Goal: Task Accomplishment & Management: Use online tool/utility

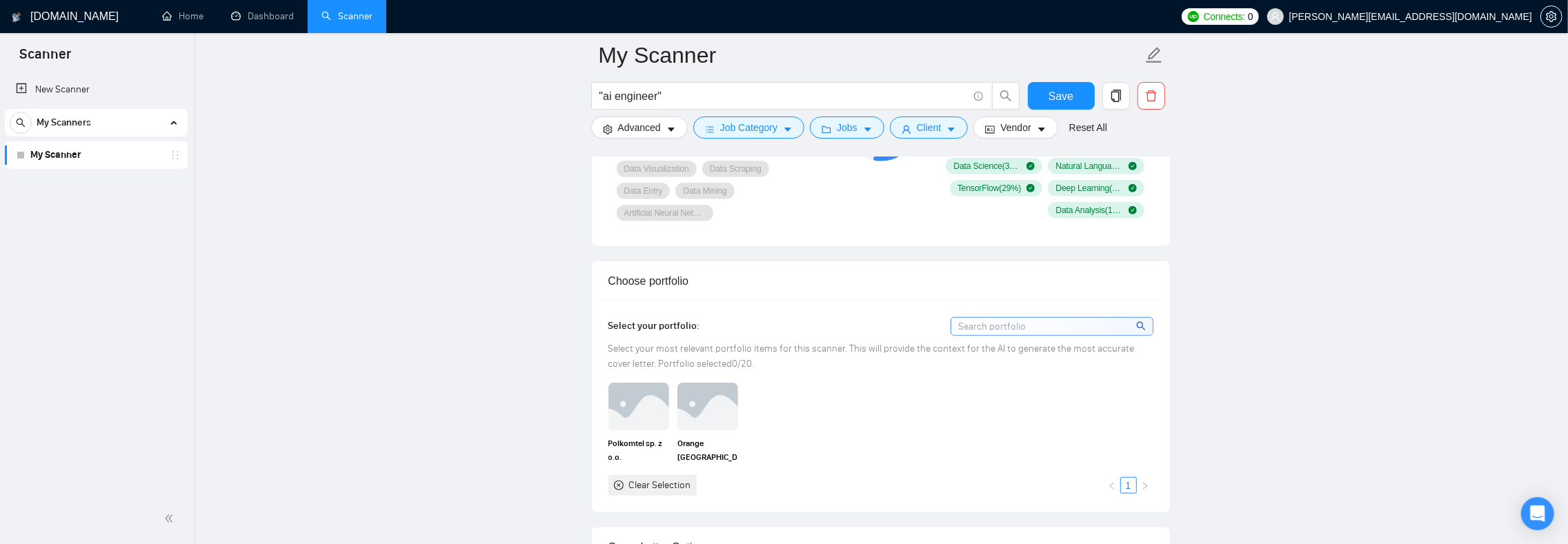
scroll to position [902, 0]
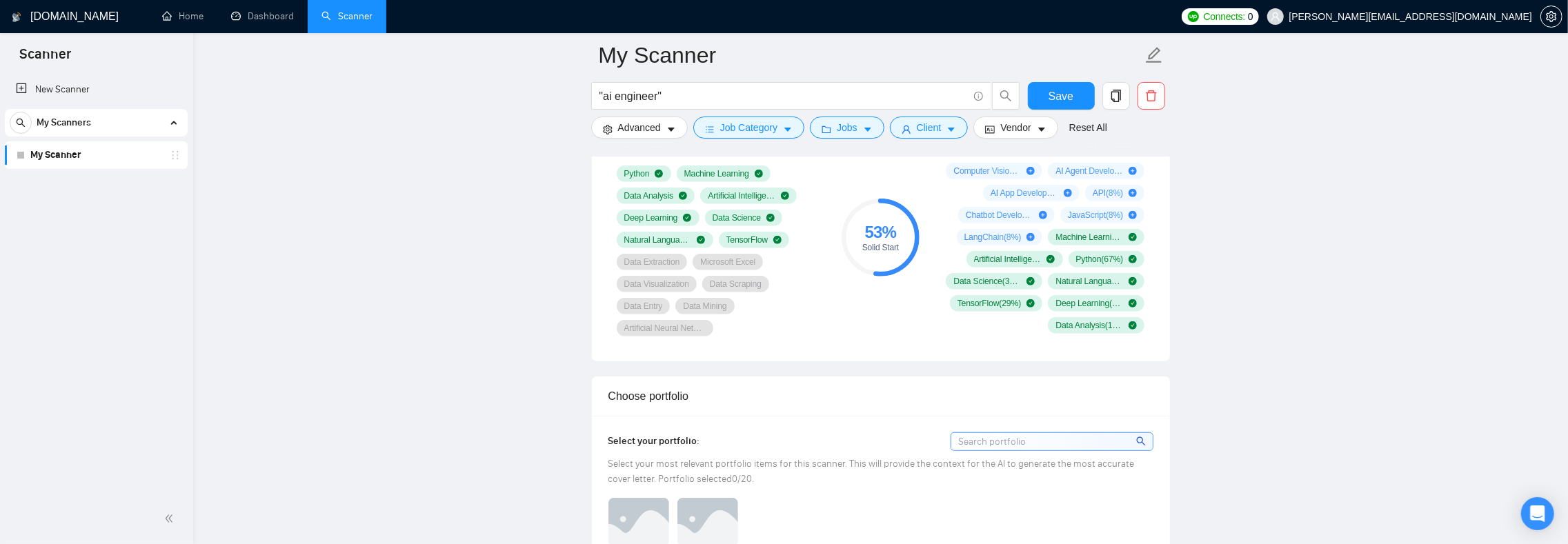
scroll to position [1099, 0]
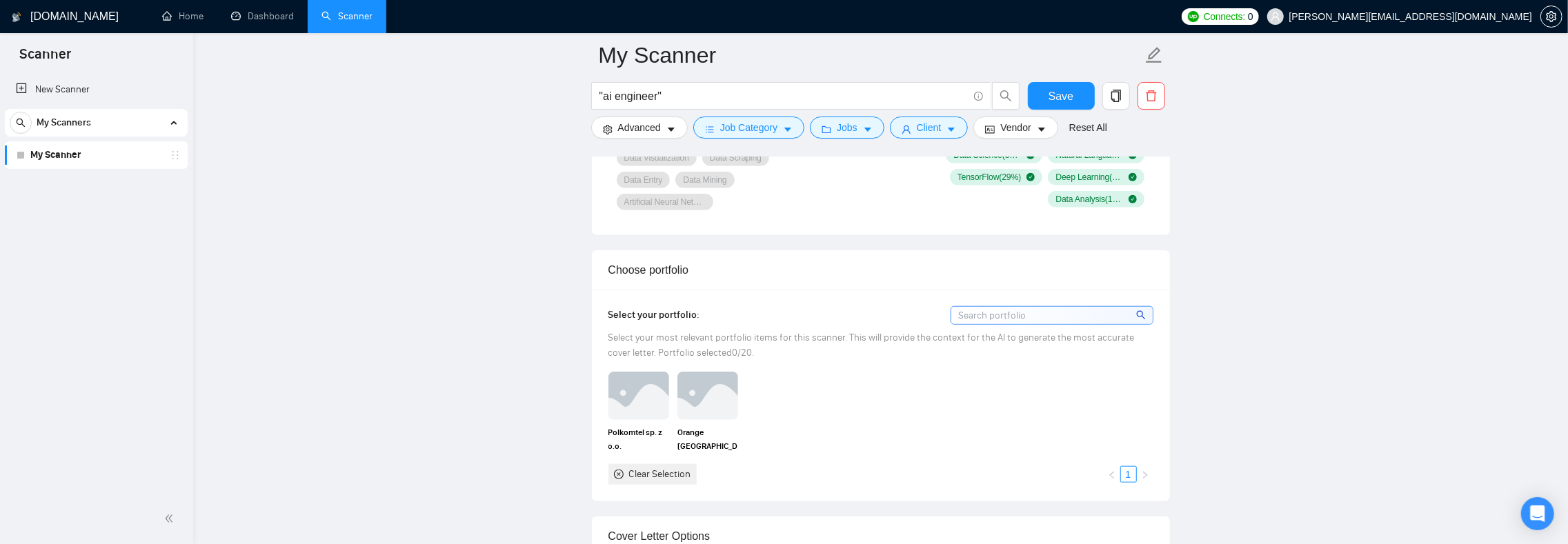
click at [1082, 324] on input at bounding box center [1052, 315] width 202 height 17
click at [652, 482] on div "Clear Selection" at bounding box center [659, 474] width 62 height 15
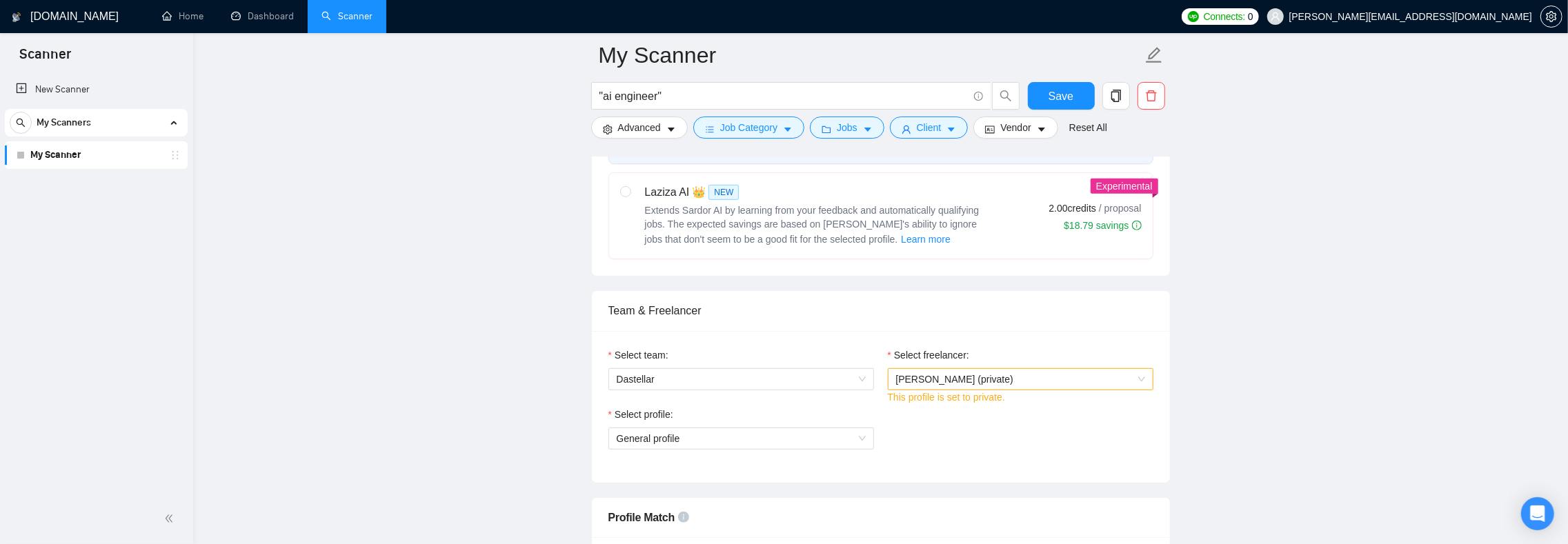
scroll to position [678, 0]
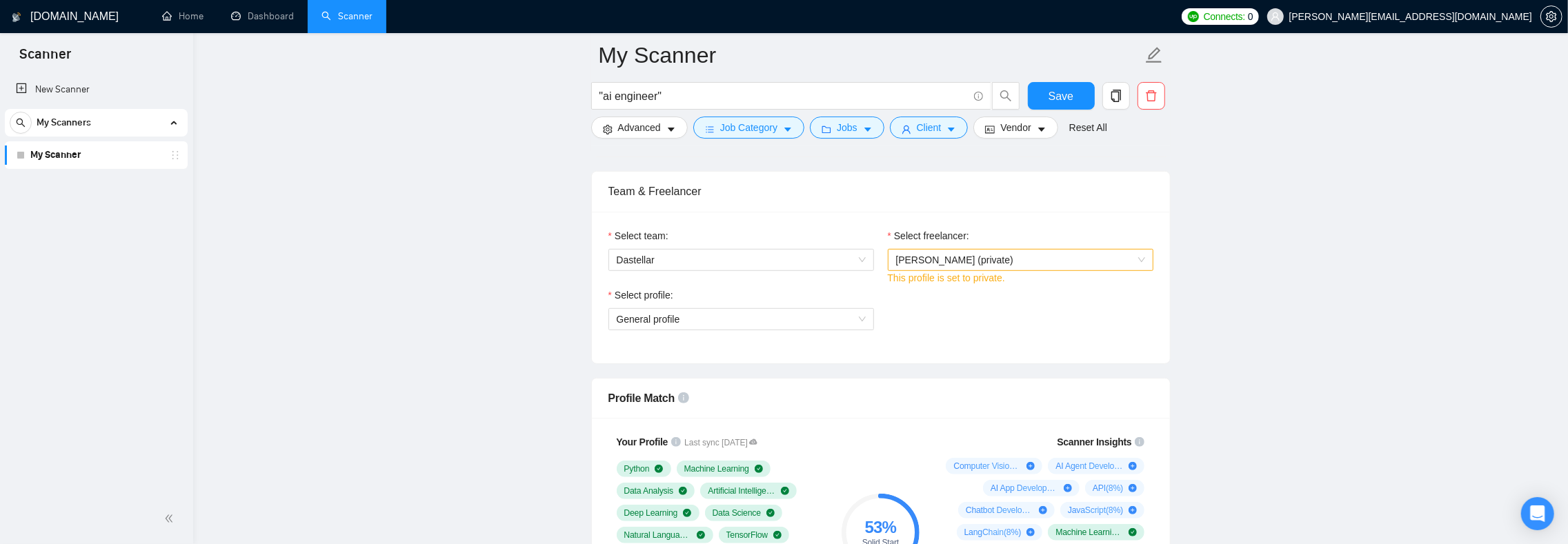
click at [638, 329] on span "General profile" at bounding box center [741, 320] width 249 height 21
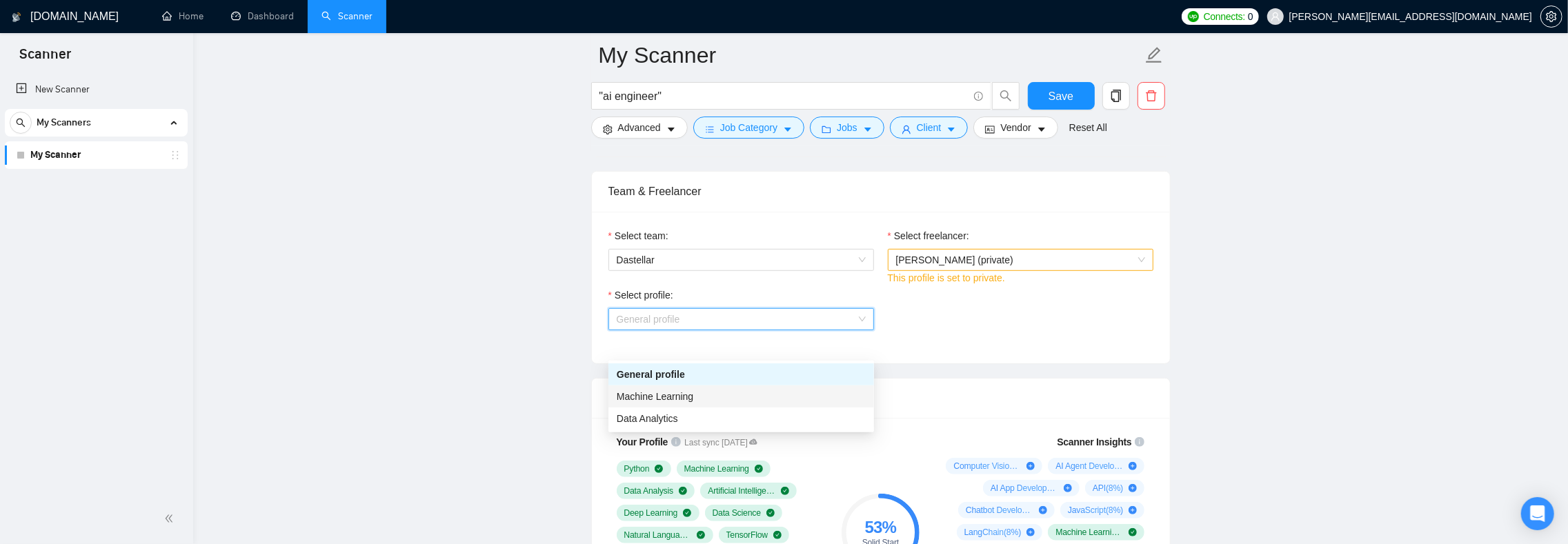
click at [641, 389] on div "Machine Learning" at bounding box center [741, 396] width 249 height 15
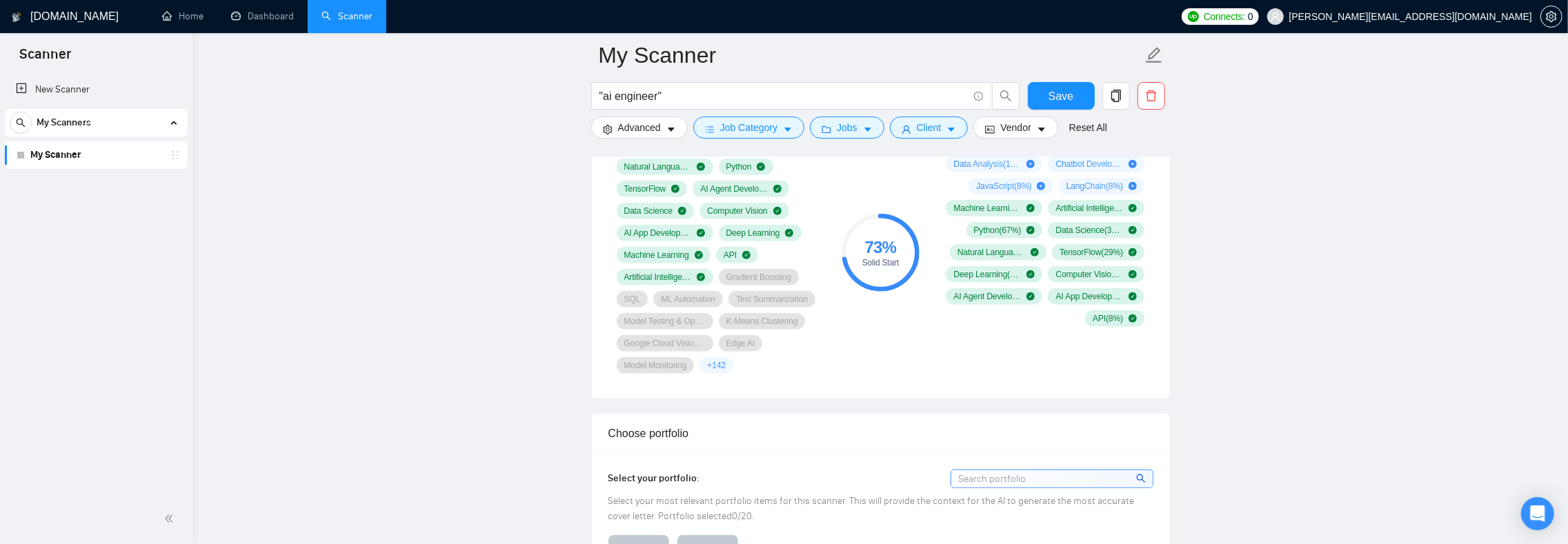
scroll to position [1116, 0]
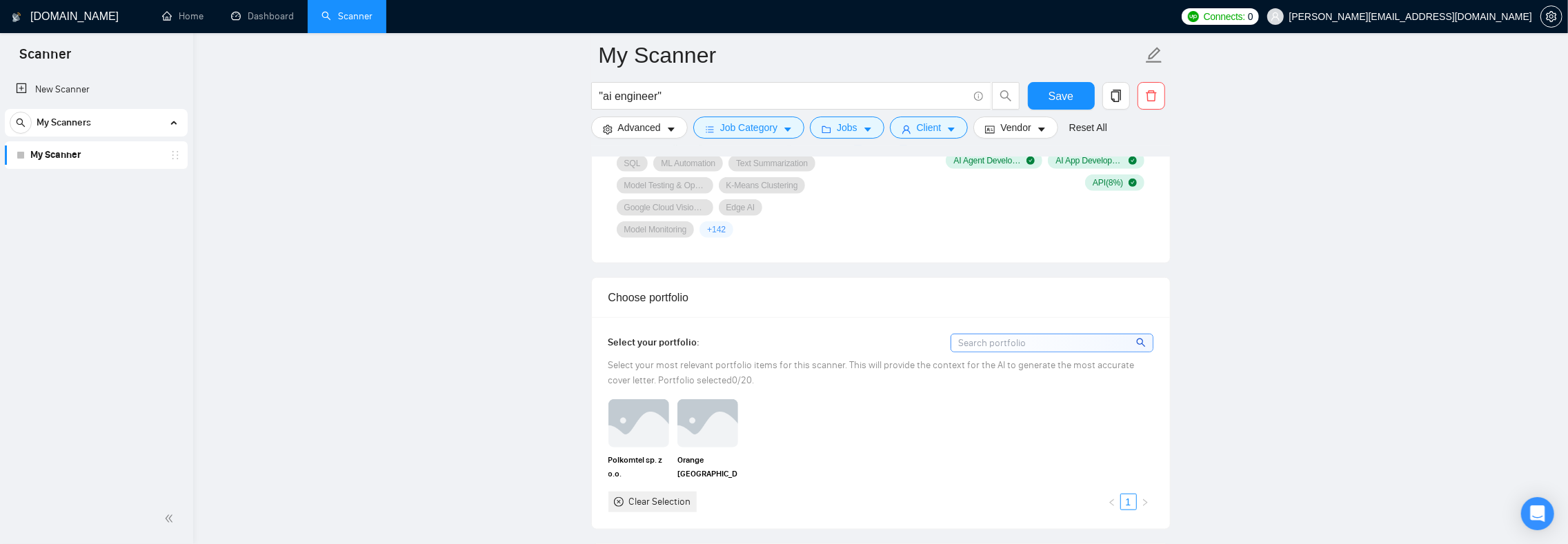
click at [1011, 352] on input at bounding box center [1052, 343] width 202 height 17
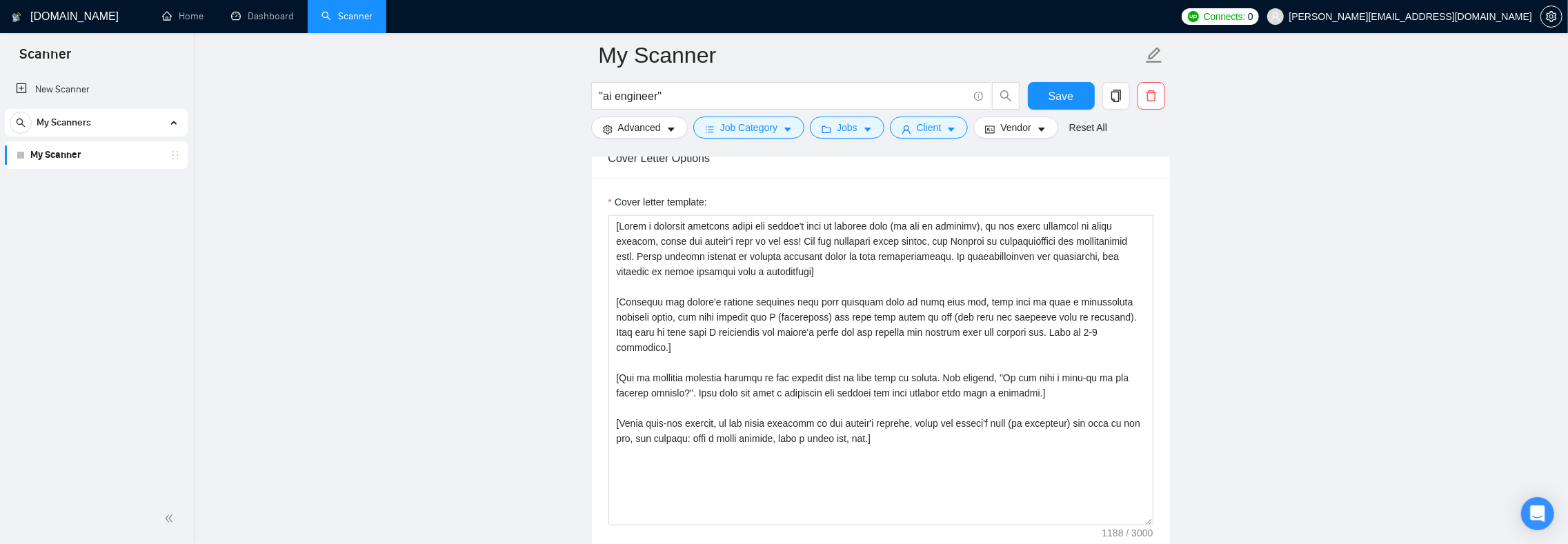
scroll to position [1874, 0]
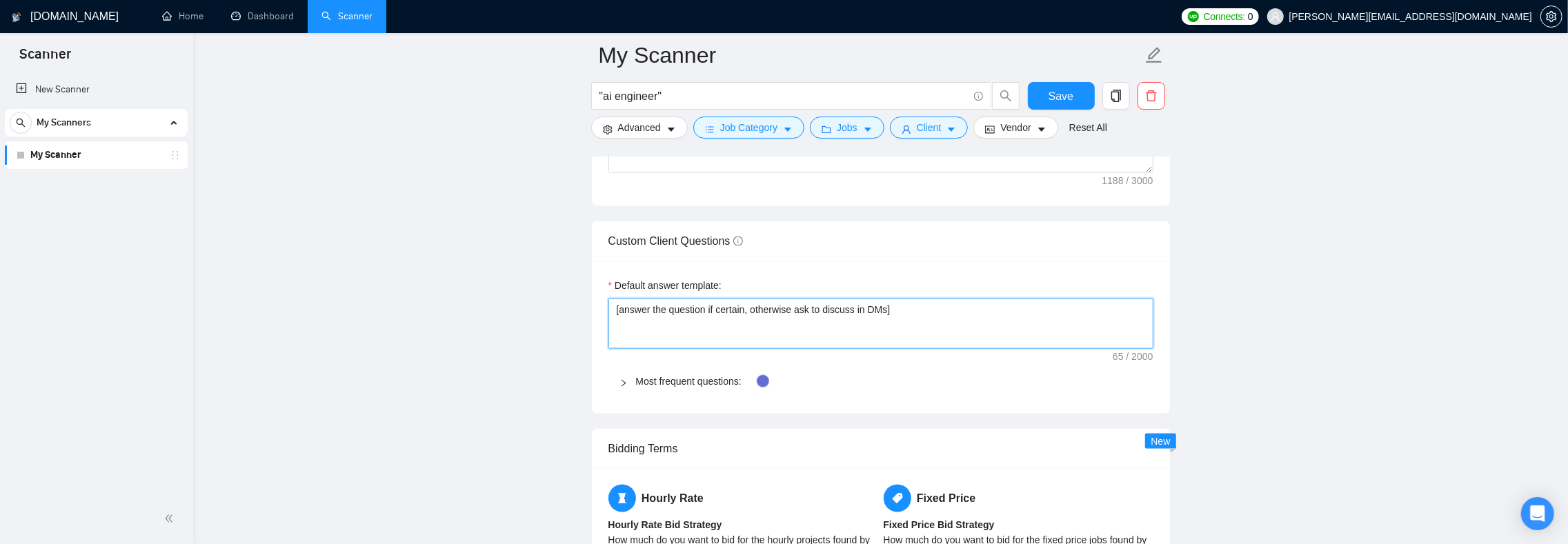
click at [765, 334] on textarea "[answer the question if certain, otherwise ask to discuss in DMs]" at bounding box center [880, 324] width 545 height 51
click at [795, 332] on textarea "[answer the question if certain, otherwise ask to discuss in DMs]" at bounding box center [880, 324] width 545 height 51
click at [735, 350] on textarea "[answer the question if certain, otherwise ask to discuss in DMs]" at bounding box center [880, 324] width 545 height 51
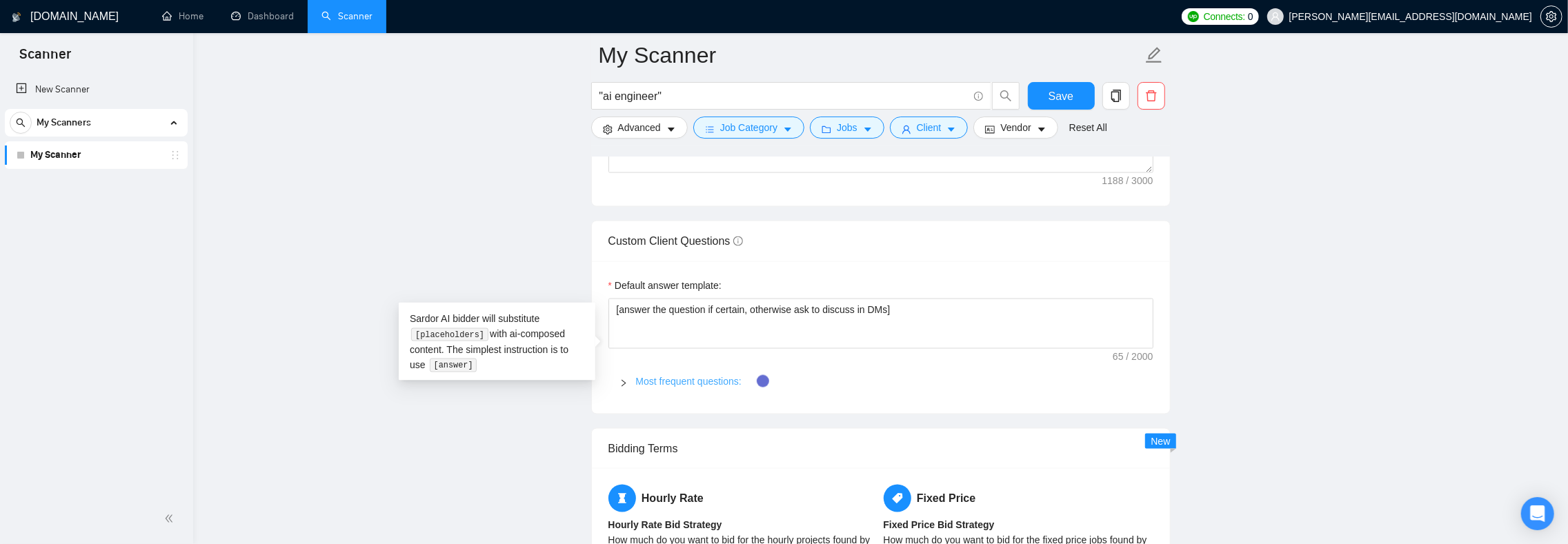
click at [641, 387] on link "Most frequent questions:" at bounding box center [688, 381] width 105 height 11
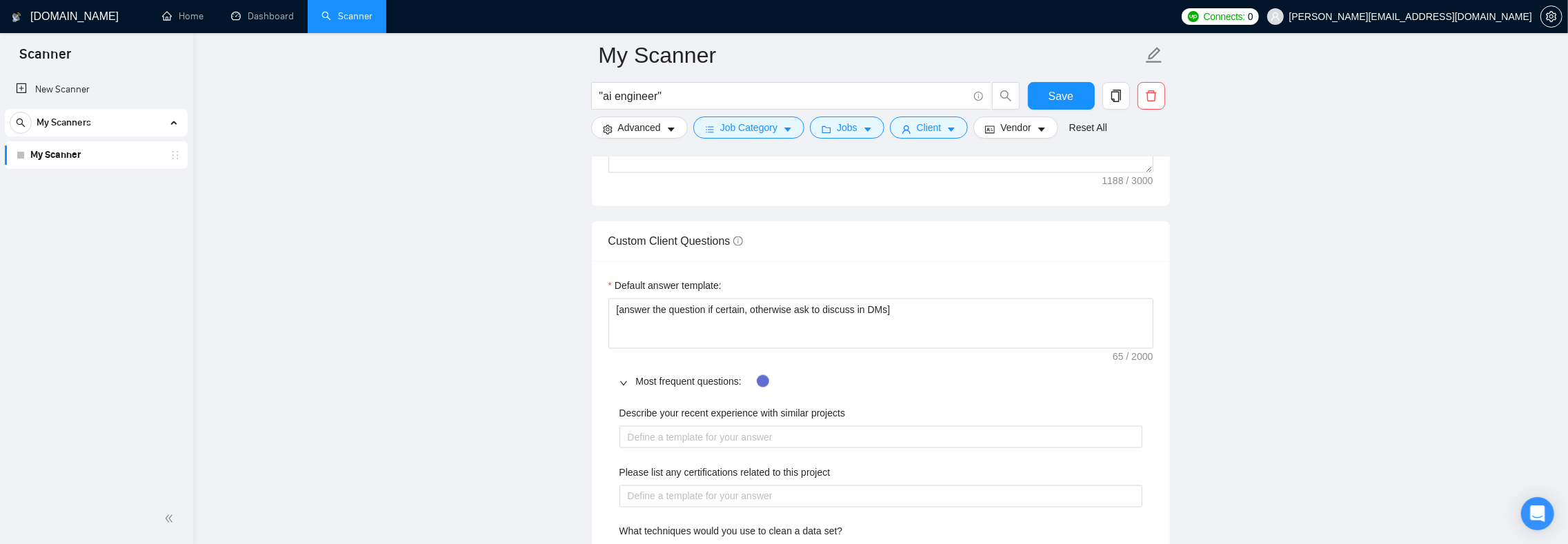
scroll to position [2015, 0]
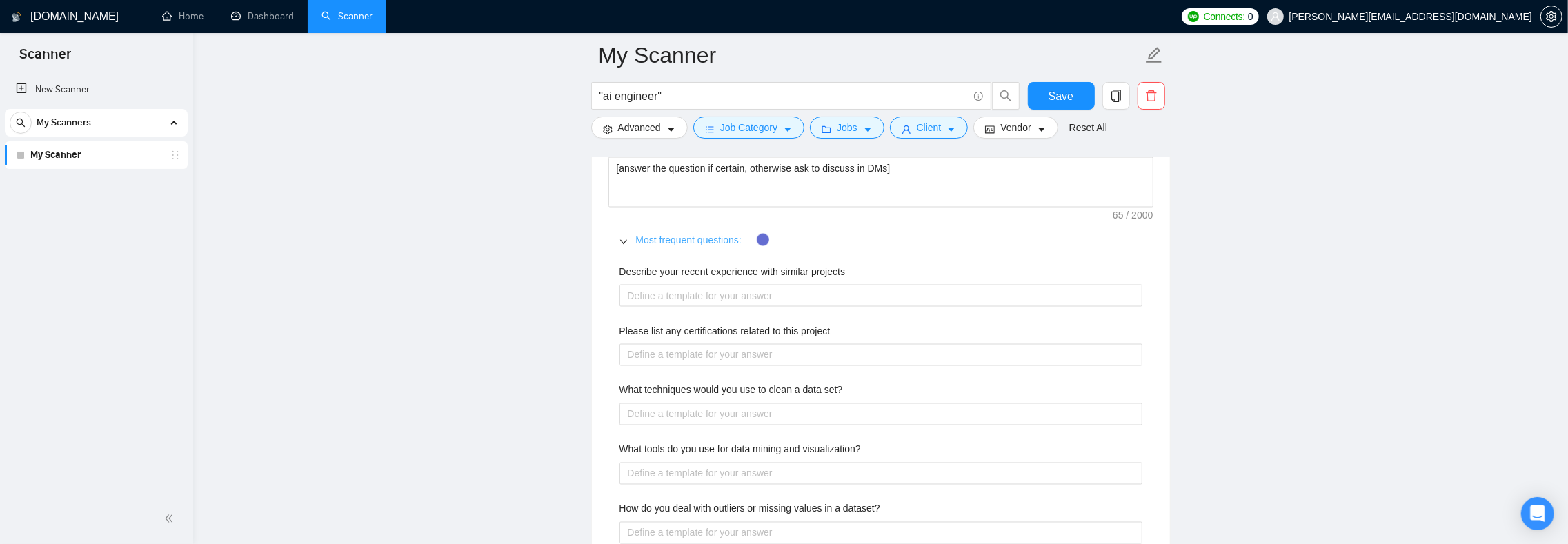
click at [640, 246] on link "Most frequent questions:" at bounding box center [688, 240] width 105 height 11
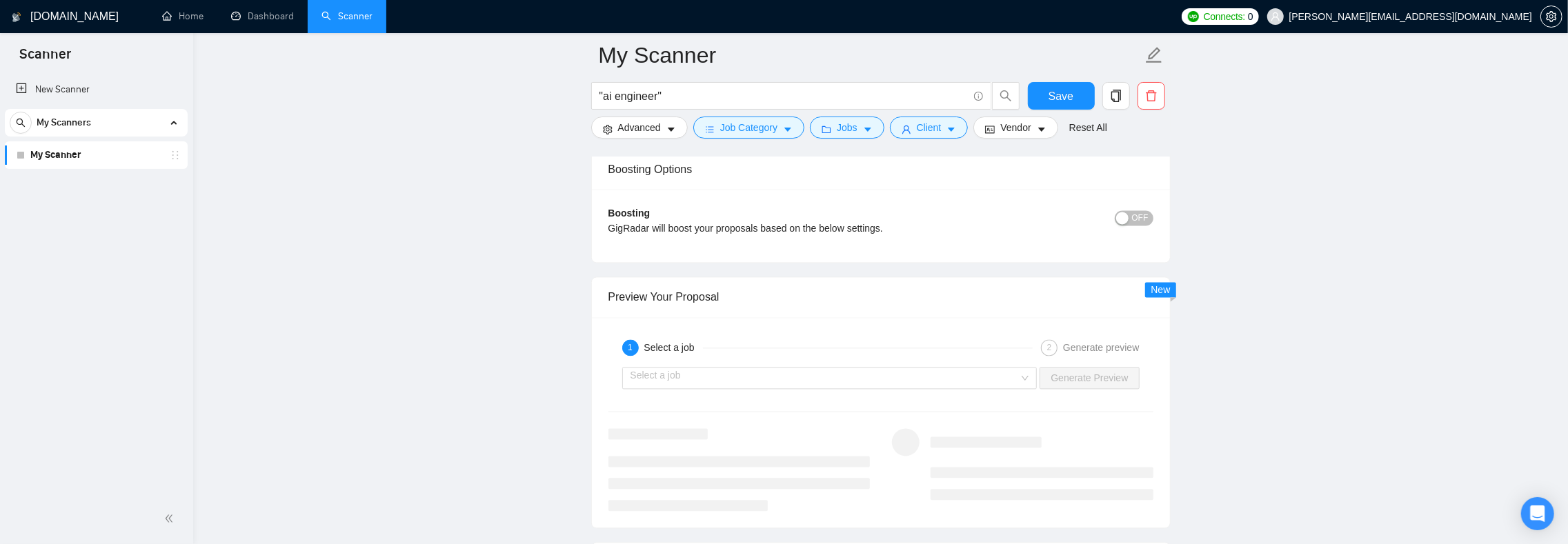
scroll to position [2624, 0]
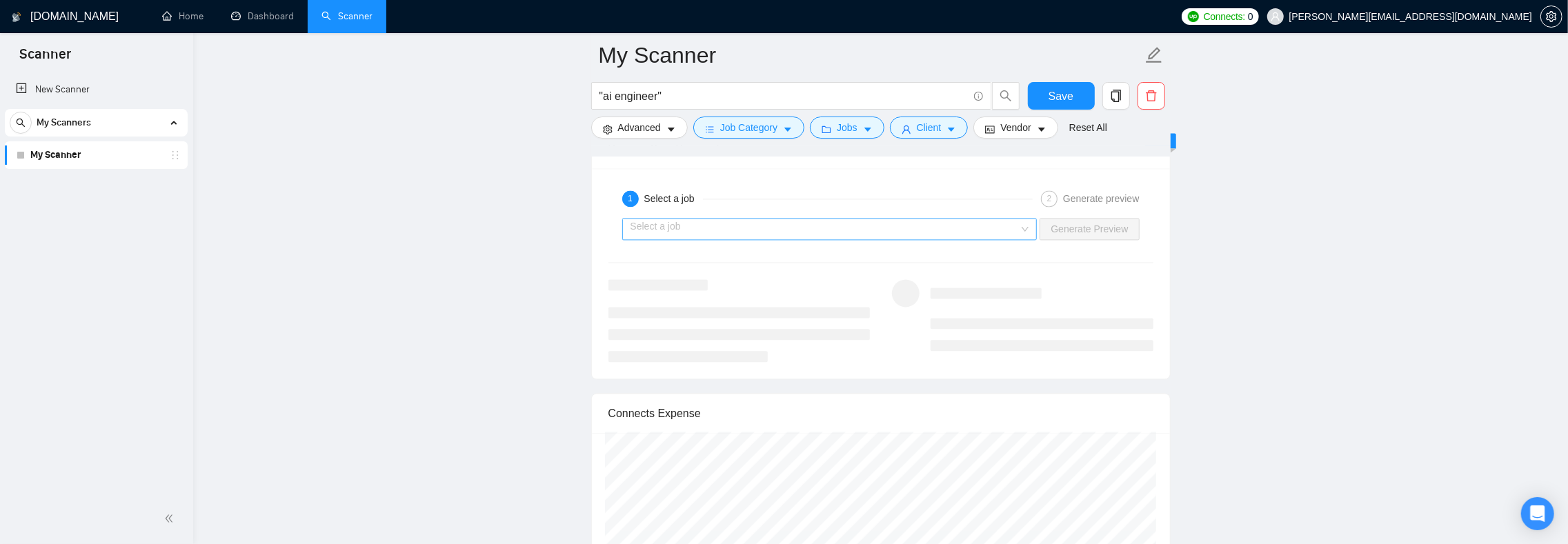
click at [685, 239] on input "search" at bounding box center [825, 229] width 389 height 21
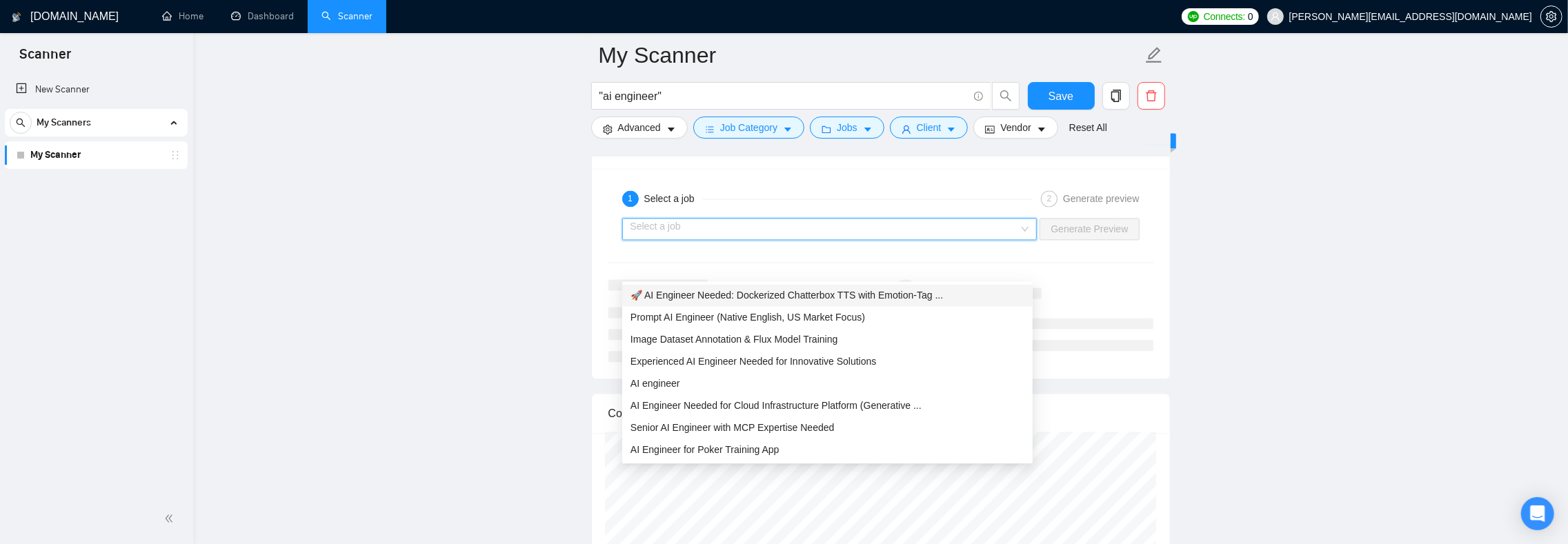
click at [681, 290] on span "🚀 AI Engineer Needed: Dockerized Chatterbox TTS with Emotion-Tag ..." at bounding box center [787, 295] width 313 height 11
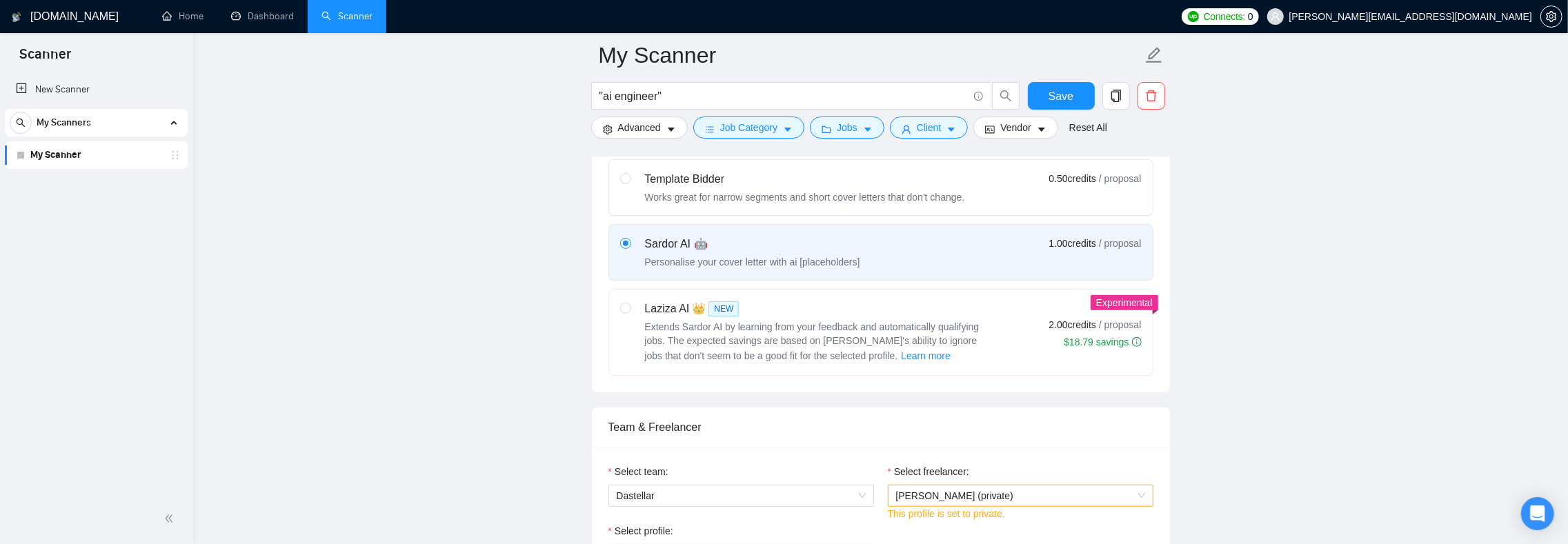
scroll to position [0, 0]
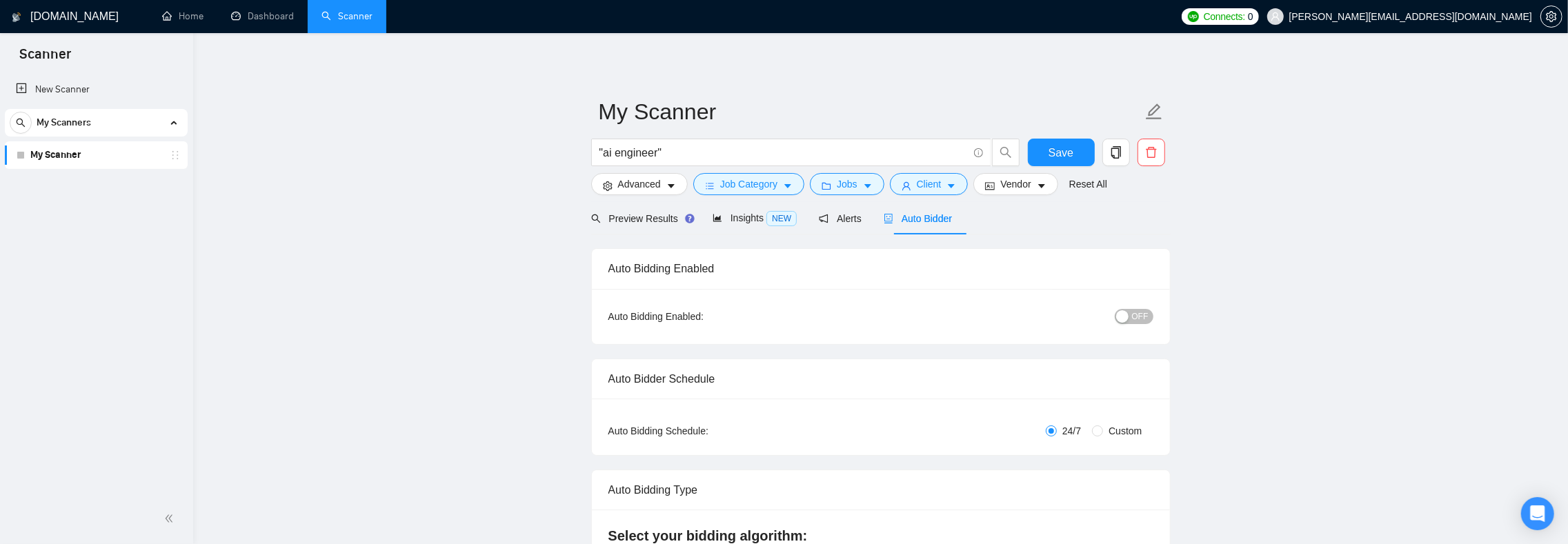
click at [1481, 17] on span "[PERSON_NAME][EMAIL_ADDRESS][DOMAIN_NAME]" at bounding box center [1410, 17] width 242 height 0
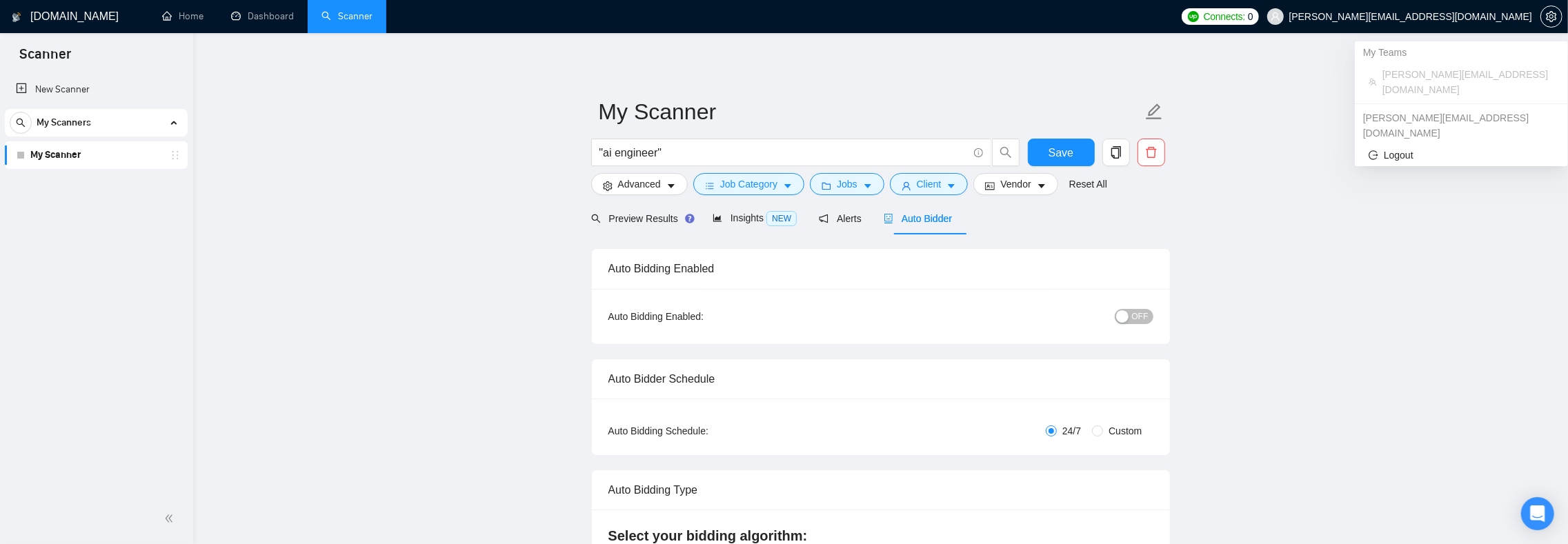
click at [1481, 17] on span "[PERSON_NAME][EMAIL_ADDRESS][DOMAIN_NAME]" at bounding box center [1410, 17] width 242 height 0
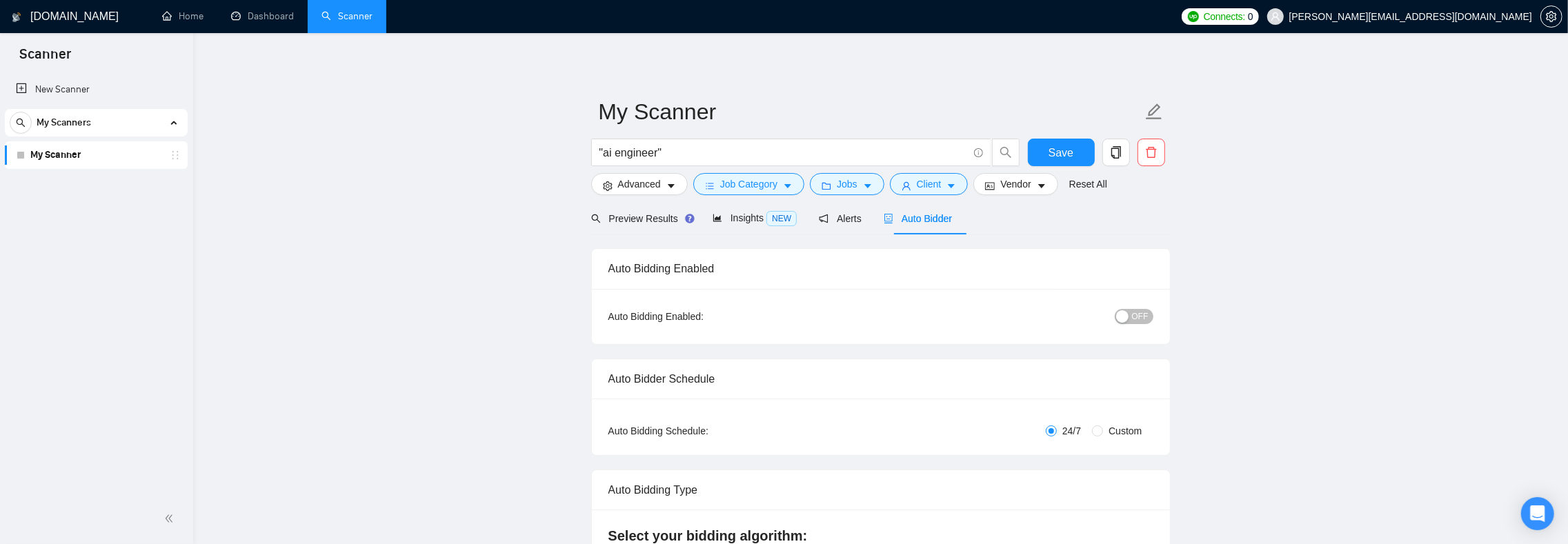
click at [859, 219] on span "Alerts" at bounding box center [839, 218] width 43 height 11
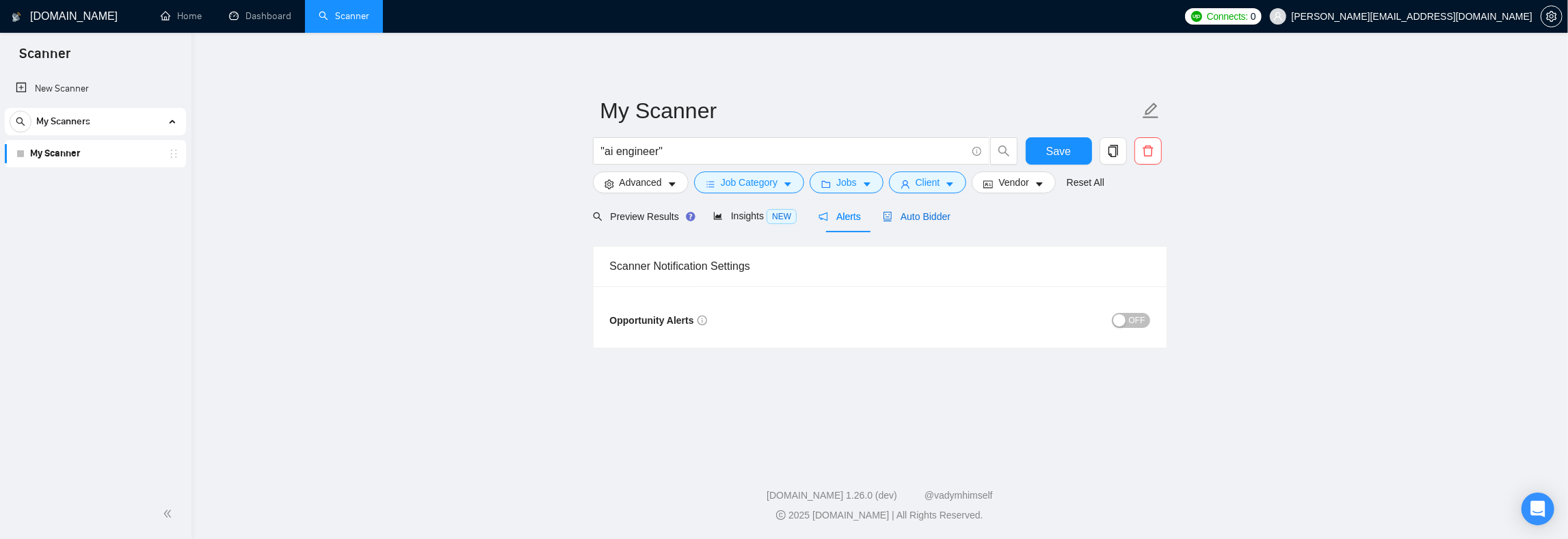
click at [929, 214] on span "Auto Bidder" at bounding box center [917, 216] width 68 height 11
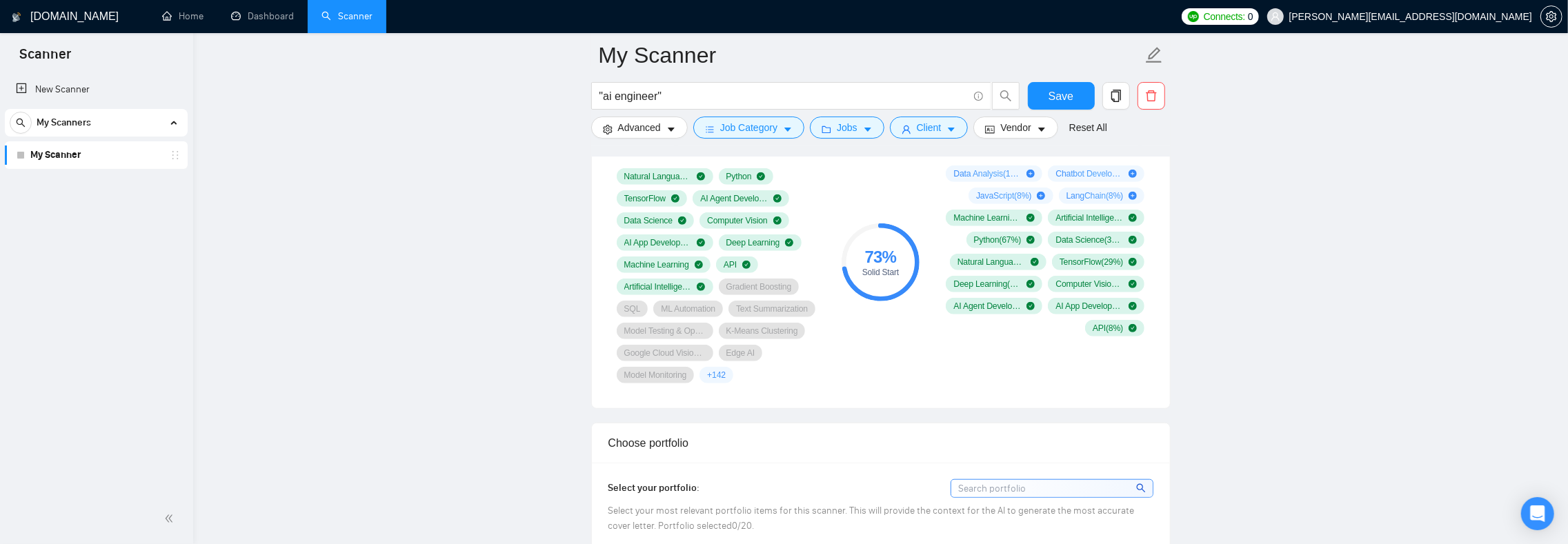
scroll to position [933, 0]
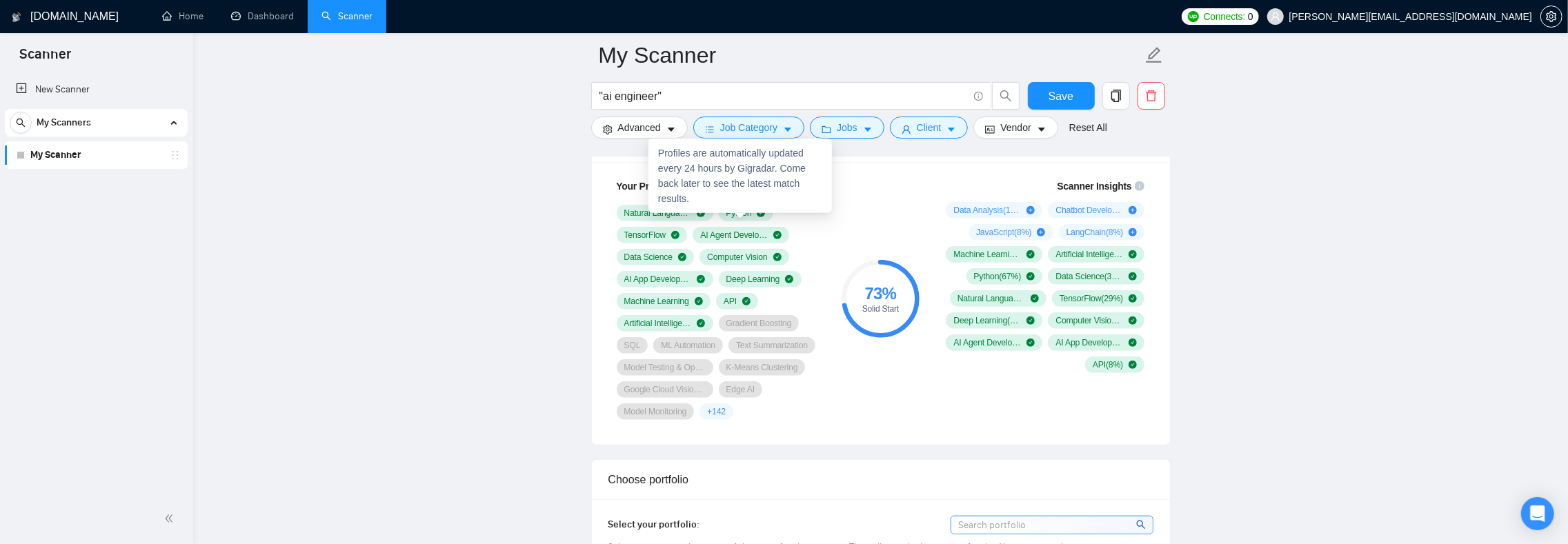
click at [749, 194] on span "Last sync [DATE]" at bounding box center [720, 187] width 72 height 13
click at [758, 189] on icon at bounding box center [753, 186] width 9 height 5
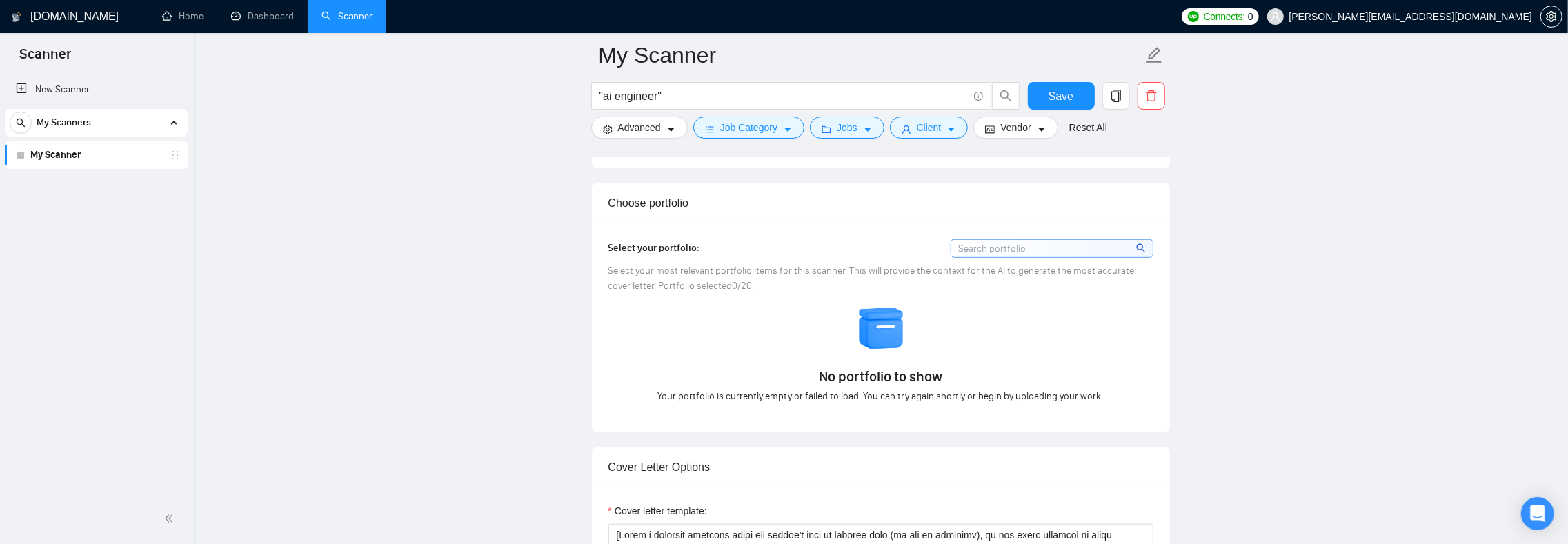
scroll to position [1251, 0]
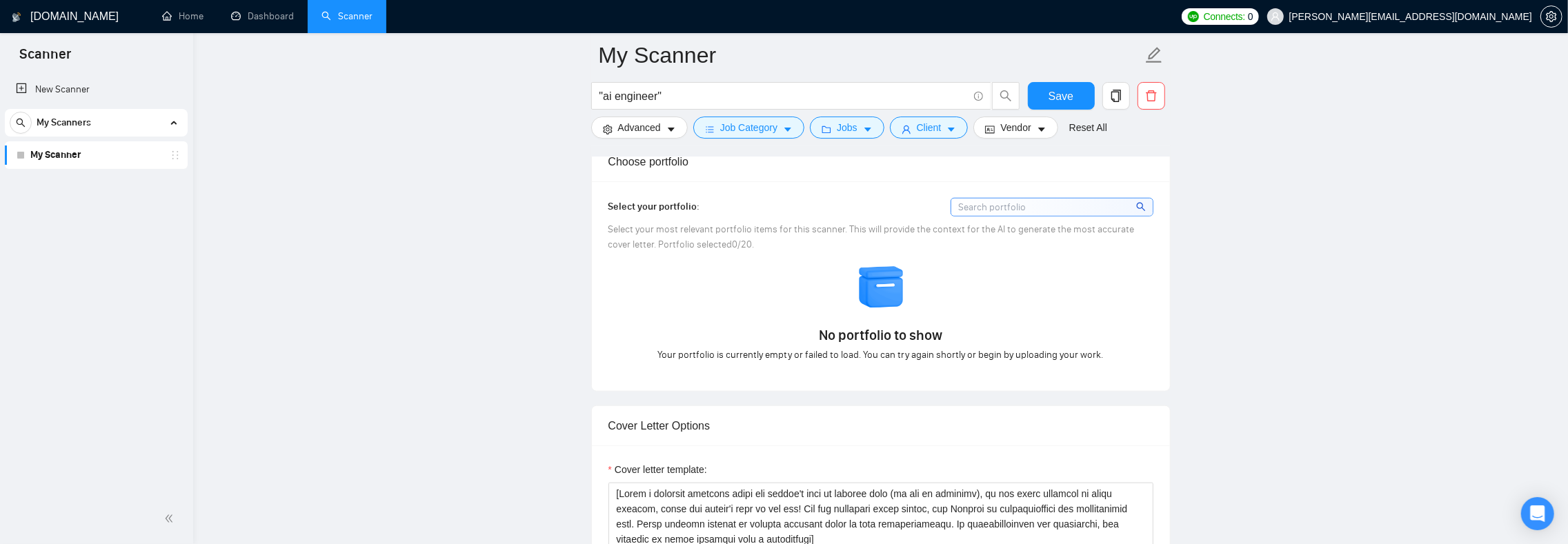
click at [883, 312] on img at bounding box center [882, 288] width 49 height 49
click at [878, 345] on span "No portfolio to show" at bounding box center [880, 335] width 123 height 19
click at [858, 345] on span "No portfolio to show" at bounding box center [880, 335] width 123 height 19
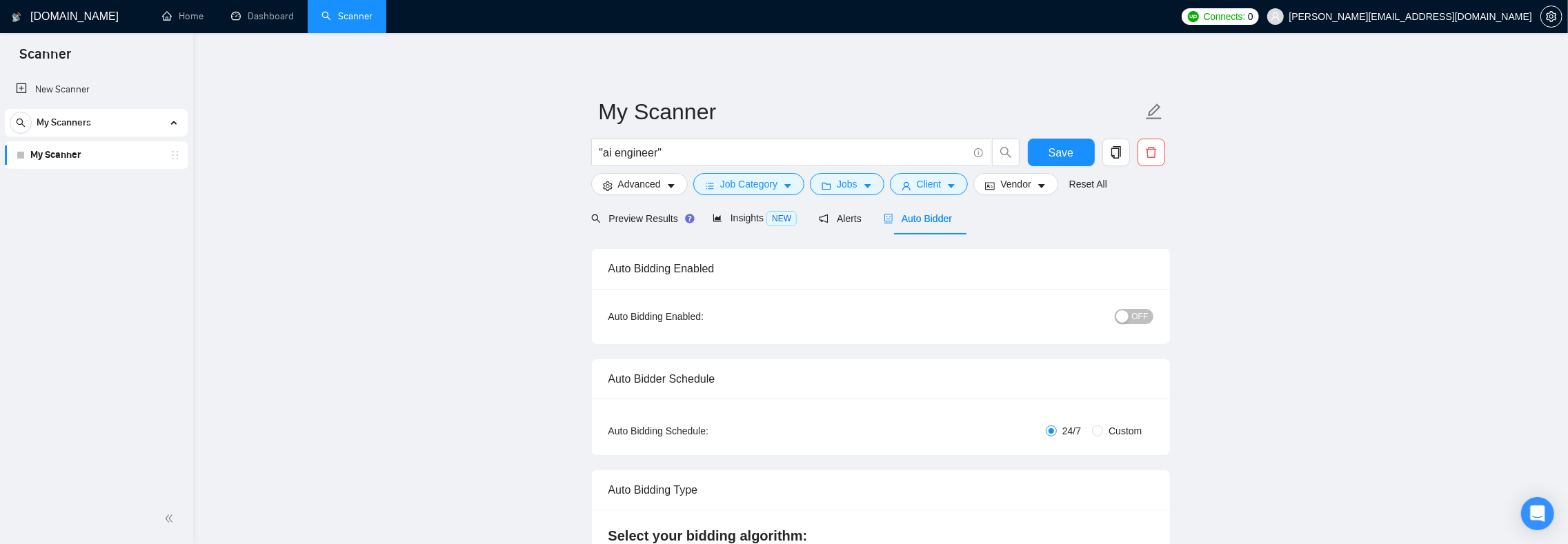
scroll to position [611, 0]
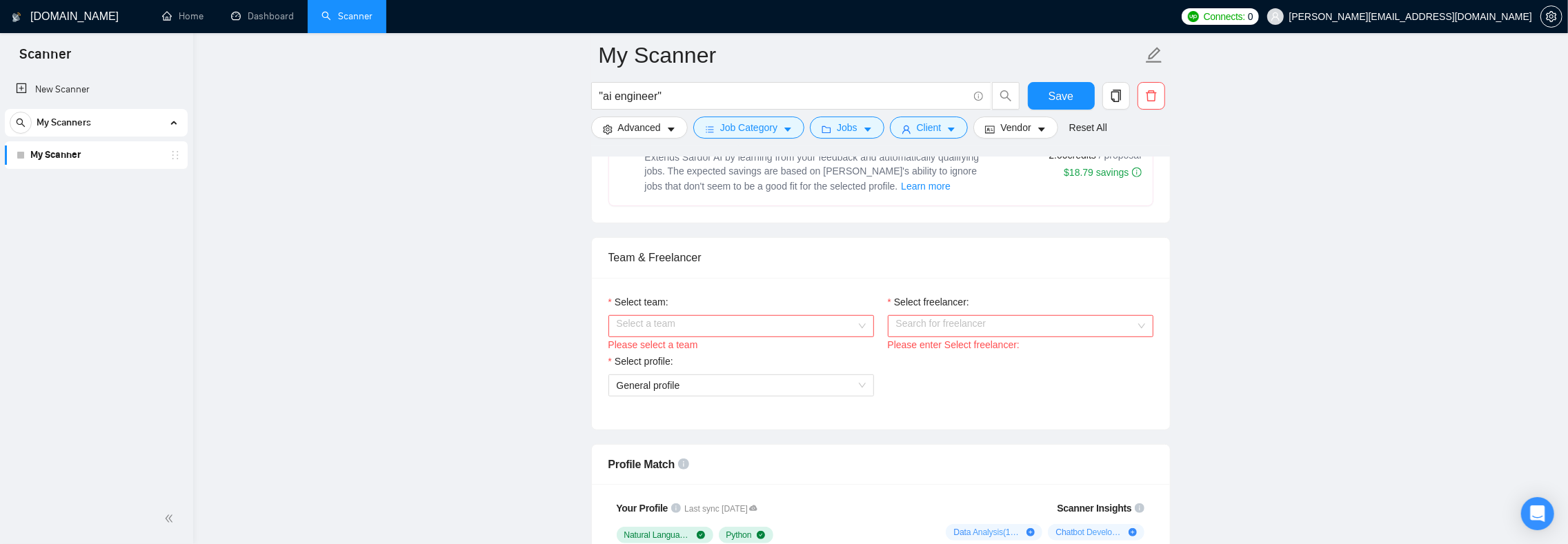
click at [720, 336] on input "Select team:" at bounding box center [736, 327] width 239 height 21
click at [688, 375] on div "Dastellar" at bounding box center [741, 381] width 249 height 15
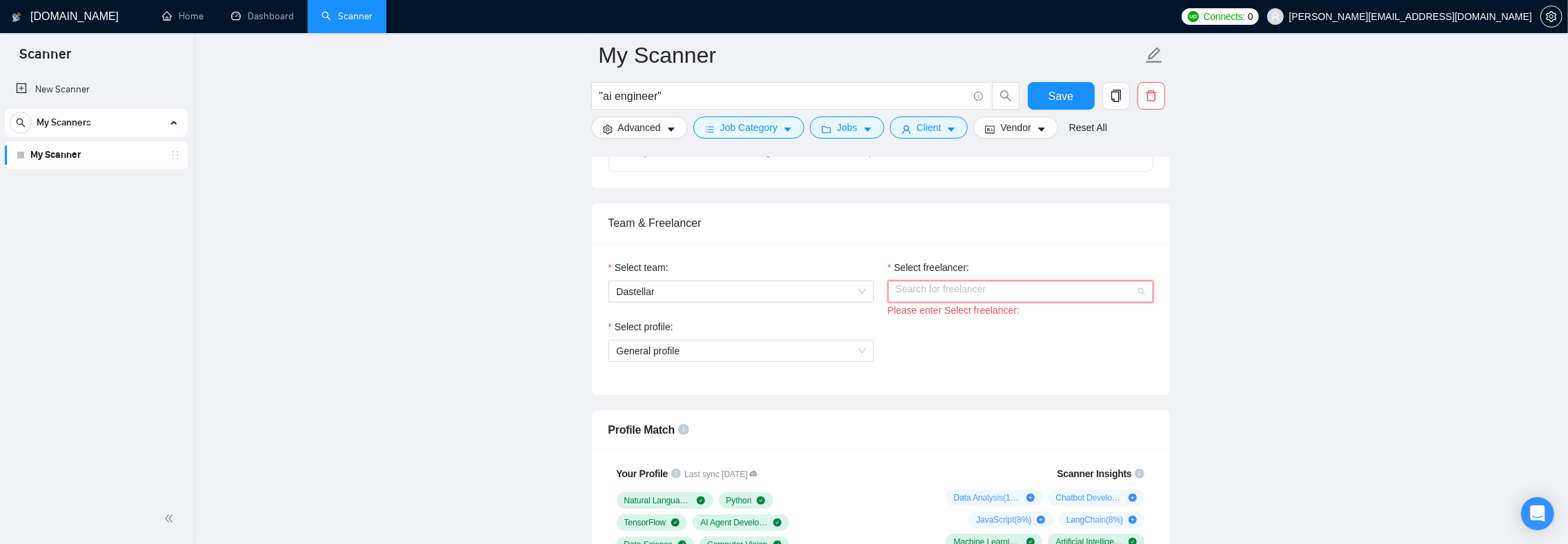
click at [925, 302] on input "Select freelancer:" at bounding box center [1015, 292] width 239 height 21
click at [952, 347] on span "[PERSON_NAME] (private)" at bounding box center [954, 346] width 117 height 11
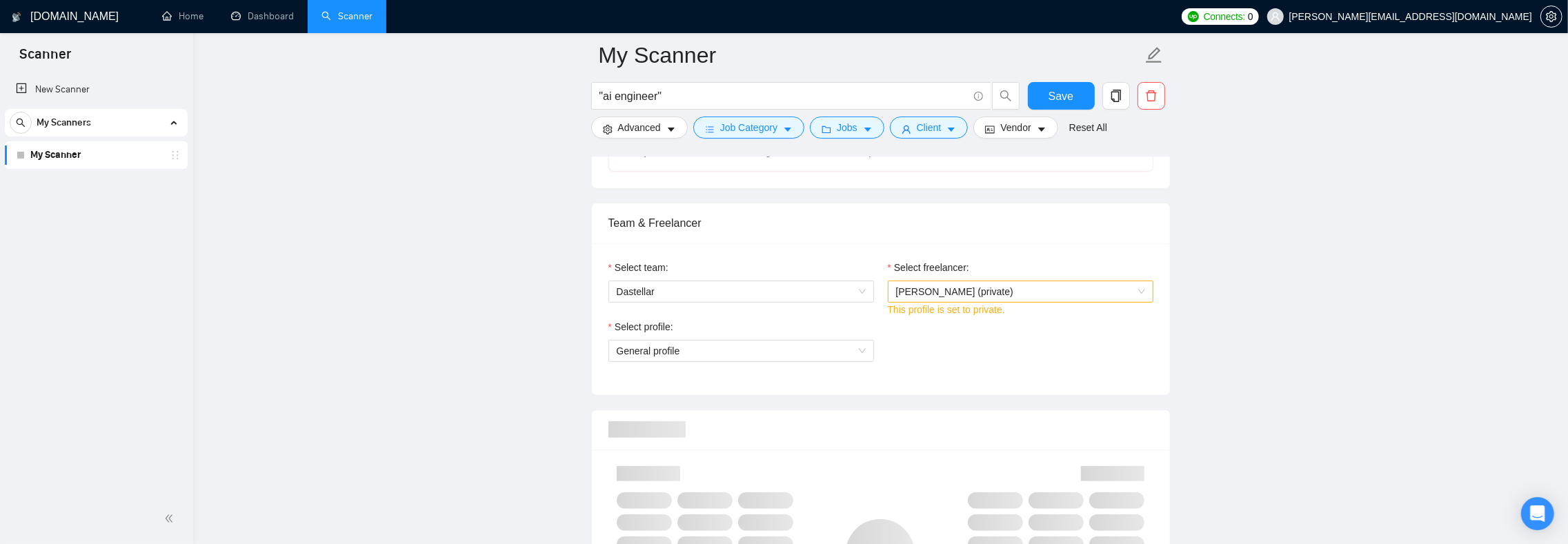
scroll to position [801, 0]
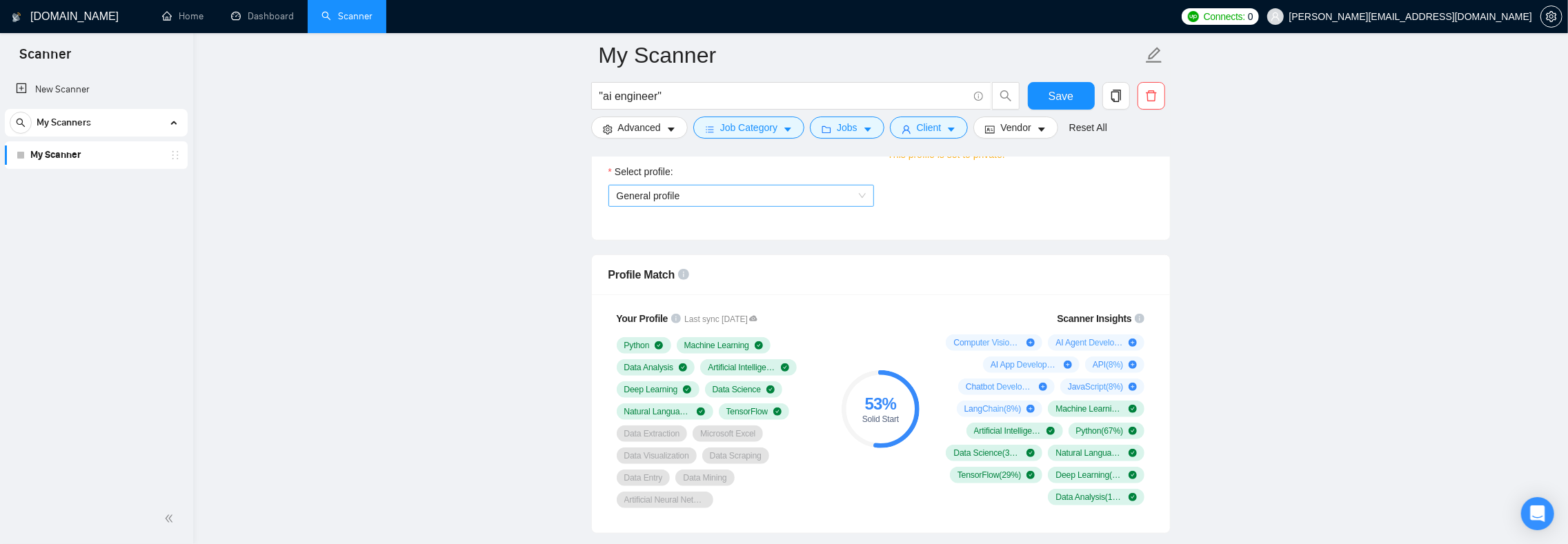
click at [727, 206] on span "General profile" at bounding box center [741, 196] width 249 height 21
click at [643, 206] on span "General profile" at bounding box center [741, 196] width 249 height 21
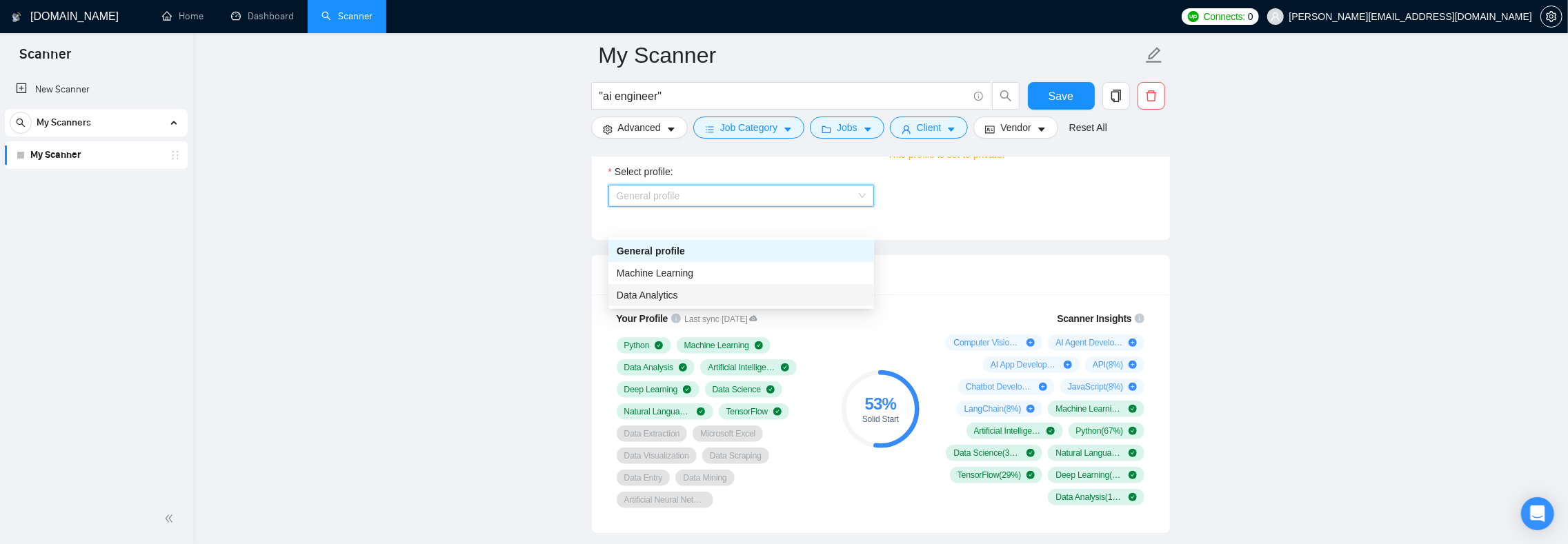
click at [648, 289] on span "Data Analytics" at bounding box center [647, 295] width 62 height 11
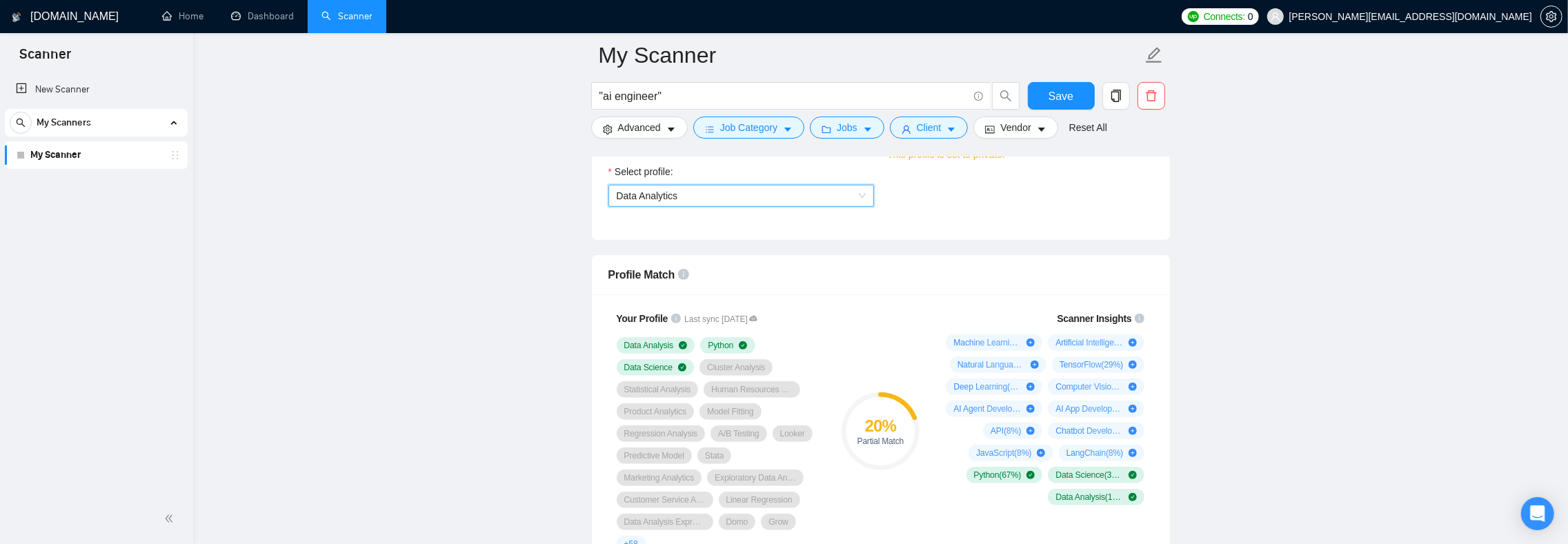
click at [715, 206] on span "Data Analytics" at bounding box center [741, 196] width 249 height 21
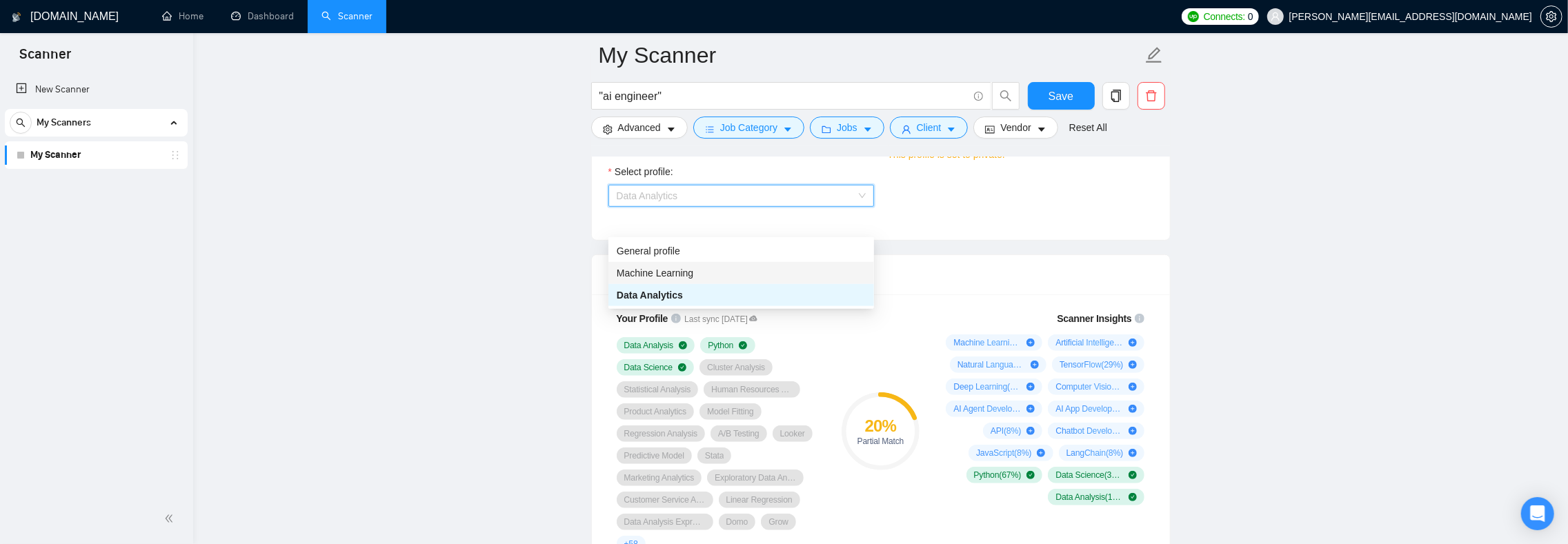
click at [694, 263] on div "Machine Learning" at bounding box center [741, 273] width 266 height 22
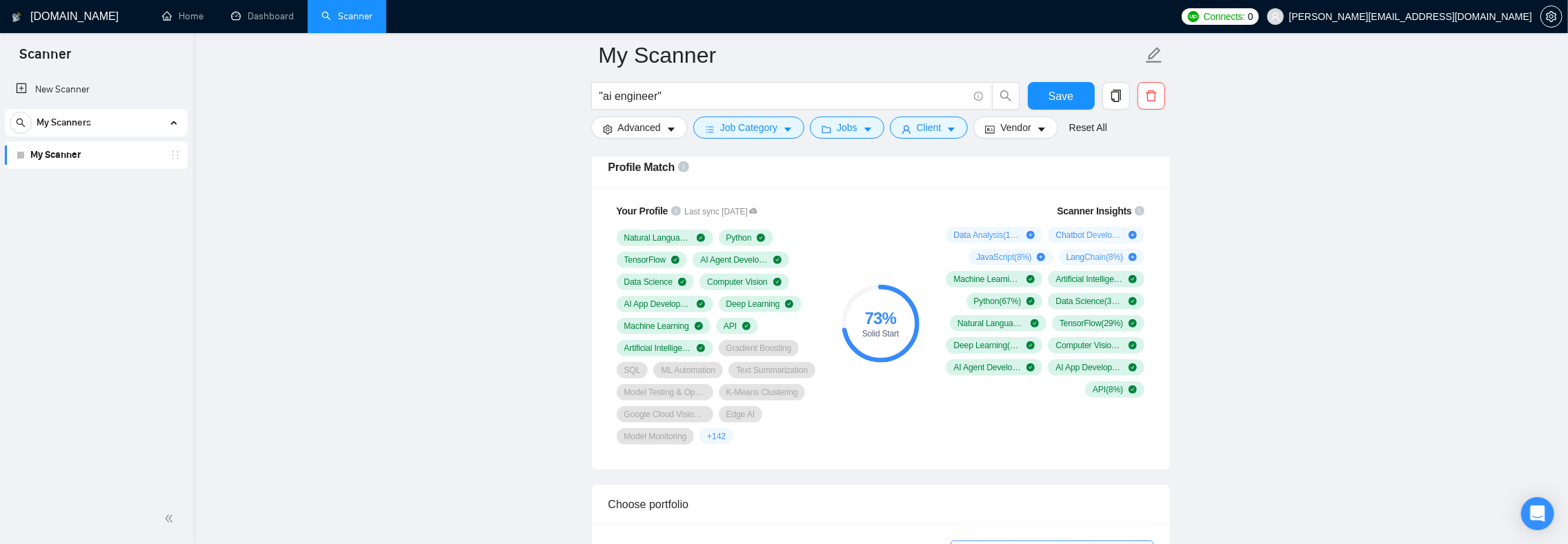
scroll to position [0, 0]
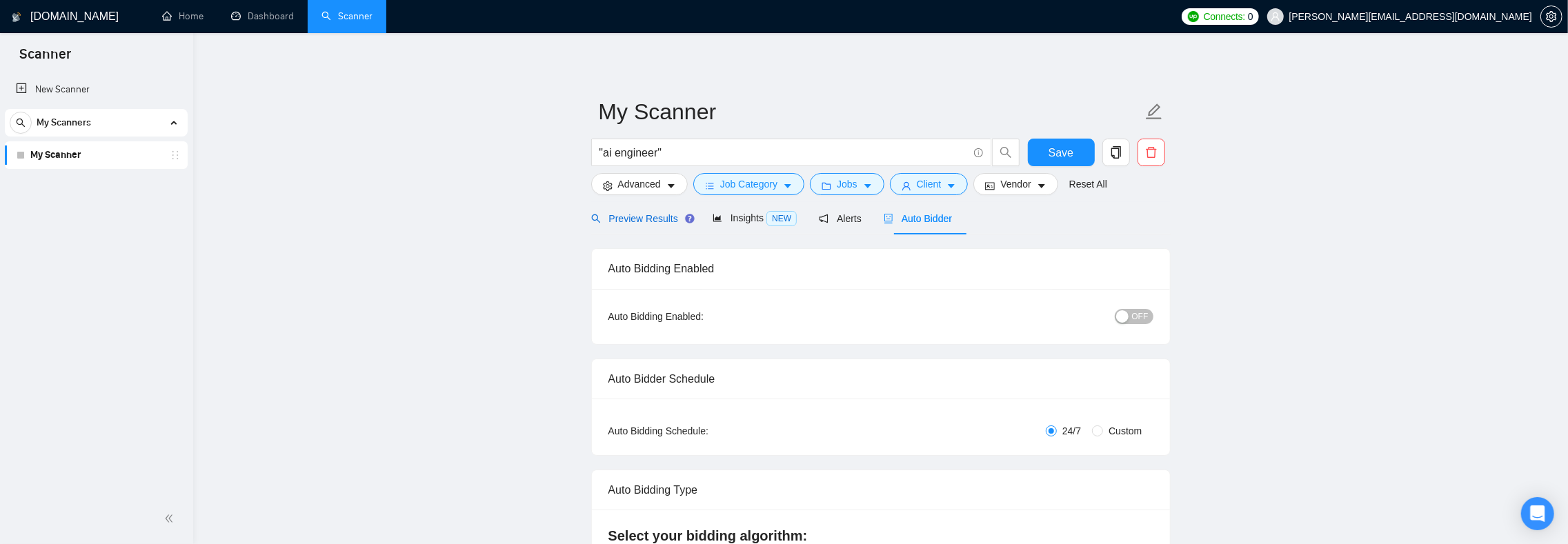
click at [638, 219] on span "Preview Results" at bounding box center [640, 218] width 99 height 11
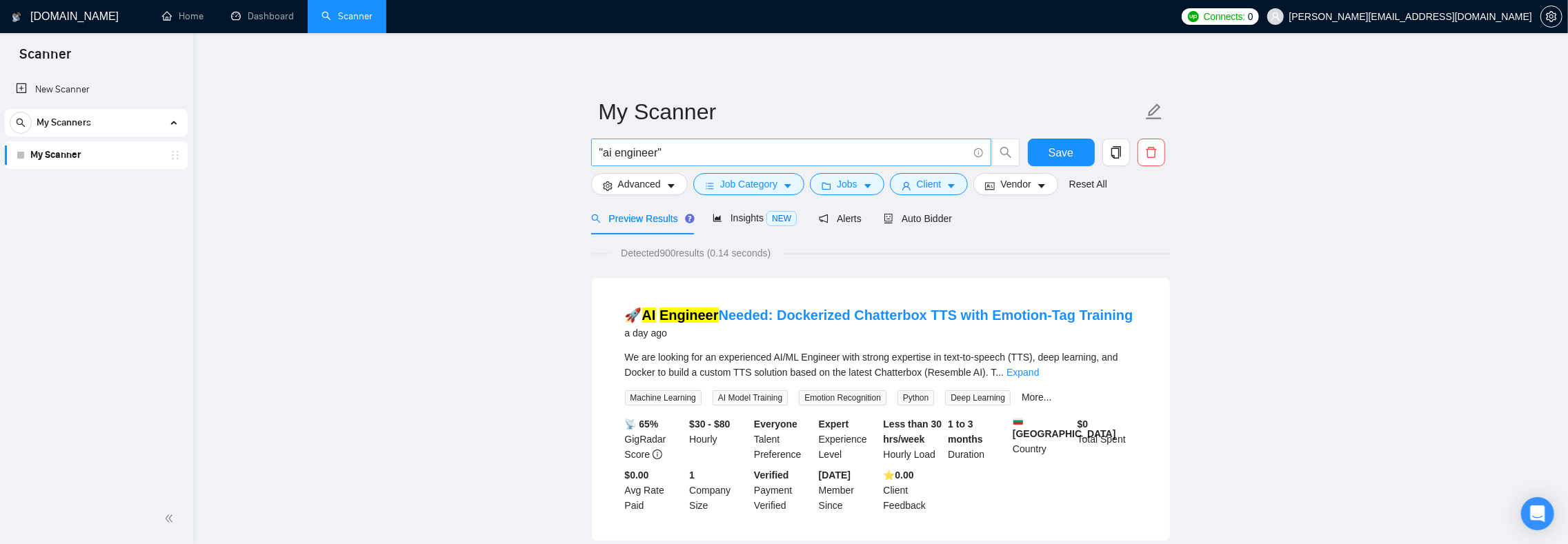
click at [685, 148] on input ""ai engineer"" at bounding box center [784, 153] width 368 height 17
click at [648, 188] on span "Advanced" at bounding box center [638, 183] width 43 height 15
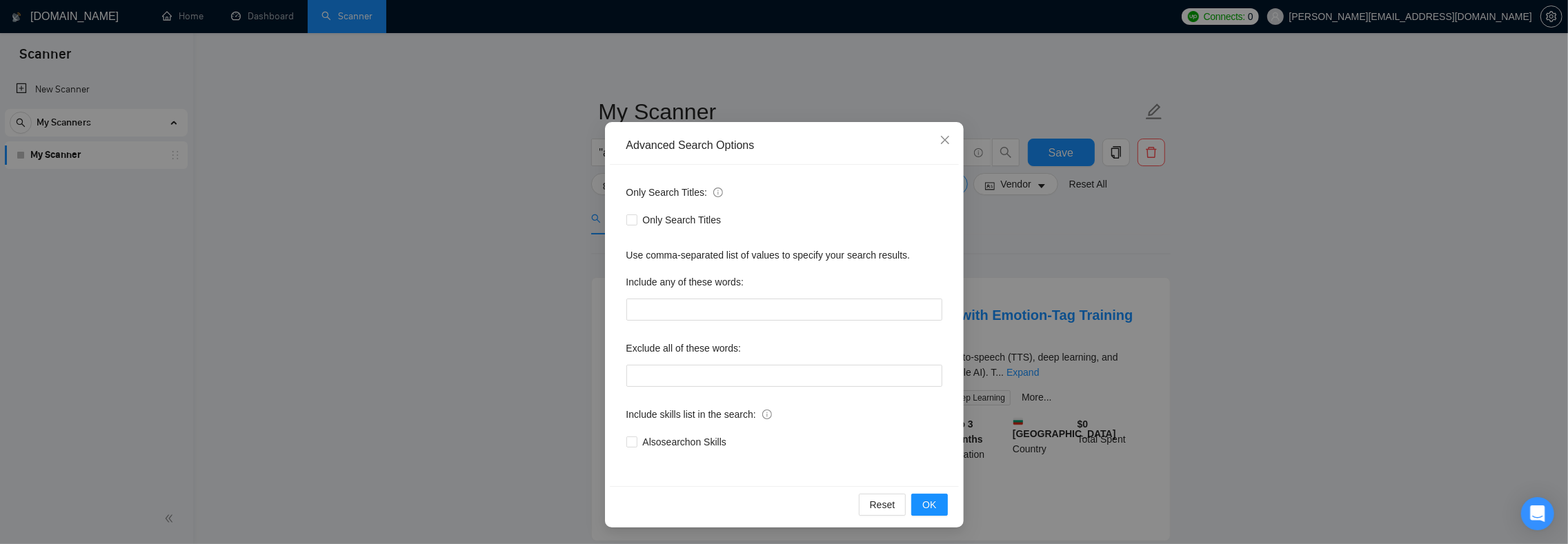
scroll to position [36, 0]
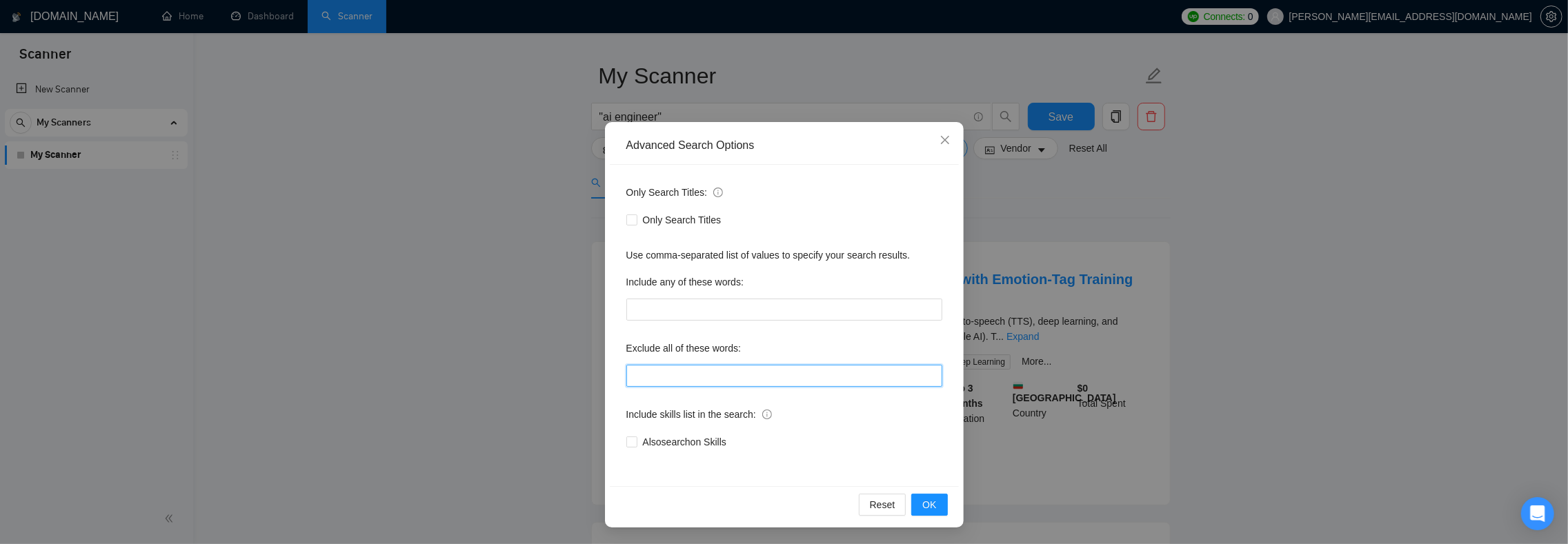
click at [704, 373] on input "text" at bounding box center [784, 375] width 316 height 22
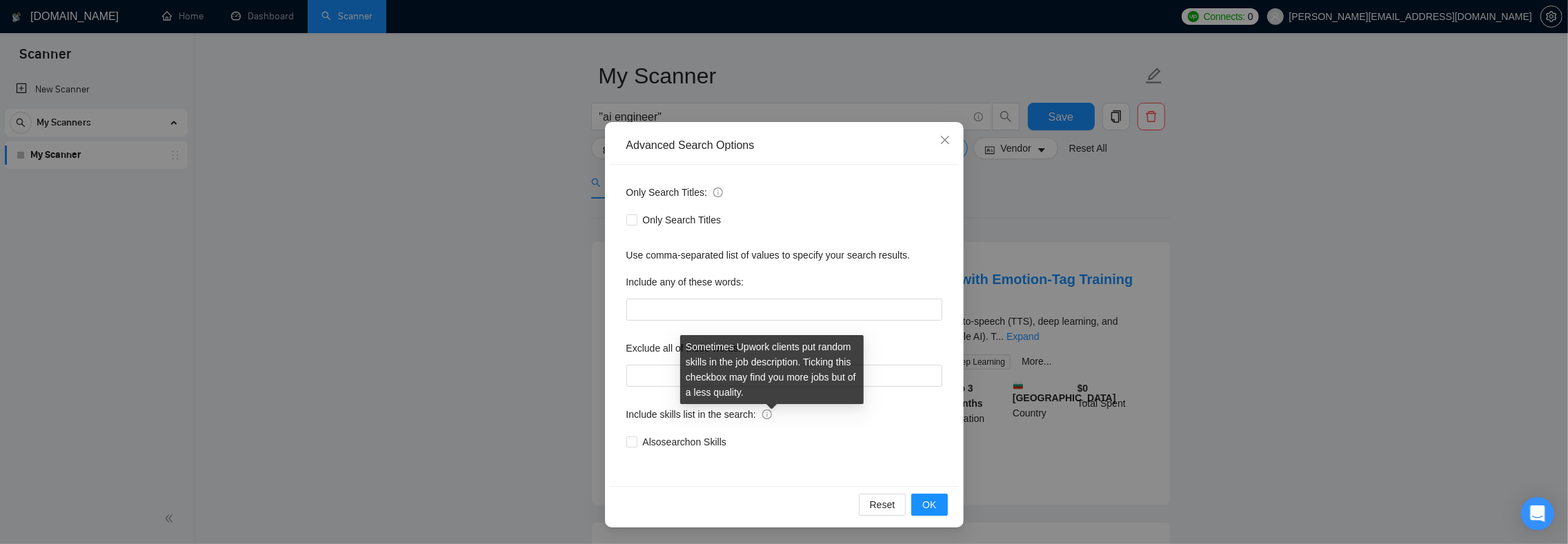
click at [771, 413] on icon "info-circle" at bounding box center [766, 415] width 10 height 10
click at [636, 437] on input "Also search on Skills" at bounding box center [631, 441] width 10 height 10
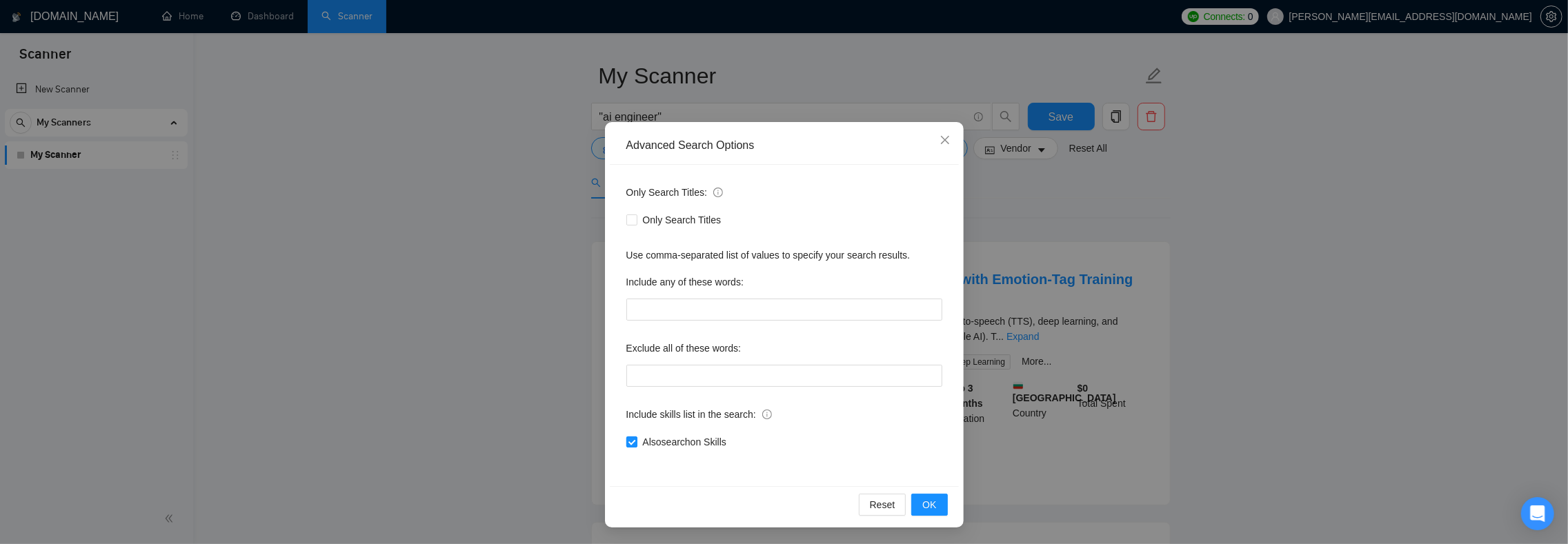
click at [699, 437] on span "Also search on Skills" at bounding box center [685, 441] width 95 height 15
click at [636, 437] on input "Also search on Skills" at bounding box center [631, 441] width 10 height 10
checkbox input "false"
click at [645, 370] on input "text" at bounding box center [784, 375] width 316 height 22
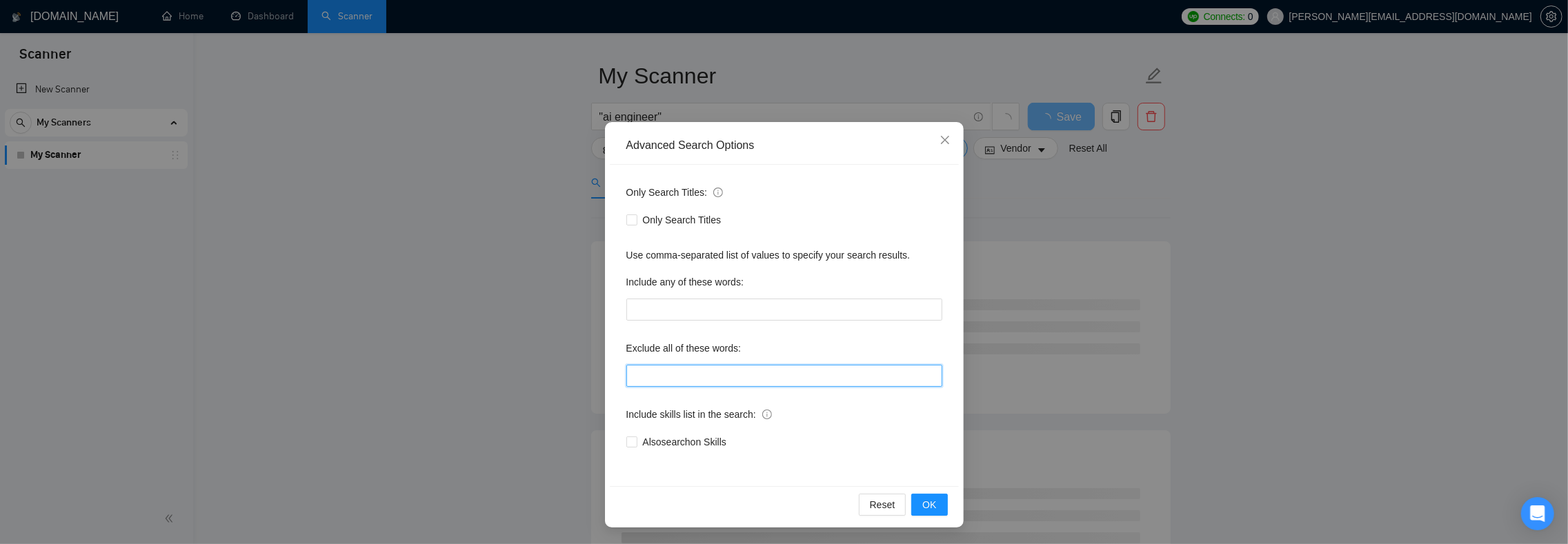
click at [641, 374] on input "text" at bounding box center [784, 375] width 316 height 22
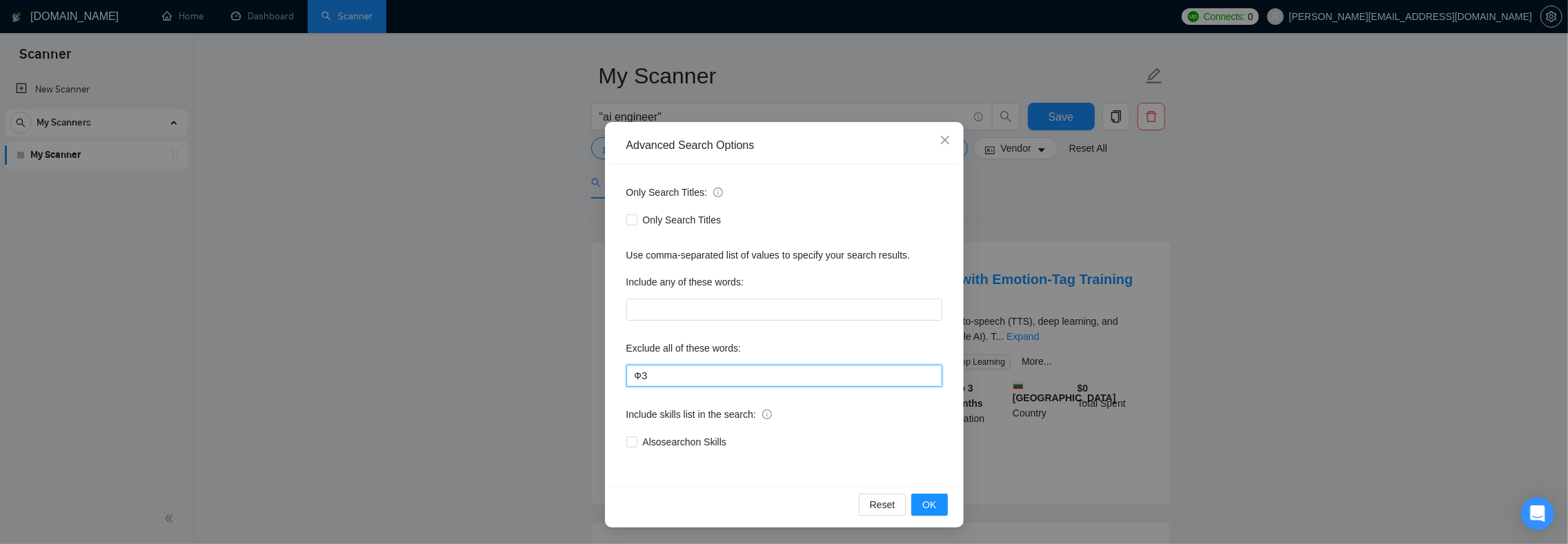
type input "Ф"
type input "bot chatbot"
click at [922, 500] on span "OK" at bounding box center [929, 504] width 14 height 15
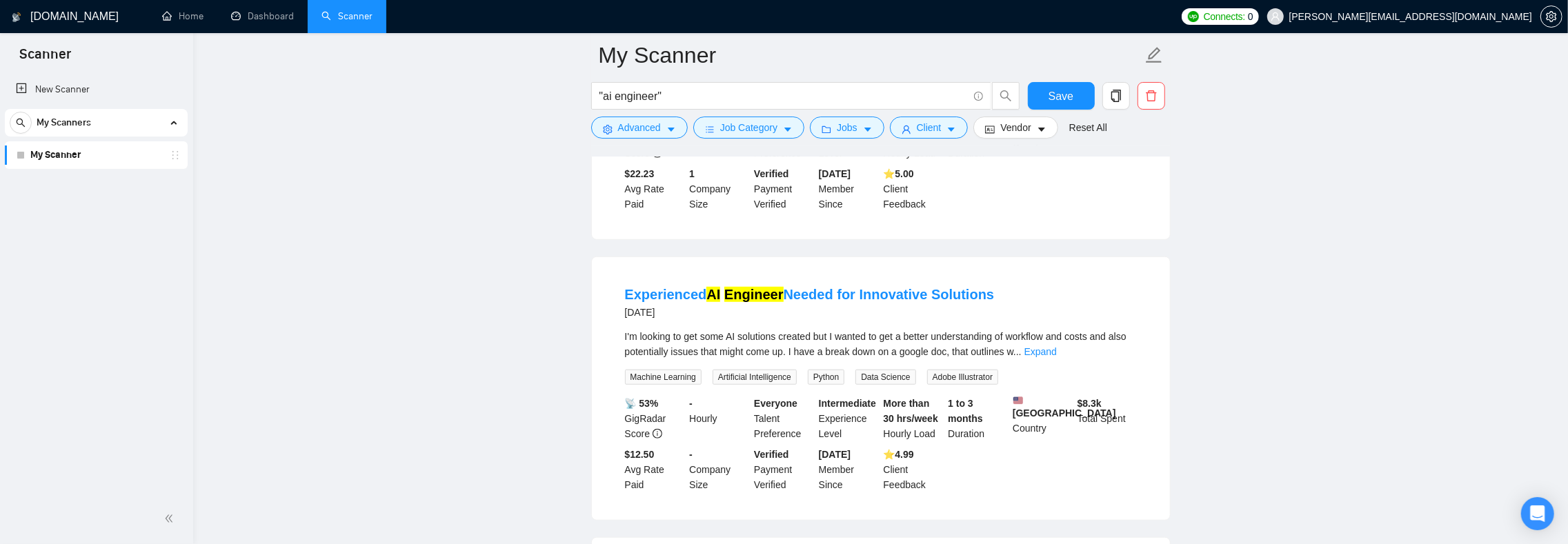
scroll to position [1036, 0]
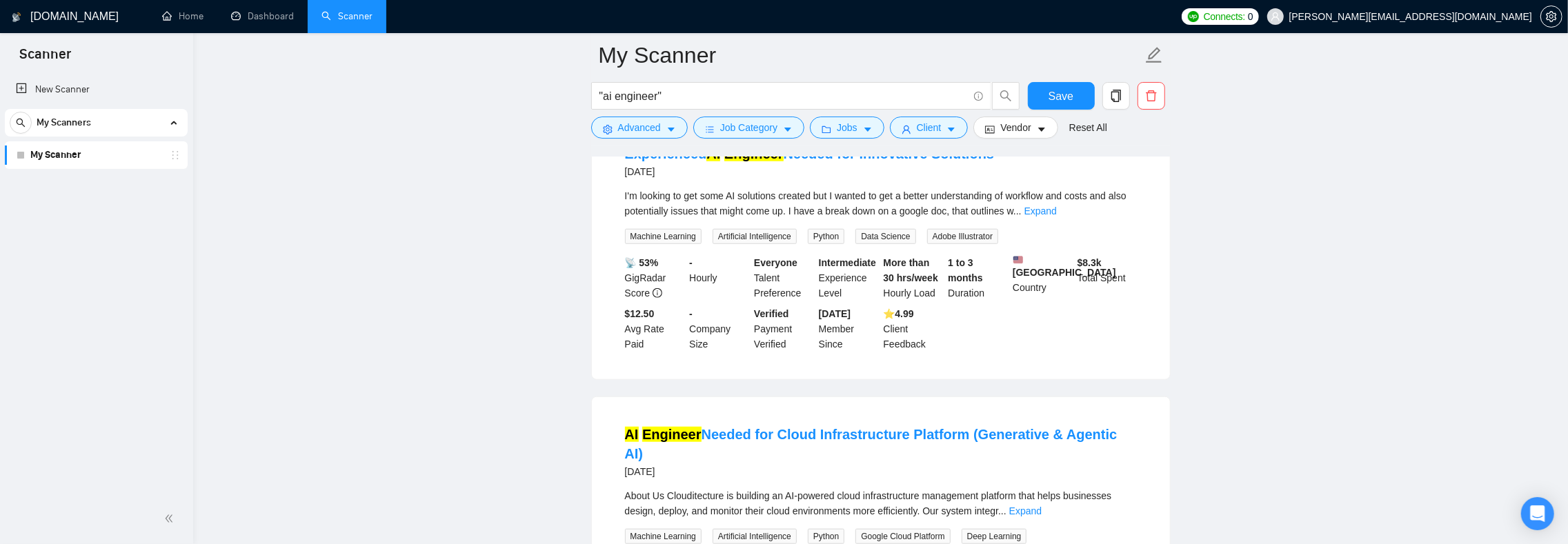
click at [889, 216] on span "I'm looking to get some AI solutions created but I wanted to get a better under…" at bounding box center [875, 203] width 501 height 26
click at [897, 216] on span "I'm looking to get some AI solutions created but I wanted to get a better under…" at bounding box center [875, 203] width 501 height 26
click at [908, 216] on span "I'm looking to get some AI solutions created but I wanted to get a better under…" at bounding box center [875, 203] width 501 height 26
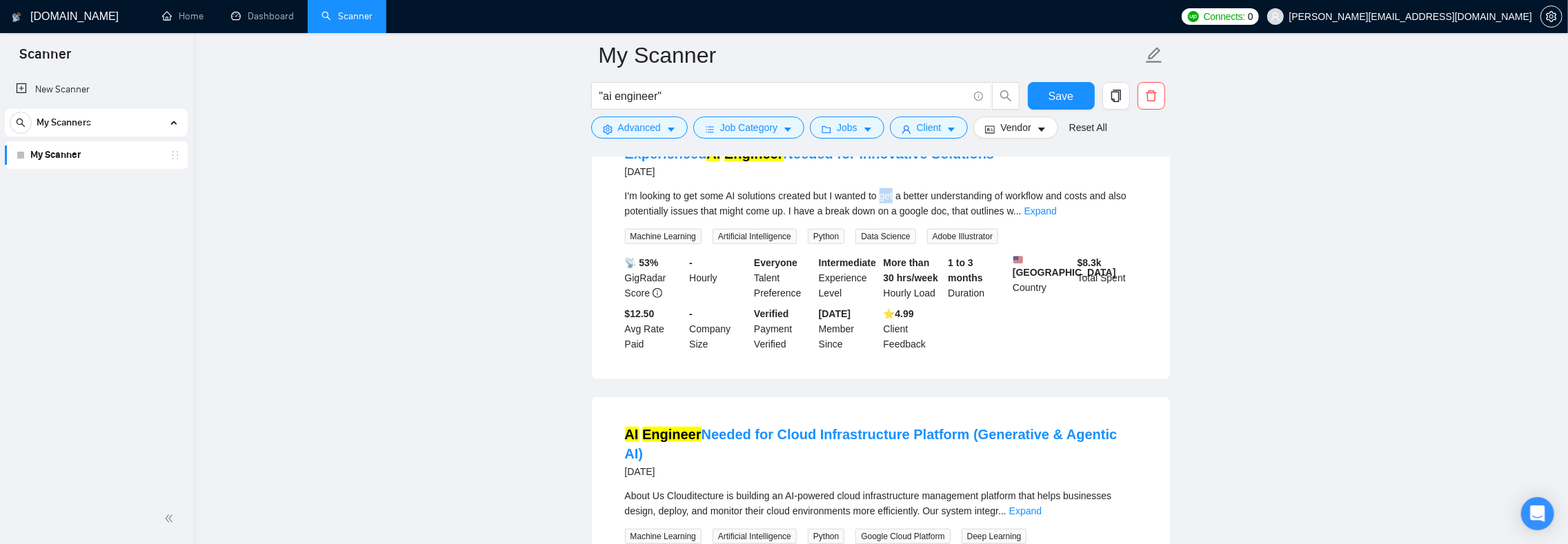
click at [908, 216] on span "I'm looking to get some AI solutions created but I wanted to get a better under…" at bounding box center [875, 203] width 501 height 26
click at [919, 216] on span "I'm looking to get some AI solutions created but I wanted to get a better under…" at bounding box center [875, 203] width 501 height 26
click at [925, 216] on span "I'm looking to get some AI solutions created but I wanted to get a better under…" at bounding box center [875, 203] width 501 height 26
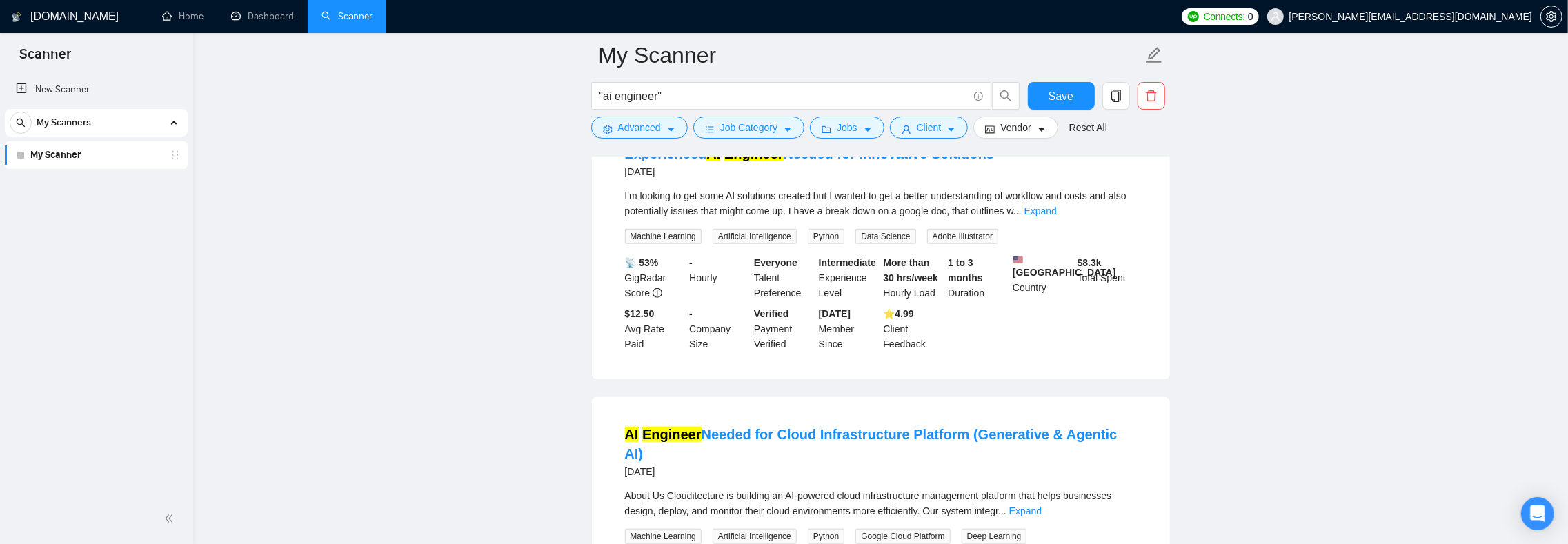
click at [933, 216] on span "I'm looking to get some AI solutions created but I wanted to get a better under…" at bounding box center [875, 203] width 501 height 26
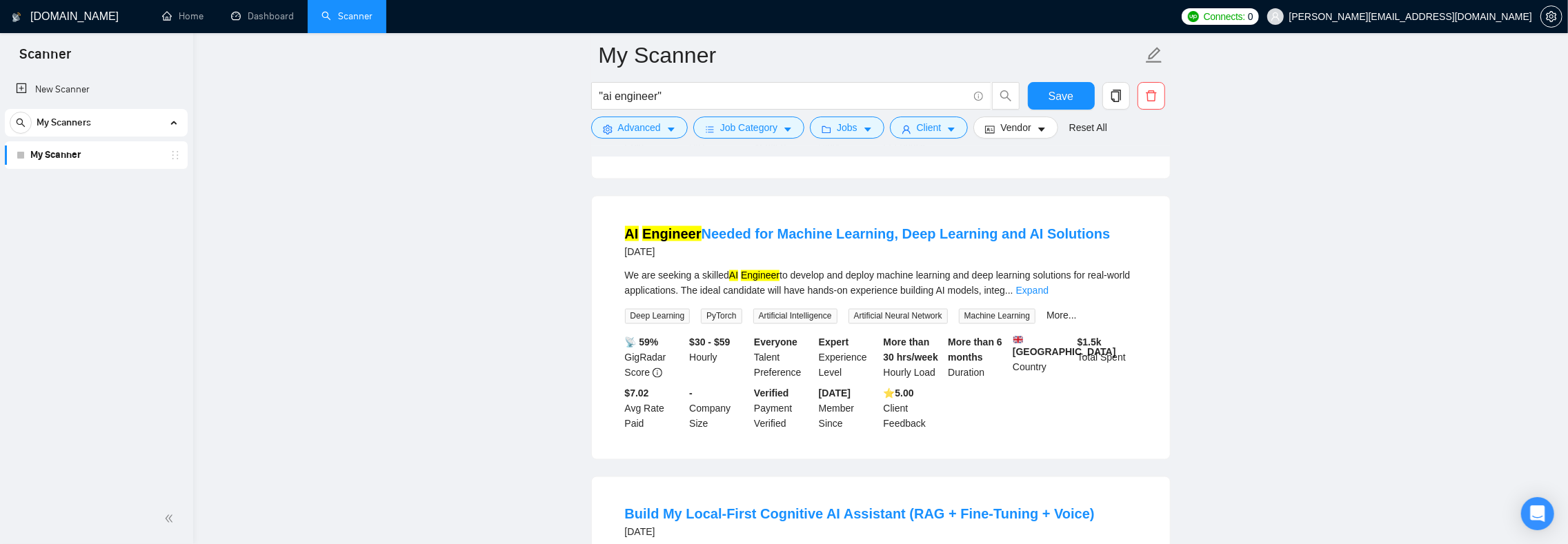
scroll to position [2246, 0]
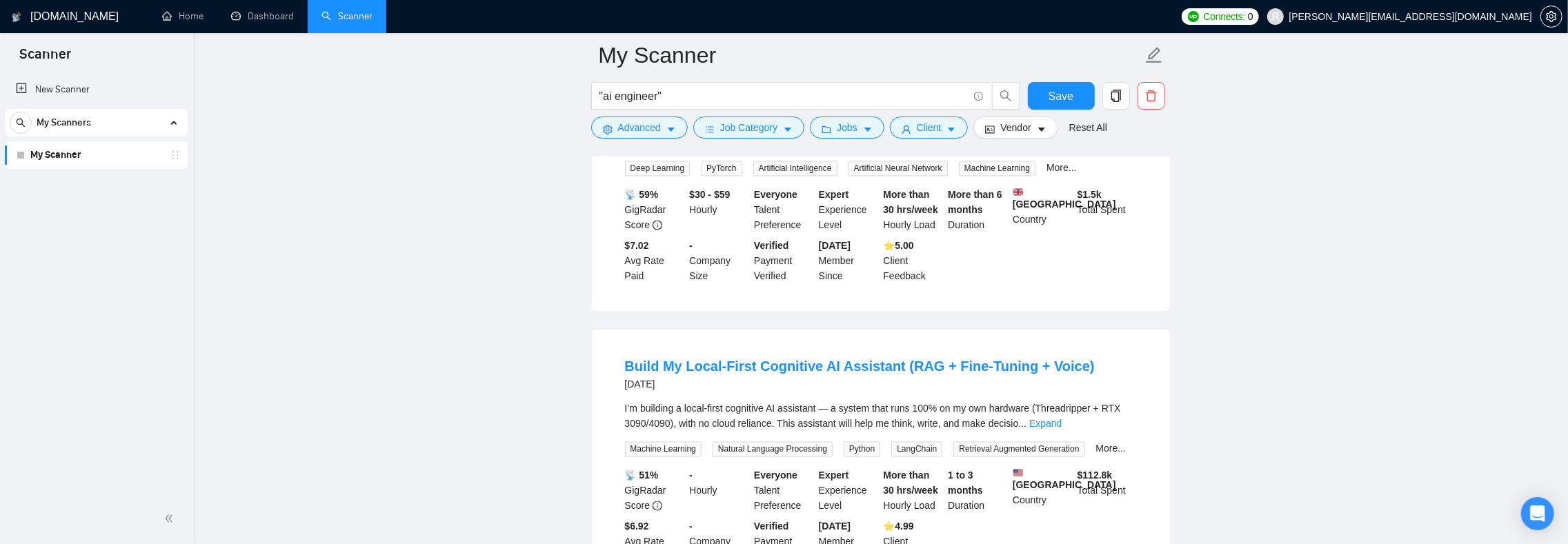
click at [1049, 149] on link "Expand" at bounding box center [1031, 143] width 32 height 11
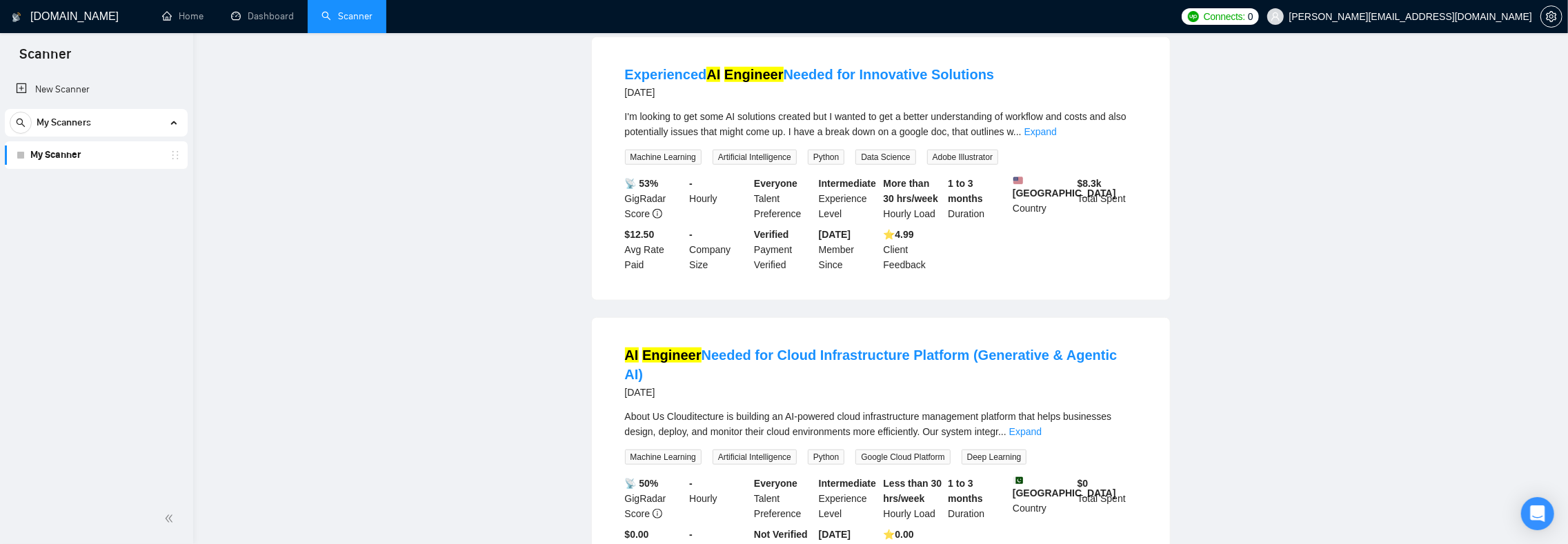
scroll to position [0, 0]
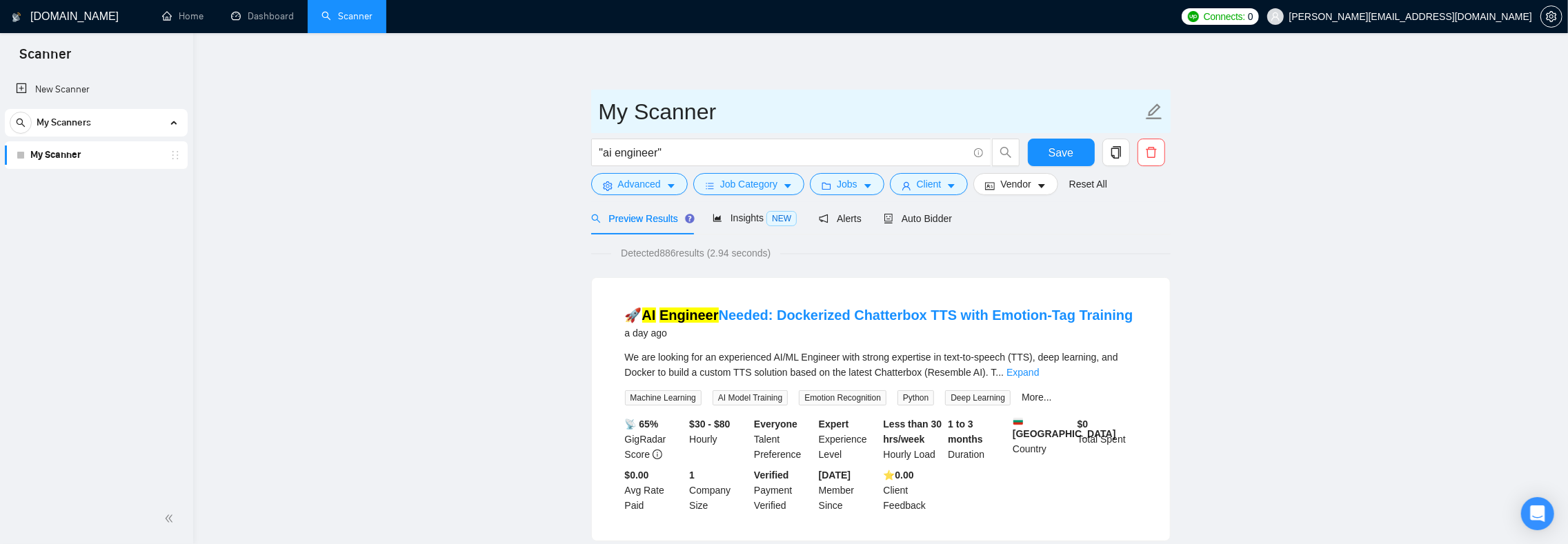
click at [716, 105] on input "My Scanner" at bounding box center [870, 112] width 544 height 35
type input "AI Engineer"
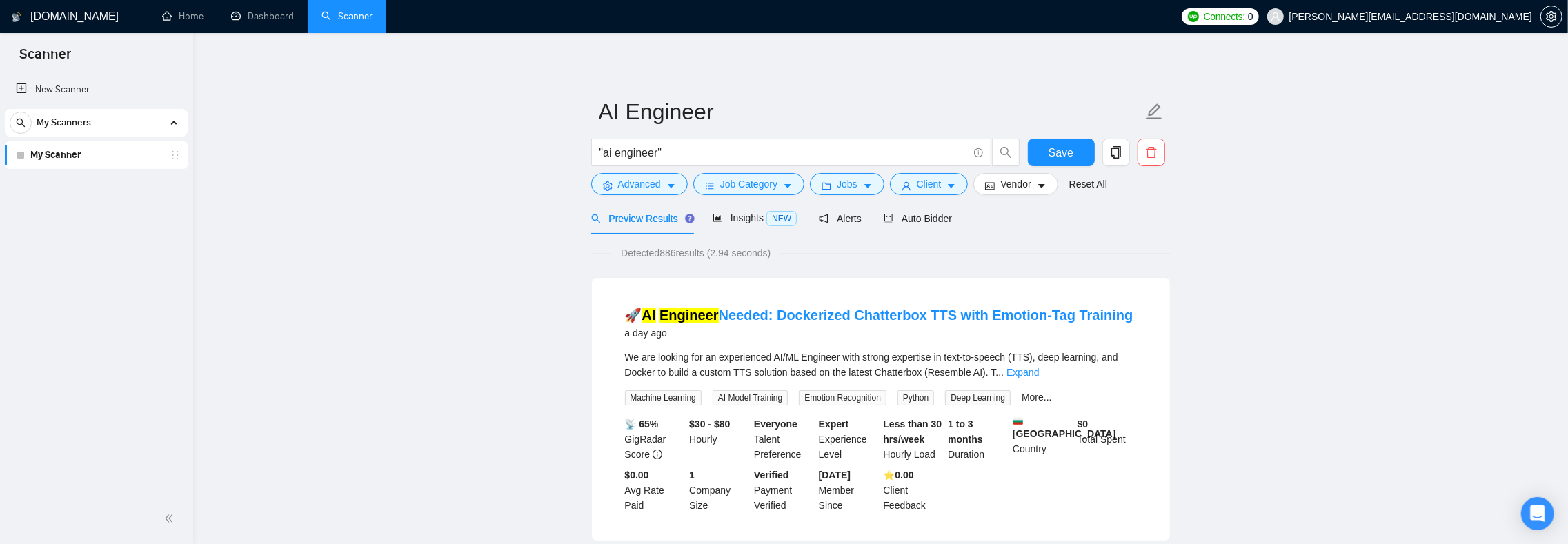
click at [646, 190] on span "Advanced" at bounding box center [638, 183] width 43 height 15
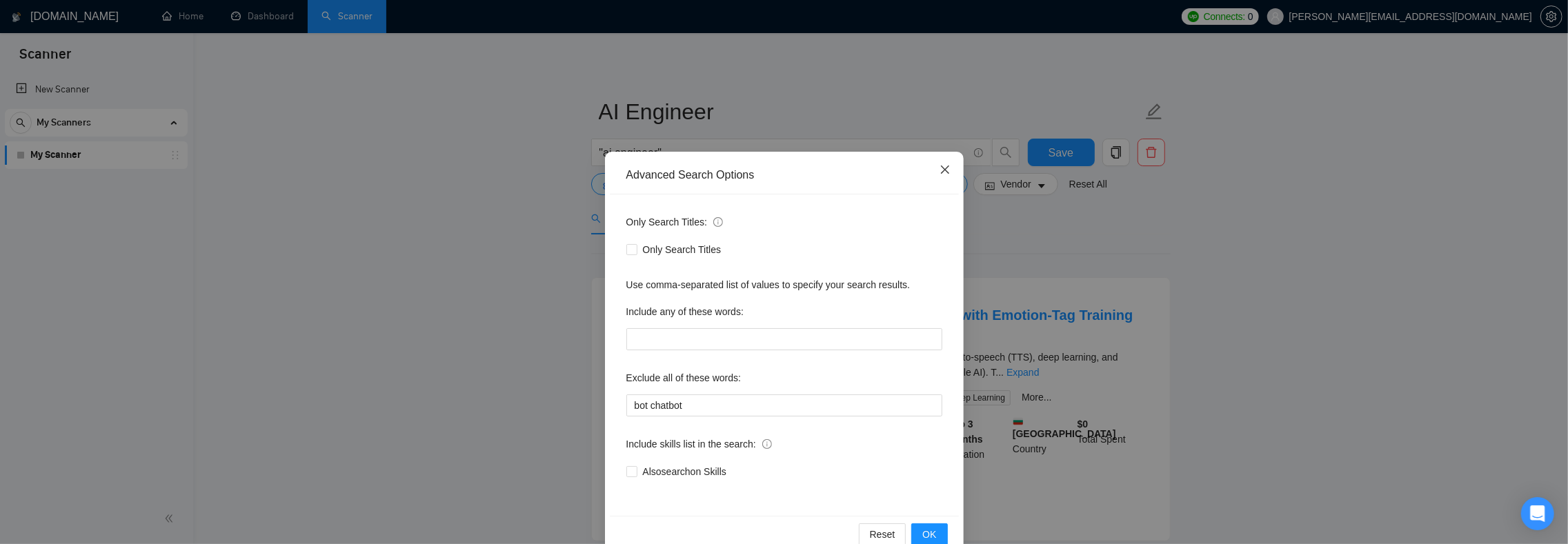
click at [943, 172] on icon "close" at bounding box center [944, 169] width 11 height 11
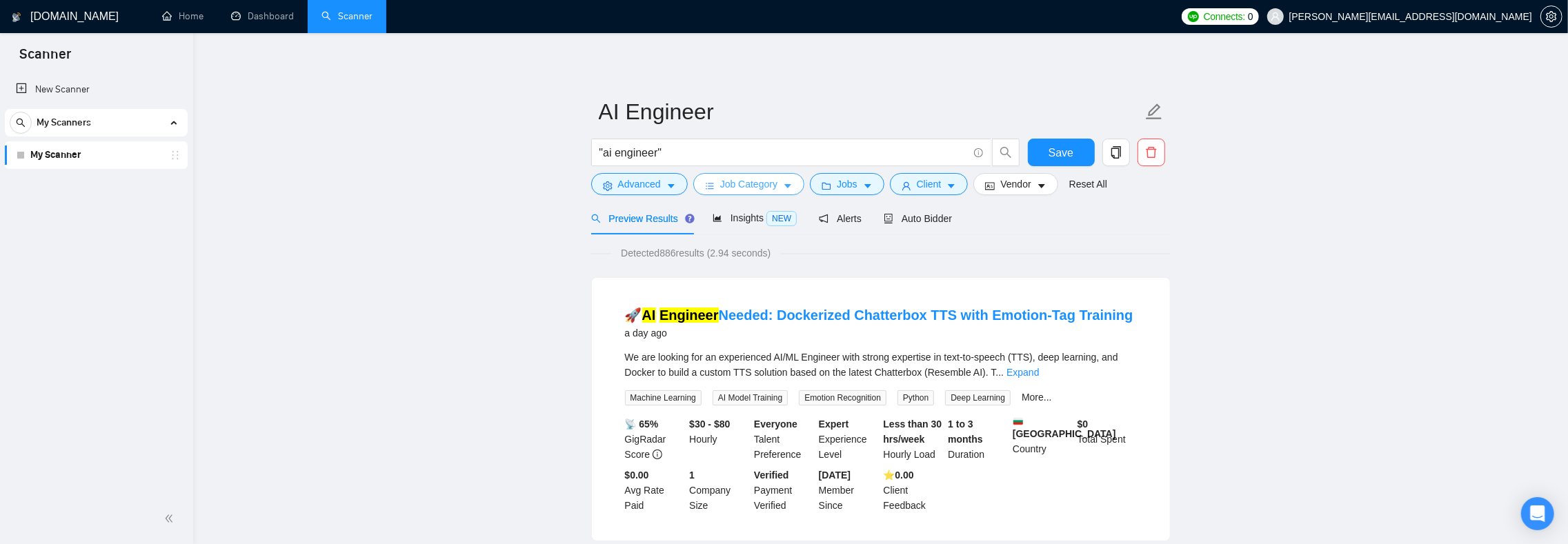
click at [767, 191] on span "Job Category" at bounding box center [749, 183] width 57 height 15
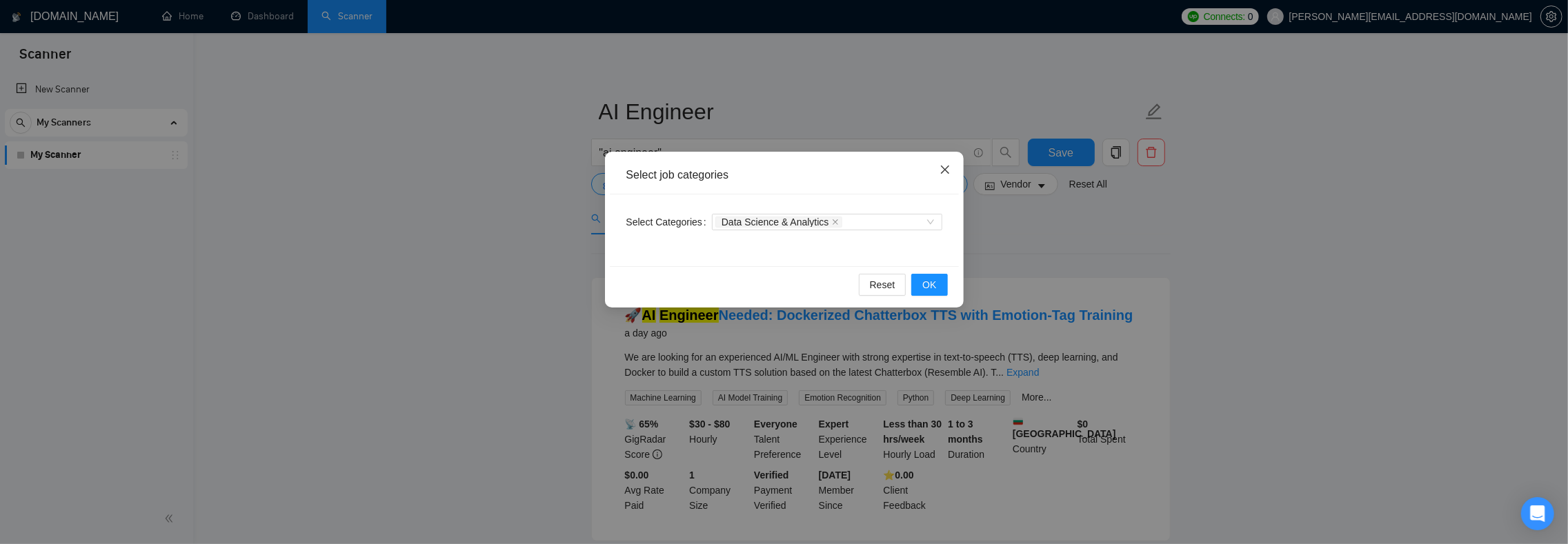
click at [947, 169] on icon "close" at bounding box center [944, 169] width 11 height 11
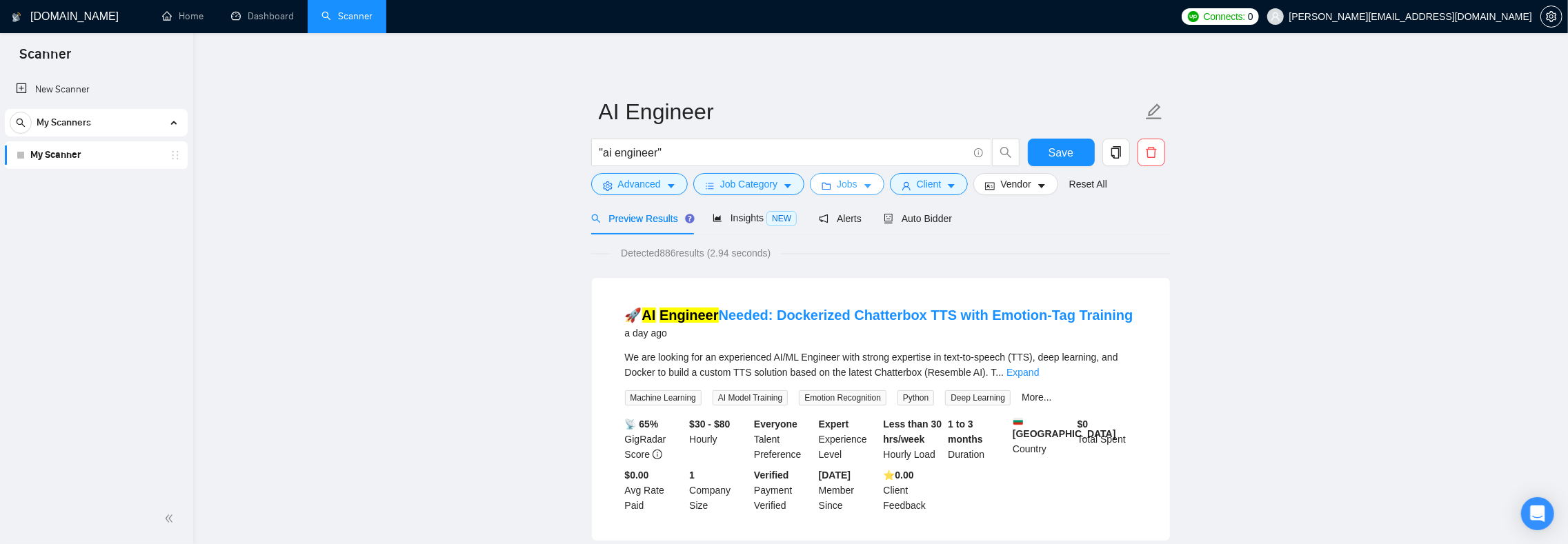
click at [851, 185] on span "Jobs" at bounding box center [847, 183] width 21 height 15
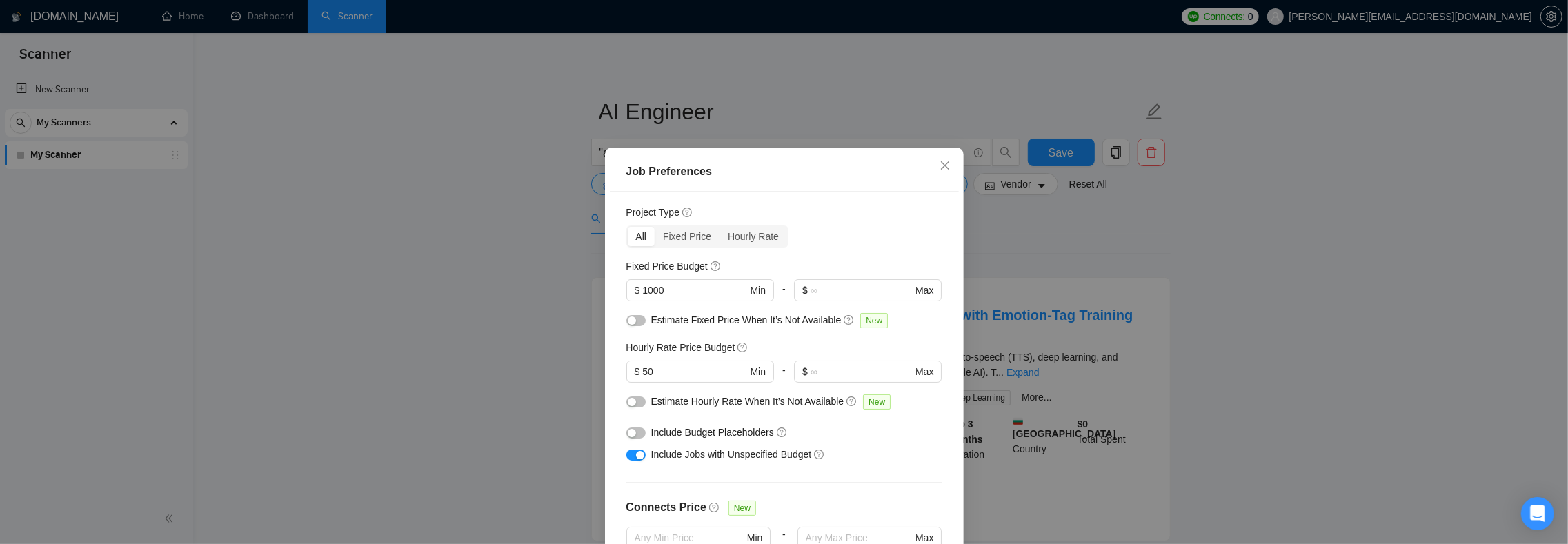
scroll to position [35, 0]
drag, startPoint x: 701, startPoint y: 280, endPoint x: 607, endPoint y: 277, distance: 94.0
click at [610, 277] on div "Budget Project Type All Fixed Price Hourly Rate Fixed Price Budget 1000 $ 1000 …" at bounding box center [784, 382] width 349 height 381
click at [850, 229] on div "All Fixed Price Hourly Rate" at bounding box center [784, 233] width 316 height 22
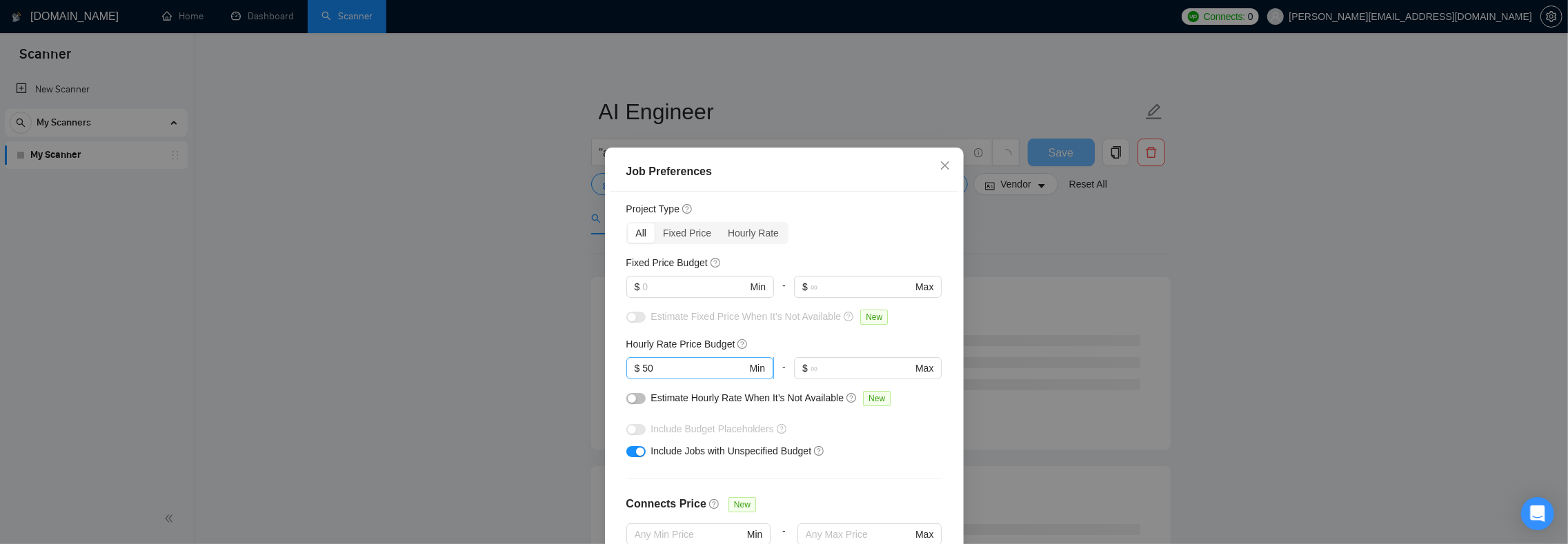
click at [710, 368] on input "50" at bounding box center [694, 368] width 104 height 15
click at [614, 335] on div "Budget Project Type All Fixed Price Hourly Rate Fixed Price Budget $ Min - $ Ma…" at bounding box center [784, 382] width 349 height 381
click at [660, 362] on input "50" at bounding box center [694, 368] width 104 height 15
type input "5"
type input "60"
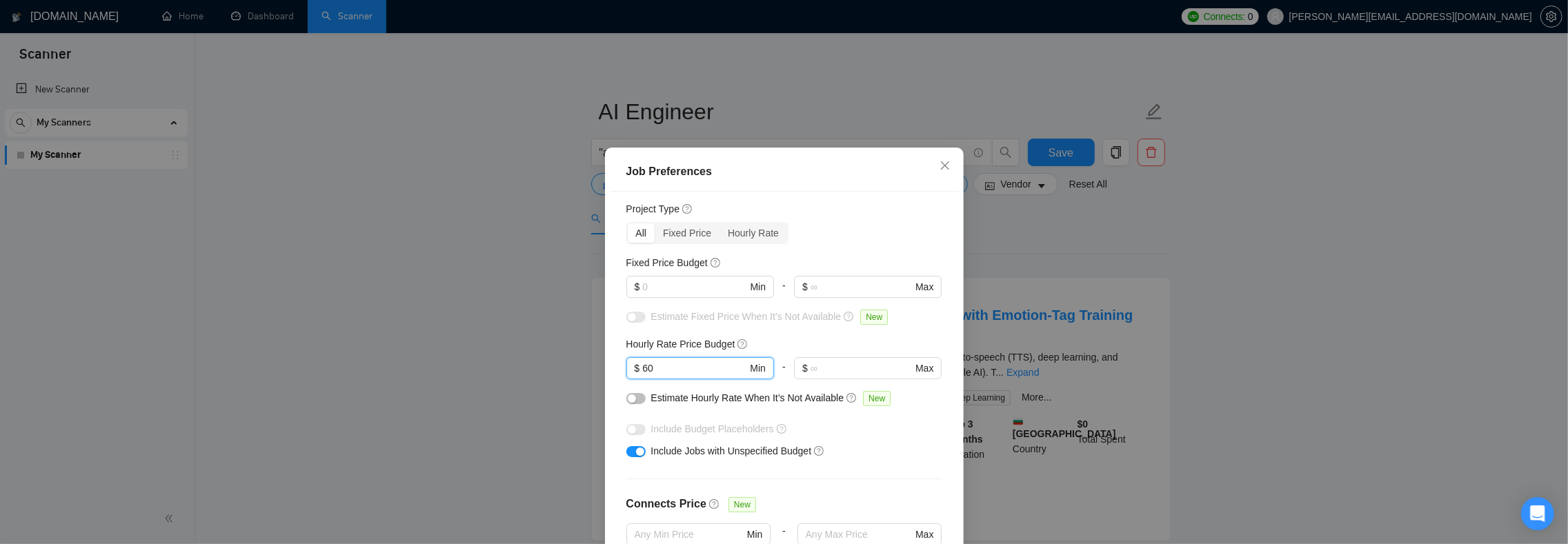
click at [610, 331] on div "Budget Project Type All Fixed Price Hourly Rate Fixed Price Budget $ Min - $ Ma…" at bounding box center [784, 382] width 349 height 381
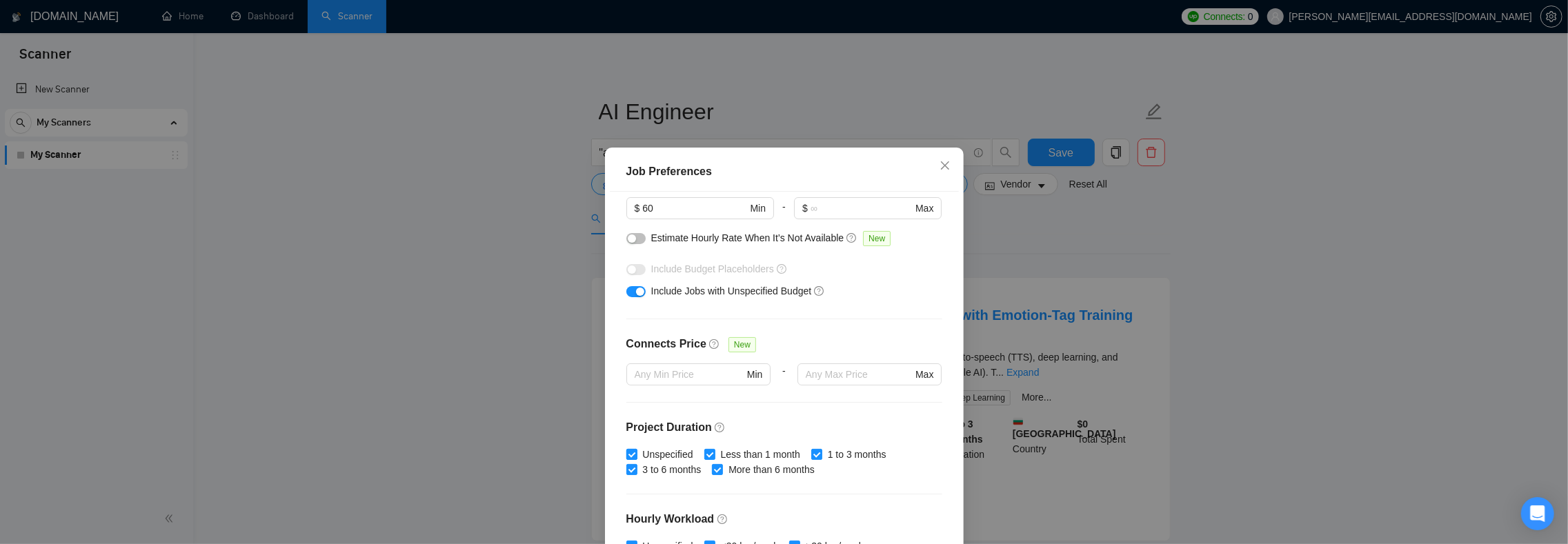
scroll to position [214, 0]
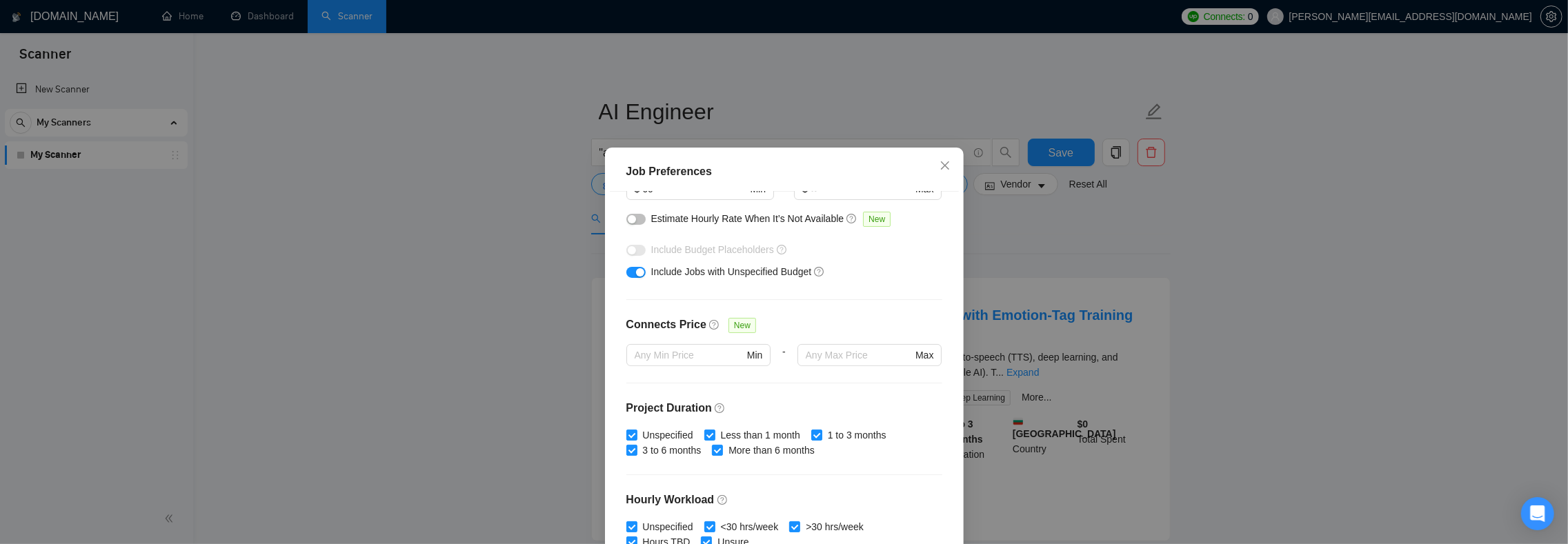
drag, startPoint x: 634, startPoint y: 431, endPoint x: 663, endPoint y: 467, distance: 46.2
click at [638, 431] on span "Unspecified" at bounding box center [668, 435] width 62 height 15
click at [634, 431] on input "Unspecified" at bounding box center [631, 435] width 10 height 10
checkbox input "false"
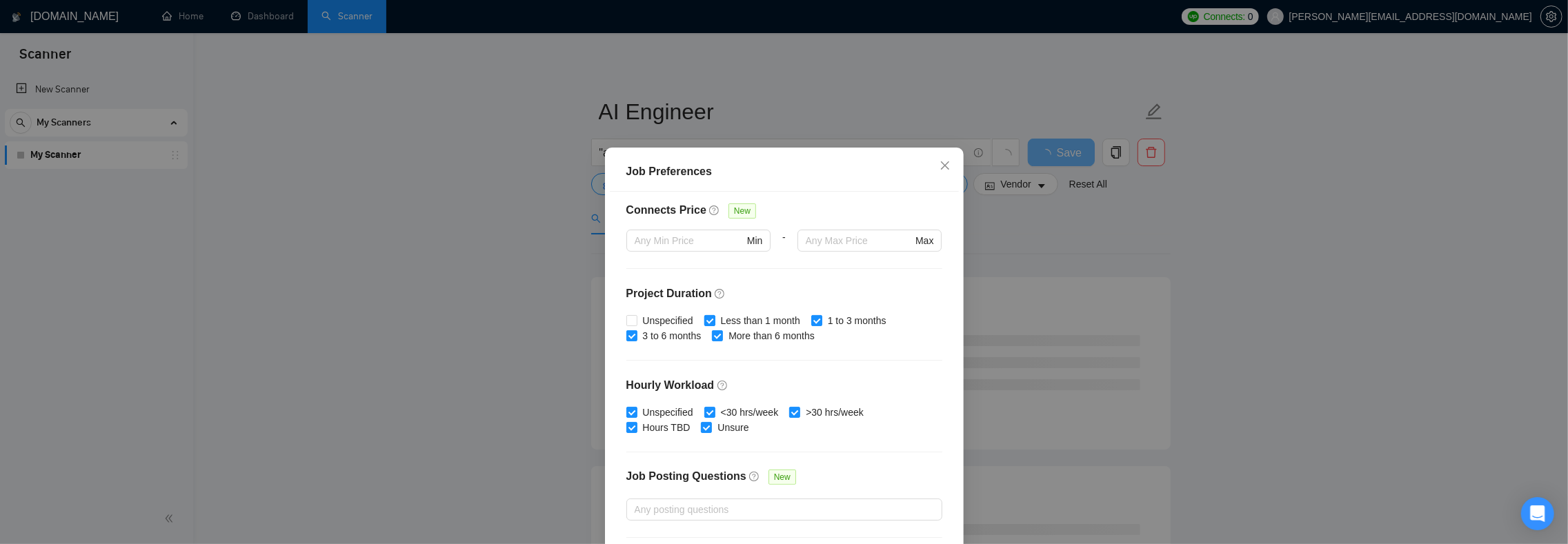
click at [709, 319] on input "Less than 1 month" at bounding box center [709, 320] width 10 height 10
checkbox input "false"
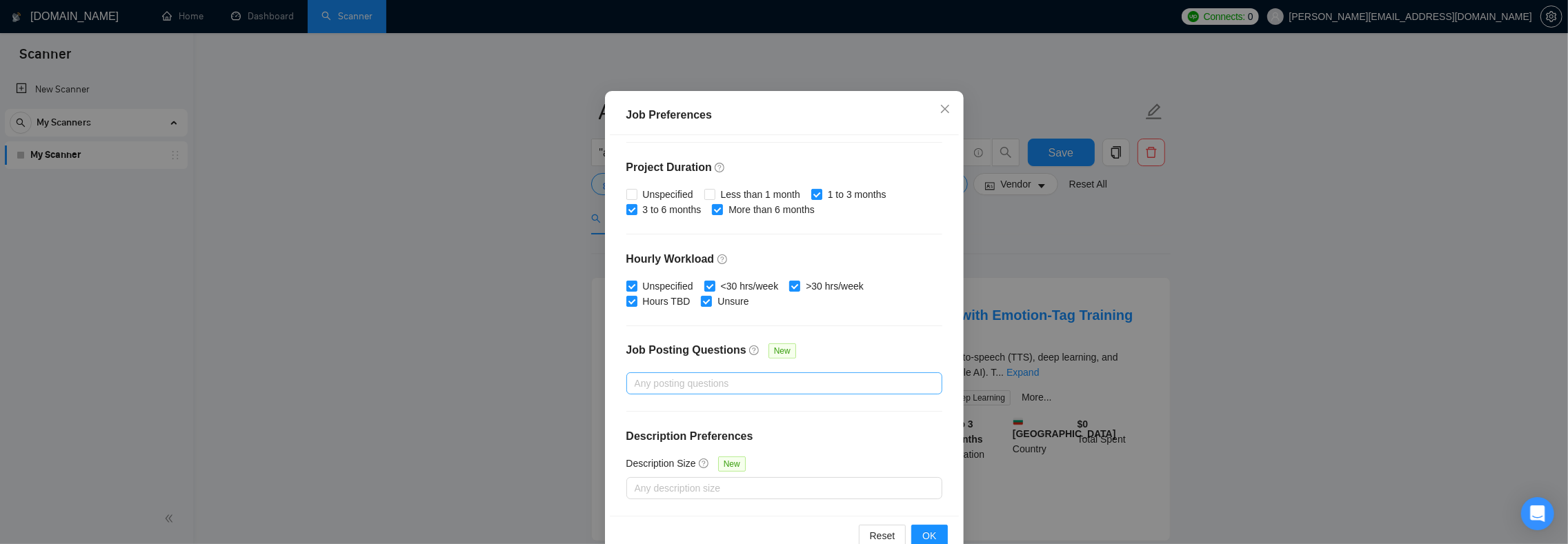
scroll to position [89, 0]
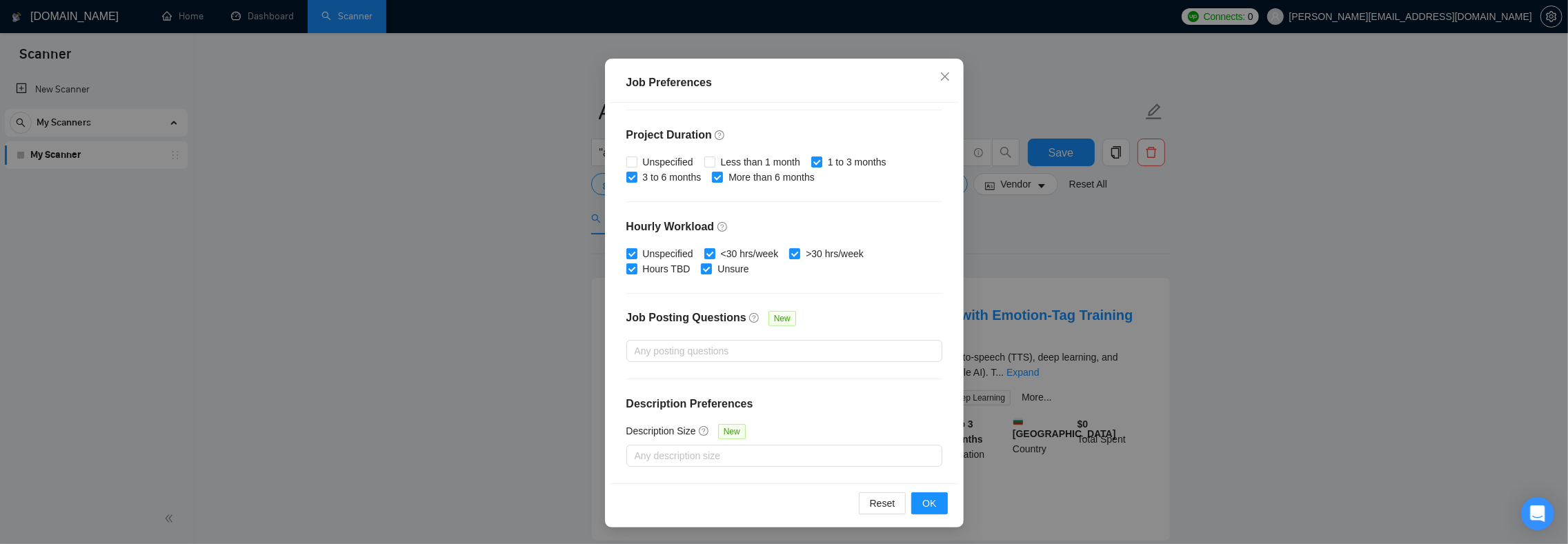
drag, startPoint x: 914, startPoint y: 501, endPoint x: 833, endPoint y: 490, distance: 81.7
click at [914, 501] on button "OK" at bounding box center [929, 503] width 36 height 22
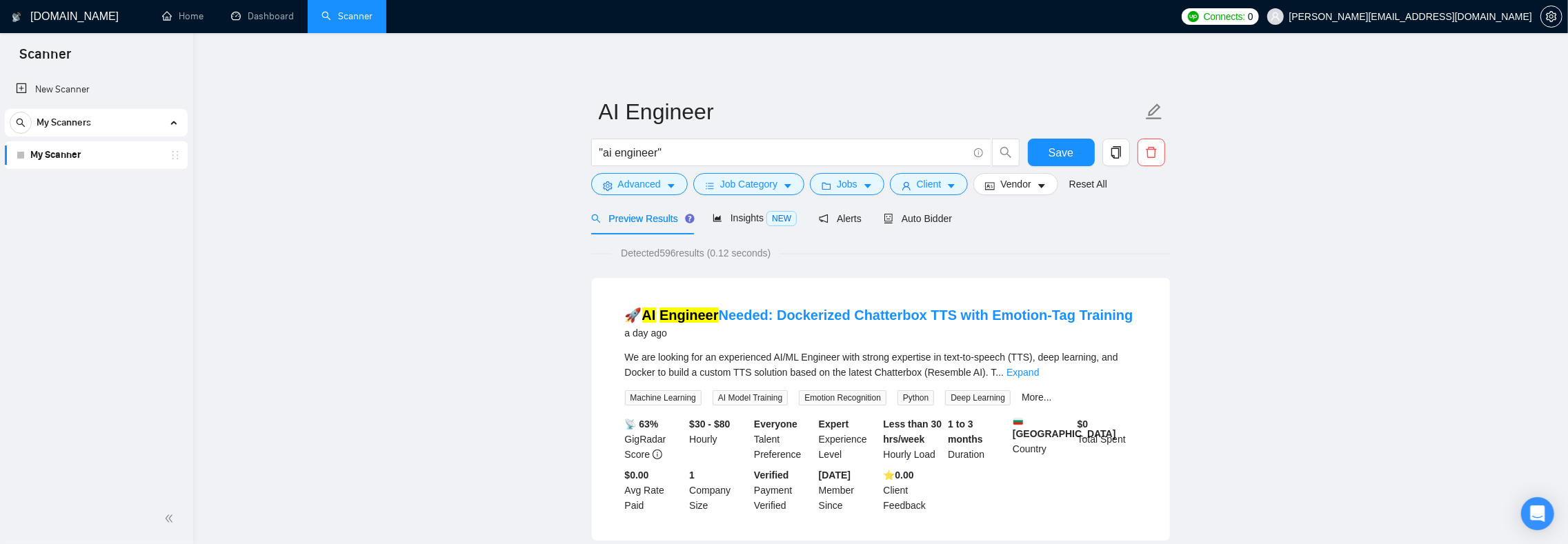
scroll to position [0, 0]
click at [632, 216] on span "Preview Results" at bounding box center [640, 218] width 99 height 11
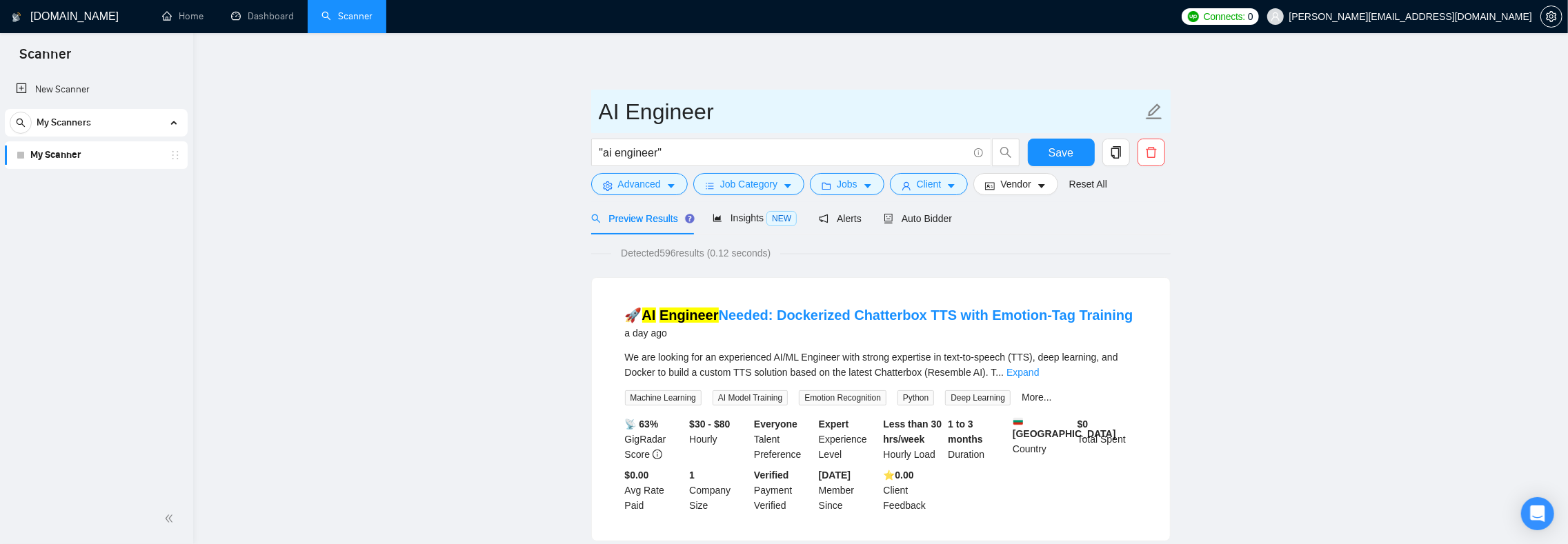
click at [731, 114] on input "AI Engineer" at bounding box center [870, 112] width 544 height 35
type input "AI Engineer: Hourly rate |"
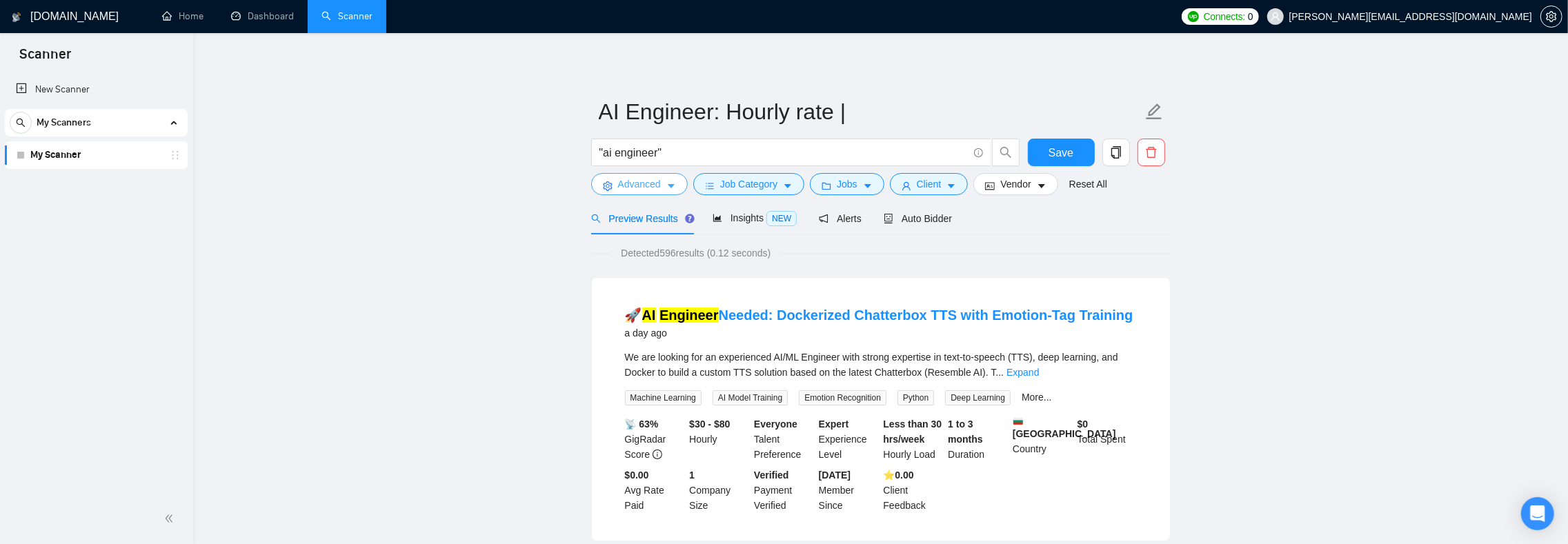
click at [668, 193] on button "Advanced" at bounding box center [638, 183] width 96 height 22
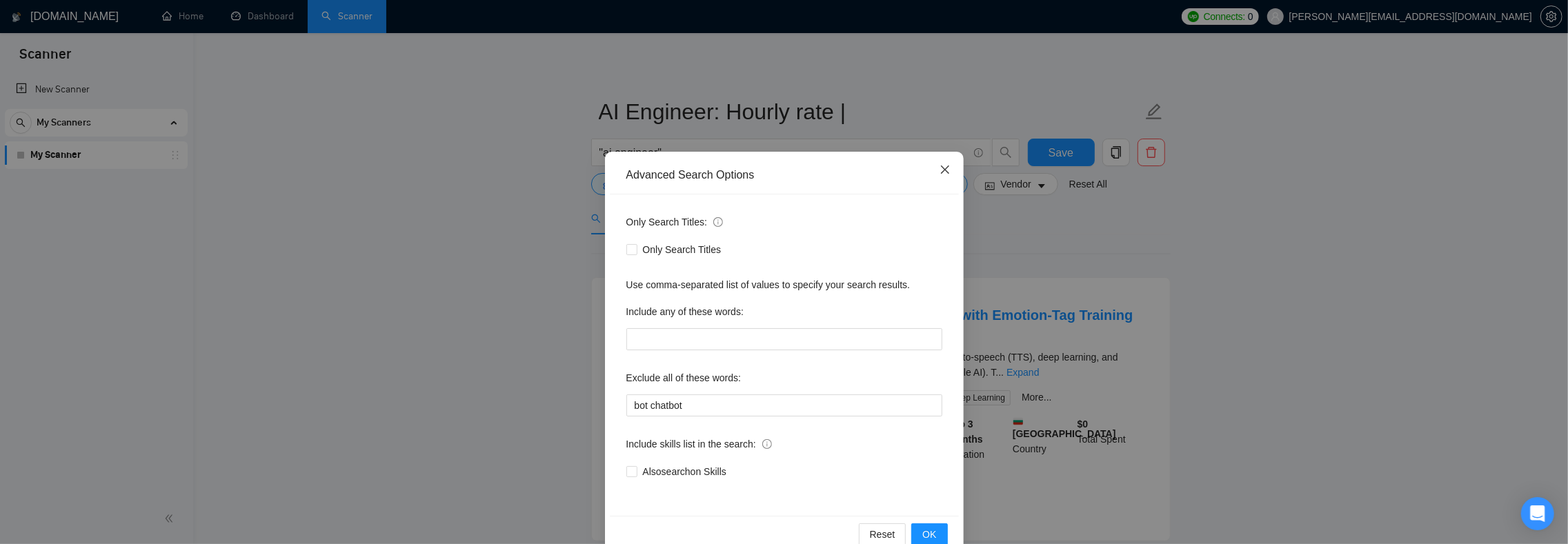
click at [940, 167] on icon "close" at bounding box center [944, 170] width 9 height 9
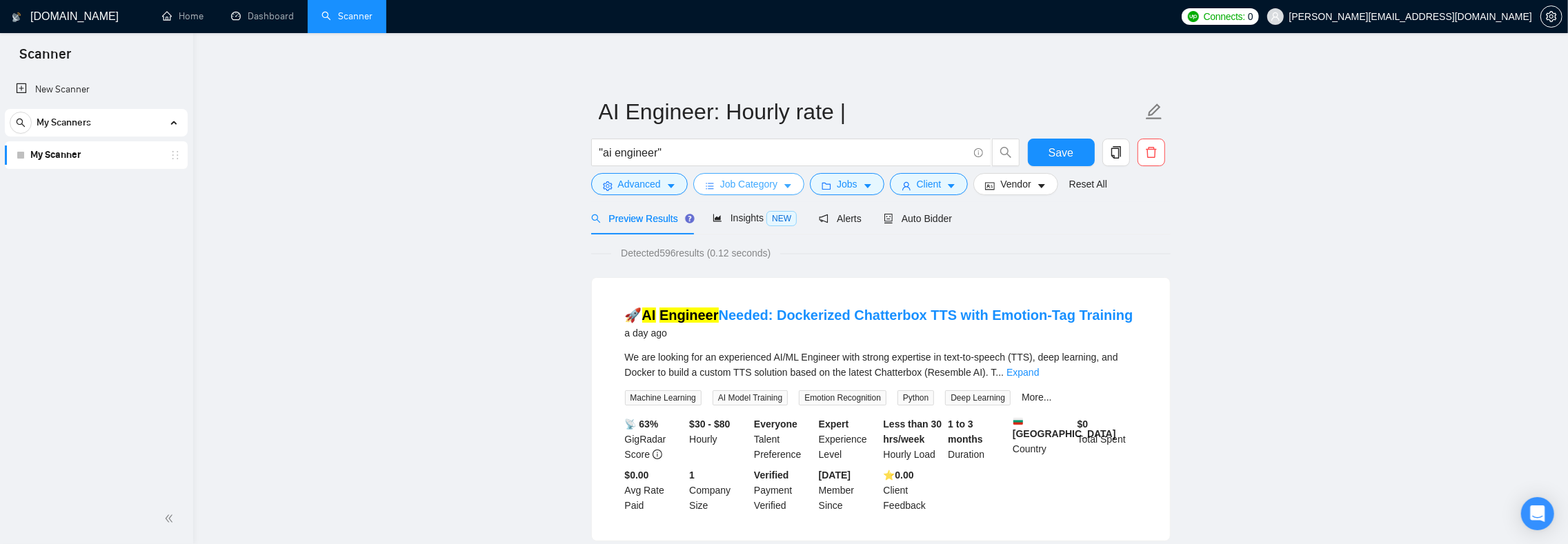
click at [777, 186] on span "Job Category" at bounding box center [749, 183] width 57 height 15
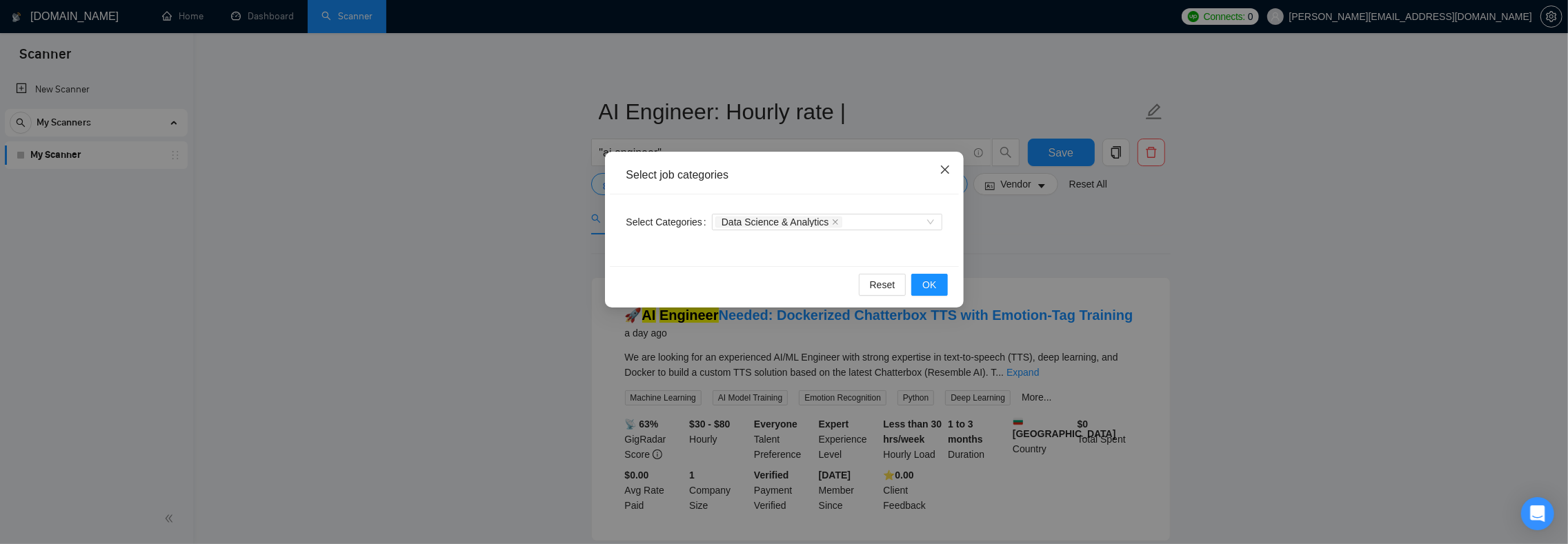
click at [946, 169] on icon "close" at bounding box center [944, 169] width 11 height 11
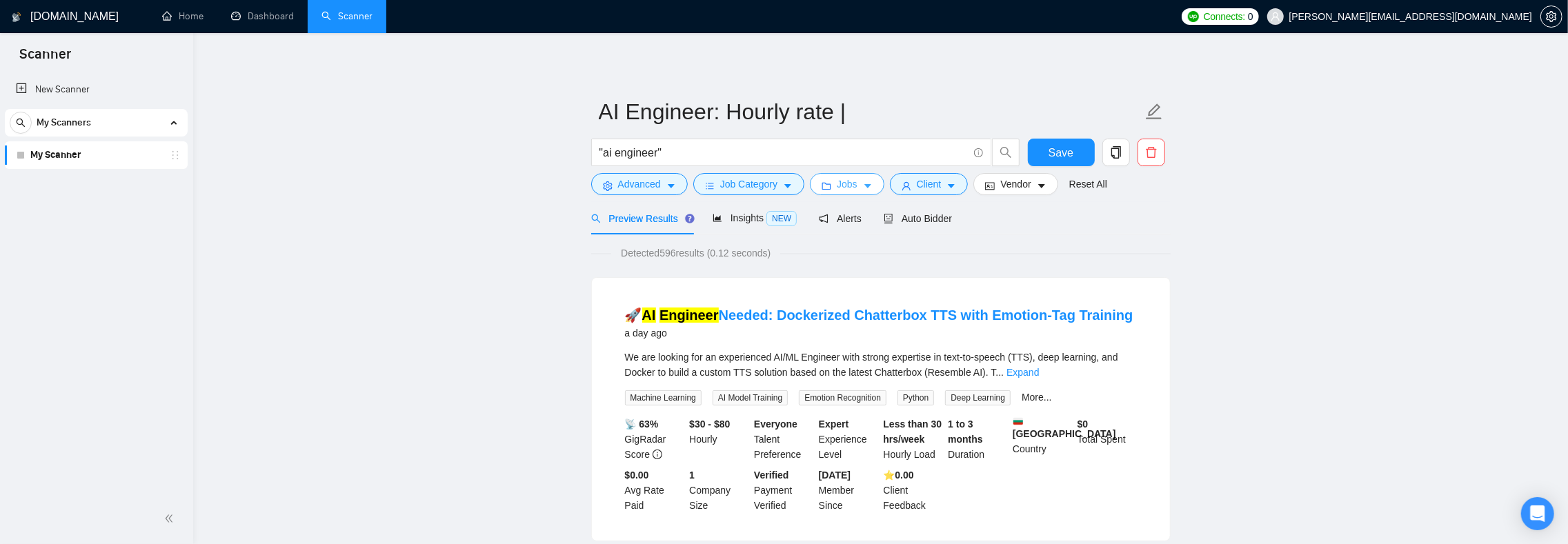
click at [872, 186] on icon "caret-down" at bounding box center [867, 186] width 10 height 10
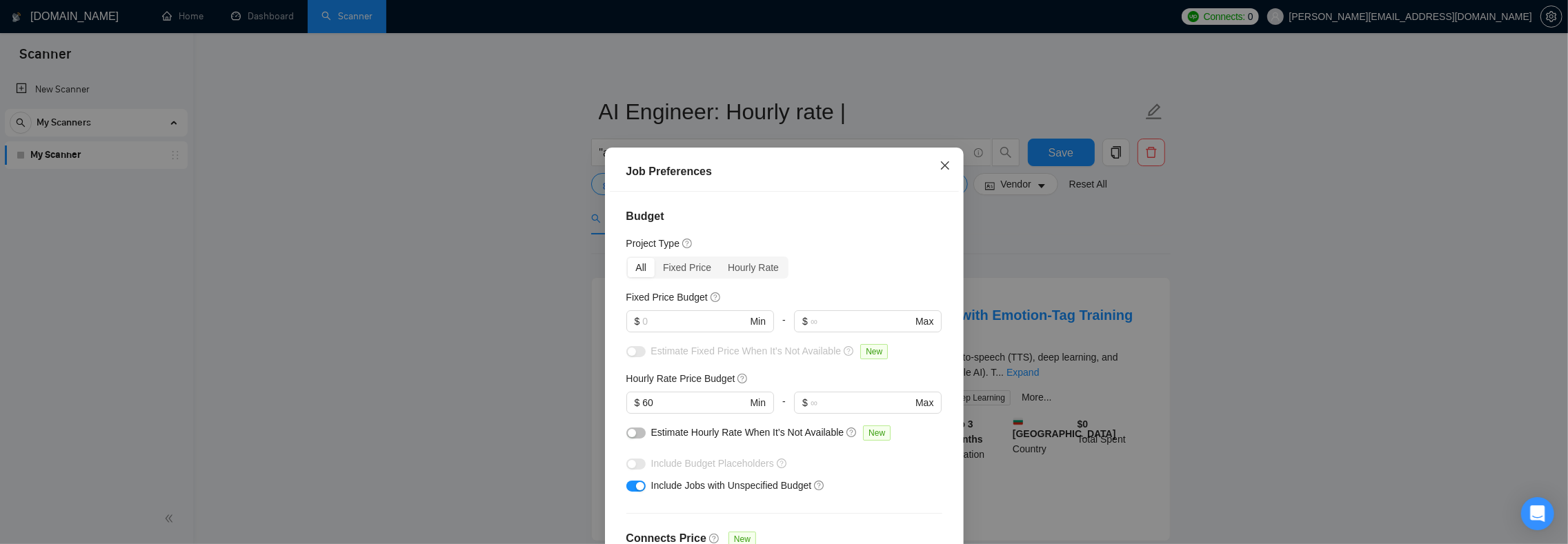
click at [939, 169] on icon "close" at bounding box center [944, 165] width 11 height 11
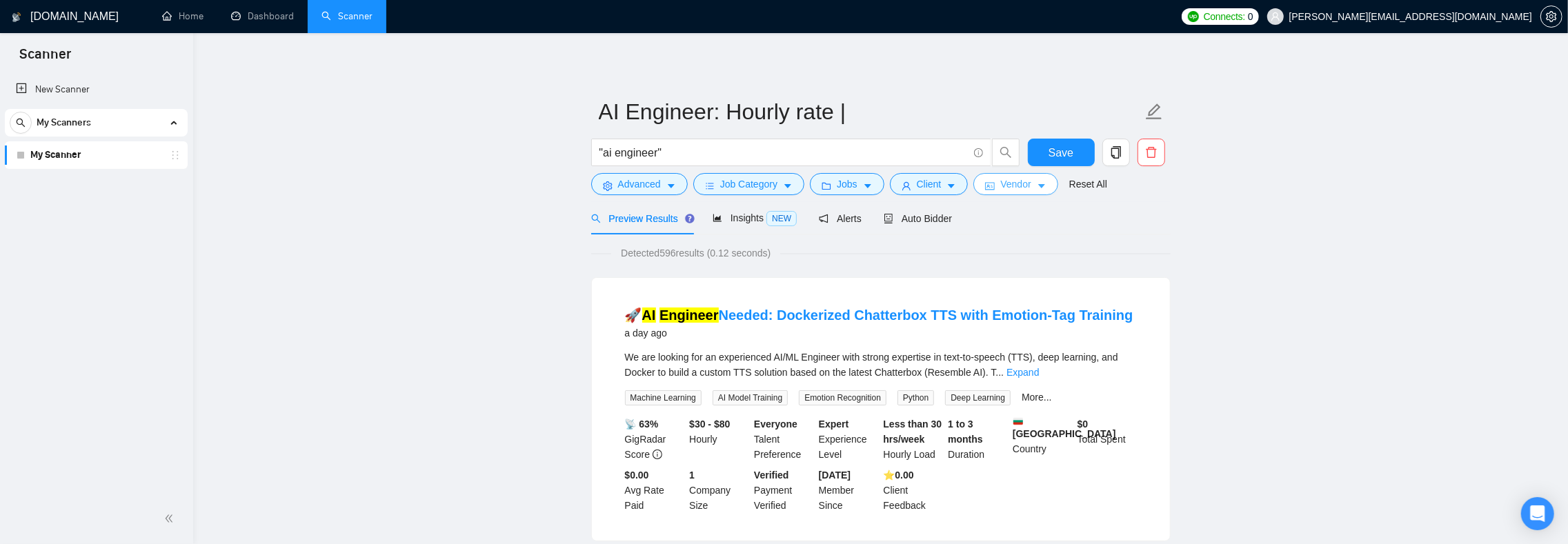
click at [1026, 183] on span "Vendor" at bounding box center [1015, 183] width 30 height 15
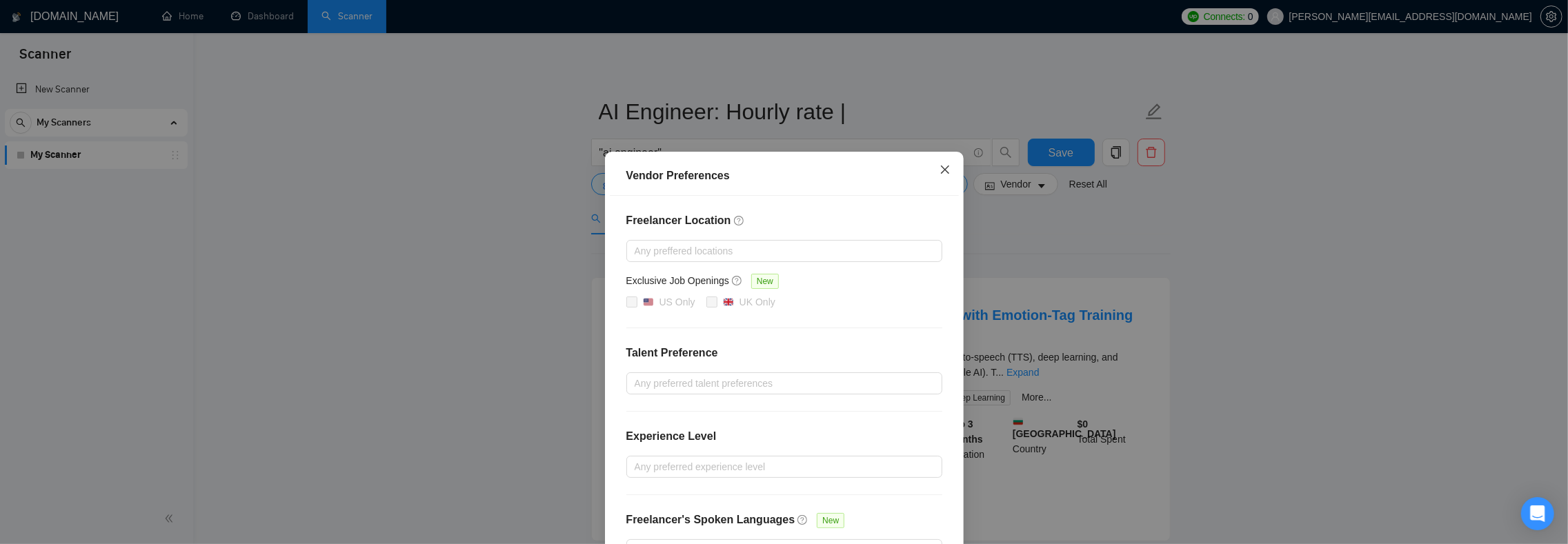
click at [939, 166] on icon "close" at bounding box center [944, 169] width 11 height 11
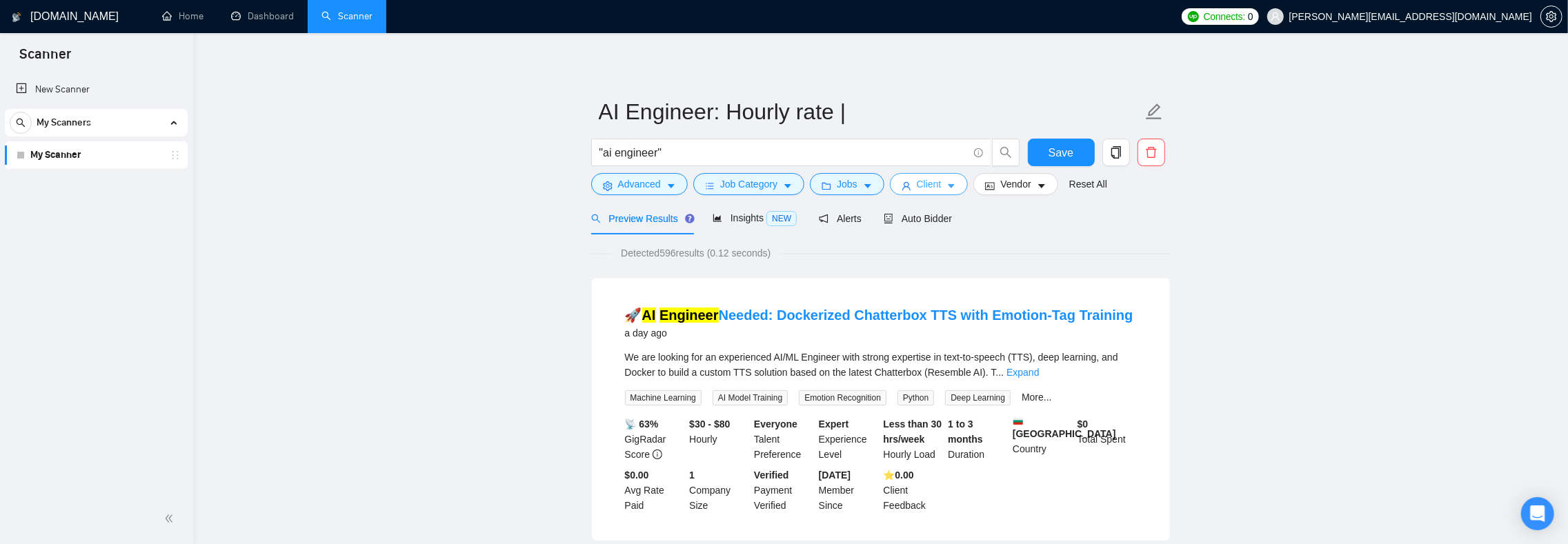
click at [942, 182] on span "Client" at bounding box center [929, 183] width 25 height 15
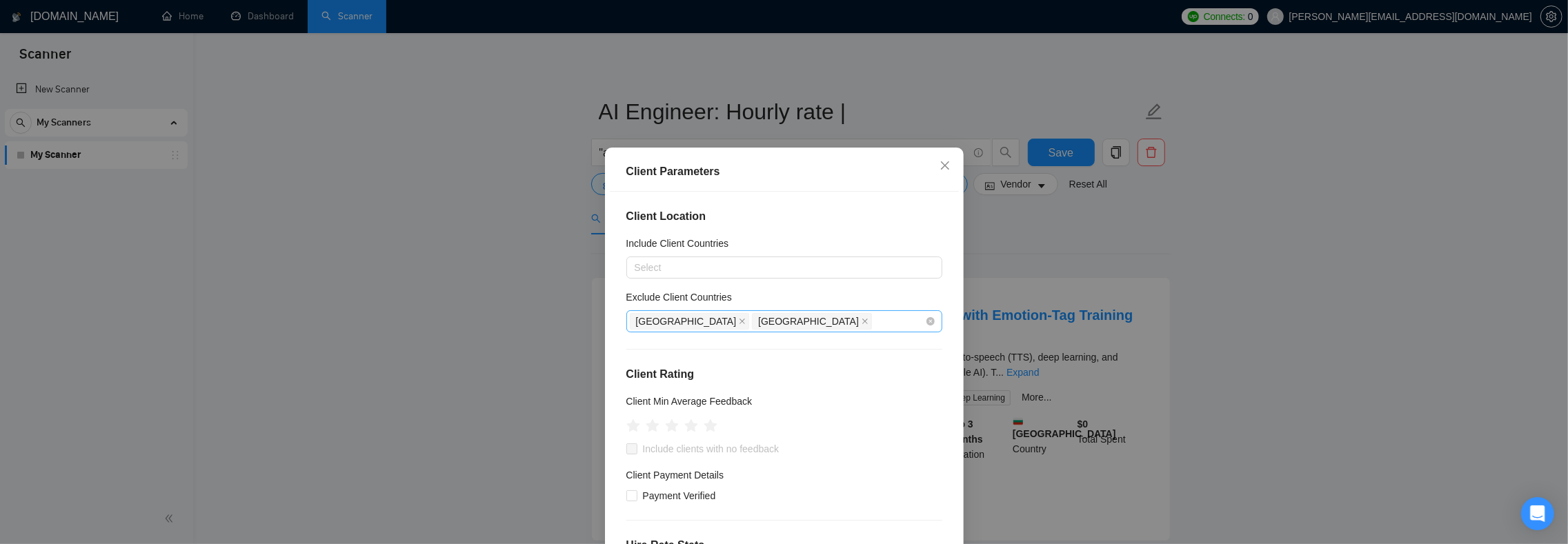
click at [748, 312] on div "[GEOGRAPHIC_DATA] [GEOGRAPHIC_DATA]" at bounding box center [777, 322] width 295 height 19
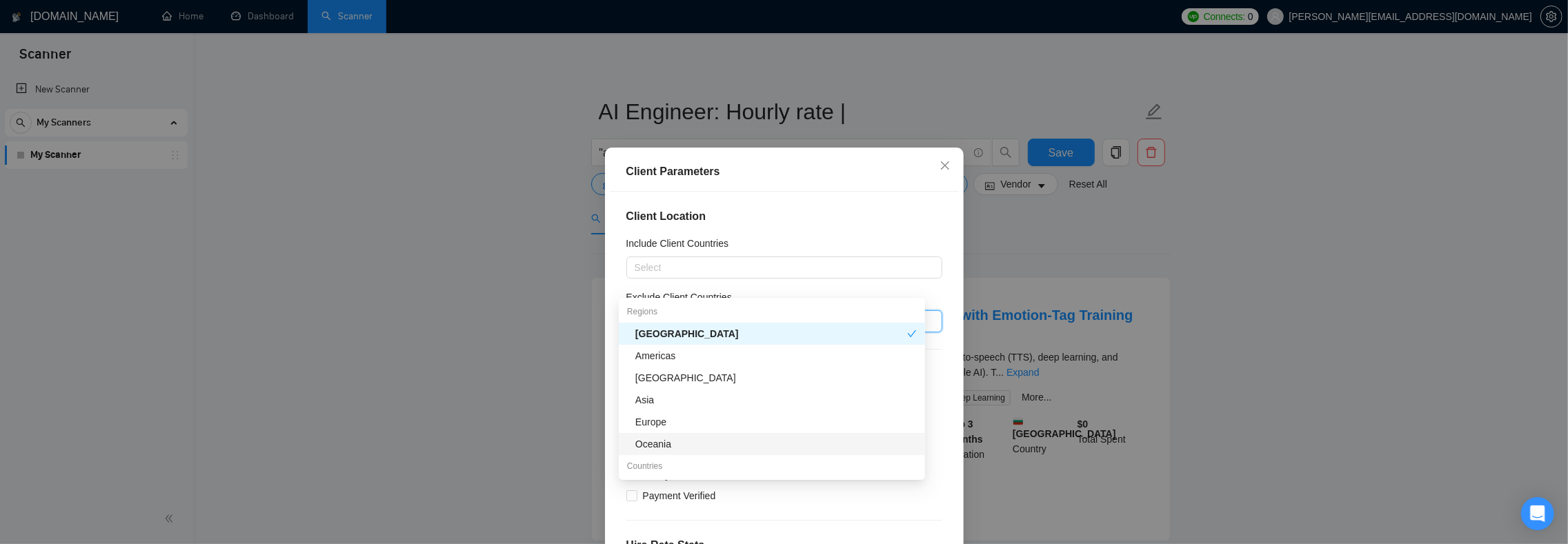
click at [735, 443] on div "Oceania" at bounding box center [776, 444] width 281 height 15
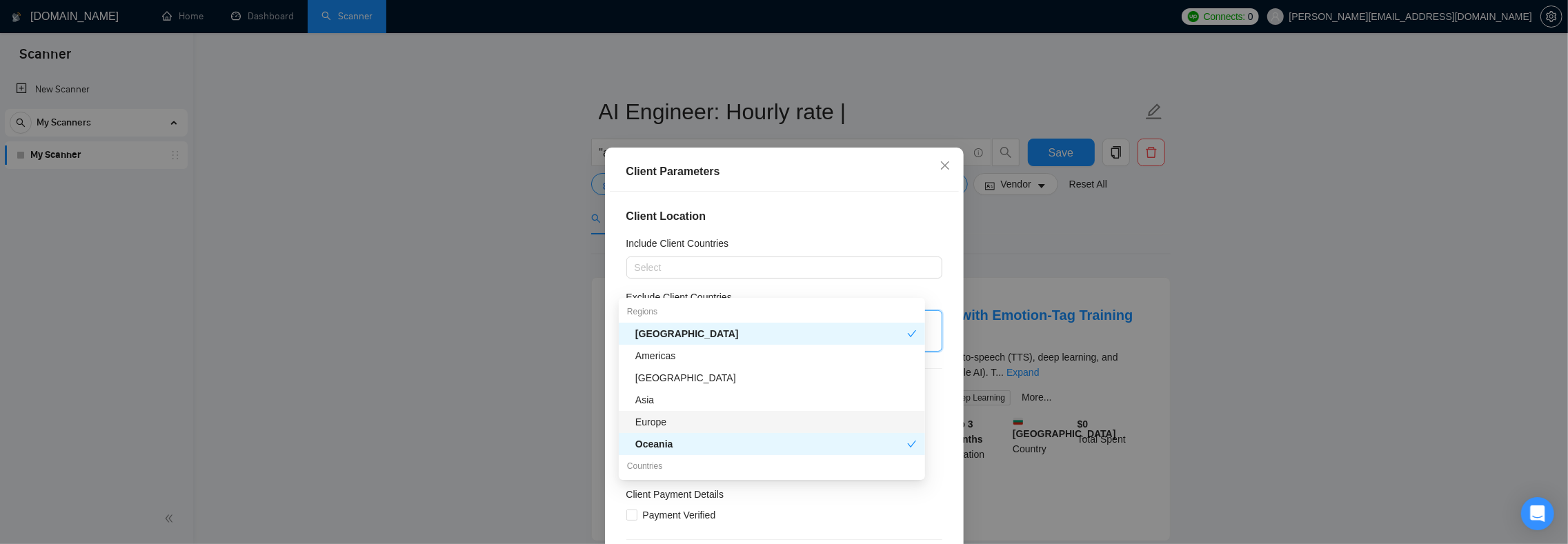
click at [795, 289] on div "Exclude Client Countries" at bounding box center [784, 300] width 316 height 21
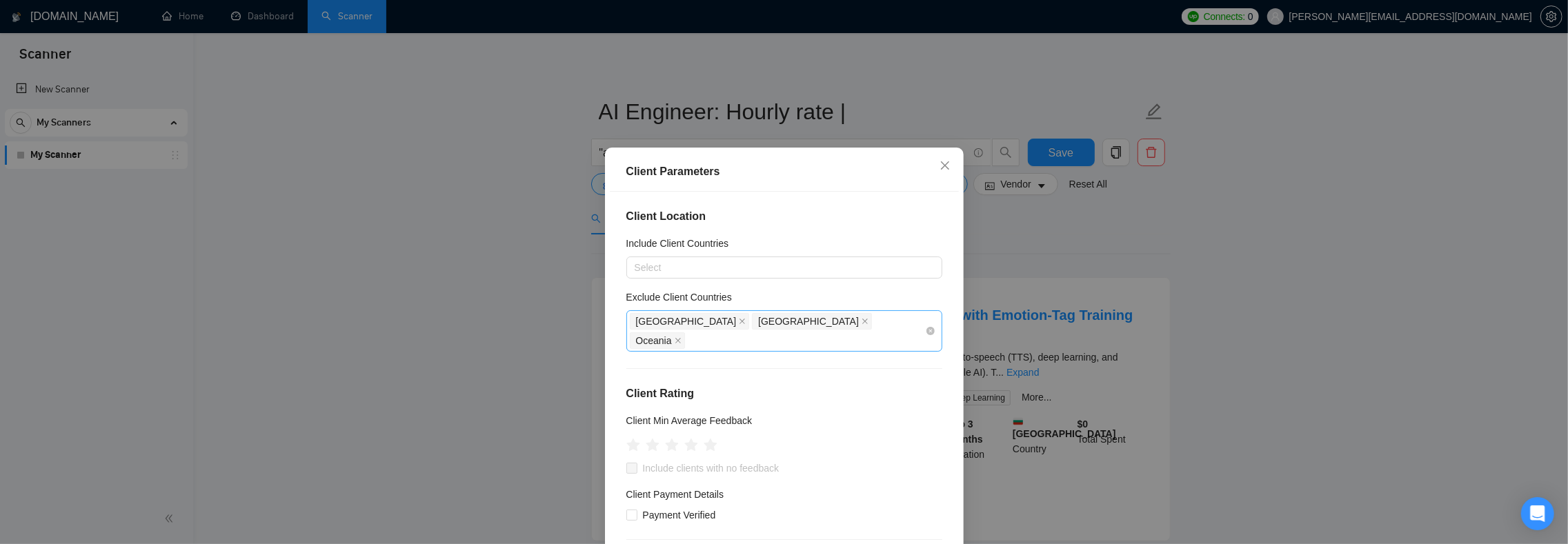
click at [815, 312] on div "[GEOGRAPHIC_DATA] [GEOGRAPHIC_DATA] [GEOGRAPHIC_DATA]" at bounding box center [777, 331] width 295 height 38
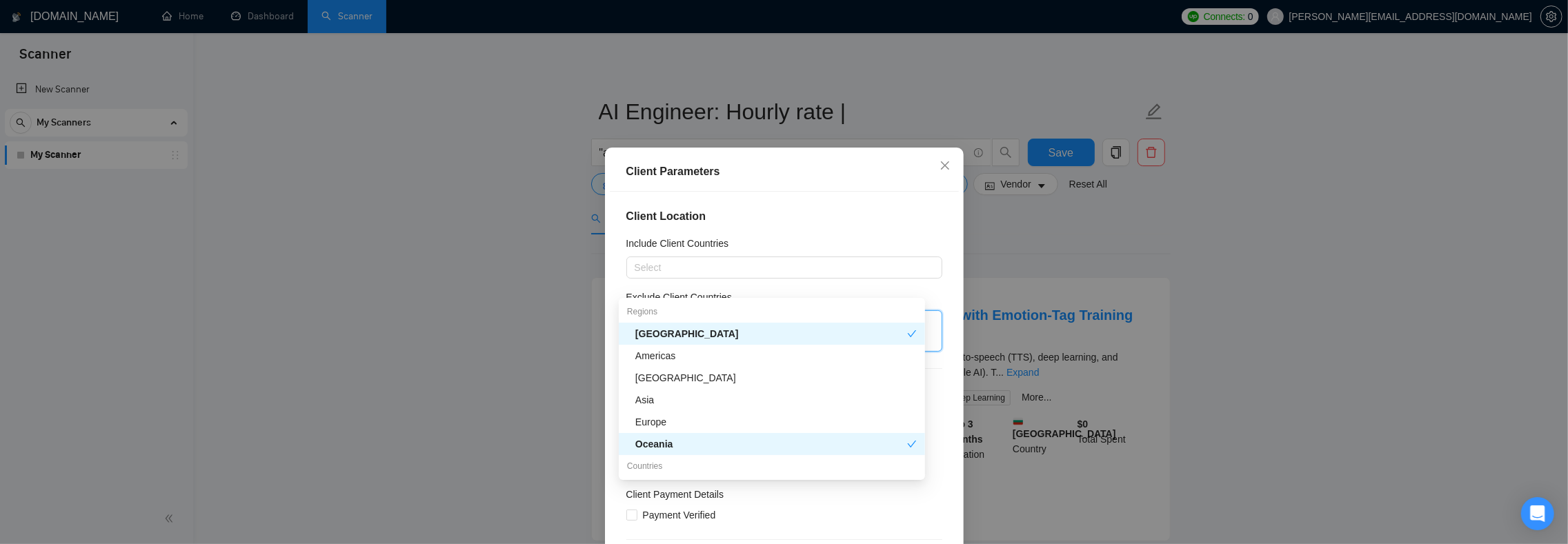
click at [831, 289] on div "Exclude Client Countries" at bounding box center [784, 300] width 316 height 21
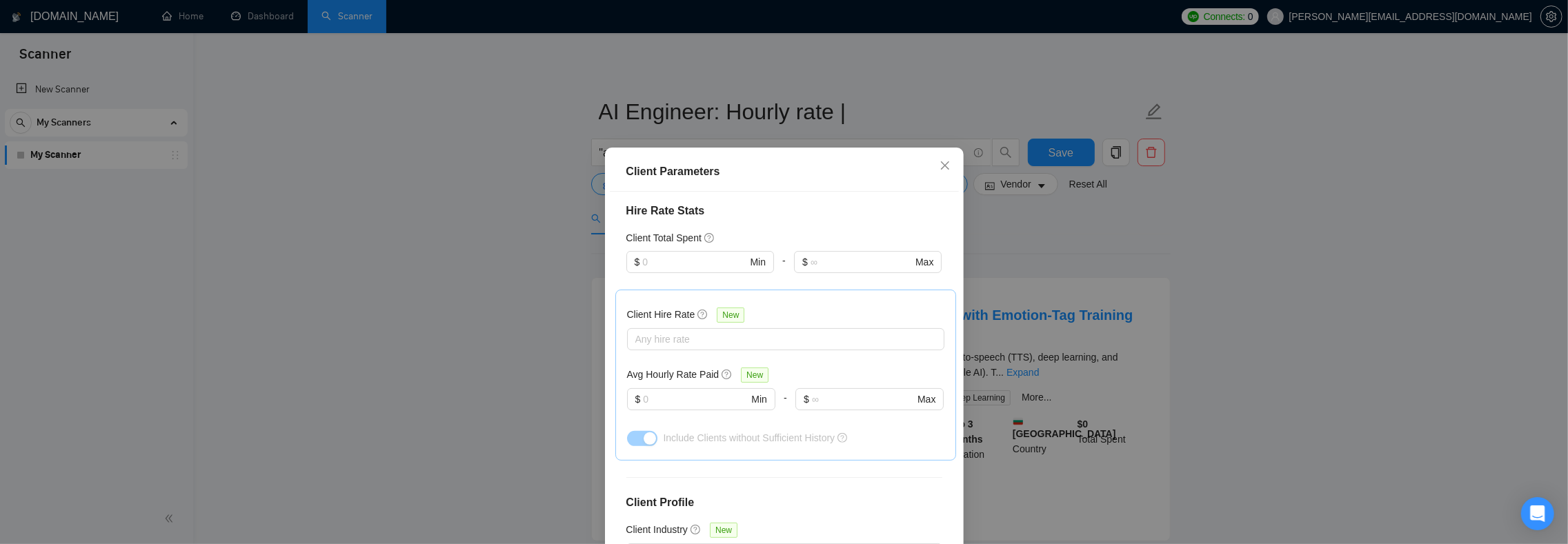
scroll to position [481, 0]
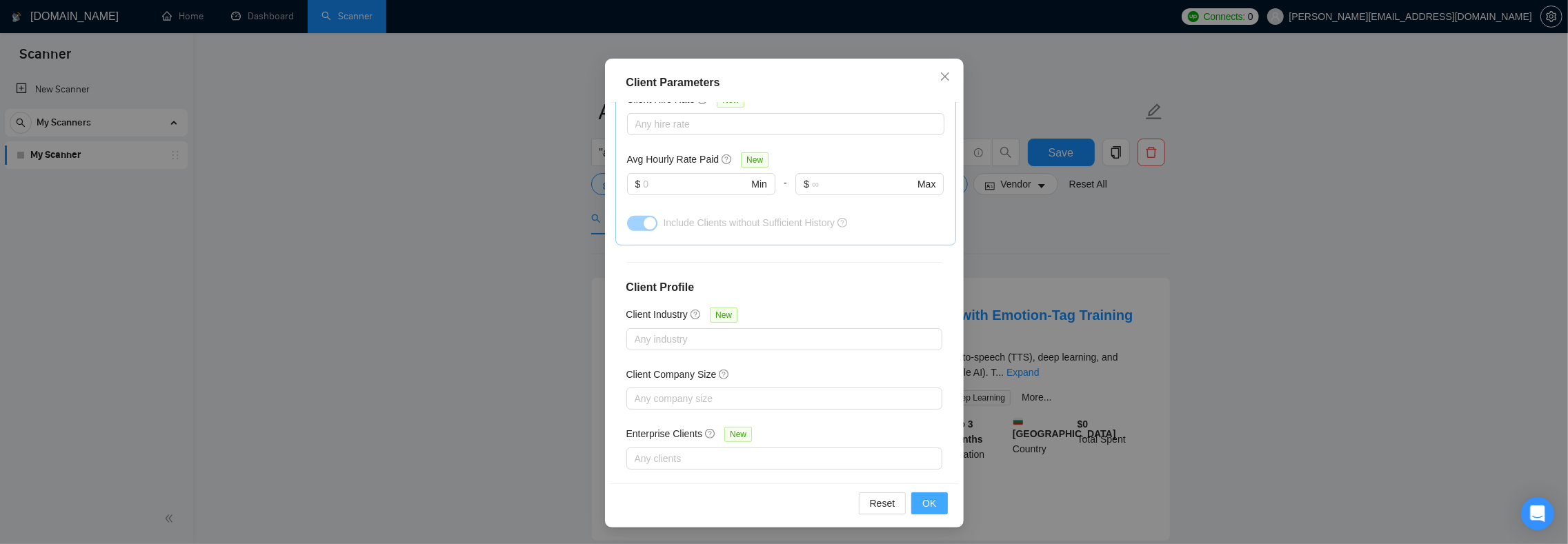
click at [922, 509] on span "OK" at bounding box center [929, 503] width 14 height 15
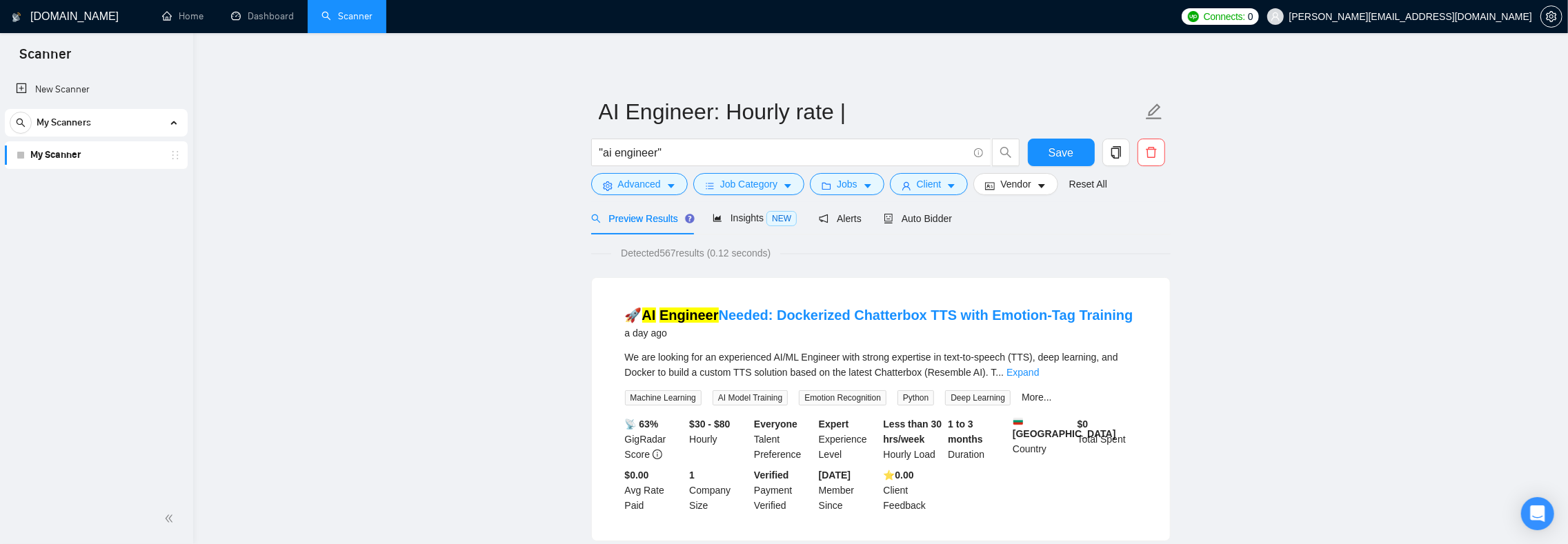
scroll to position [0, 0]
click at [764, 216] on span "Insights NEW" at bounding box center [754, 218] width 84 height 11
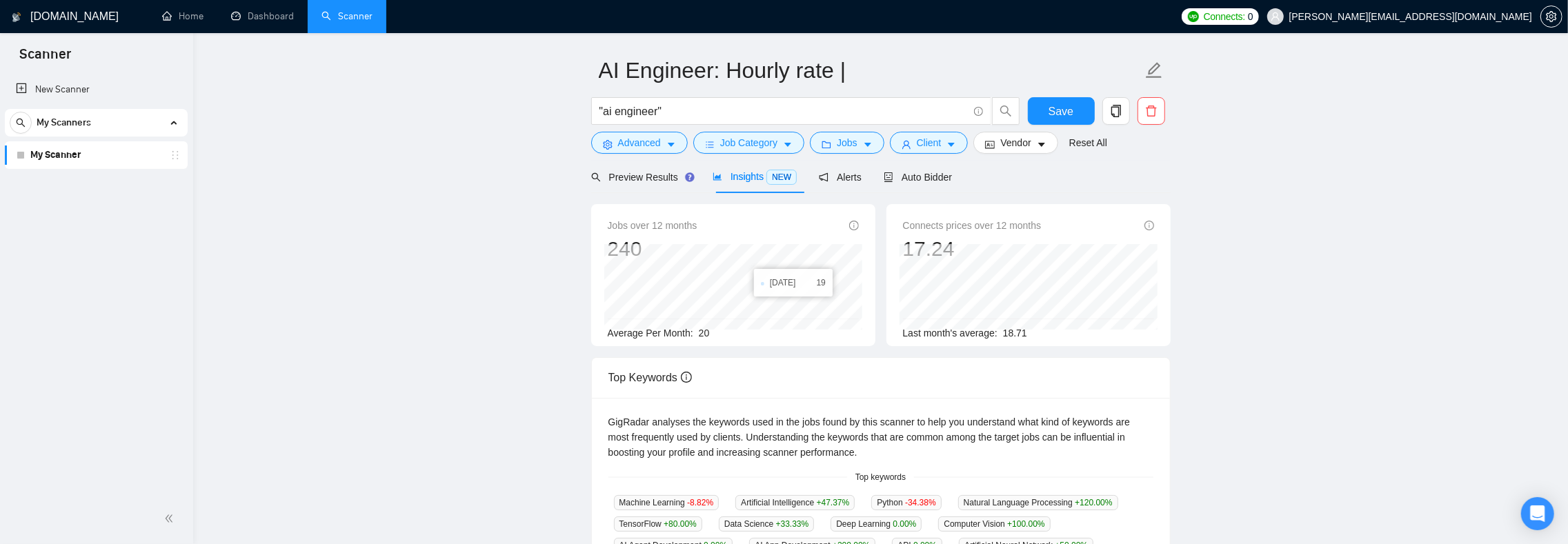
scroll to position [37, 0]
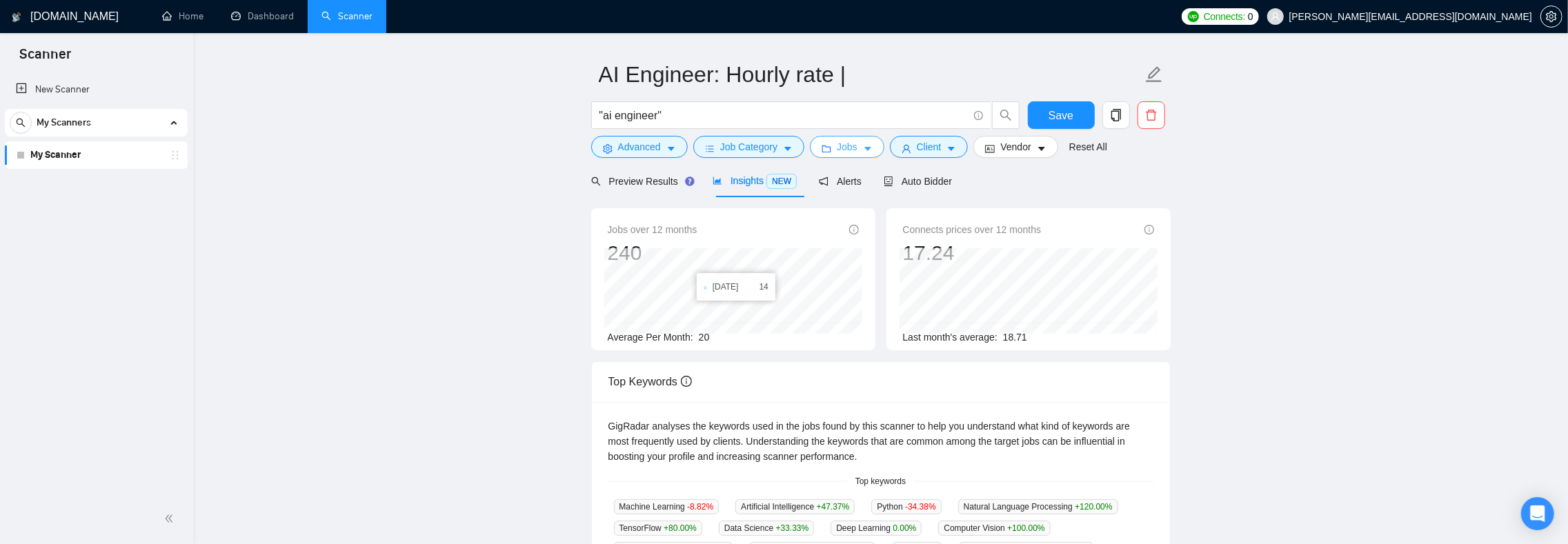
click at [883, 156] on button "Jobs" at bounding box center [847, 146] width 75 height 22
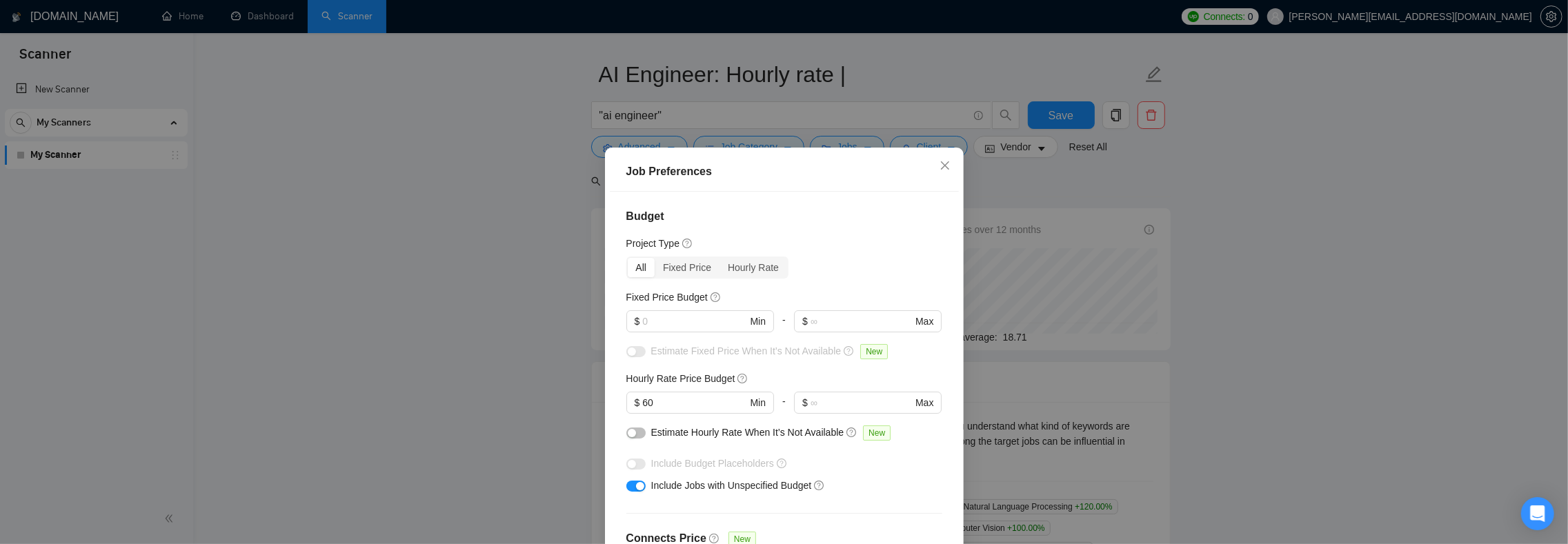
drag, startPoint x: 936, startPoint y: 159, endPoint x: 894, endPoint y: 156, distance: 42.1
click at [939, 160] on icon "close" at bounding box center [944, 165] width 11 height 11
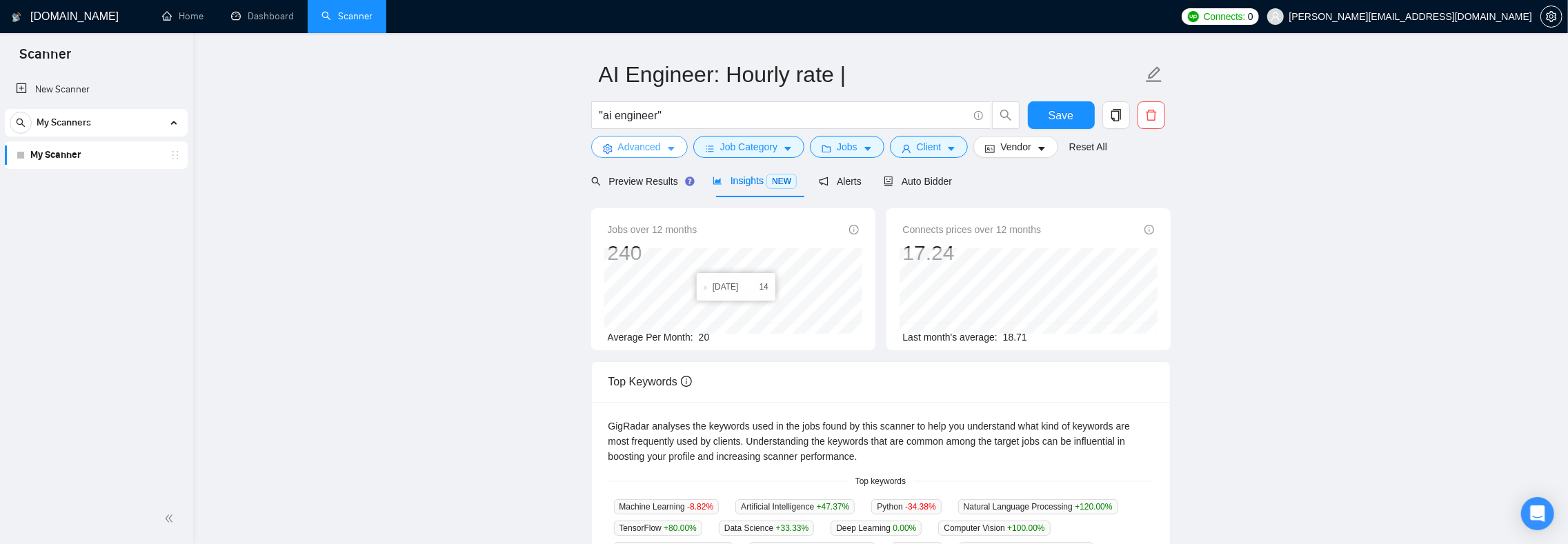
click at [646, 145] on span "Advanced" at bounding box center [638, 146] width 43 height 15
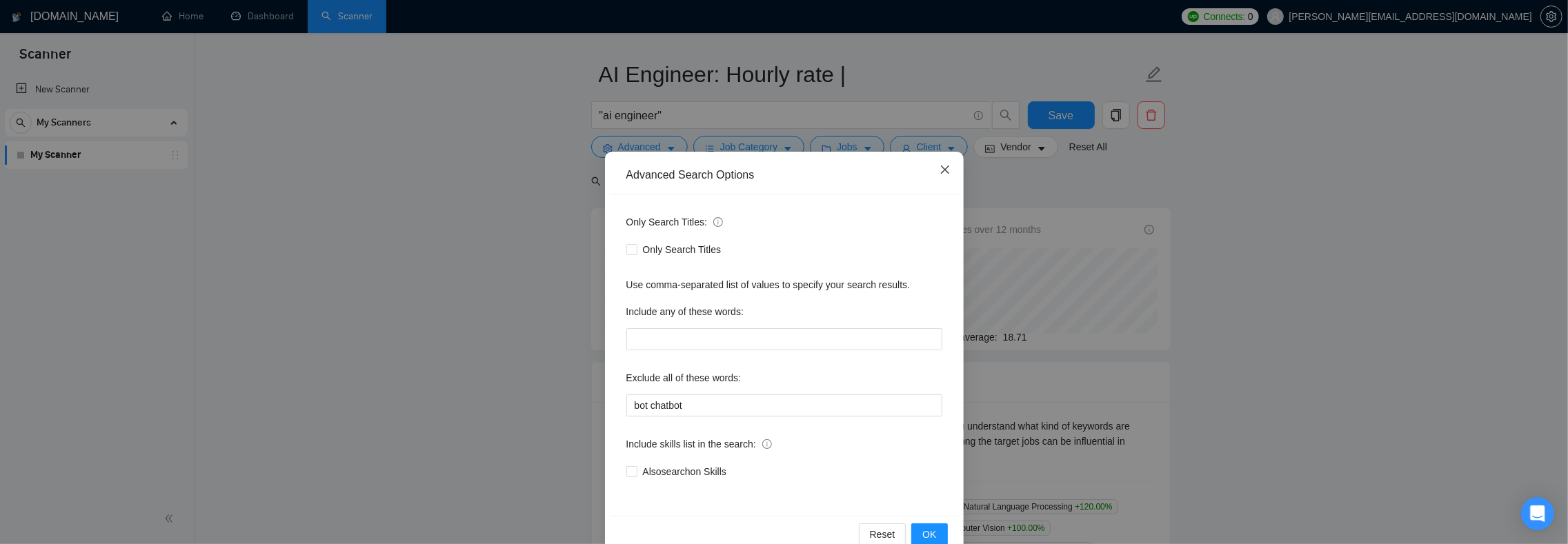
click at [939, 172] on icon "close" at bounding box center [944, 169] width 11 height 11
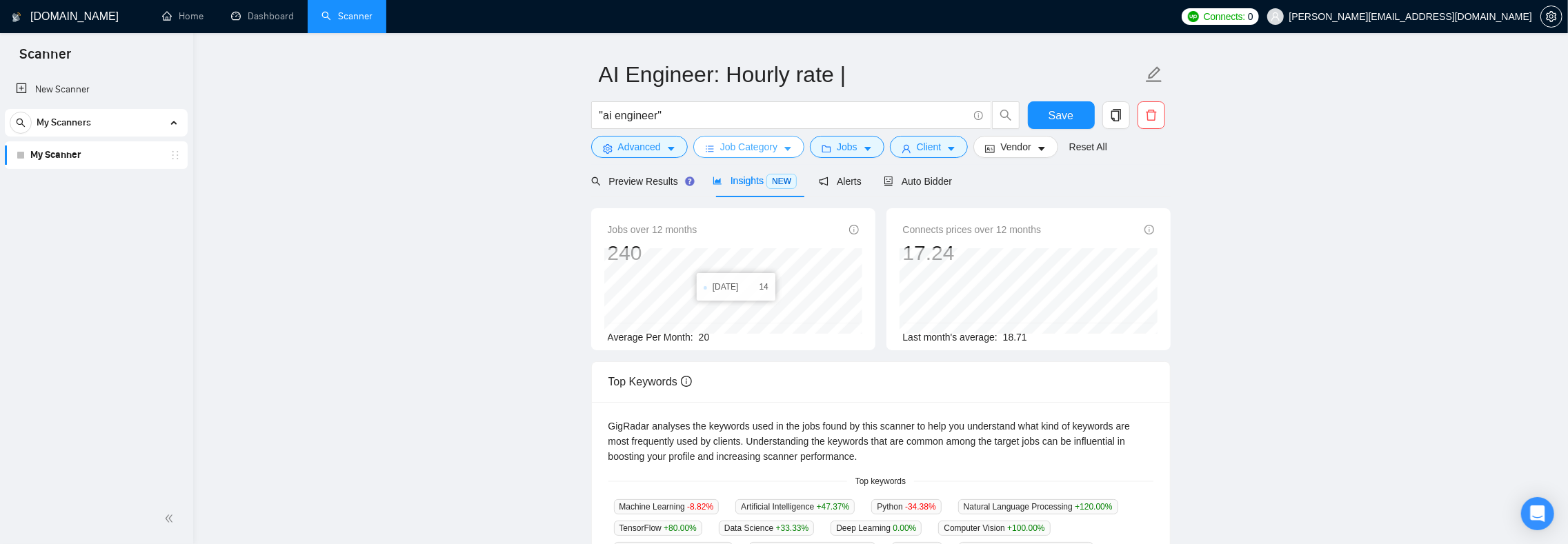
click at [775, 149] on span "Job Category" at bounding box center [749, 146] width 57 height 15
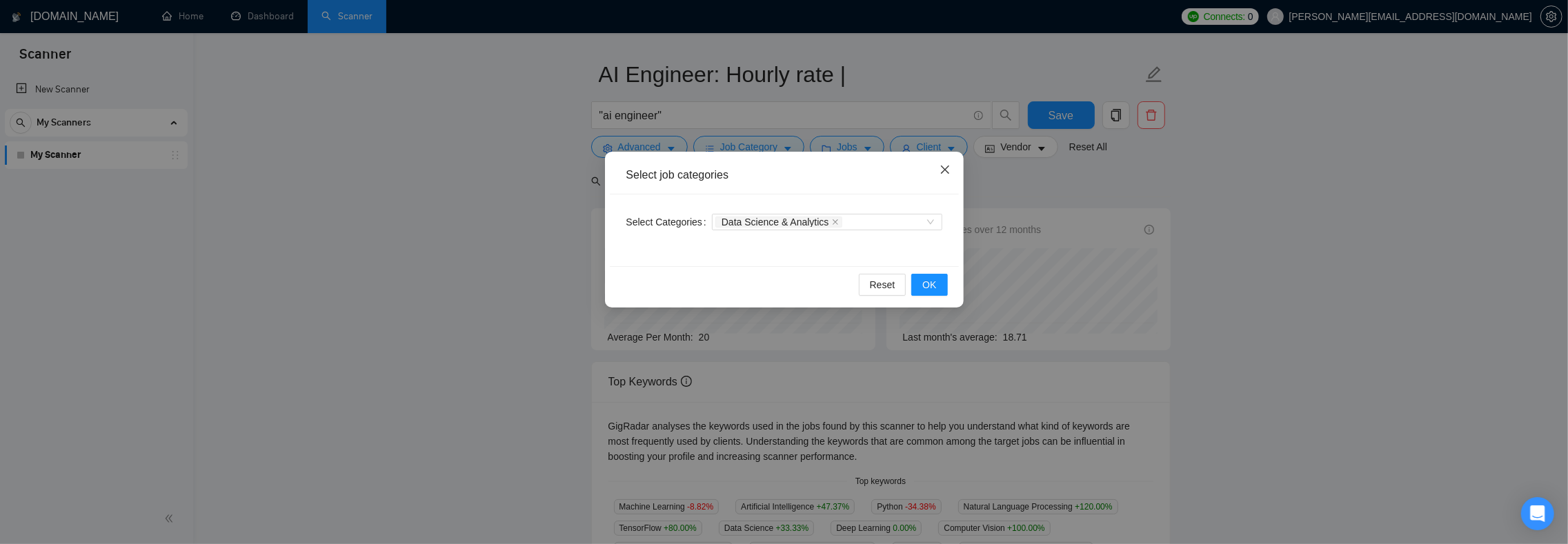
click at [943, 168] on icon "close" at bounding box center [944, 170] width 9 height 9
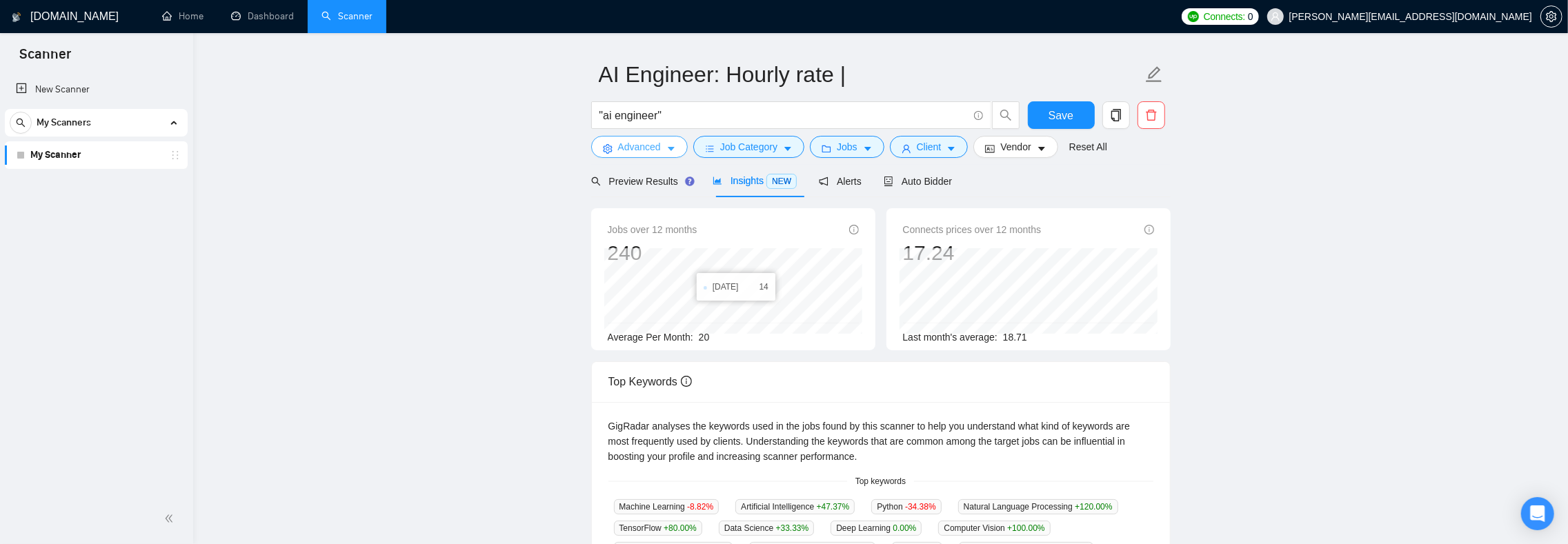
click at [638, 148] on span "Advanced" at bounding box center [638, 146] width 43 height 15
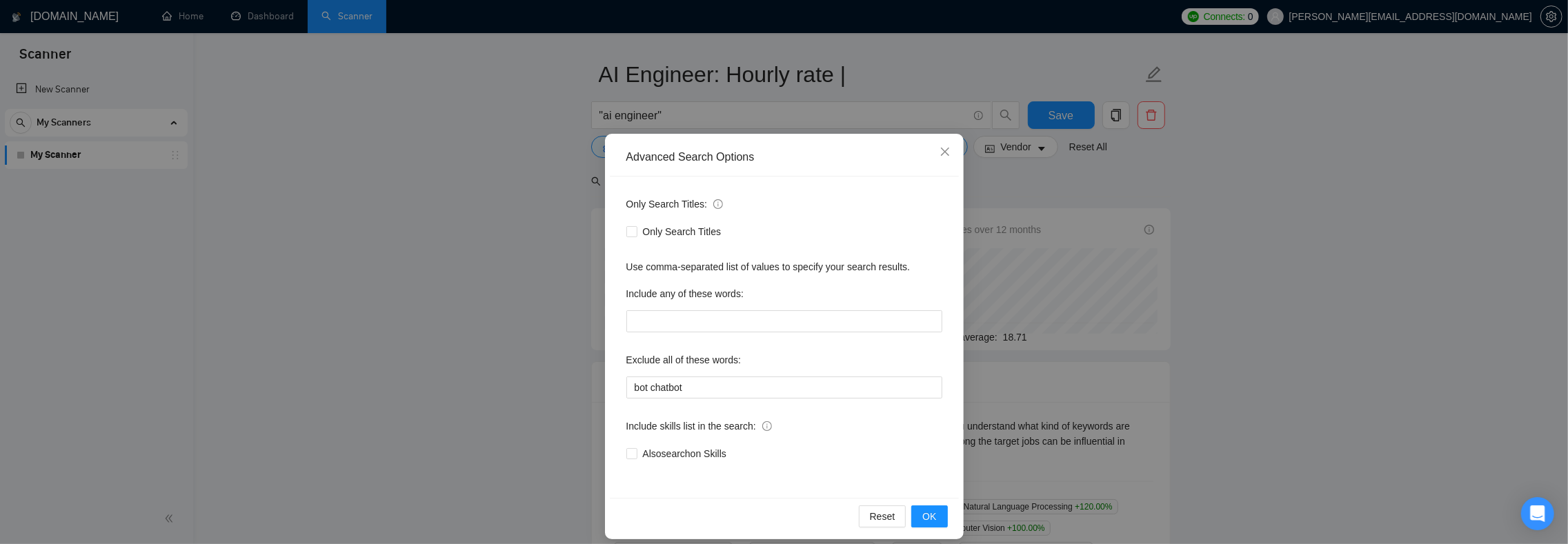
scroll to position [30, 0]
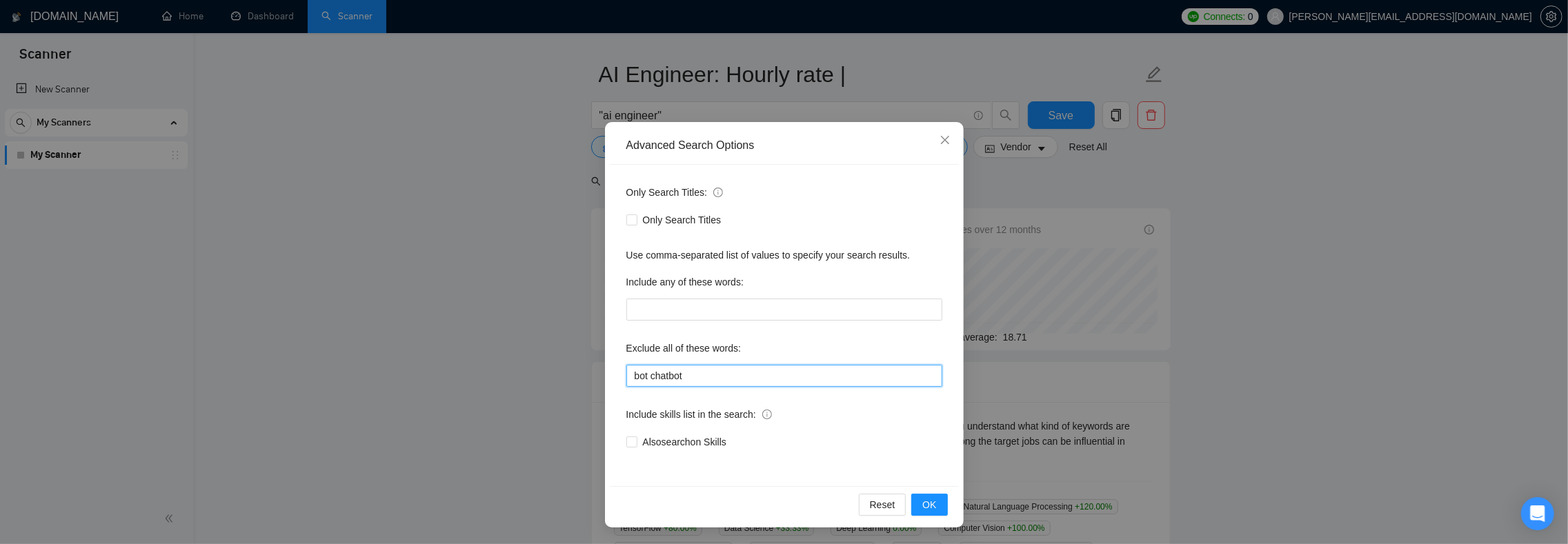
click at [743, 376] on input "bot chatbot" at bounding box center [784, 375] width 316 height 22
click at [809, 399] on div "Only Search Titles: Only Search Titles Use comma-separated list of values to sp…" at bounding box center [784, 326] width 349 height 322
click at [923, 504] on span "OK" at bounding box center [929, 504] width 14 height 15
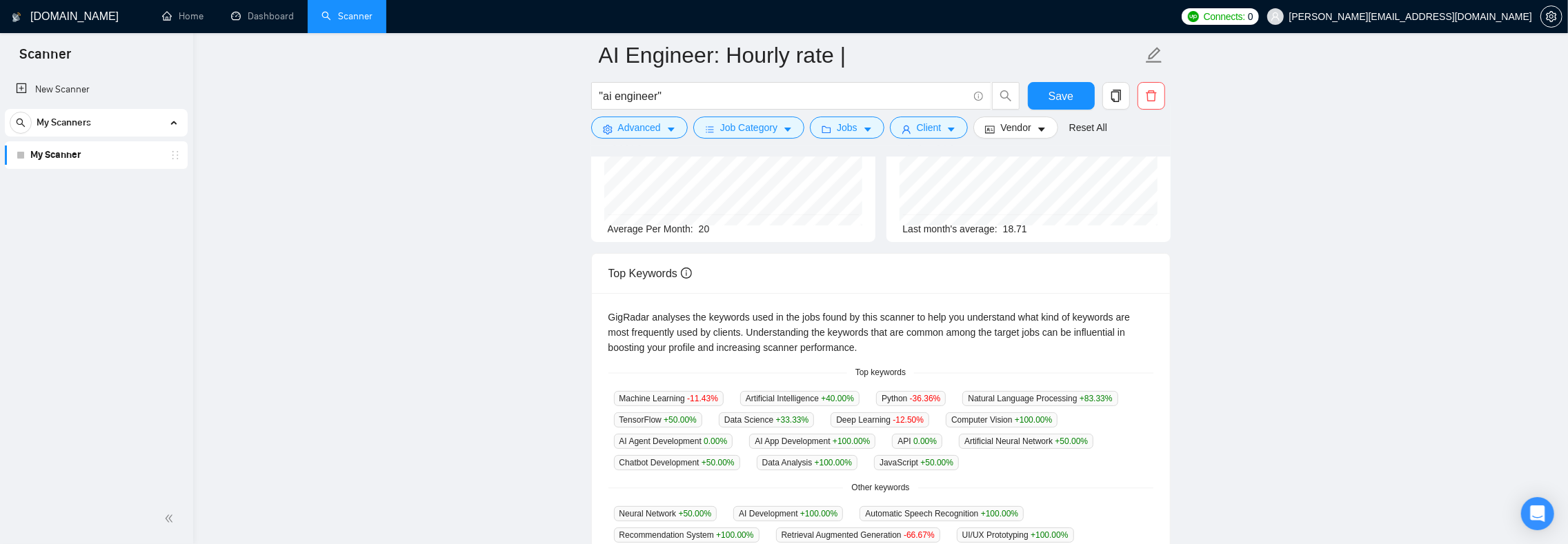
scroll to position [0, 0]
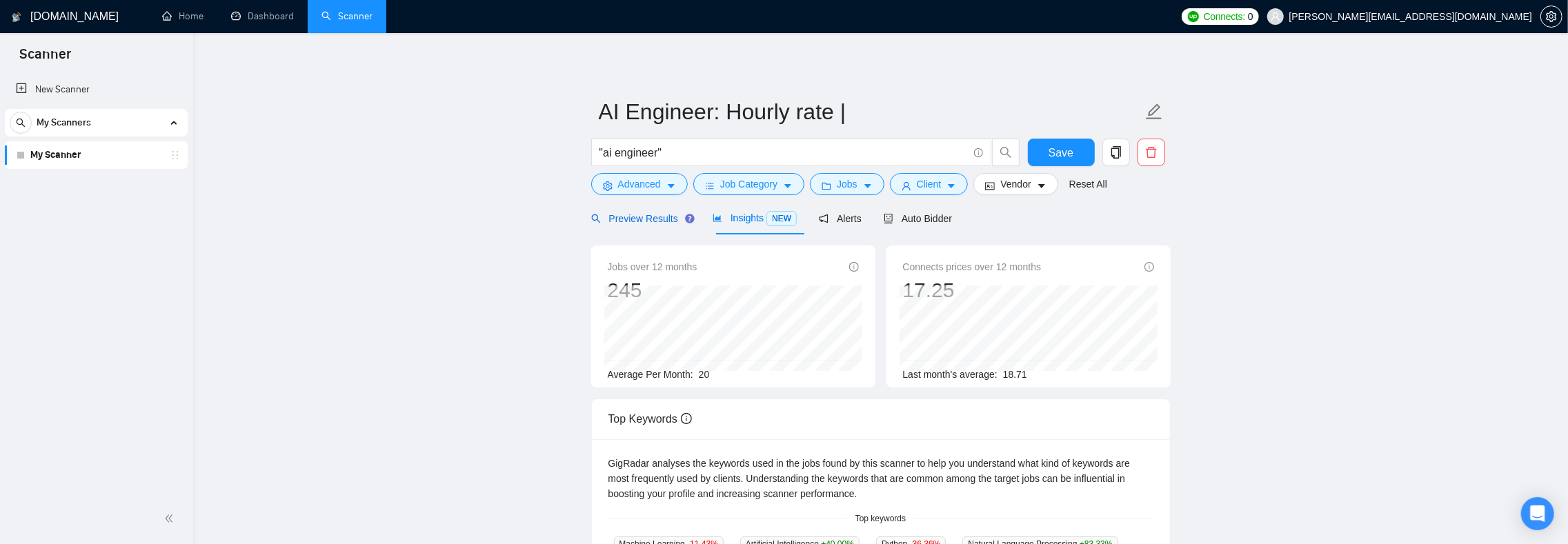
click at [651, 216] on span "Preview Results" at bounding box center [640, 218] width 99 height 11
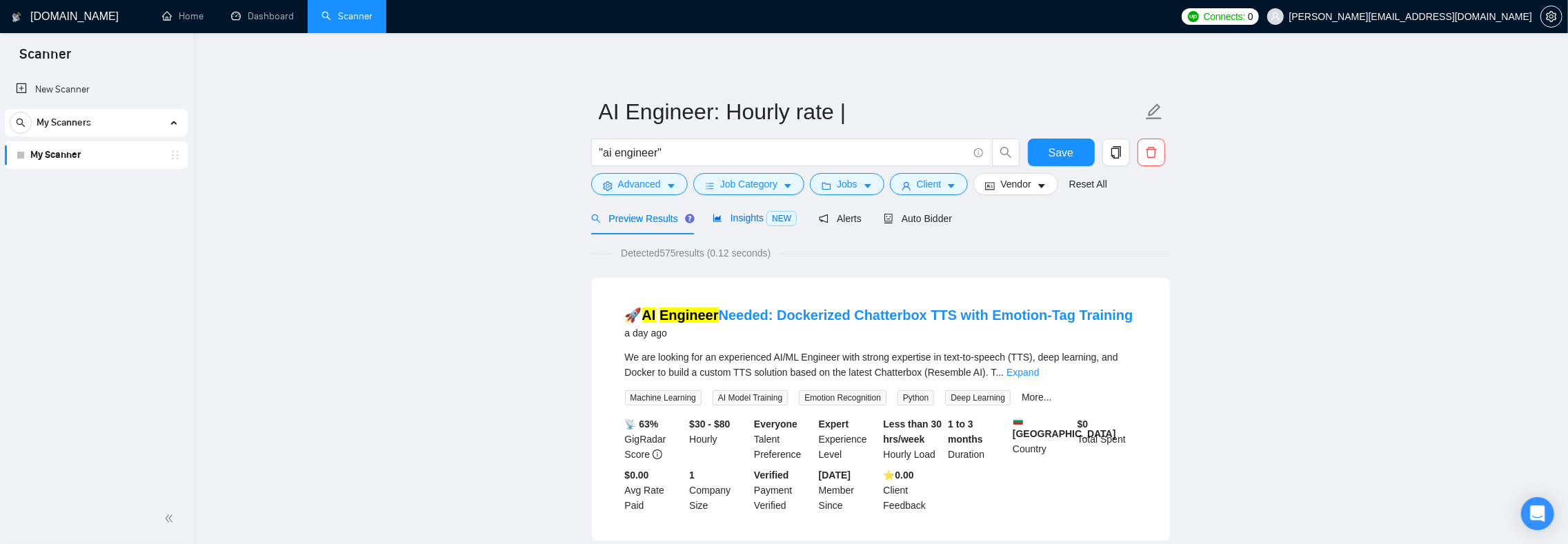
click at [762, 219] on span "Insights NEW" at bounding box center [754, 218] width 84 height 11
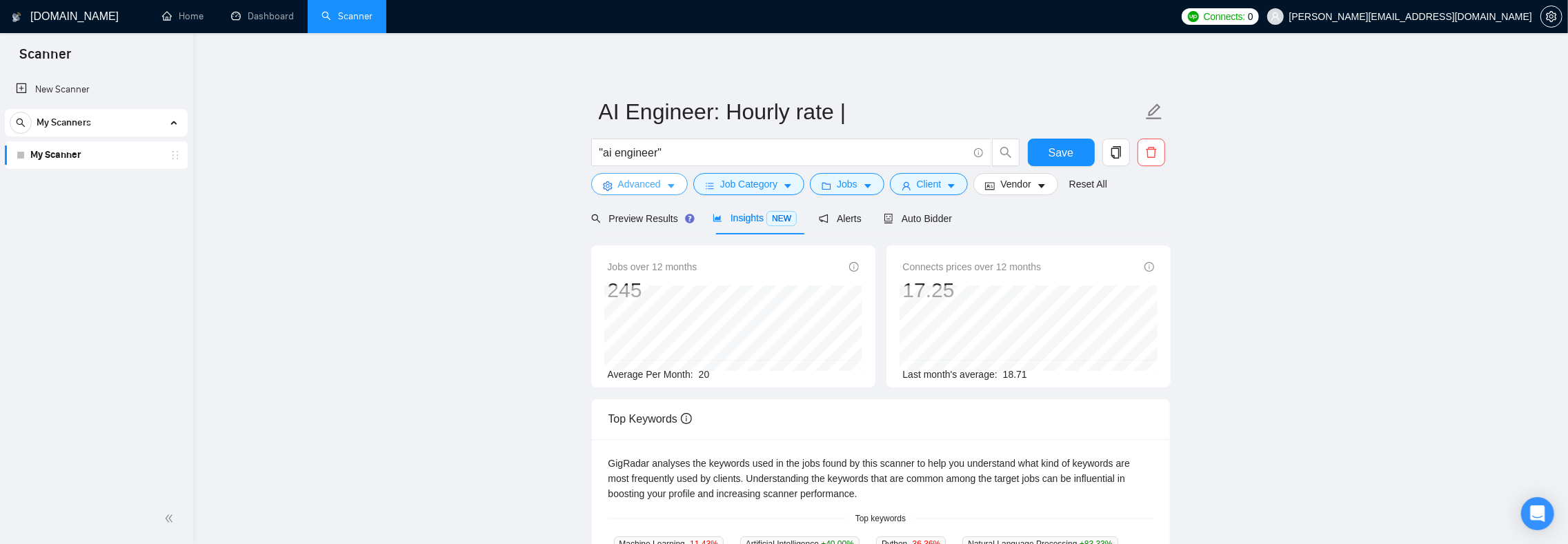
click at [673, 190] on icon "caret-down" at bounding box center [671, 186] width 10 height 10
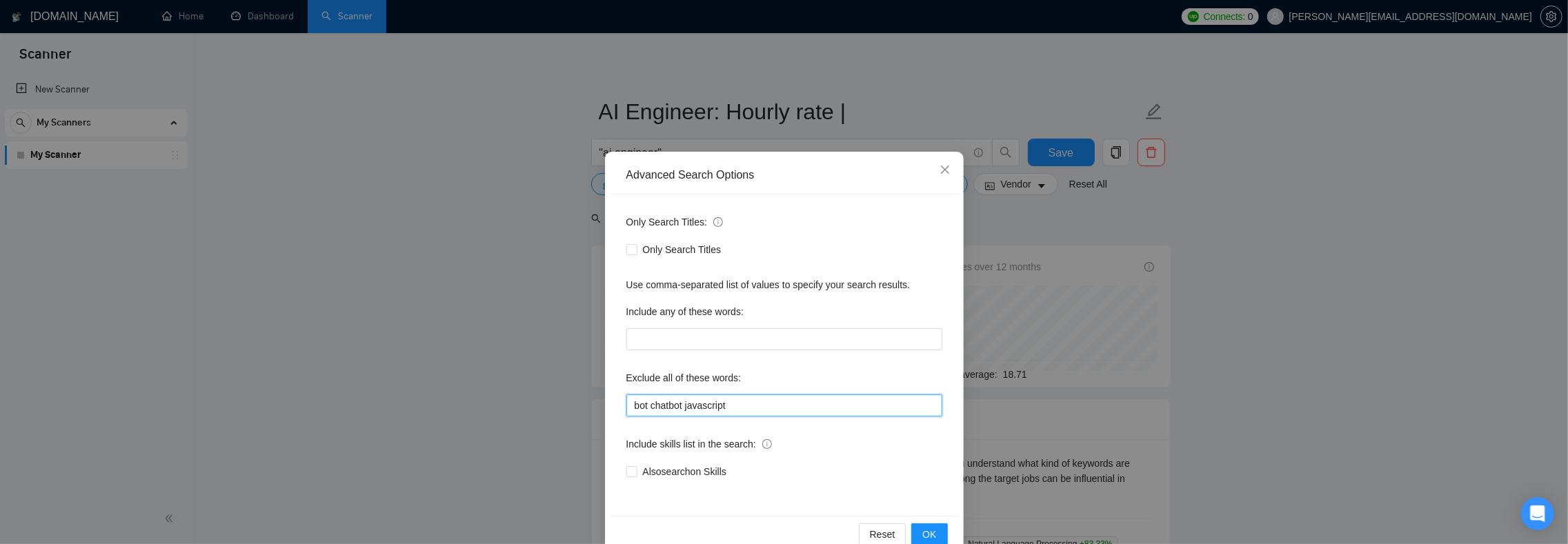
click at [745, 401] on input "bot chatbot javascript" at bounding box center [784, 405] width 316 height 22
click at [776, 364] on div "Only Search Titles: Only Search Titles Use comma-separated list of values to sp…" at bounding box center [784, 355] width 349 height 322
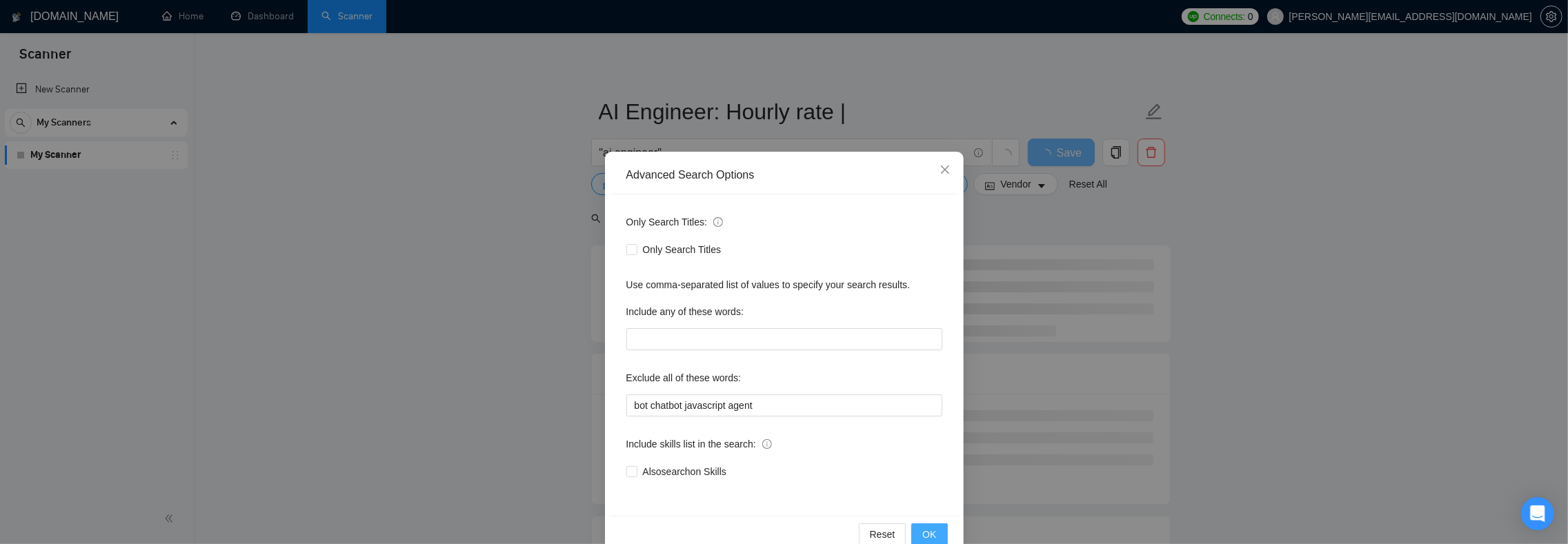
click at [925, 527] on span "OK" at bounding box center [929, 534] width 14 height 15
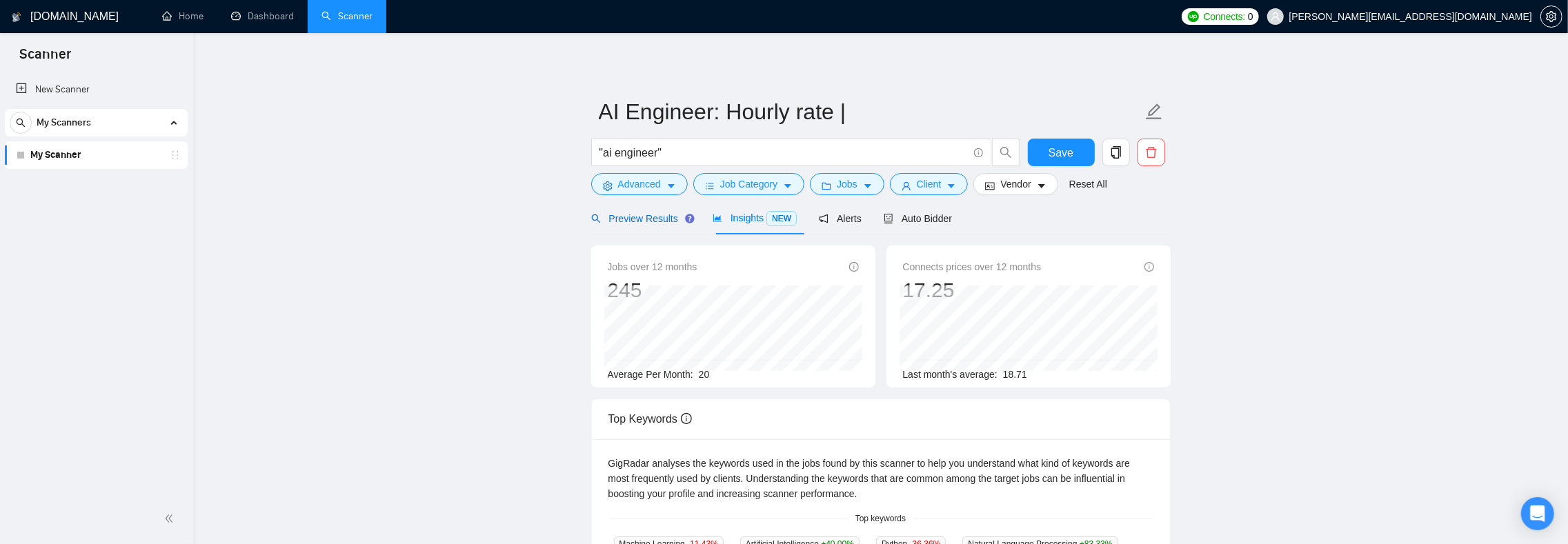
click at [645, 224] on span "Preview Results" at bounding box center [640, 218] width 99 height 11
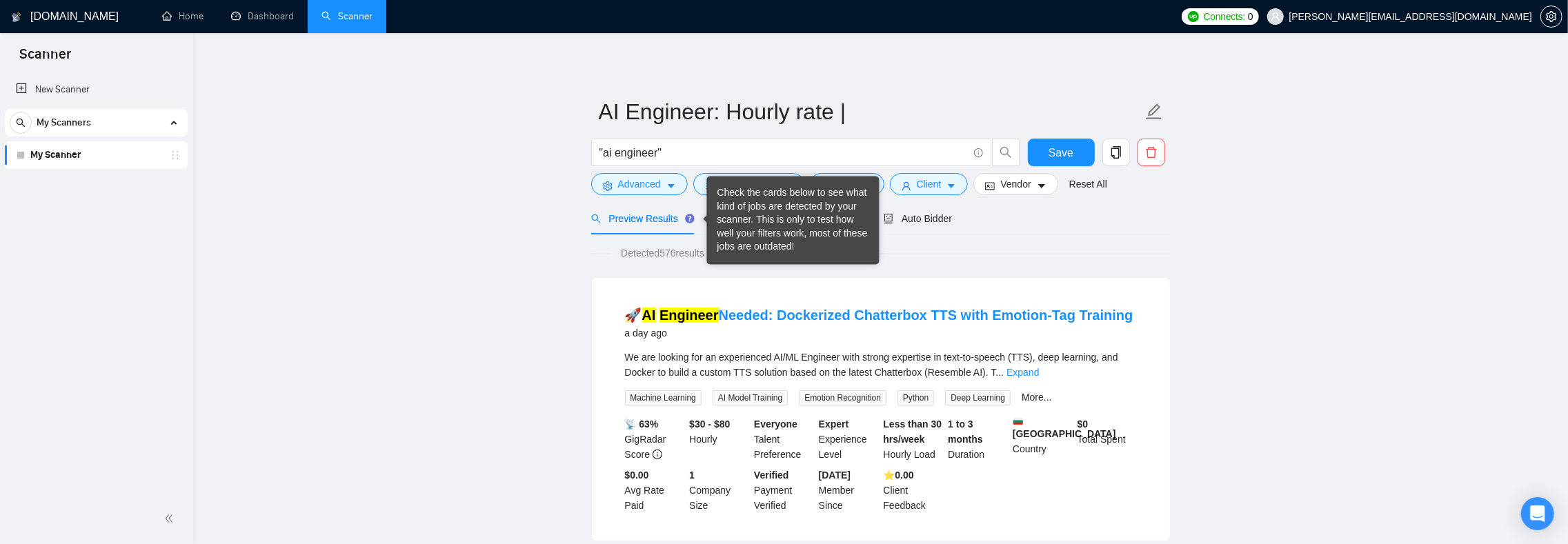
click at [705, 224] on div at bounding box center [705, 219] width 5 height 11
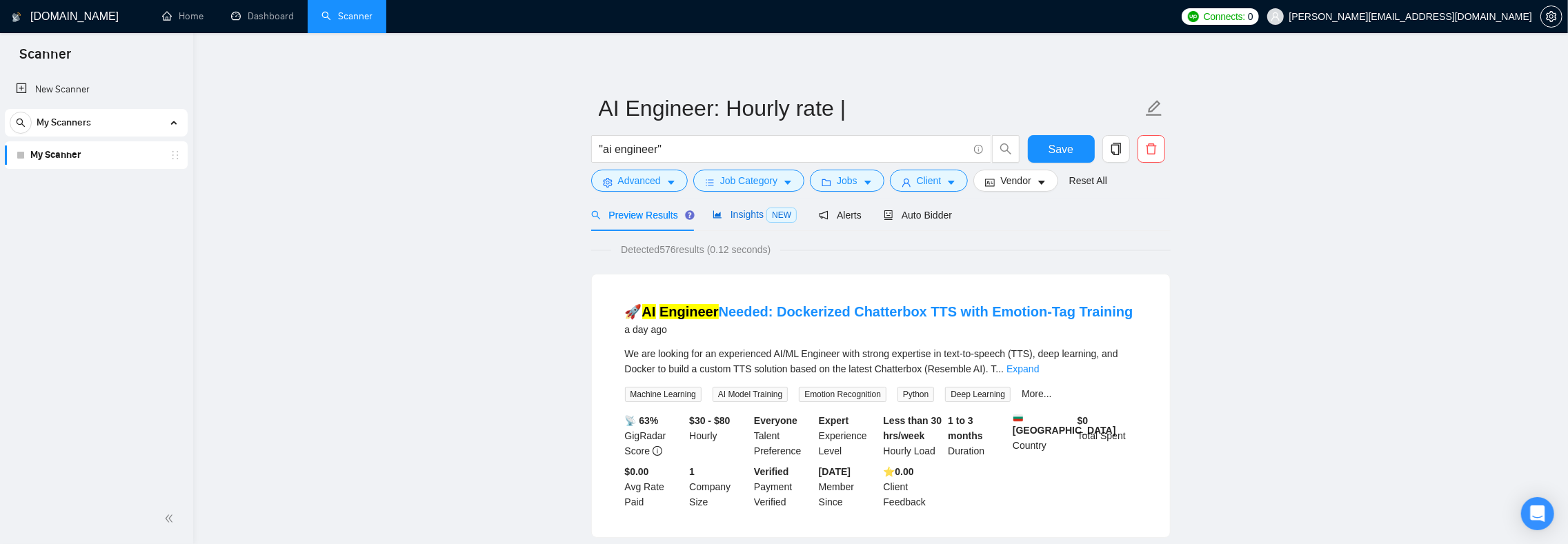
click at [745, 216] on span "Insights NEW" at bounding box center [754, 215] width 84 height 11
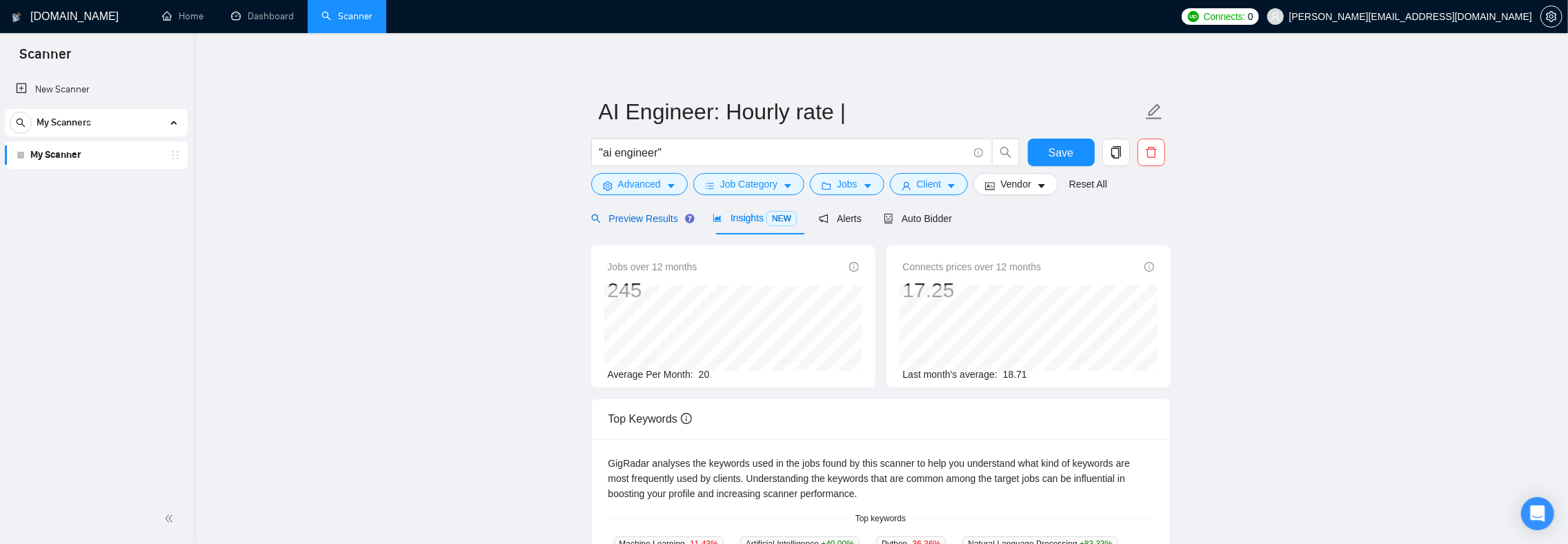
click at [647, 218] on span "Preview Results" at bounding box center [640, 218] width 99 height 11
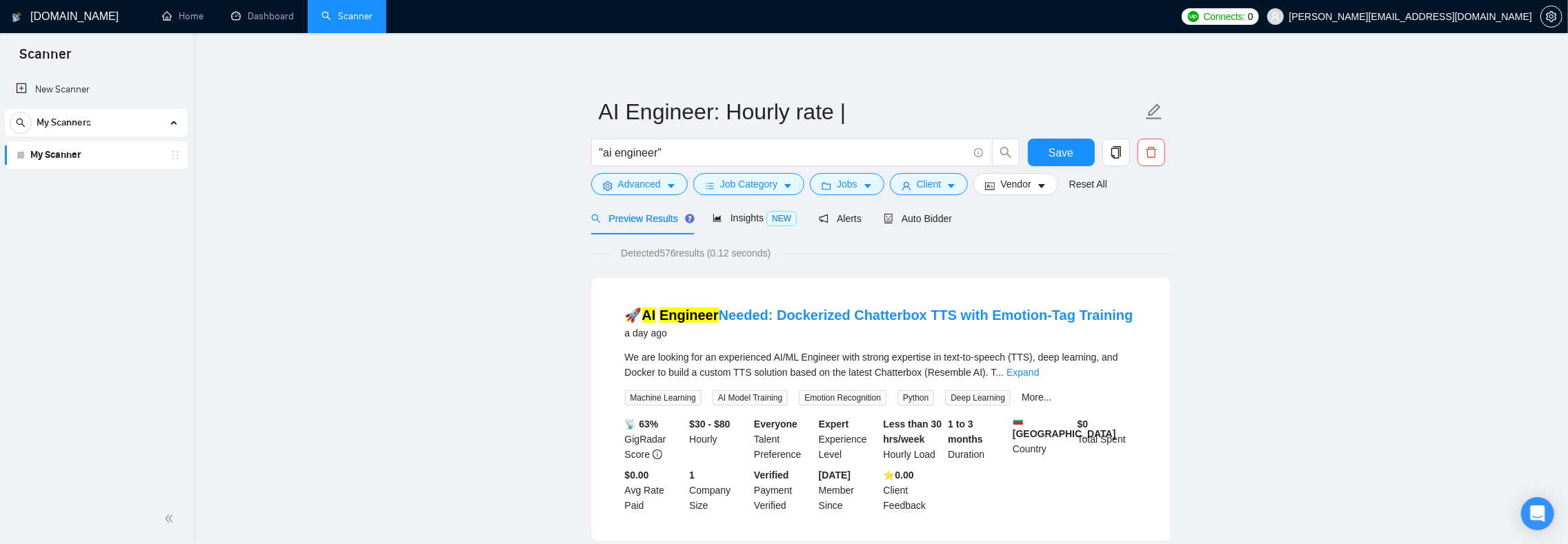
click at [737, 378] on span "We are looking for an experienced AI/ML Engineer with strong expertise in text-…" at bounding box center [871, 365] width 493 height 26
click at [729, 378] on span "We are looking for an experienced AI/ML Engineer with strong expertise in text-…" at bounding box center [871, 365] width 493 height 26
click at [724, 378] on span "We are looking for an experienced AI/ML Engineer with strong expertise in text-…" at bounding box center [871, 365] width 493 height 26
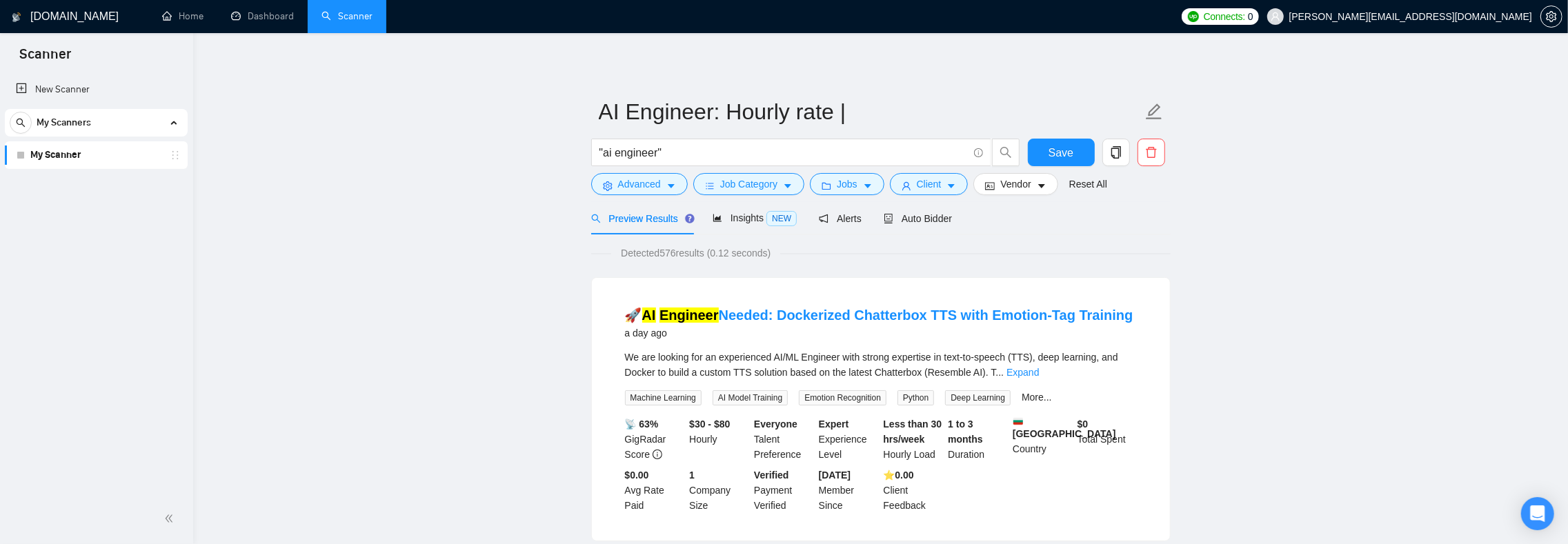
click at [735, 378] on span "We are looking for an experienced AI/ML Engineer with strong expertise in text-…" at bounding box center [871, 365] width 493 height 26
click at [654, 182] on span "Advanced" at bounding box center [638, 183] width 43 height 15
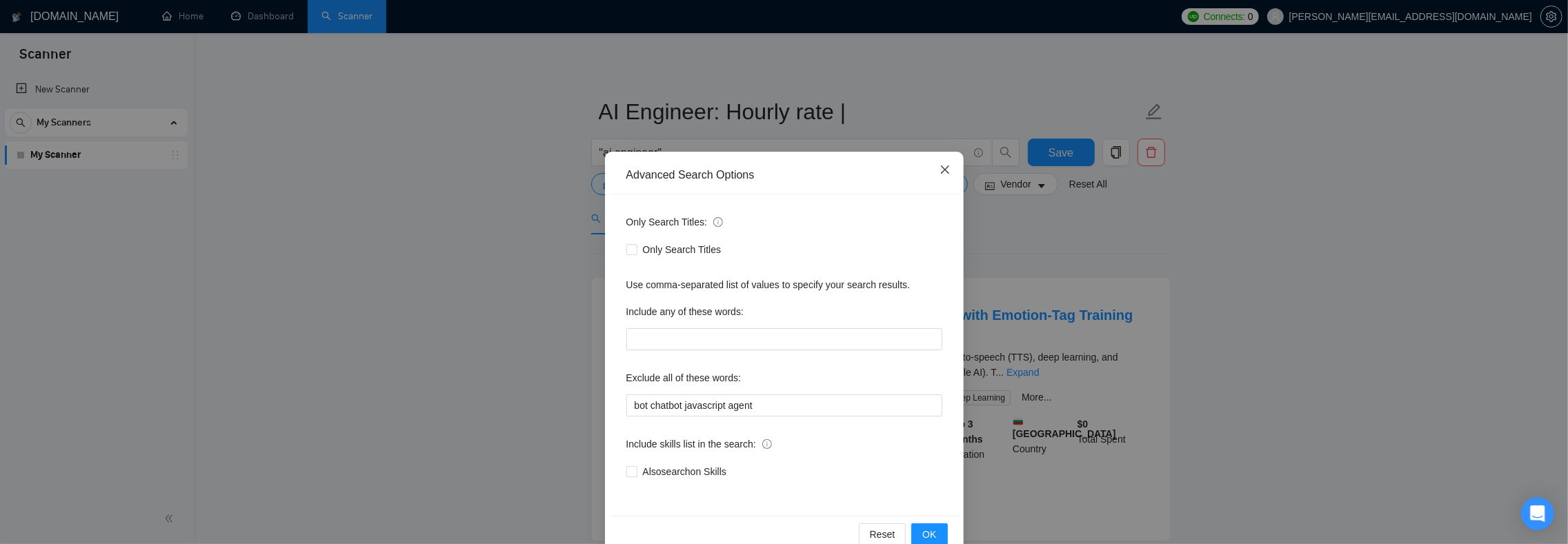
click at [943, 171] on span "Close" at bounding box center [944, 170] width 37 height 37
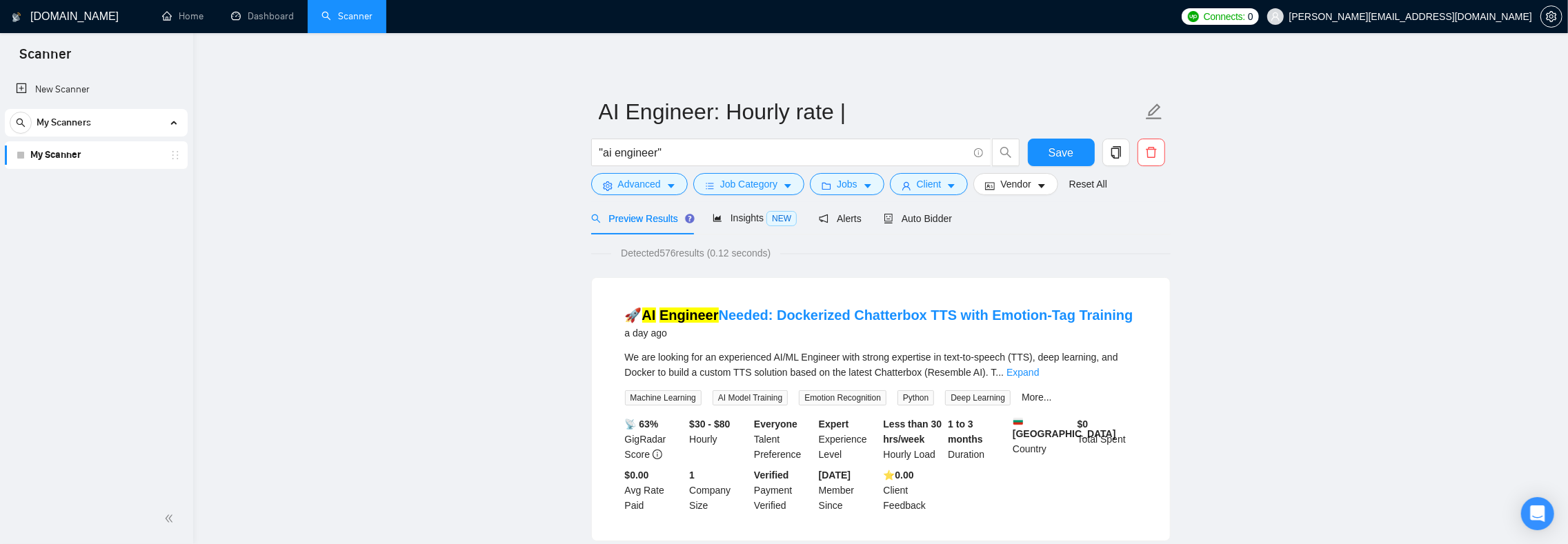
click at [685, 145] on input ""ai engineer"" at bounding box center [784, 153] width 368 height 17
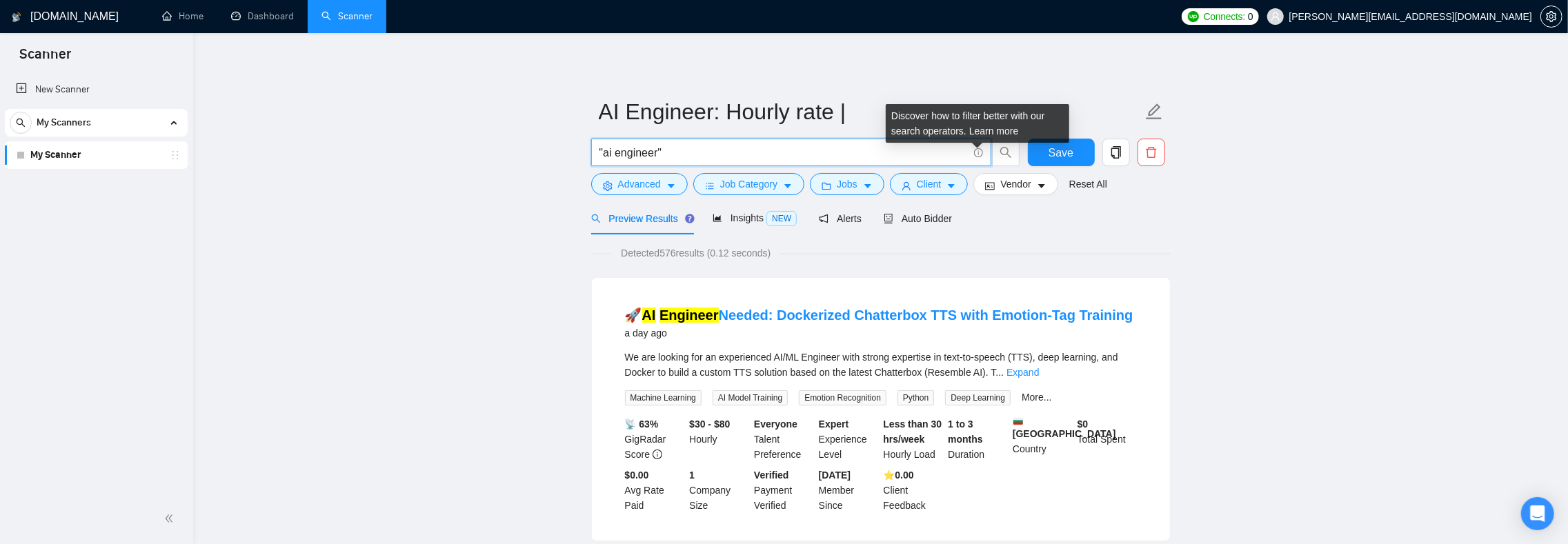
click at [980, 152] on icon "info-circle" at bounding box center [978, 153] width 9 height 9
click at [986, 129] on link "Learn more" at bounding box center [993, 130] width 50 height 11
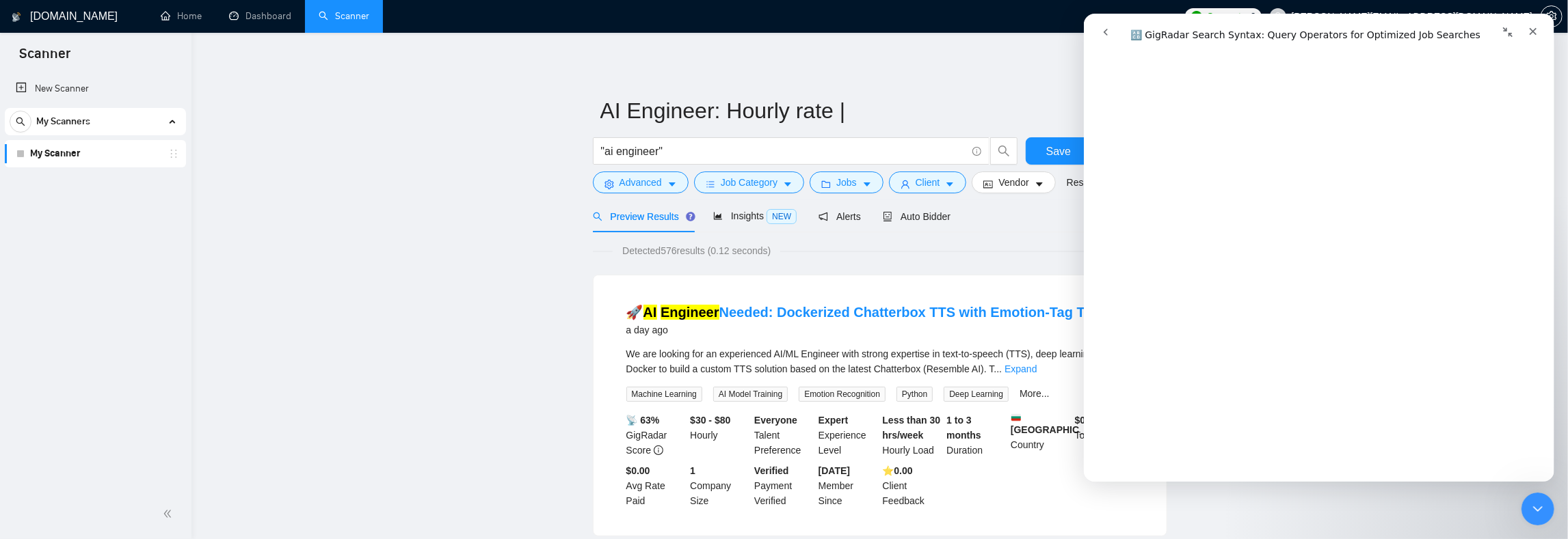
scroll to position [1366, 0]
click at [663, 177] on span "Advanced" at bounding box center [640, 182] width 42 height 15
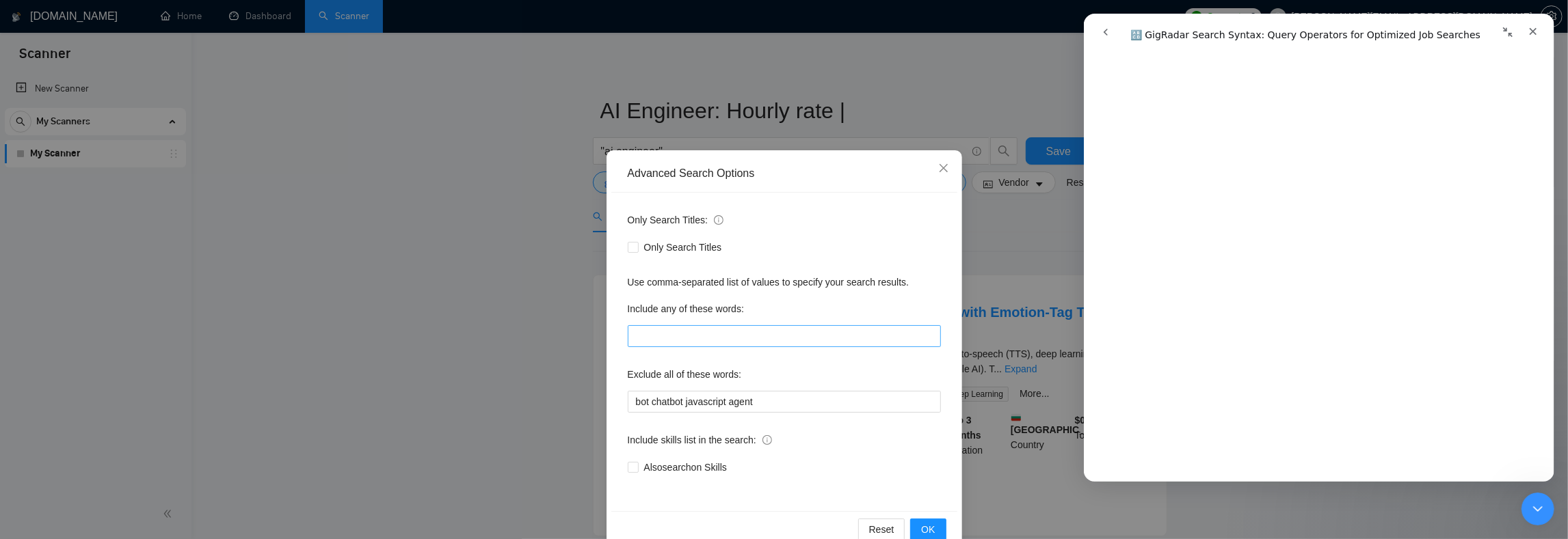
scroll to position [30, 0]
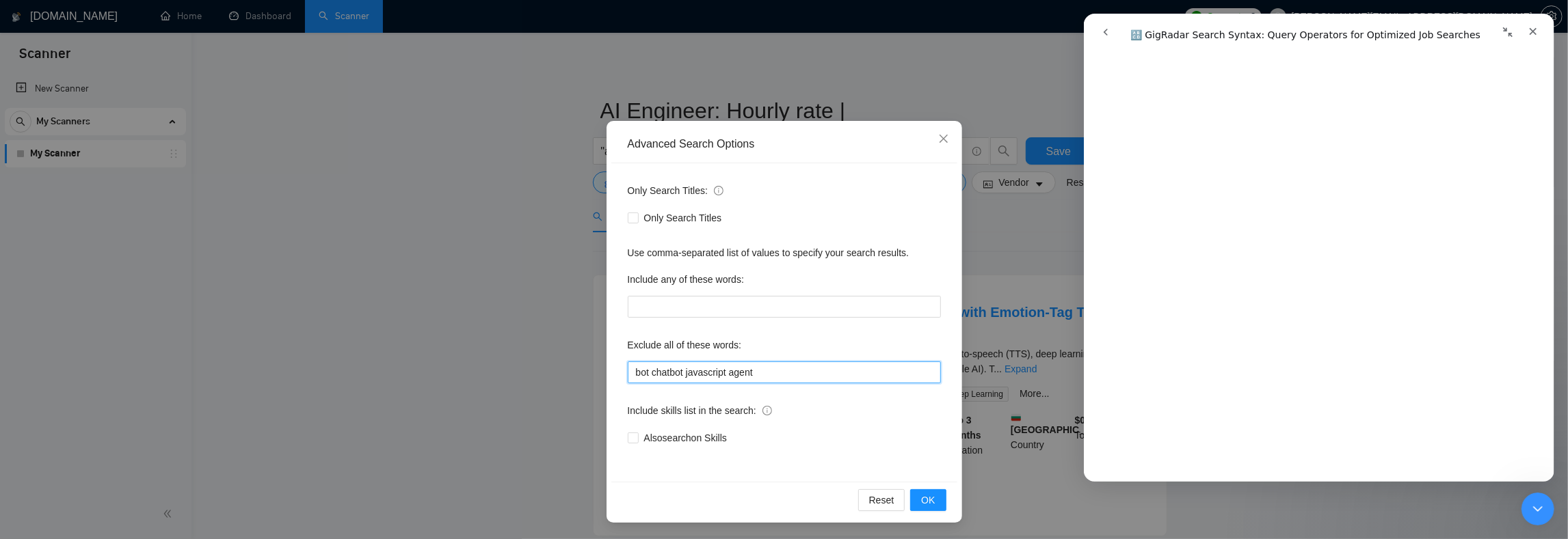
click at [644, 367] on input "bot chatbot javascript agent" at bounding box center [785, 372] width 314 height 22
click at [792, 348] on div "Exclude all of these words:" at bounding box center [785, 348] width 314 height 28
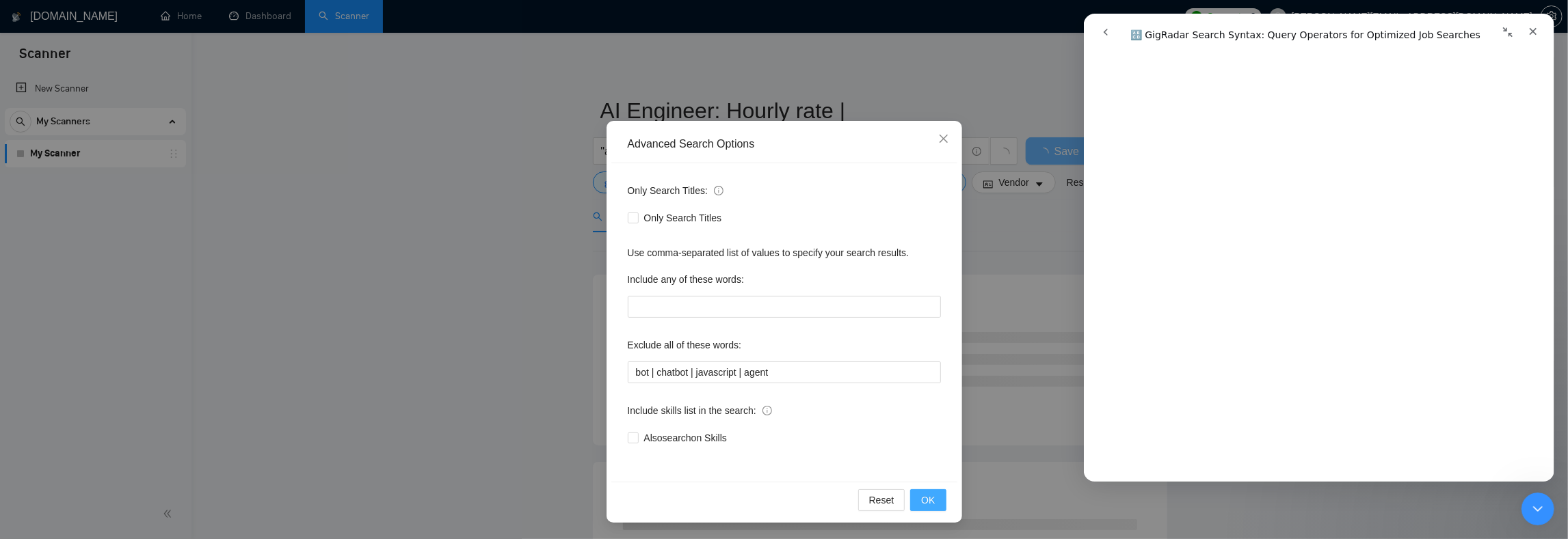
click at [921, 504] on span "OK" at bounding box center [928, 499] width 14 height 15
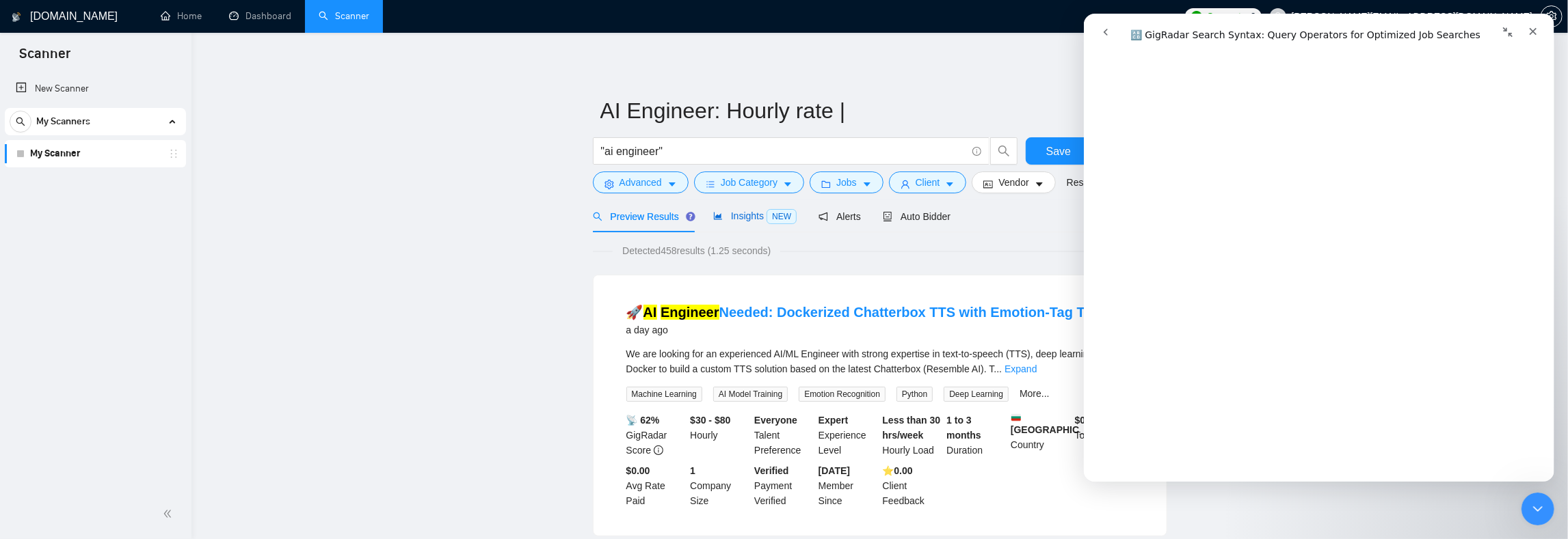
click at [732, 214] on span "Insights NEW" at bounding box center [755, 216] width 84 height 11
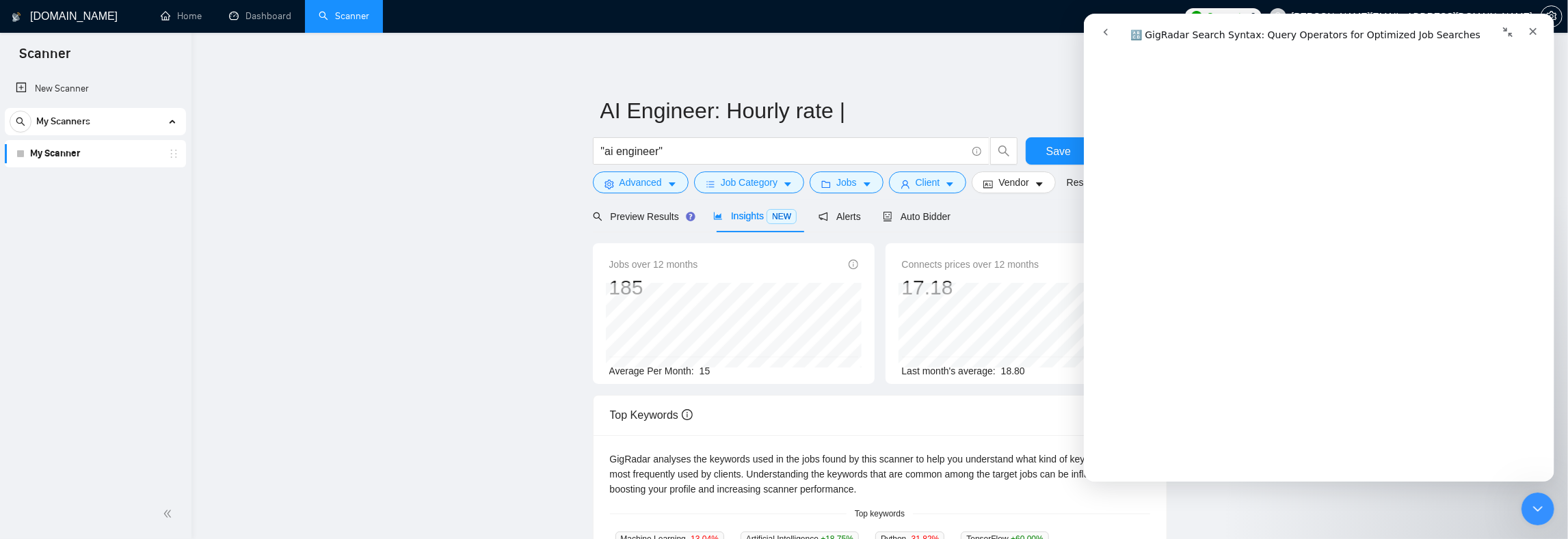
click at [695, 460] on div "GigRadar analyses the keywords used in the jobs found by this scanner to help y…" at bounding box center [880, 474] width 540 height 45
click at [665, 380] on div "Jobs over 12 months 185 [DATE] 16 Average Per Month: 15" at bounding box center [733, 314] width 282 height 141
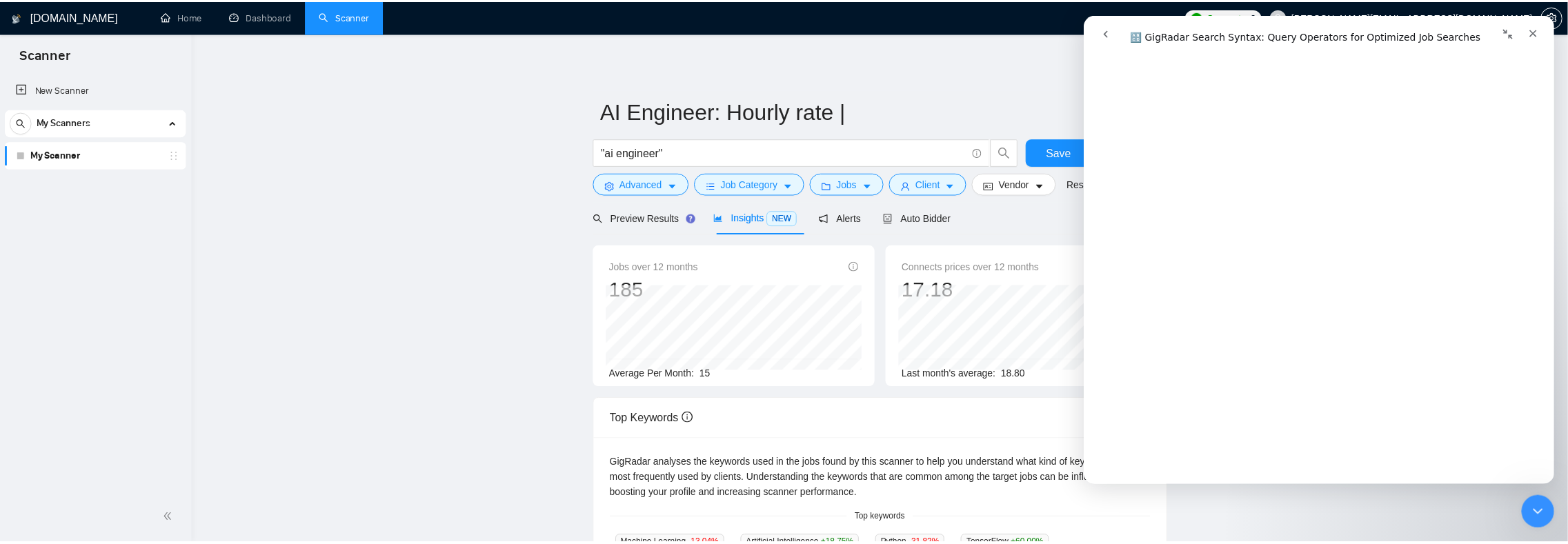
scroll to position [5065, 0]
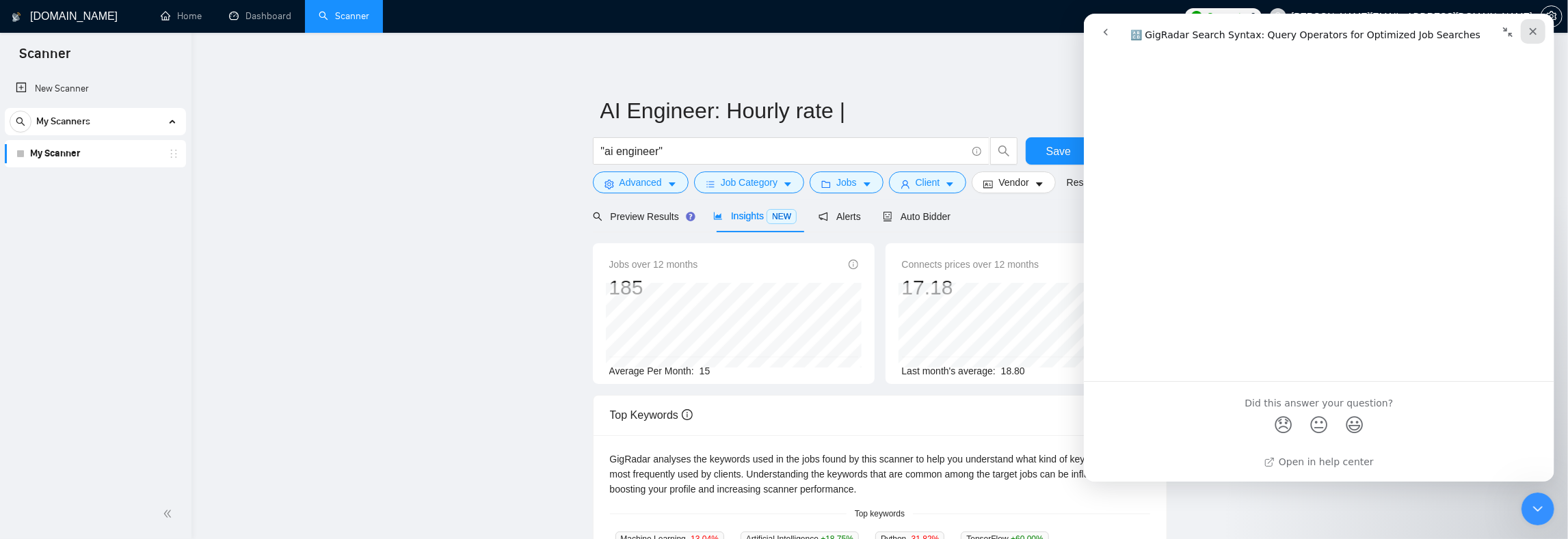
click at [1536, 28] on icon "Close" at bounding box center [1533, 31] width 11 height 11
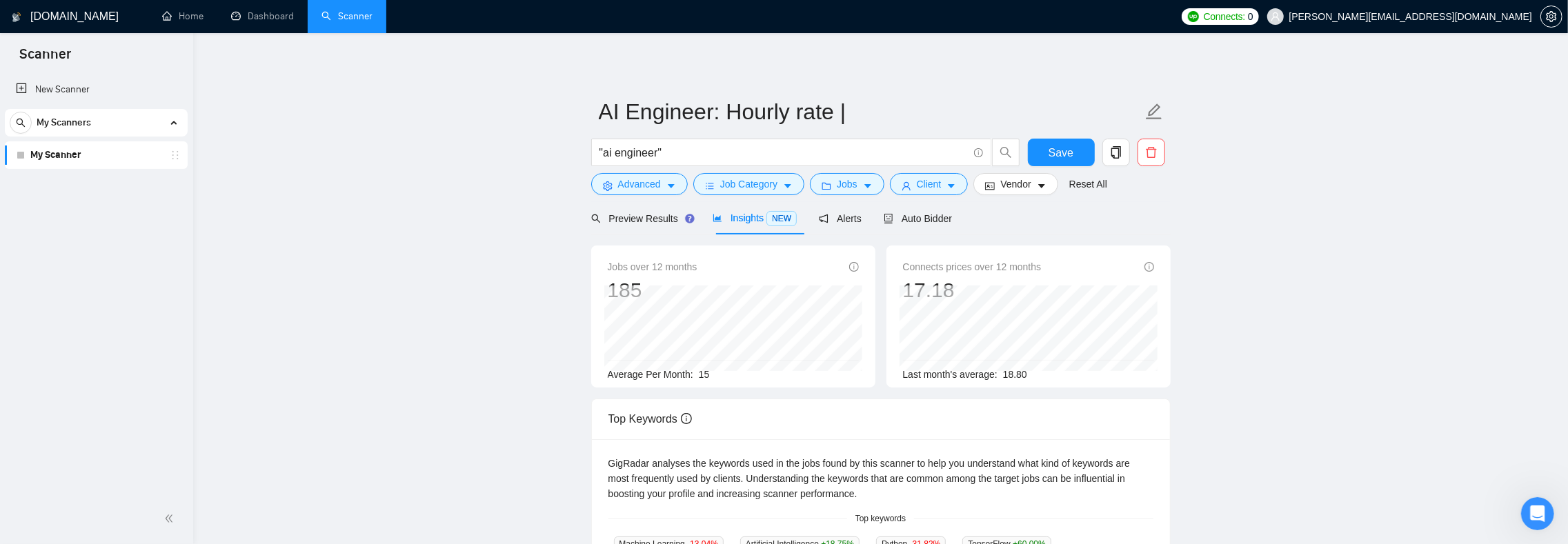
click at [345, 302] on main "AI Engineer: Hourly rate | "ai engineer" Save Advanced Job Category Jobs Client…" at bounding box center [880, 528] width 1330 height 946
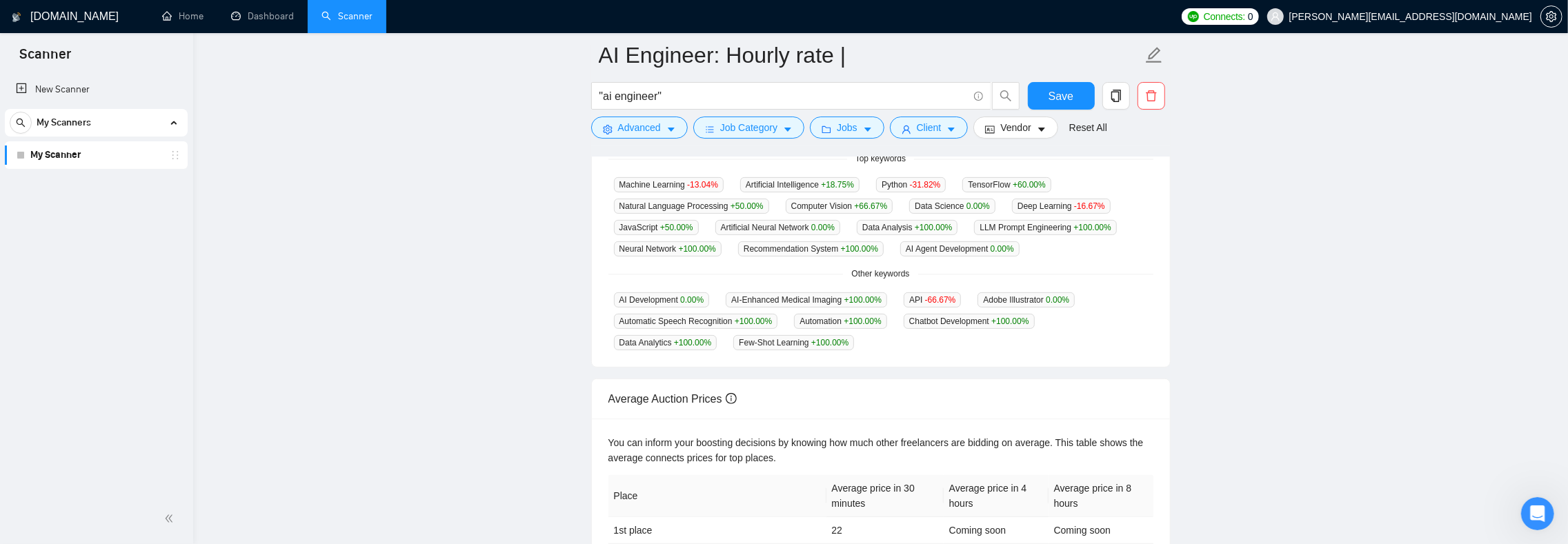
scroll to position [0, 0]
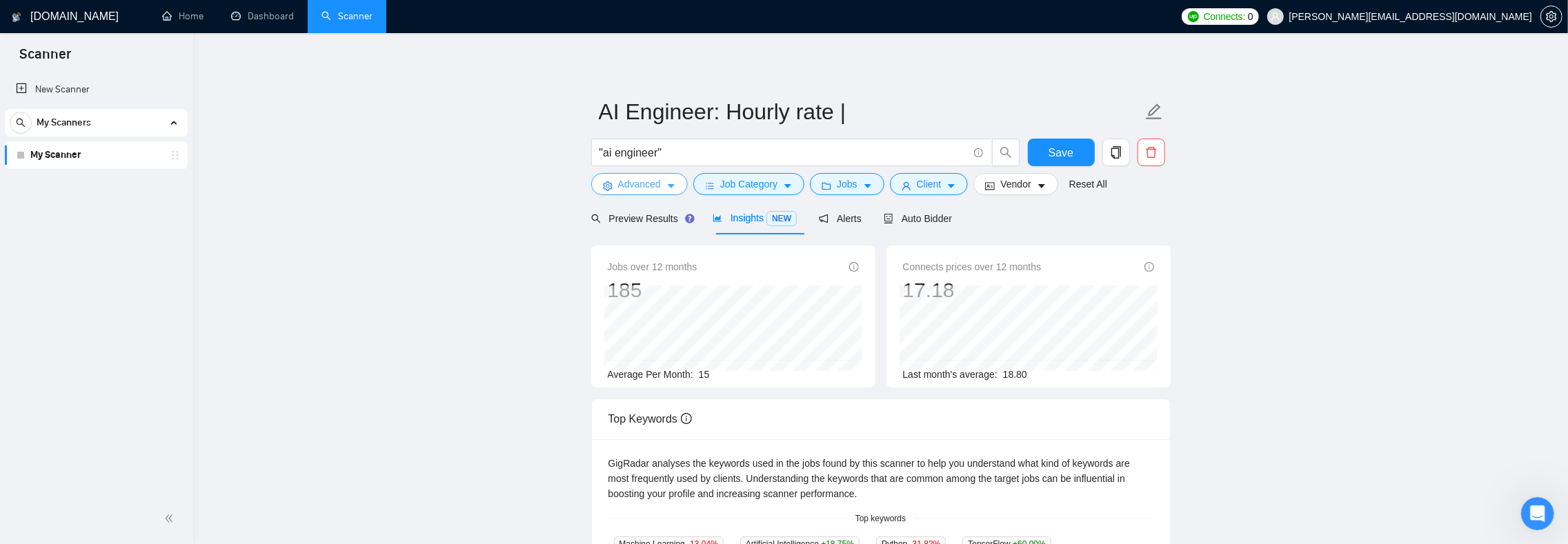
click at [638, 186] on span "Advanced" at bounding box center [638, 183] width 43 height 15
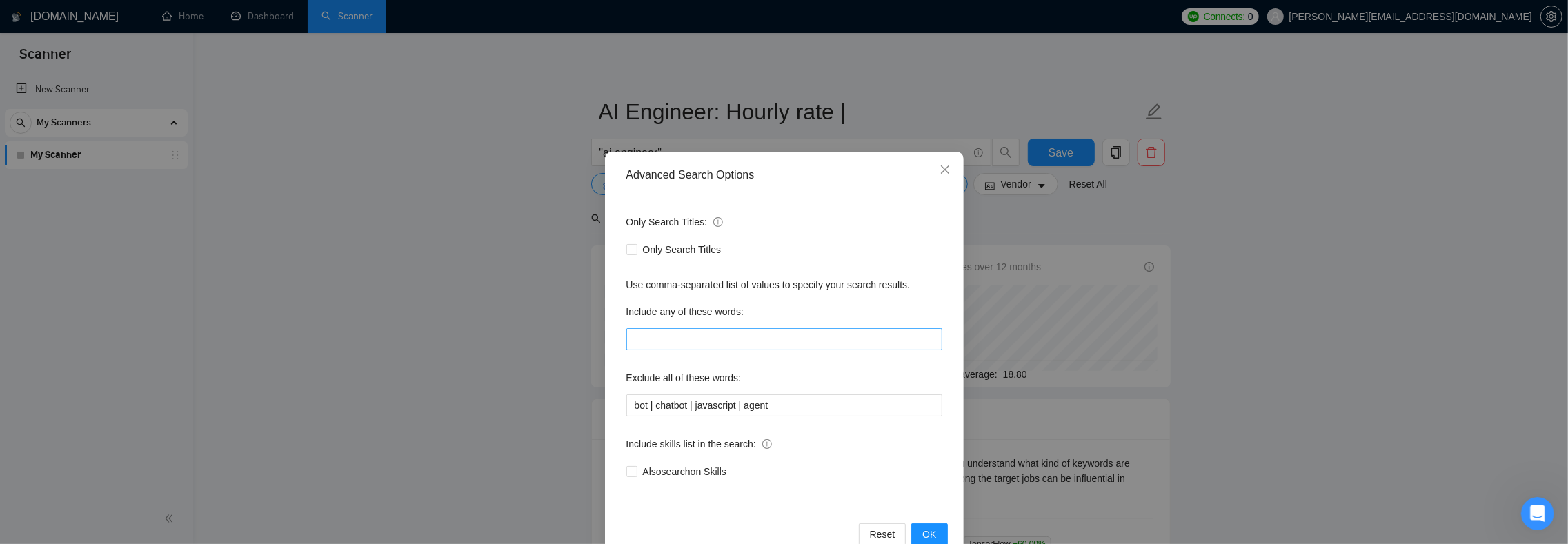
scroll to position [322, 0]
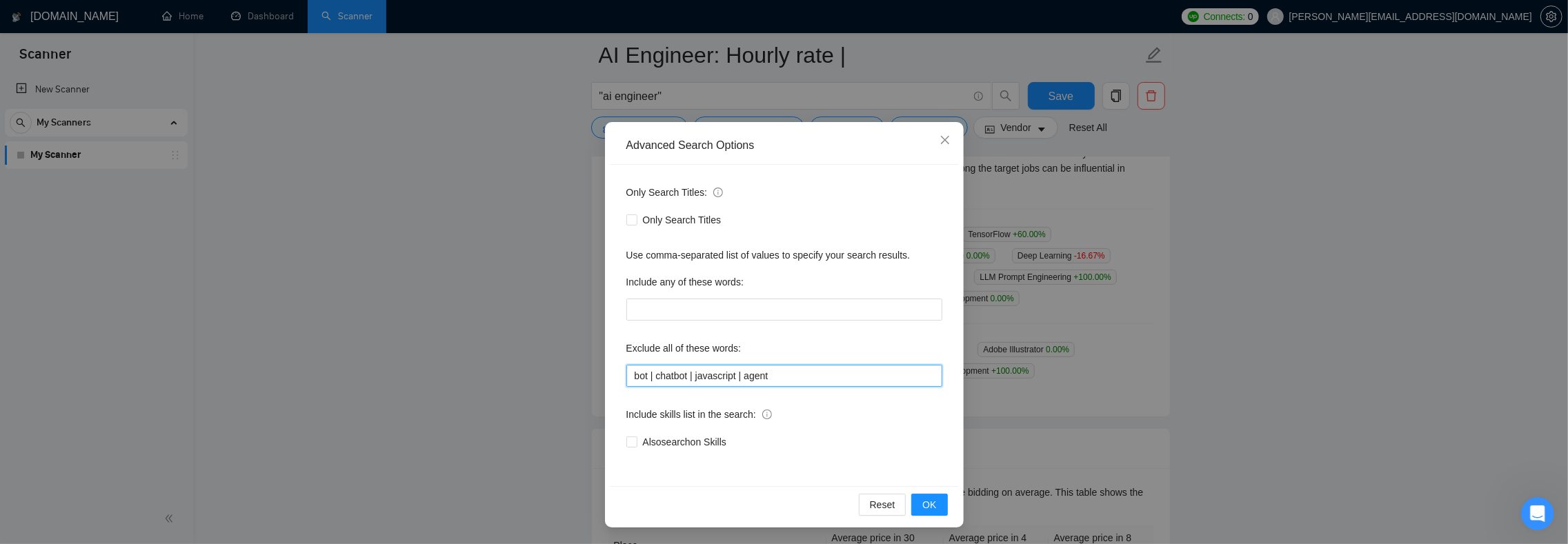
click at [695, 375] on input "bot | chatbot | javascript | agent" at bounding box center [784, 375] width 316 height 22
drag, startPoint x: 738, startPoint y: 374, endPoint x: 930, endPoint y: 447, distance: 205.4
click at [738, 374] on input "bot | chatbot | javascript | agent" at bounding box center [784, 375] width 316 height 22
type input "bot | chatbot | javascript | "java script" | agent"
click at [925, 501] on span "OK" at bounding box center [929, 504] width 14 height 15
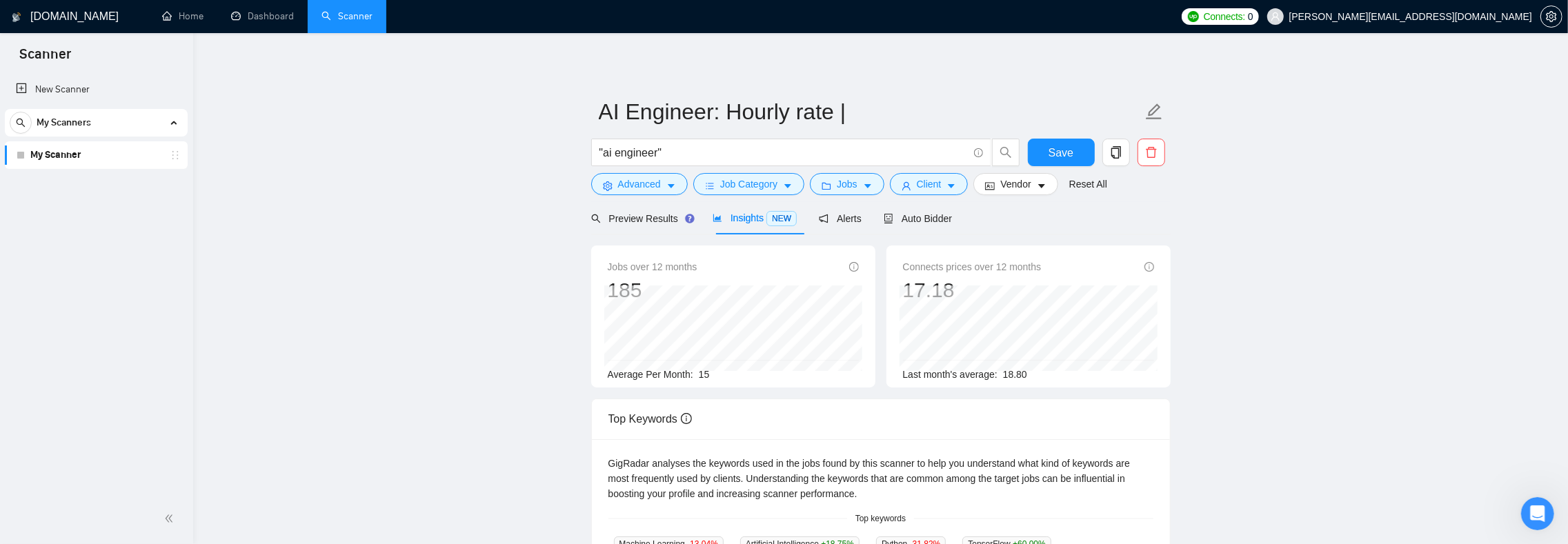
scroll to position [156, 0]
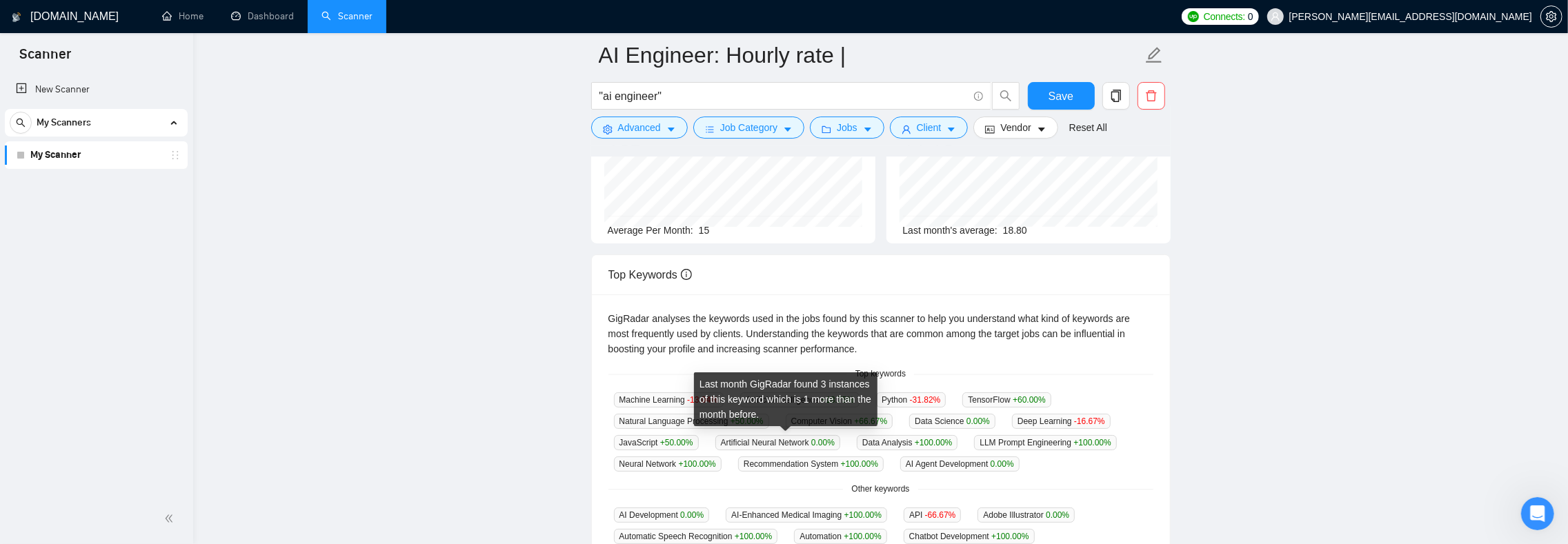
click at [698, 437] on span "JavaScript +50.00 %" at bounding box center [657, 442] width 85 height 15
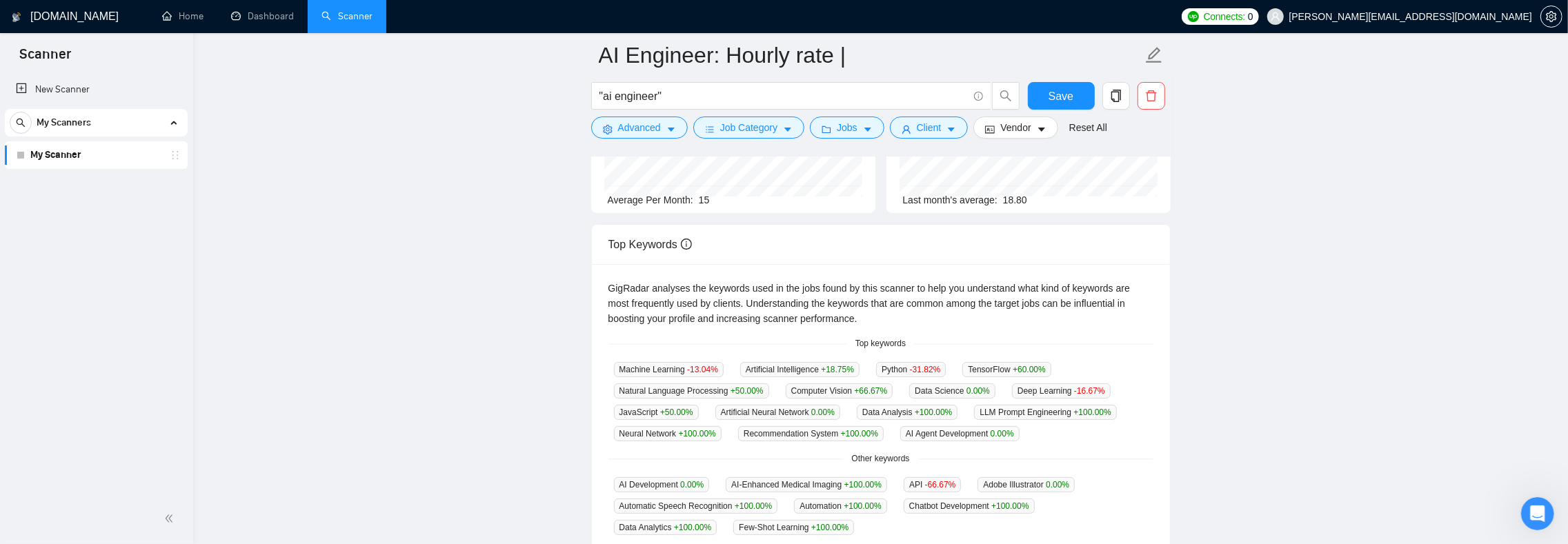
scroll to position [0, 0]
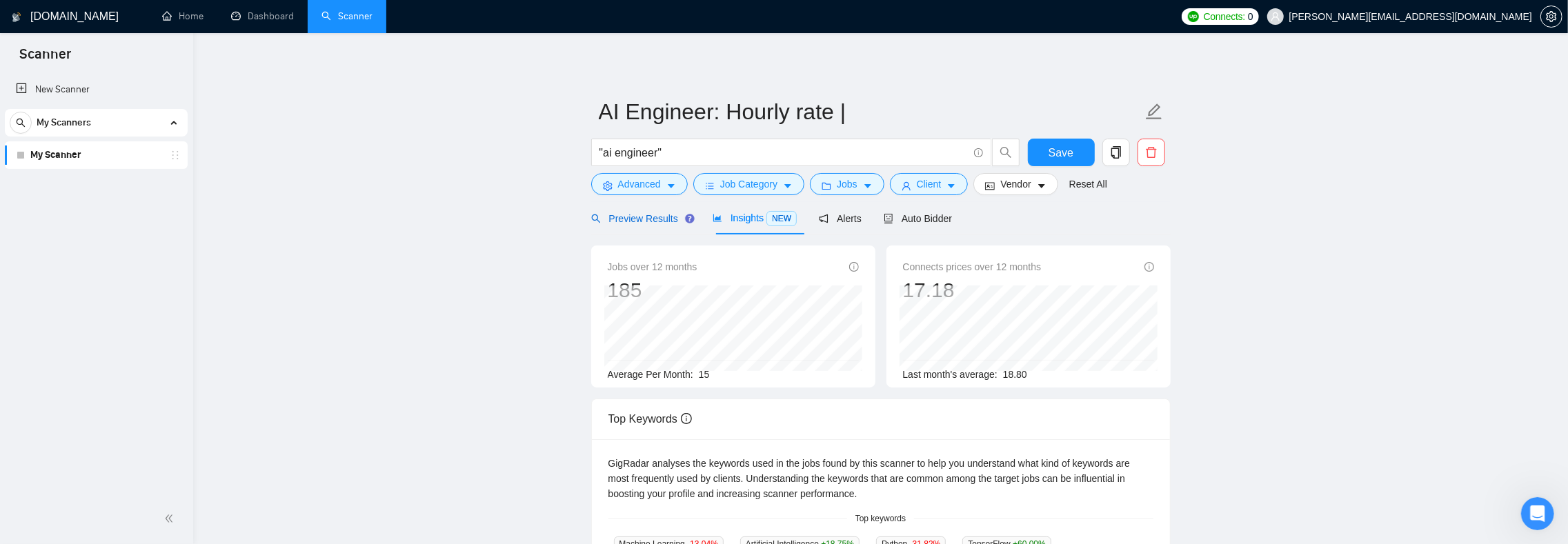
click at [636, 219] on span "Preview Results" at bounding box center [640, 218] width 99 height 11
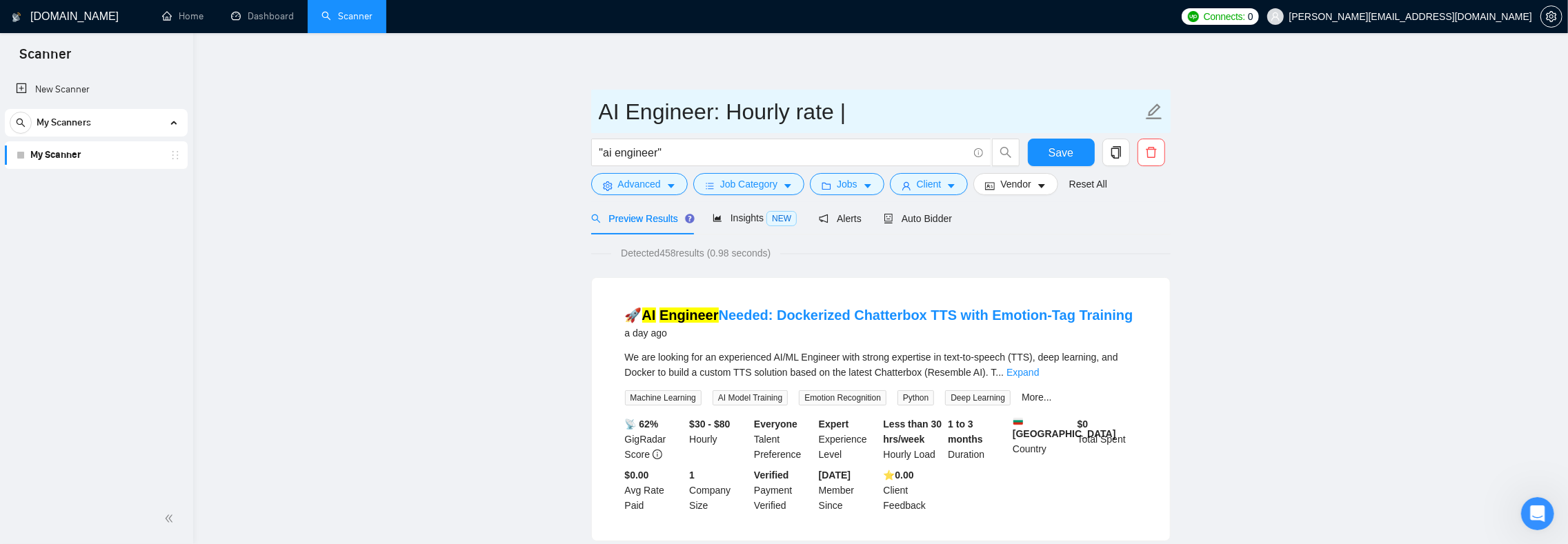
click at [854, 113] on input "AI Engineer: Hourly rate |" at bounding box center [870, 112] width 544 height 35
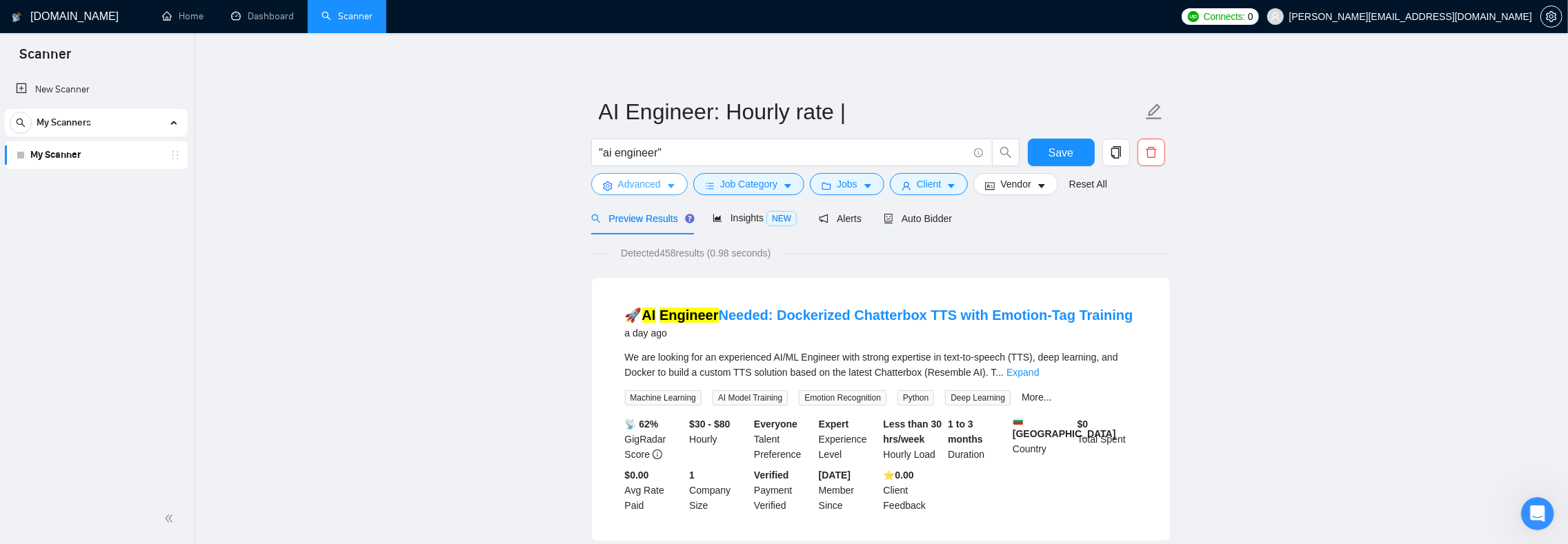
click at [654, 185] on span "Advanced" at bounding box center [638, 183] width 43 height 15
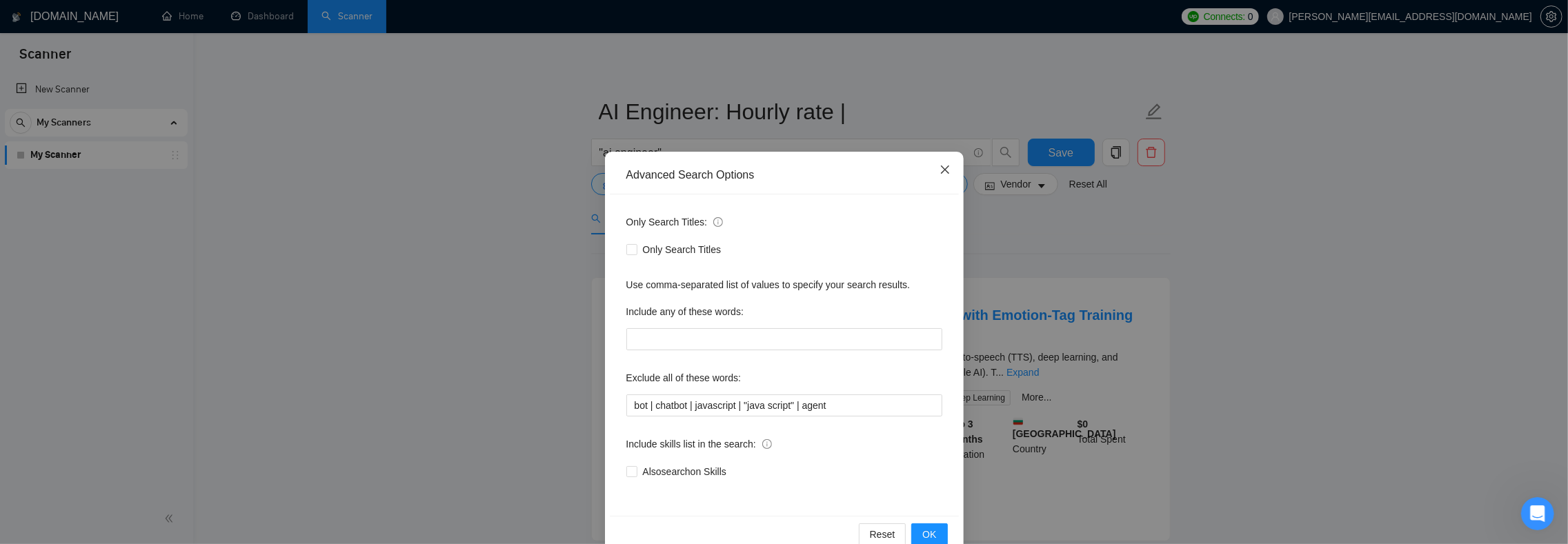
click at [940, 169] on icon "close" at bounding box center [944, 170] width 9 height 9
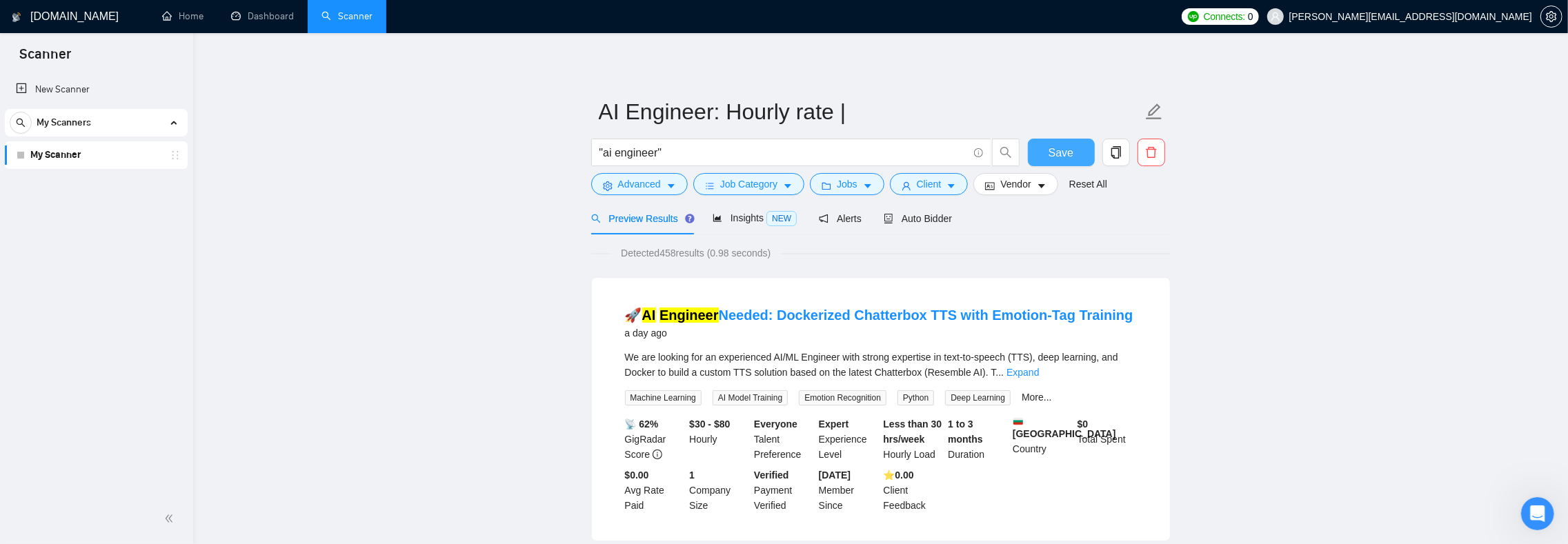
click at [1073, 152] on span "Save" at bounding box center [1061, 153] width 25 height 17
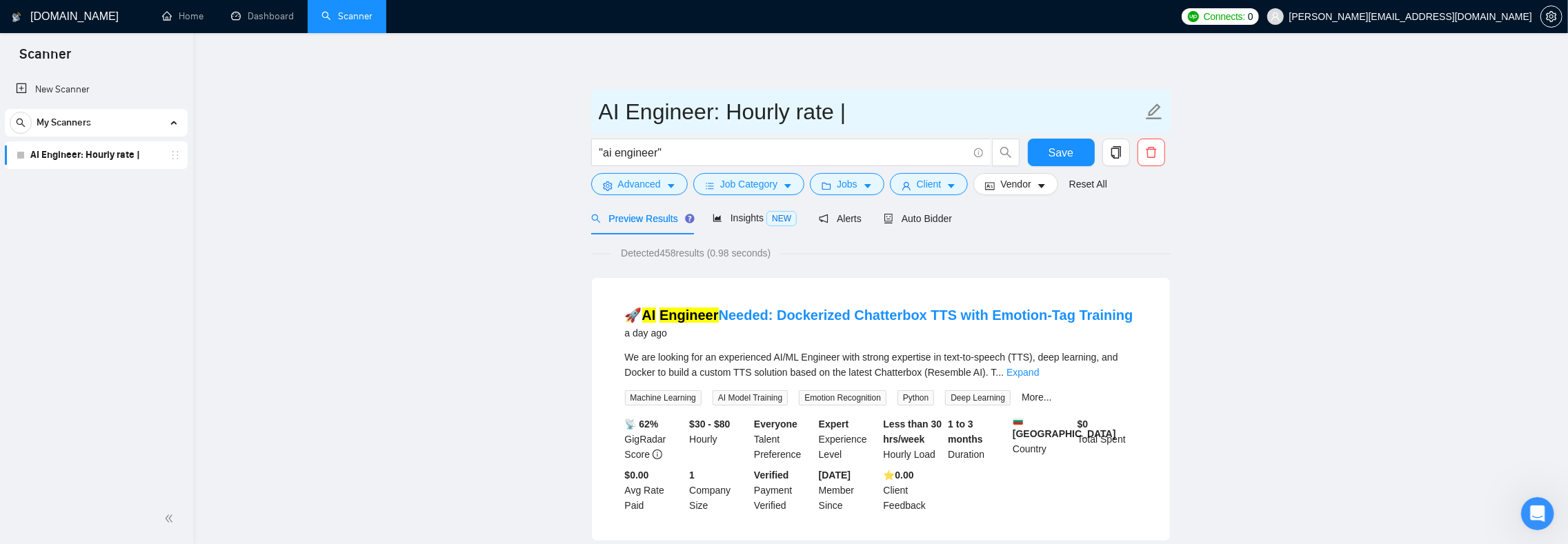
click at [862, 105] on input "AI Engineer: Hourly rate |" at bounding box center [870, 112] width 544 height 35
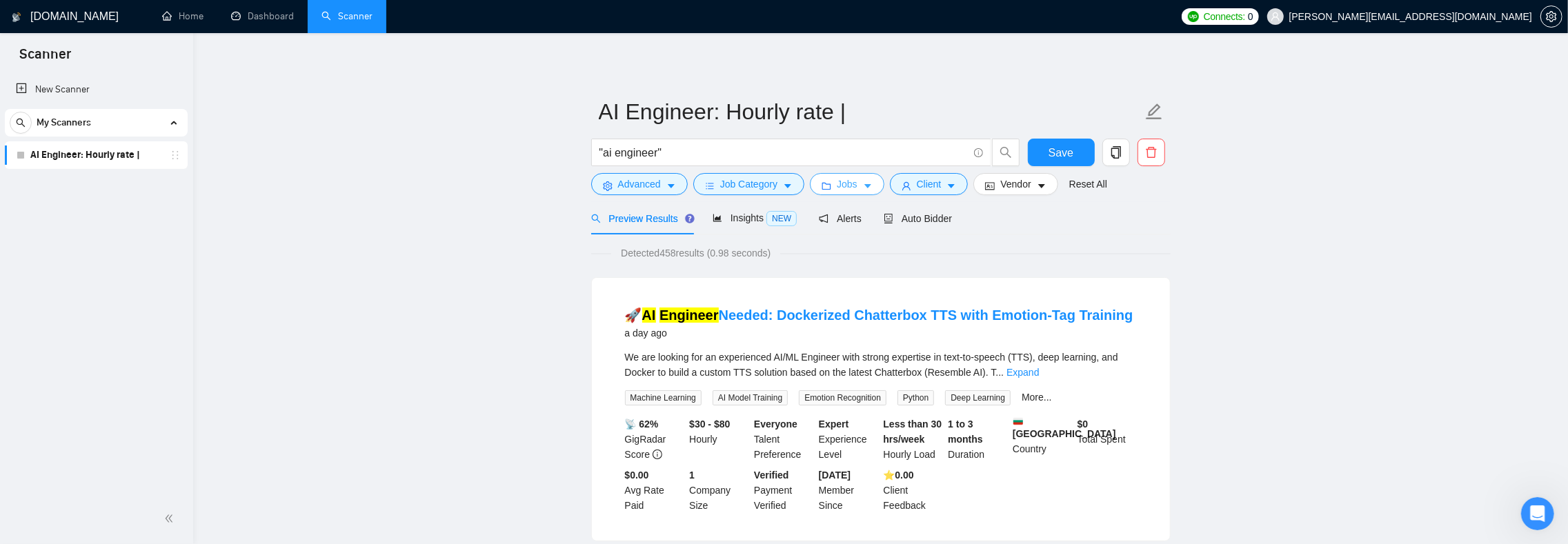
click at [857, 188] on span "Jobs" at bounding box center [847, 183] width 21 height 15
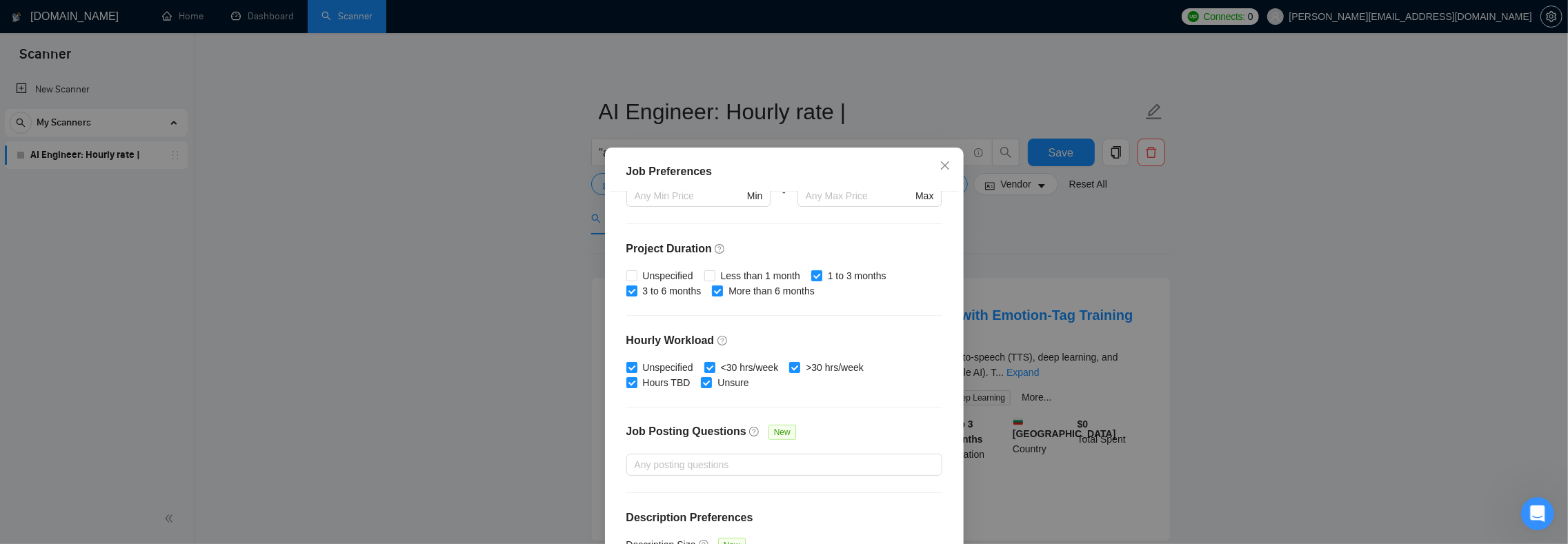
scroll to position [255, 0]
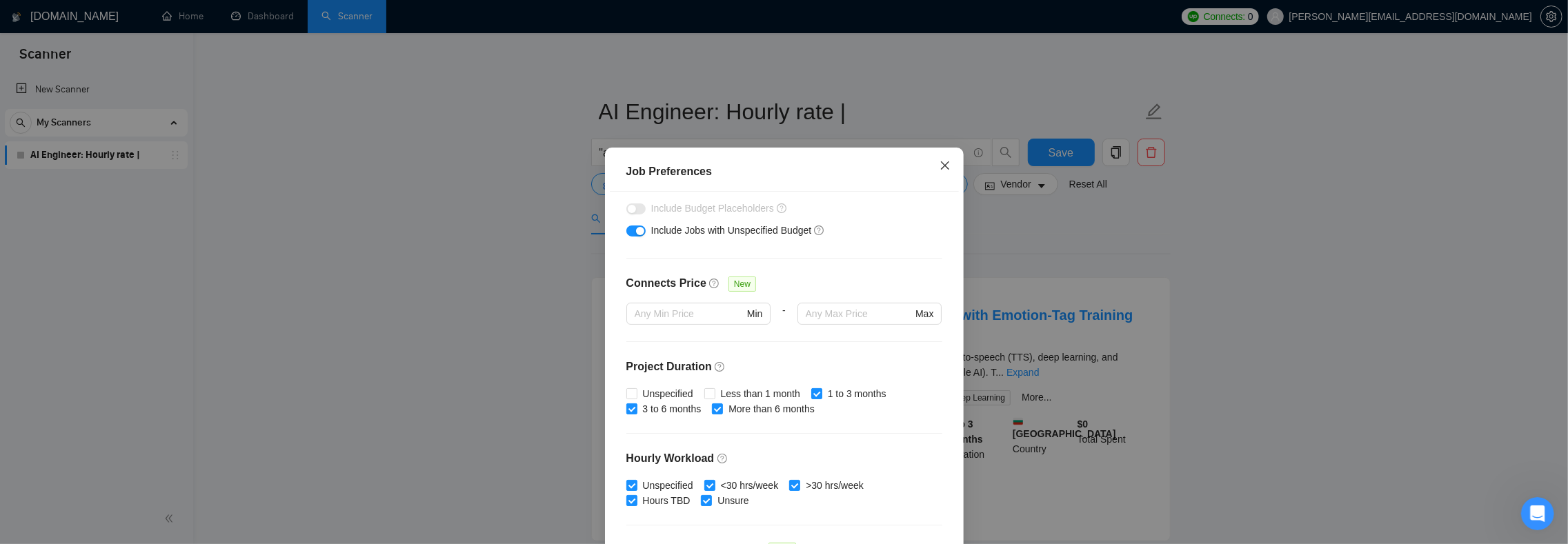
click at [939, 169] on icon "close" at bounding box center [944, 165] width 11 height 11
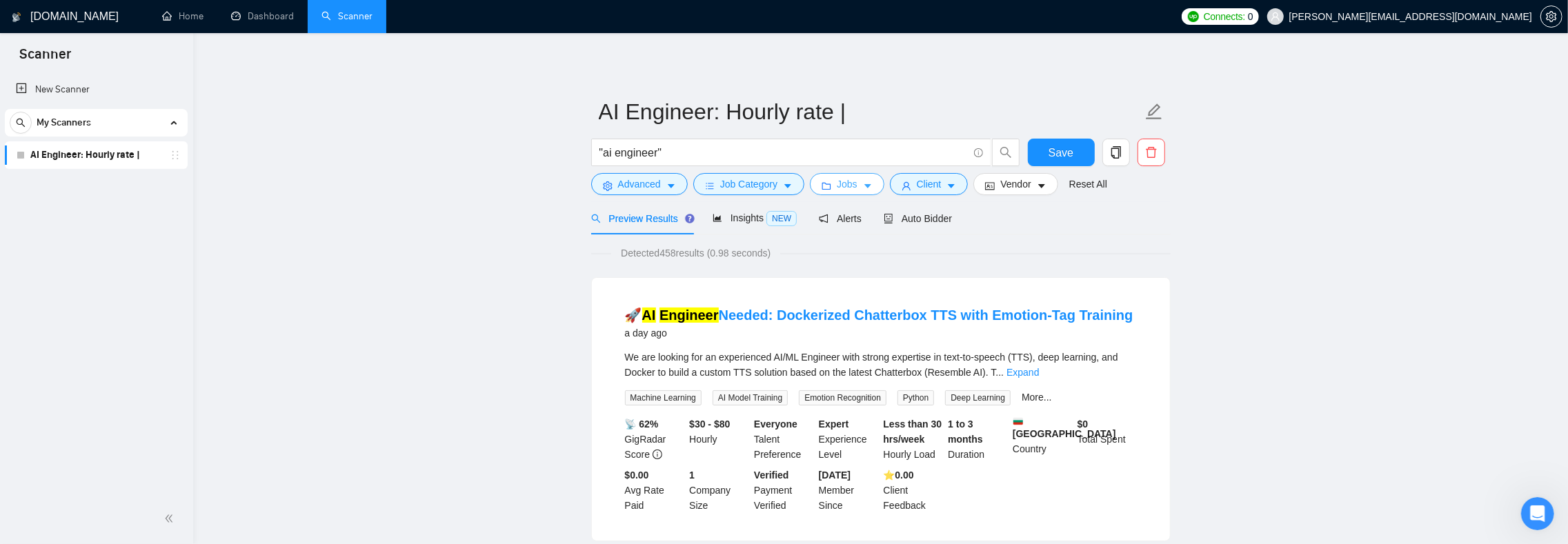
click at [872, 186] on icon "caret-down" at bounding box center [867, 186] width 10 height 10
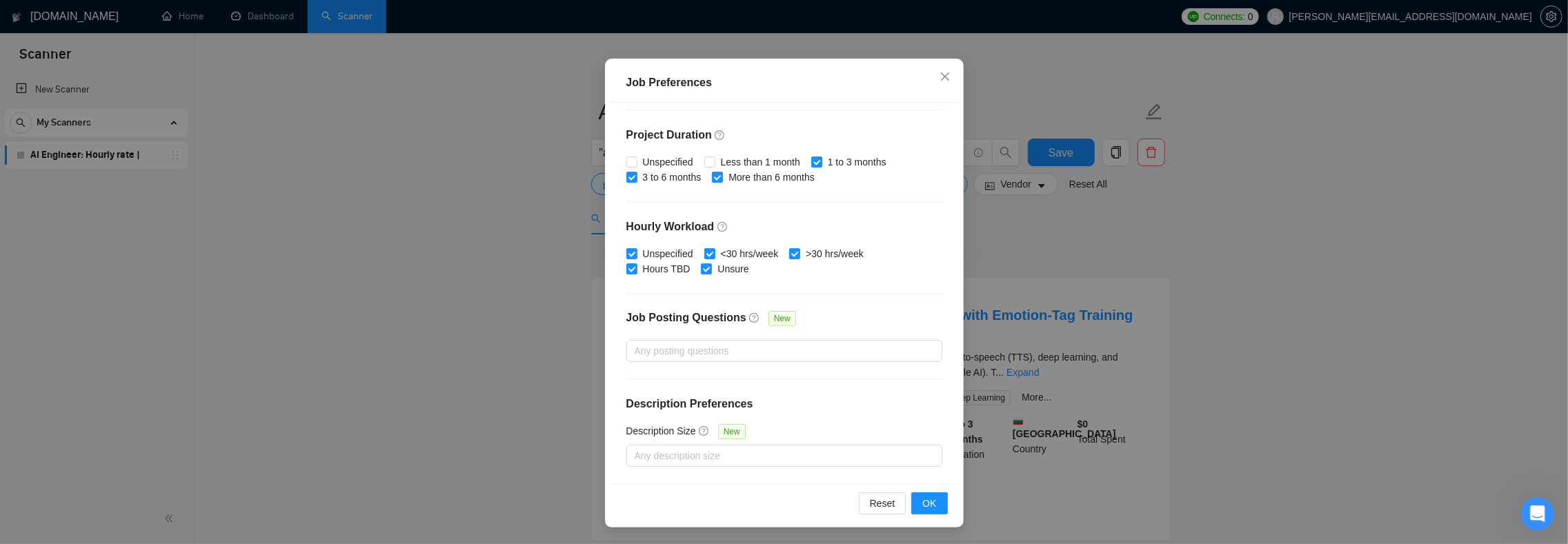
scroll to position [0, 0]
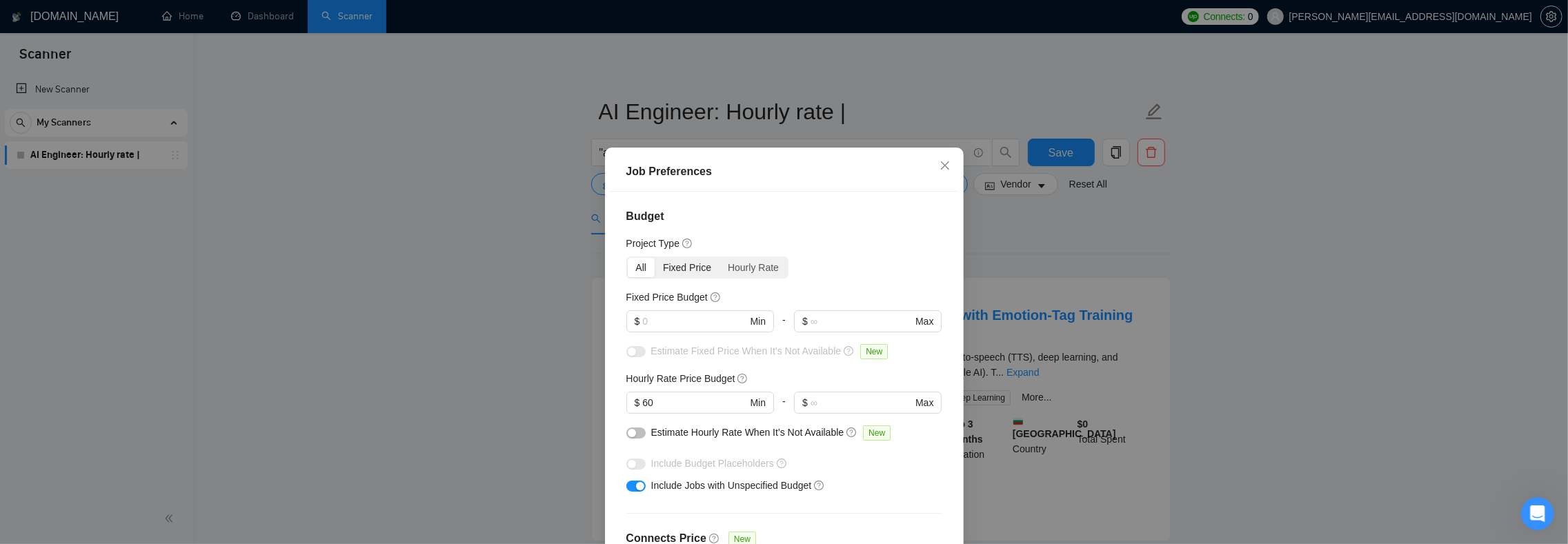
click at [678, 273] on div "Fixed Price" at bounding box center [686, 268] width 65 height 19
click at [654, 258] on input "Fixed Price" at bounding box center [654, 258] width 0 height 0
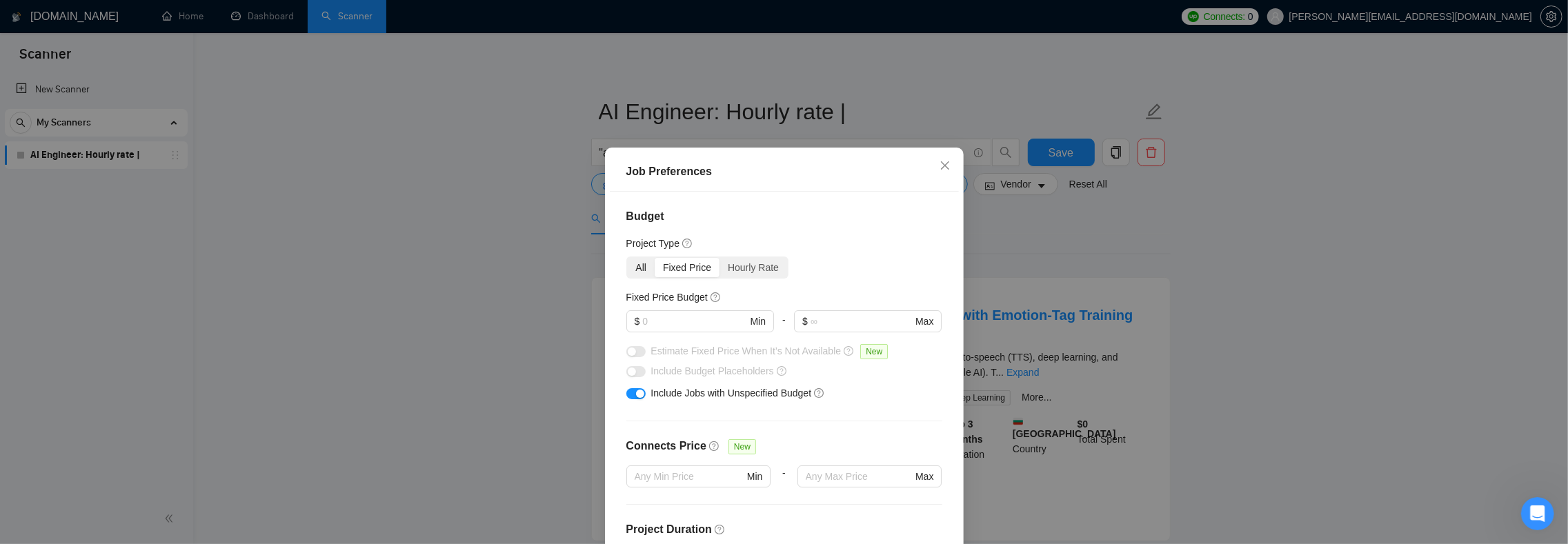
click at [627, 268] on div "All" at bounding box center [641, 268] width 28 height 19
click at [627, 258] on input "All" at bounding box center [627, 258] width 0 height 0
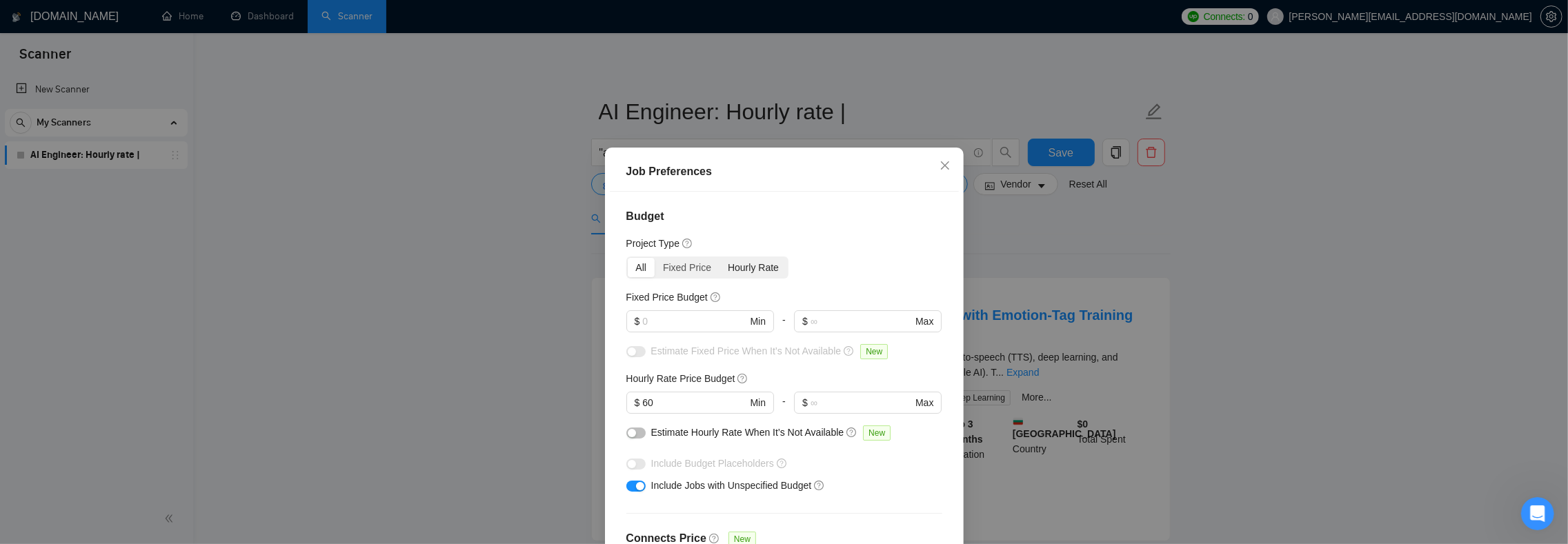
click at [735, 269] on div "Hourly Rate" at bounding box center [753, 268] width 68 height 19
click at [719, 258] on input "Hourly Rate" at bounding box center [719, 258] width 0 height 0
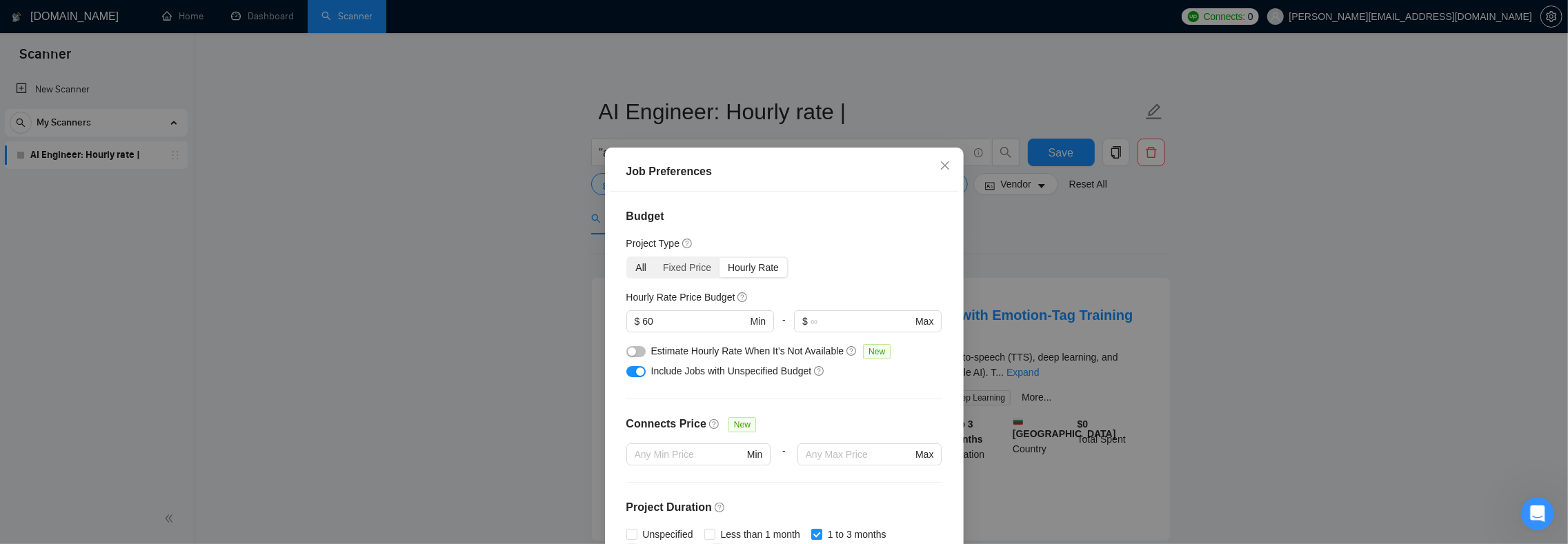
click at [646, 266] on div "All" at bounding box center [641, 268] width 28 height 19
click at [627, 258] on input "All" at bounding box center [627, 258] width 0 height 0
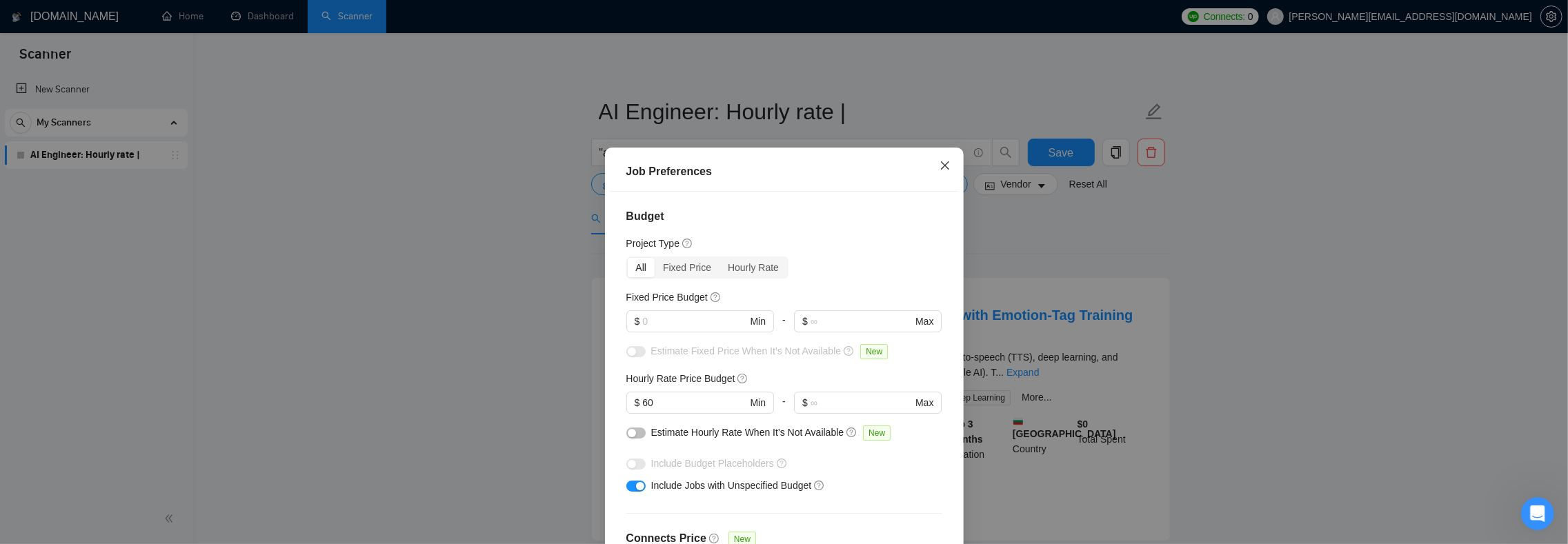
click at [939, 160] on icon "close" at bounding box center [944, 165] width 11 height 11
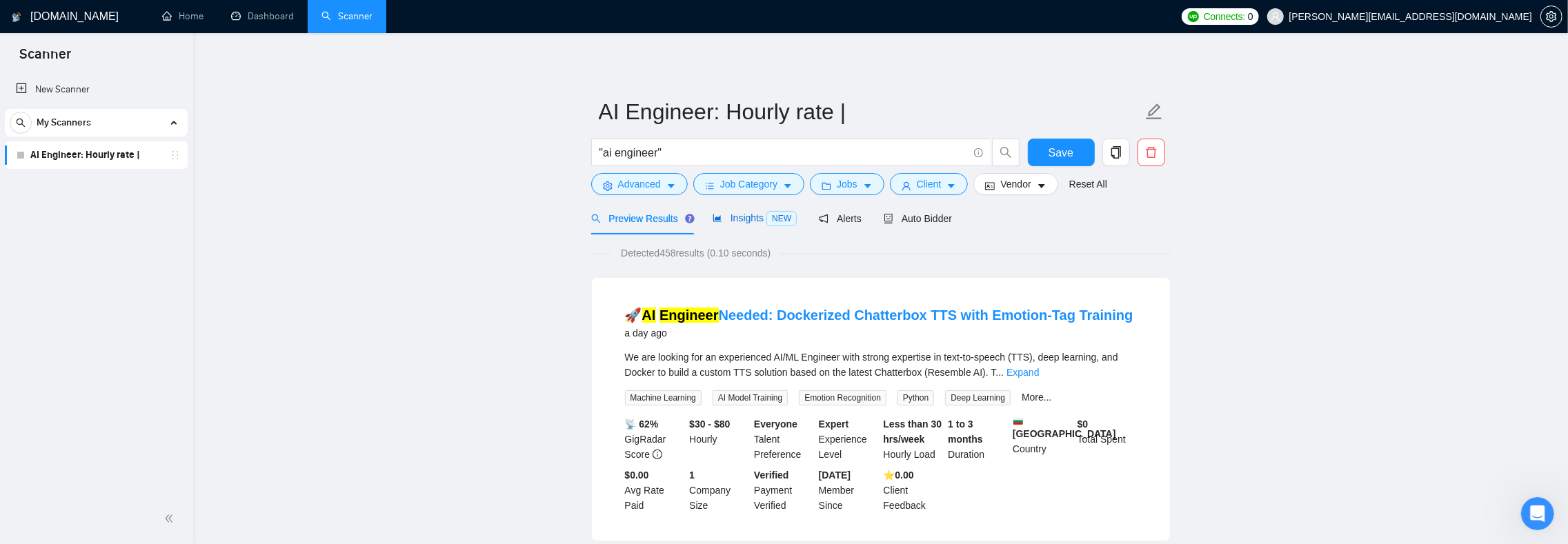
click at [748, 224] on div "Insights NEW" at bounding box center [754, 218] width 84 height 16
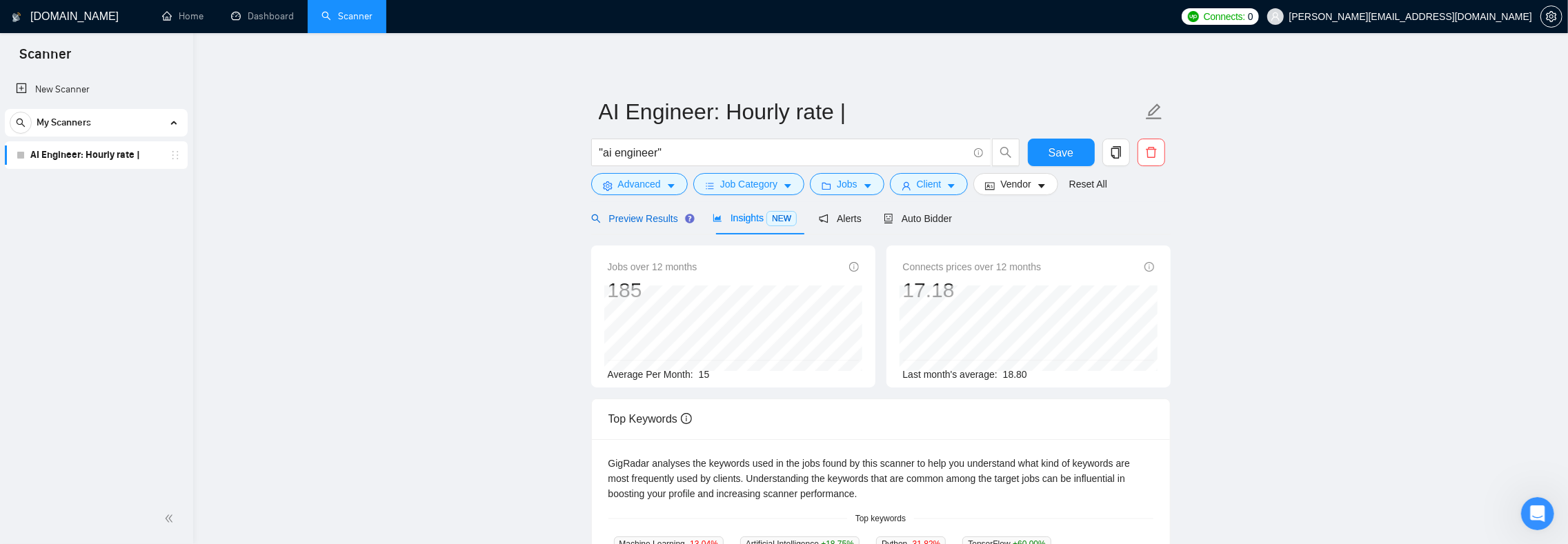
click at [645, 216] on span "Preview Results" at bounding box center [640, 218] width 99 height 11
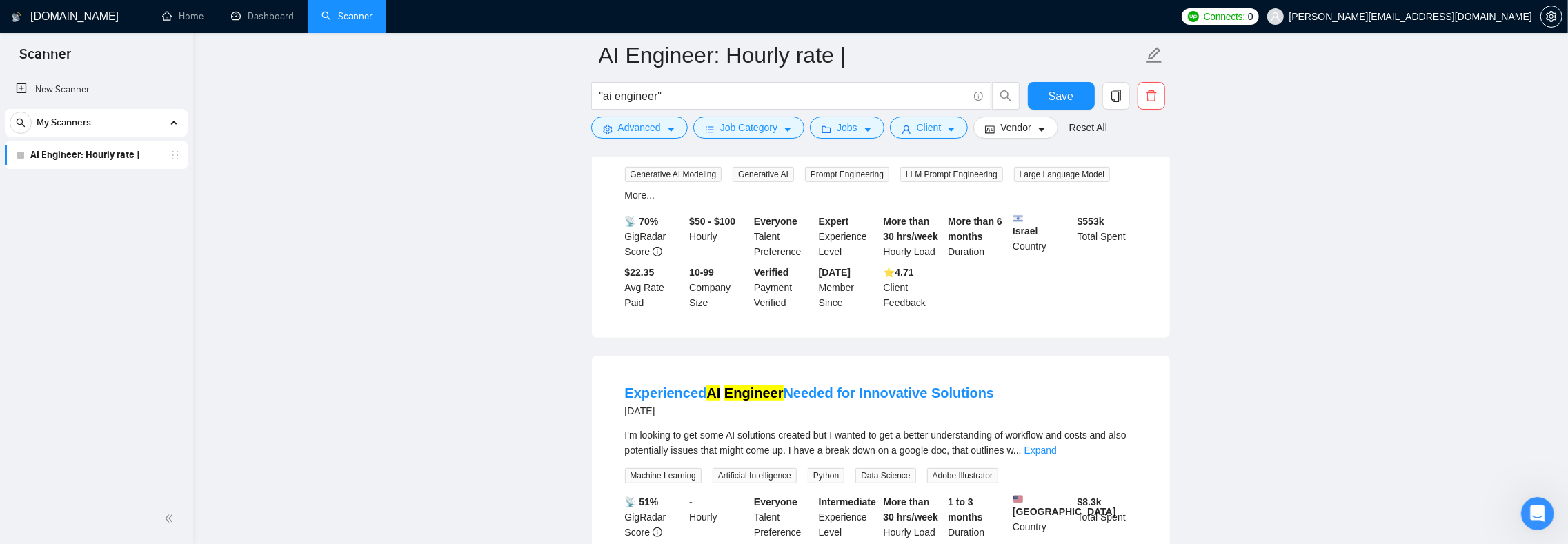
scroll to position [667, 0]
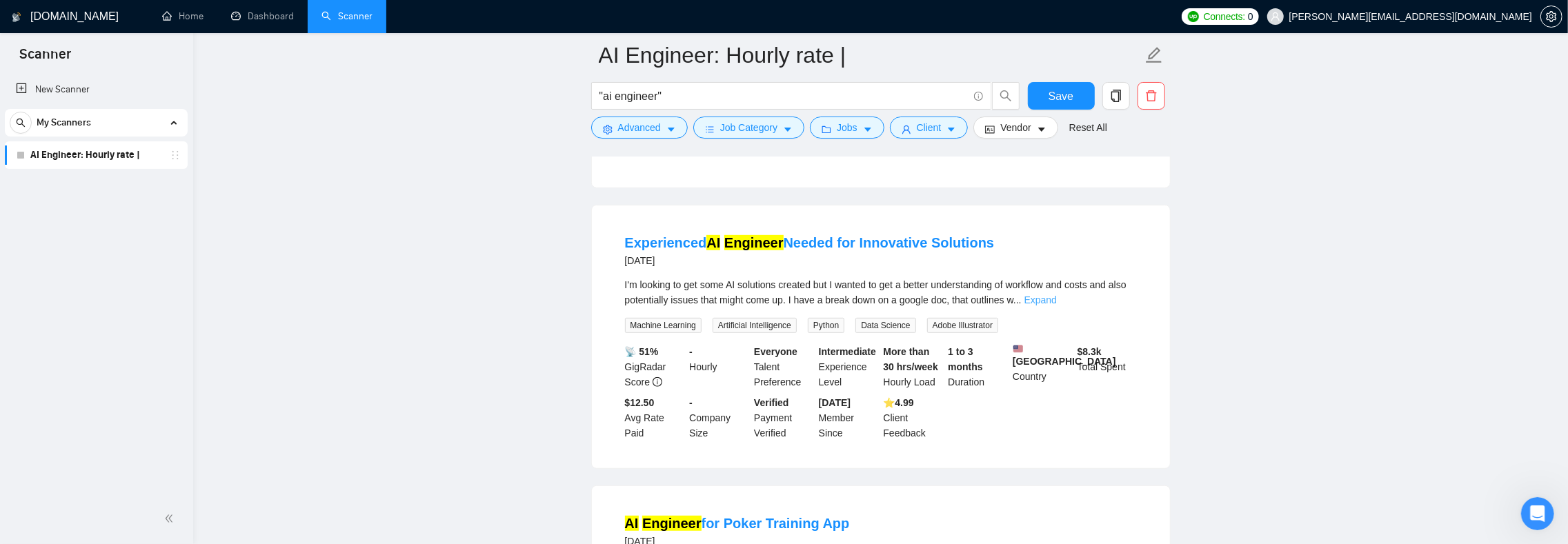
click at [1056, 306] on link "Expand" at bounding box center [1040, 300] width 32 height 11
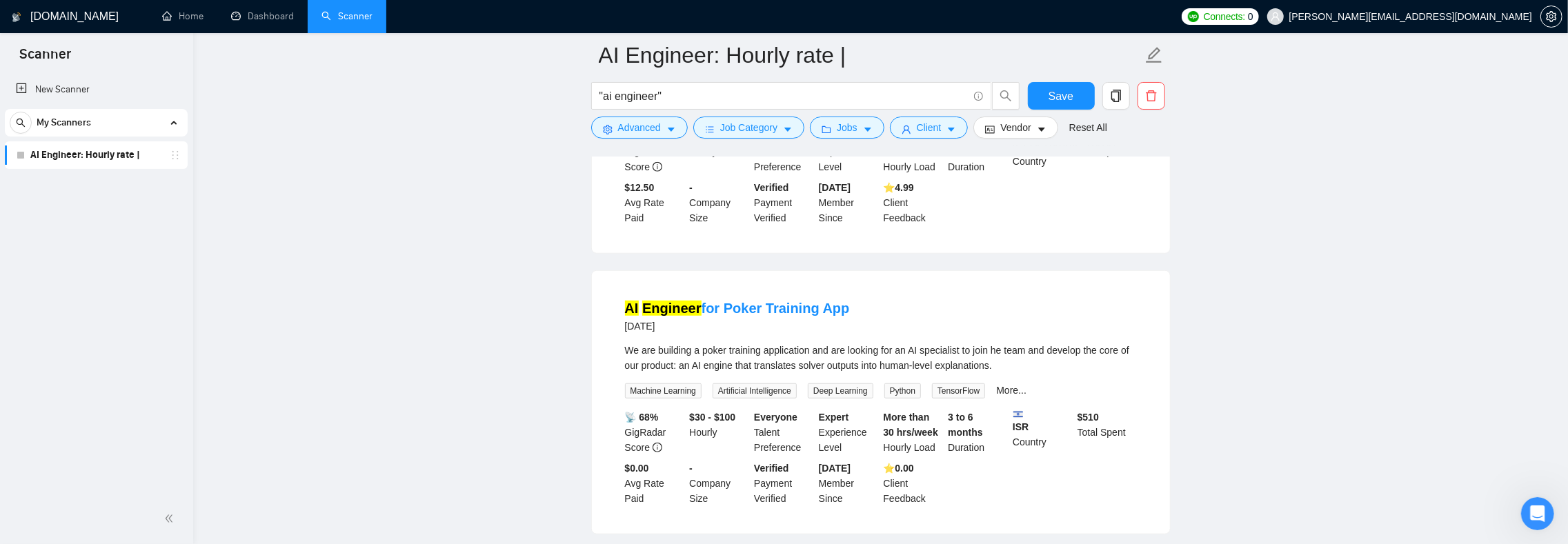
scroll to position [1026, 0]
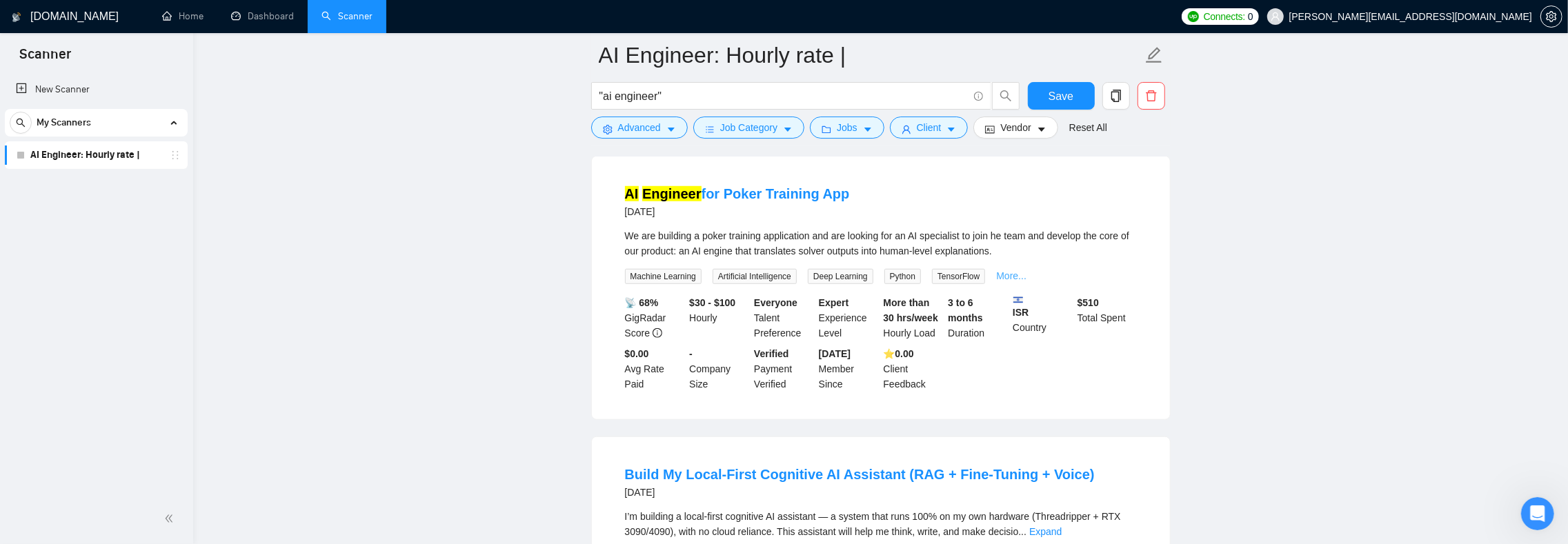
click at [1026, 282] on link "More..." at bounding box center [1010, 275] width 30 height 11
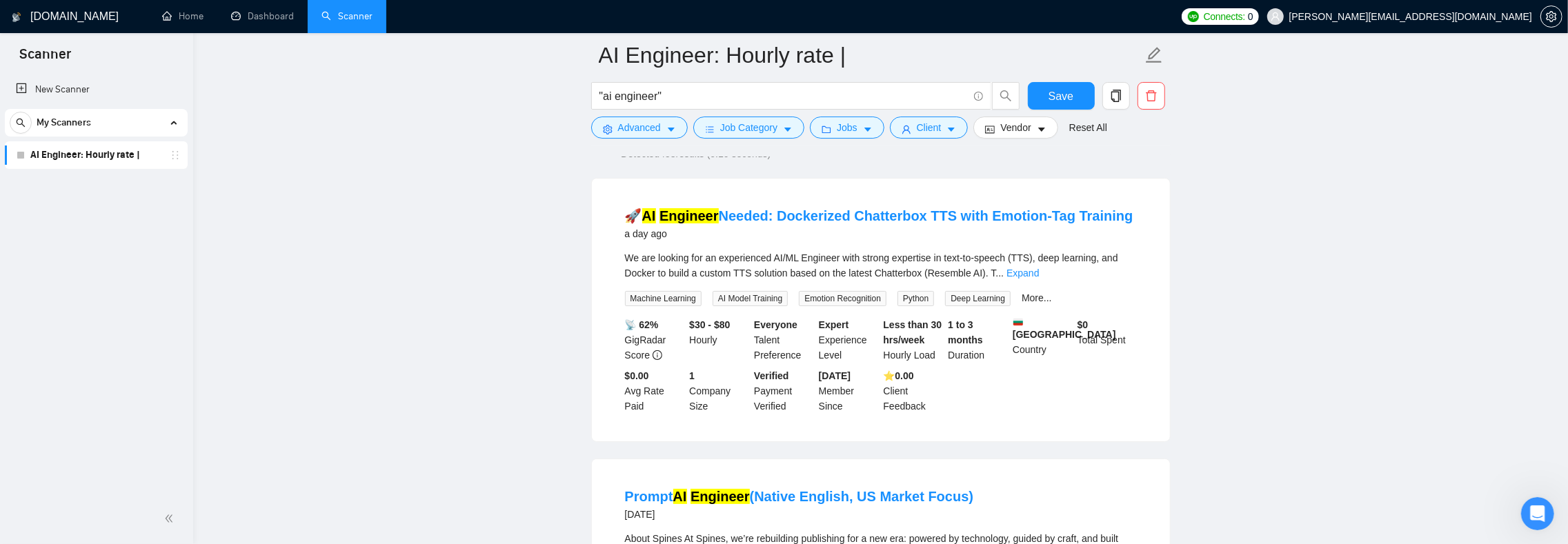
scroll to position [0, 0]
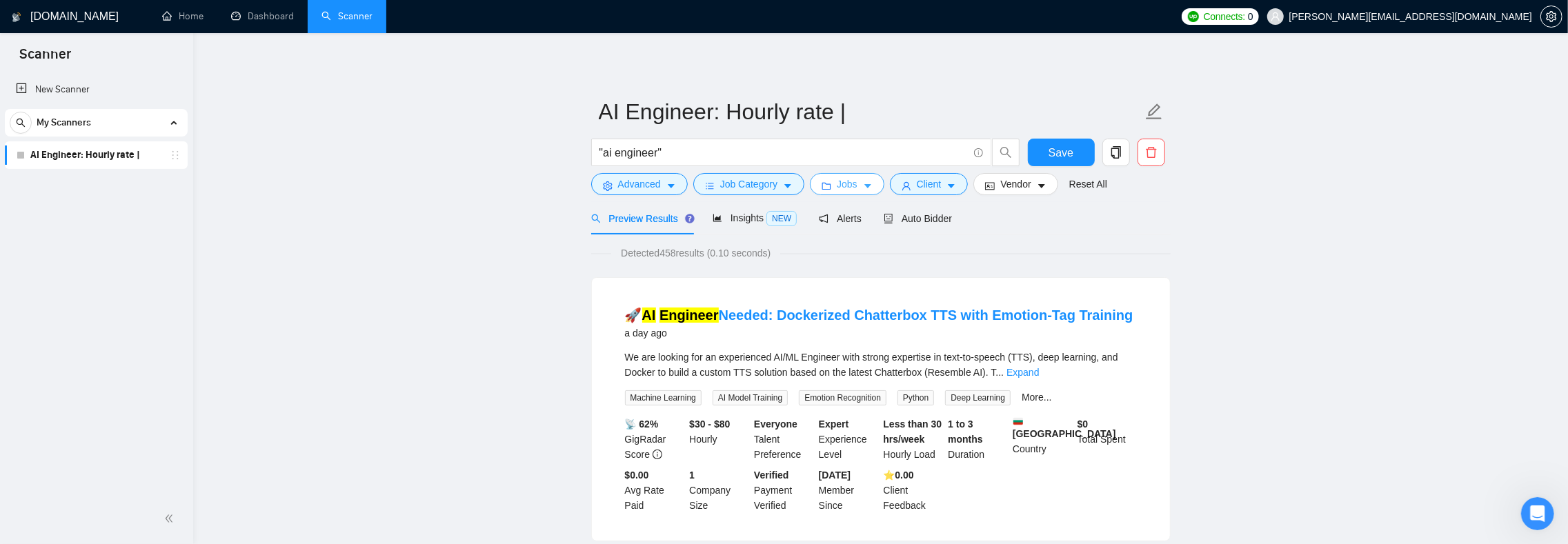
click at [857, 188] on span "Jobs" at bounding box center [847, 183] width 21 height 15
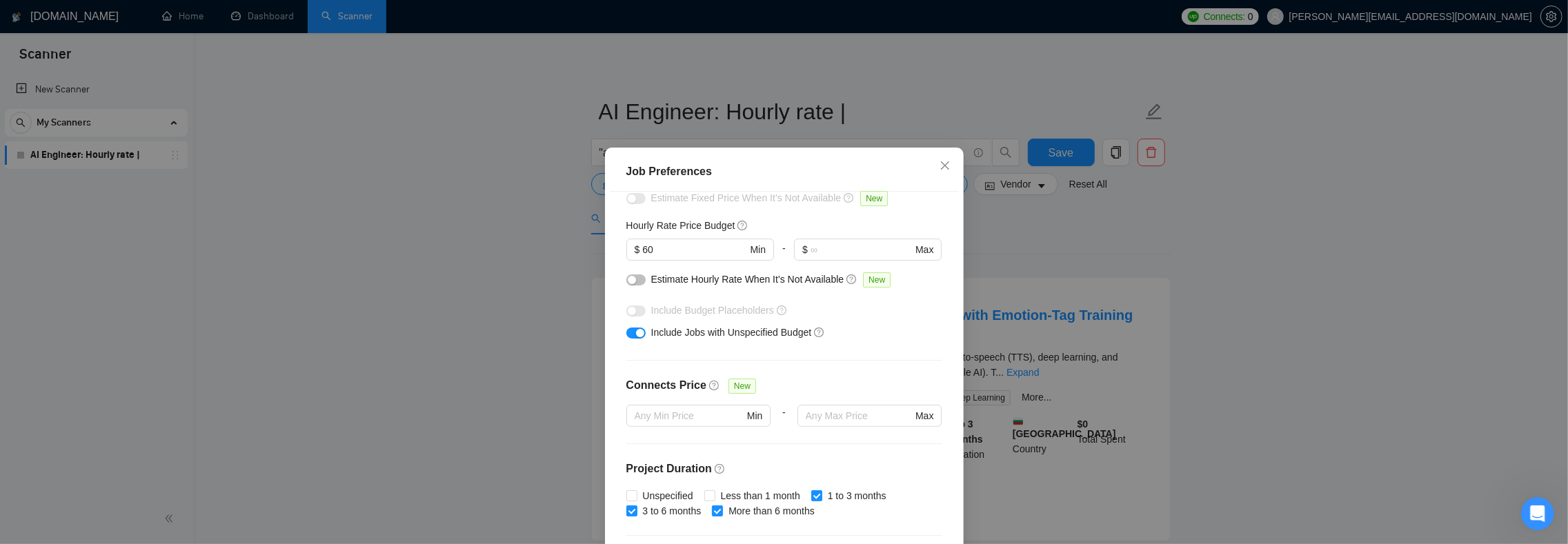
scroll to position [315, 0]
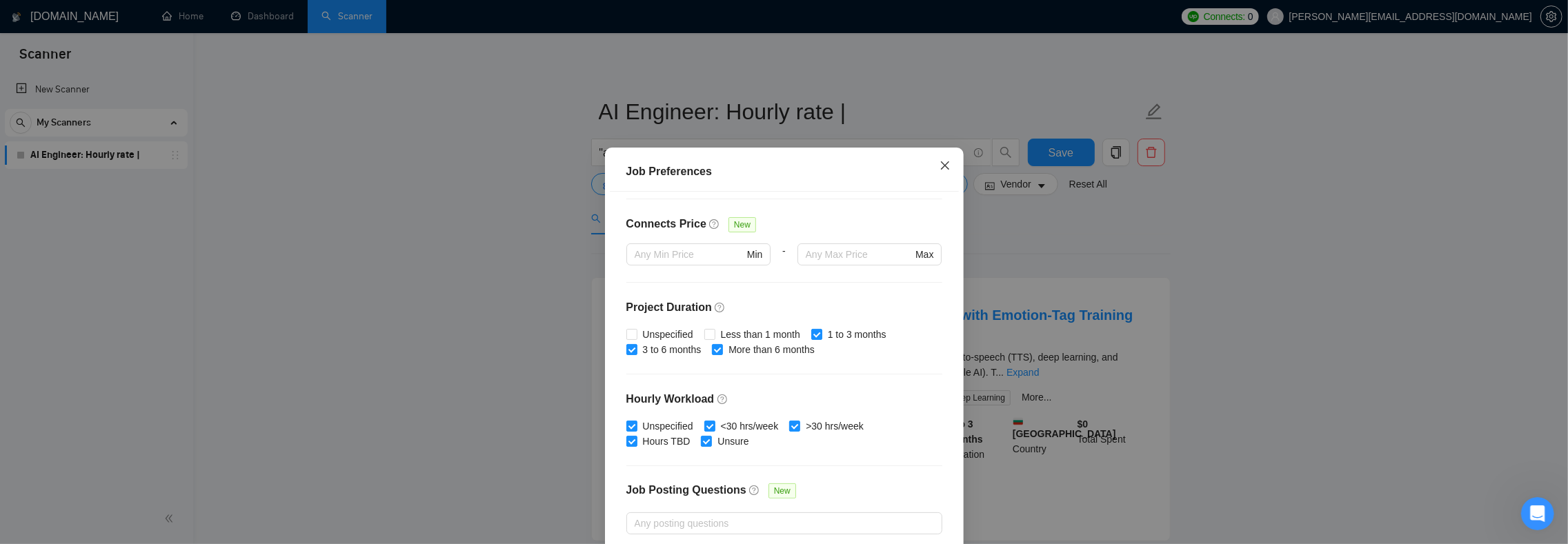
click at [930, 166] on span "Close" at bounding box center [944, 166] width 37 height 37
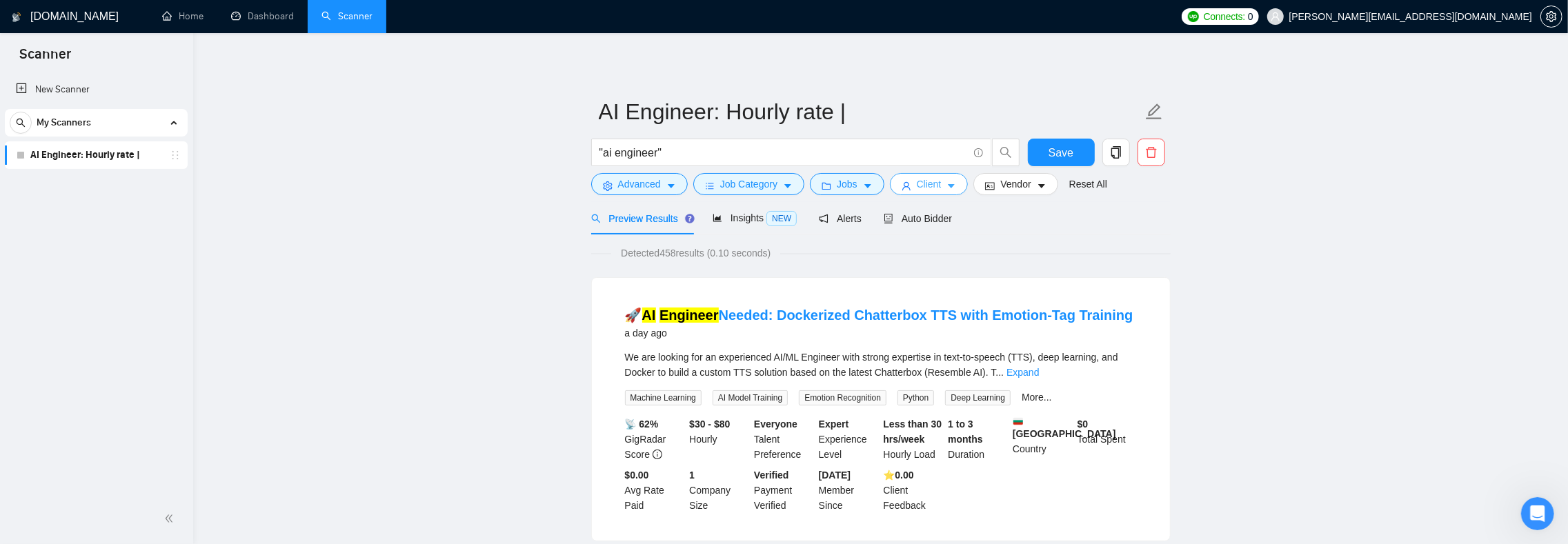
click at [936, 183] on span "Client" at bounding box center [929, 183] width 25 height 15
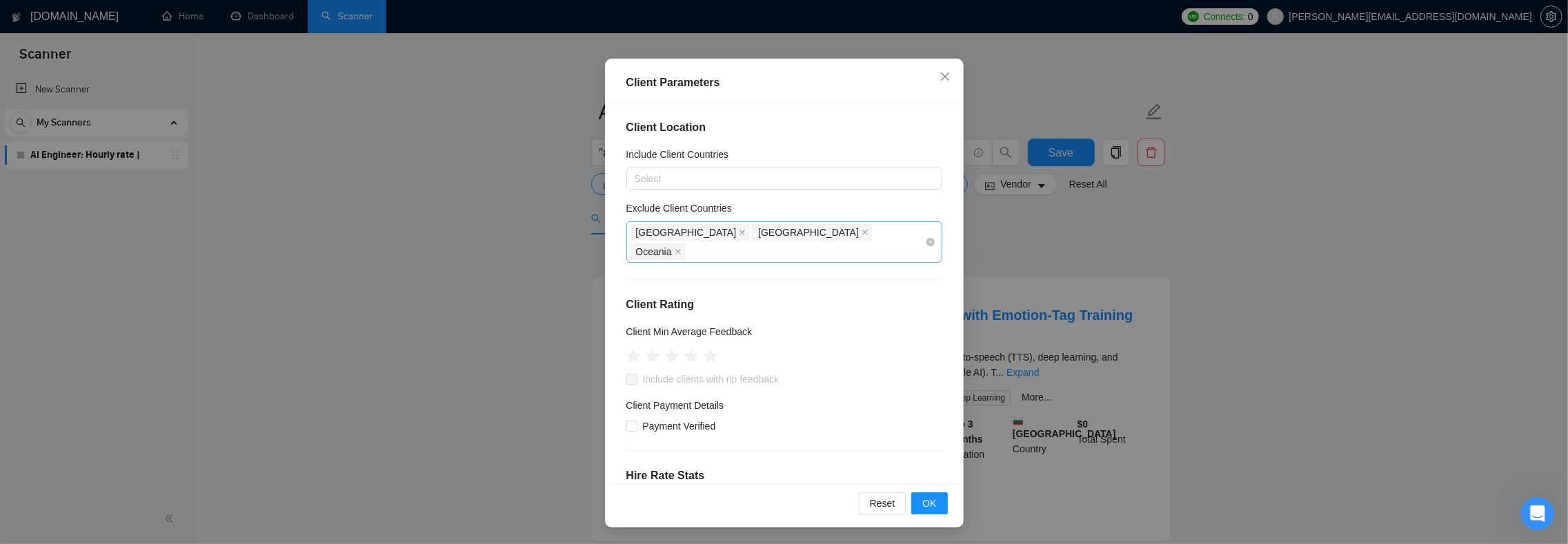
scroll to position [0, 0]
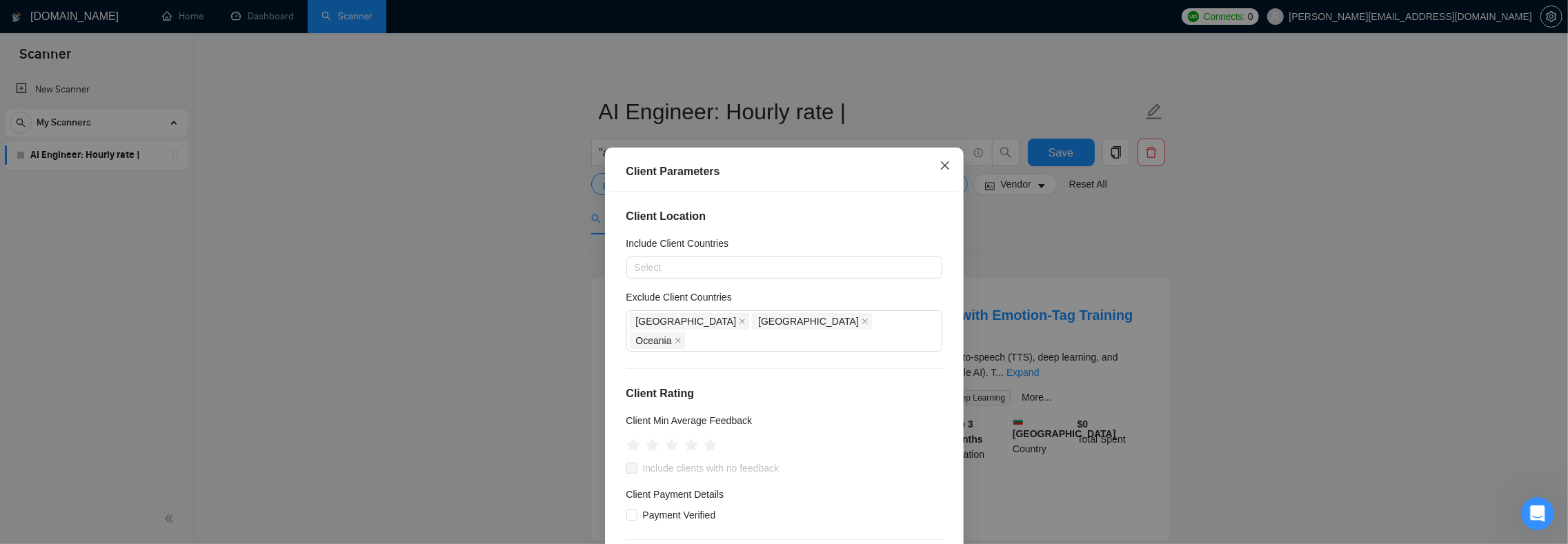
click at [942, 164] on icon "close" at bounding box center [944, 165] width 11 height 11
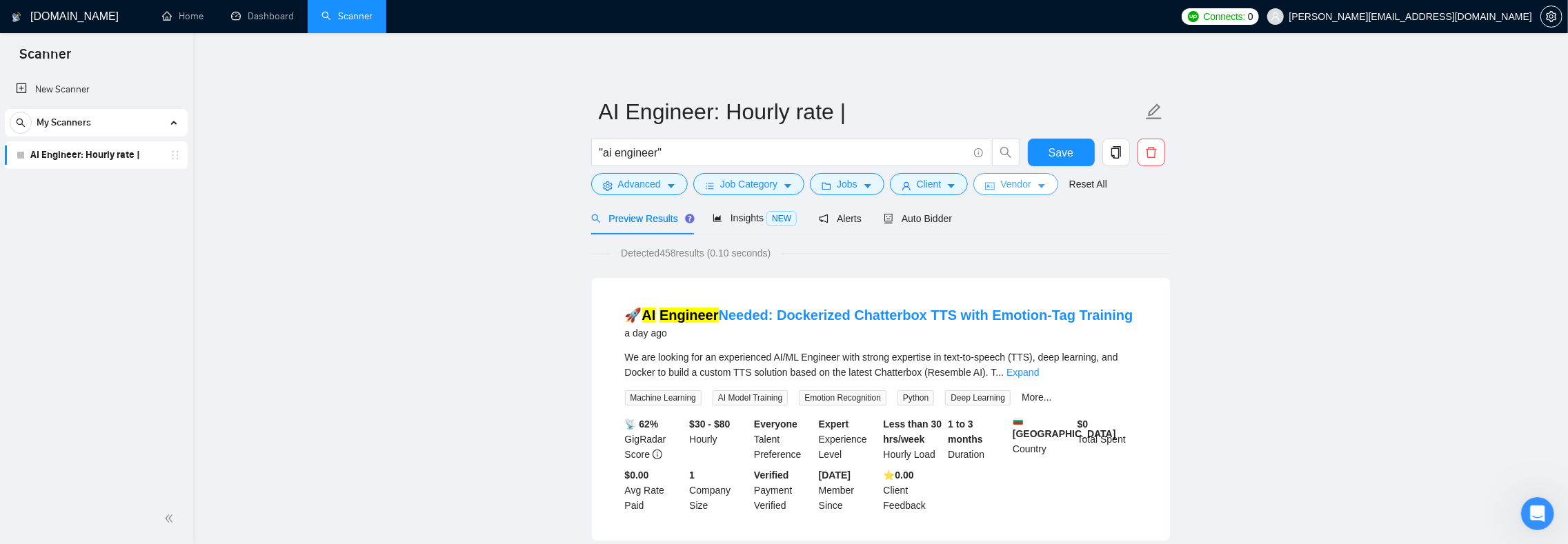
click at [1030, 185] on span "Vendor" at bounding box center [1015, 183] width 30 height 15
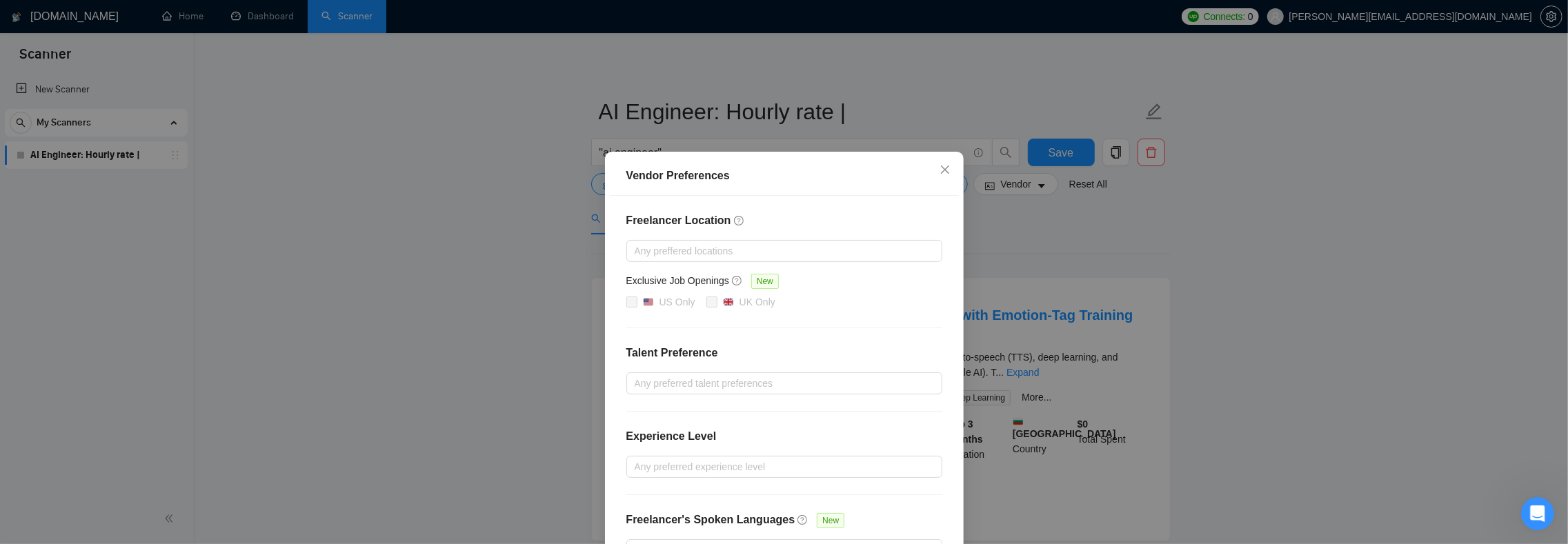
scroll to position [174, 0]
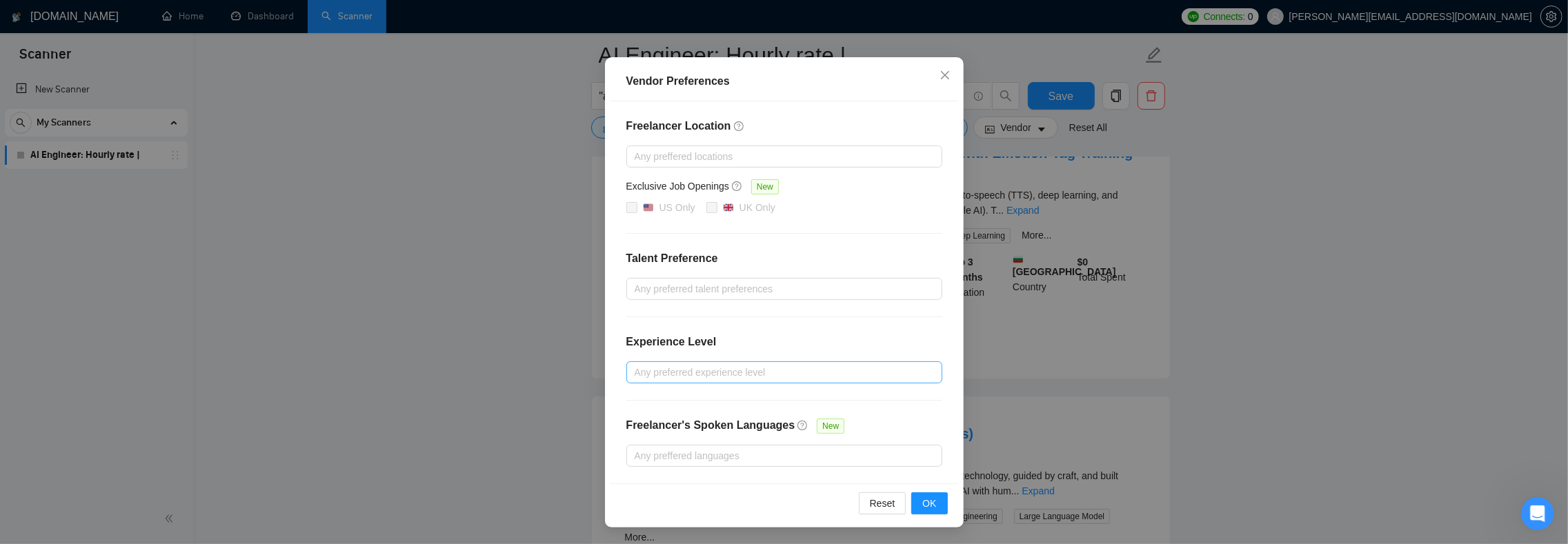
click at [669, 368] on div at bounding box center [777, 372] width 295 height 17
click at [753, 335] on div "Experience Level" at bounding box center [784, 348] width 316 height 28
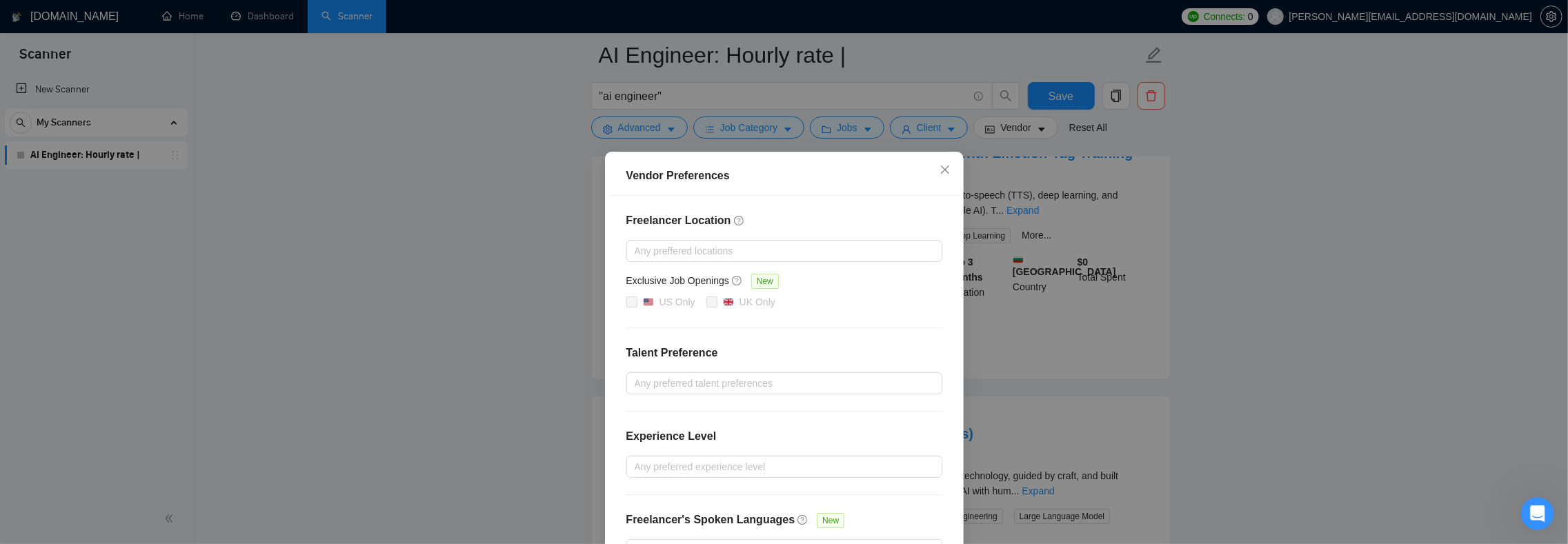
scroll to position [23, 0]
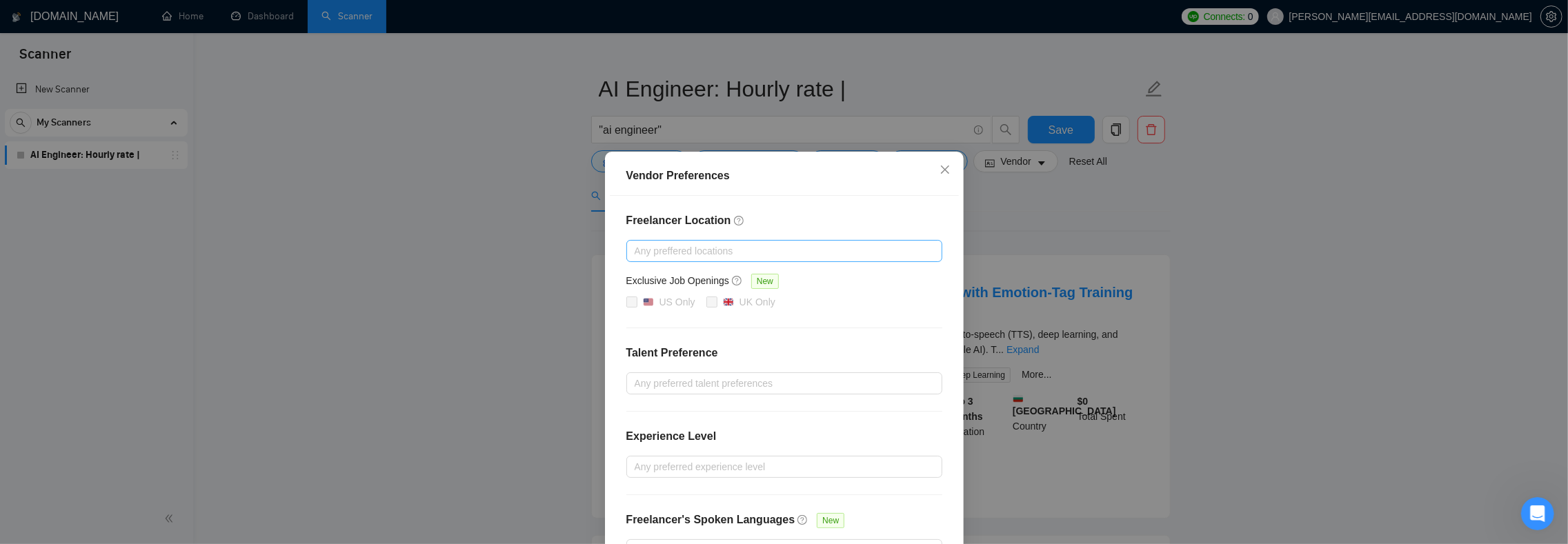
click at [687, 253] on div at bounding box center [777, 250] width 295 height 17
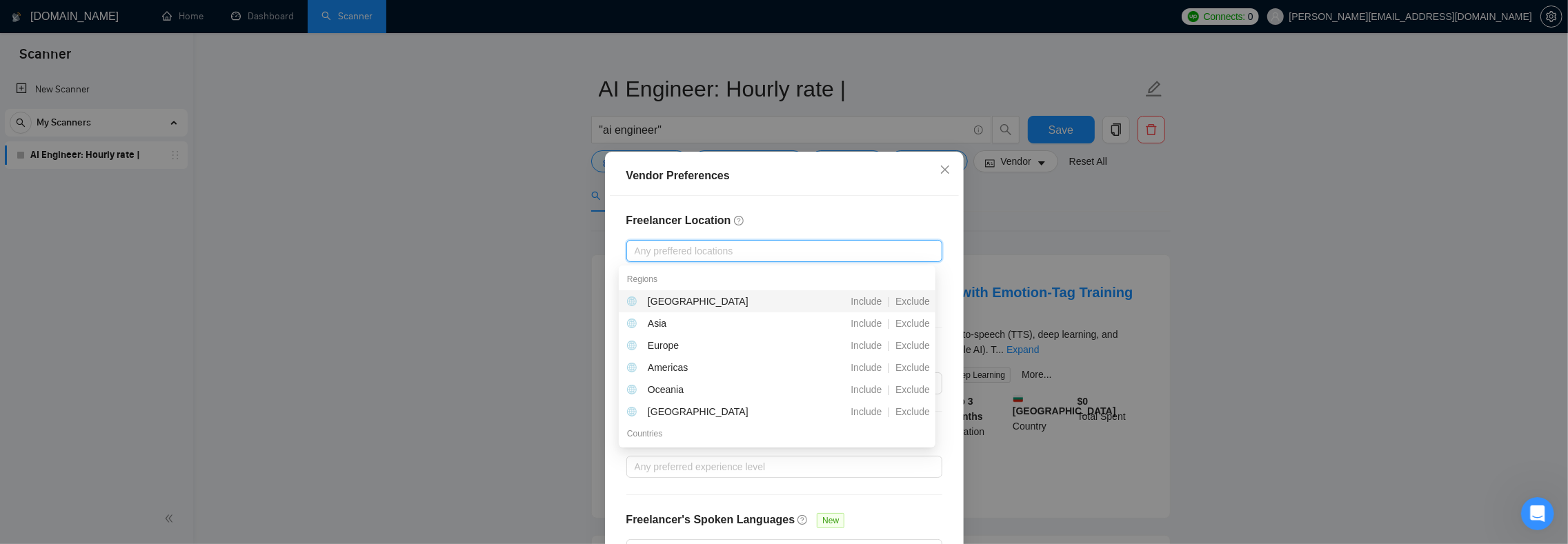
click at [806, 222] on h4 "Freelancer Location" at bounding box center [784, 221] width 316 height 17
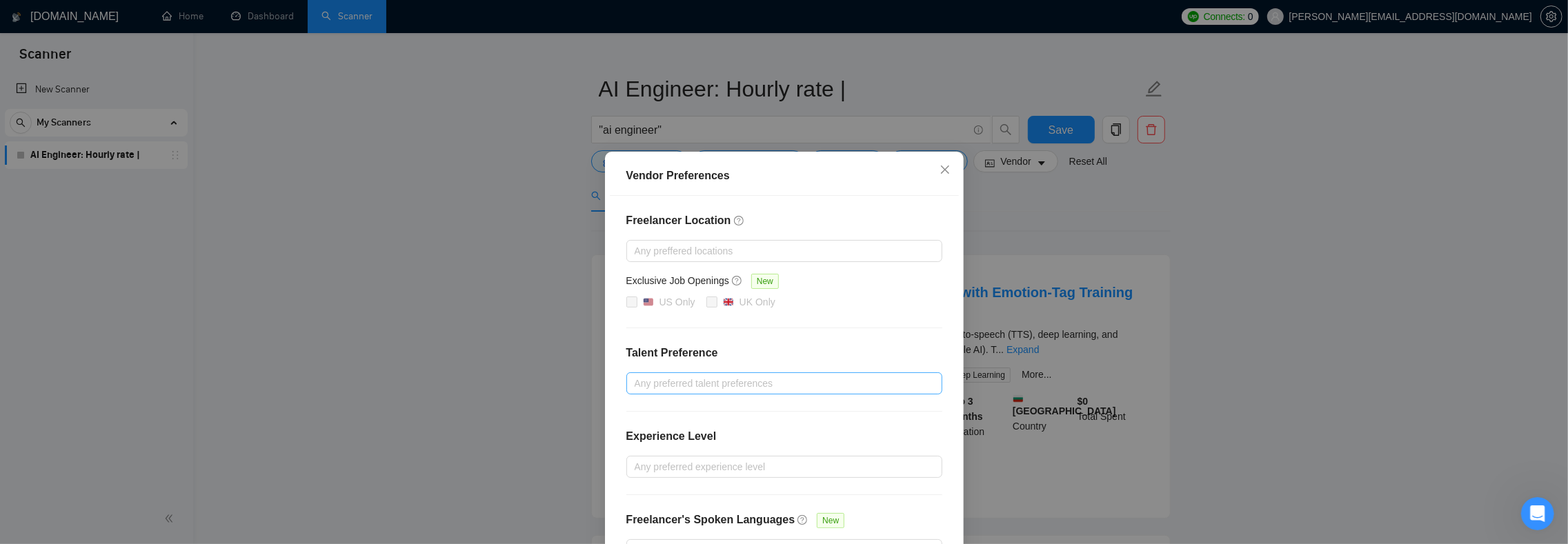
click at [633, 374] on div "Any preferred talent preferences" at bounding box center [784, 383] width 316 height 22
click at [743, 333] on div "Freelancer Location Any preffered locations Exclusive Job Openings New US Only …" at bounding box center [784, 387] width 349 height 382
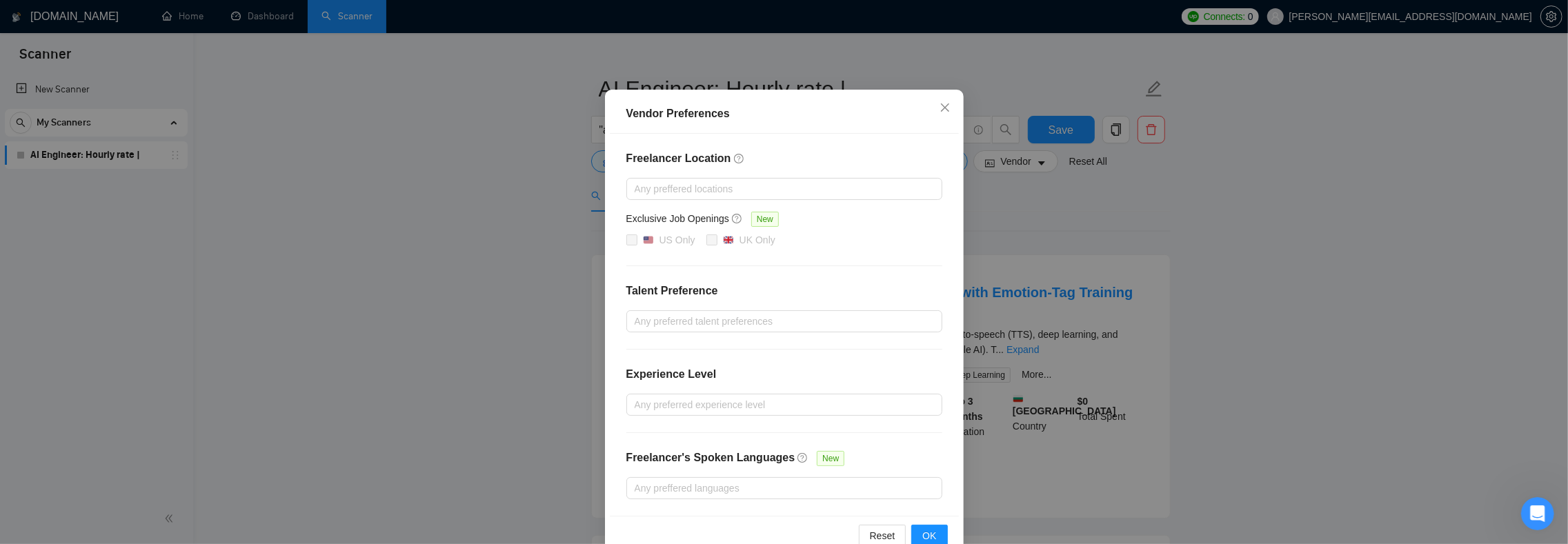
scroll to position [81, 0]
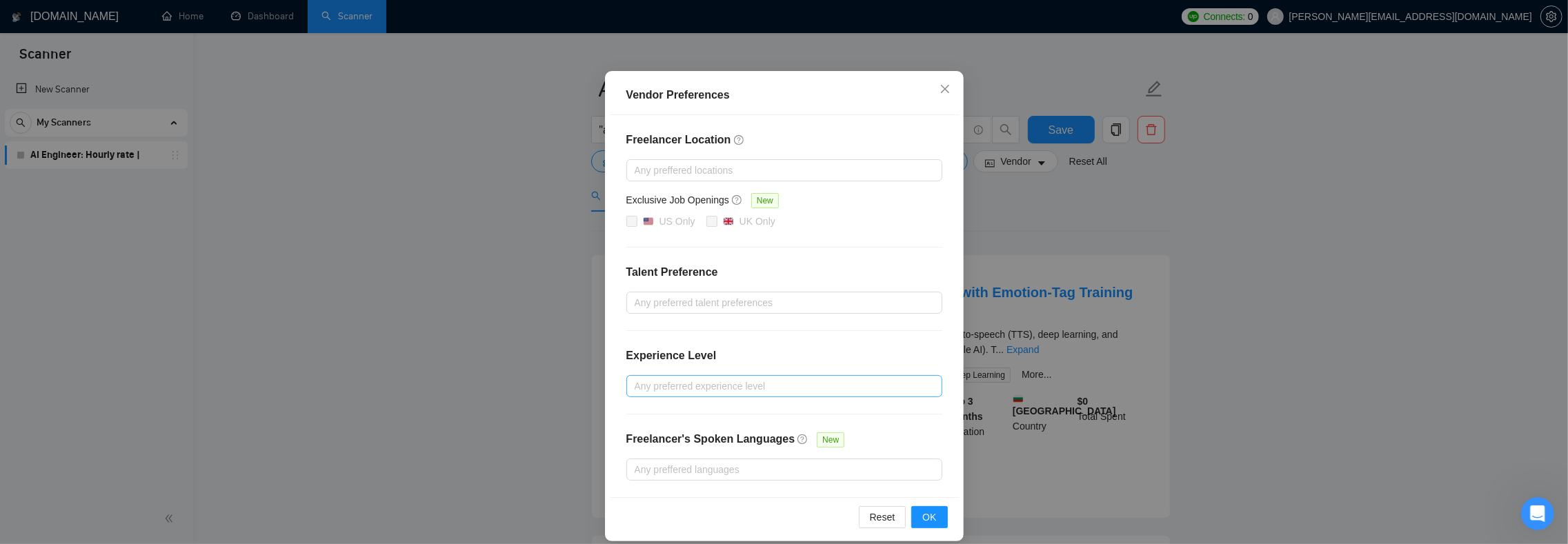
click at [638, 381] on div at bounding box center [777, 386] width 295 height 17
click at [654, 435] on span "Intermediate" at bounding box center [671, 436] width 54 height 11
click at [637, 435] on input "Intermediate" at bounding box center [632, 435] width 10 height 10
checkbox input "true"
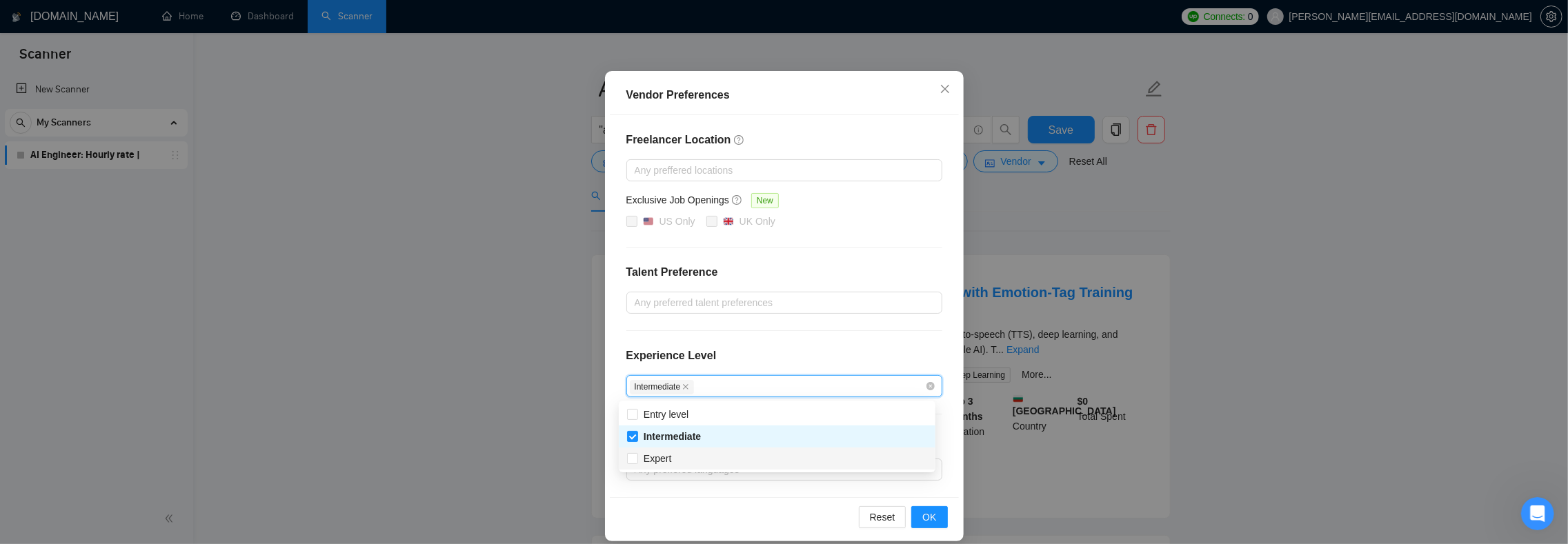
click at [634, 468] on div "Expert" at bounding box center [777, 458] width 316 height 22
checkbox input "true"
click at [632, 340] on div "Freelancer Location Any preffered locations Exclusive Job Openings New US Only …" at bounding box center [784, 307] width 349 height 382
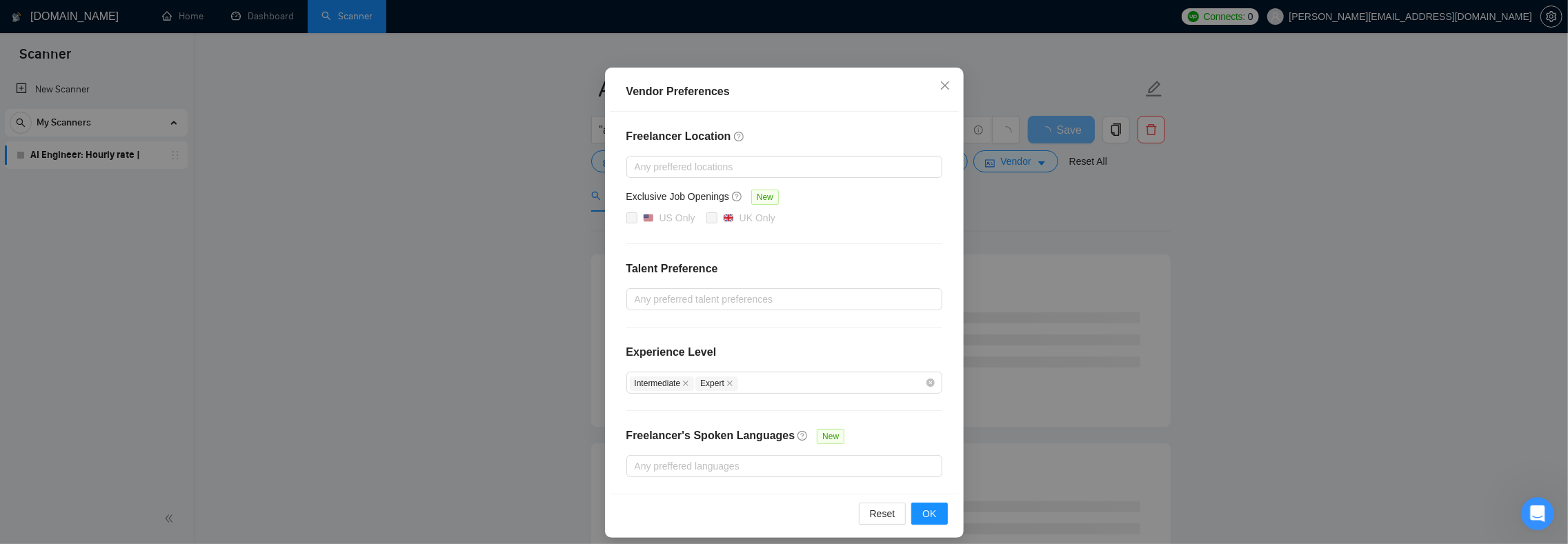
scroll to position [89, 0]
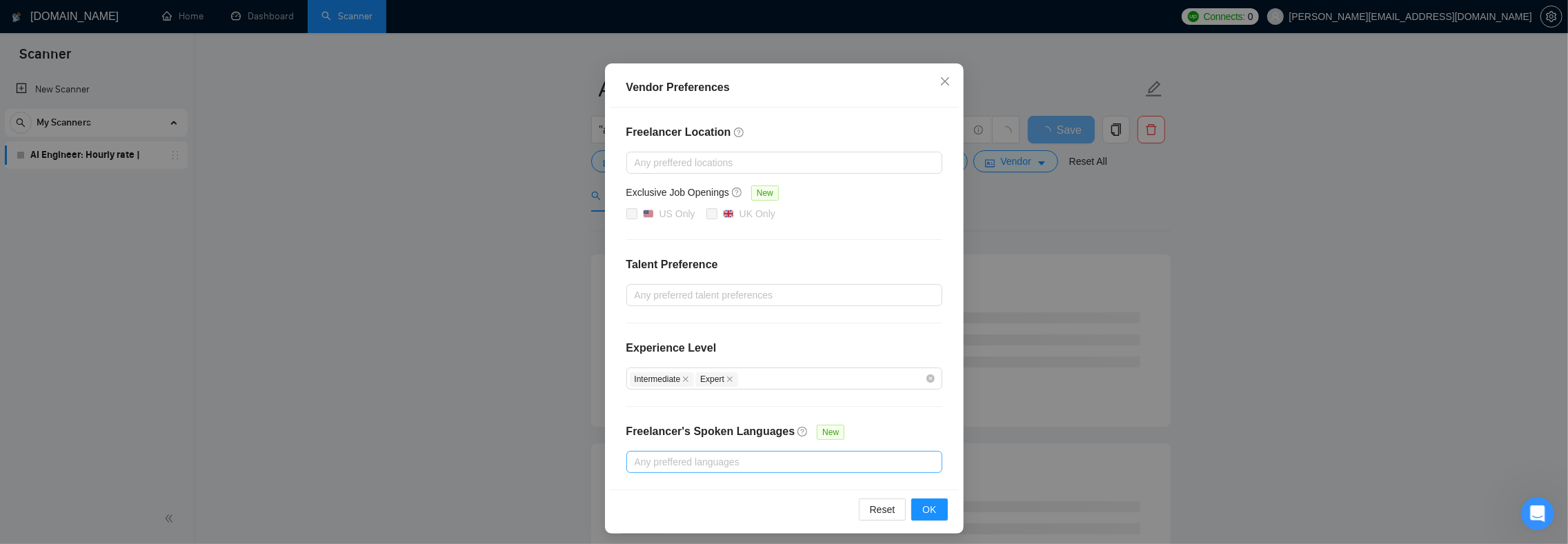
click at [671, 474] on div "Freelancer Location Any preffered locations Exclusive Job Openings New US Only …" at bounding box center [784, 299] width 349 height 382
click at [665, 460] on div at bounding box center [777, 461] width 295 height 17
click at [617, 418] on div "Freelancer Location Any preffered locations Exclusive Job Openings New US Only …" at bounding box center [784, 299] width 349 height 382
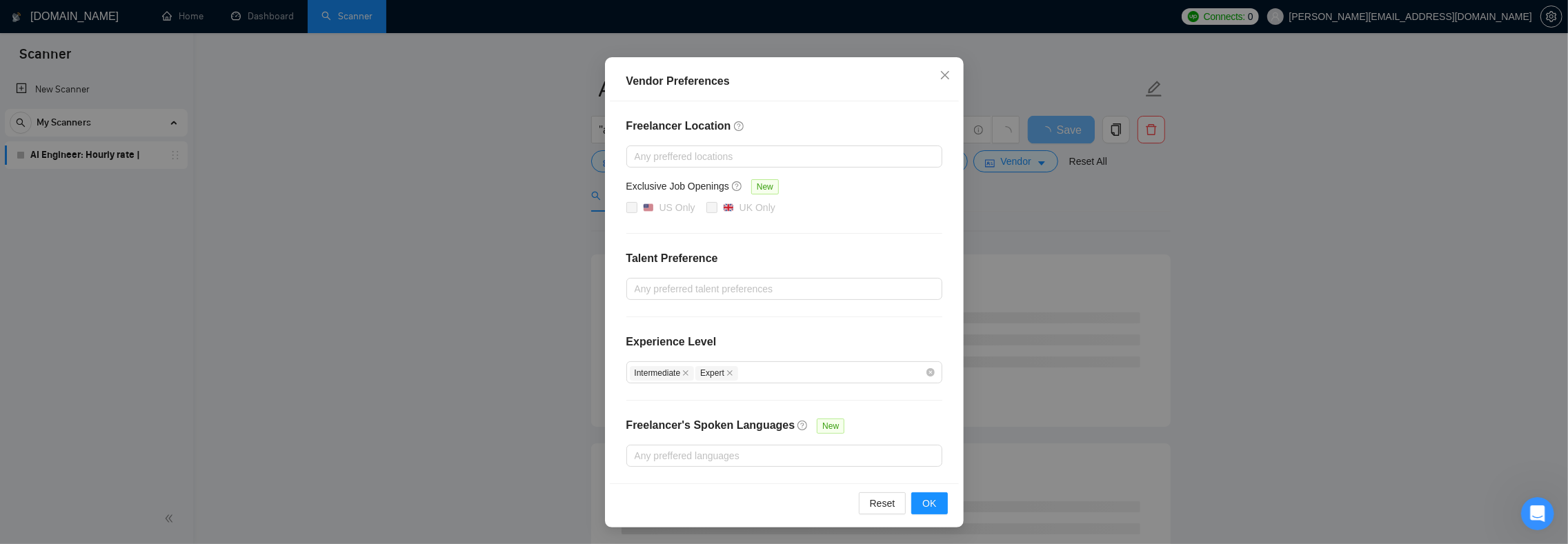
drag, startPoint x: 930, startPoint y: 497, endPoint x: 837, endPoint y: 480, distance: 94.5
click at [930, 497] on button "OK" at bounding box center [929, 503] width 36 height 22
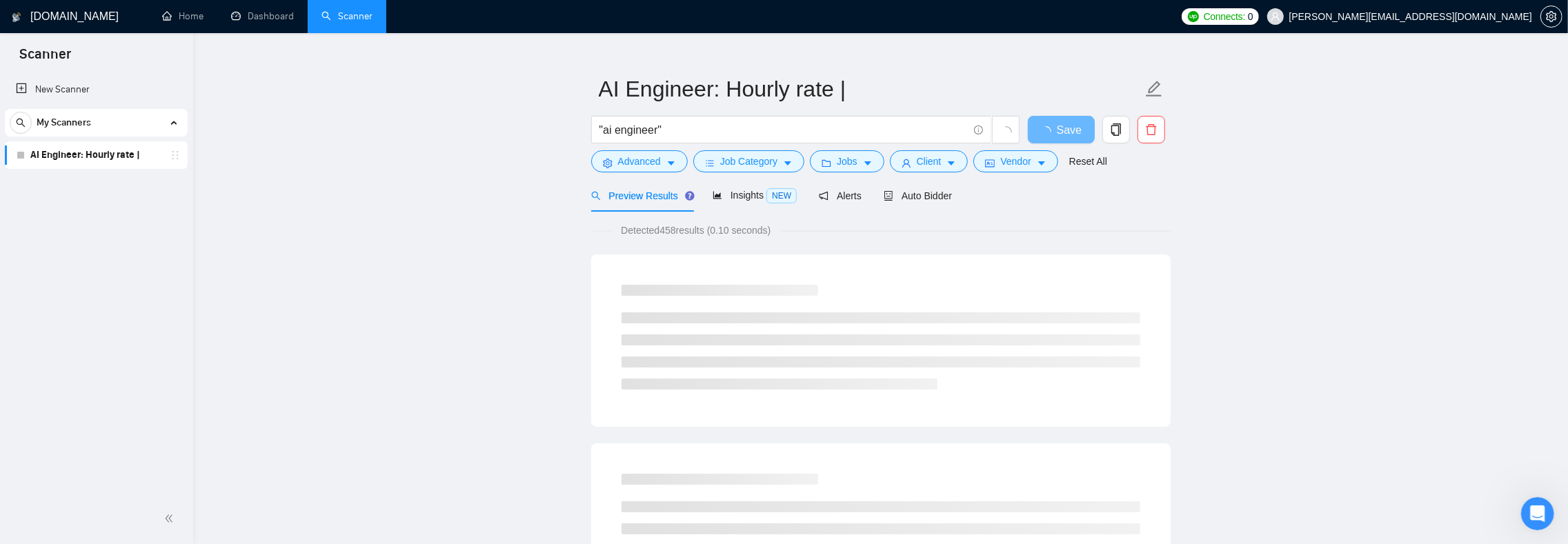
scroll to position [28, 0]
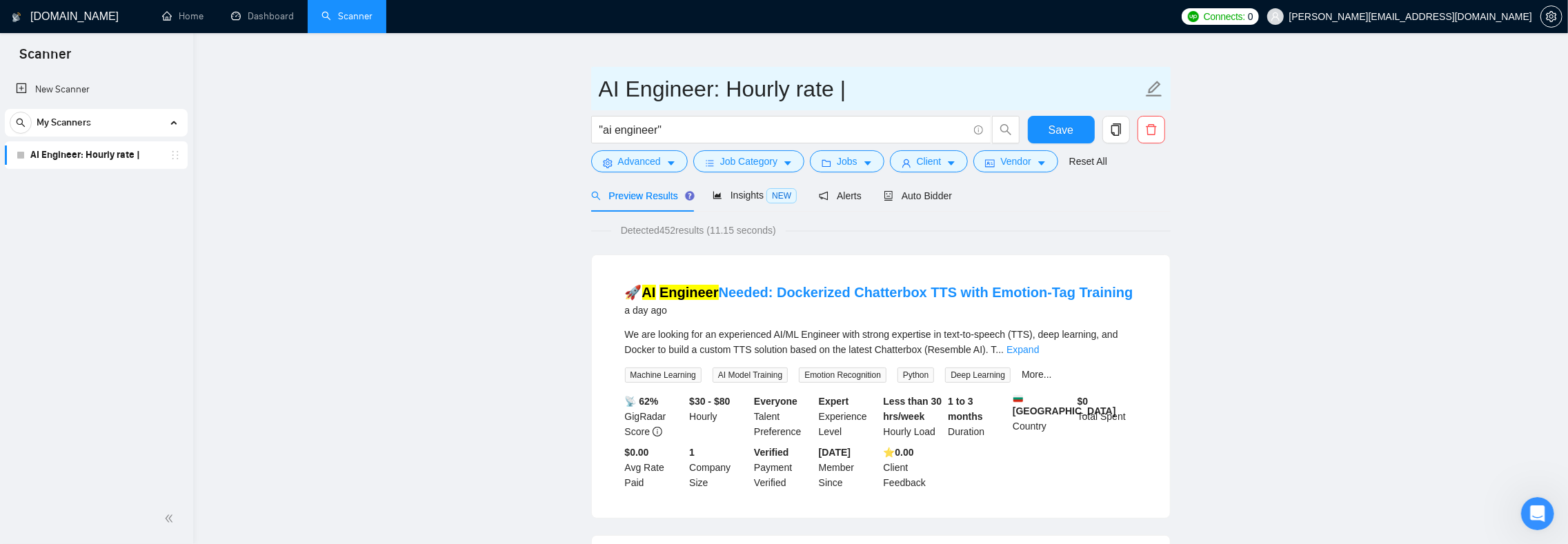
click at [850, 87] on input "AI Engineer: Hourly rate |" at bounding box center [870, 90] width 544 height 35
type input "AI Engineer: Hourly rate"
click at [1054, 126] on span "Save" at bounding box center [1061, 130] width 25 height 17
click at [23, 151] on div "Inactive - Bidding paused or not configured" at bounding box center [113, 168] width 183 height 44
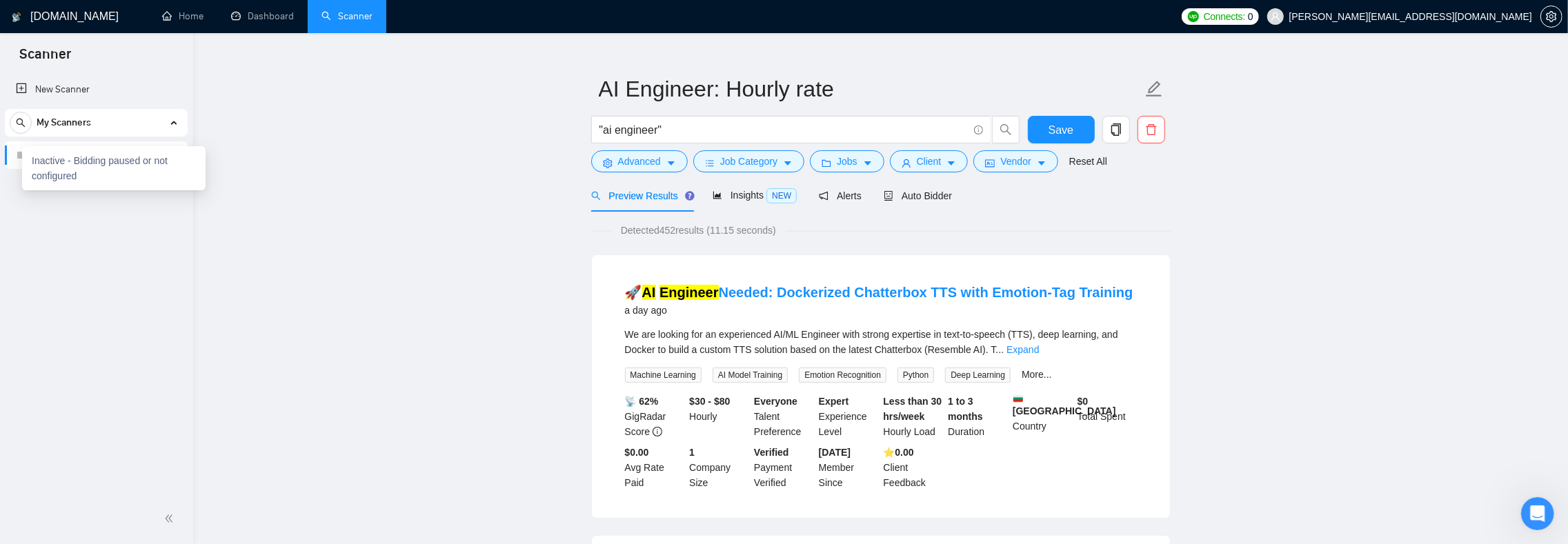
click at [15, 156] on div "AI Engineer: Hourly rate" at bounding box center [96, 156] width 182 height 28
click at [177, 154] on icon "holder" at bounding box center [175, 155] width 11 height 11
click at [110, 158] on link "AI Engineer: Hourly rate" at bounding box center [96, 156] width 131 height 28
click at [862, 194] on span "Alerts" at bounding box center [839, 196] width 43 height 11
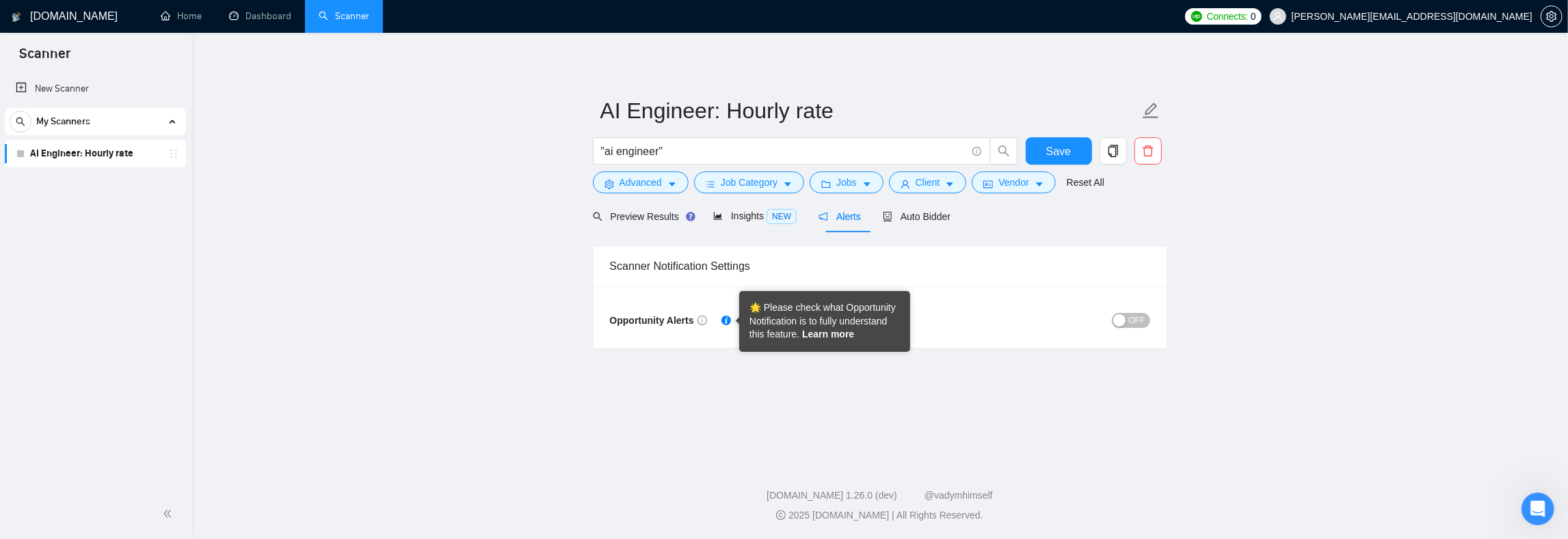
click at [807, 330] on link "Learn more" at bounding box center [828, 334] width 52 height 11
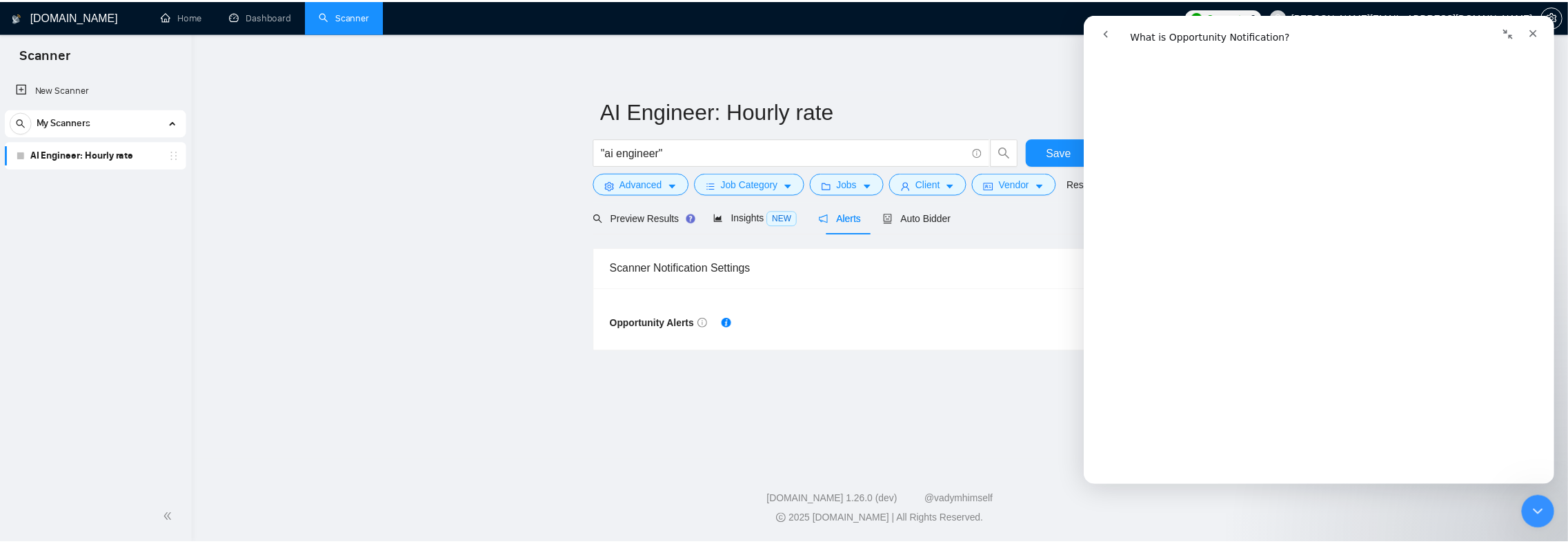
scroll to position [1760, 0]
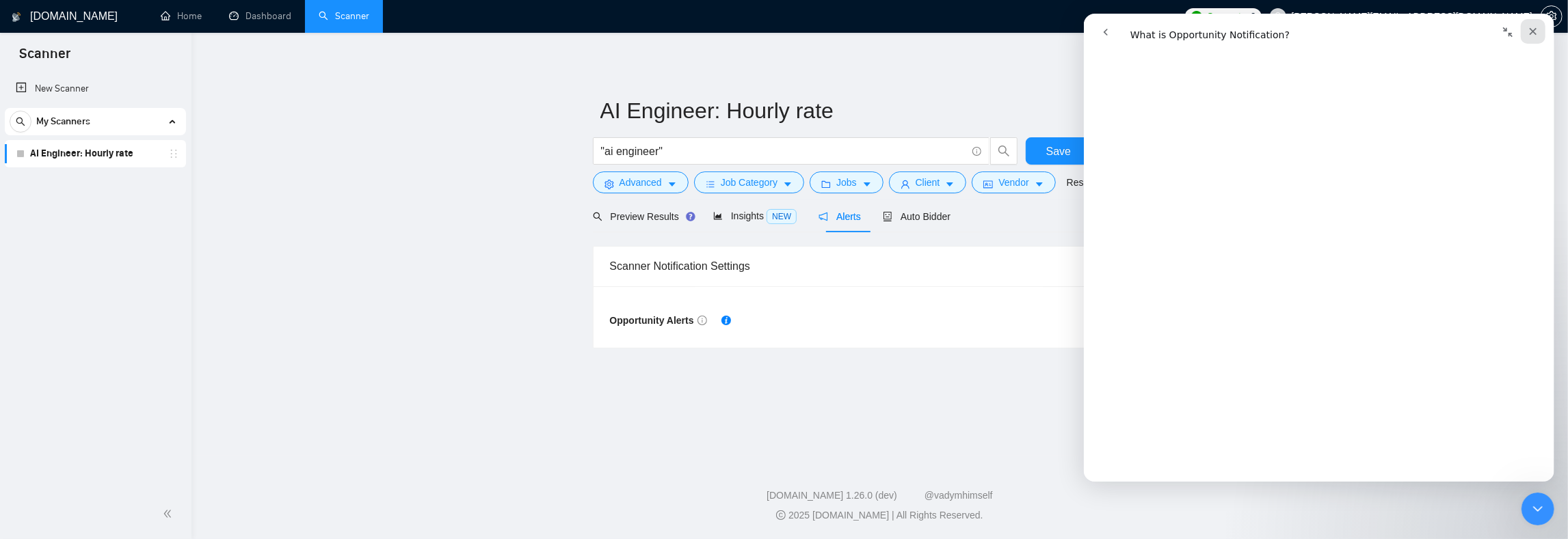
click at [1531, 23] on div "Close" at bounding box center [1533, 31] width 25 height 25
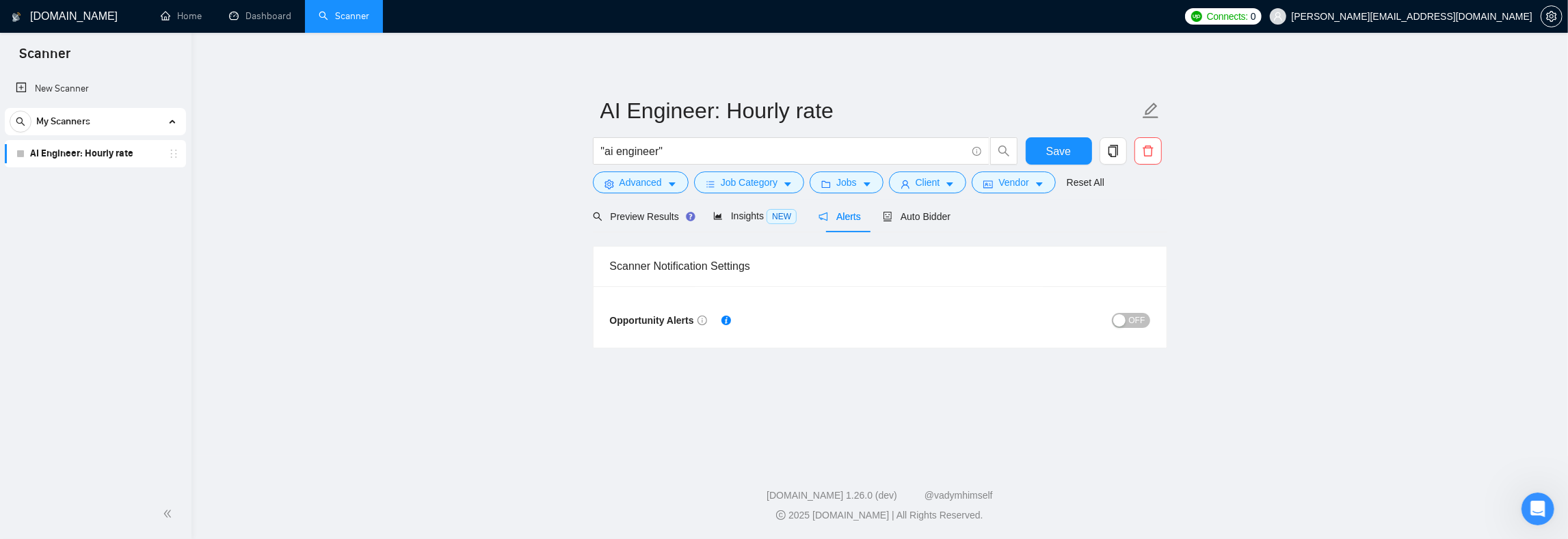
click at [1136, 320] on span "OFF" at bounding box center [1137, 320] width 16 height 15
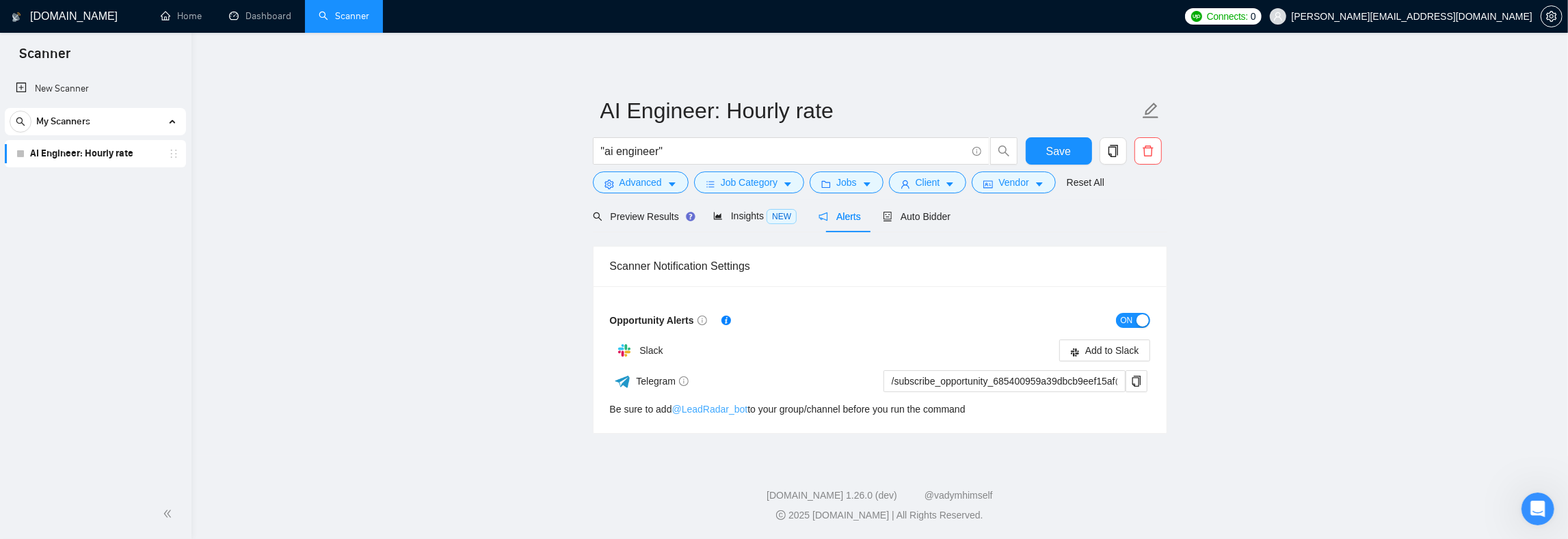
click at [718, 409] on link "@ LeadRadar_bot" at bounding box center [710, 409] width 76 height 11
click at [1139, 383] on icon "copy" at bounding box center [1136, 381] width 9 height 11
click at [356, 221] on main "AI Engineer: Hourly rate "ai engineer" Save Advanced Job Category Jobs Client V…" at bounding box center [880, 245] width 1333 height 380
click at [174, 158] on icon "holder" at bounding box center [173, 153] width 11 height 11
click at [1047, 154] on span "Save" at bounding box center [1059, 152] width 25 height 17
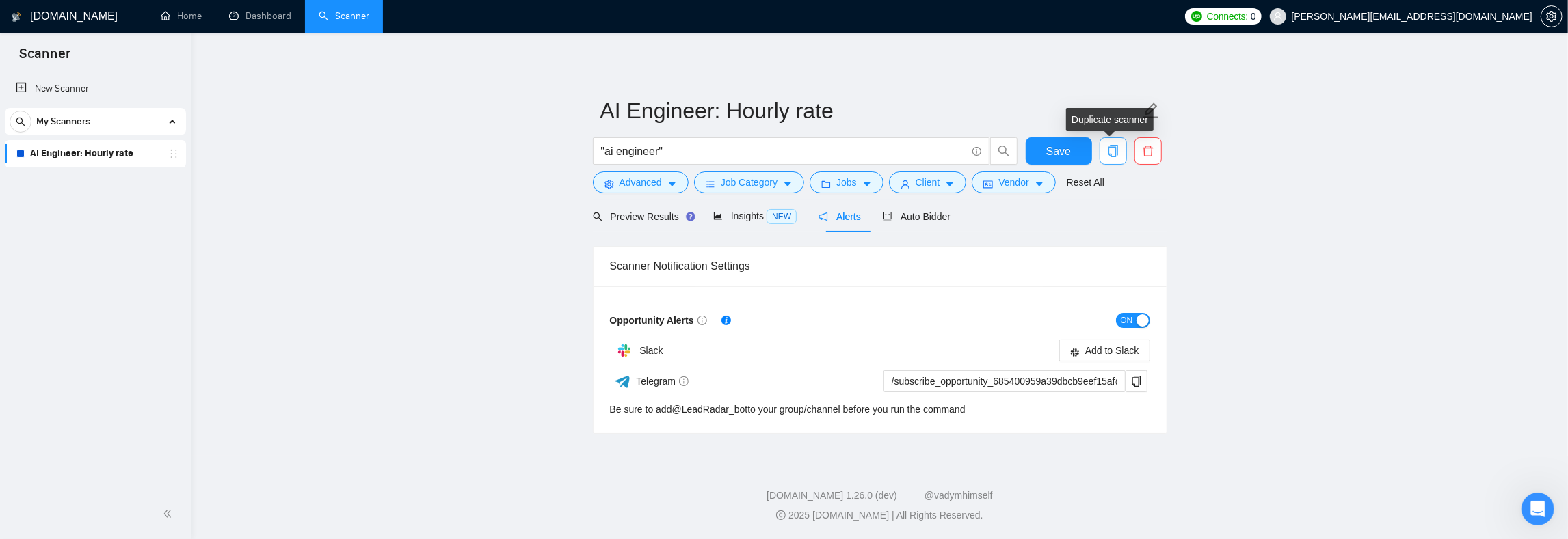
click at [1117, 148] on icon "copy" at bounding box center [1112, 151] width 9 height 12
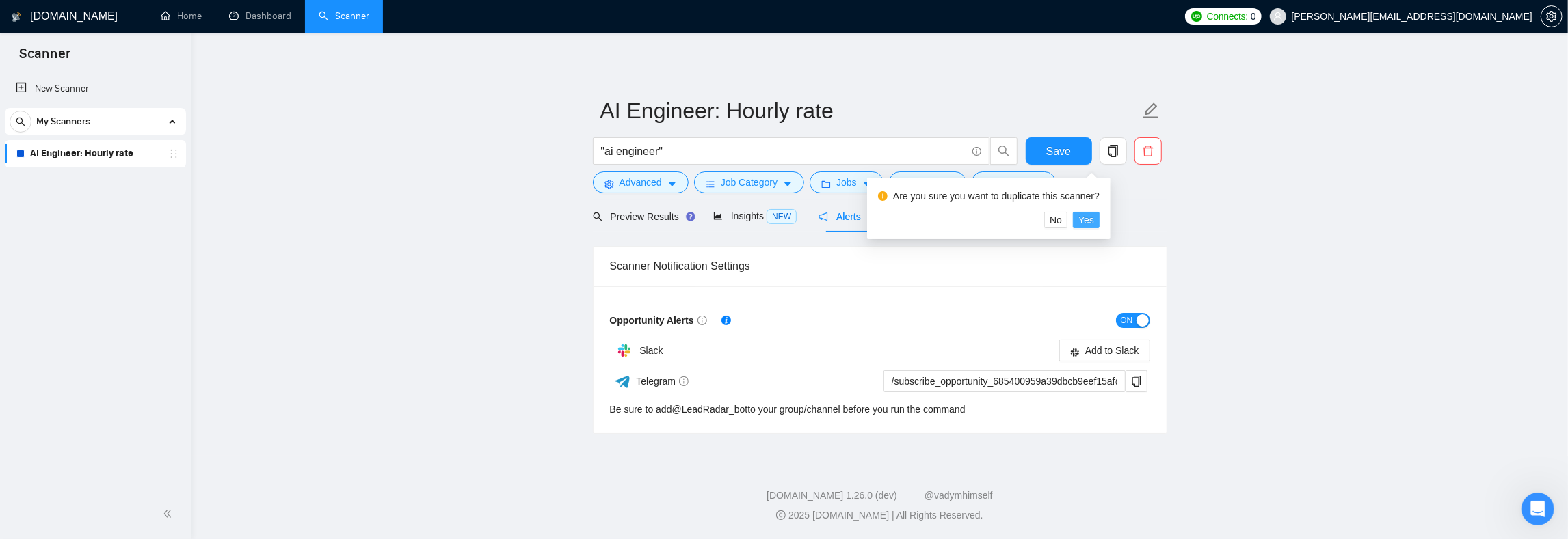
click at [1094, 217] on span "Yes" at bounding box center [1086, 220] width 16 height 15
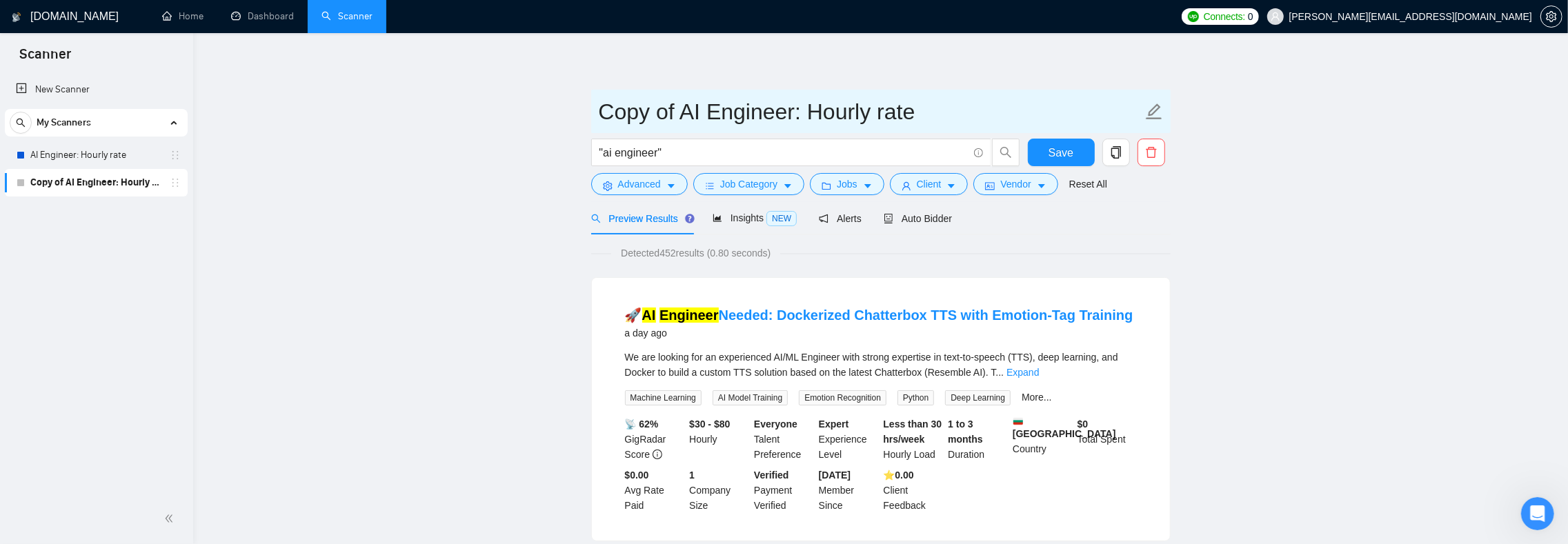
click at [663, 119] on input "Copy of AI Engineer: Hourly rate" at bounding box center [870, 112] width 544 height 35
type input "AI Engineer: Fixed Price"
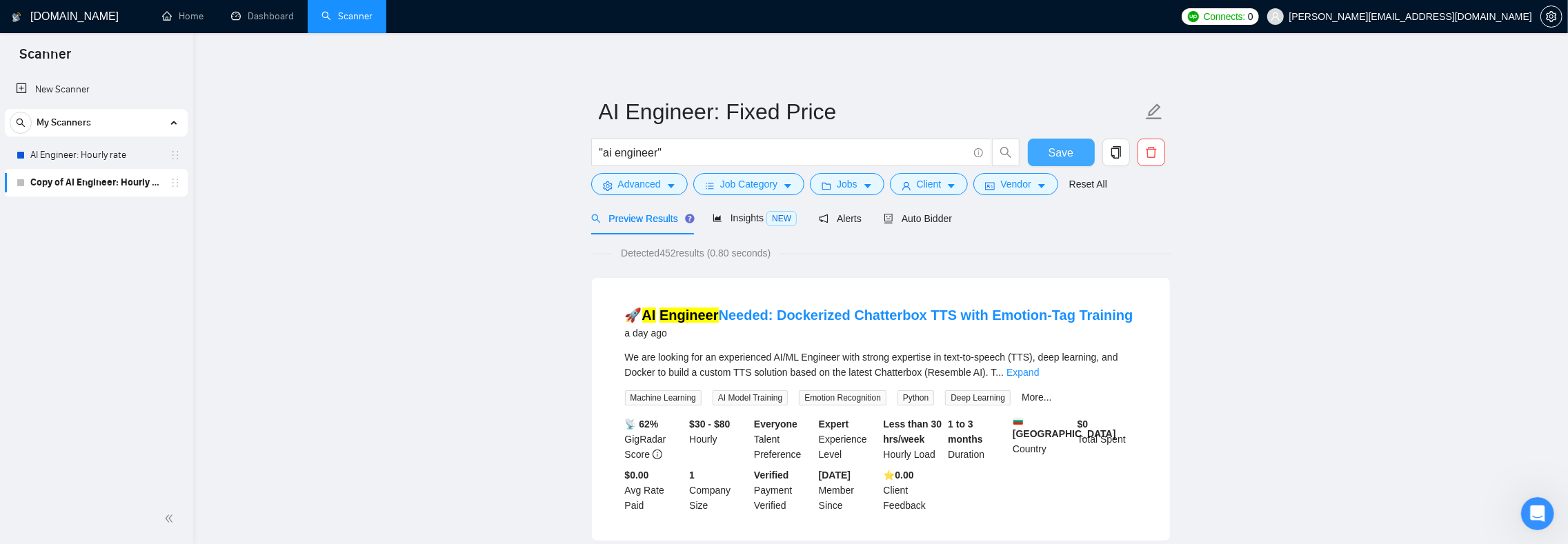
click at [1057, 149] on span "Save" at bounding box center [1061, 153] width 25 height 17
click at [664, 186] on button "Advanced" at bounding box center [638, 183] width 96 height 22
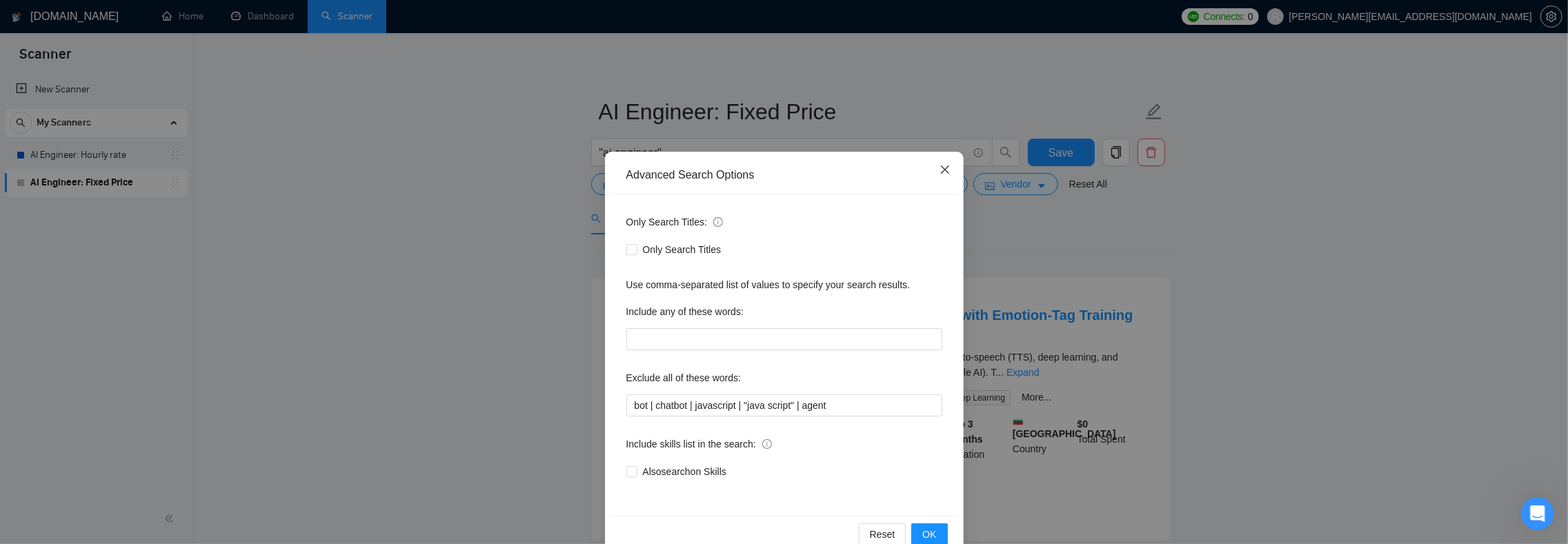
click at [944, 171] on span "Close" at bounding box center [944, 170] width 37 height 37
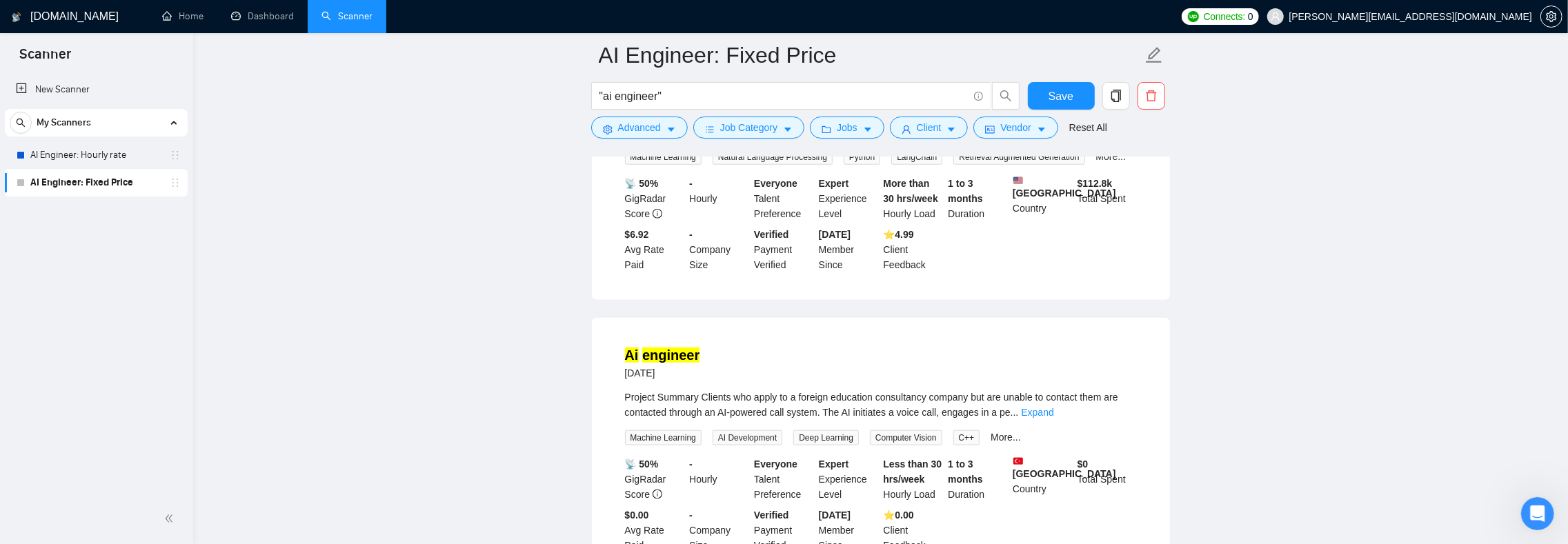
scroll to position [1609, 0]
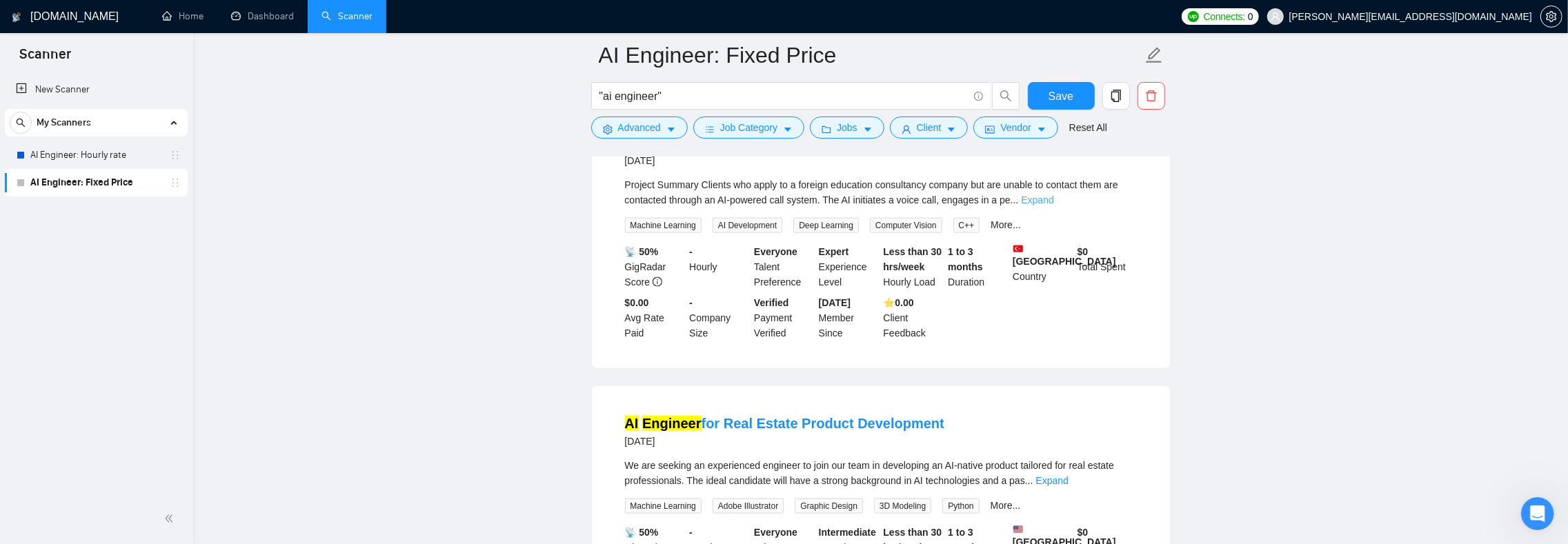
click at [1053, 206] on link "Expand" at bounding box center [1036, 200] width 32 height 11
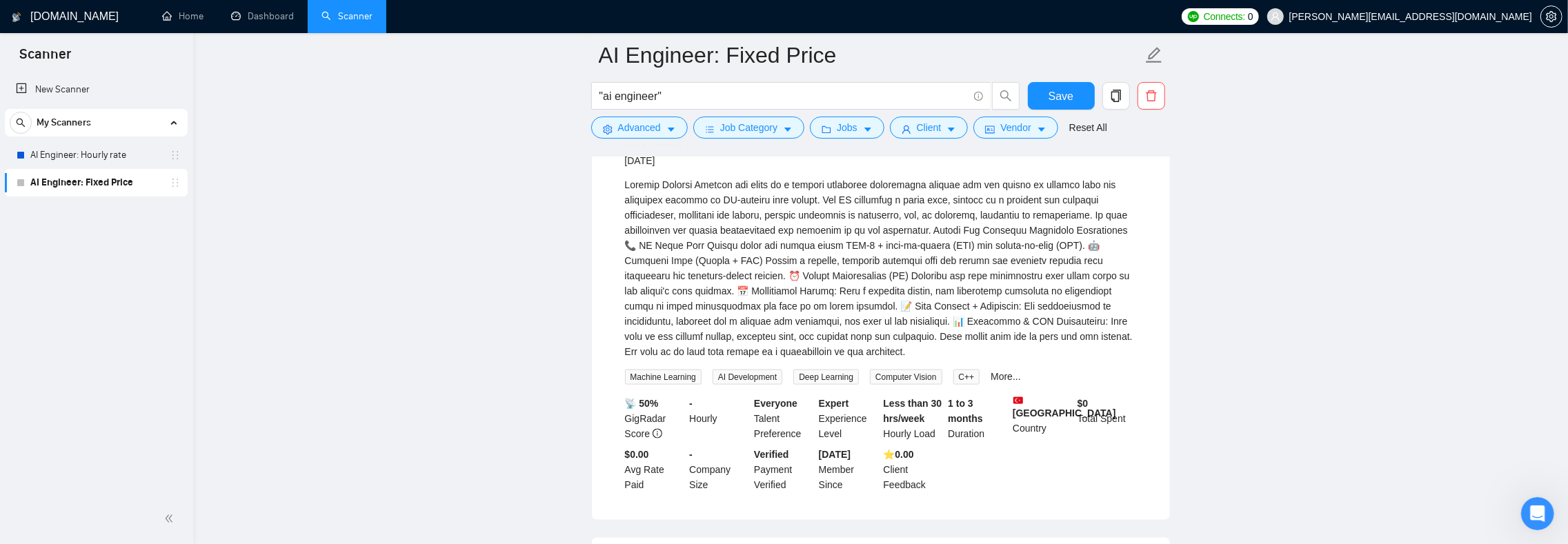
click at [828, 342] on div "Project Summary\a\aClients who apply to a foreign education consultancy company…" at bounding box center [880, 269] width 512 height 182
click at [828, 341] on div "Project Summary\a\aClients who apply to a foreign education consultancy company…" at bounding box center [880, 269] width 512 height 182
click at [844, 340] on div "Project Summary\a\aClients who apply to a foreign education consultancy company…" at bounding box center [880, 269] width 512 height 182
click at [892, 336] on div "Project Summary\a\aClients who apply to a foreign education consultancy company…" at bounding box center [880, 269] width 512 height 182
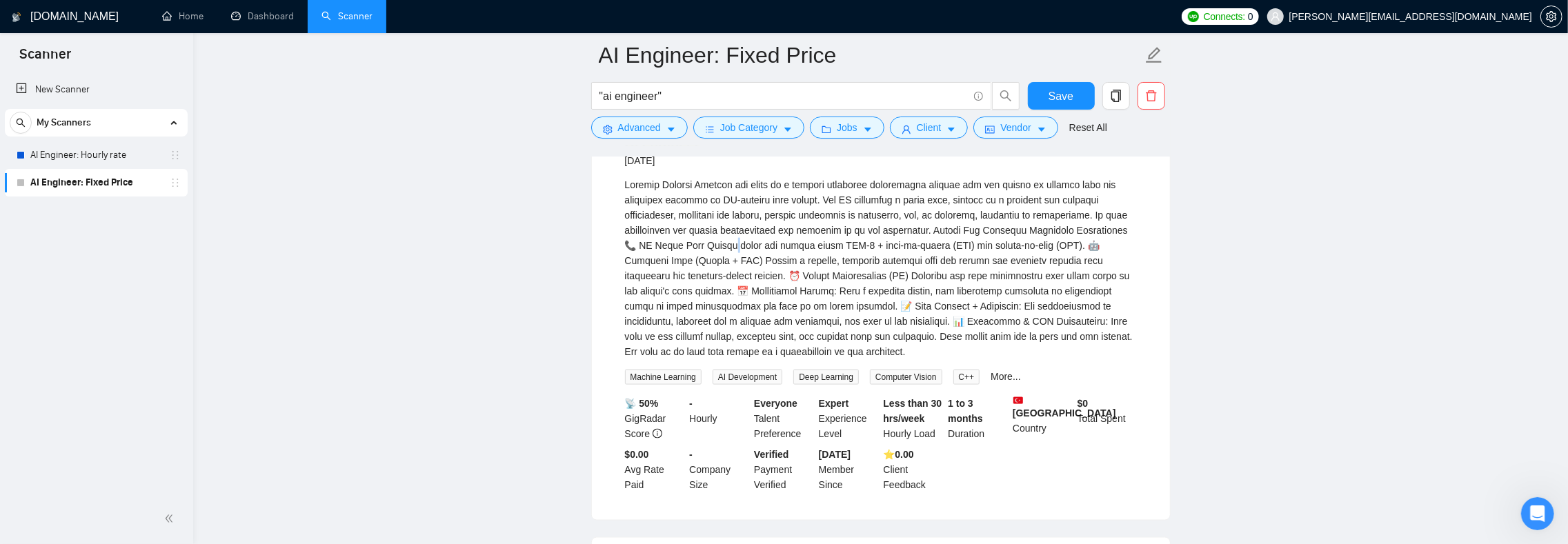
click at [892, 336] on div "Project Summary\a\aClients who apply to a foreign education consultancy company…" at bounding box center [880, 269] width 512 height 182
click at [942, 338] on div "Project Summary\a\aClients who apply to a foreign education consultancy company…" at bounding box center [880, 269] width 512 height 182
click at [943, 338] on div "Project Summary\a\aClients who apply to a foreign education consultancy company…" at bounding box center [880, 269] width 512 height 182
click at [992, 337] on div "Project Summary\a\aClients who apply to a foreign education consultancy company…" at bounding box center [880, 269] width 512 height 182
drag, startPoint x: 1053, startPoint y: 337, endPoint x: 803, endPoint y: 348, distance: 250.2
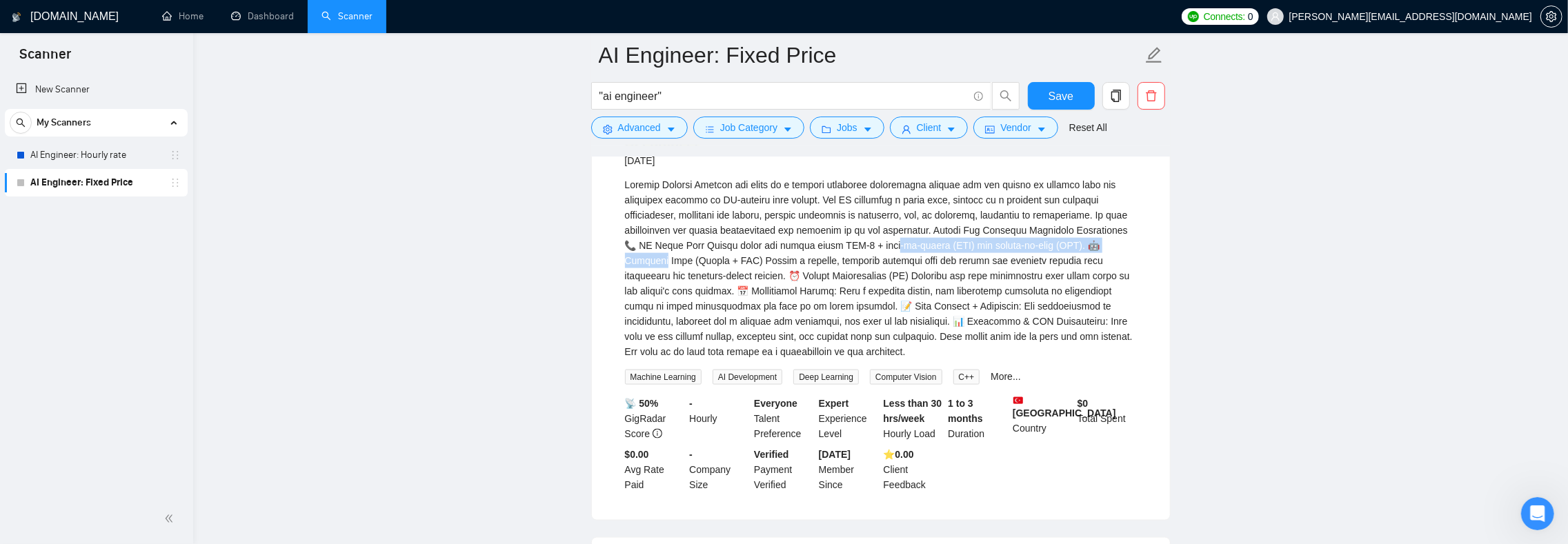
click at [803, 348] on div "Project Summary\a\aClients who apply to a foreign education consultancy company…" at bounding box center [880, 269] width 512 height 182
drag, startPoint x: 899, startPoint y: 348, endPoint x: 946, endPoint y: 349, distance: 47.0
click at [946, 349] on div "Project Summary\a\aClients who apply to a foreign education consultancy company…" at bounding box center [880, 269] width 512 height 182
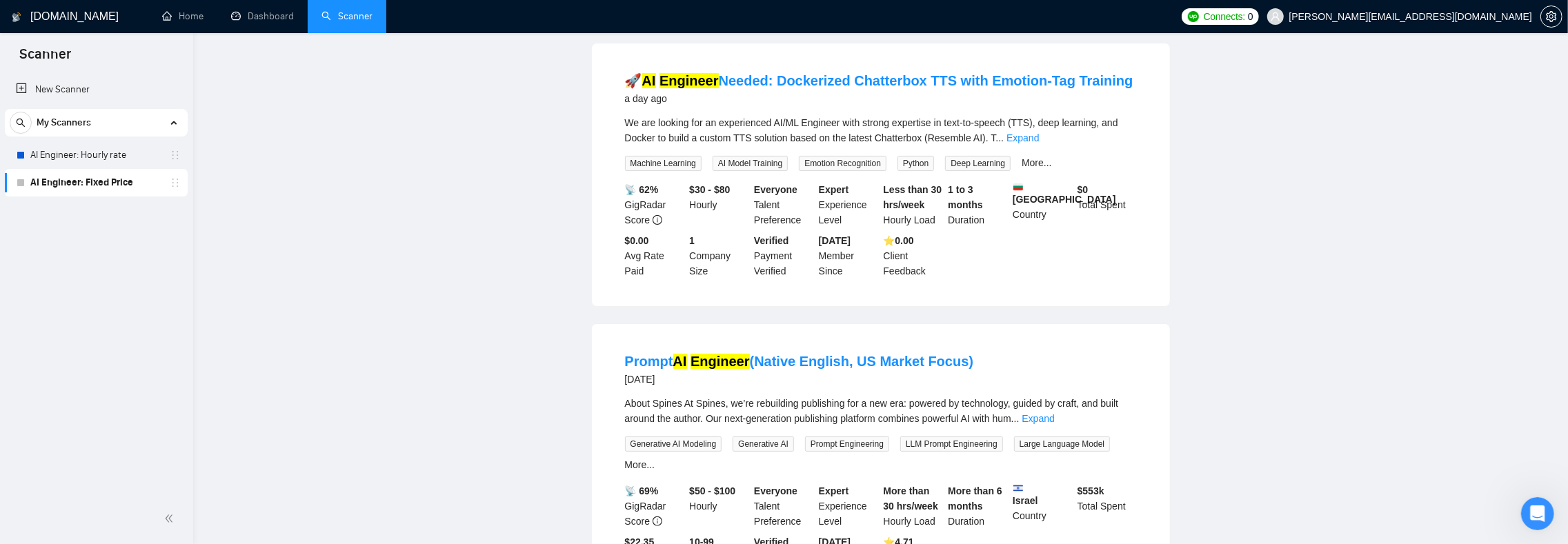
scroll to position [0, 0]
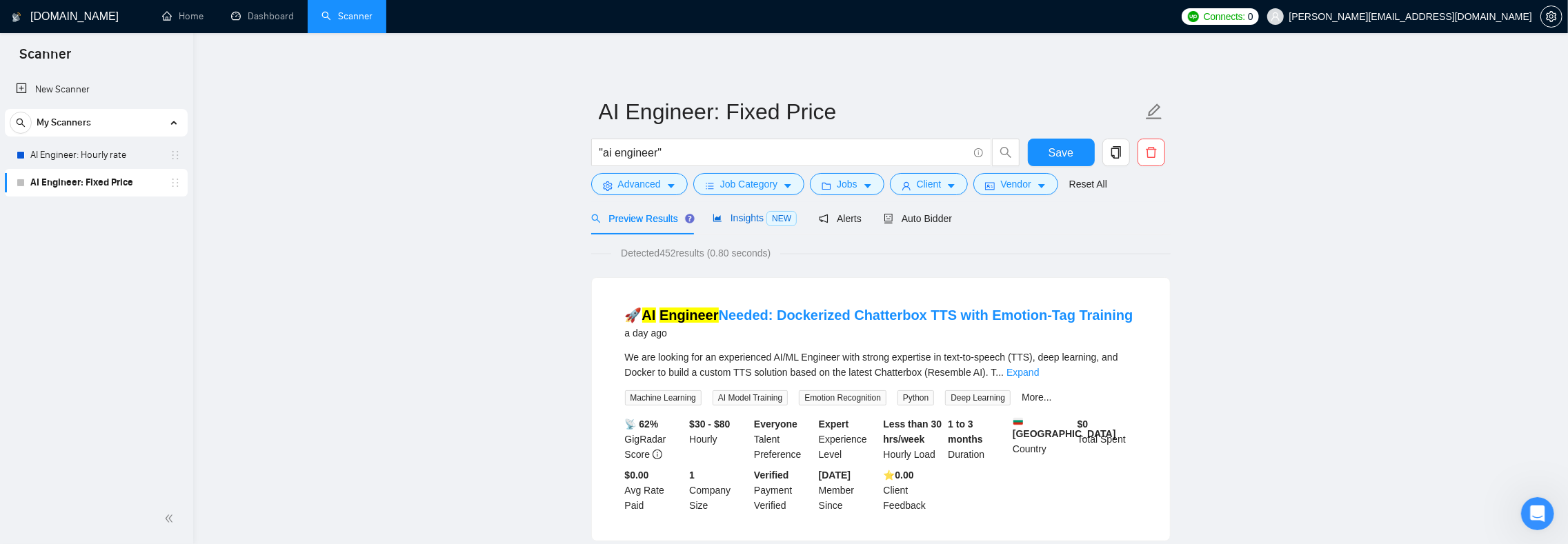
click at [770, 226] on div "Insights NEW" at bounding box center [754, 218] width 84 height 16
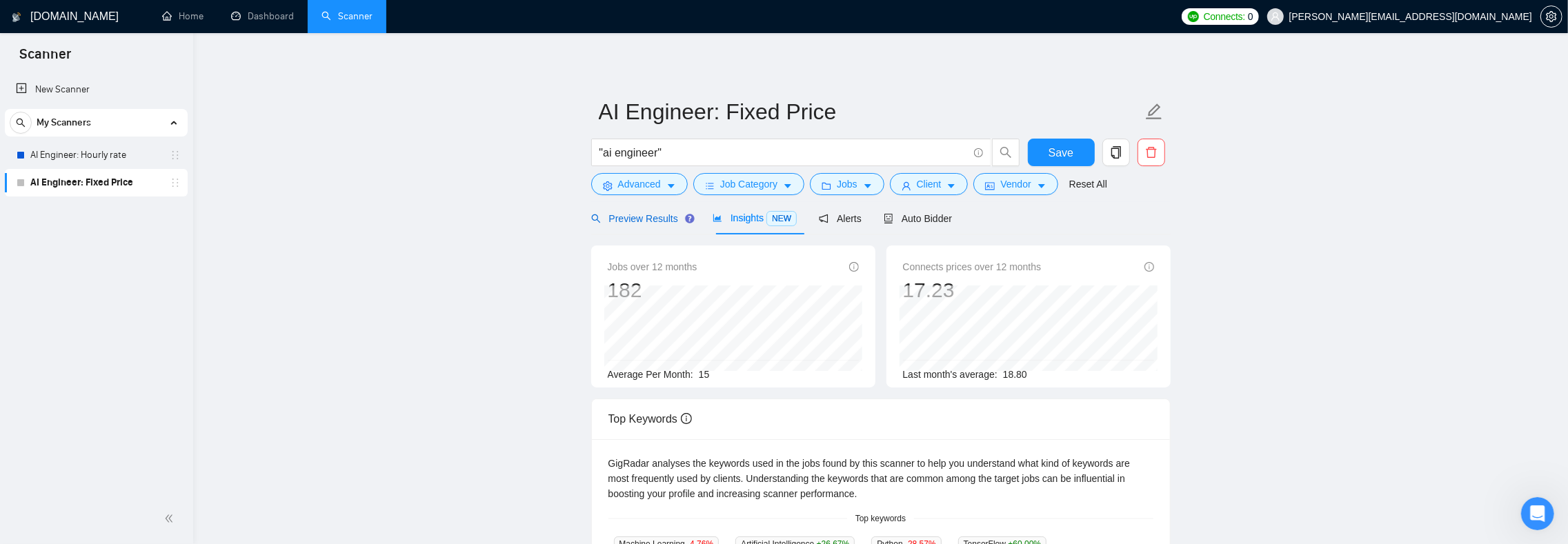
click at [646, 221] on span "Preview Results" at bounding box center [640, 218] width 99 height 11
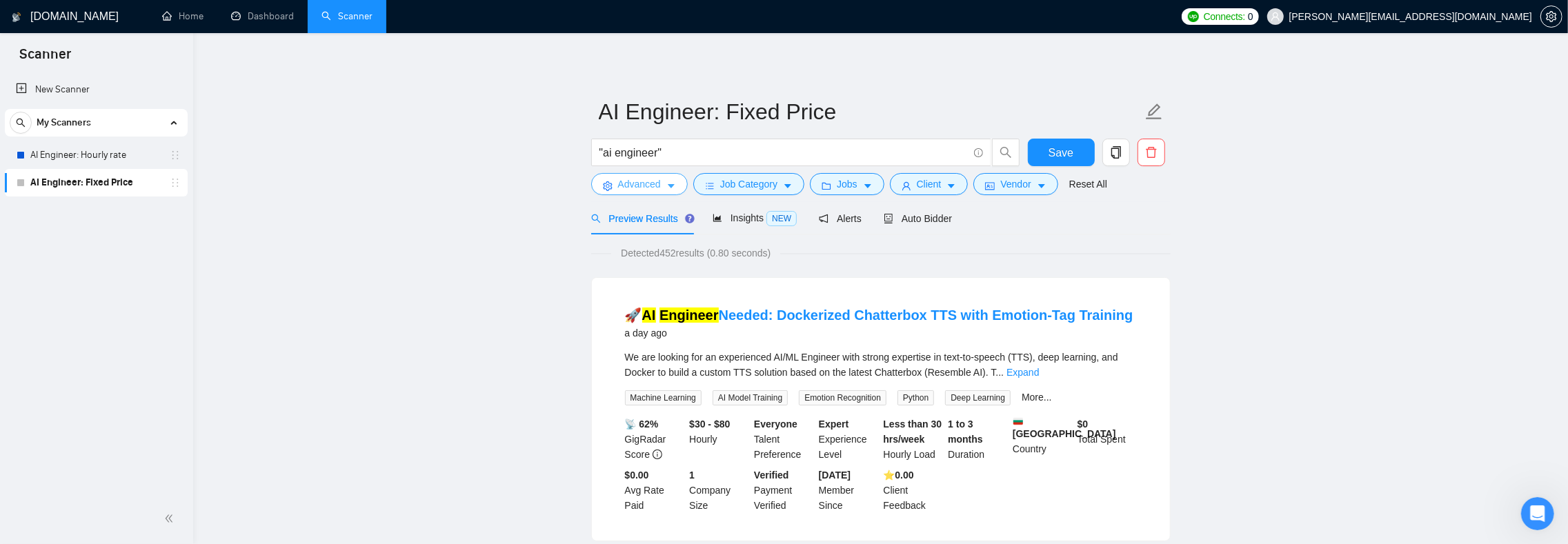
click at [669, 179] on button "Advanced" at bounding box center [638, 183] width 96 height 22
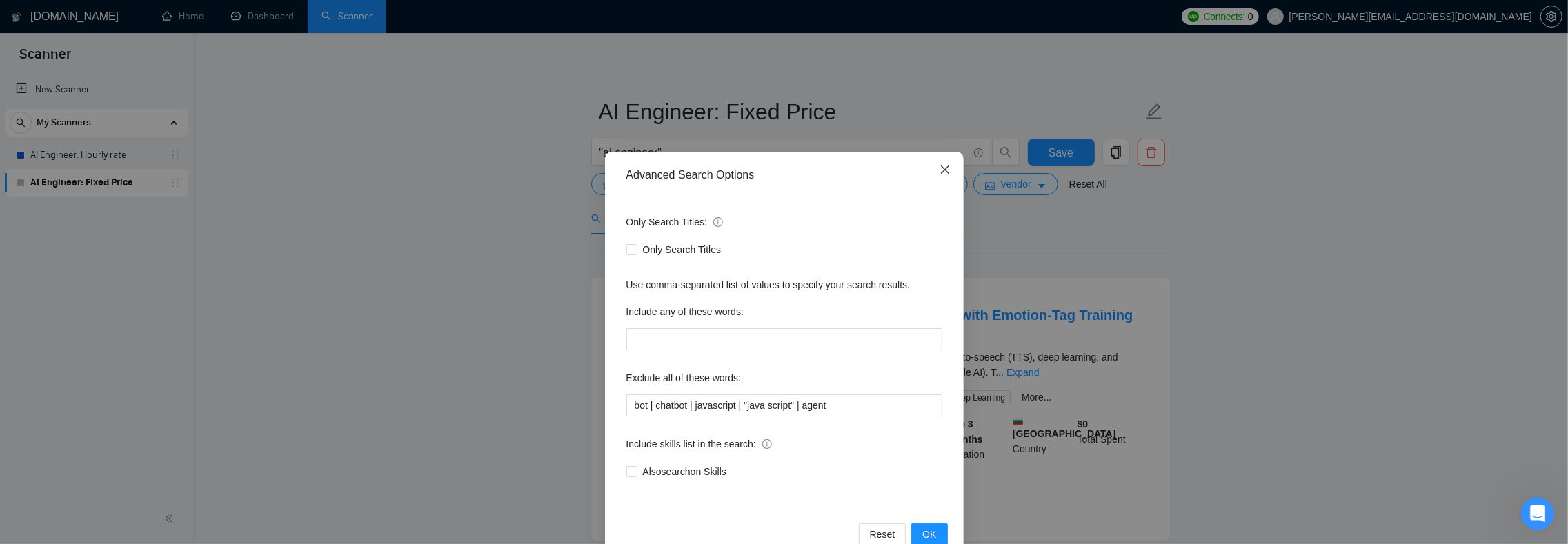
click at [950, 169] on span "Close" at bounding box center [944, 170] width 37 height 37
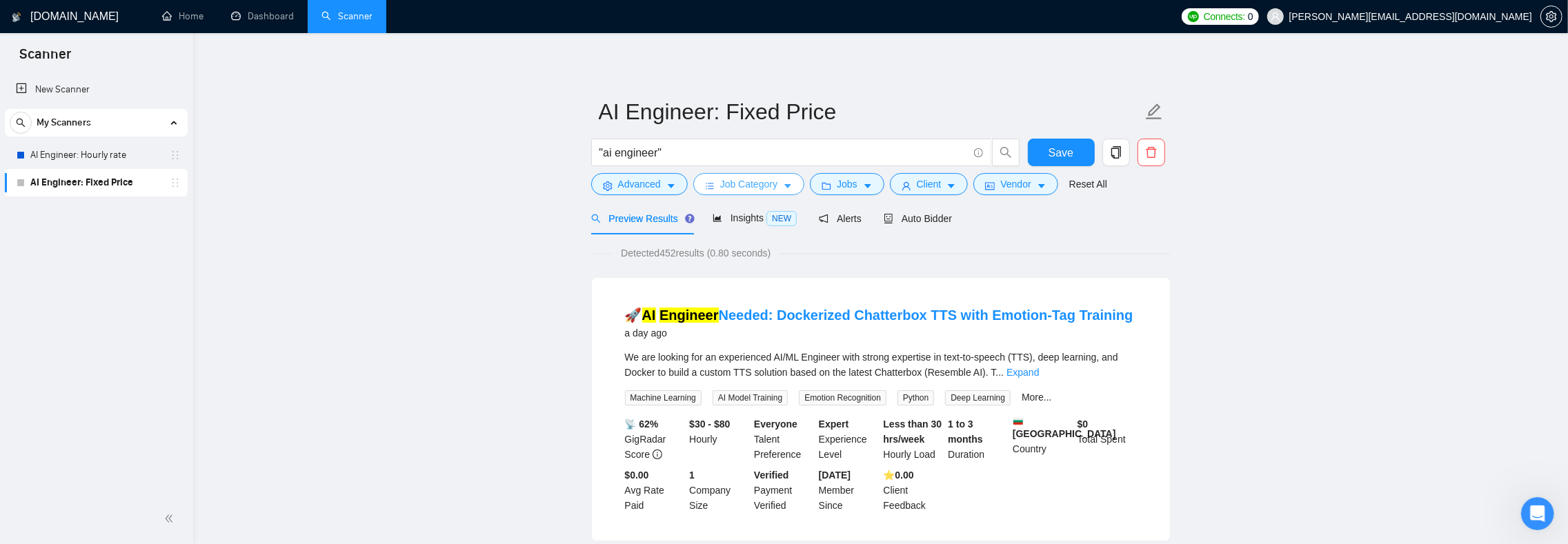
click at [777, 186] on span "Job Category" at bounding box center [749, 183] width 57 height 15
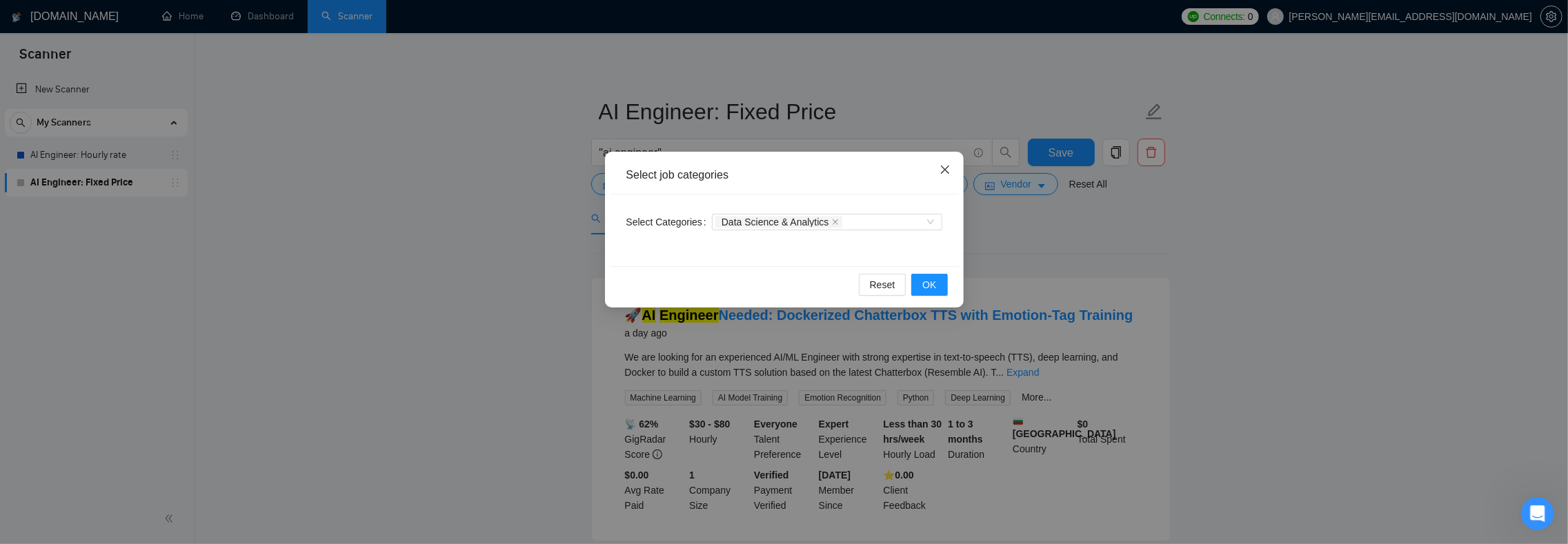
click at [939, 169] on icon "close" at bounding box center [944, 169] width 11 height 11
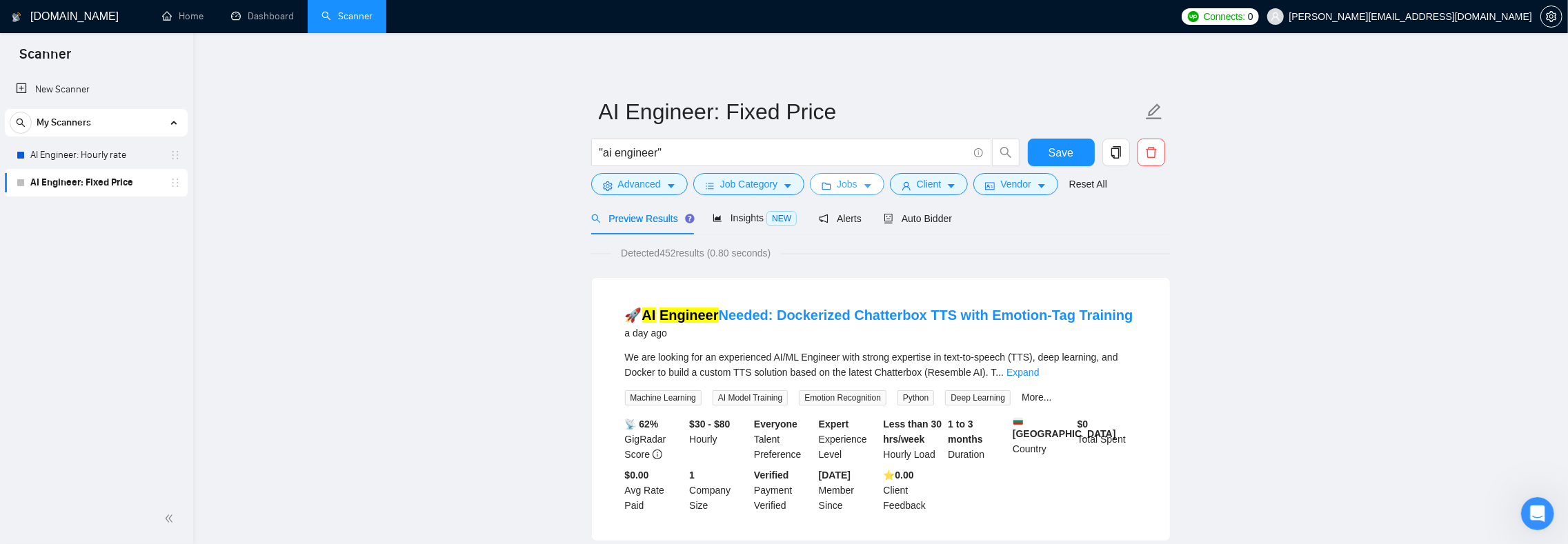
click at [884, 189] on button "Jobs" at bounding box center [847, 183] width 75 height 22
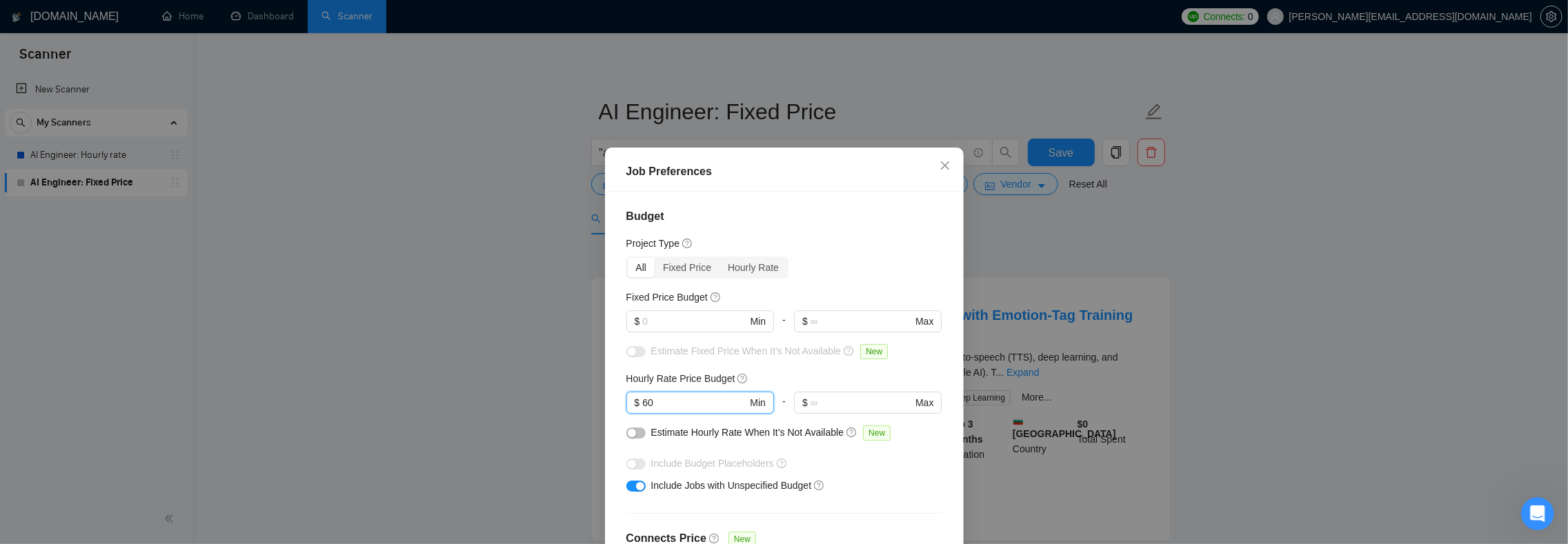
drag, startPoint x: 666, startPoint y: 401, endPoint x: 600, endPoint y: 398, distance: 66.1
click at [605, 398] on div "Job Preferences Budget Project Type All Fixed Price Hourly Rate Fixed Price Bud…" at bounding box center [784, 382] width 359 height 469
click at [614, 371] on div "Budget Project Type All Fixed Price Hourly Rate Fixed Price Budget $ Min - $ Ma…" at bounding box center [784, 382] width 349 height 381
click at [680, 318] on input "text" at bounding box center [694, 321] width 104 height 15
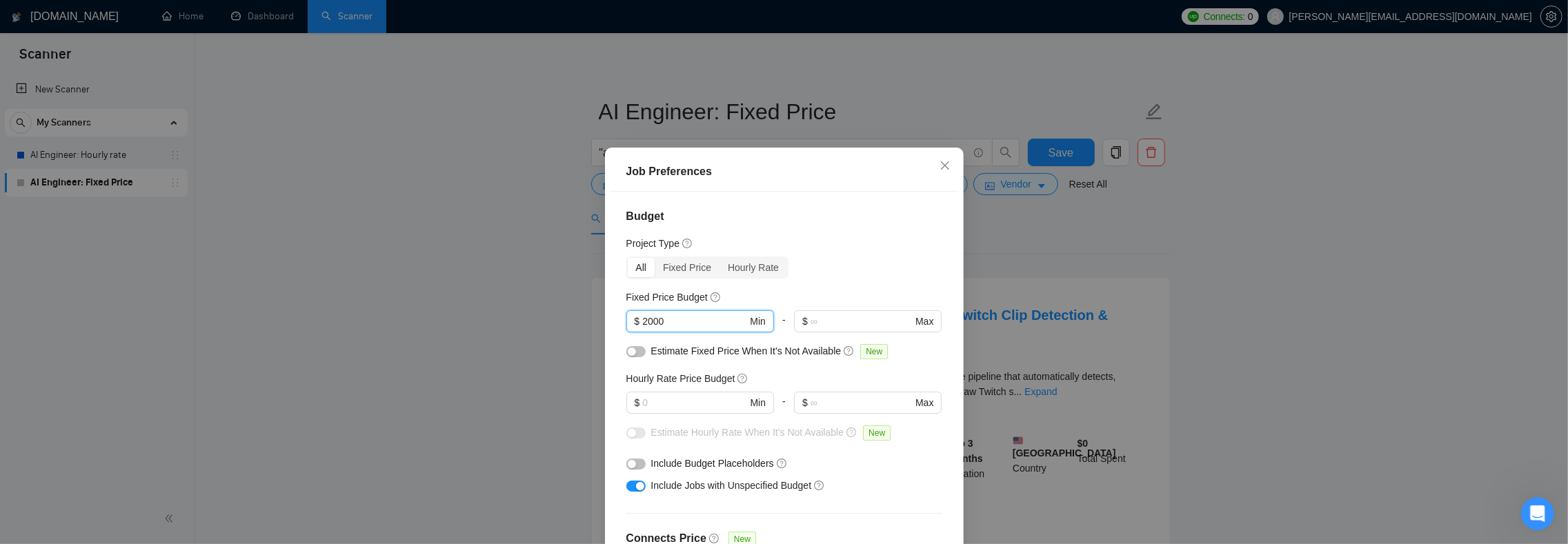
type input "2000"
click at [807, 219] on h4 "Budget" at bounding box center [784, 216] width 316 height 17
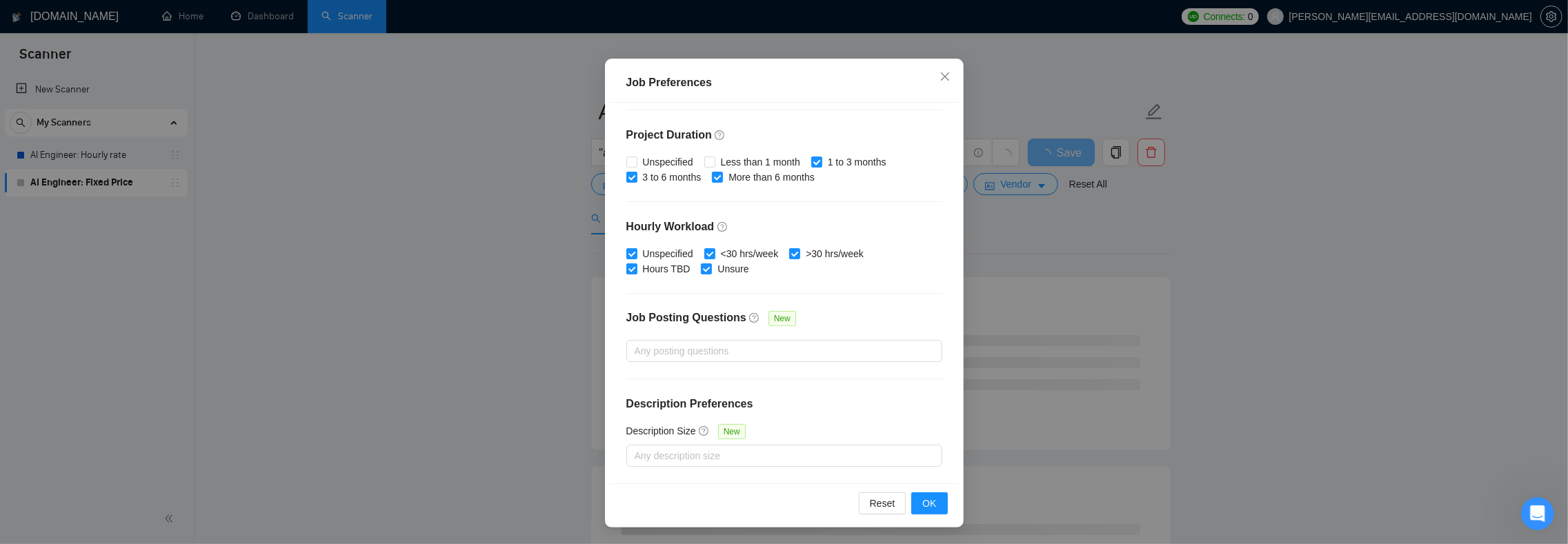
scroll to position [31, 0]
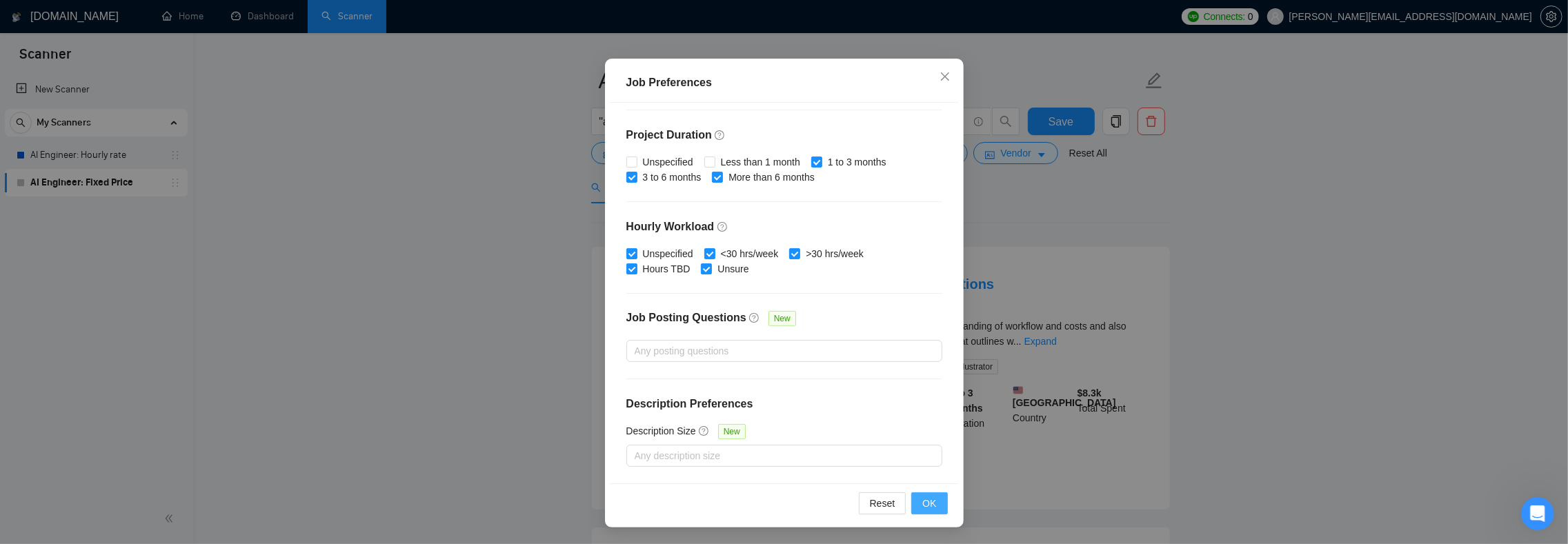
click at [922, 509] on span "OK" at bounding box center [929, 503] width 14 height 15
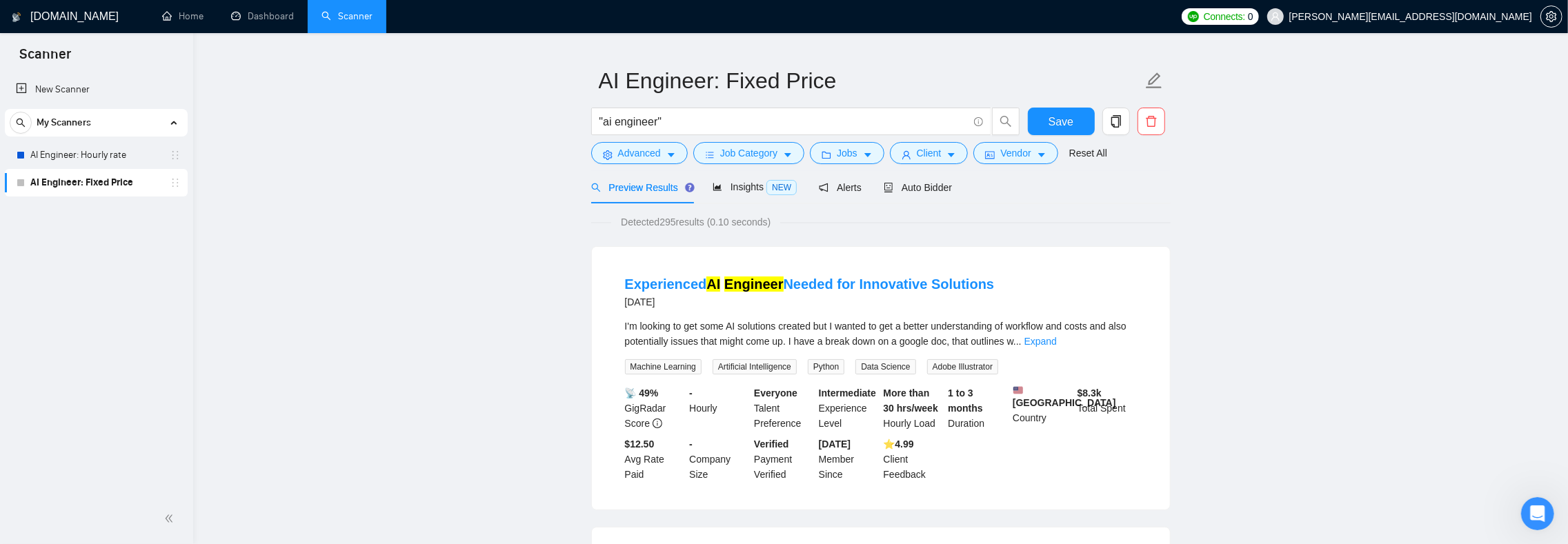
scroll to position [0, 0]
click at [744, 189] on span "Insights NEW" at bounding box center [754, 187] width 84 height 11
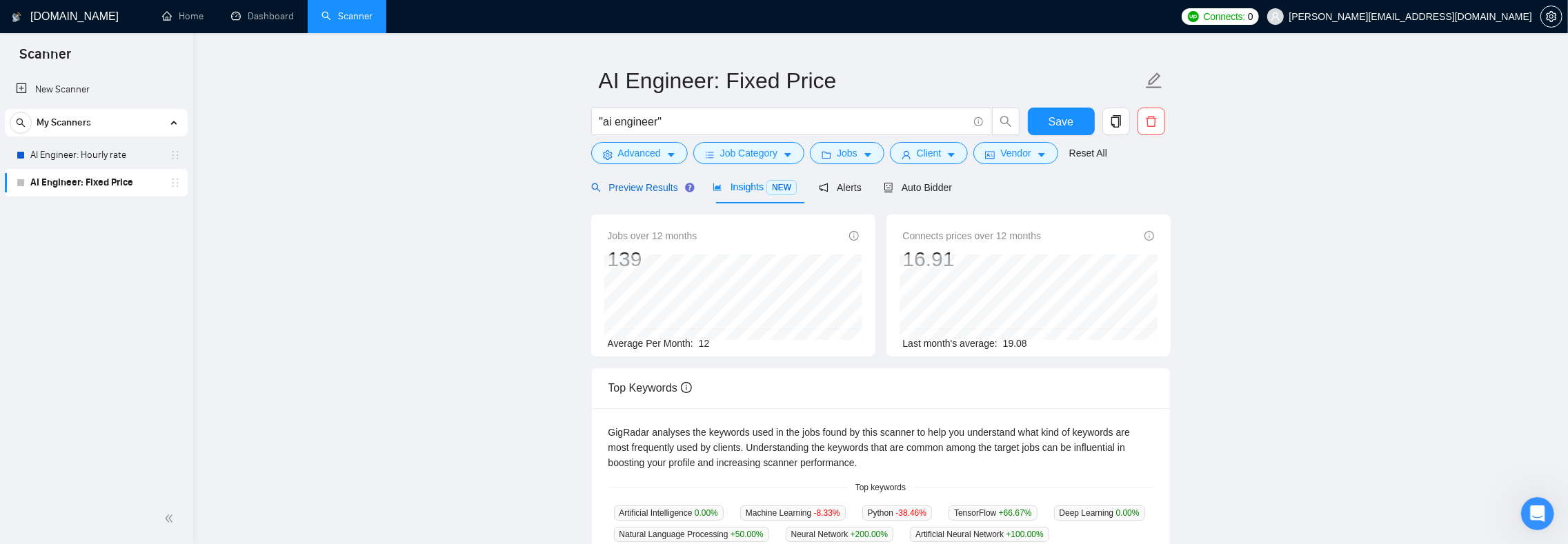
click at [640, 187] on span "Preview Results" at bounding box center [640, 188] width 99 height 11
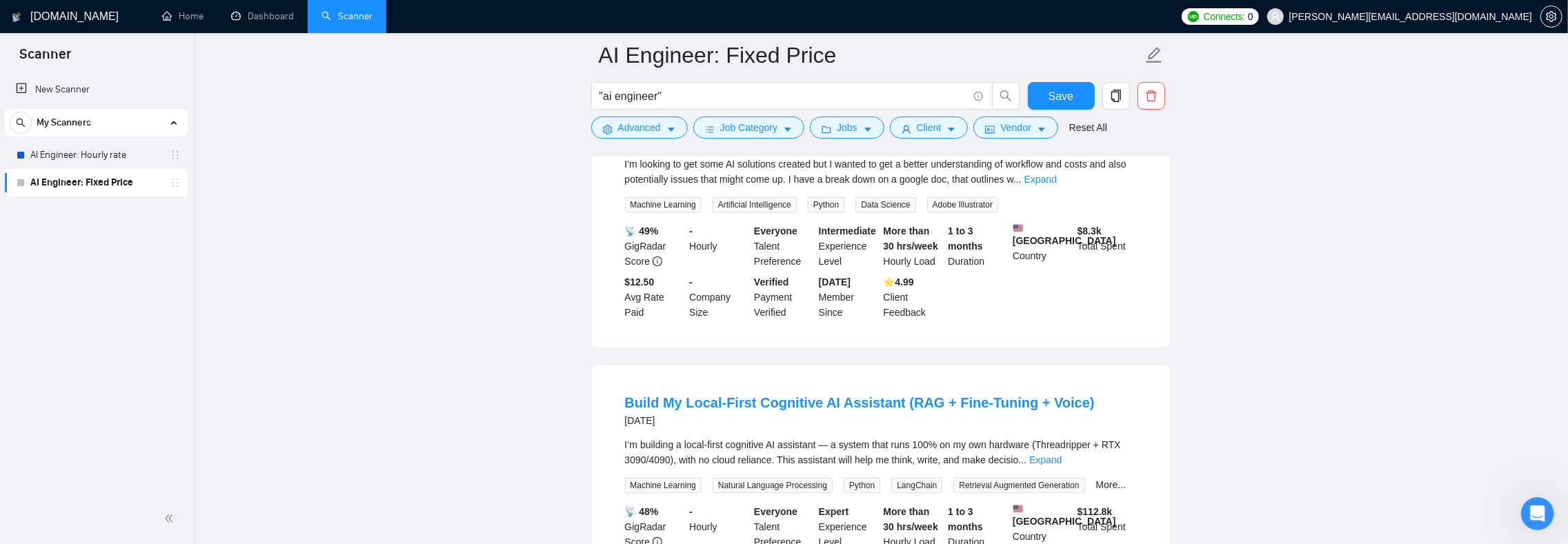
scroll to position [36, 0]
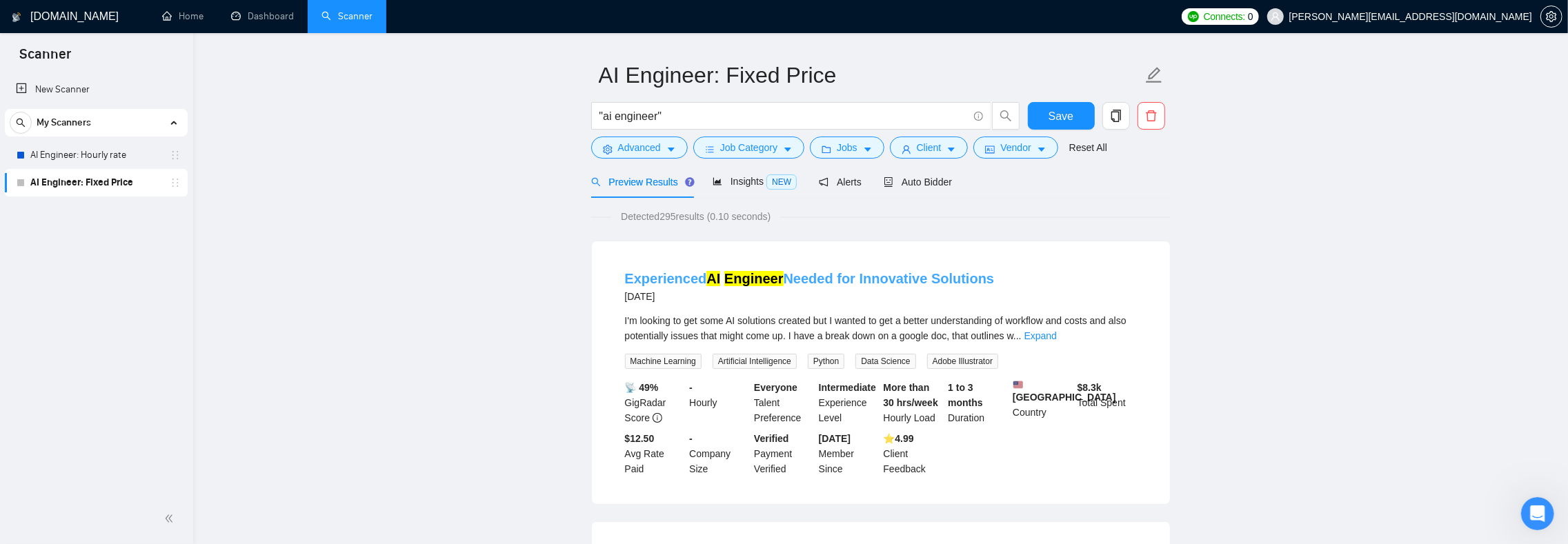
click at [819, 275] on link "Experienced AI Engineer Needed for Innovative Solutions" at bounding box center [810, 278] width 370 height 15
click at [778, 280] on mark "Engineer" at bounding box center [754, 278] width 59 height 15
click at [791, 145] on icon "caret-down" at bounding box center [787, 149] width 10 height 10
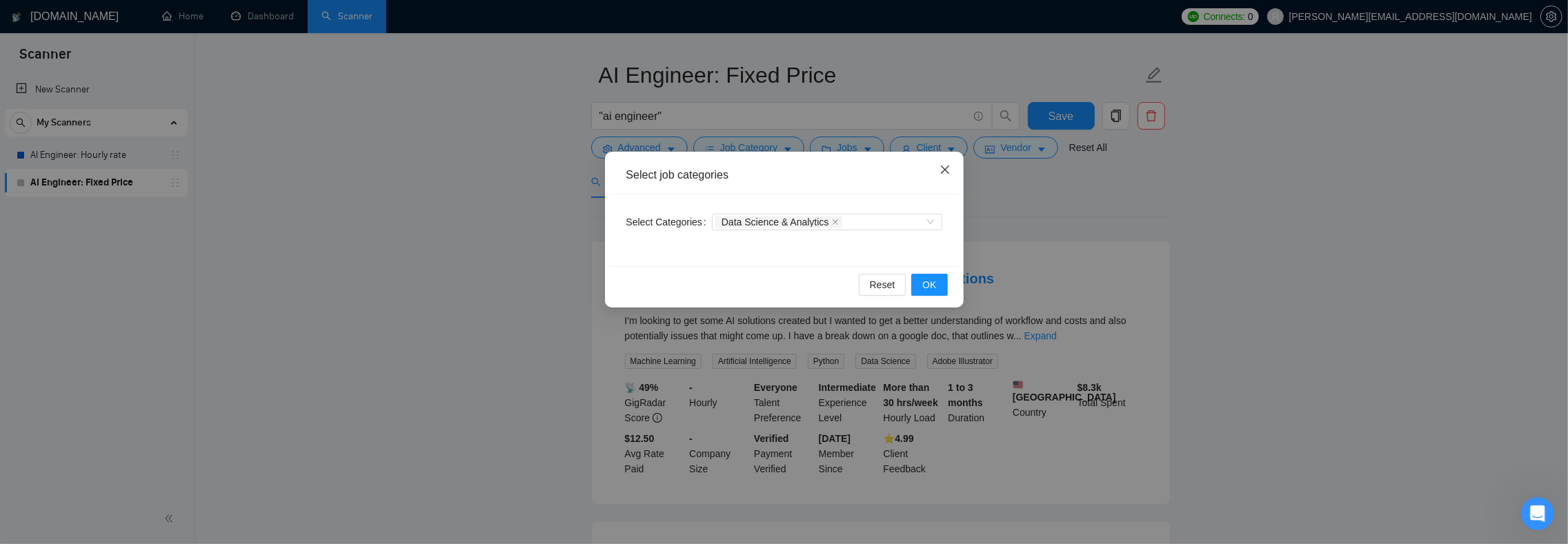
click at [943, 162] on span "Close" at bounding box center [944, 170] width 37 height 37
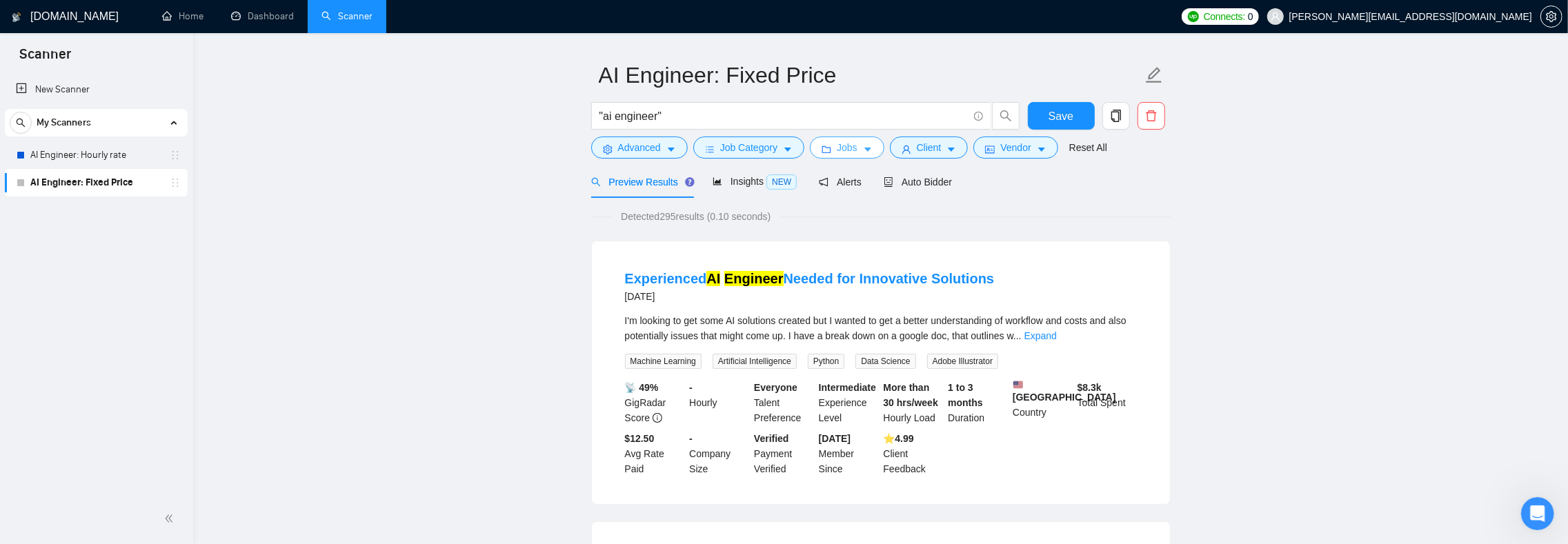
click at [883, 147] on button "Jobs" at bounding box center [847, 147] width 75 height 22
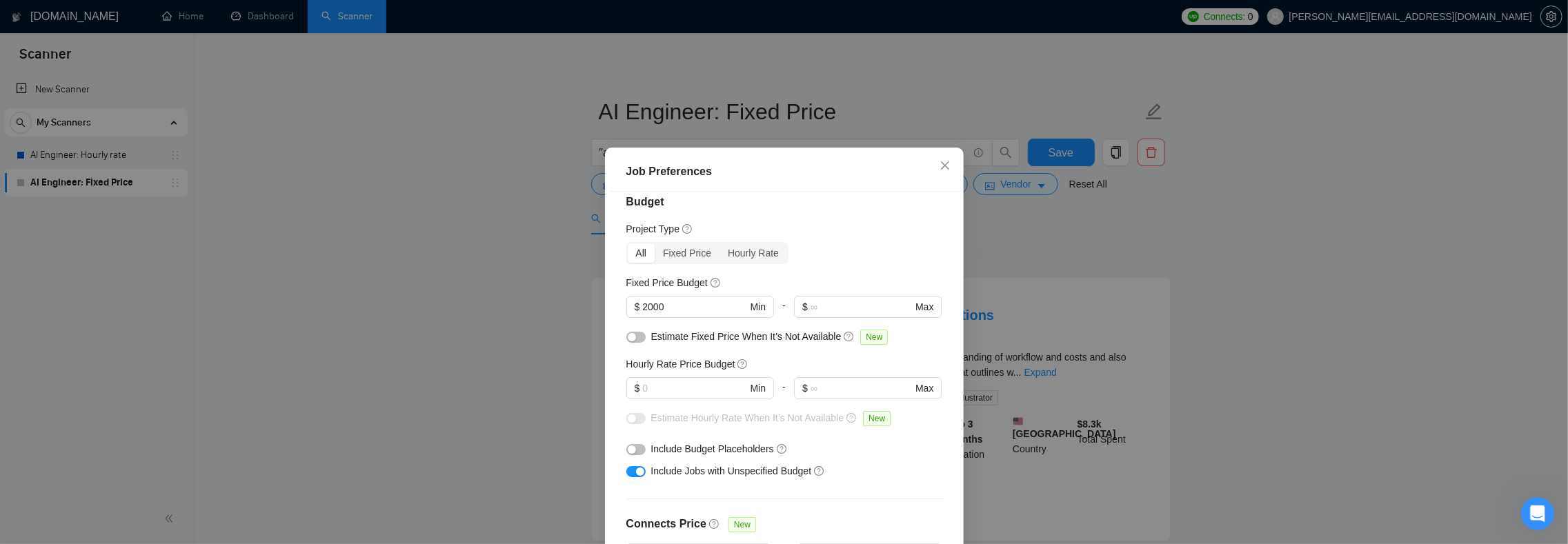
scroll to position [23, 0]
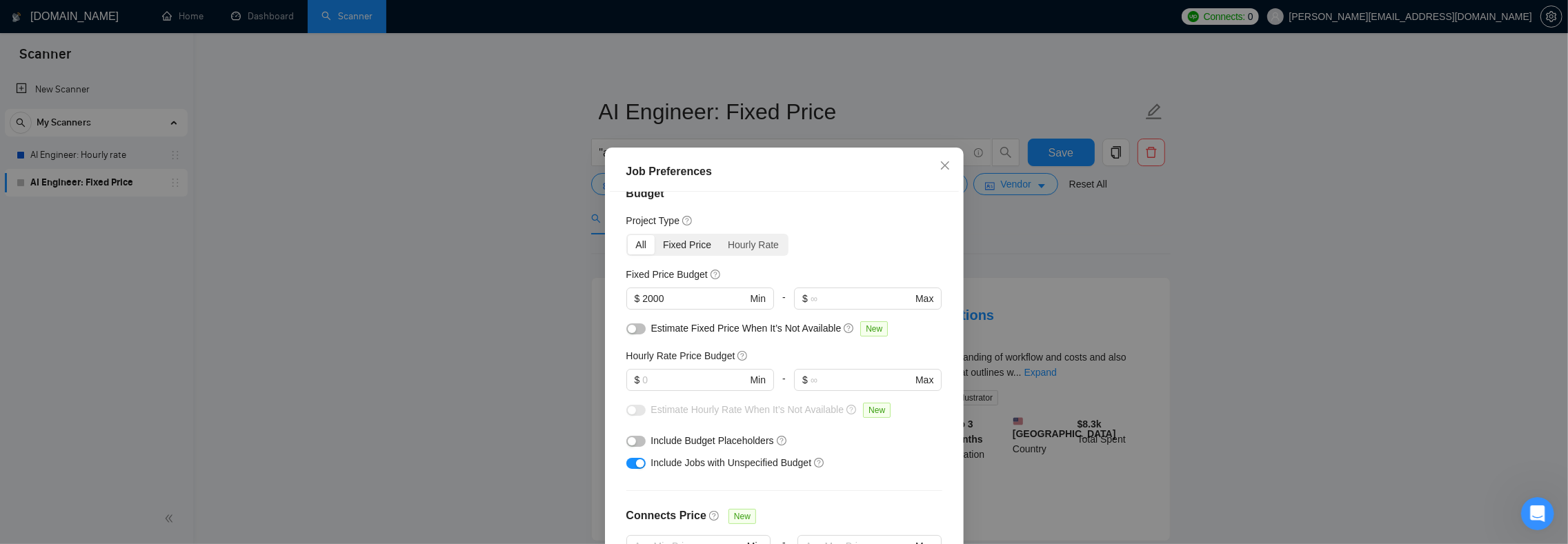
click at [681, 246] on div "Fixed Price" at bounding box center [686, 245] width 65 height 19
click at [654, 236] on input "Fixed Price" at bounding box center [654, 236] width 0 height 0
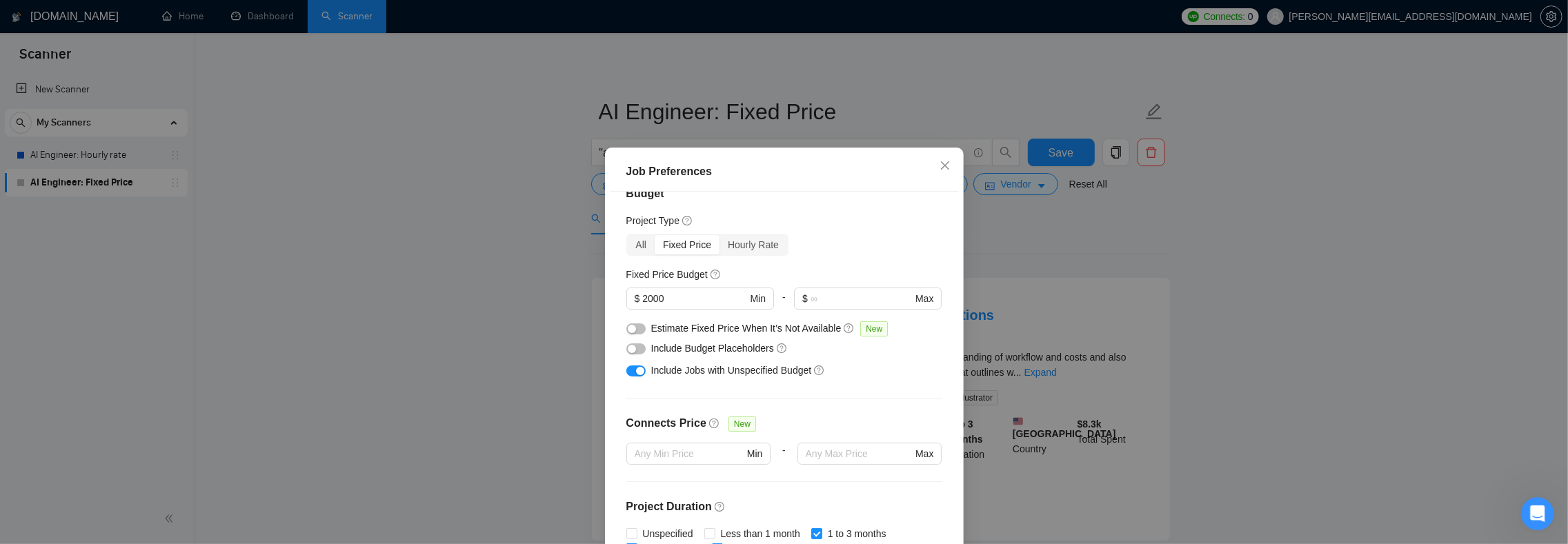
click at [636, 370] on div "button" at bounding box center [640, 371] width 9 height 9
click at [677, 394] on div "Budget Project Type All Fixed Price Hourly Rate Fixed Price Budget $ 2000 Min -…" at bounding box center [784, 382] width 349 height 381
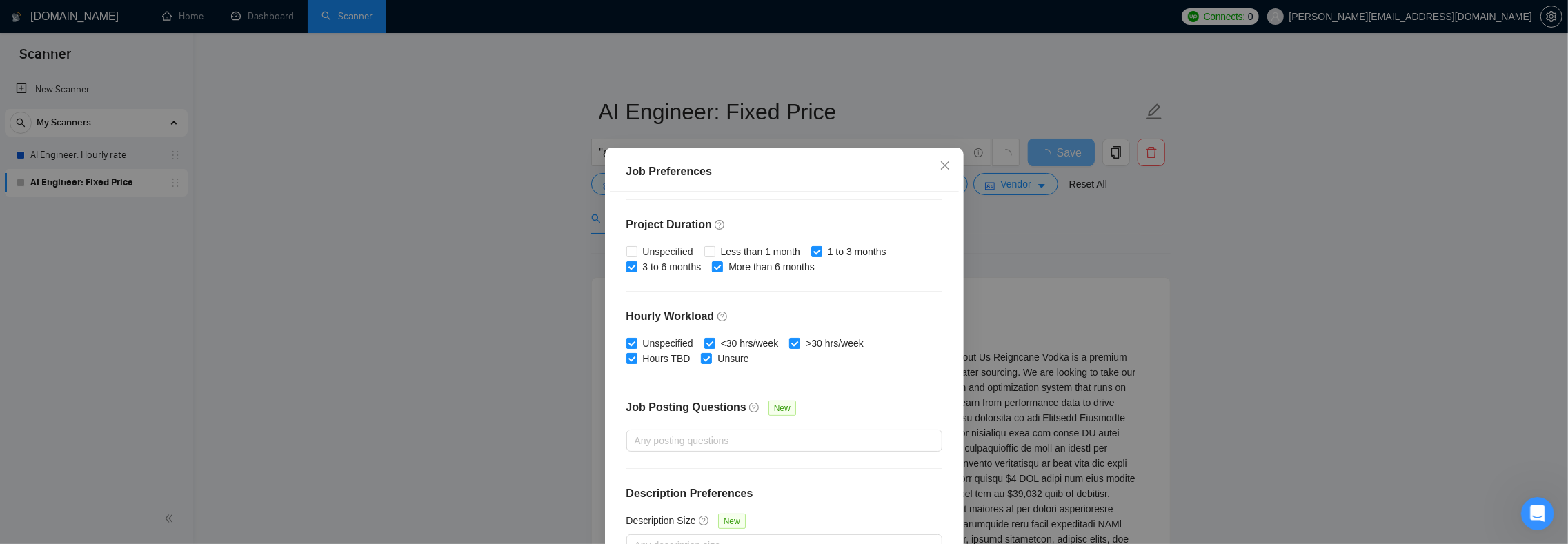
scroll to position [89, 0]
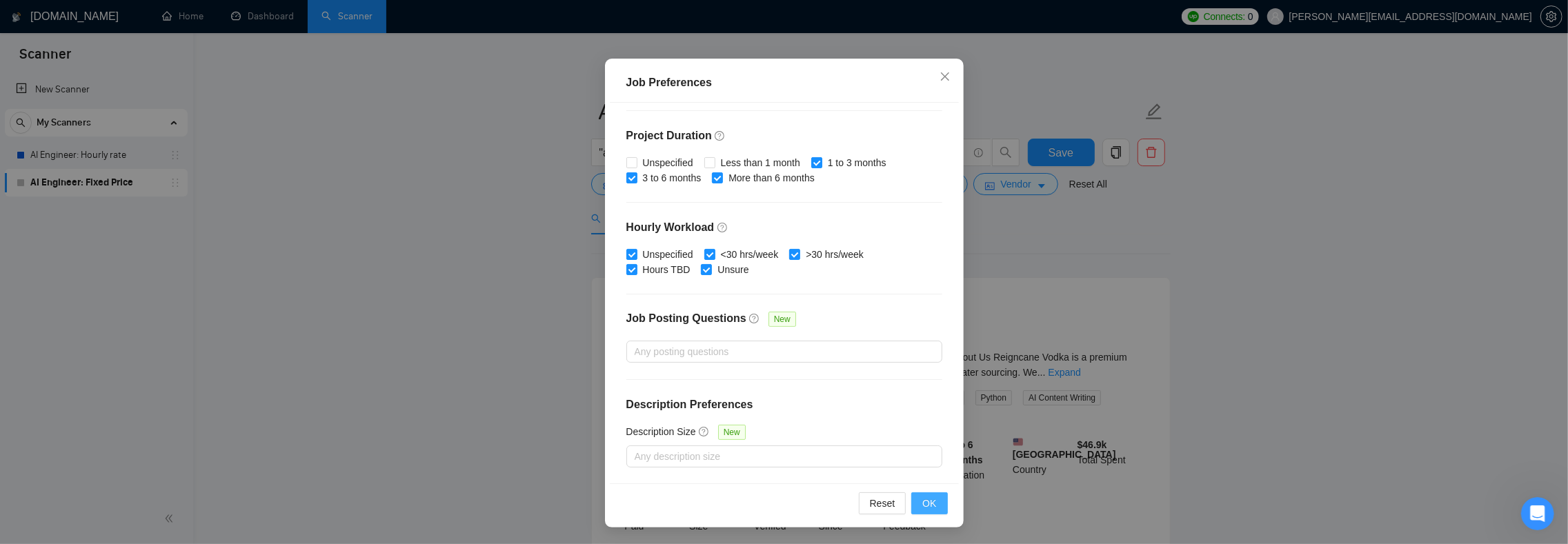
click at [922, 505] on span "OK" at bounding box center [929, 503] width 14 height 15
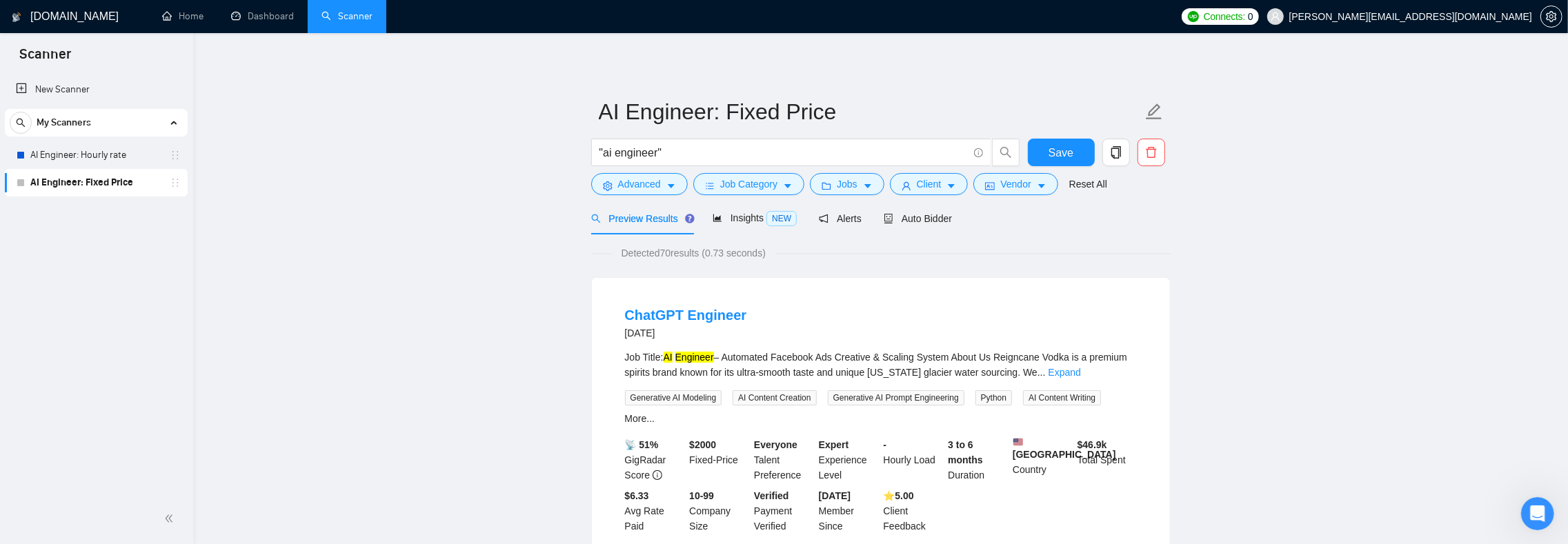
scroll to position [0, 0]
click at [679, 357] on div "Job Title: AI Engineer – Automated Facebook Ads Creative & Scaling System About…" at bounding box center [880, 365] width 512 height 30
click at [706, 359] on mark "Engineer" at bounding box center [694, 357] width 38 height 11
click at [706, 360] on mark "Engineer" at bounding box center [694, 357] width 38 height 11
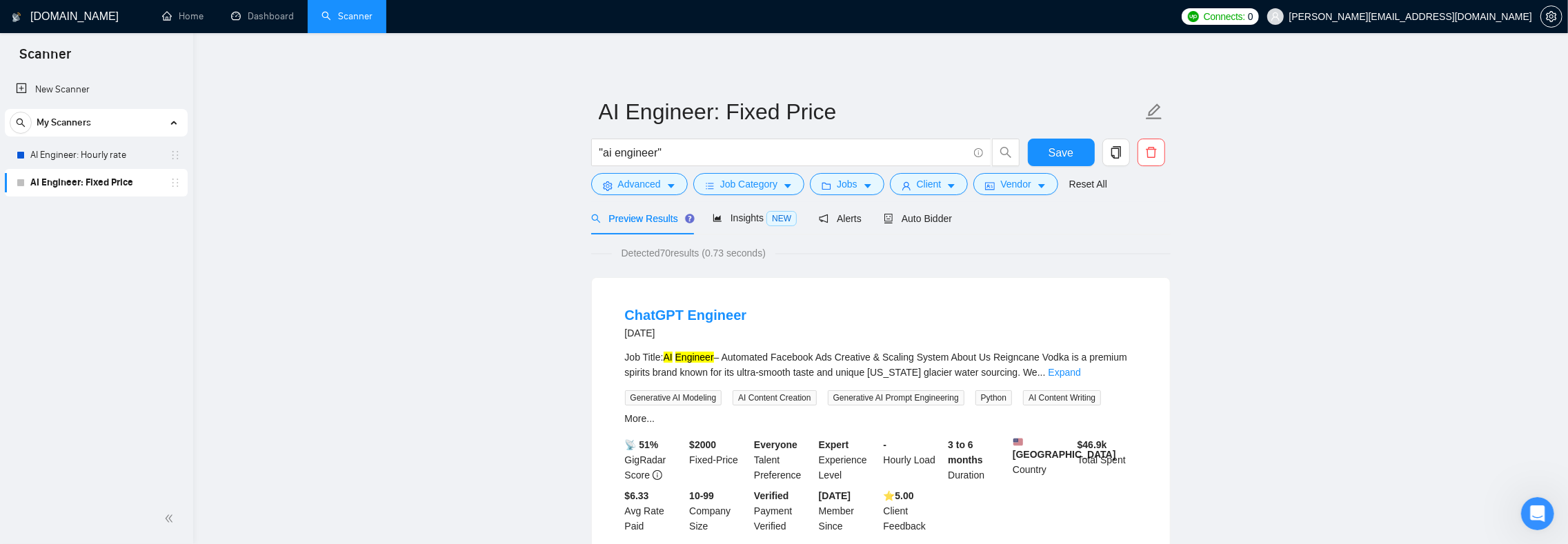
click at [732, 357] on div "Job Title: AI Engineer – Automated Facebook Ads Creative & Scaling System About…" at bounding box center [880, 365] width 512 height 30
click at [829, 360] on div "Job Title: AI Engineer – Automated Facebook Ads Creative & Scaling System About…" at bounding box center [880, 365] width 512 height 30
click at [830, 360] on div "Job Title: AI Engineer – Automated Facebook Ads Creative & Scaling System About…" at bounding box center [880, 365] width 512 height 30
click at [842, 356] on div "Job Title: AI Engineer – Automated Facebook Ads Creative & Scaling System About…" at bounding box center [880, 365] width 512 height 30
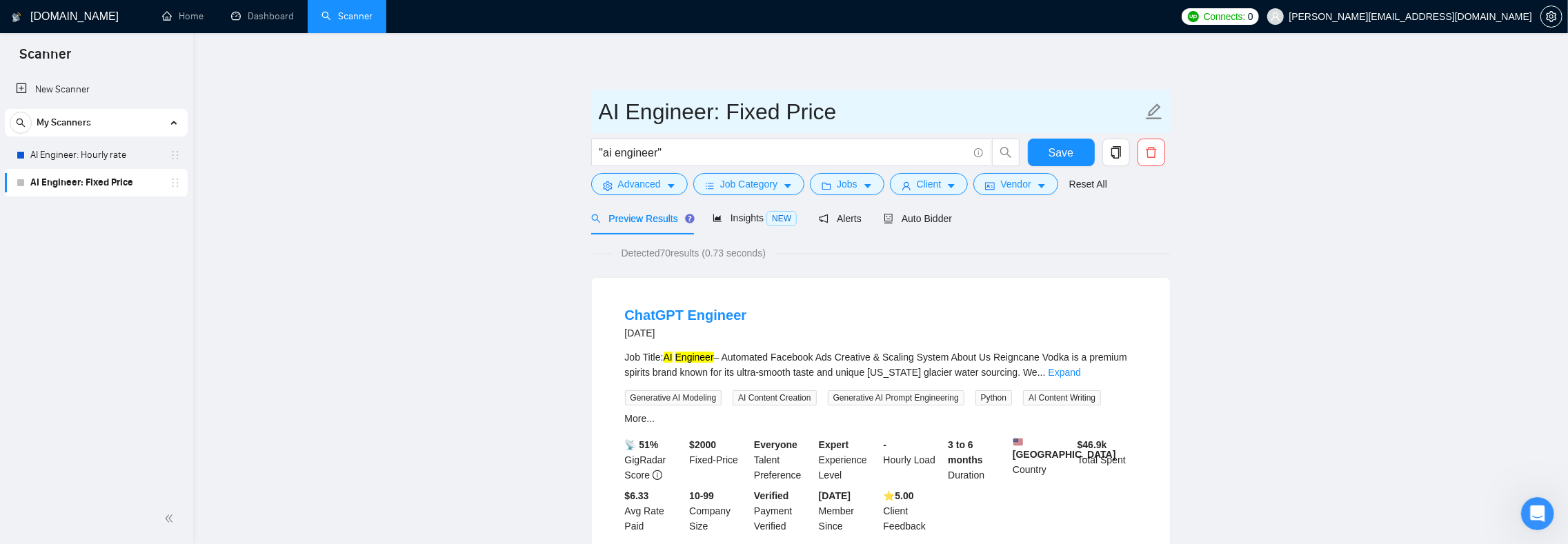
click at [876, 103] on input "AI Engineer: Fixed Price" at bounding box center [870, 112] width 544 height 35
type input "AI Engineer: Fixed Price | > $2k"
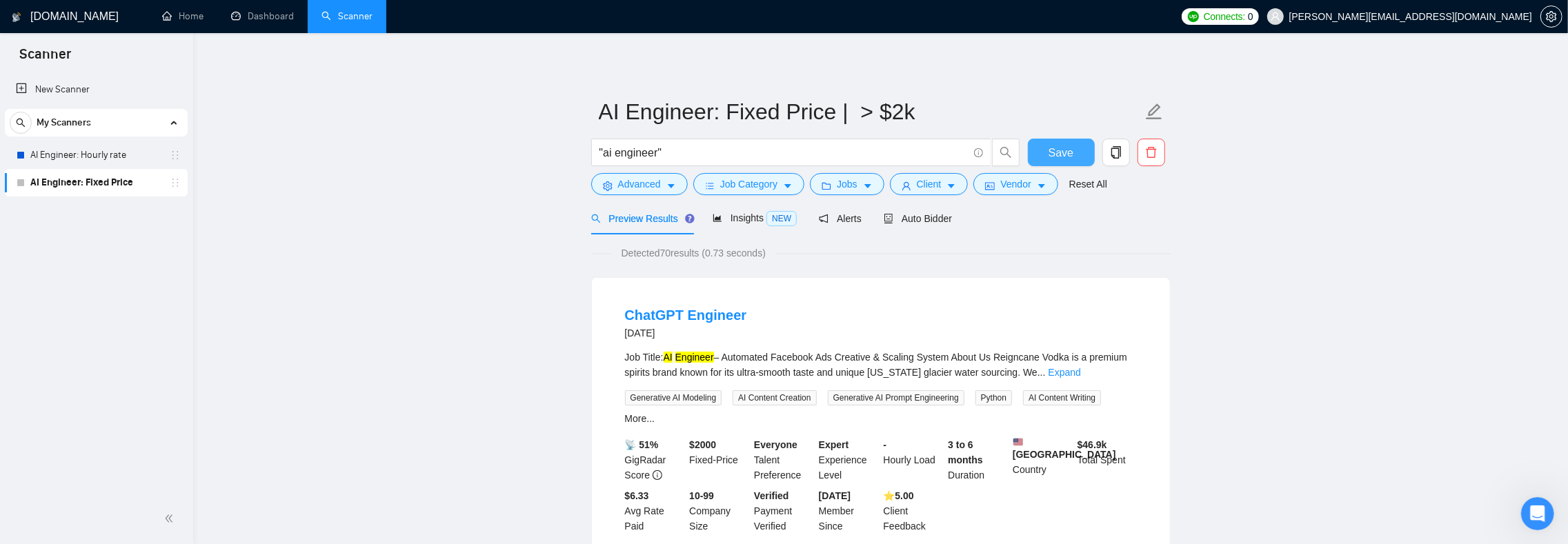
click at [1039, 150] on button "Save" at bounding box center [1061, 153] width 67 height 28
click at [739, 222] on span "Insights NEW" at bounding box center [754, 218] width 84 height 11
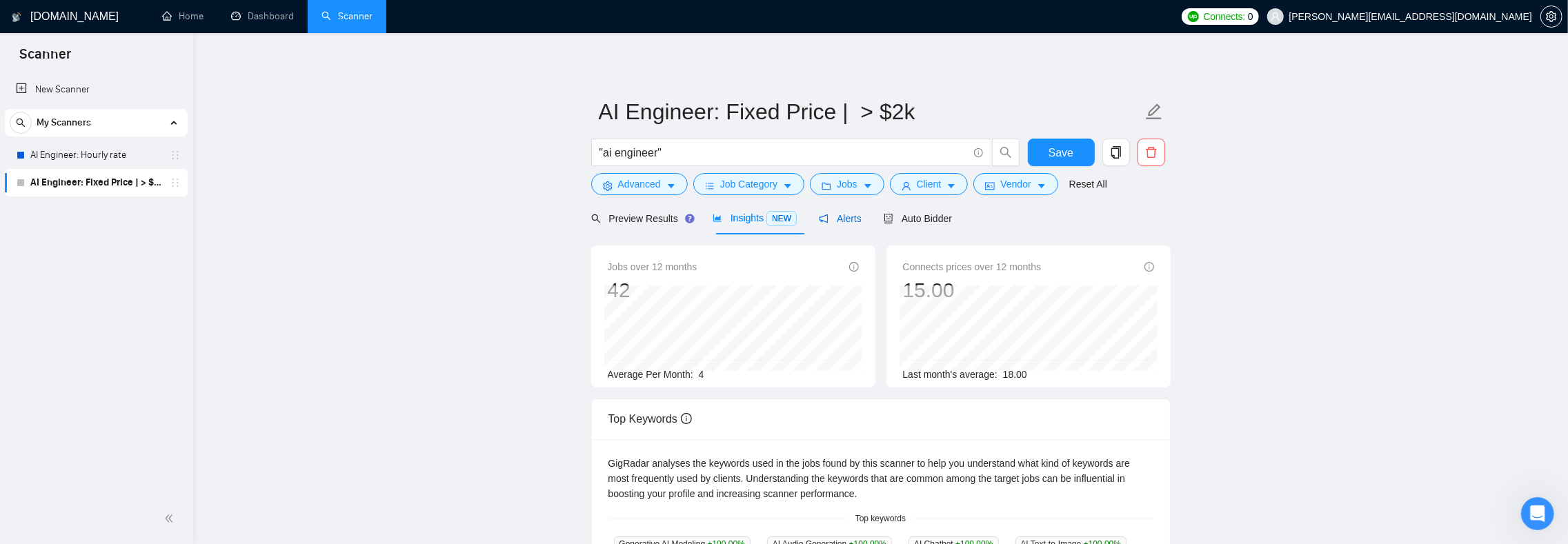
click at [862, 216] on span "Alerts" at bounding box center [839, 218] width 43 height 11
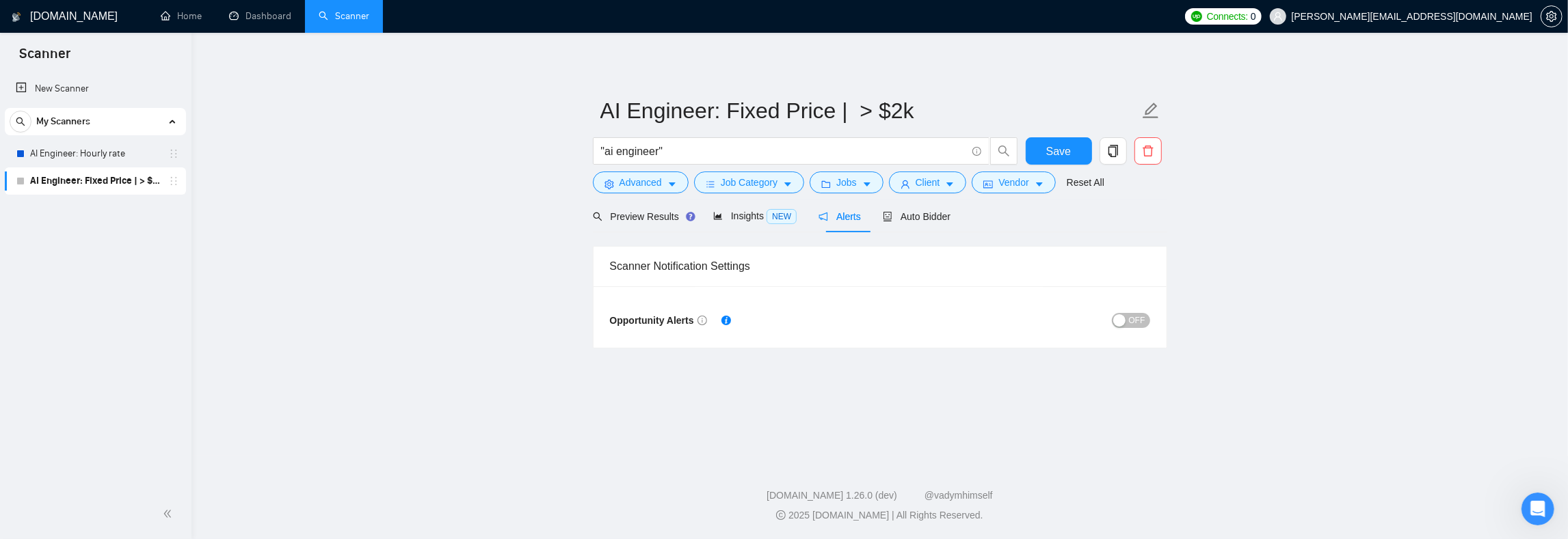
click at [1145, 317] on button "OFF" at bounding box center [1131, 320] width 38 height 15
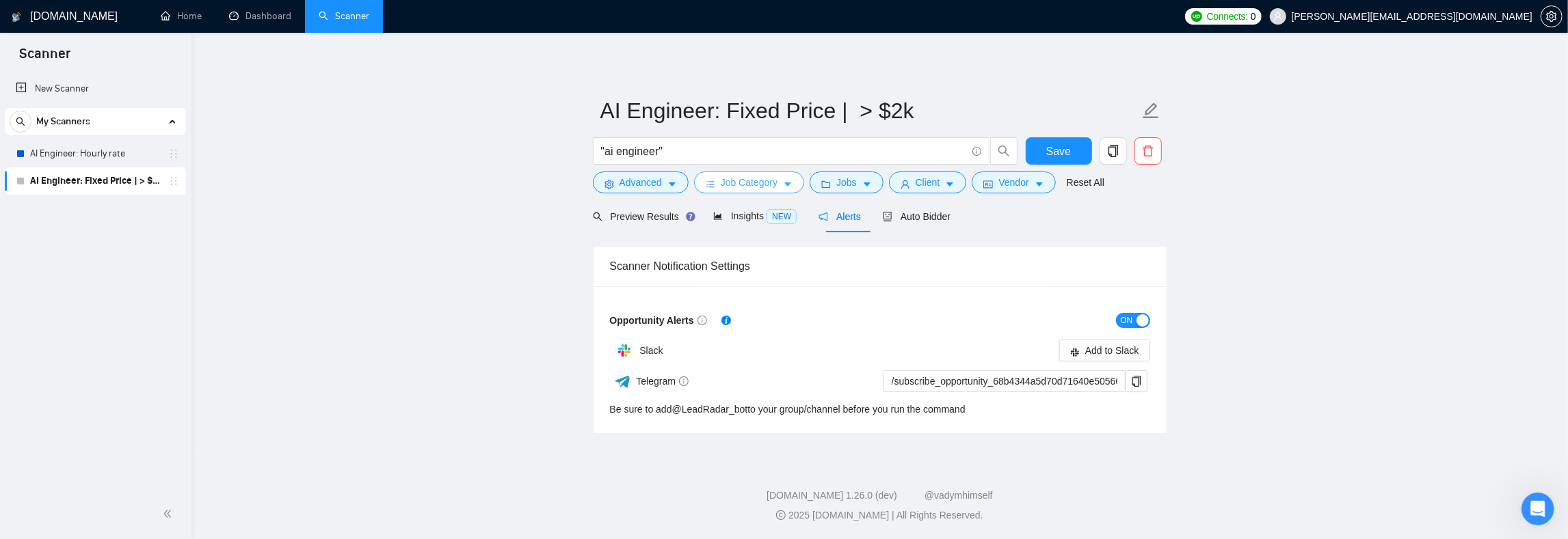
click at [758, 184] on span "Job Category" at bounding box center [750, 182] width 57 height 15
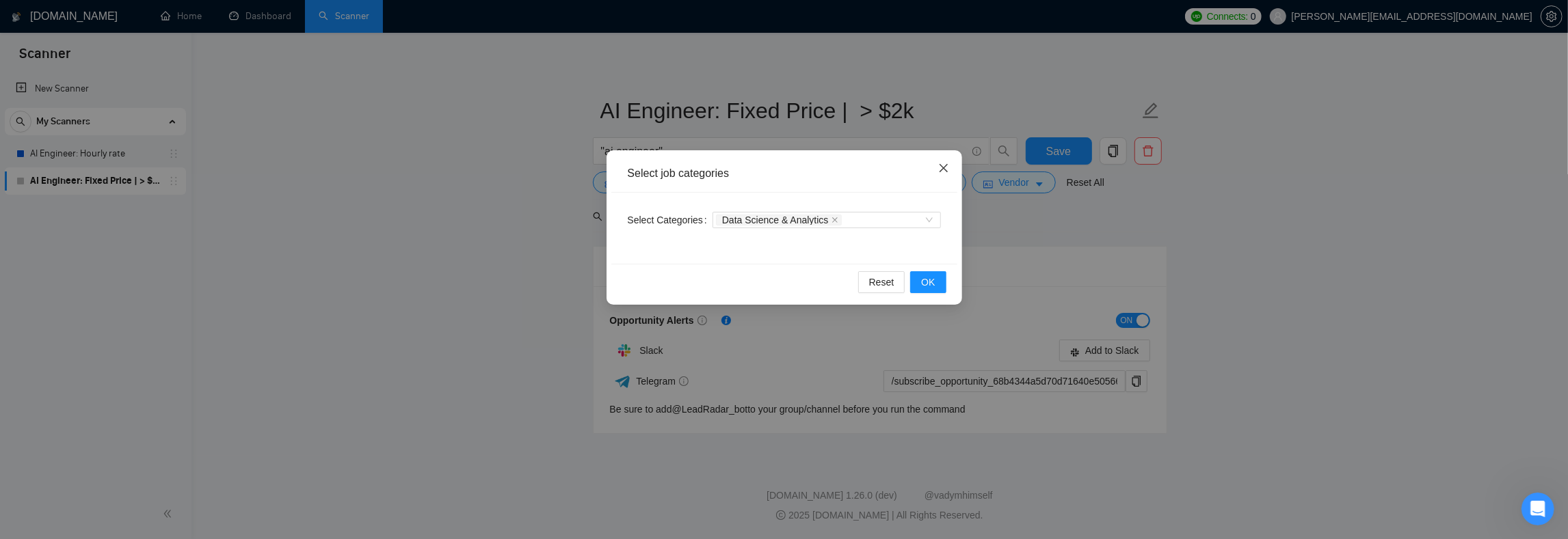
click at [944, 164] on icon "close" at bounding box center [943, 168] width 11 height 11
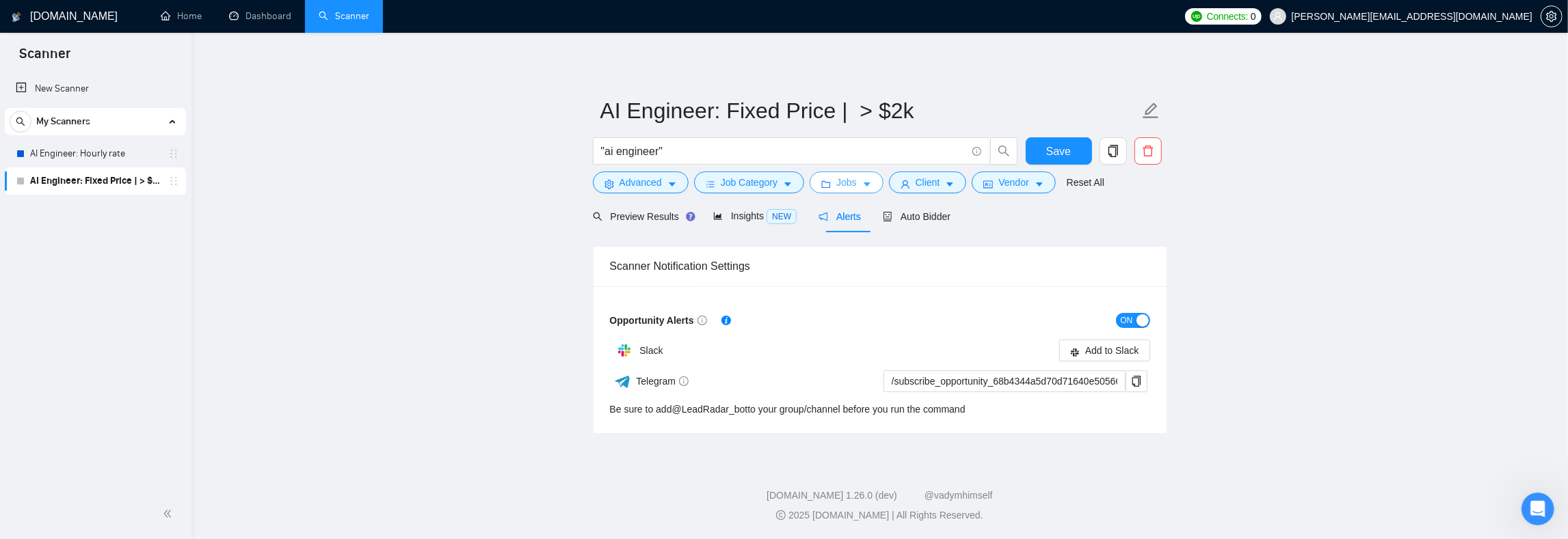
click at [872, 188] on icon "caret-down" at bounding box center [867, 184] width 9 height 9
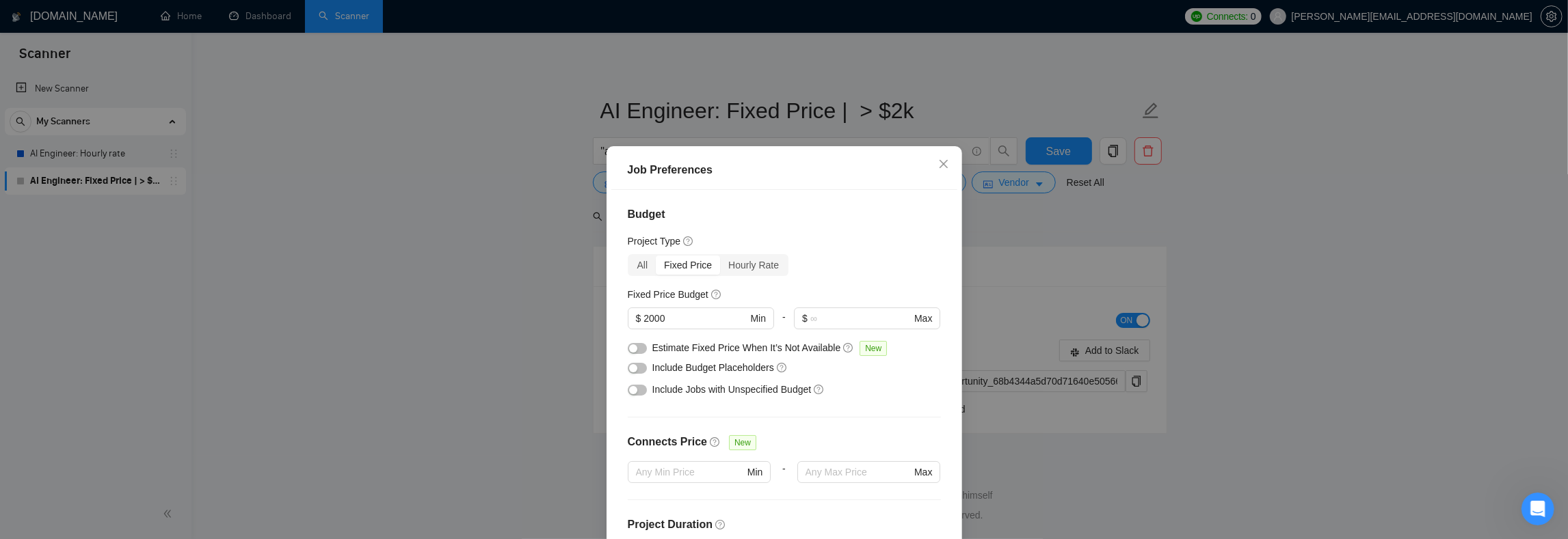
click at [643, 252] on div "Budget Project Type All Fixed Price Hourly Rate Fixed Price Budget $ 2000 Min -…" at bounding box center [785, 379] width 346 height 377
click at [638, 260] on div "All" at bounding box center [643, 265] width 28 height 19
click at [629, 256] on input "All" at bounding box center [629, 256] width 0 height 0
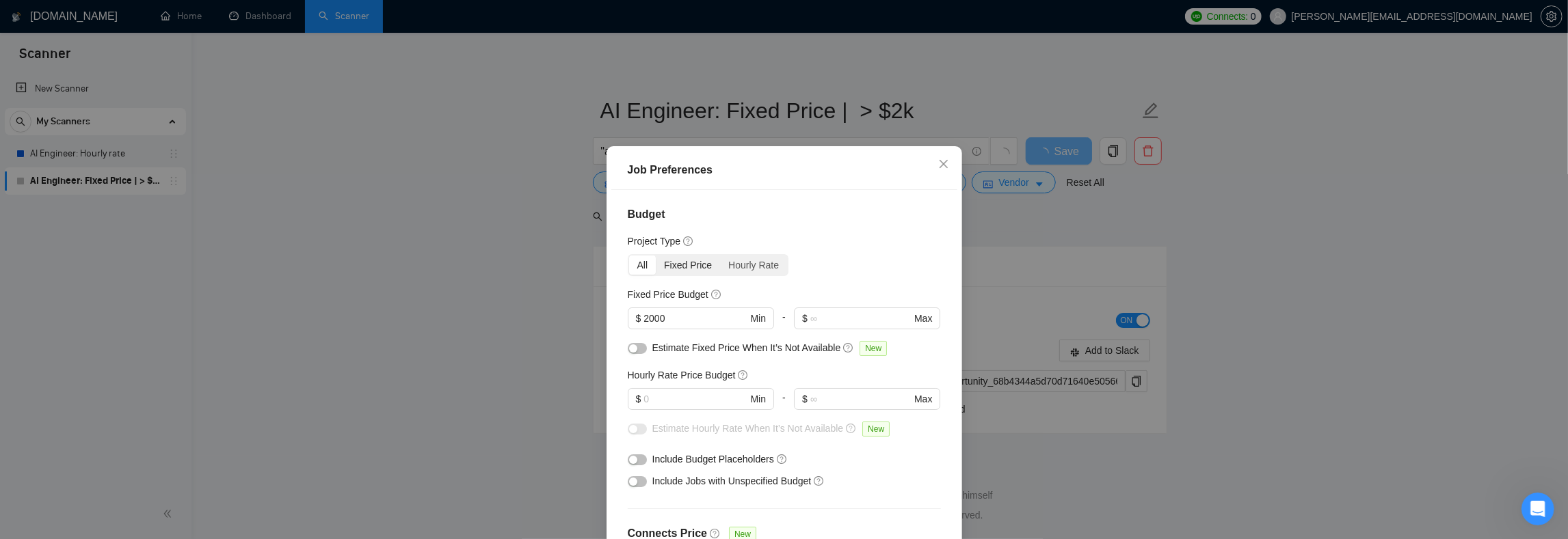
click at [672, 260] on div "Fixed Price" at bounding box center [688, 265] width 65 height 19
click at [656, 256] on input "Fixed Price" at bounding box center [656, 256] width 0 height 0
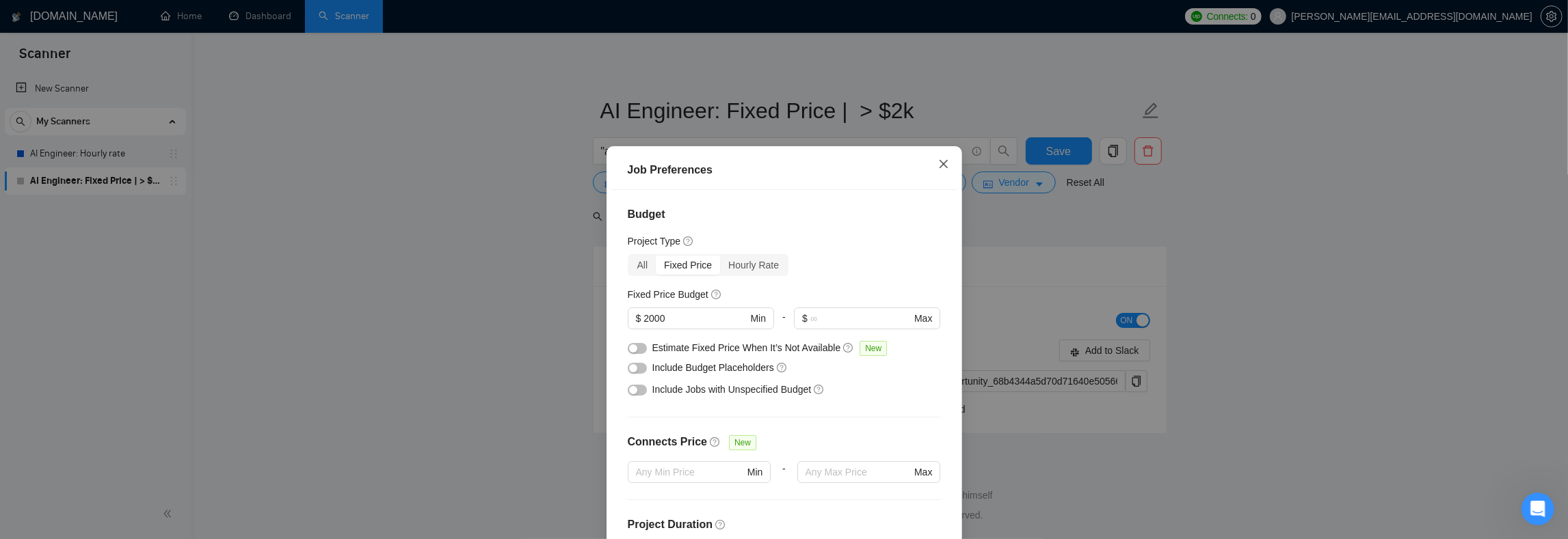
click at [938, 167] on icon "close" at bounding box center [943, 164] width 11 height 11
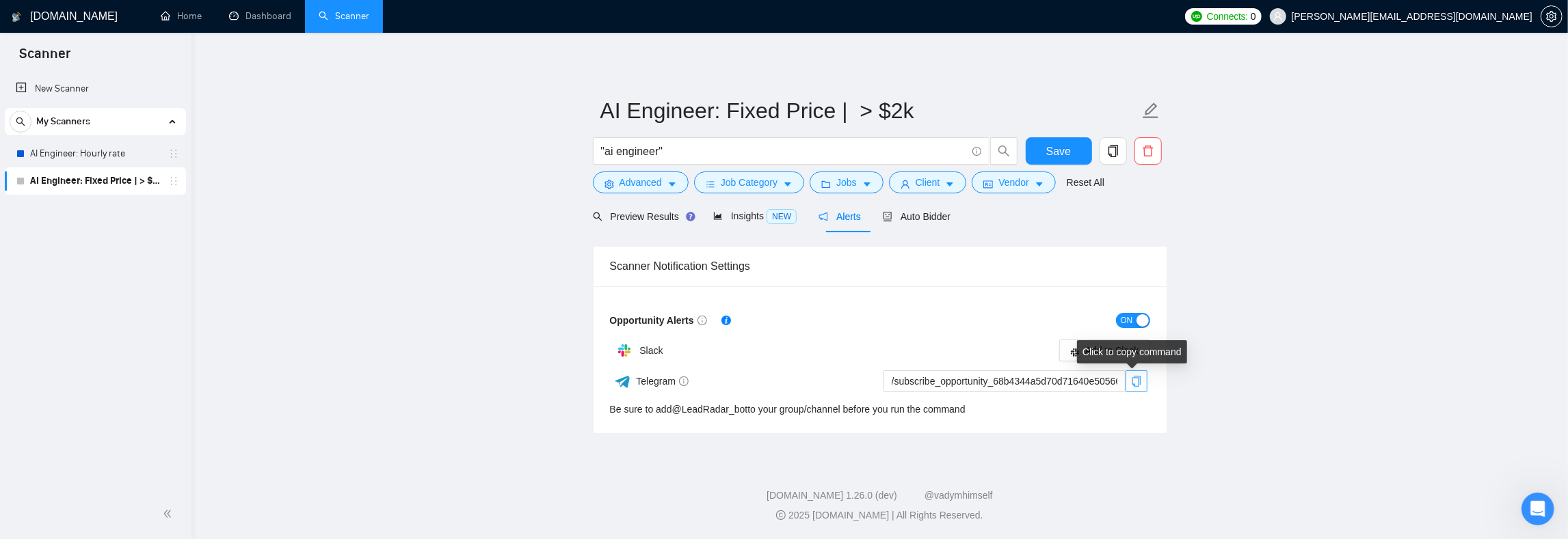
click at [1138, 384] on icon "copy" at bounding box center [1136, 381] width 11 height 11
click at [1048, 154] on span "Save" at bounding box center [1059, 152] width 25 height 17
click at [431, 245] on main "AI Engineer: Fixed Price | > $2k "ai engineer" Save Advanced Job Category Jobs …" at bounding box center [880, 245] width 1333 height 380
click at [403, 192] on main "AI Engineer: Fixed Price | > $2k "ai engineer" Save Advanced Job Category Jobs …" at bounding box center [880, 245] width 1333 height 380
click at [636, 214] on span "Preview Results" at bounding box center [642, 216] width 98 height 11
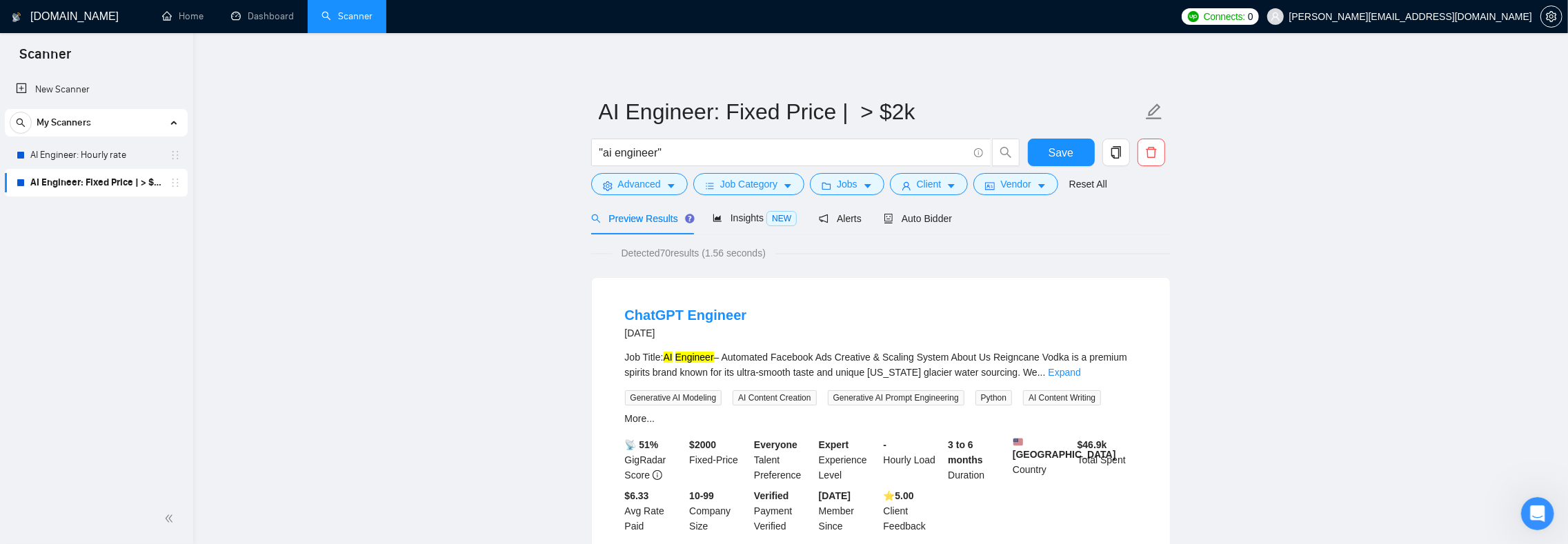
drag, startPoint x: 420, startPoint y: 266, endPoint x: 457, endPoint y: 249, distance: 40.7
click at [678, 155] on input ""ai engineer"" at bounding box center [784, 153] width 368 height 17
click at [45, 156] on link "AI Engineer: Hourly rate" at bounding box center [96, 156] width 131 height 28
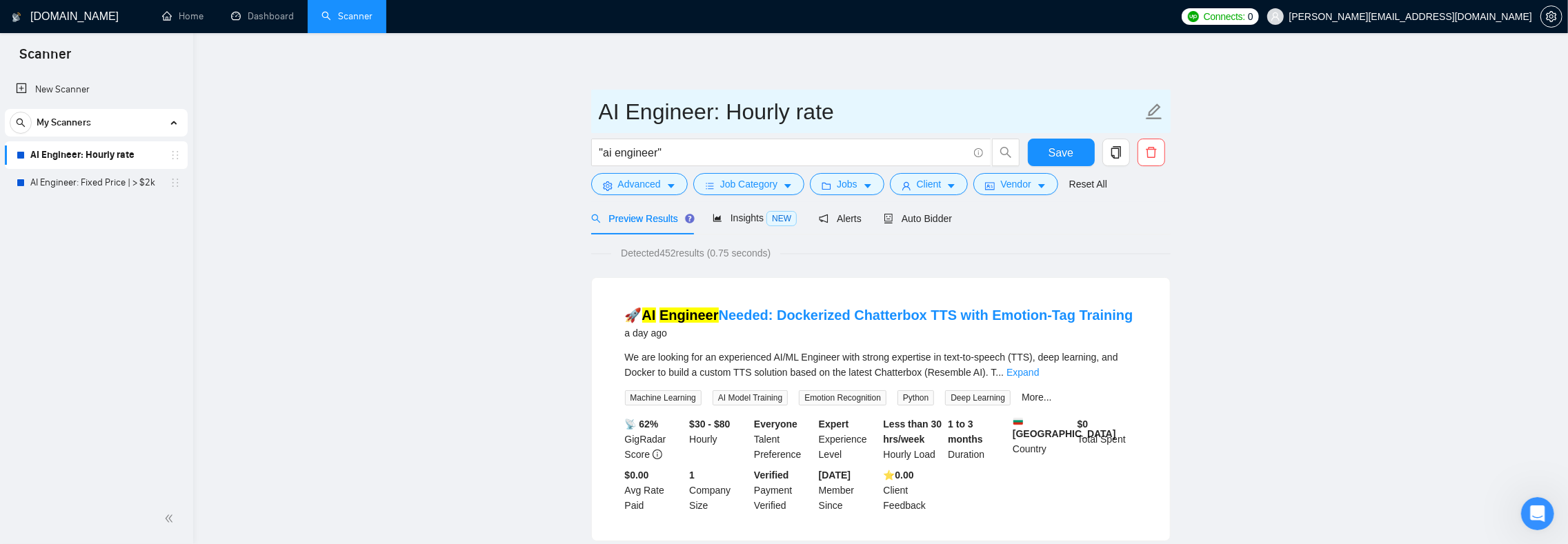
click at [793, 109] on input "AI Engineer: Hourly rate" at bounding box center [870, 112] width 544 height 35
type input "AI Engineer: Hourly Rate"
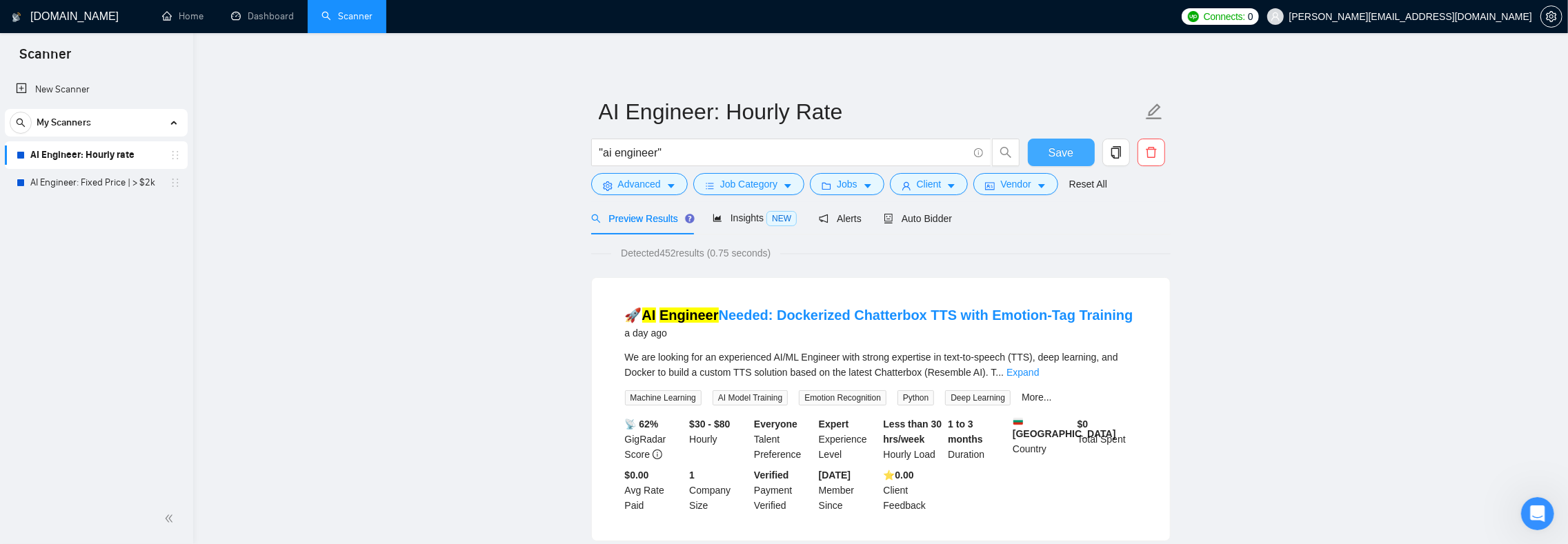
click at [1038, 153] on button "Save" at bounding box center [1061, 153] width 67 height 28
click at [1118, 152] on icon "copy" at bounding box center [1115, 152] width 10 height 12
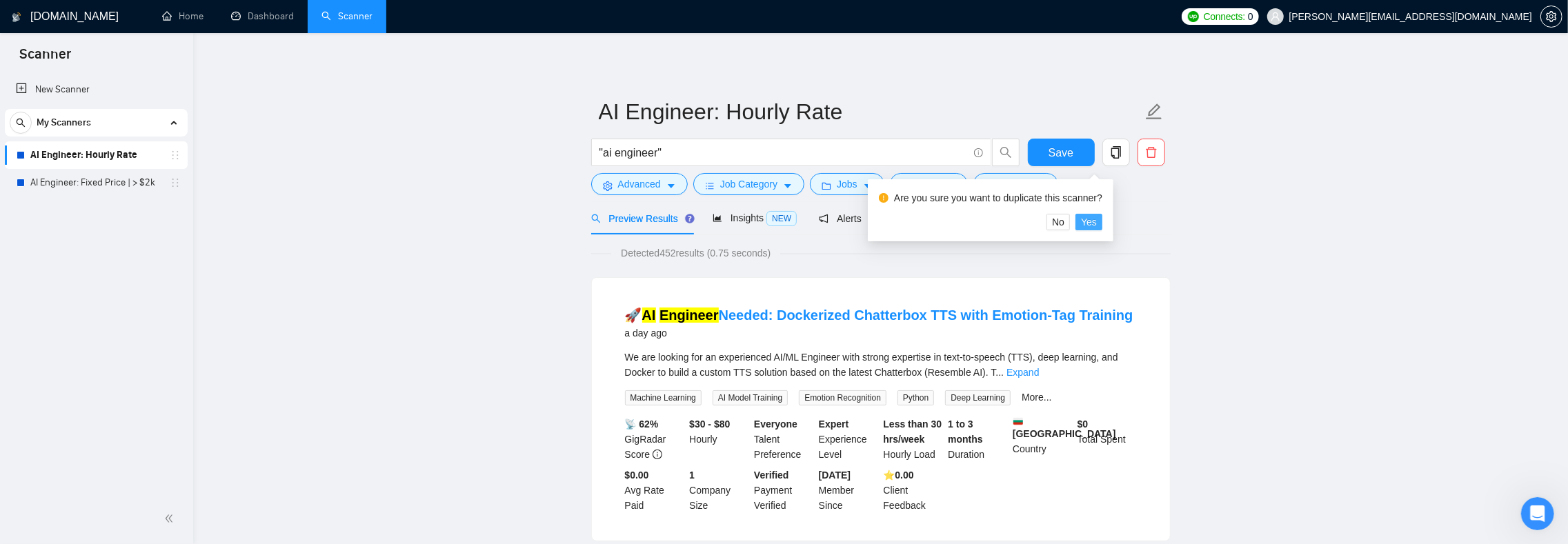
click at [1096, 225] on span "Yes" at bounding box center [1088, 222] width 16 height 15
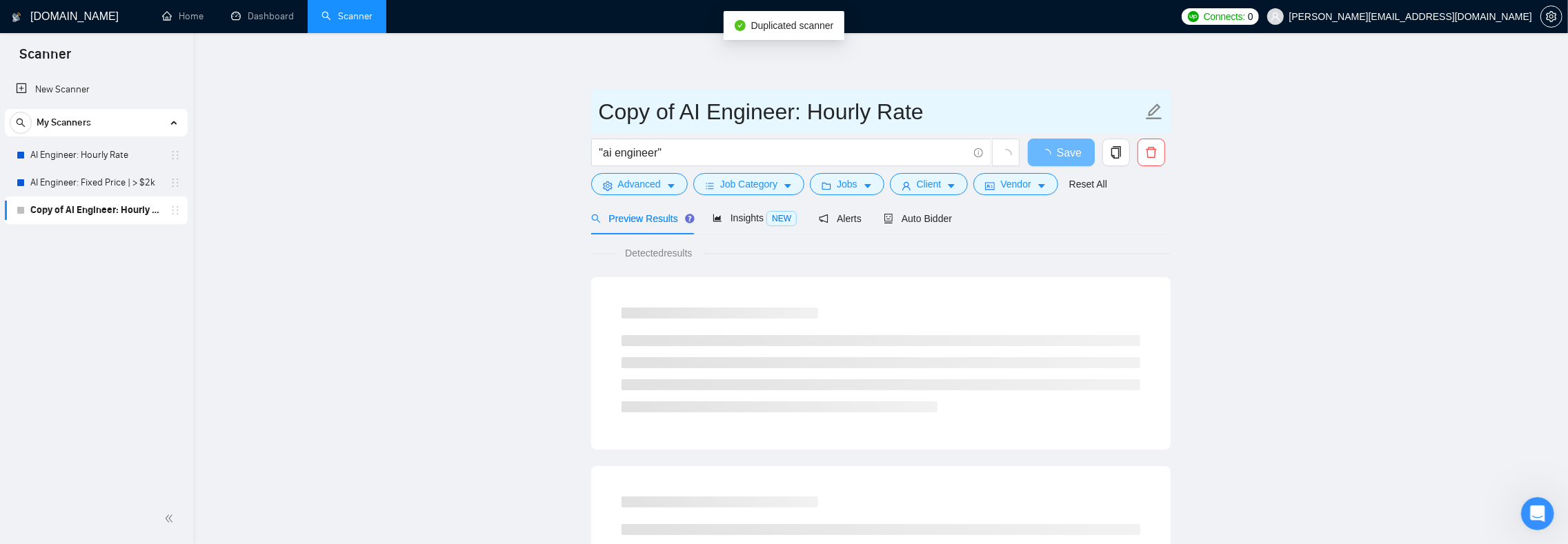
click at [665, 114] on input "Copy of AI Engineer: Hourly Rate" at bounding box center [870, 112] width 544 height 35
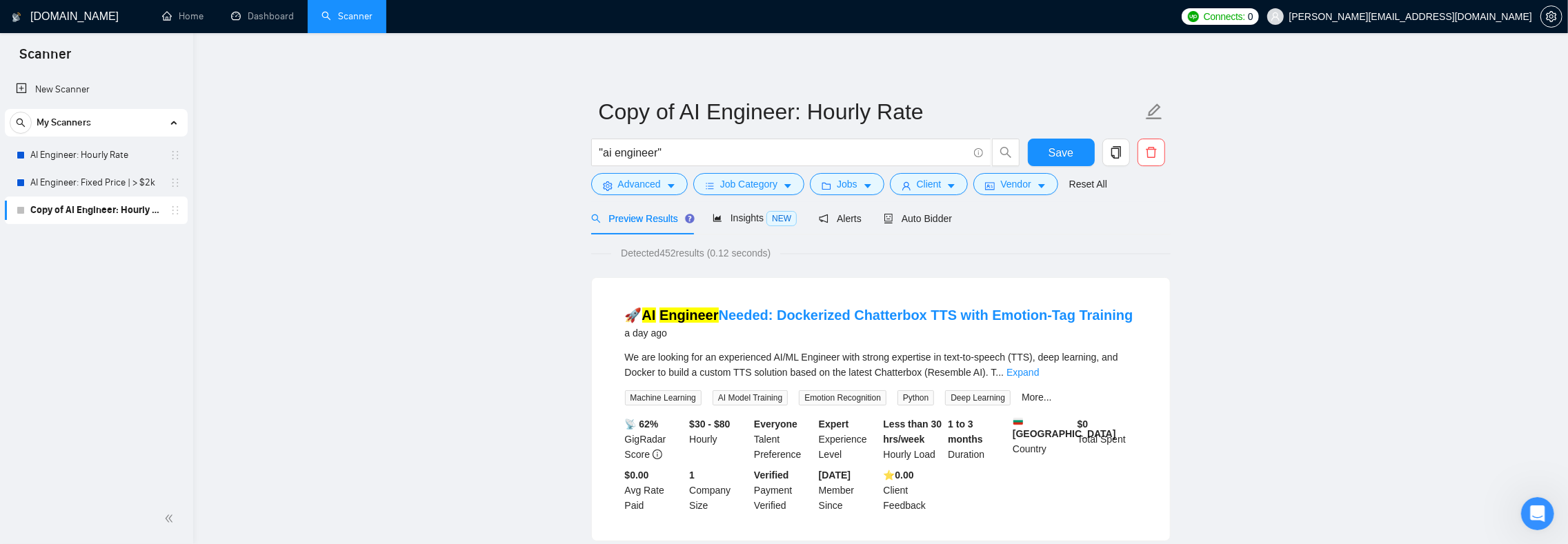
click at [632, 149] on input ""ai engineer"" at bounding box center [784, 153] width 368 height 17
type input ""ml engineer""
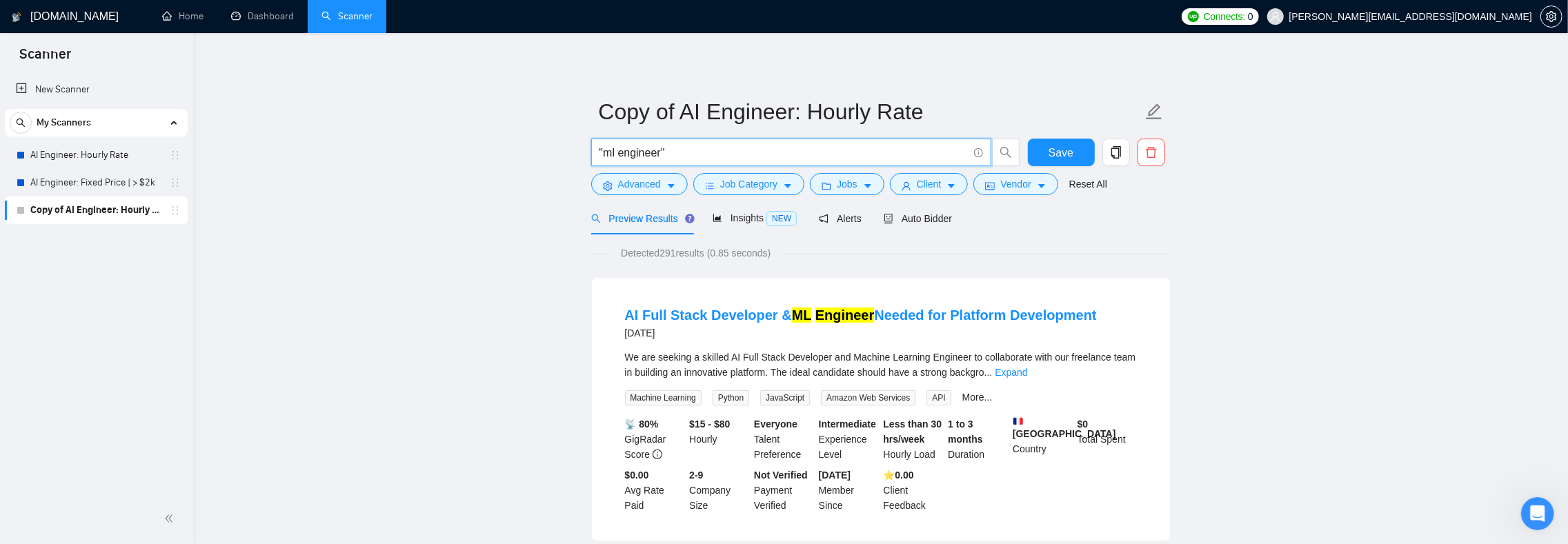
click at [777, 350] on div "We are seeking a skilled AI Full Stack Developer and Machine Learning Engineer …" at bounding box center [880, 365] width 512 height 30
click at [768, 356] on span "We are seeking a skilled AI Full Stack Developer and Machine Learning Engineer …" at bounding box center [880, 365] width 511 height 26
click at [782, 357] on span "We are seeking a skilled AI Full Stack Developer and Machine Learning Engineer …" at bounding box center [880, 365] width 511 height 26
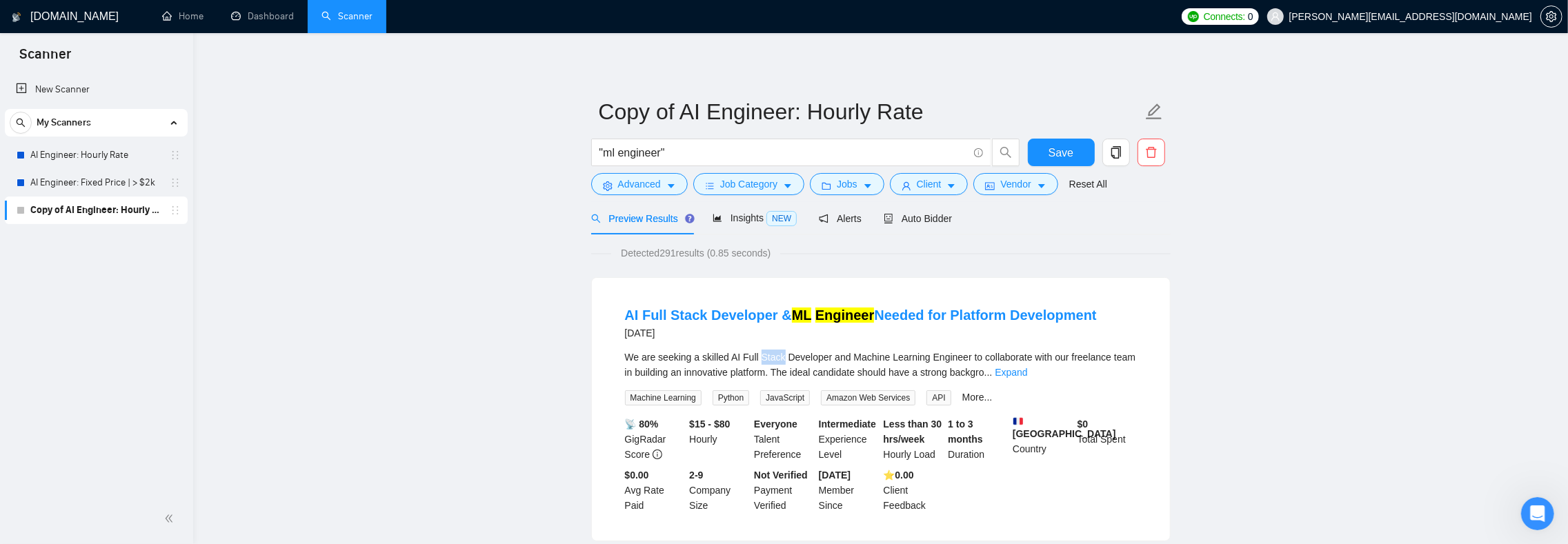
click at [782, 357] on span "We are seeking a skilled AI Full Stack Developer and Machine Learning Engineer …" at bounding box center [880, 365] width 511 height 26
click at [802, 359] on span "We are seeking a skilled AI Full Stack Developer and Machine Learning Engineer …" at bounding box center [880, 365] width 511 height 26
click at [812, 359] on span "We are seeking a skilled AI Full Stack Developer and Machine Learning Engineer …" at bounding box center [880, 365] width 511 height 26
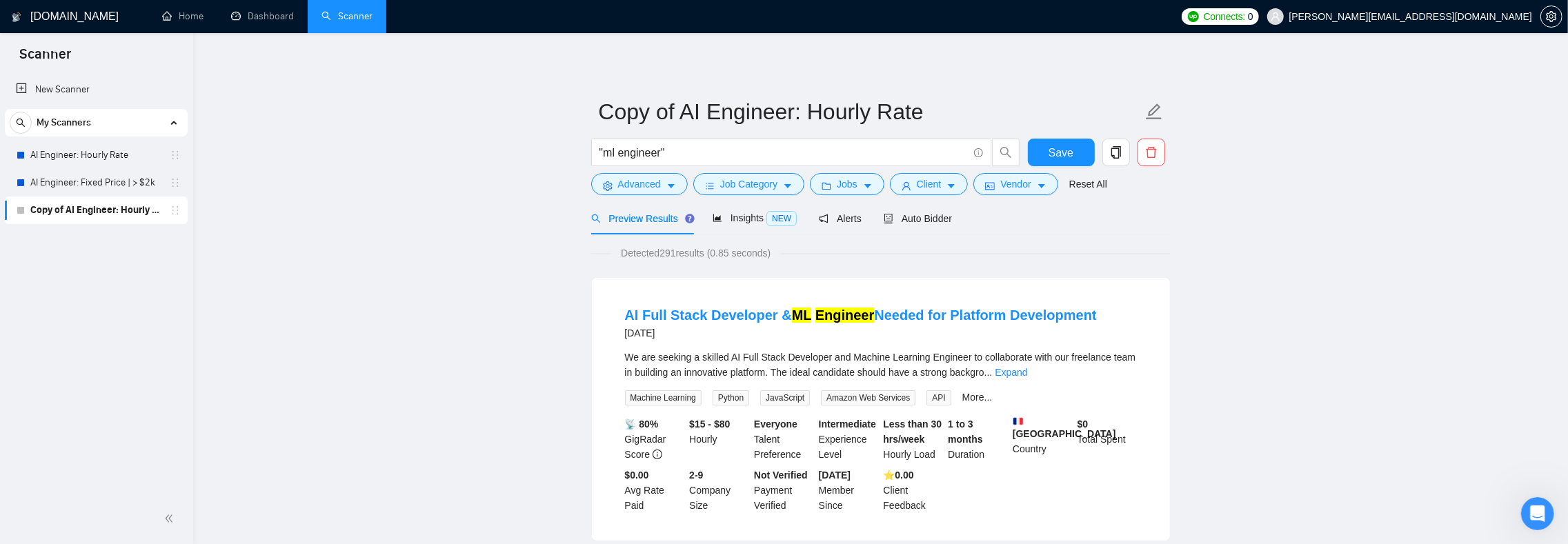
click at [848, 359] on span "We are seeking a skilled AI Full Stack Developer and Machine Learning Engineer …" at bounding box center [880, 365] width 511 height 26
click at [1051, 362] on span "We are seeking a skilled AI Full Stack Developer and Machine Learning Engineer …" at bounding box center [880, 365] width 511 height 26
click at [1027, 373] on link "Expand" at bounding box center [1010, 372] width 32 height 11
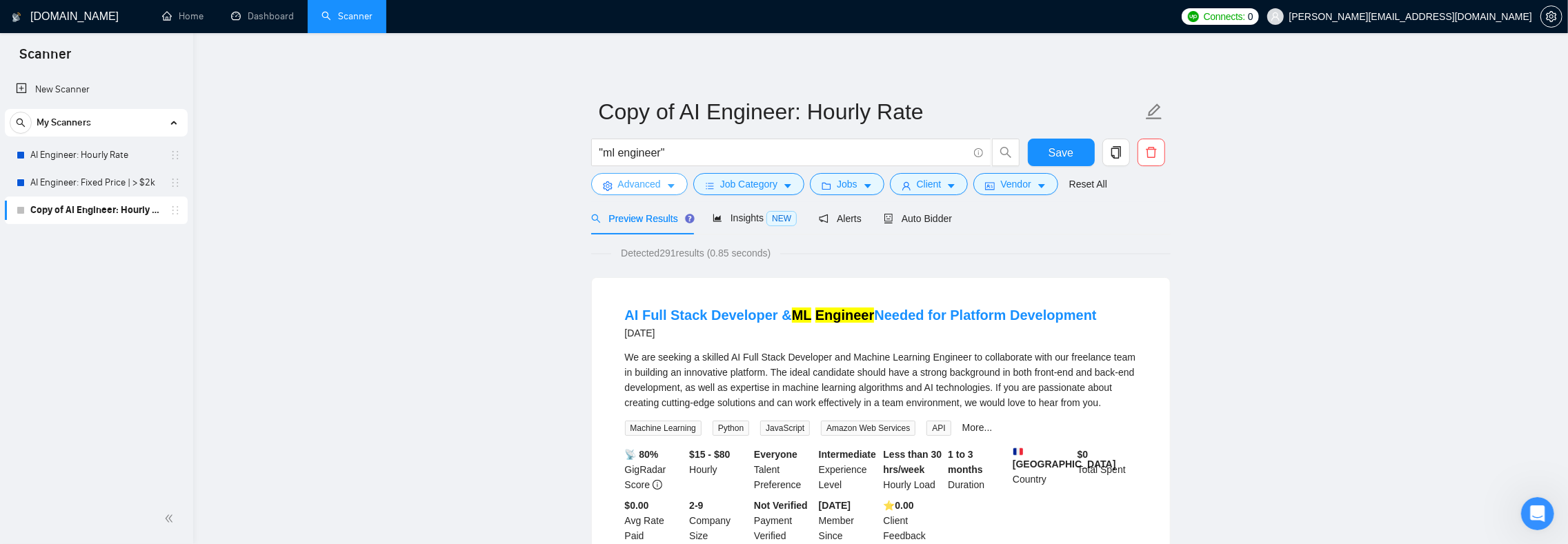
click at [674, 188] on icon "caret-down" at bounding box center [672, 187] width 7 height 4
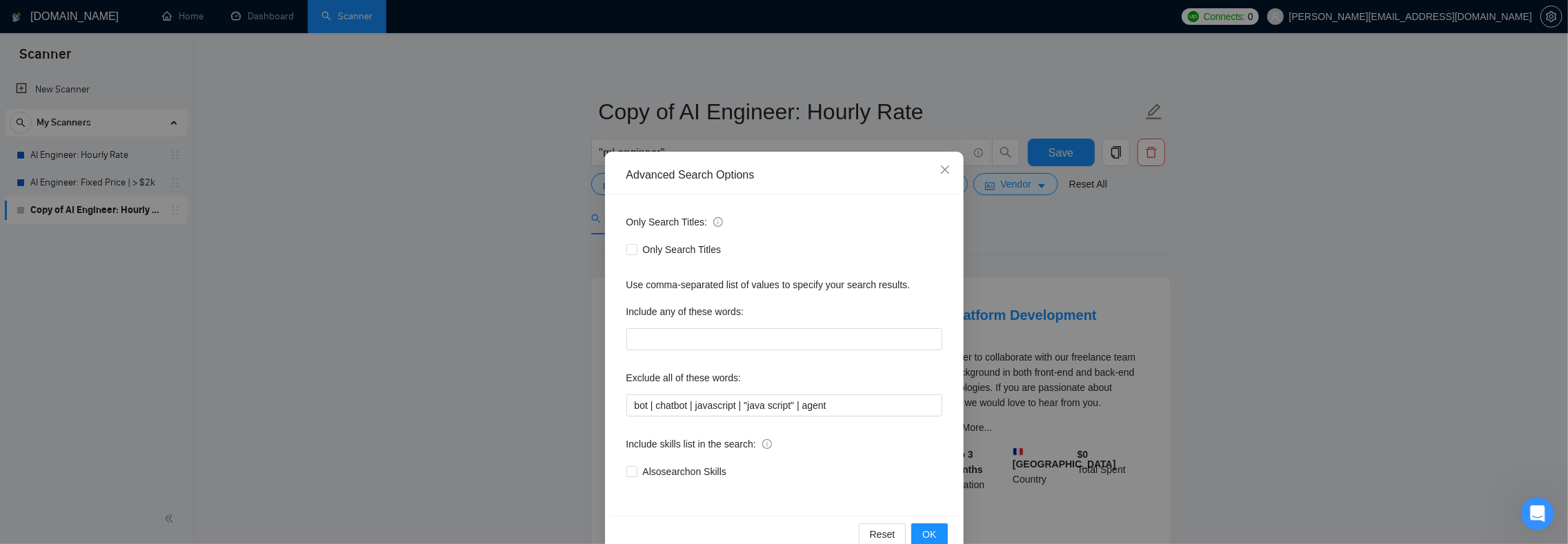
scroll to position [25, 0]
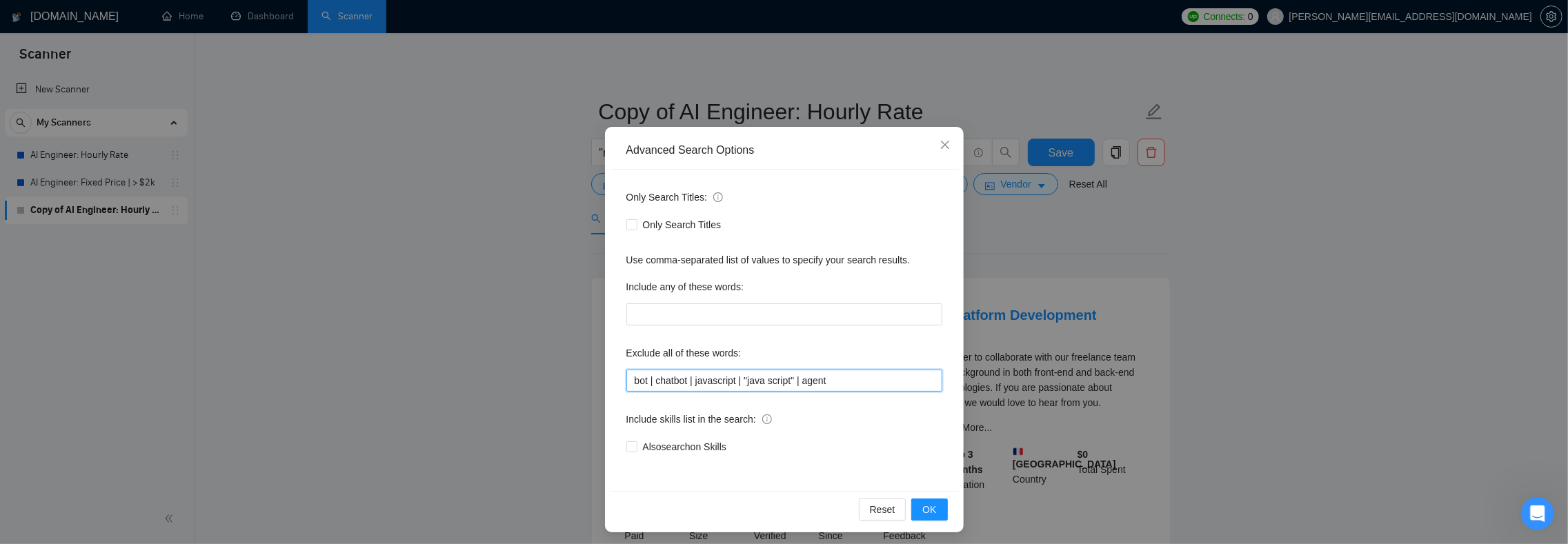
click at [857, 383] on input "bot | chatbot | javascript | "java script" | agent" at bounding box center [784, 381] width 316 height 22
type input "bot | chatbot | javascript | "java script" | agent | developer"
click at [923, 508] on span "OK" at bounding box center [929, 509] width 14 height 15
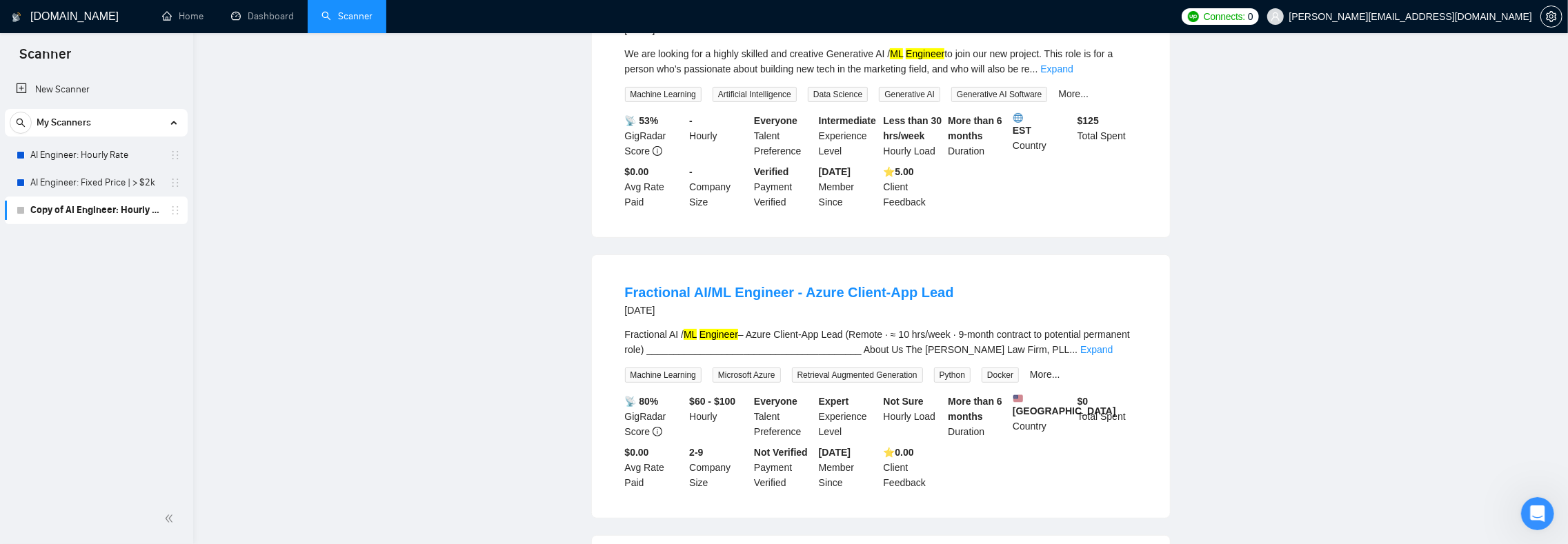
scroll to position [0, 0]
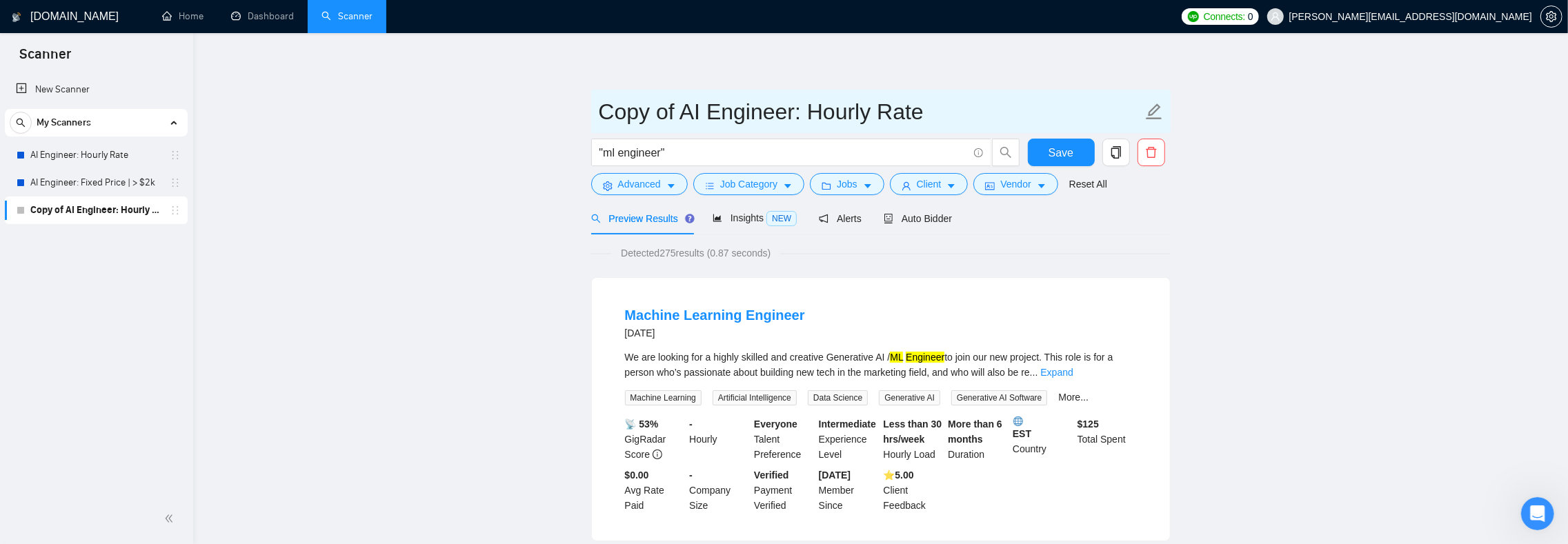
click at [784, 117] on input "Copy of AI Engineer: Hourly Rate" at bounding box center [870, 112] width 544 height 35
type input "ML Engineer: Hourly Rate"
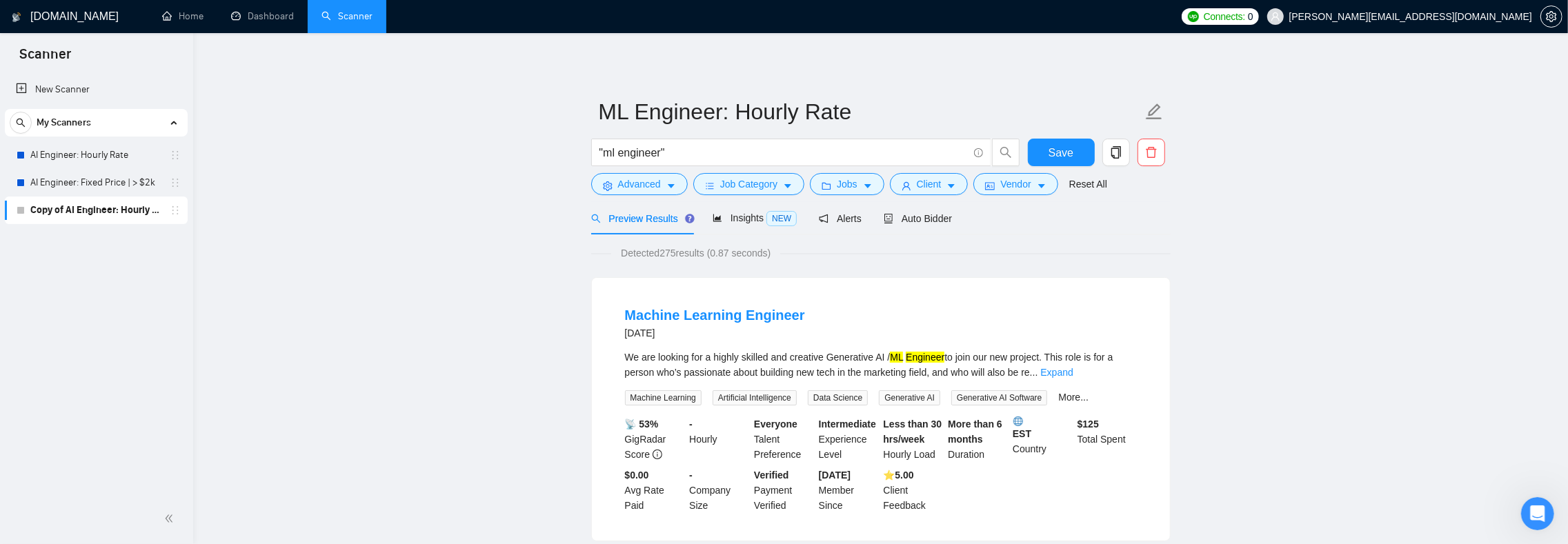
click at [862, 222] on span "Alerts" at bounding box center [839, 218] width 43 height 11
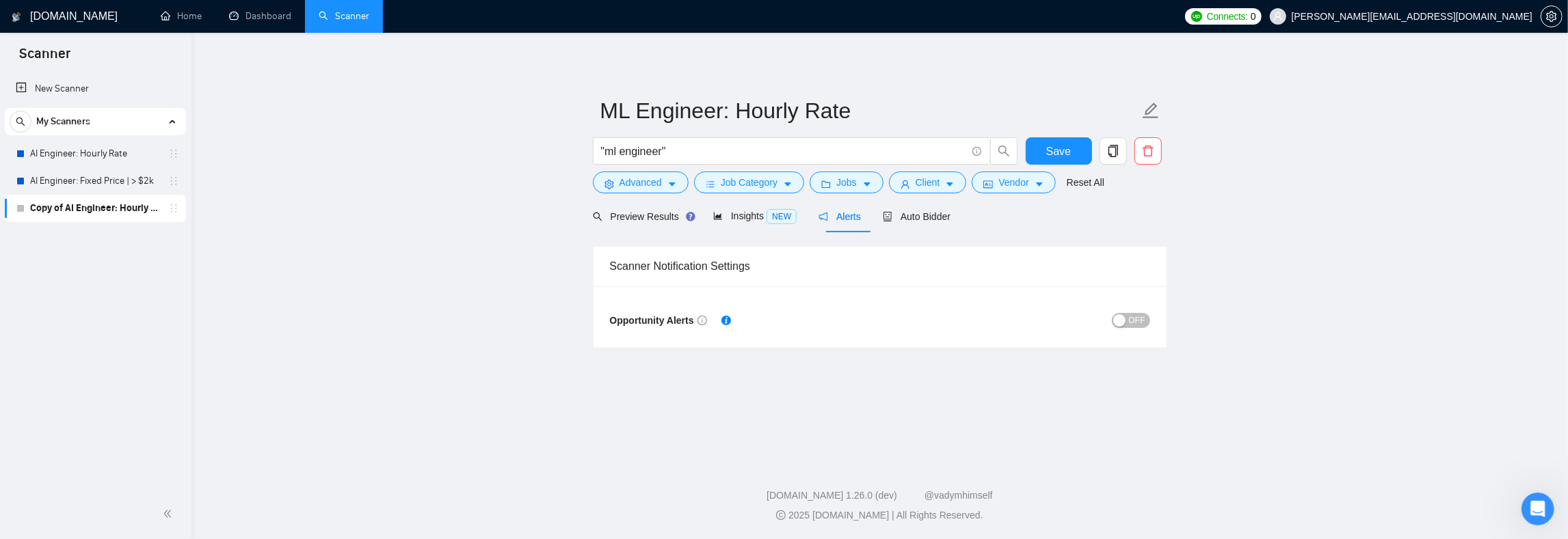
click at [1130, 317] on span "OFF" at bounding box center [1137, 320] width 16 height 15
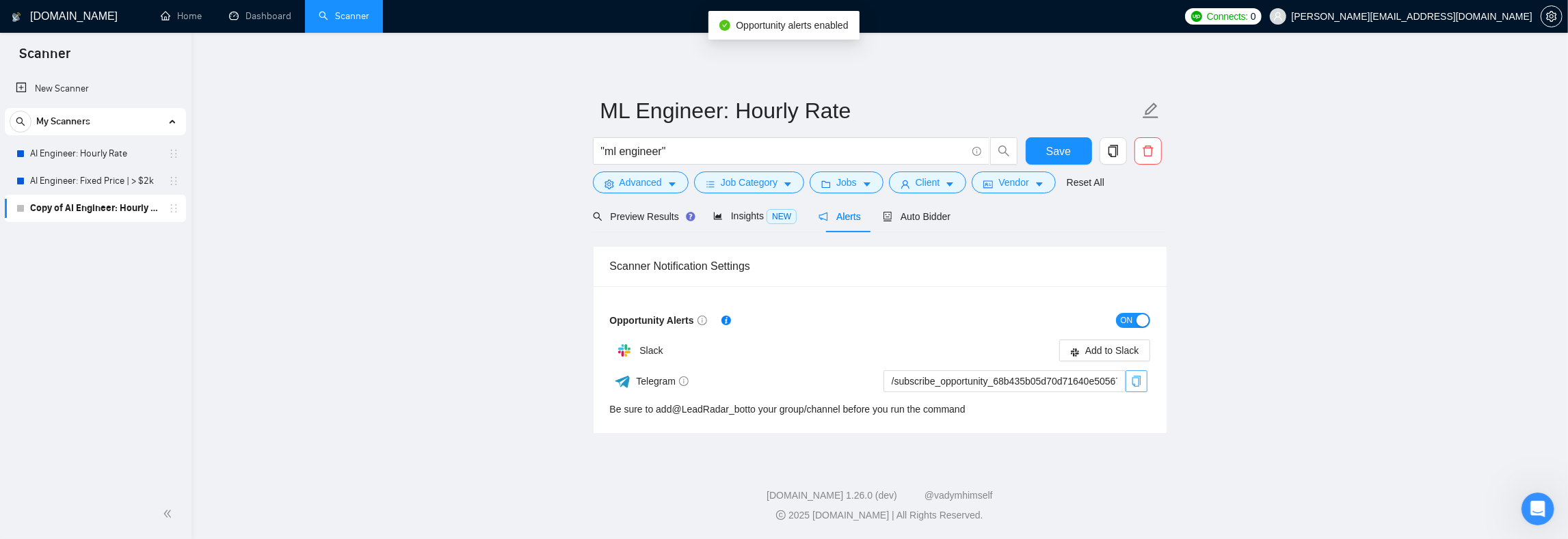
click at [1143, 381] on span "copy" at bounding box center [1137, 381] width 21 height 11
click at [1052, 145] on span "Save" at bounding box center [1059, 152] width 25 height 17
click at [629, 212] on span "Preview Results" at bounding box center [642, 216] width 98 height 11
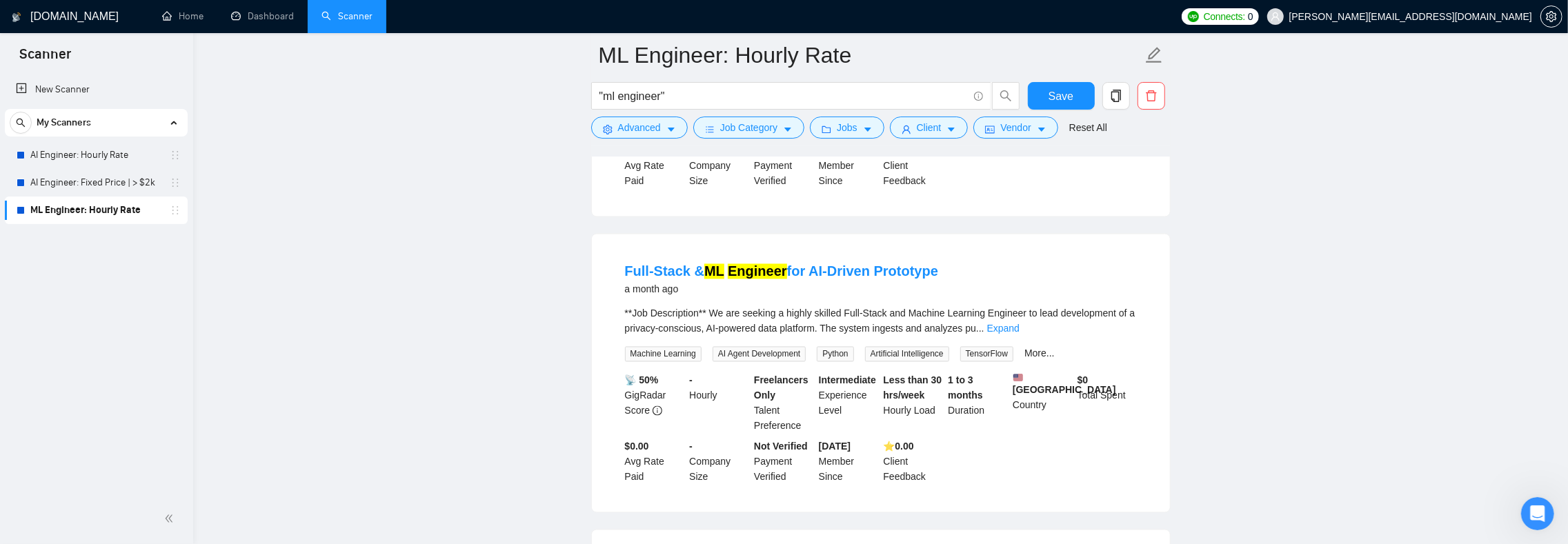
scroll to position [2402, 0]
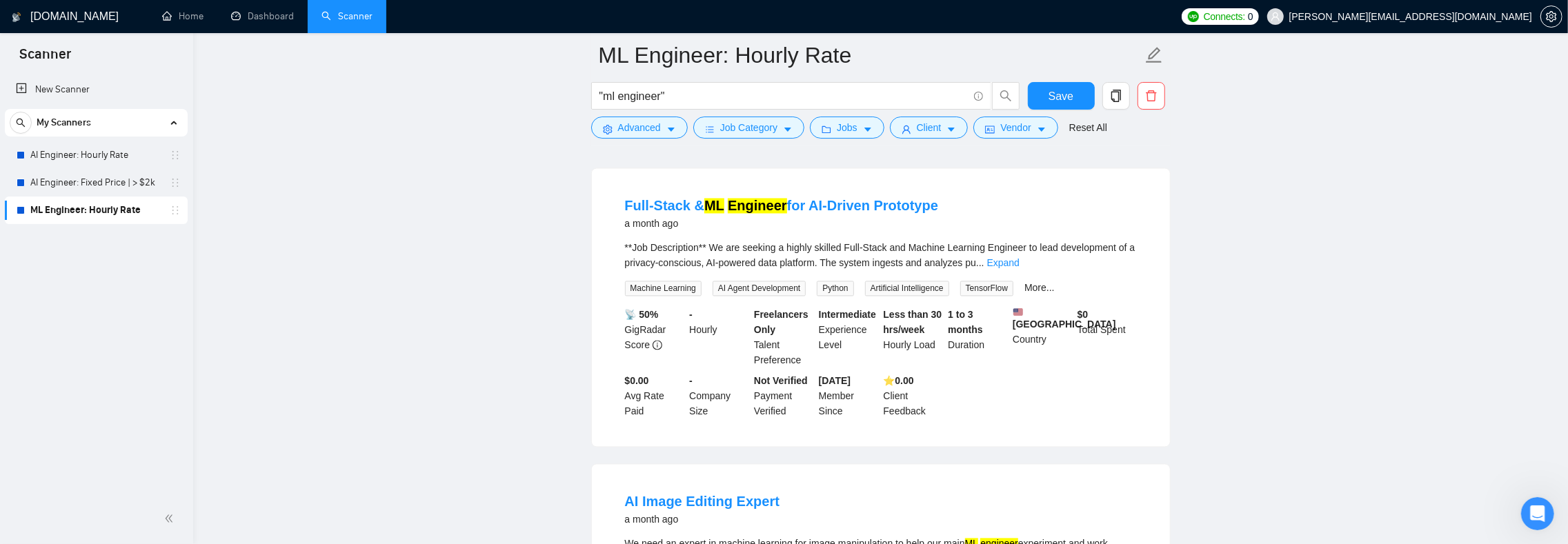
click at [671, 269] on span "**Job Description** We are seeking a highly skilled Full-Stack and Machine Lear…" at bounding box center [880, 255] width 511 height 26
click at [665, 269] on span "**Job Description** We are seeking a highly skilled Full-Stack and Machine Lear…" at bounding box center [880, 255] width 511 height 26
click at [701, 269] on span "**Job Description** We are seeking a highly skilled Full-Stack and Machine Lear…" at bounding box center [880, 255] width 511 height 26
click at [1019, 269] on link "Expand" at bounding box center [1002, 262] width 32 height 11
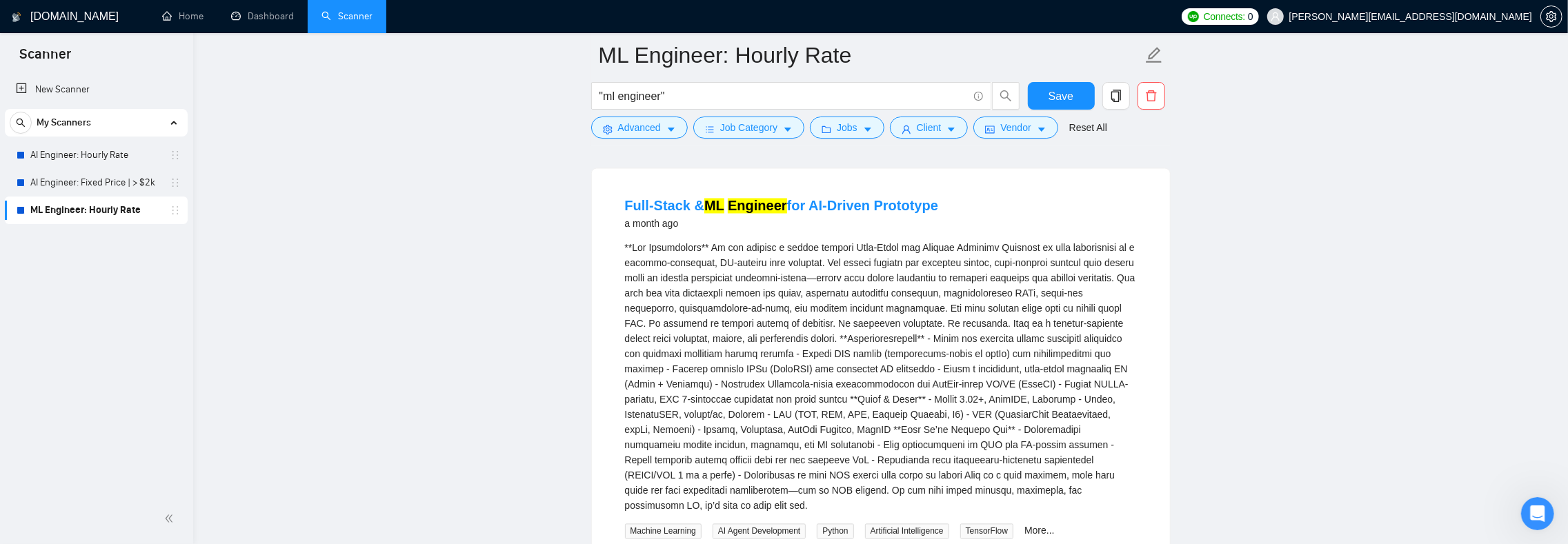
scroll to position [2549, 0]
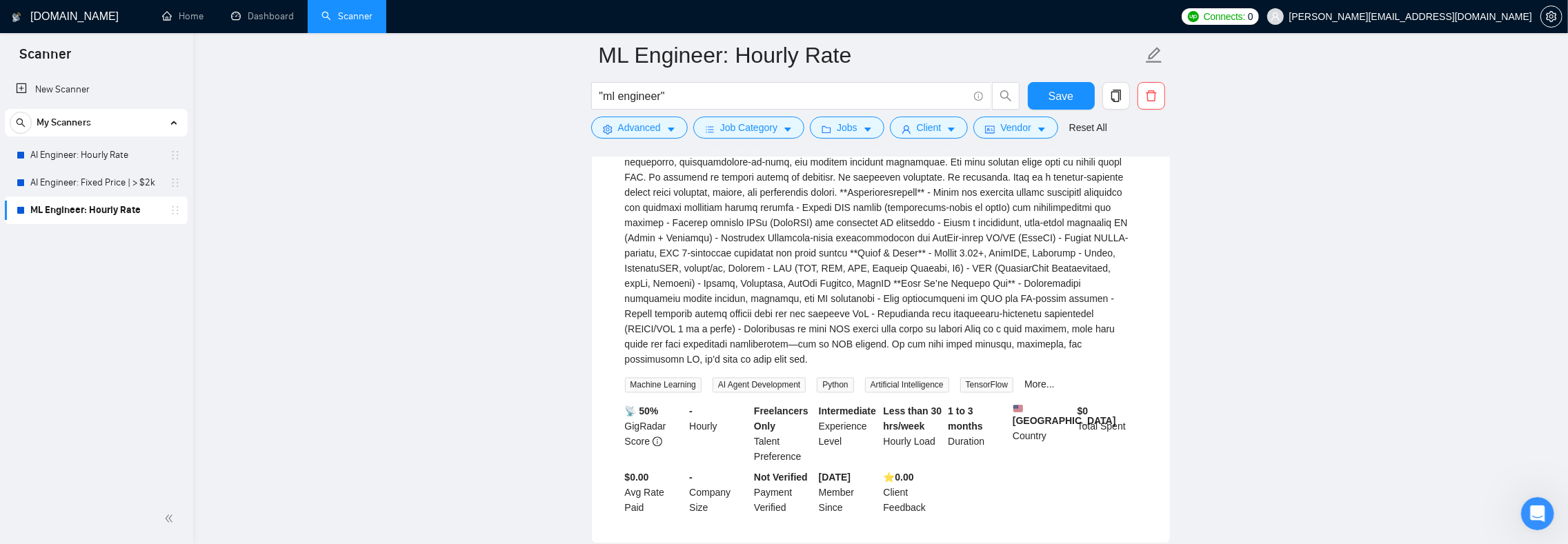
click at [895, 322] on div "**Job Description**\a\aWe are seeking a highly skilled Full-Stack and Machine L…" at bounding box center [880, 230] width 512 height 273
click at [862, 321] on div "**Job Description**\a\aWe are seeking a highly skilled Full-Stack and Machine L…" at bounding box center [880, 230] width 512 height 273
click at [826, 329] on div "**Job Description**\a\aWe are seeking a highly skilled Full-Stack and Machine L…" at bounding box center [880, 230] width 512 height 273
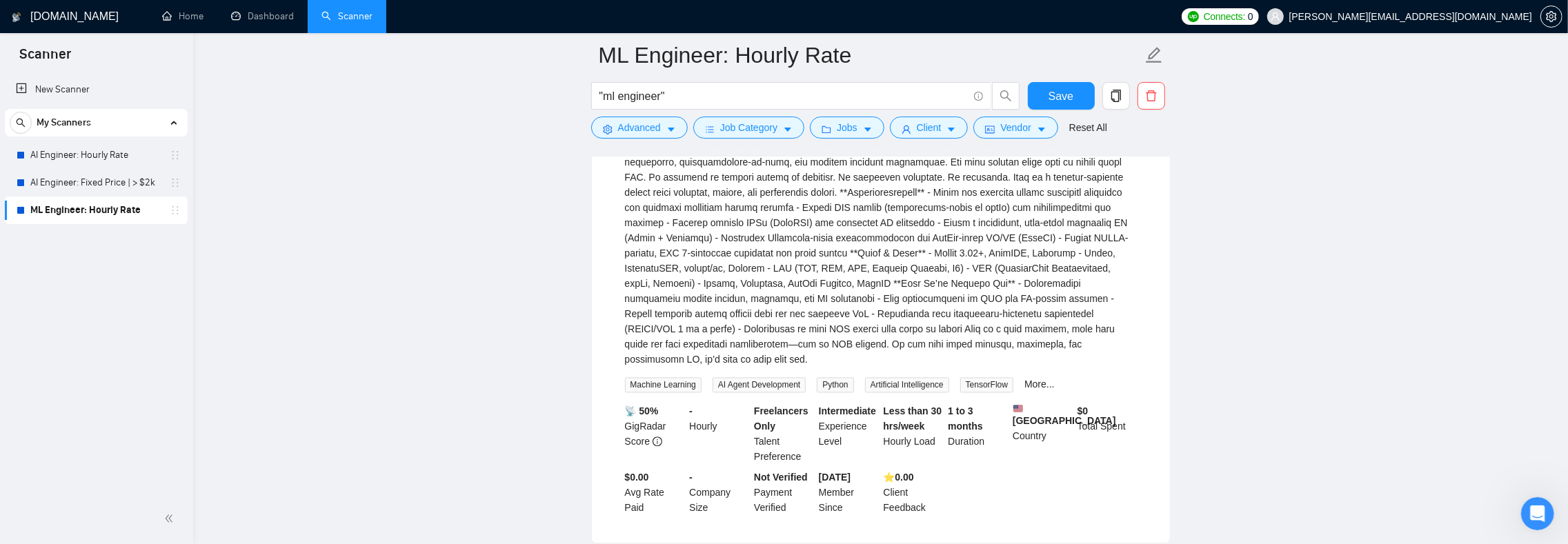
click at [819, 344] on div "**Job Description**\a\aWe are seeking a highly skilled Full-Stack and Machine L…" at bounding box center [880, 230] width 512 height 273
click at [815, 349] on div "**Job Description**\a\aWe are seeking a highly skilled Full-Stack and Machine L…" at bounding box center [880, 230] width 512 height 273
click at [829, 348] on div "**Job Description**\a\aWe are seeking a highly skilled Full-Stack and Machine L…" at bounding box center [880, 230] width 512 height 273
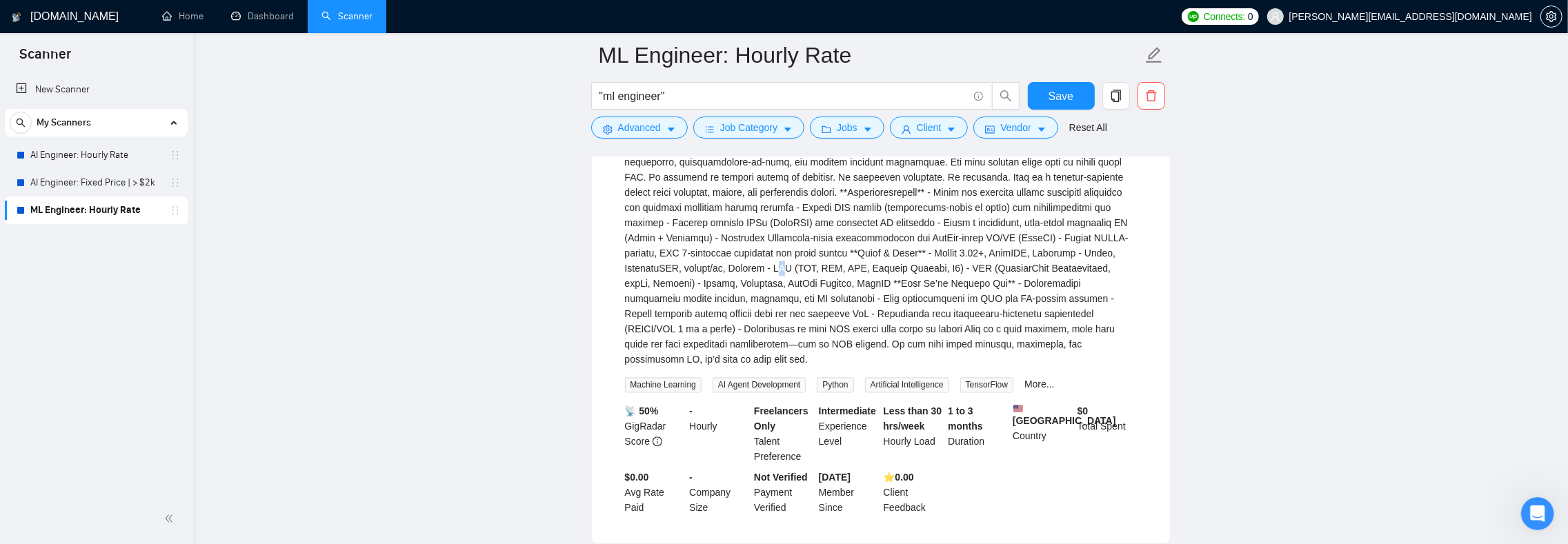
click at [829, 348] on div "**Job Description**\a\aWe are seeking a highly skilled Full-Stack and Machine L…" at bounding box center [880, 230] width 512 height 273
click at [815, 348] on div "**Job Description**\a\aWe are seeking a highly skilled Full-Stack and Machine L…" at bounding box center [880, 230] width 512 height 273
drag, startPoint x: 777, startPoint y: 347, endPoint x: 765, endPoint y: 349, distance: 12.2
click at [777, 347] on div "**Job Description**\a\aWe are seeking a highly skilled Full-Stack and Machine L…" at bounding box center [880, 230] width 512 height 273
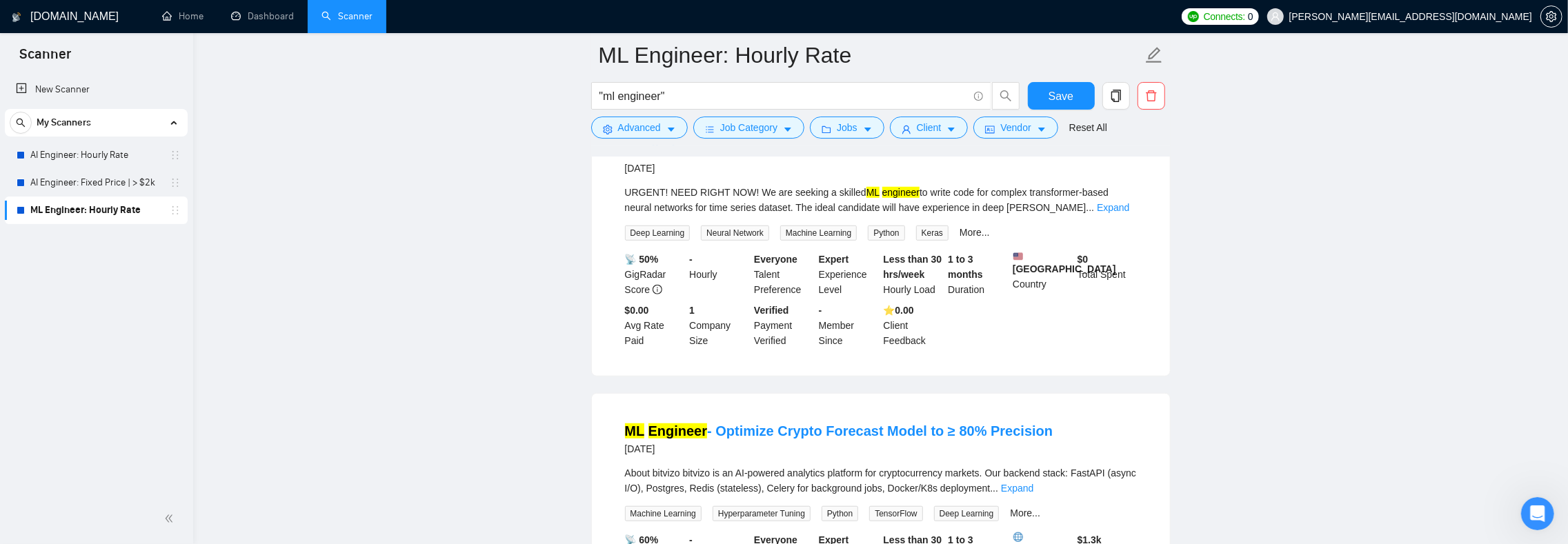
scroll to position [0, 0]
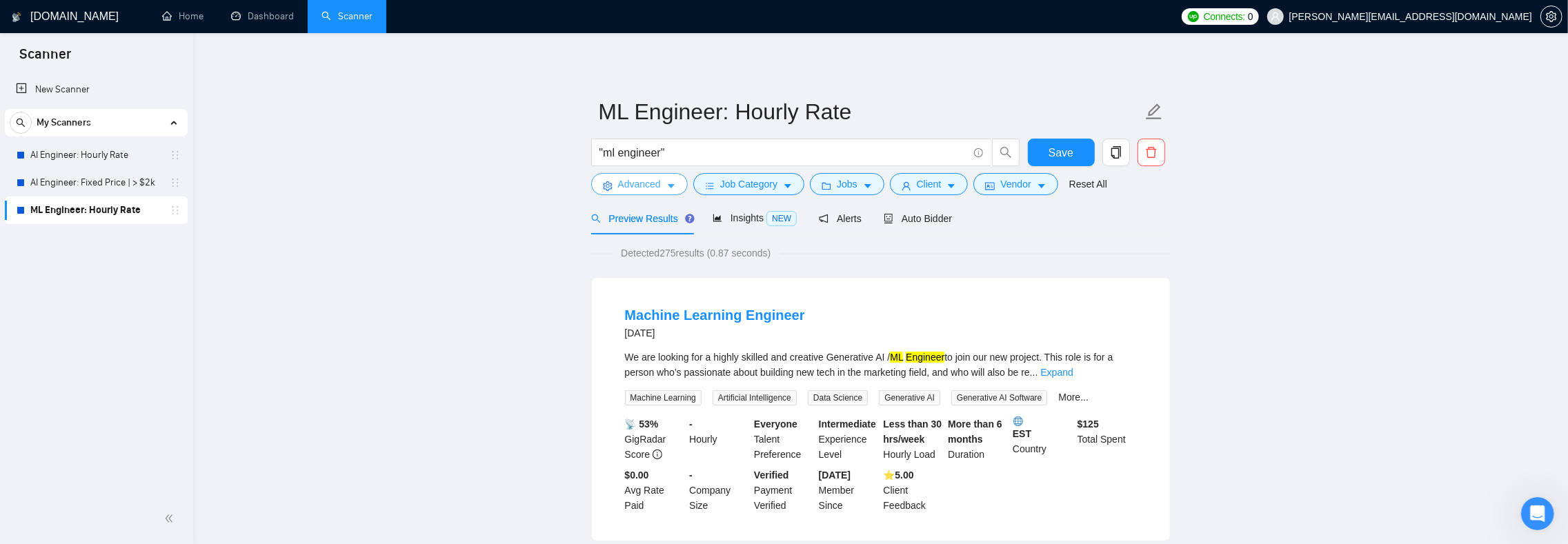
click at [676, 183] on icon "caret-down" at bounding box center [671, 186] width 10 height 10
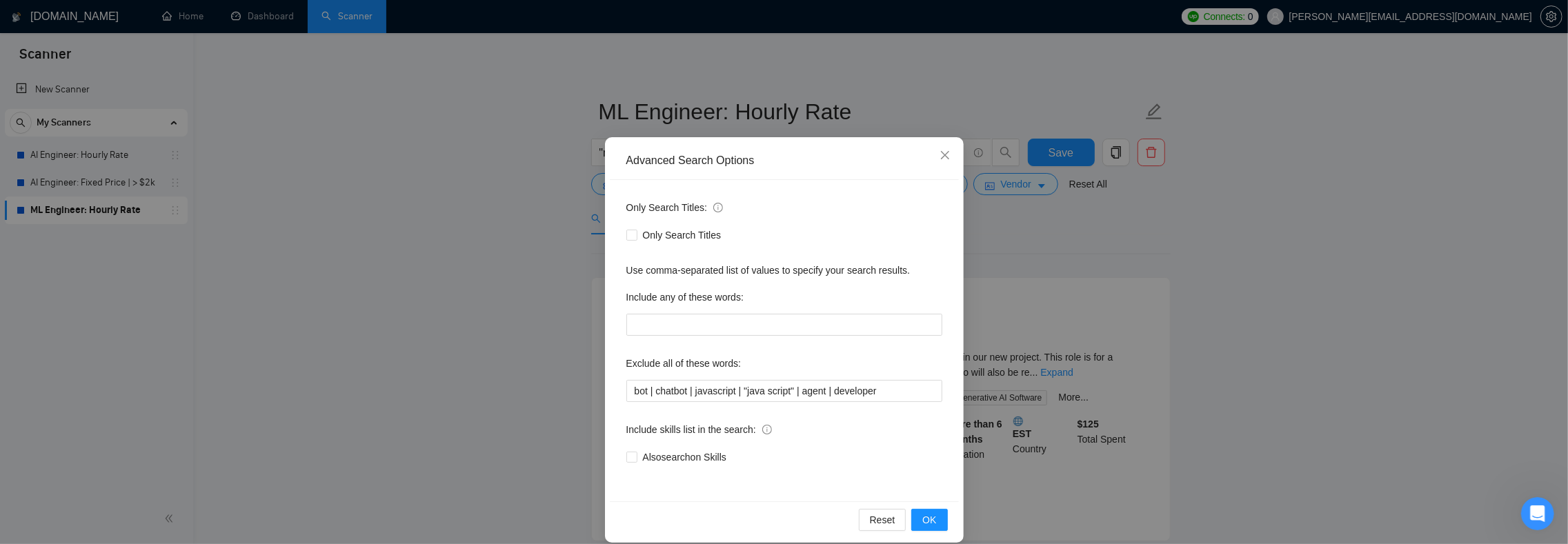
scroll to position [18, 0]
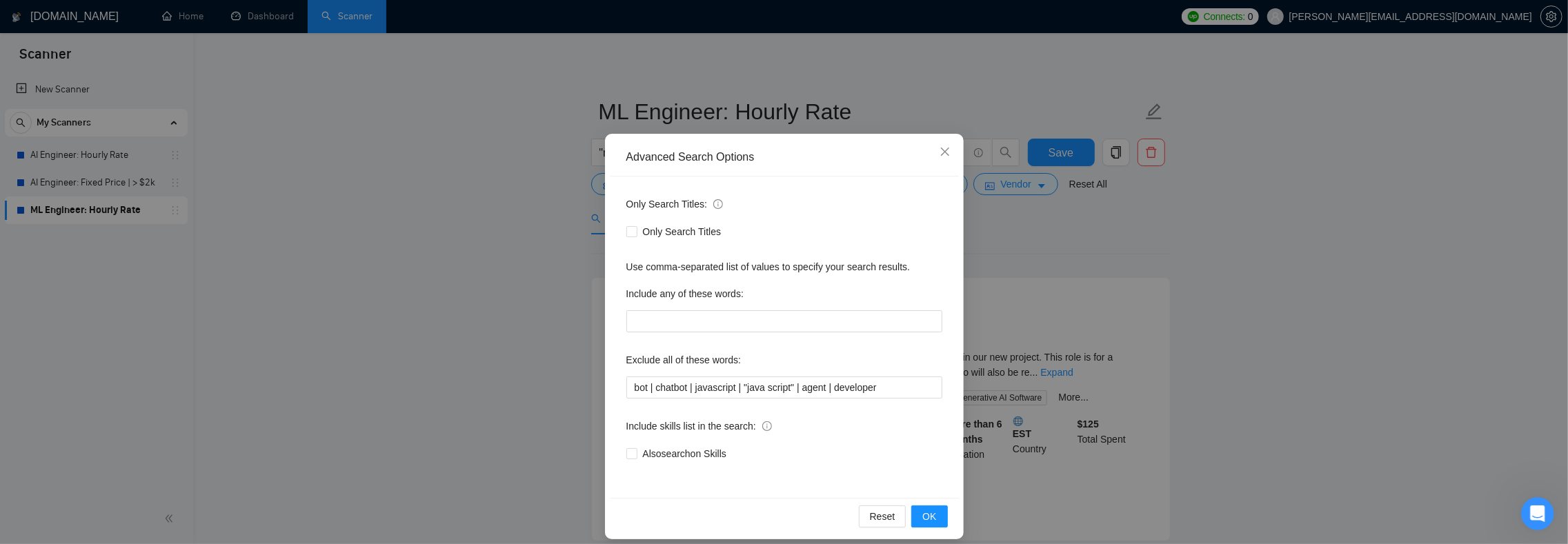
click at [655, 444] on div "Also search on Skills" at bounding box center [784, 454] width 316 height 22
click at [651, 454] on span "Also search on Skills" at bounding box center [685, 454] width 95 height 15
click at [636, 454] on input "Also search on Skills" at bounding box center [631, 453] width 10 height 10
click at [807, 459] on div "Also search on Skills" at bounding box center [784, 454] width 316 height 15
click at [671, 448] on span "Also search on Skills" at bounding box center [685, 454] width 95 height 15
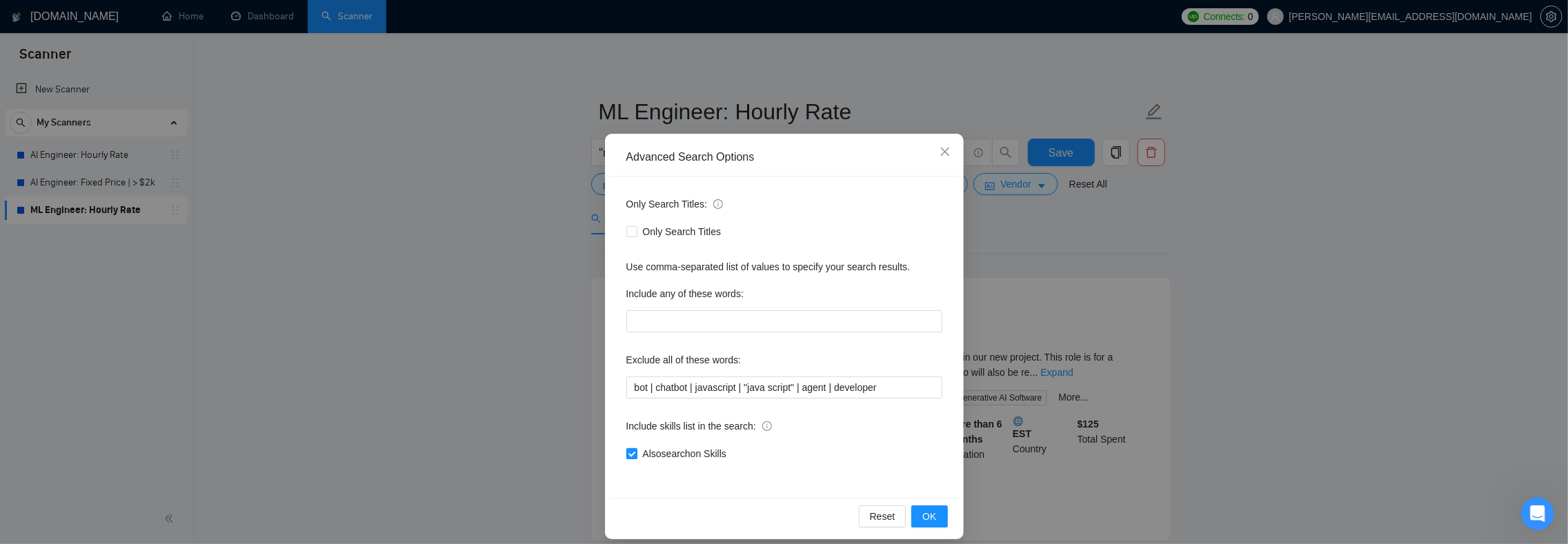
click at [636, 448] on input "Also search on Skills" at bounding box center [631, 453] width 10 height 10
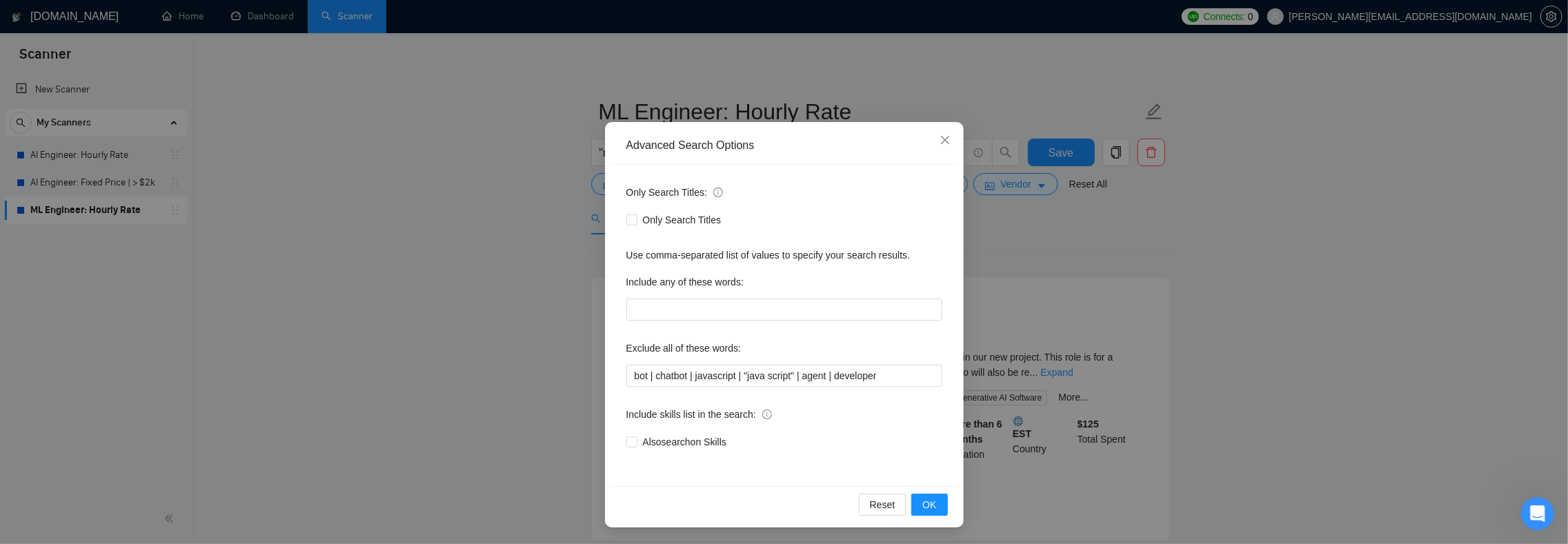
scroll to position [50, 0]
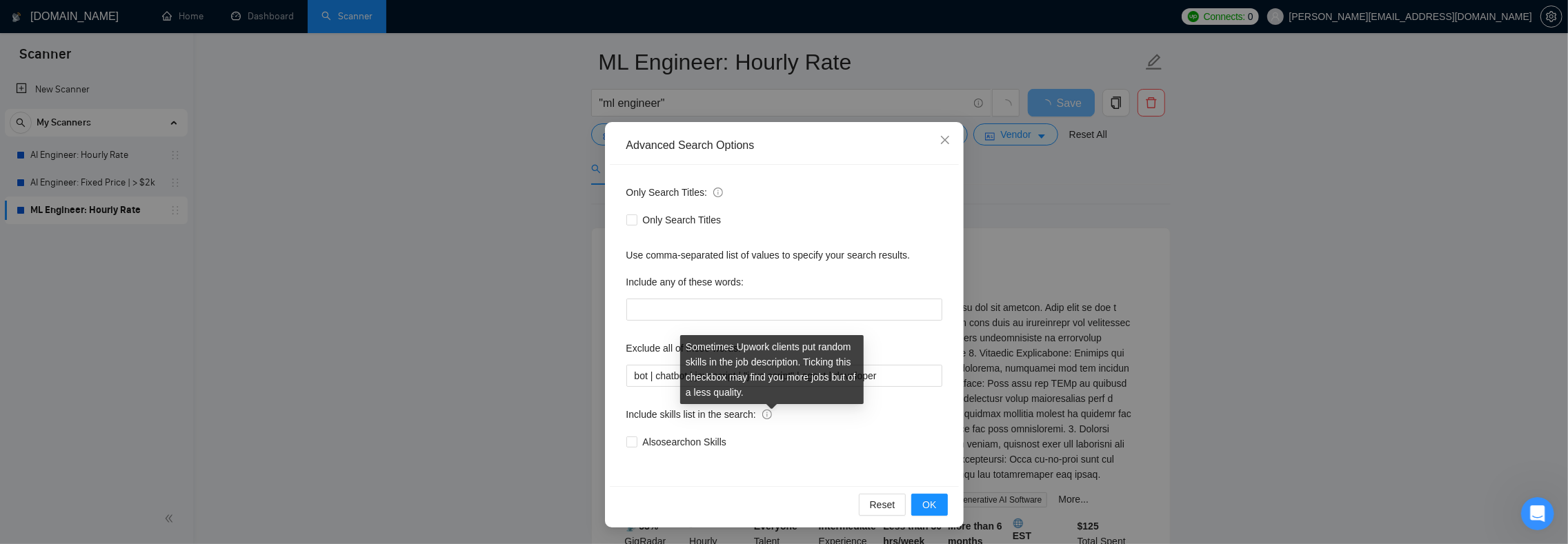
click at [771, 414] on icon "info-circle" at bounding box center [766, 415] width 10 height 10
click at [636, 437] on input "Also search on Skills" at bounding box center [631, 441] width 10 height 10
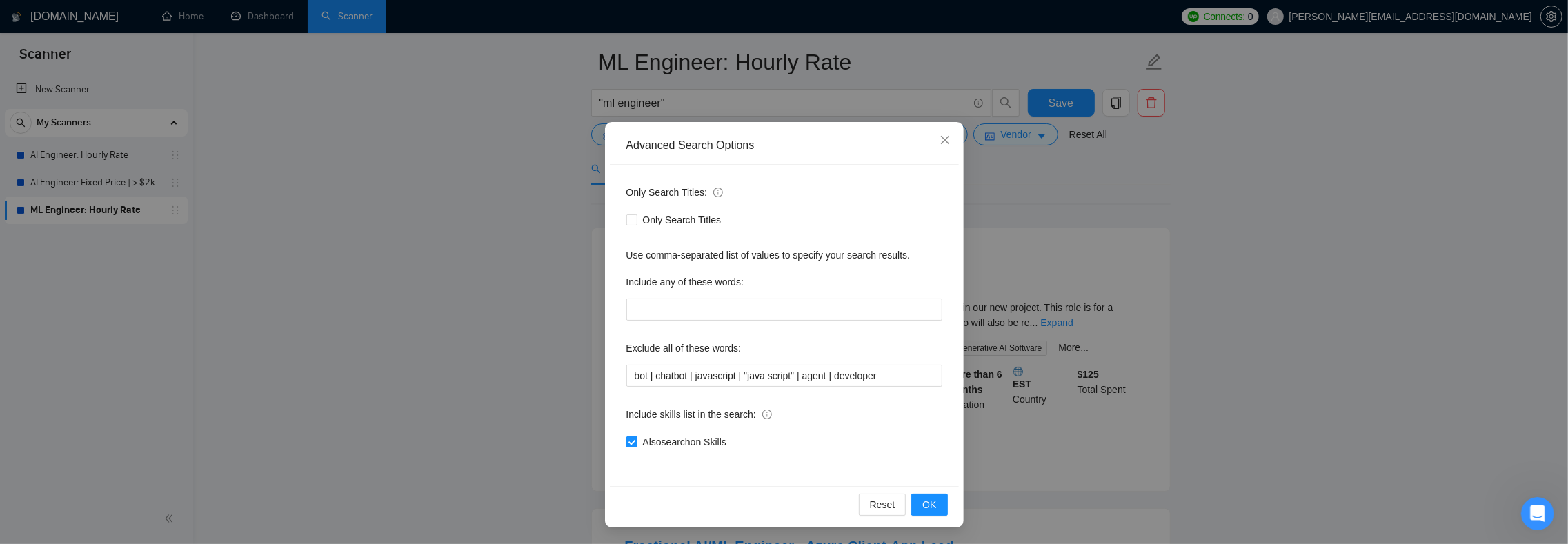
click at [715, 445] on span "Also search on Skills" at bounding box center [685, 441] width 95 height 15
click at [636, 445] on input "Also search on Skills" at bounding box center [631, 441] width 10 height 10
checkbox input "false"
click at [792, 441] on div "Also search on Skills" at bounding box center [784, 441] width 316 height 15
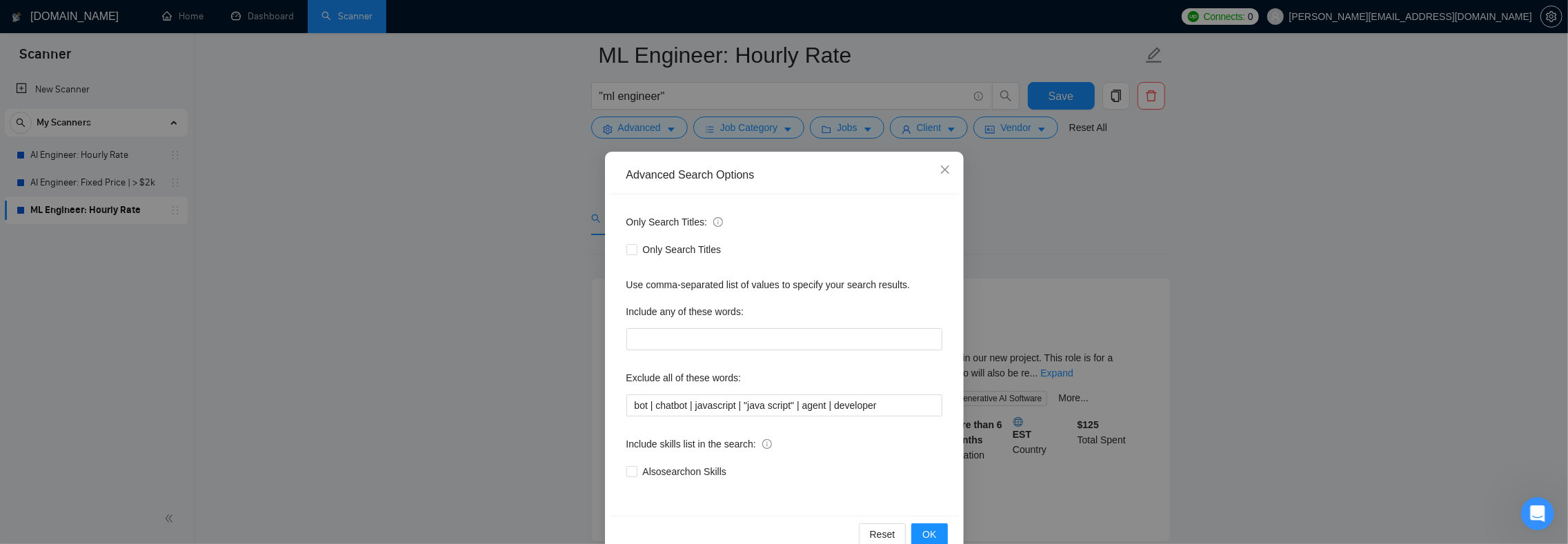
scroll to position [138, 0]
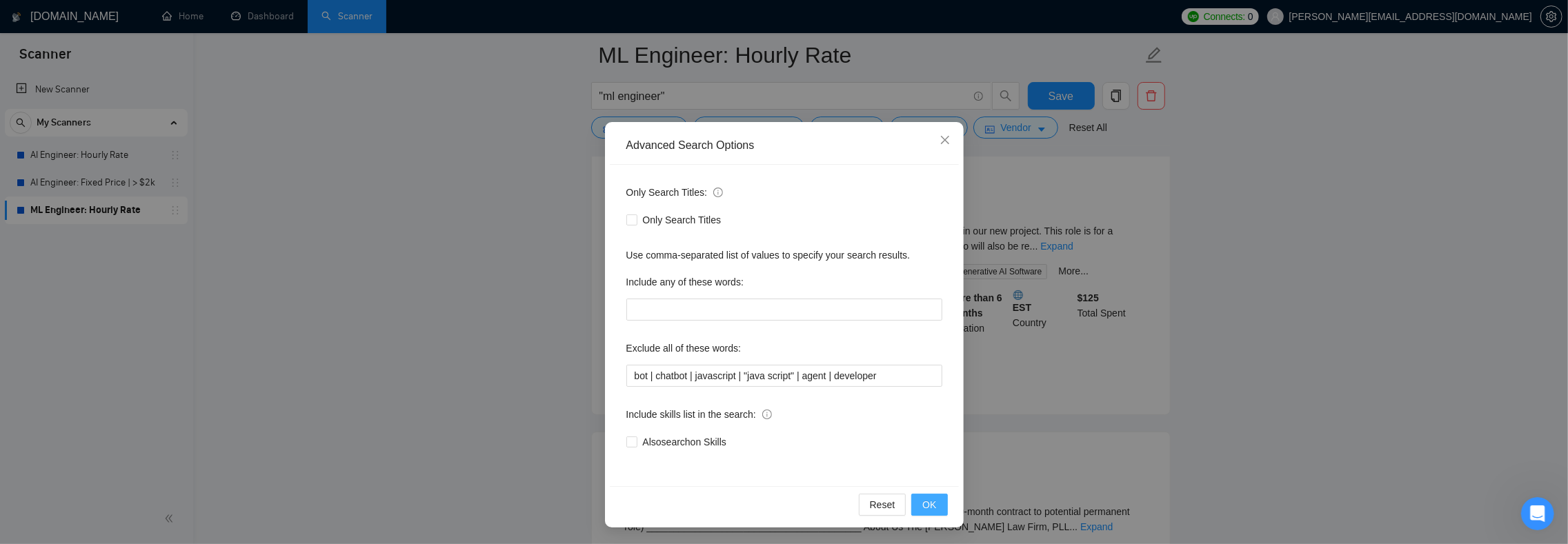
click at [922, 503] on span "OK" at bounding box center [929, 504] width 14 height 15
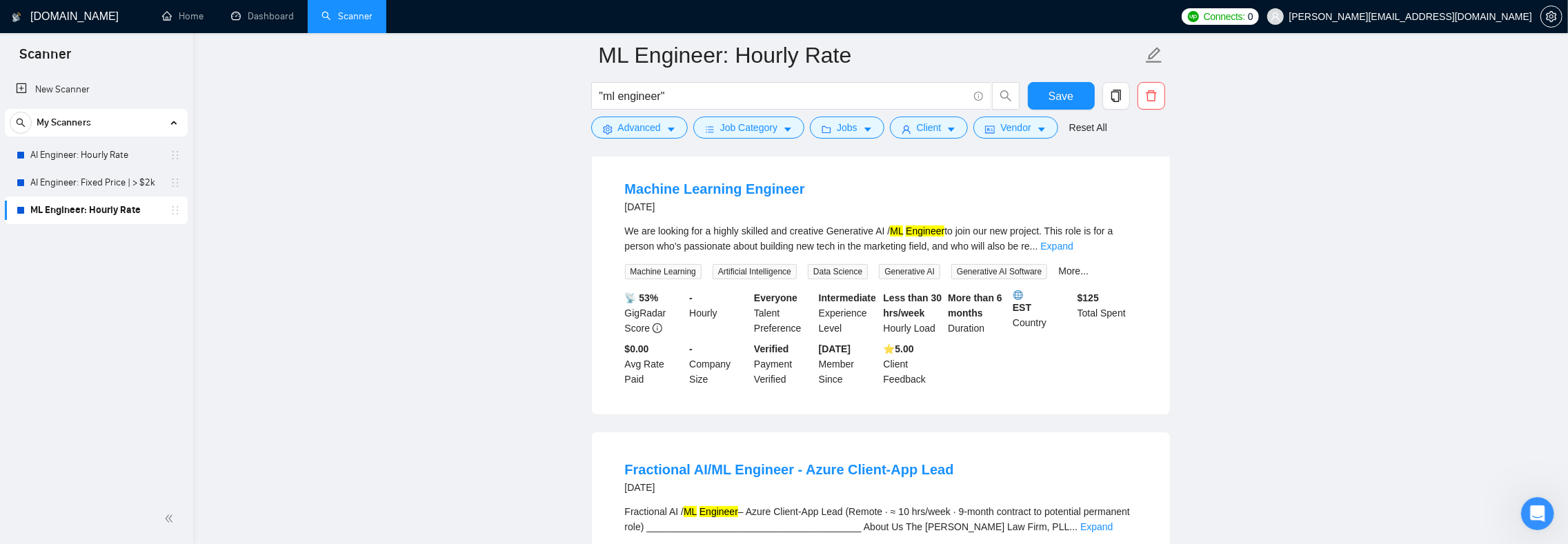
scroll to position [4, 0]
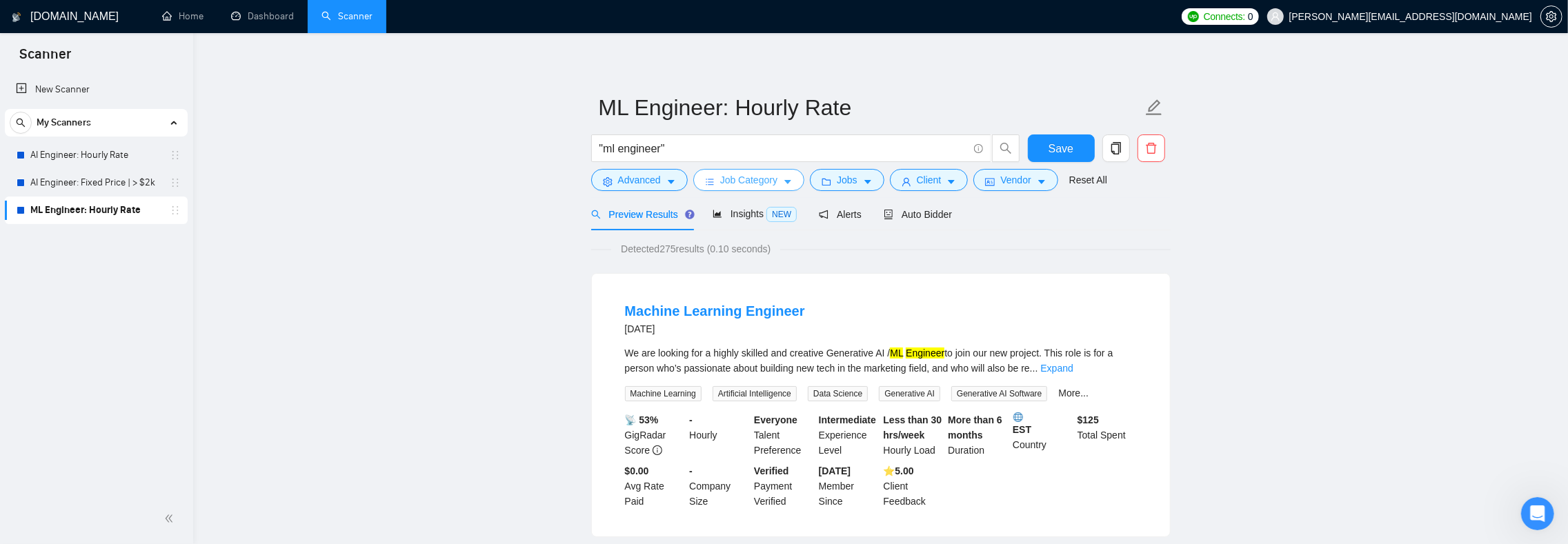
click at [749, 181] on span "Job Category" at bounding box center [749, 179] width 57 height 15
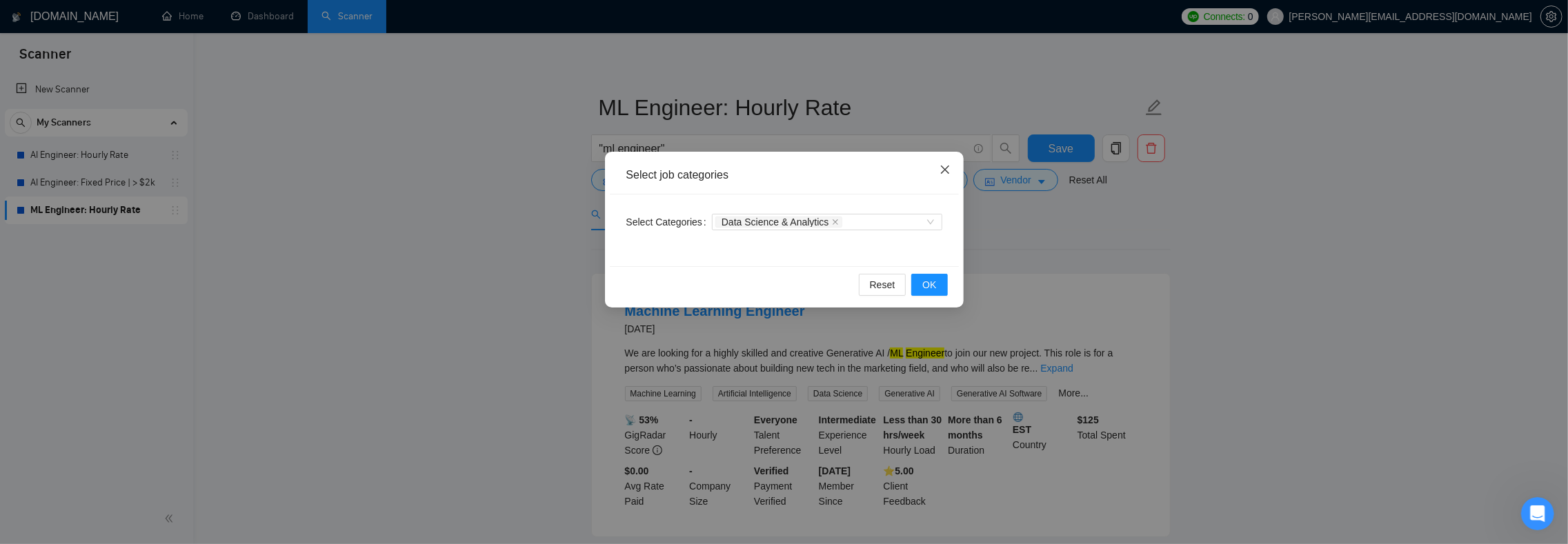
click at [929, 169] on span "Close" at bounding box center [944, 170] width 37 height 37
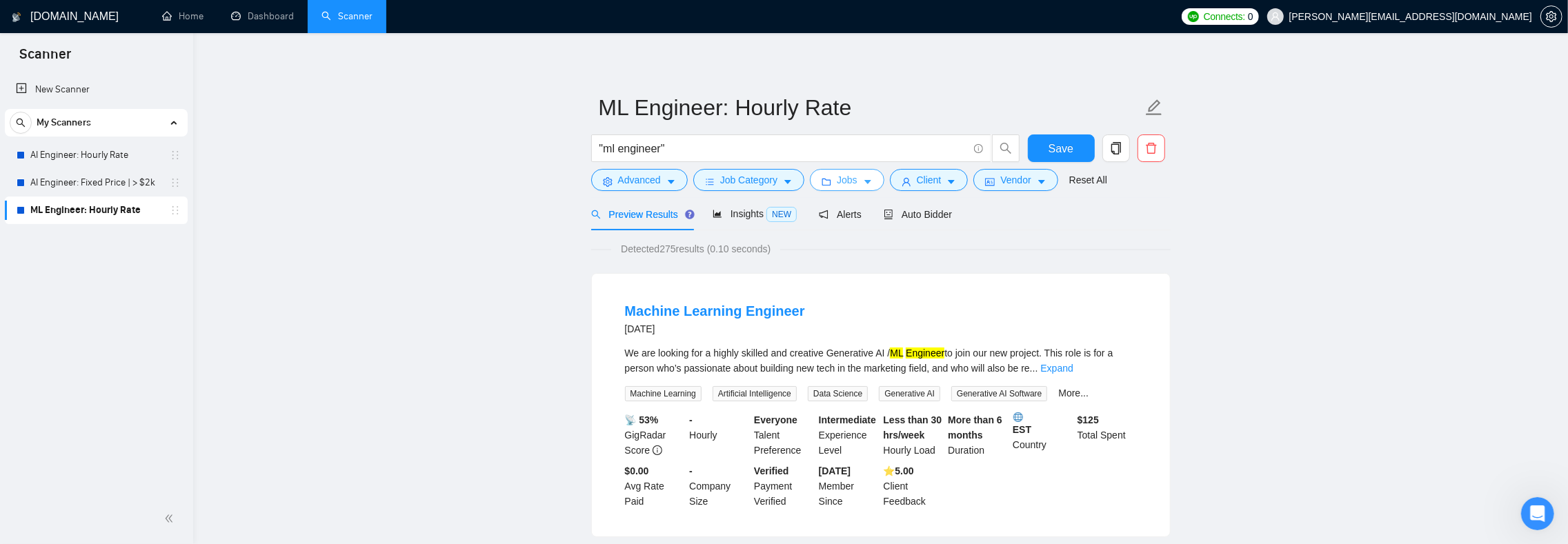
click at [869, 182] on button "Jobs" at bounding box center [847, 180] width 75 height 22
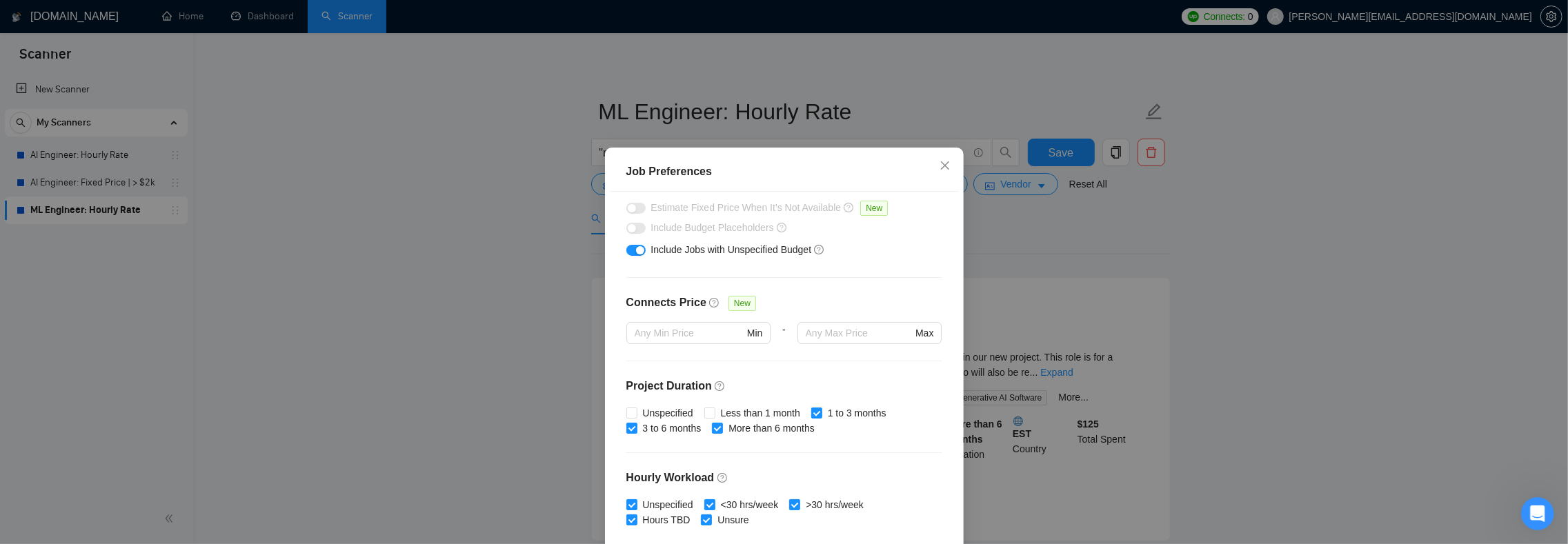
scroll to position [0, 0]
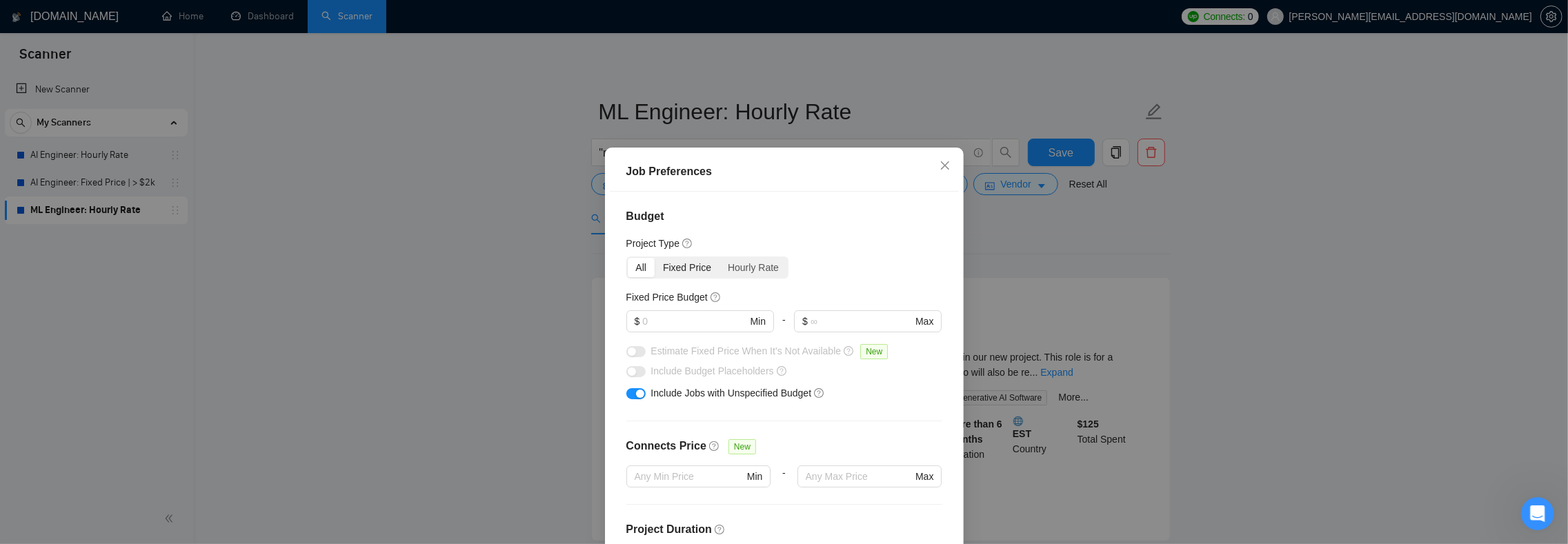
click at [688, 269] on div "Fixed Price" at bounding box center [686, 268] width 65 height 19
click at [654, 258] on input "Fixed Price" at bounding box center [654, 258] width 0 height 0
click at [755, 266] on div "Hourly Rate" at bounding box center [753, 268] width 68 height 19
click at [719, 258] on input "Hourly Rate" at bounding box center [719, 258] width 0 height 0
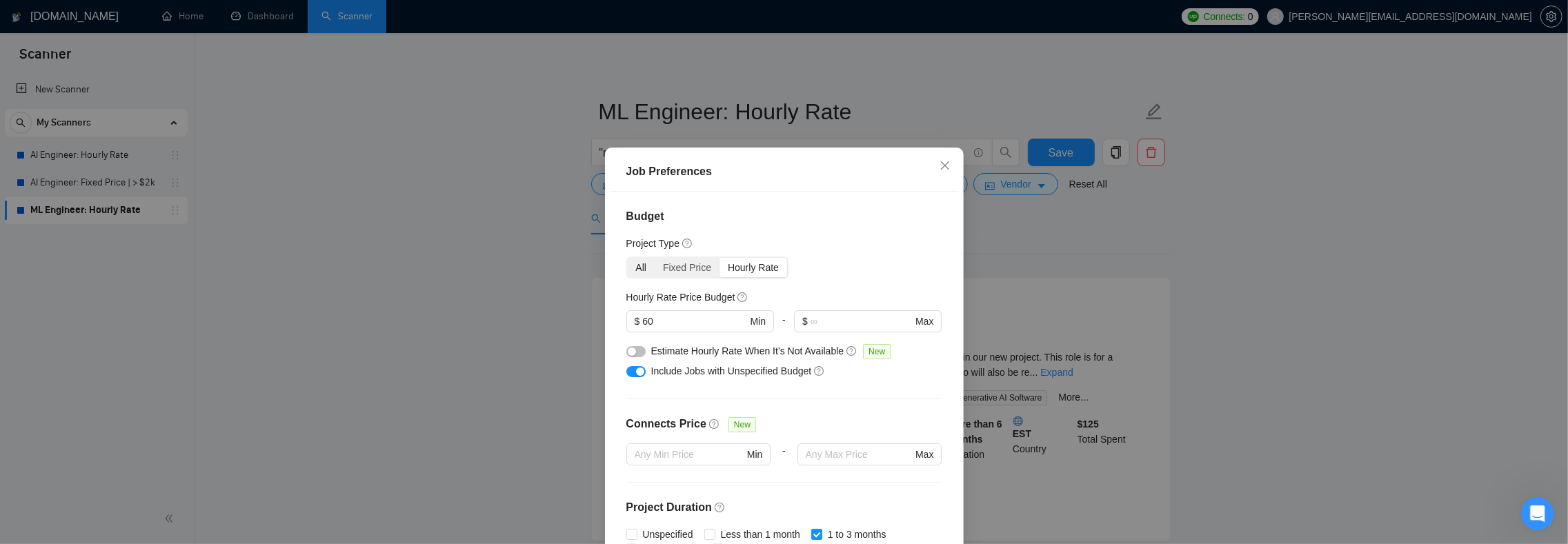
click at [635, 262] on div "All" at bounding box center [641, 268] width 28 height 19
click at [627, 258] on input "All" at bounding box center [627, 258] width 0 height 0
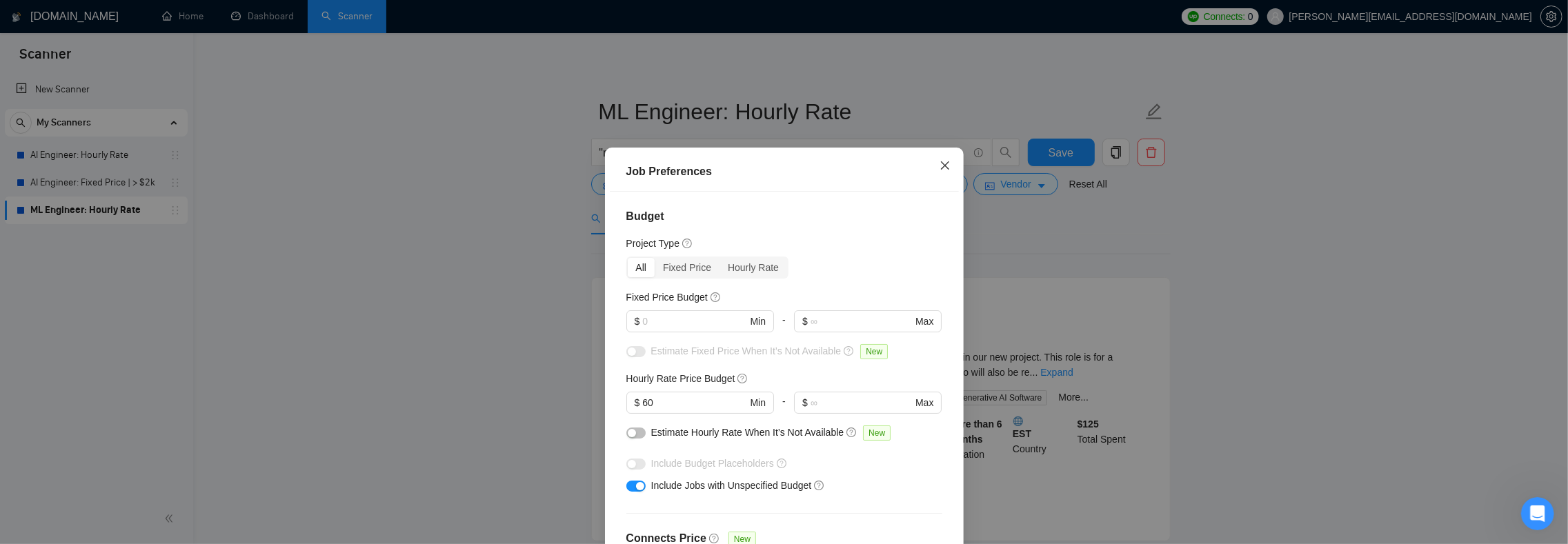
click at [939, 169] on icon "close" at bounding box center [944, 165] width 11 height 11
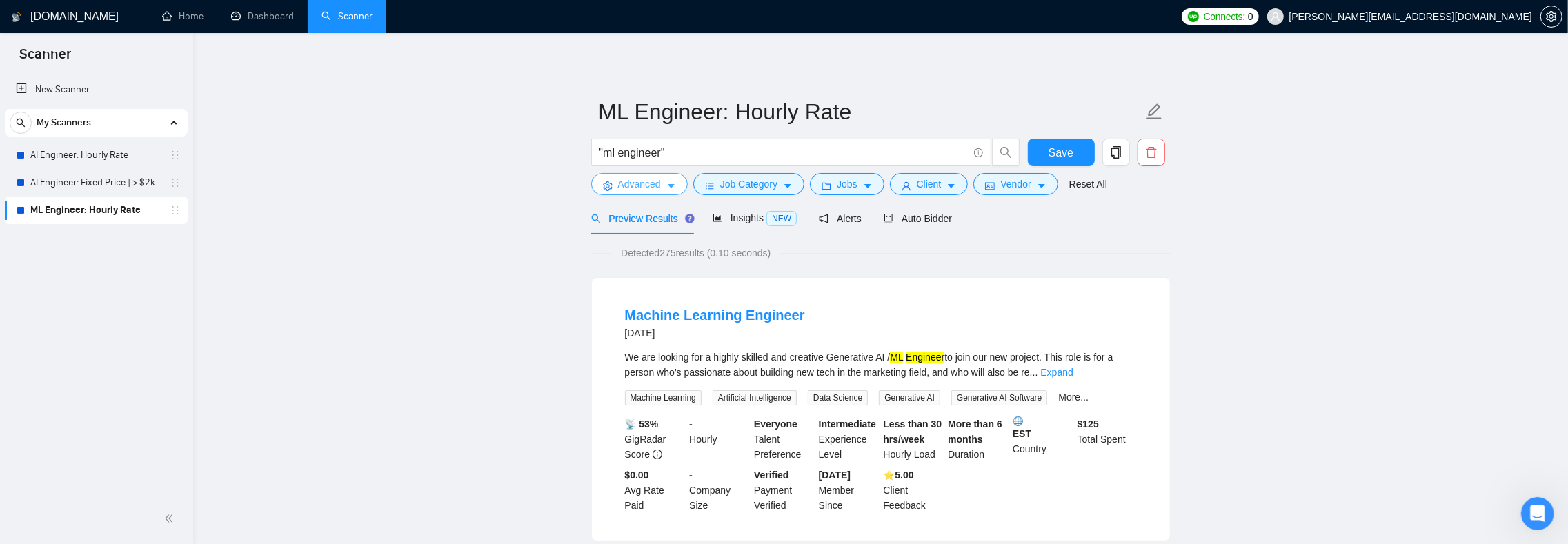
click at [658, 195] on button "Advanced" at bounding box center [638, 183] width 96 height 22
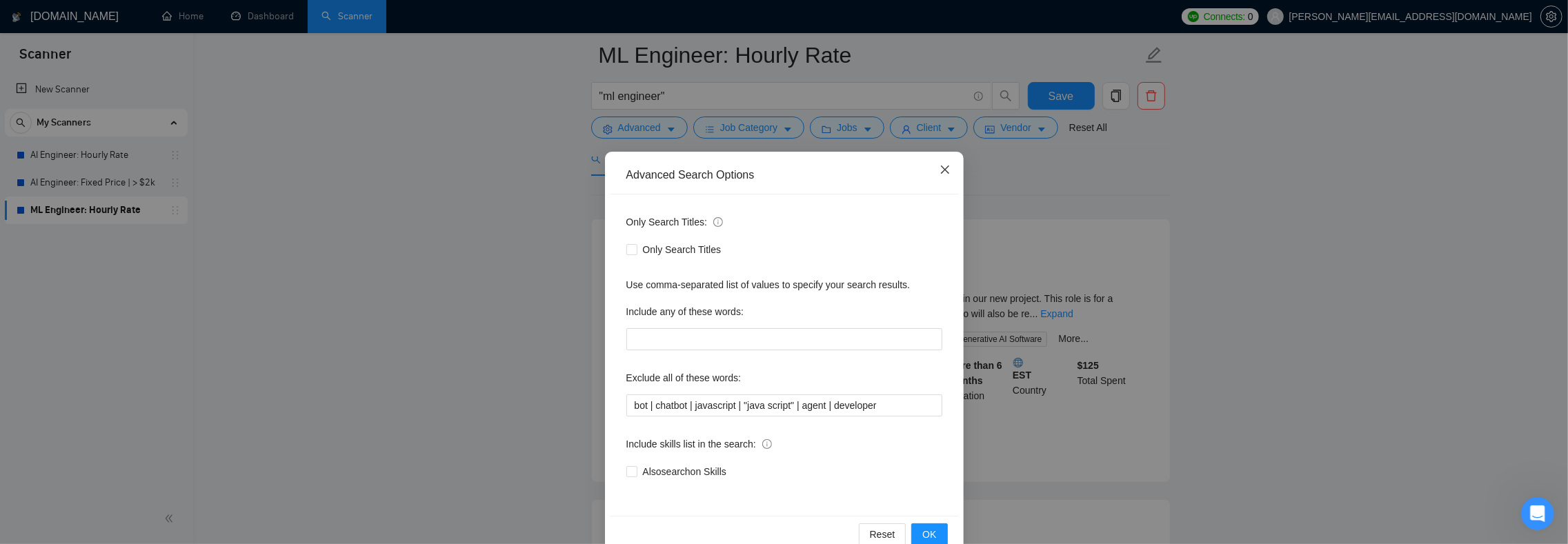
click at [930, 166] on span "Close" at bounding box center [944, 170] width 37 height 37
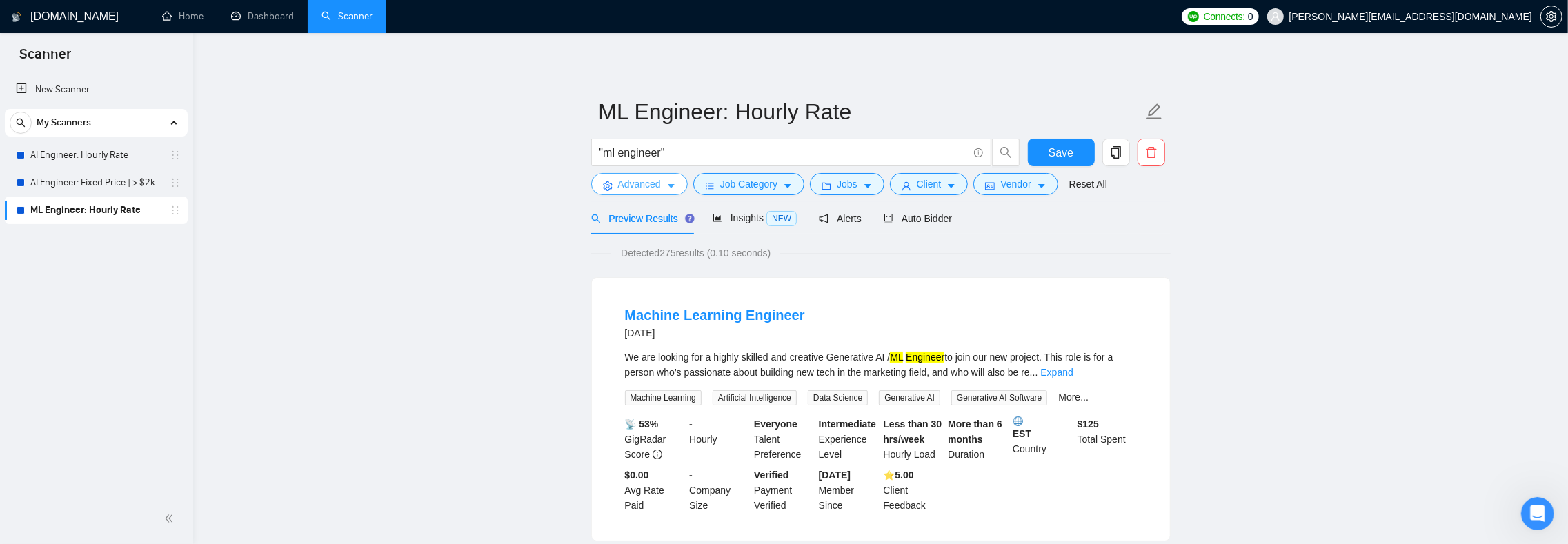
click at [669, 181] on span "caret-down" at bounding box center [671, 186] width 10 height 10
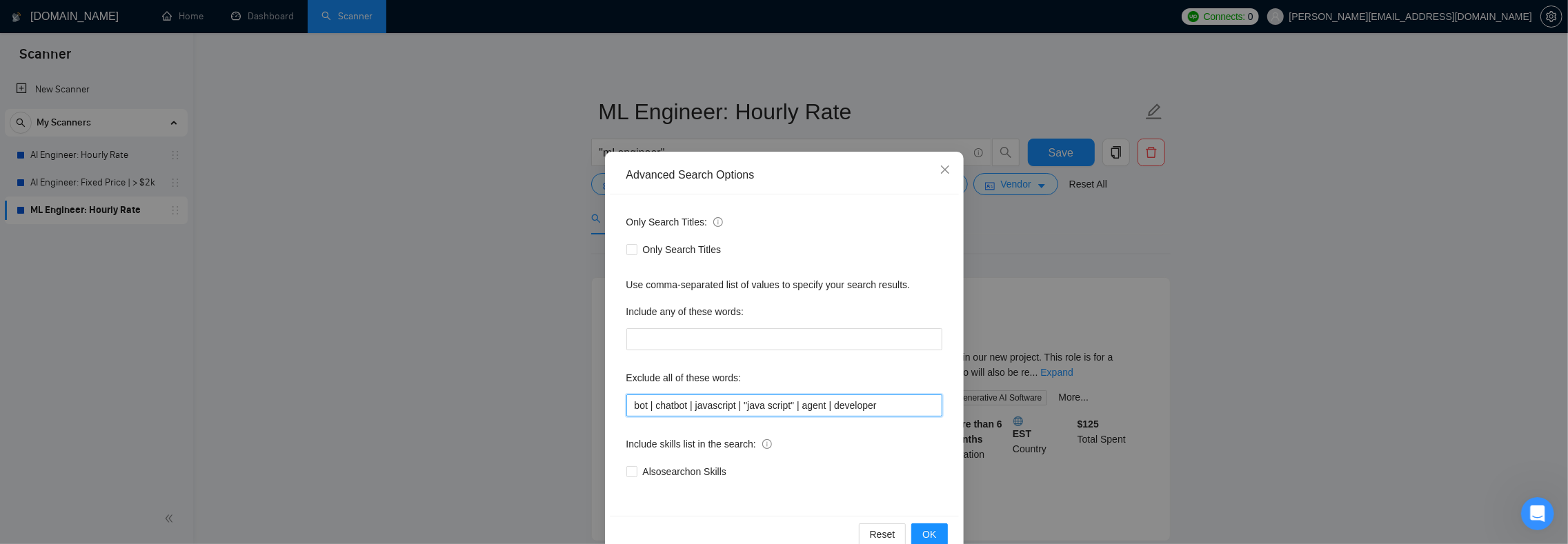
click at [909, 403] on input "bot | chatbot | javascript | "java script" | agent | developer" at bounding box center [784, 405] width 316 height 22
type input "bot | chatbot | javascript | "java script" | agent | developer | image"
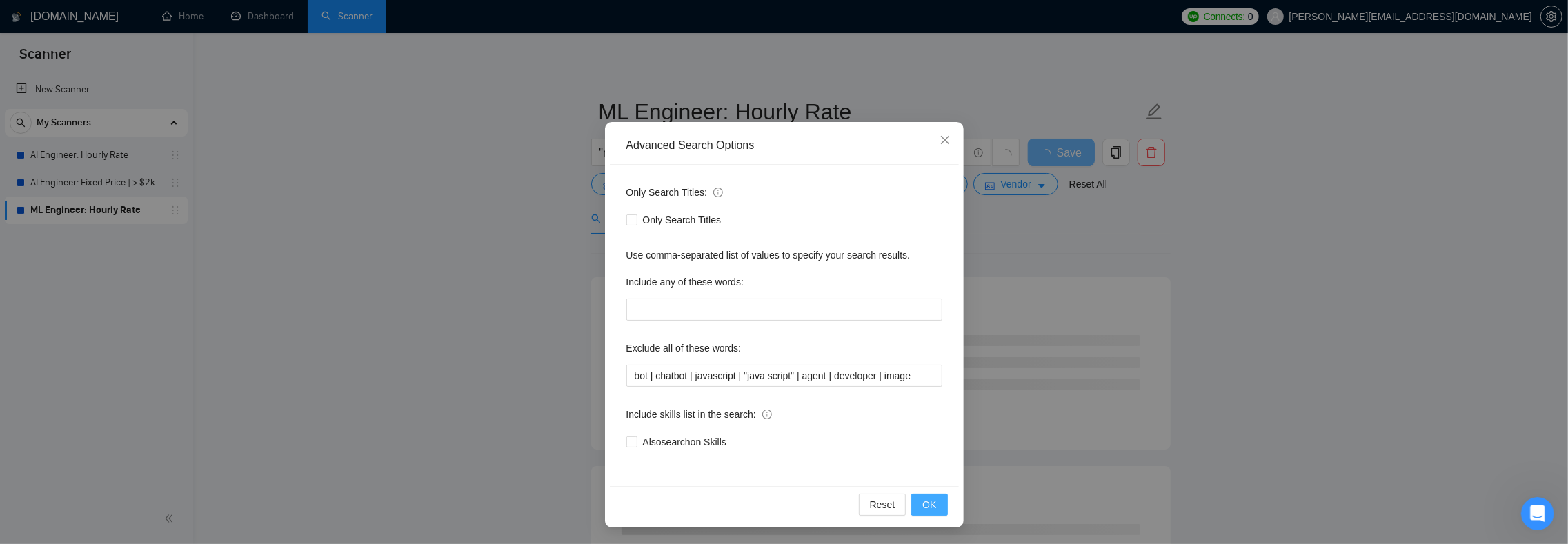
click at [922, 503] on span "OK" at bounding box center [929, 504] width 14 height 15
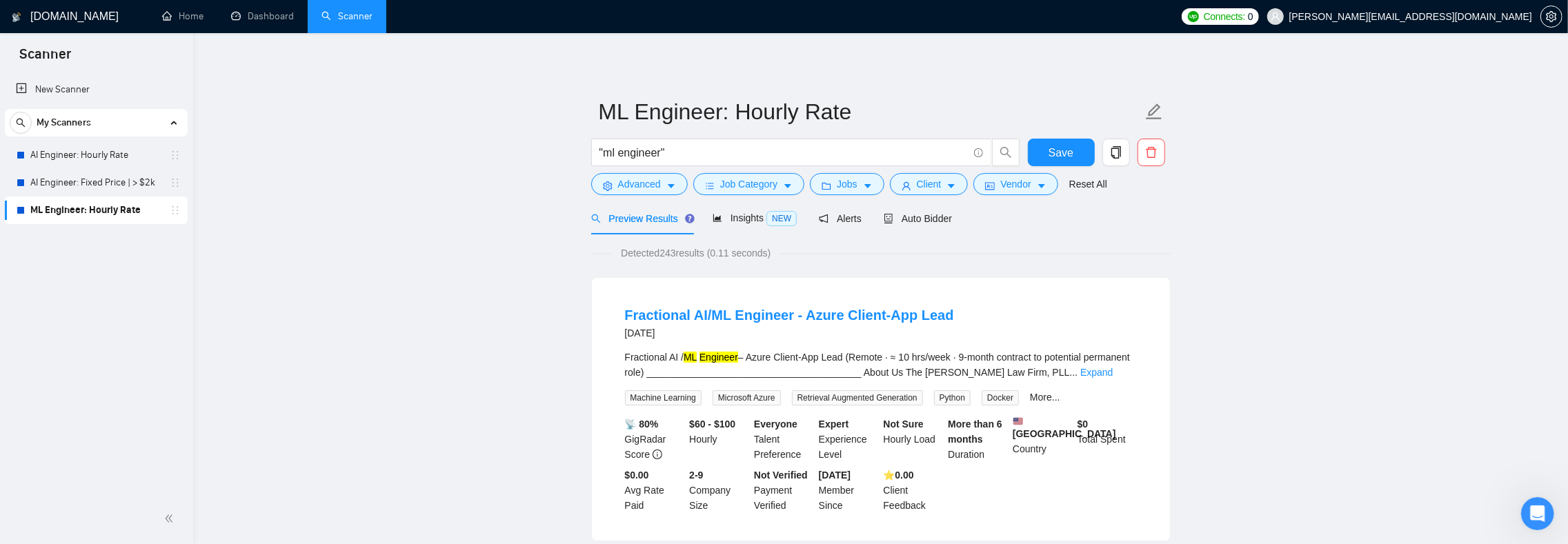
scroll to position [32, 0]
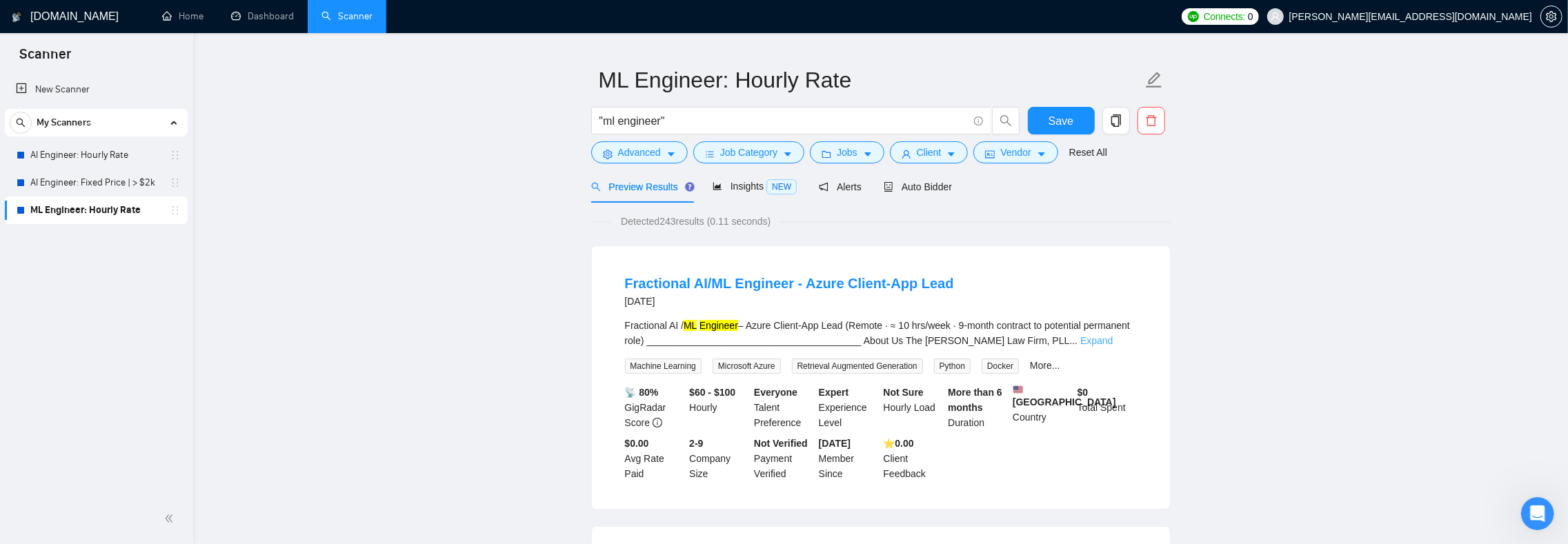
click at [1113, 343] on link "Expand" at bounding box center [1095, 341] width 32 height 11
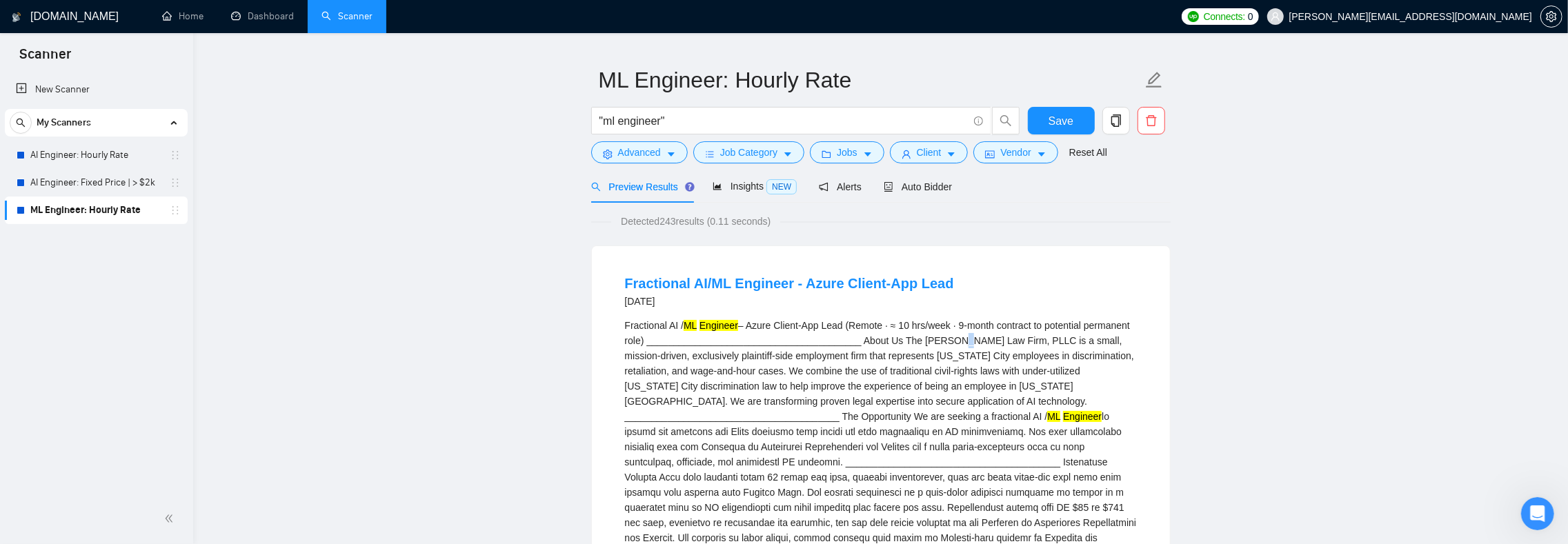
drag, startPoint x: 682, startPoint y: 354, endPoint x: 693, endPoint y: 356, distance: 11.2
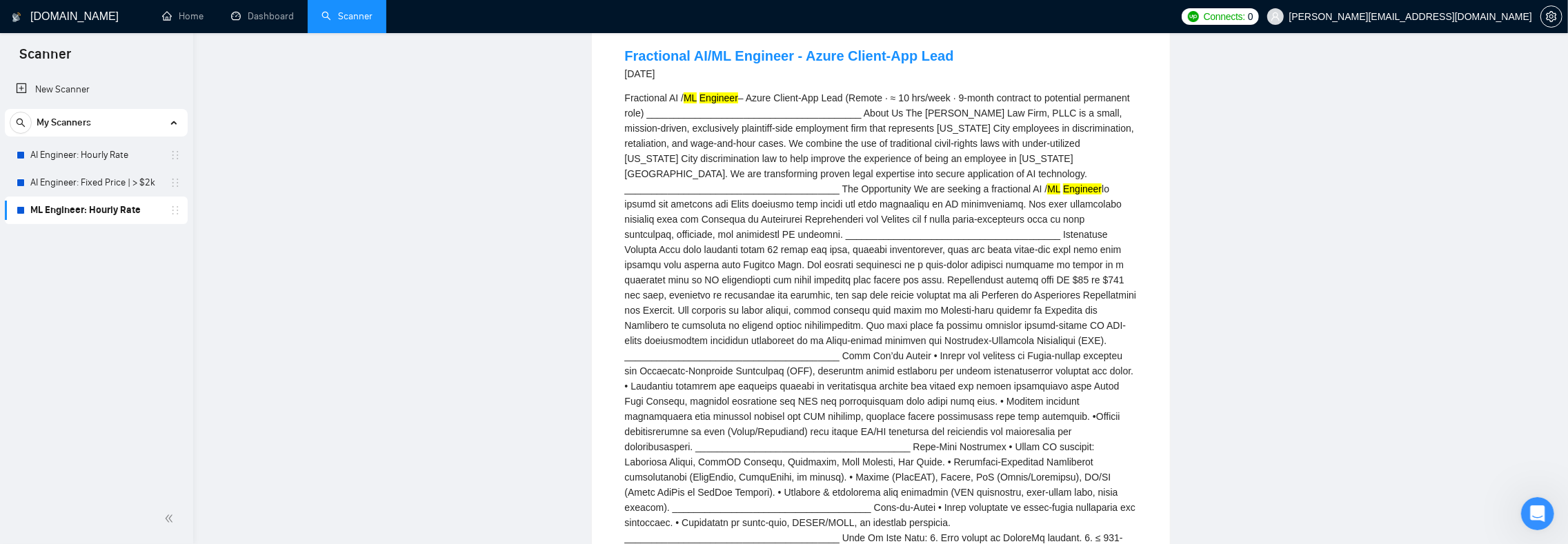
scroll to position [0, 0]
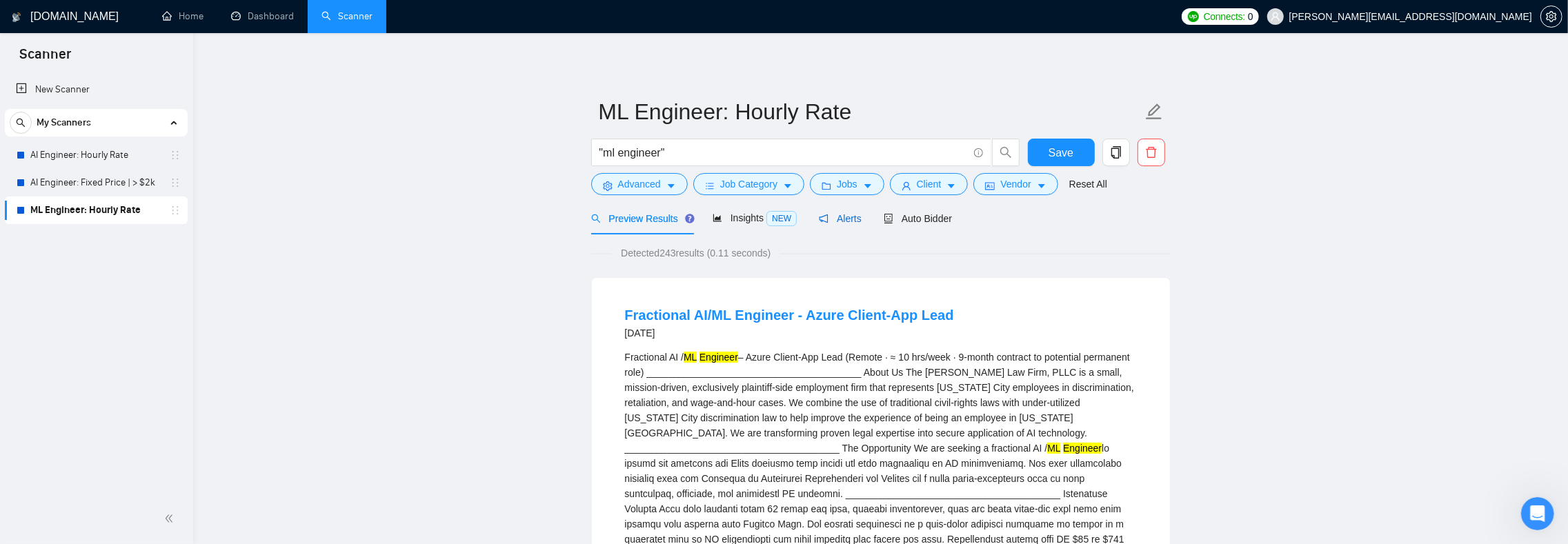
click at [861, 218] on span "Alerts" at bounding box center [839, 218] width 43 height 11
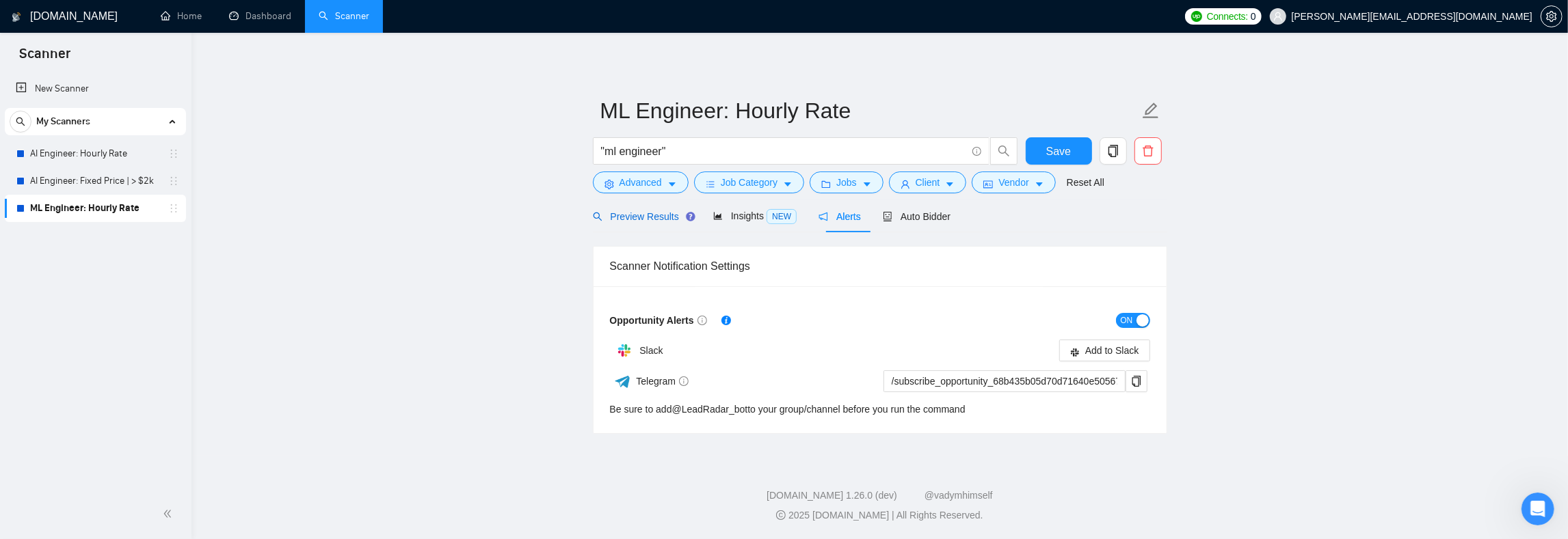
click at [639, 219] on span "Preview Results" at bounding box center [642, 216] width 98 height 11
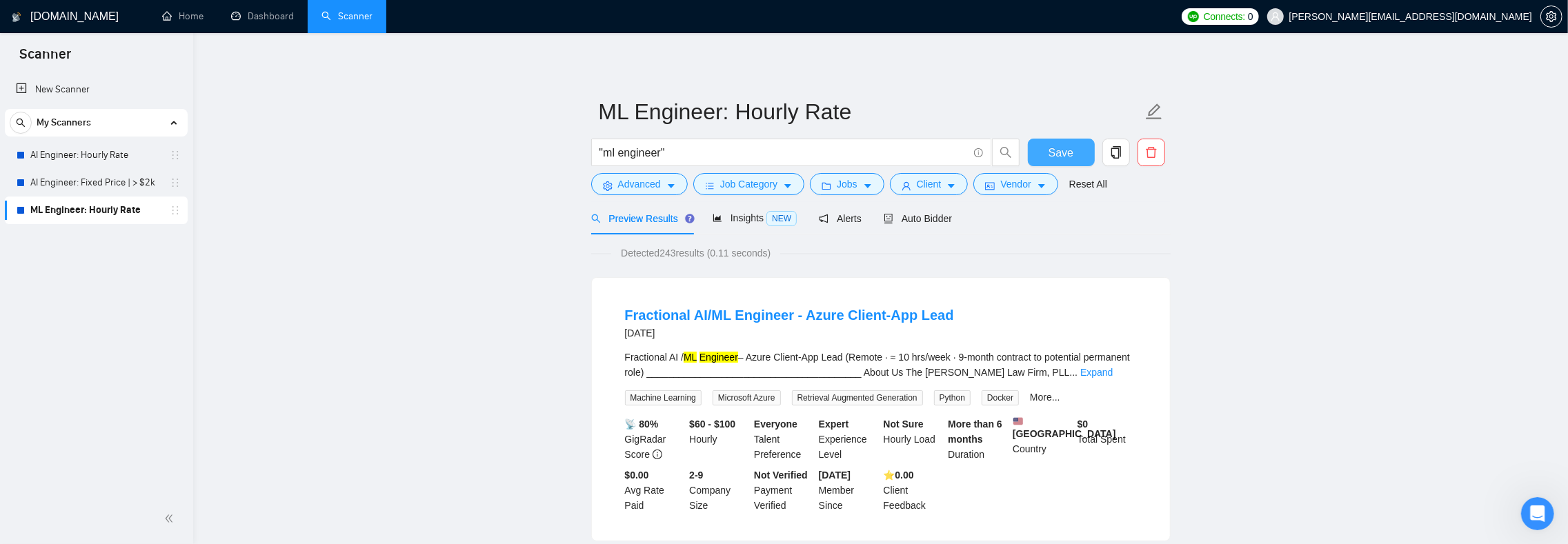
click at [1042, 153] on button "Save" at bounding box center [1061, 153] width 67 height 28
click at [624, 153] on input ""ml engineer"" at bounding box center [784, 153] width 368 height 17
click at [621, 153] on input ""ml engineer"" at bounding box center [784, 153] width 368 height 17
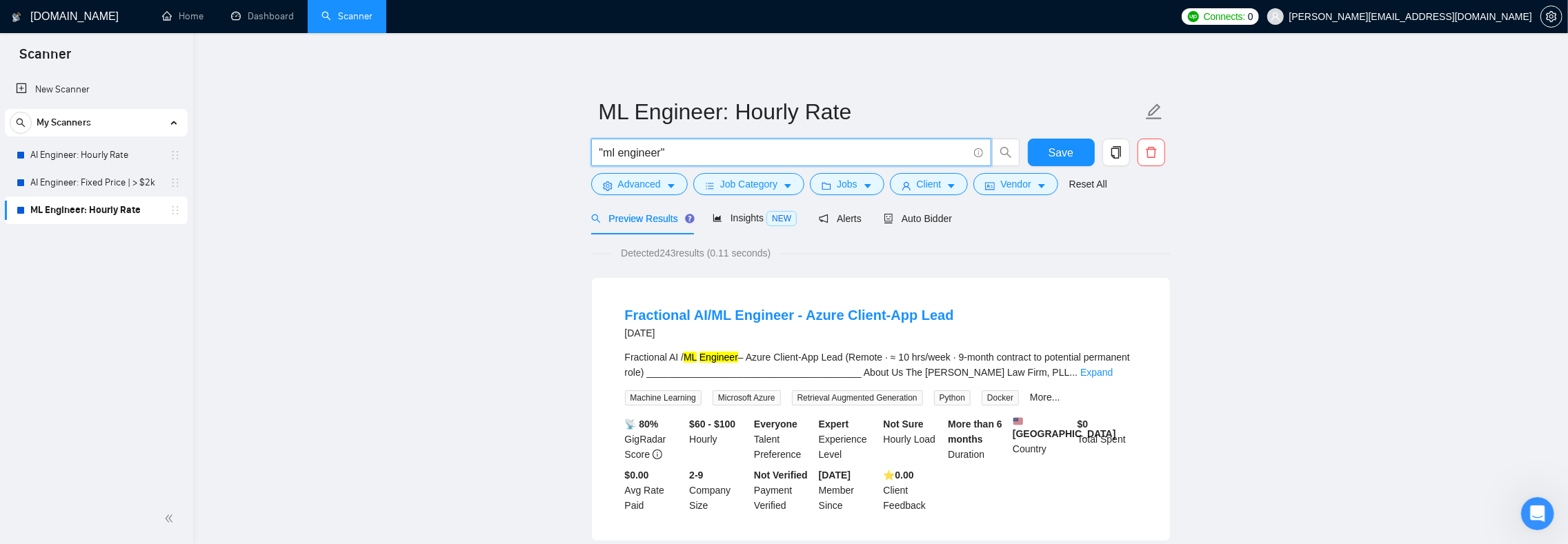
click at [1119, 153] on icon "copy" at bounding box center [1115, 152] width 12 height 12
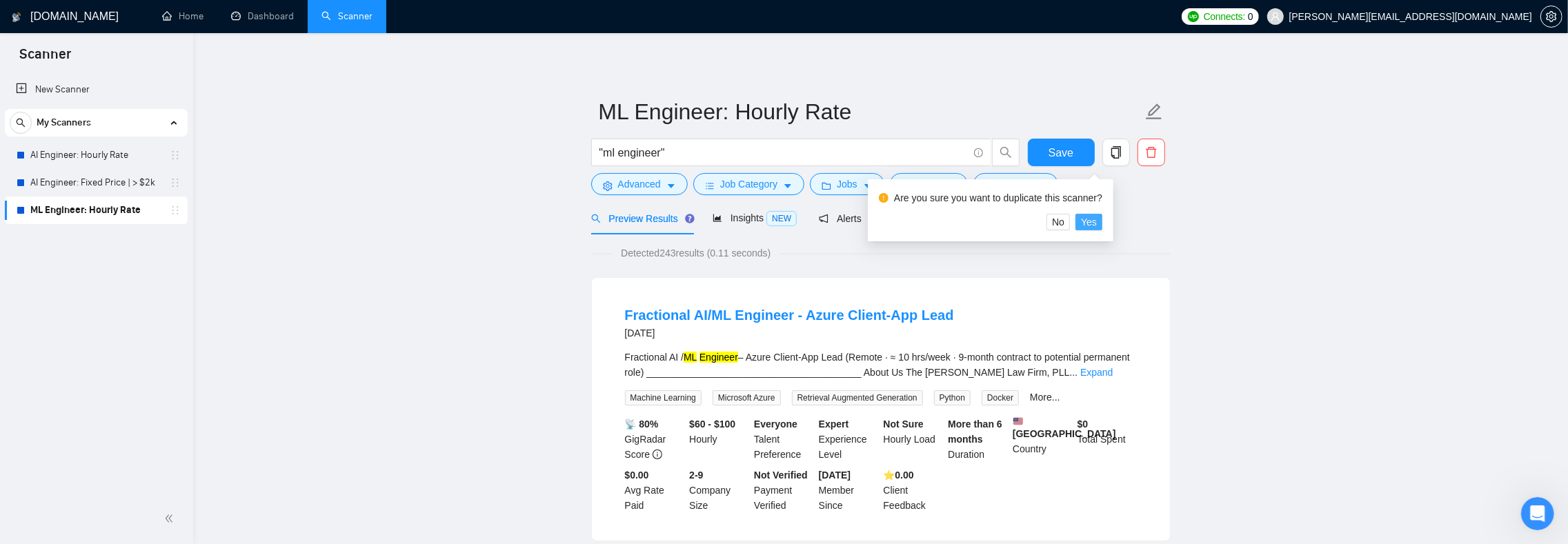
click at [1096, 222] on span "Yes" at bounding box center [1088, 222] width 16 height 15
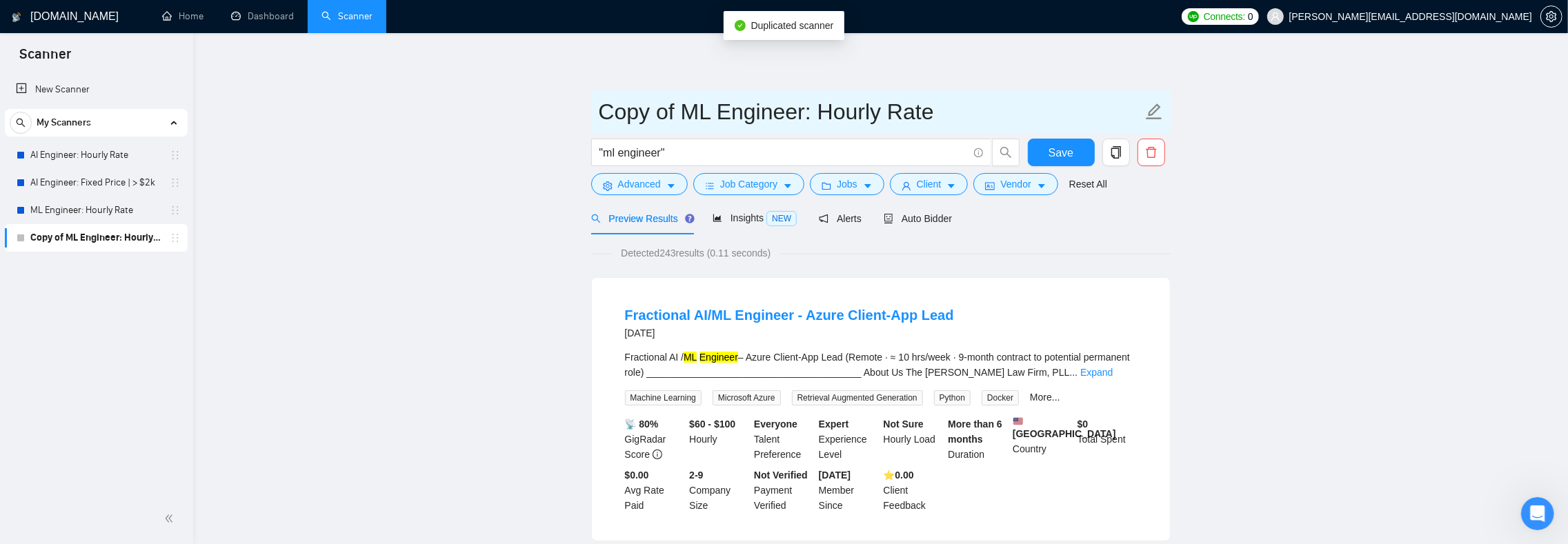
click at [679, 108] on input "Copy of ML Engineer: Hourly Rate" at bounding box center [870, 112] width 544 height 35
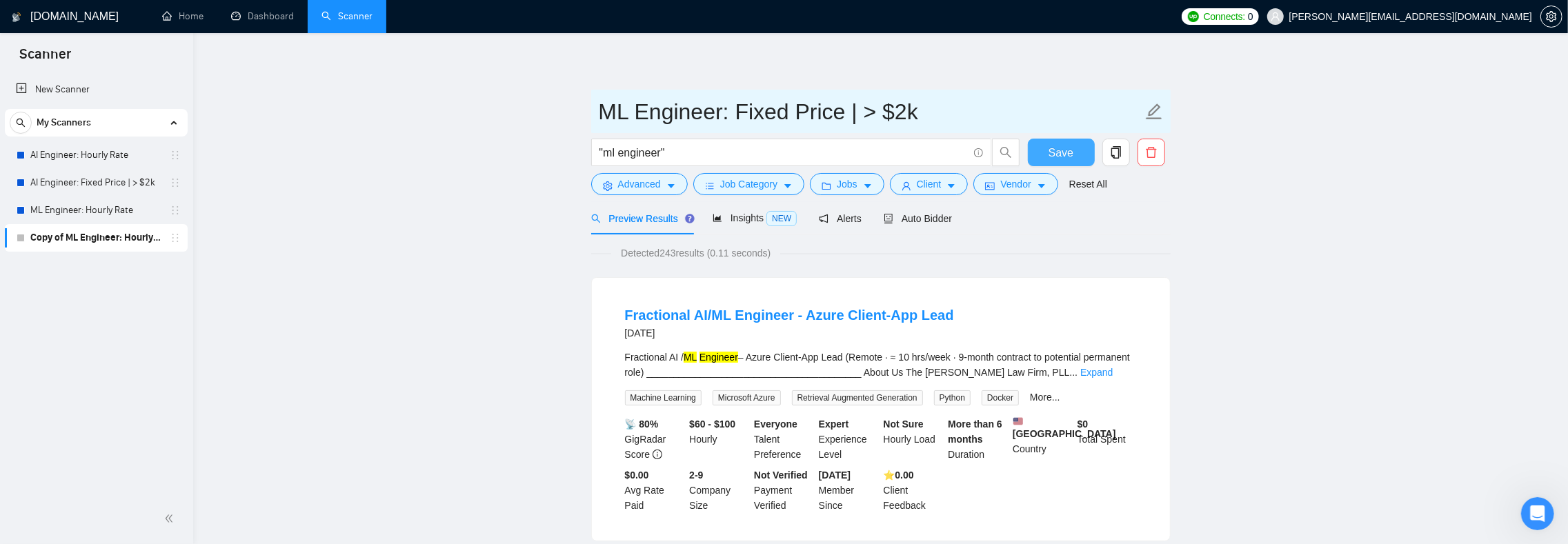
type input "ML Engineer: Fixed Price | > $2k"
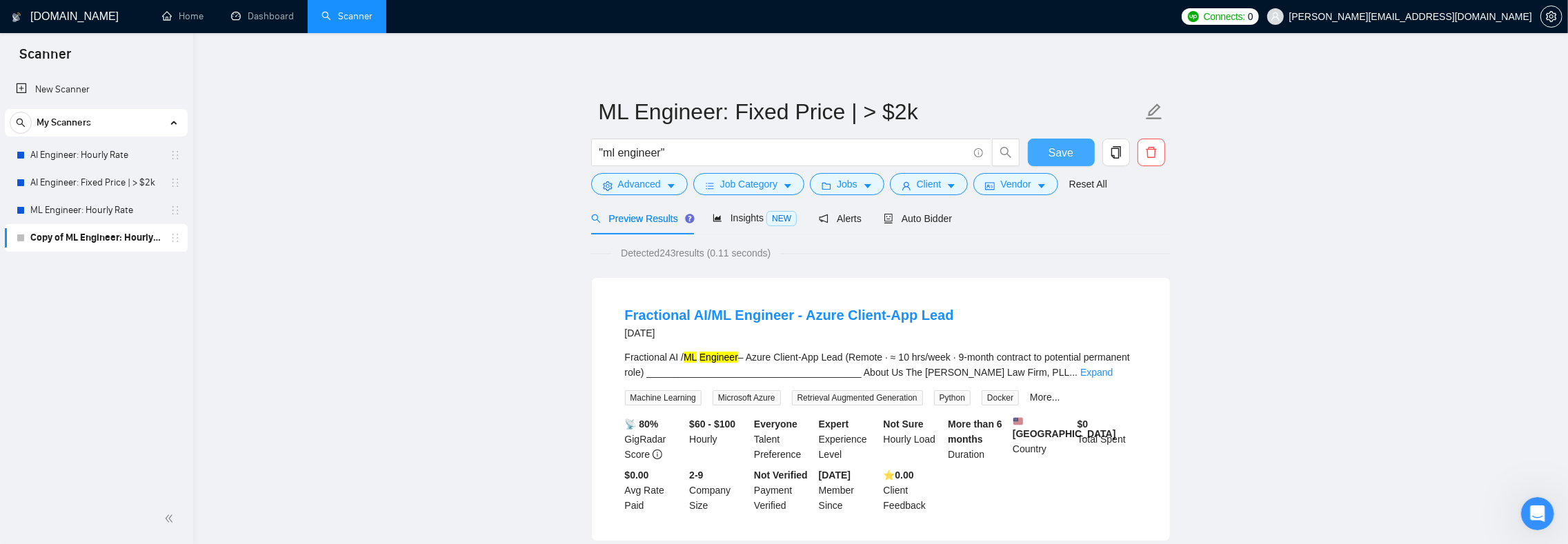
click at [1076, 143] on button "Save" at bounding box center [1061, 153] width 67 height 28
click at [648, 183] on span "Advanced" at bounding box center [638, 183] width 43 height 15
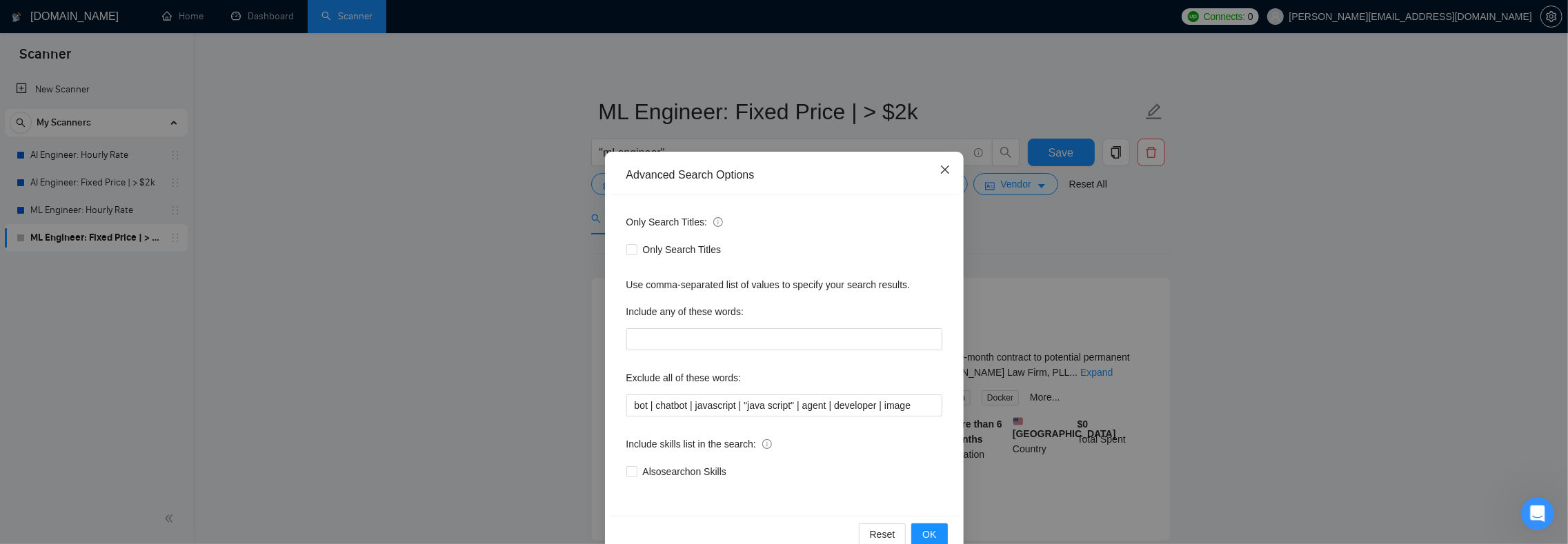
click at [943, 167] on span "Close" at bounding box center [944, 170] width 37 height 37
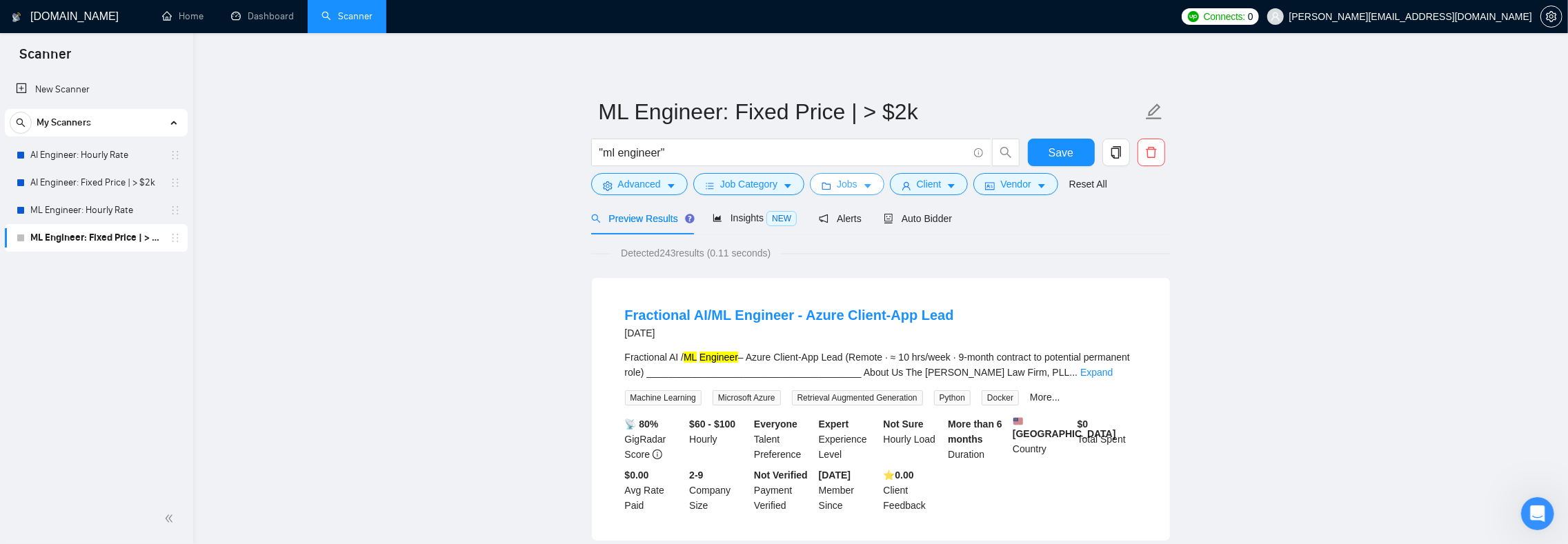
click at [857, 177] on span "Jobs" at bounding box center [847, 183] width 21 height 15
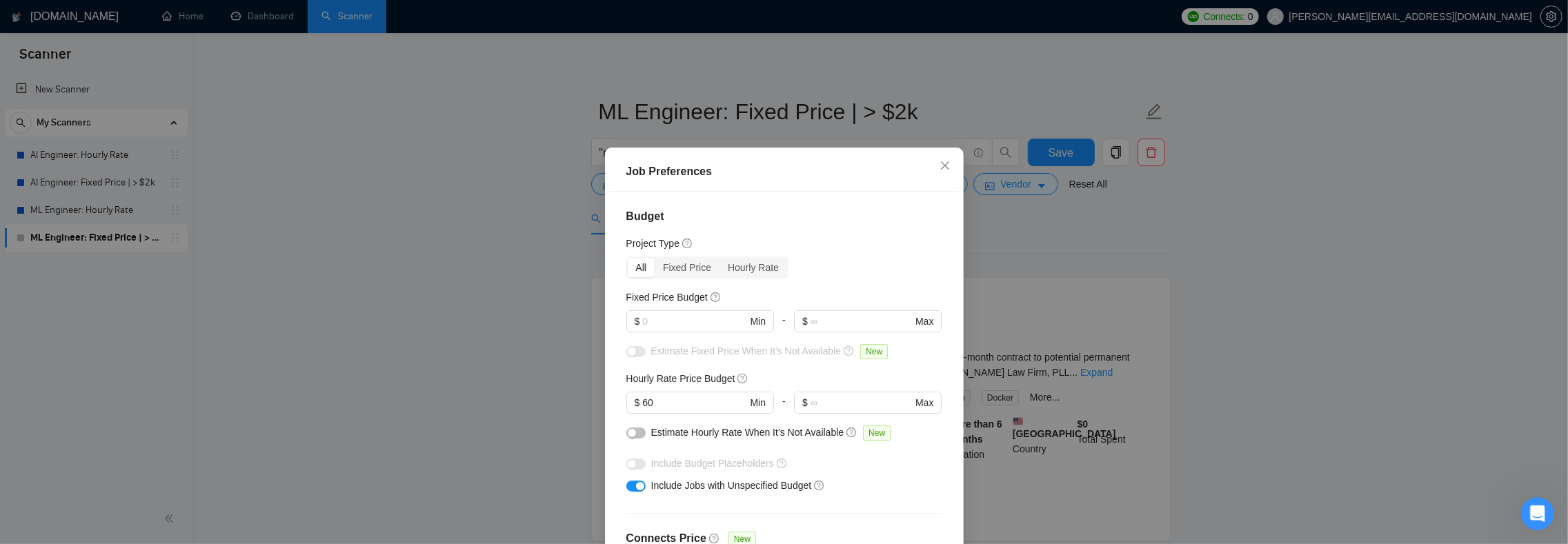
scroll to position [177, 0]
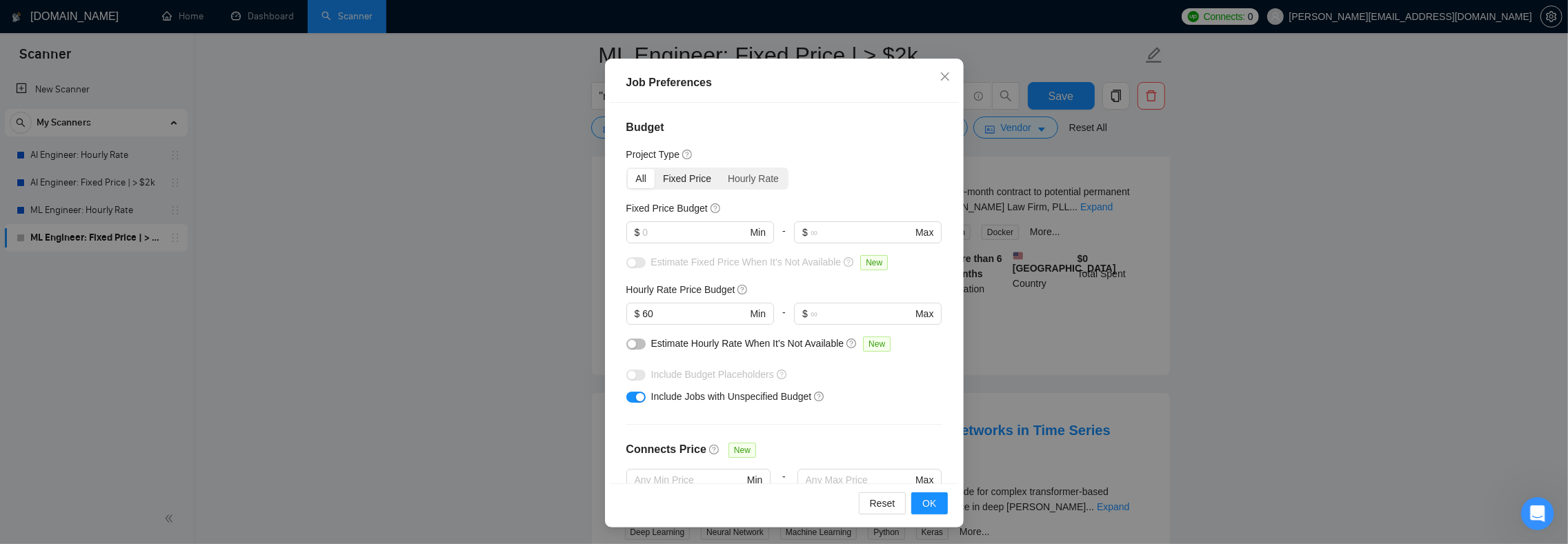
click at [665, 181] on div "Fixed Price" at bounding box center [686, 179] width 65 height 19
click at [654, 169] on input "Fixed Price" at bounding box center [654, 169] width 0 height 0
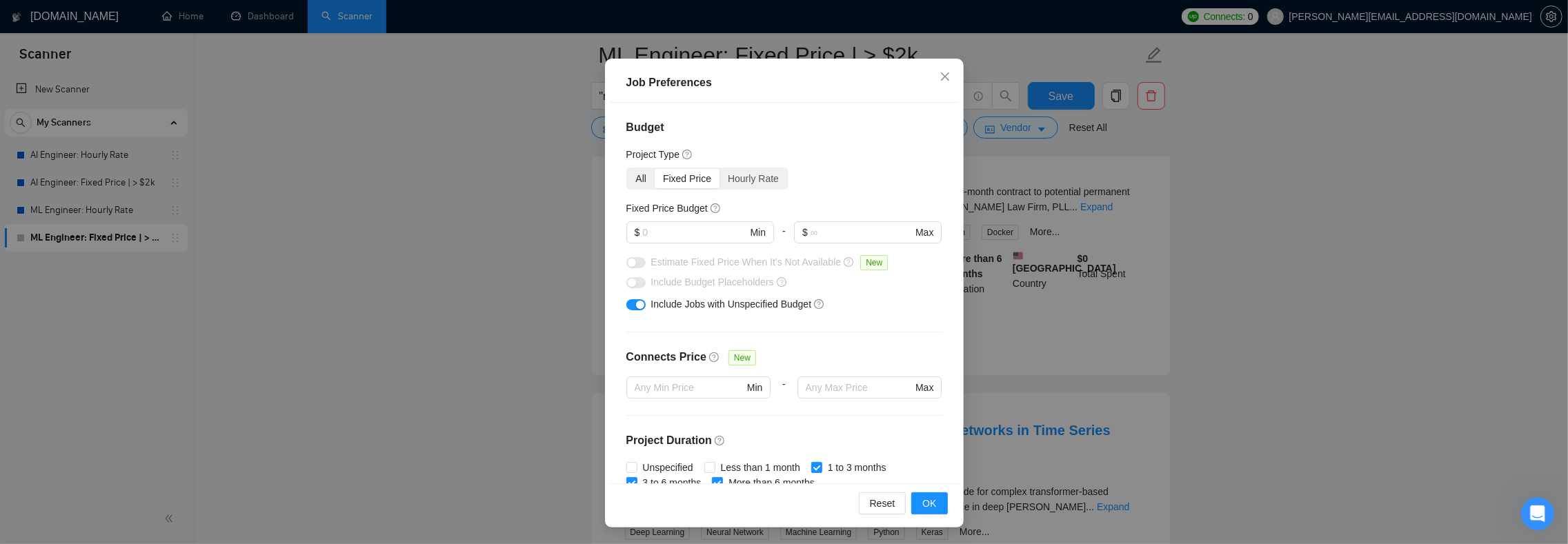
click at [636, 176] on div "All" at bounding box center [641, 179] width 28 height 19
click at [627, 169] on input "All" at bounding box center [627, 169] width 0 height 0
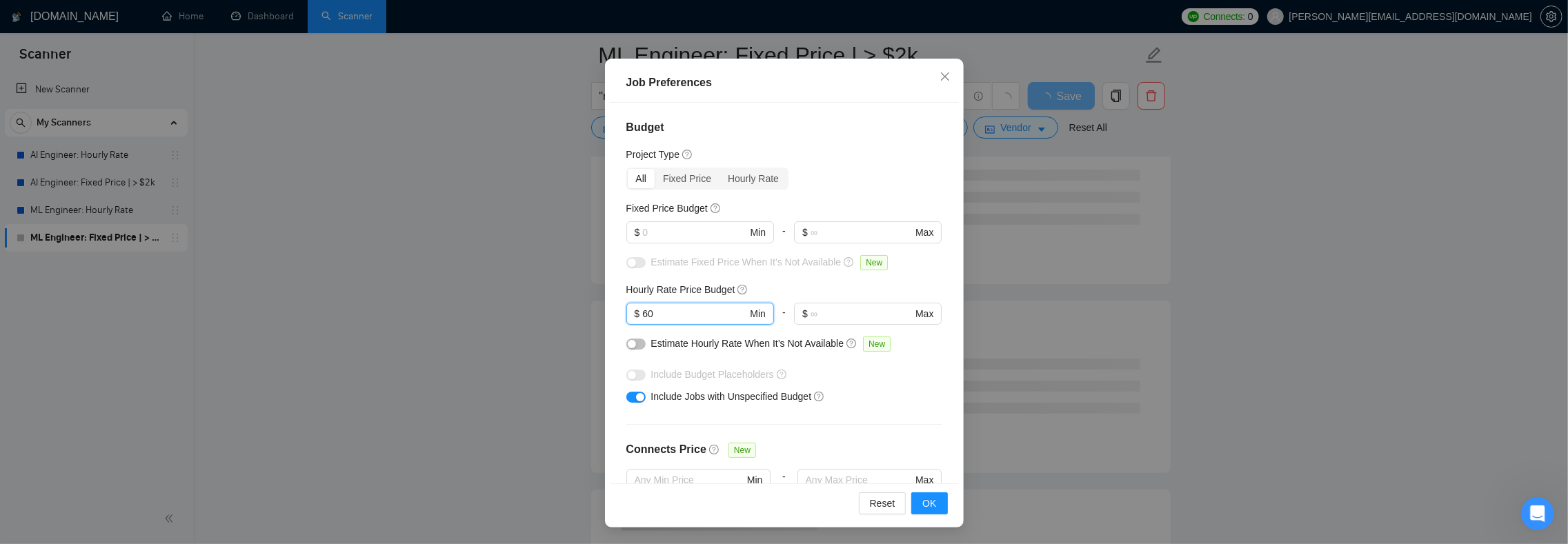
drag, startPoint x: 662, startPoint y: 310, endPoint x: 607, endPoint y: 307, distance: 55.1
click at [610, 307] on div "Budget Project Type All Fixed Price Hourly Rate Fixed Price Budget $ Min - $ Ma…" at bounding box center [784, 293] width 349 height 381
click at [690, 236] on input "text" at bounding box center [694, 232] width 104 height 15
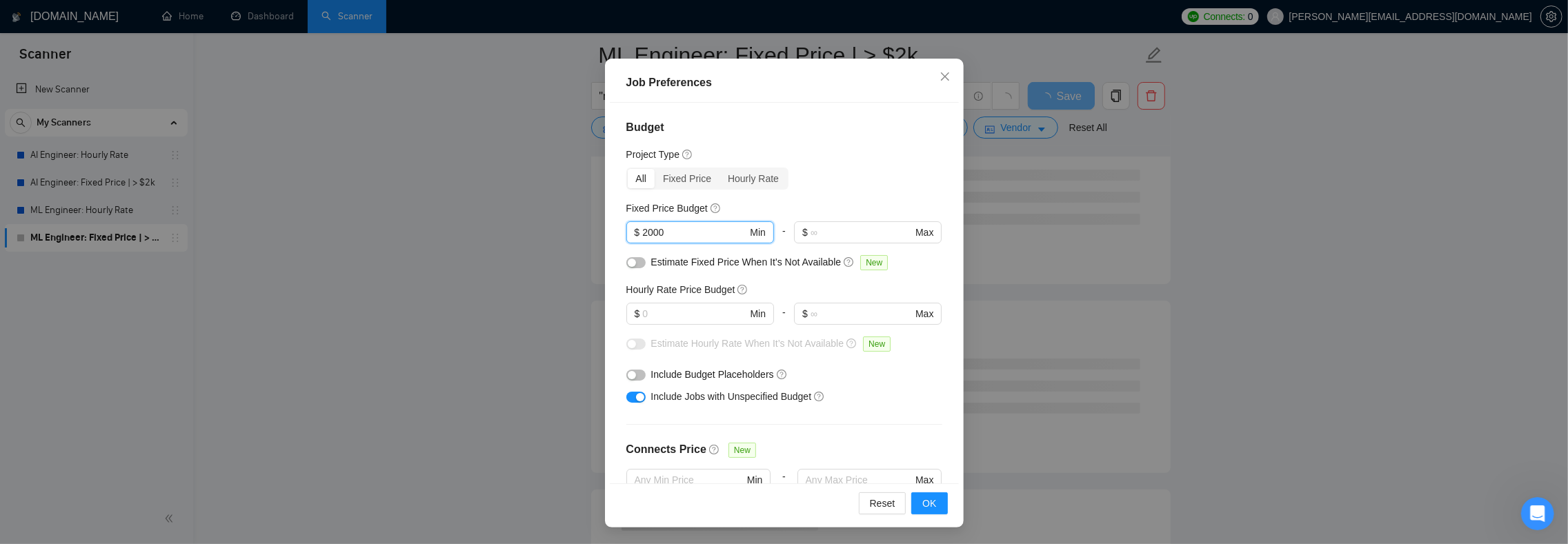
type input "2000"
click at [842, 186] on div "All Fixed Price Hourly Rate" at bounding box center [784, 178] width 316 height 22
click at [685, 182] on div "Fixed Price" at bounding box center [686, 179] width 65 height 19
click at [654, 169] on input "Fixed Price" at bounding box center [654, 169] width 0 height 0
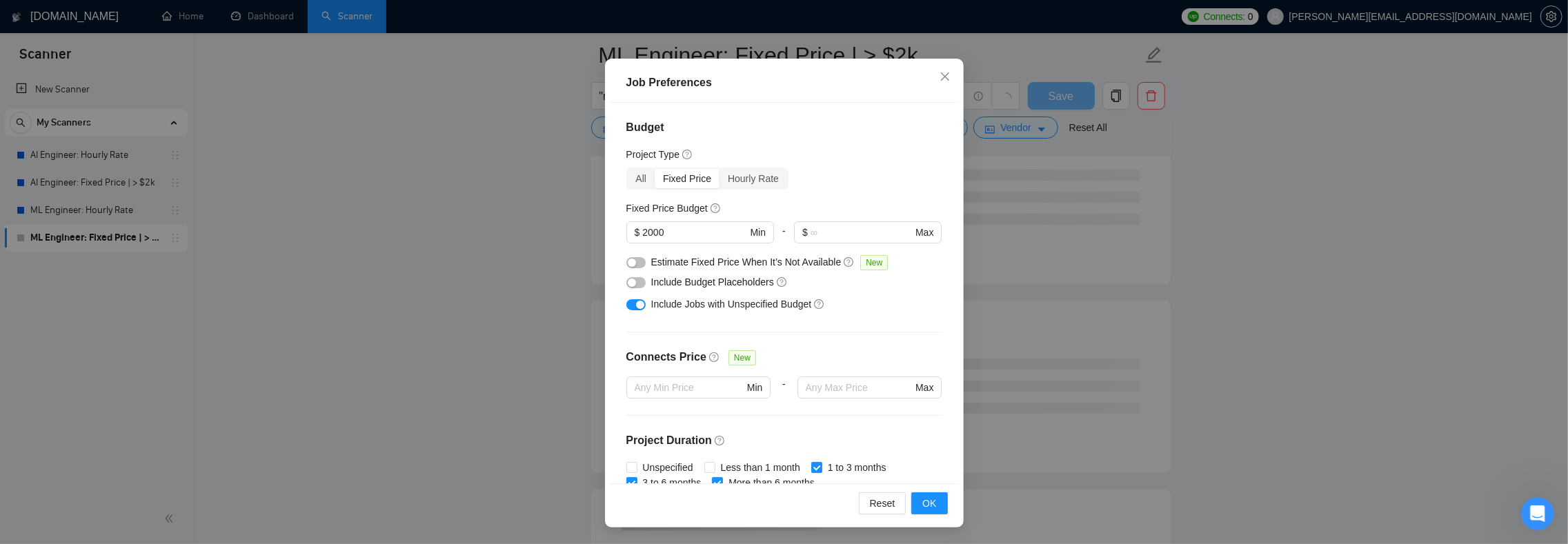
click at [626, 306] on button "button" at bounding box center [636, 305] width 19 height 11
click at [922, 501] on span "OK" at bounding box center [929, 503] width 14 height 15
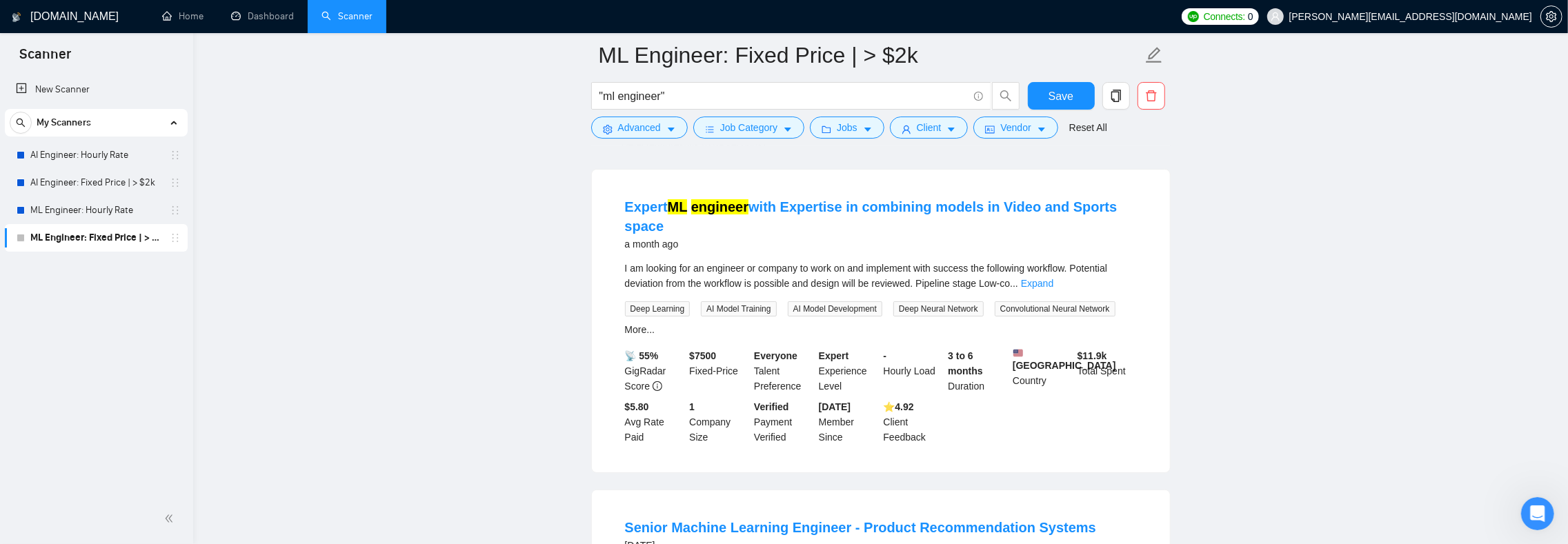
scroll to position [0, 0]
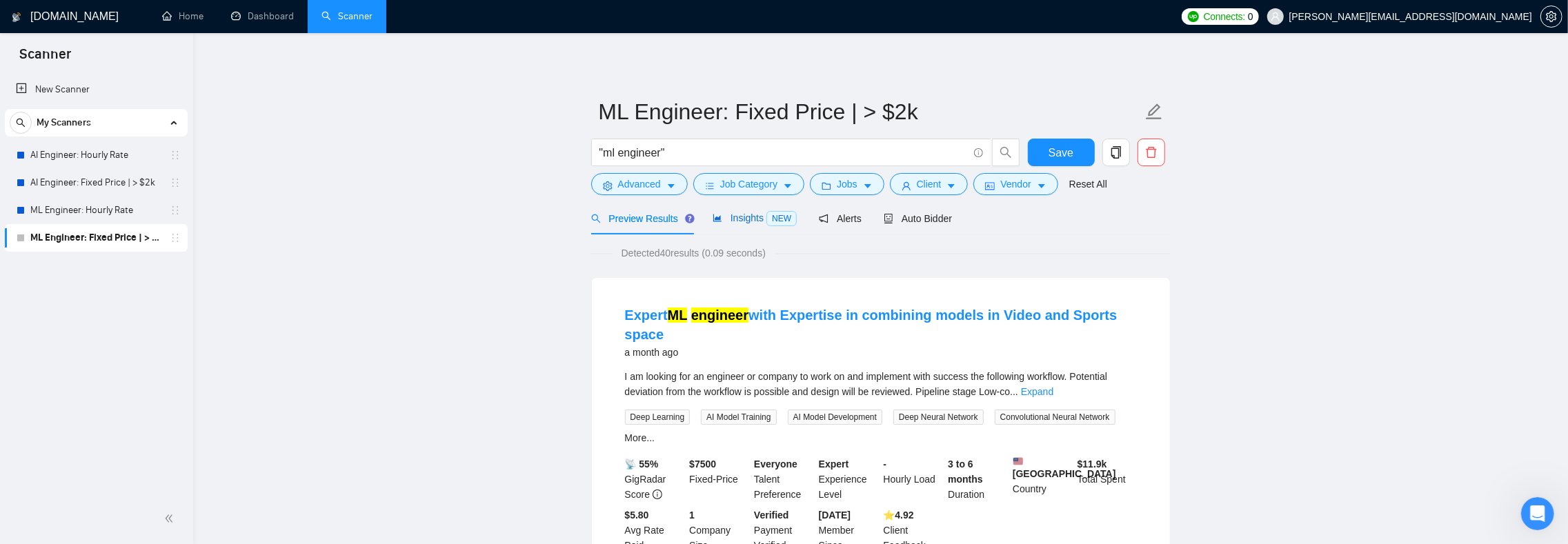
click at [741, 219] on span "Insights NEW" at bounding box center [754, 218] width 84 height 11
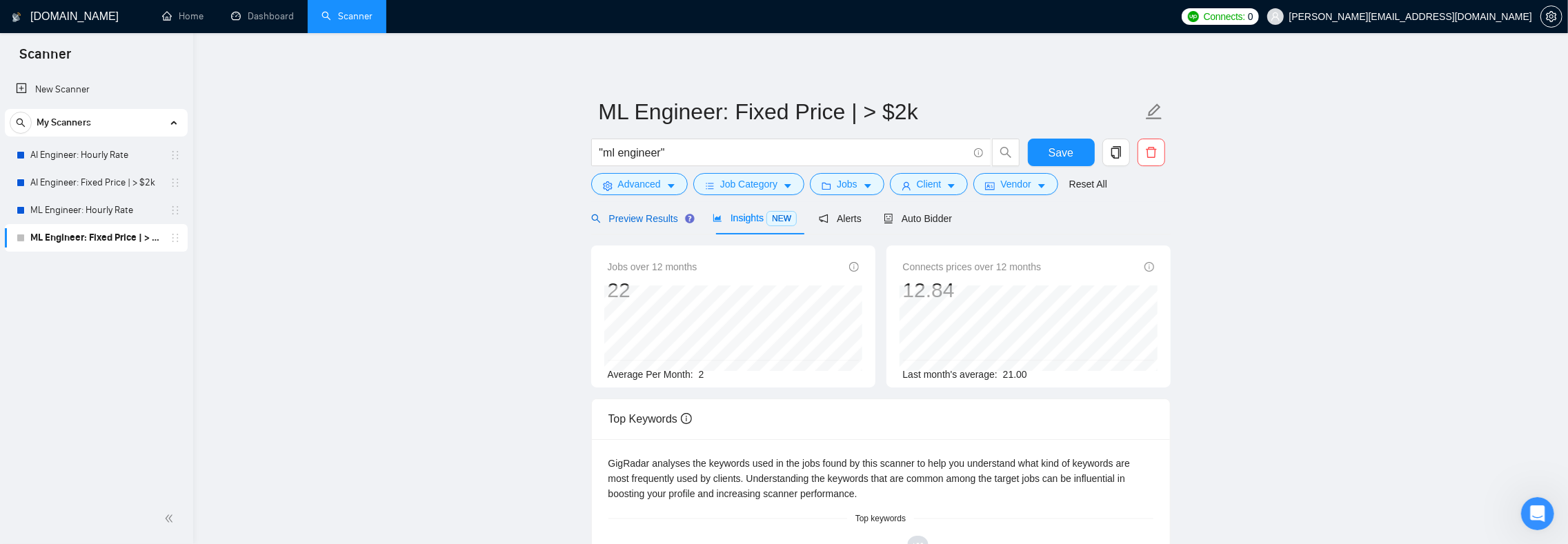
click at [644, 214] on span "Preview Results" at bounding box center [640, 218] width 99 height 11
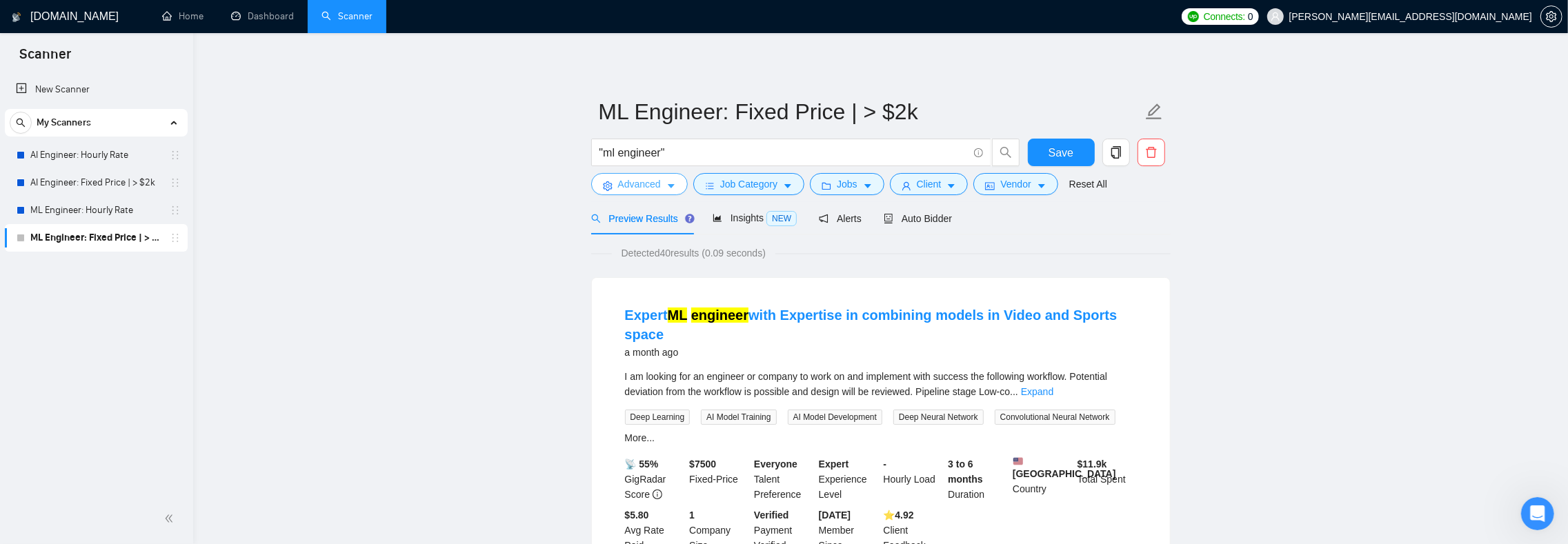
click at [661, 183] on span "Advanced" at bounding box center [638, 183] width 43 height 15
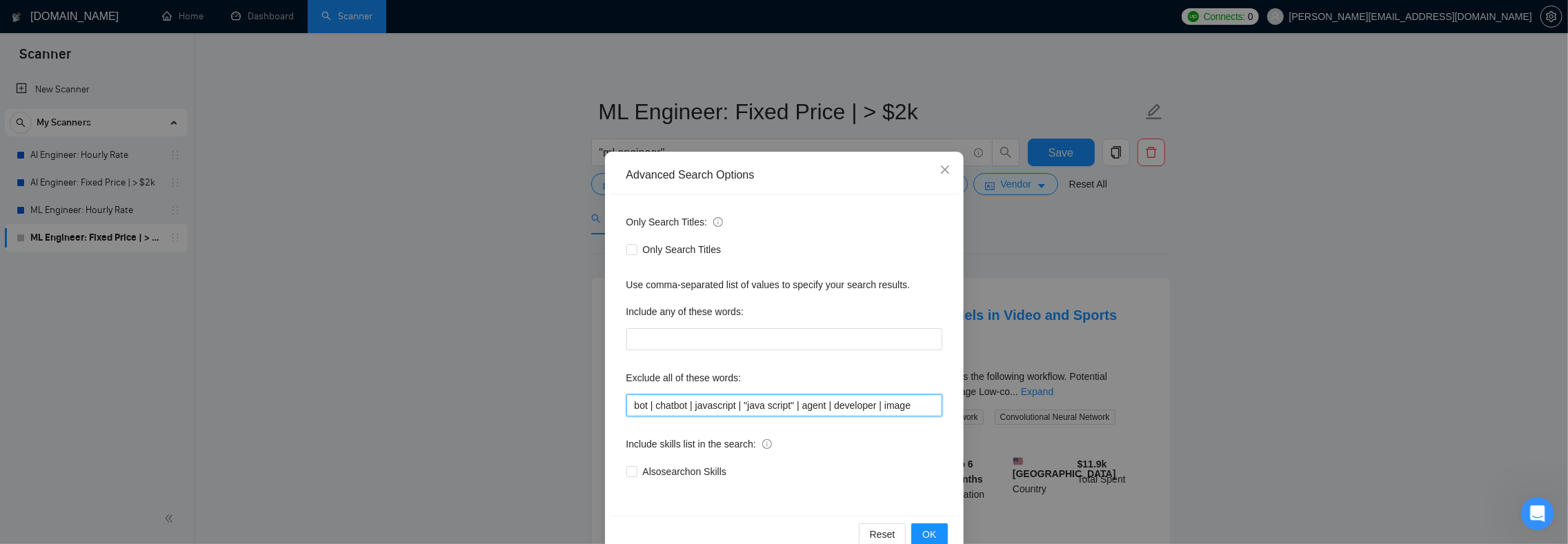
click at [908, 407] on input "bot | chatbot | javascript | "java script" | agent | developer | image" at bounding box center [784, 405] width 316 height 22
type input "bot | chatbot | javascript | "java script" | agent | developer | image | video"
click at [857, 368] on div "Exclude all of these words:" at bounding box center [784, 381] width 316 height 28
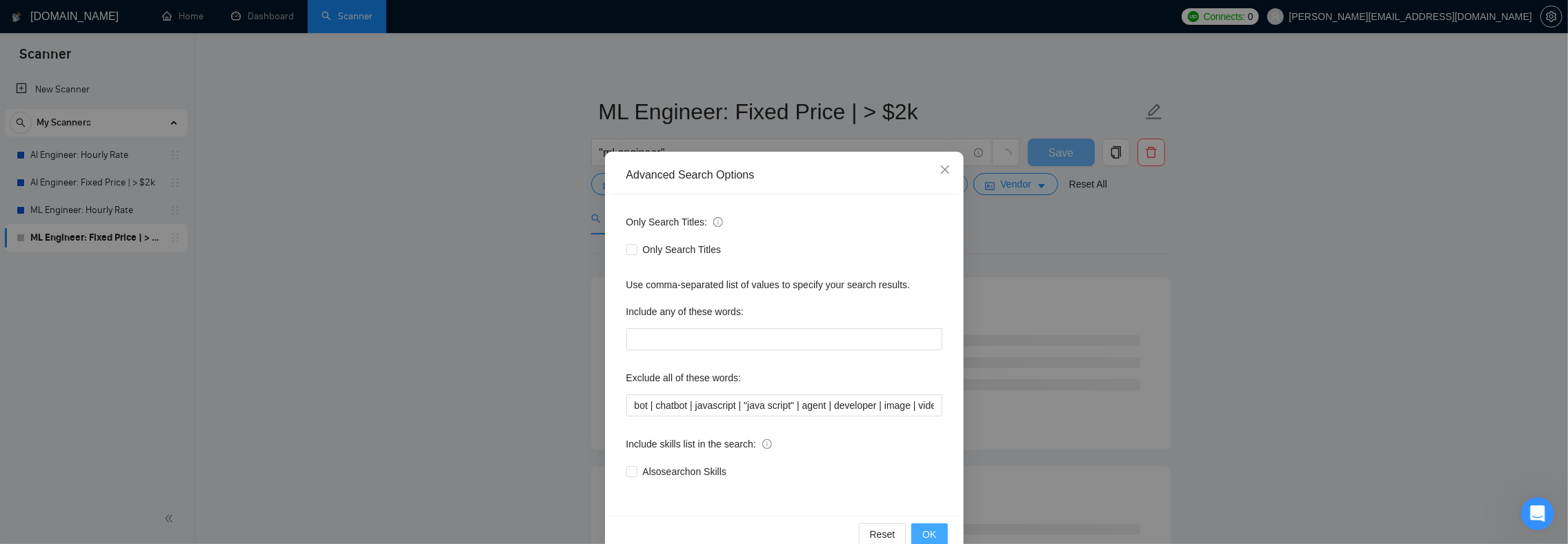
click at [923, 533] on span "OK" at bounding box center [929, 534] width 14 height 15
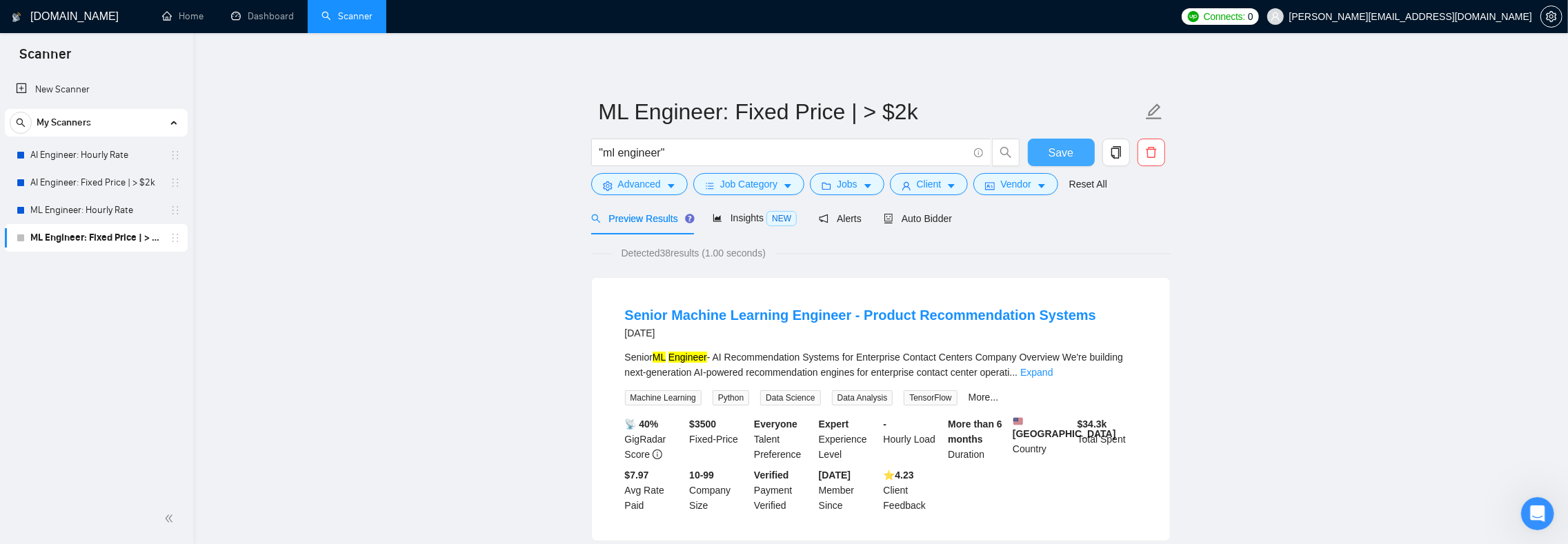
click at [1056, 156] on span "Save" at bounding box center [1061, 153] width 25 height 17
click at [862, 221] on span "Alerts" at bounding box center [839, 218] width 43 height 11
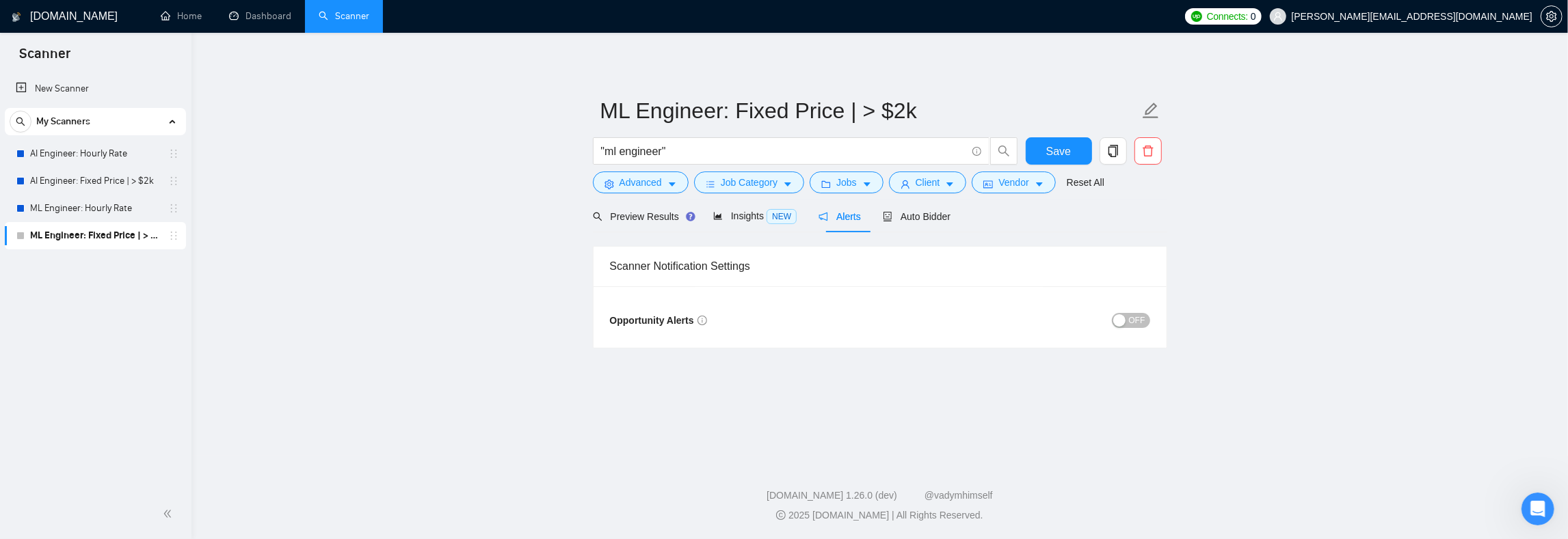
click at [1142, 321] on span "OFF" at bounding box center [1137, 320] width 16 height 15
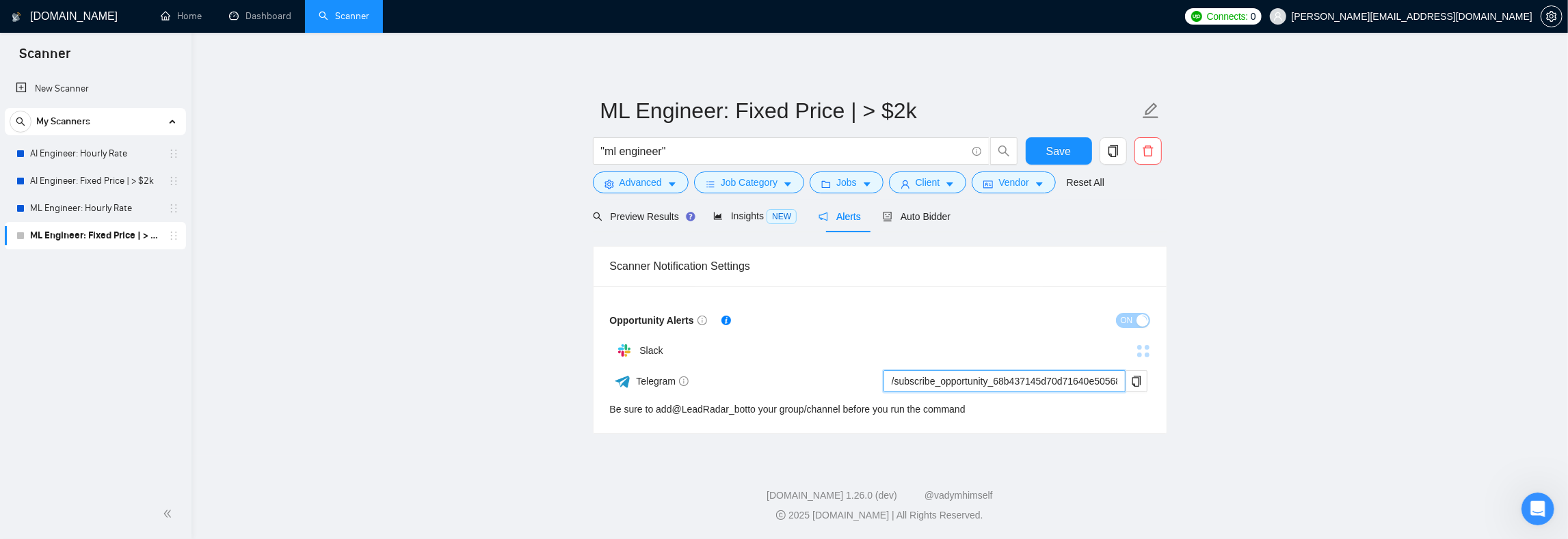
click at [943, 383] on input "/subscribe_opportunity_68b437145d70d71640e50568@LeadRadar_bot" at bounding box center [1005, 381] width 242 height 22
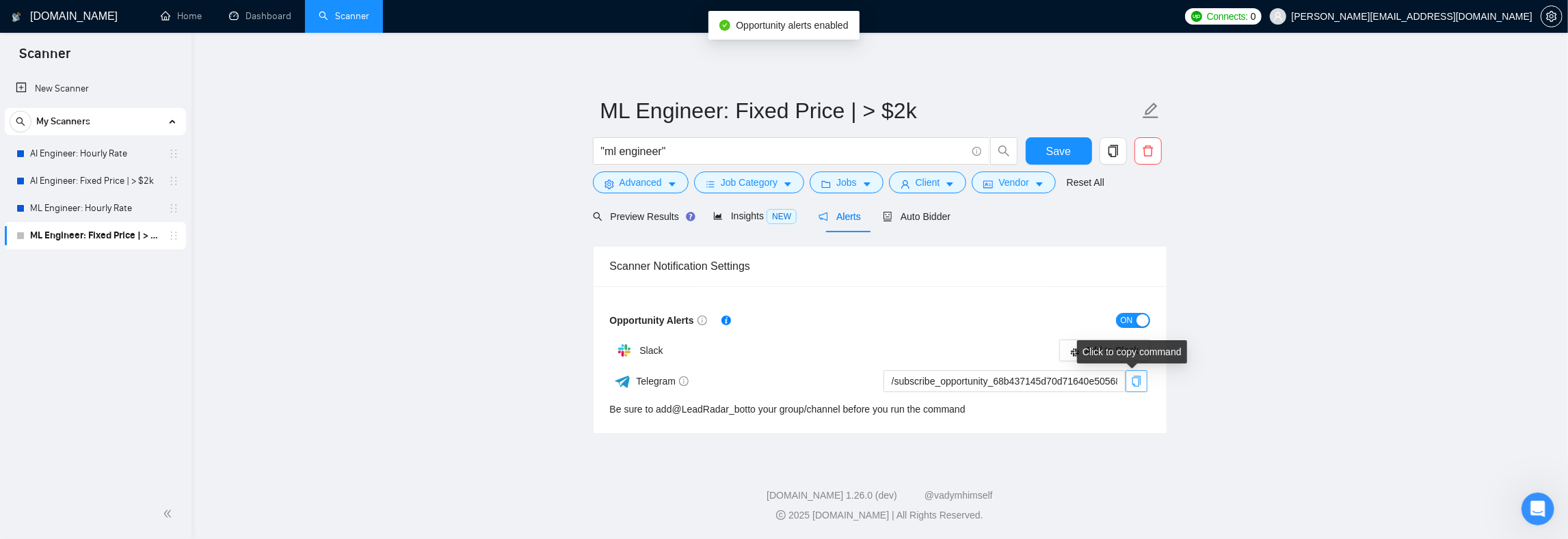
click at [1140, 383] on icon "copy" at bounding box center [1136, 381] width 9 height 11
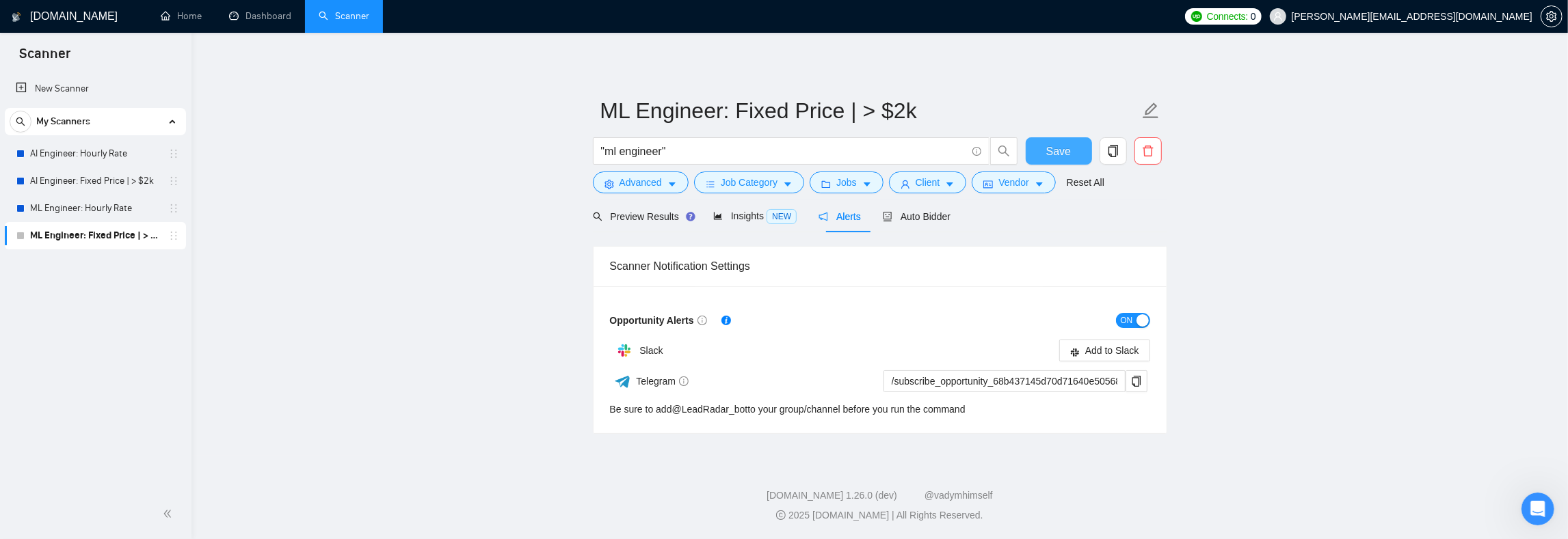
click at [1057, 151] on span "Save" at bounding box center [1059, 152] width 25 height 17
click at [77, 208] on link "ML Engineer: Hourly Rate" at bounding box center [95, 208] width 130 height 28
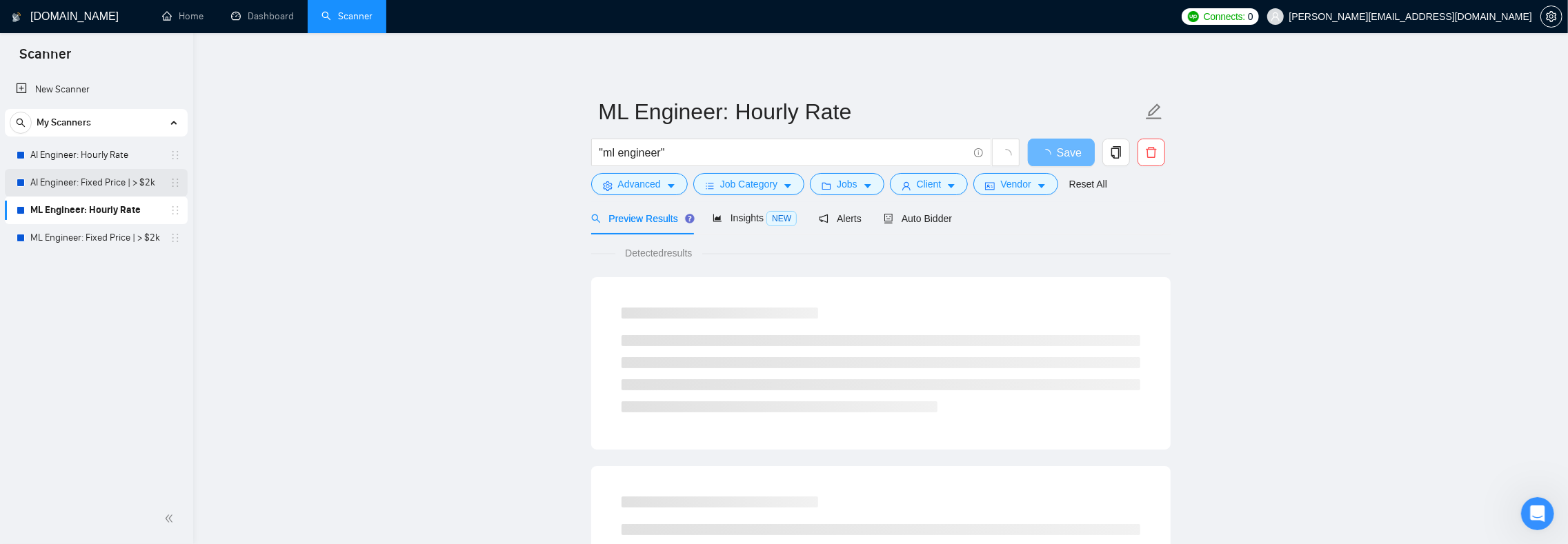
click at [97, 176] on link "AI Engineer: Fixed Price | > $2k" at bounding box center [96, 183] width 131 height 28
click at [72, 153] on link "AI Engineer: Hourly Rate" at bounding box center [96, 156] width 131 height 28
click at [67, 183] on link "AI Engineer: Fixed Price | > $2k" at bounding box center [96, 183] width 131 height 28
click at [76, 160] on link "AI Engineer: Hourly Rate" at bounding box center [96, 156] width 131 height 28
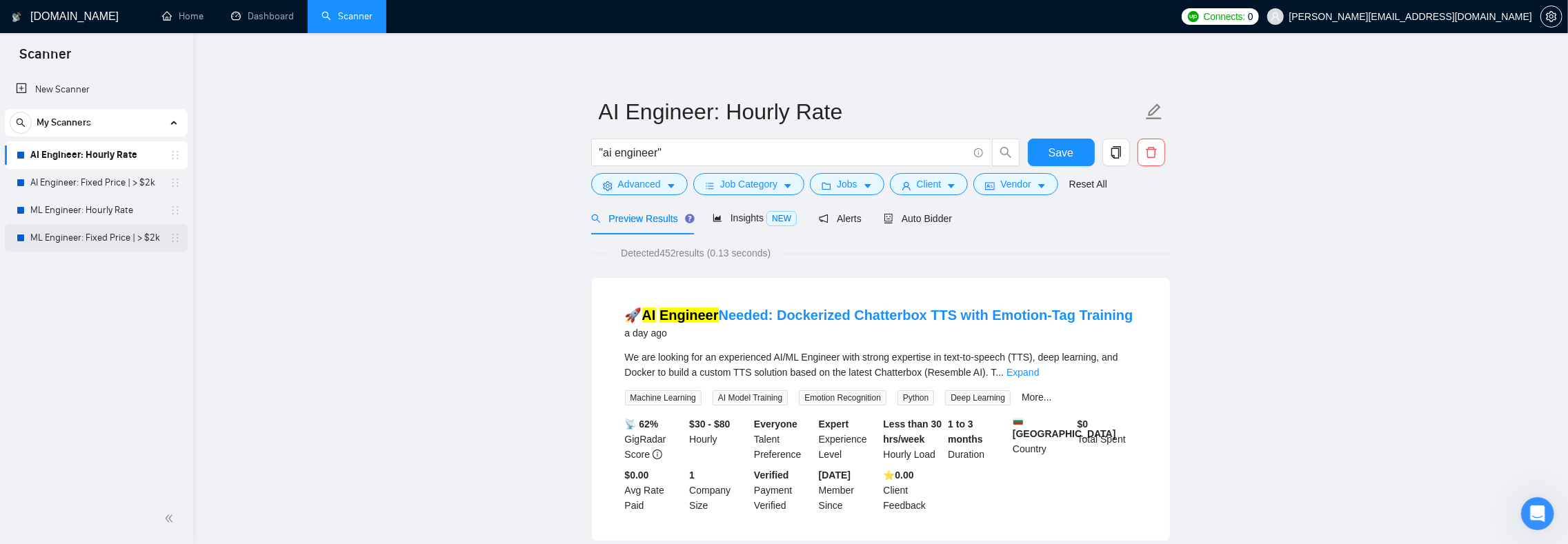
click at [72, 236] on link "ML Engineer: Fixed Price | > $2k" at bounding box center [96, 238] width 131 height 28
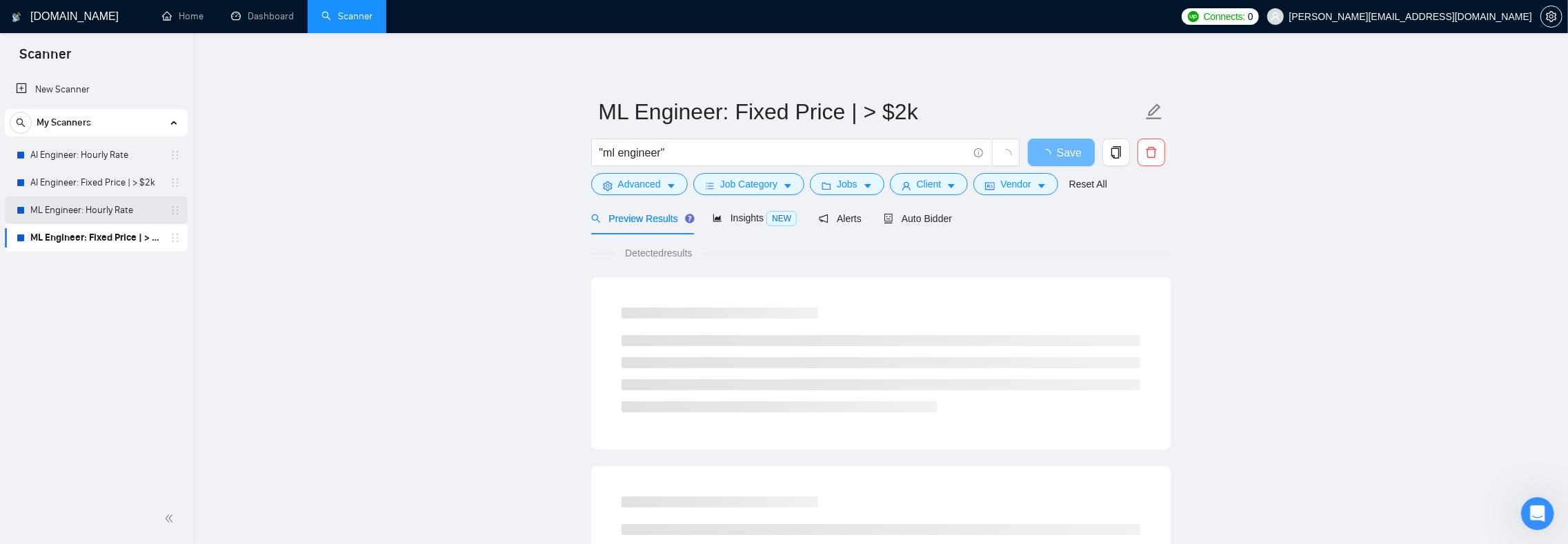
click at [83, 219] on link "ML Engineer: Hourly Rate" at bounding box center [96, 210] width 131 height 28
click at [81, 240] on link "ML Engineer: Fixed Price | > $2k" at bounding box center [96, 238] width 131 height 28
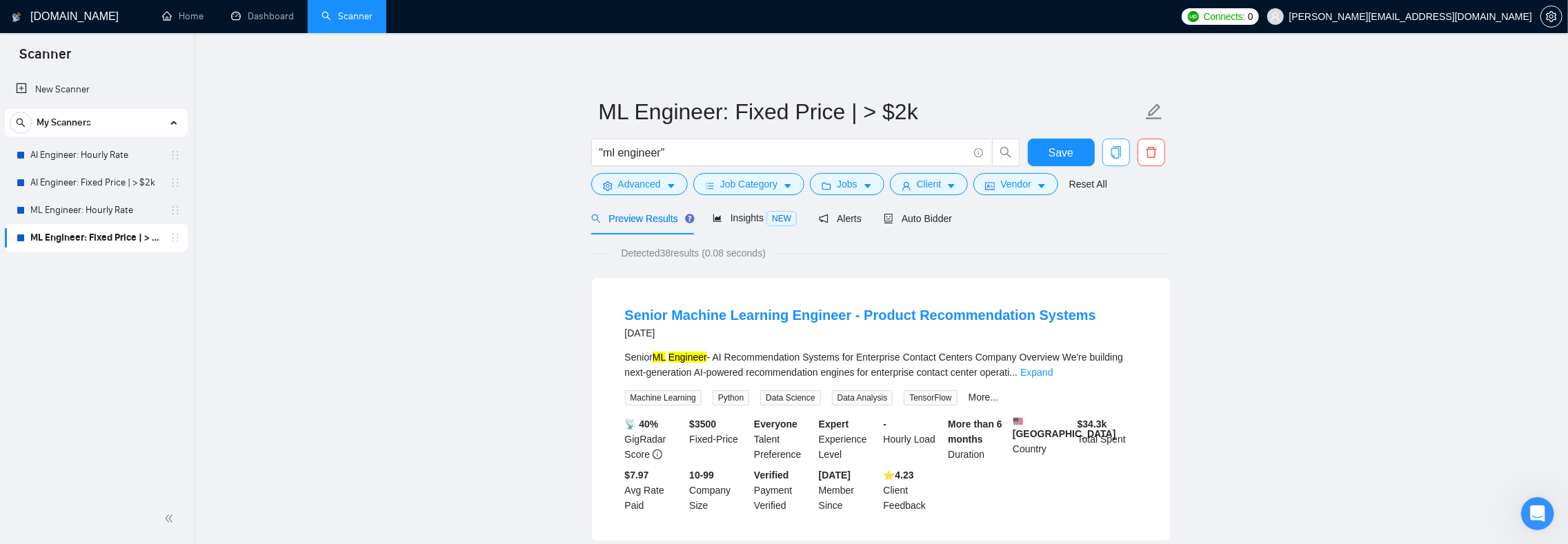
click at [1121, 146] on span "copy" at bounding box center [1115, 152] width 26 height 12
click at [1096, 216] on span "Yes" at bounding box center [1088, 222] width 16 height 15
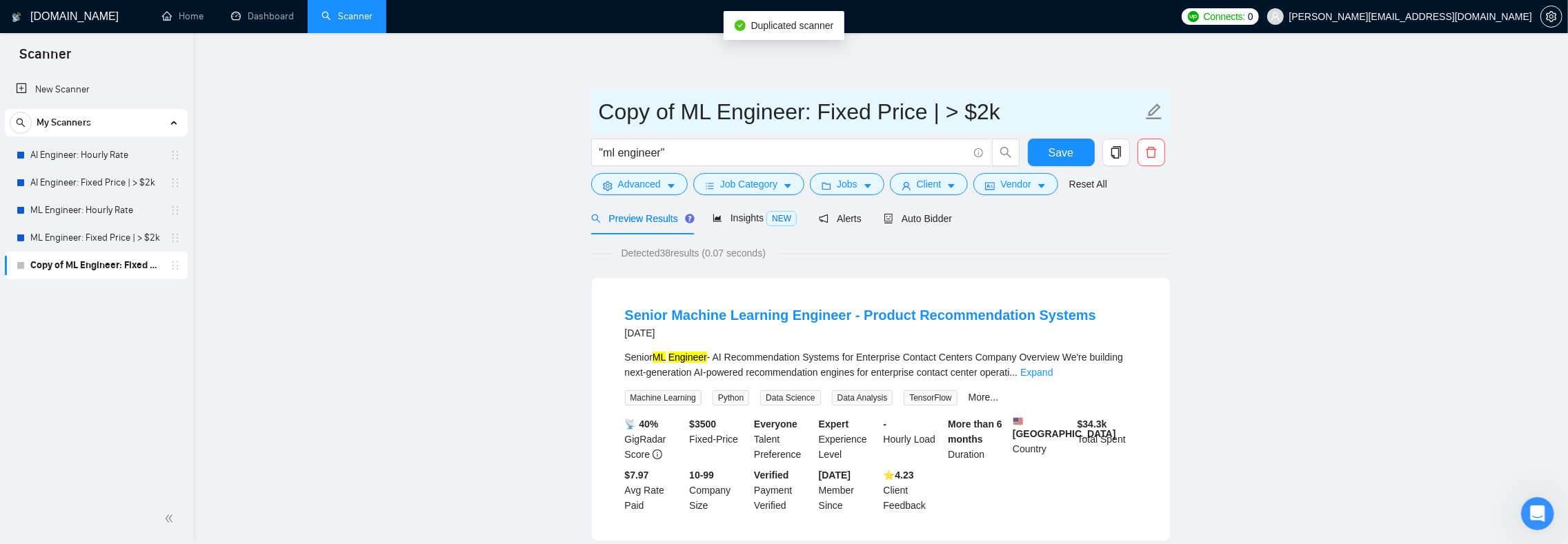
click at [705, 113] on input "Copy of ML Engineer: Fixed Price | > $2k" at bounding box center [870, 112] width 544 height 35
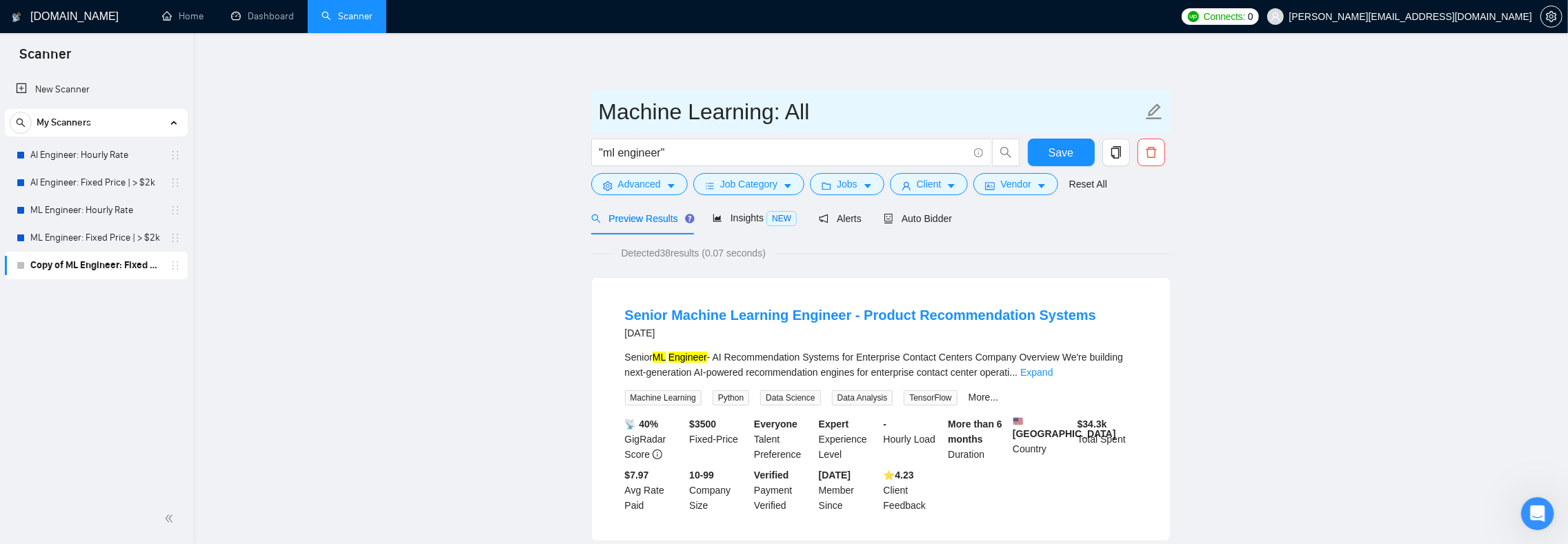
type input "Machine Learning: All"
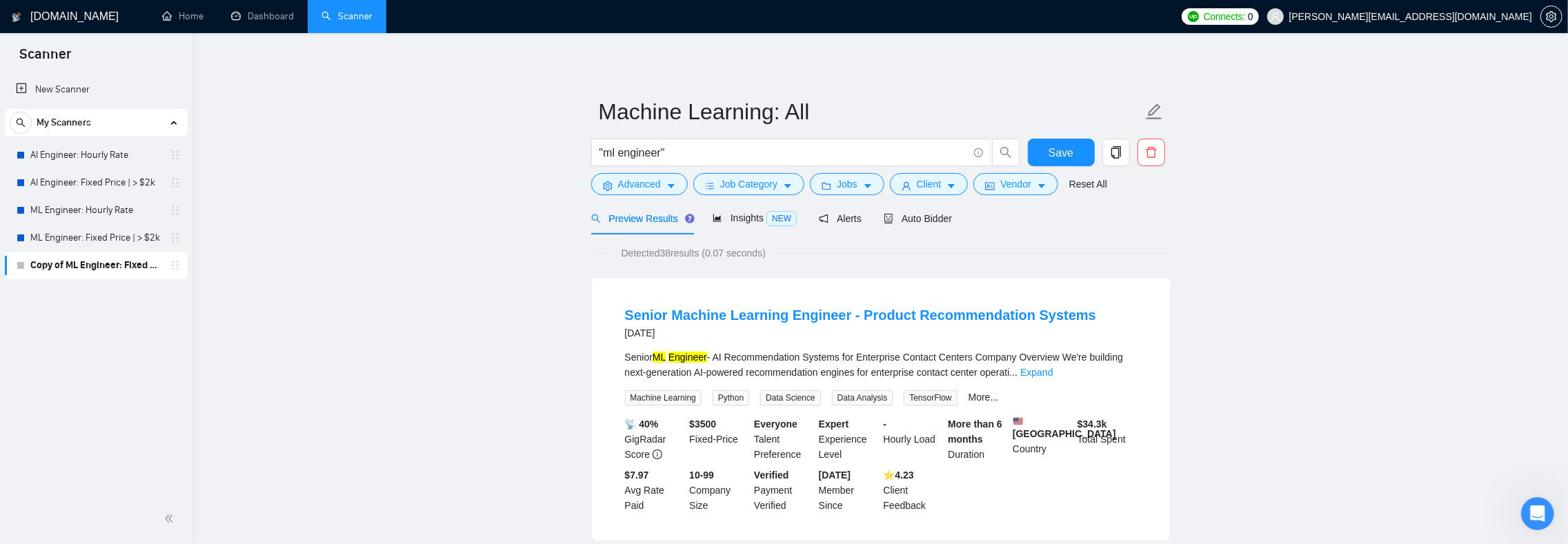
click at [664, 155] on input ""ml engineer"" at bounding box center [784, 153] width 368 height 17
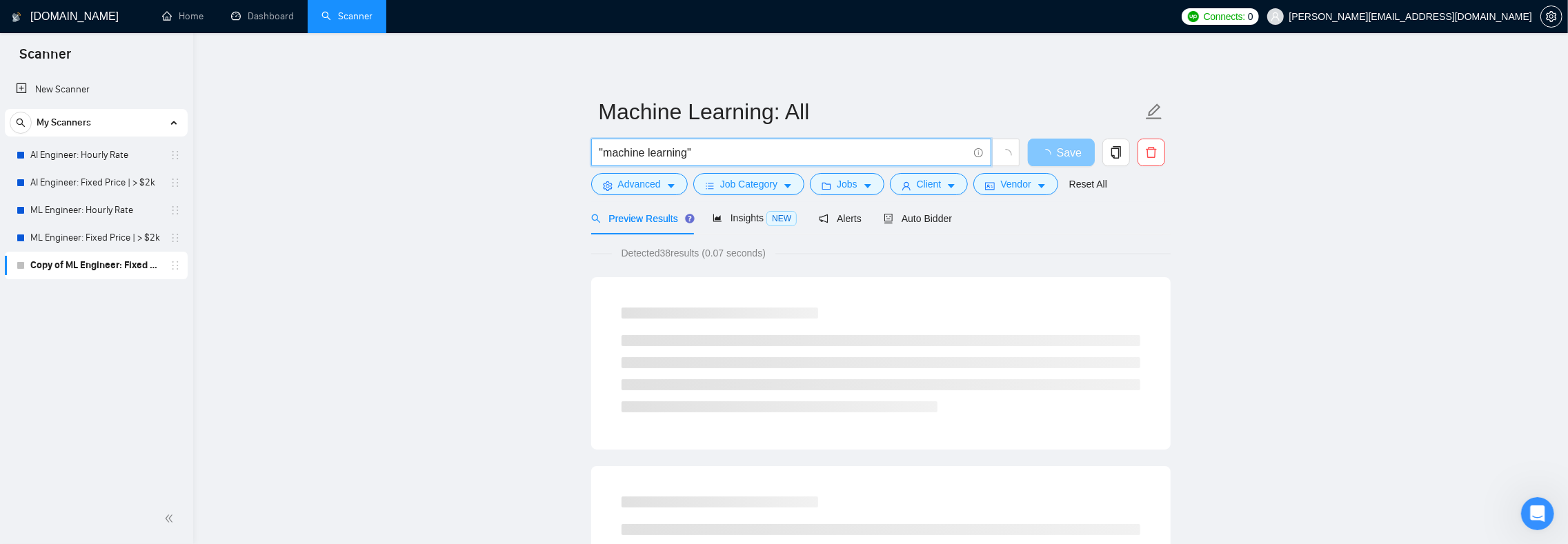
type input ""machine learning""
click at [1049, 150] on span "loading" at bounding box center [1048, 154] width 17 height 11
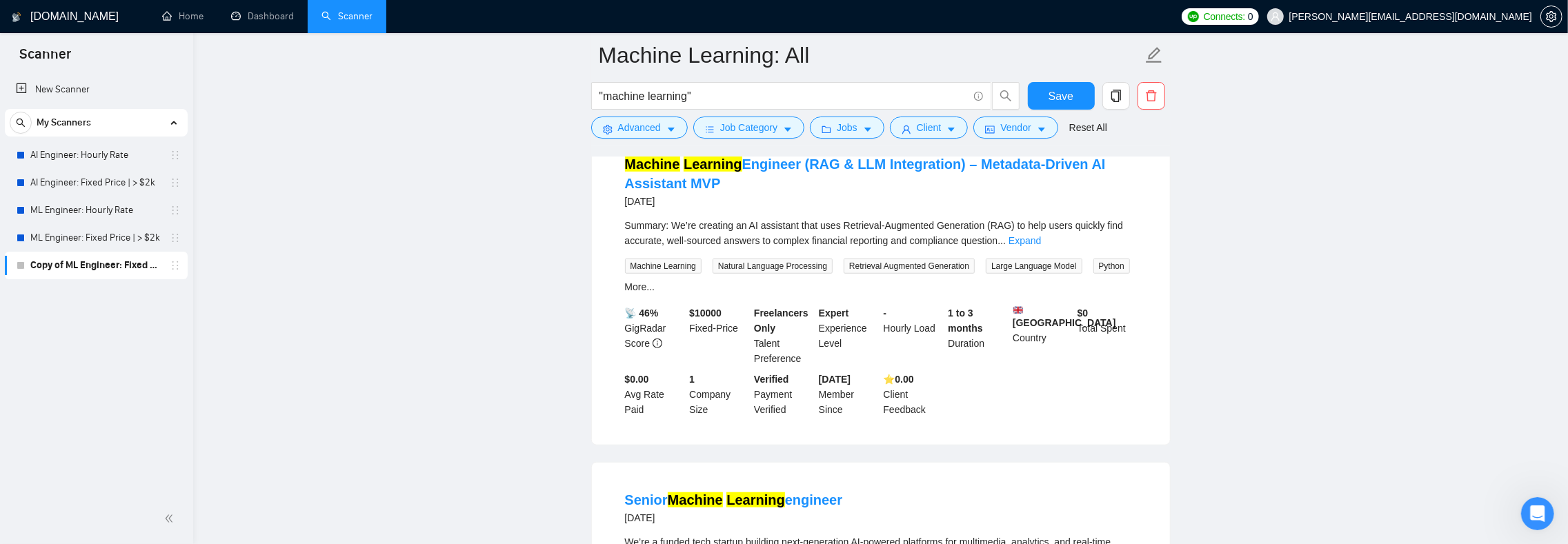
scroll to position [1166, 0]
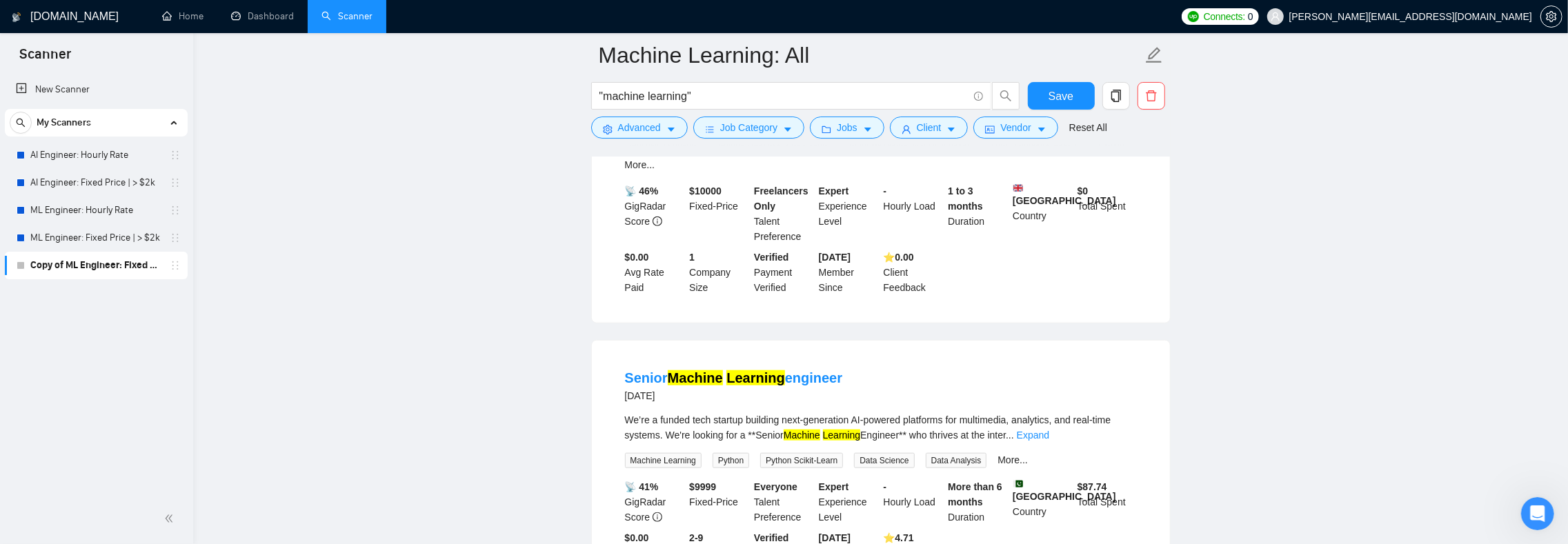
click at [514, 402] on main "Machine Learning: All "machine learning" Save Advanced Job Category Jobs Client…" at bounding box center [880, 485] width 1330 height 3191
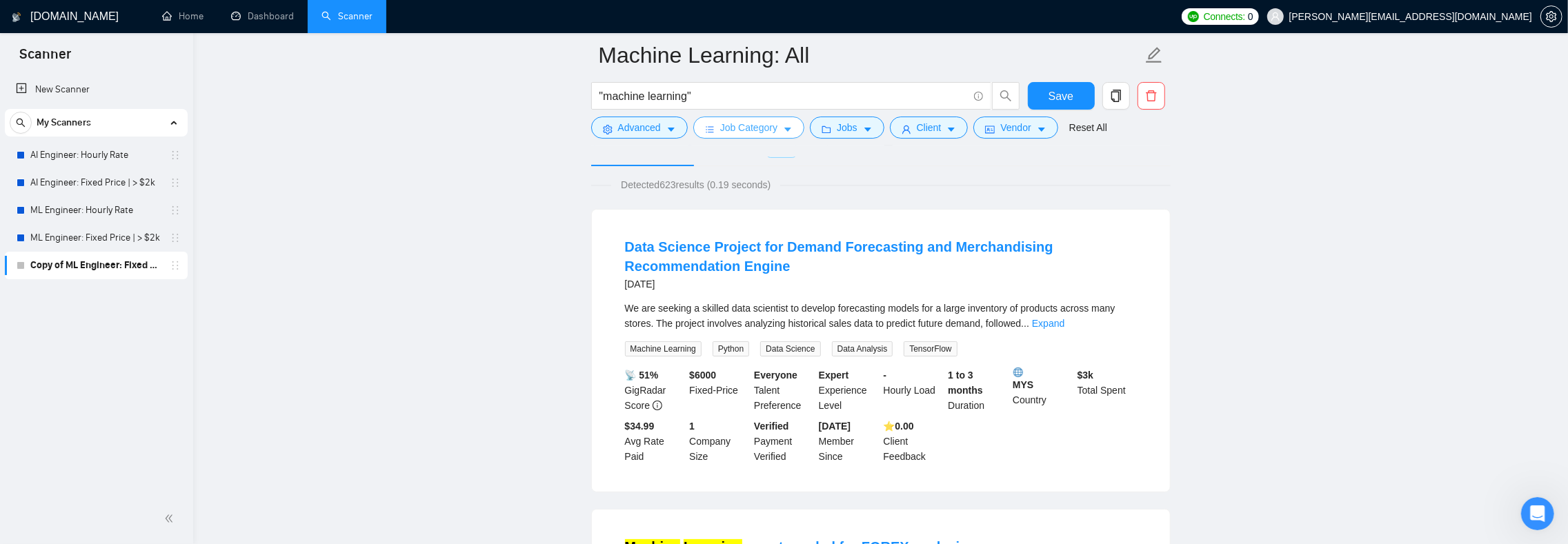
scroll to position [0, 0]
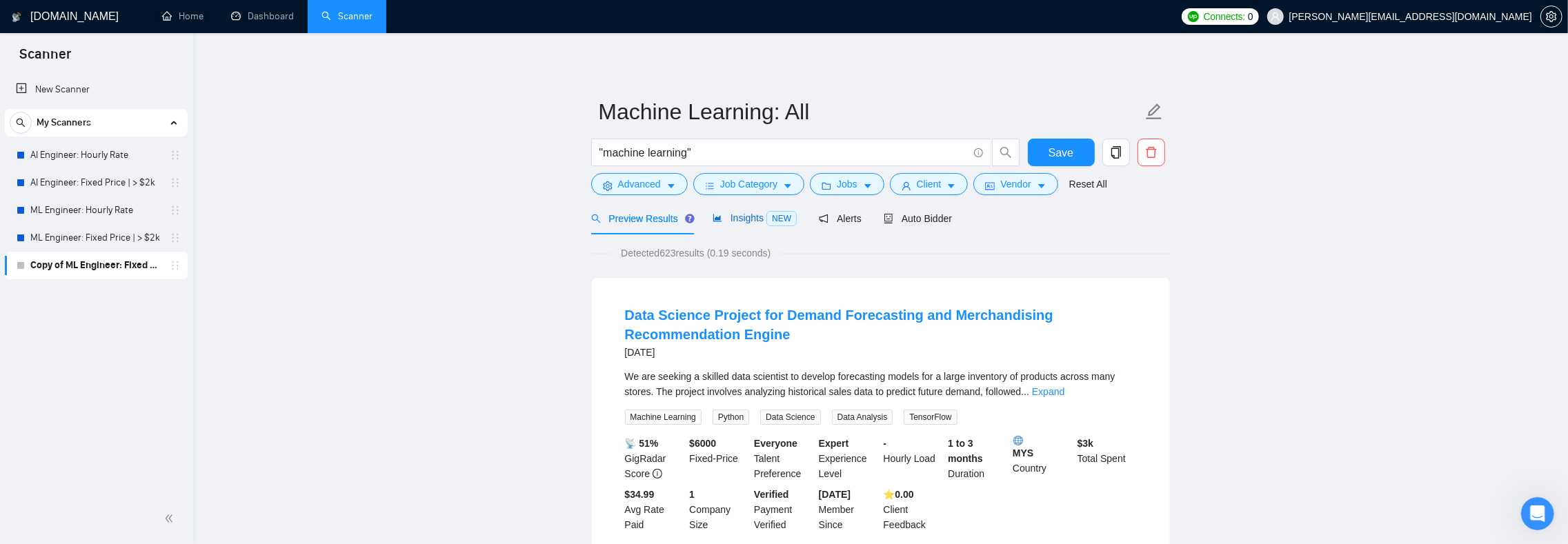
click at [729, 213] on span "Insights NEW" at bounding box center [754, 218] width 84 height 11
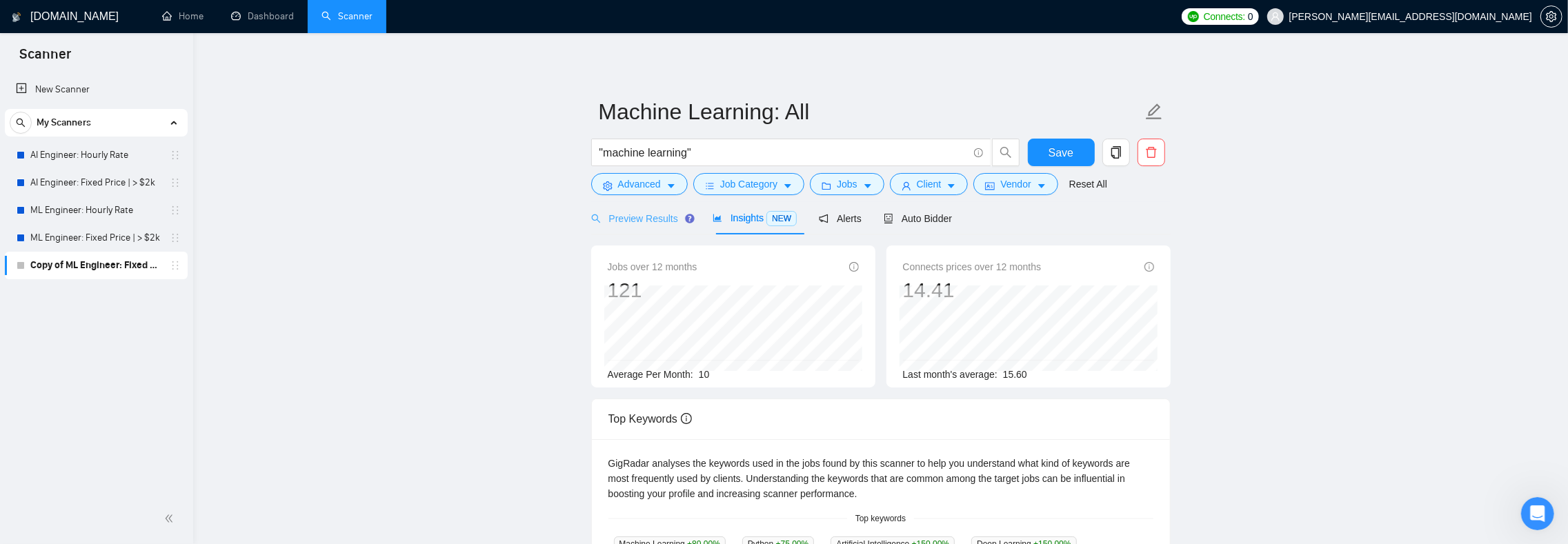
click at [635, 229] on div "Preview Results" at bounding box center [640, 218] width 99 height 32
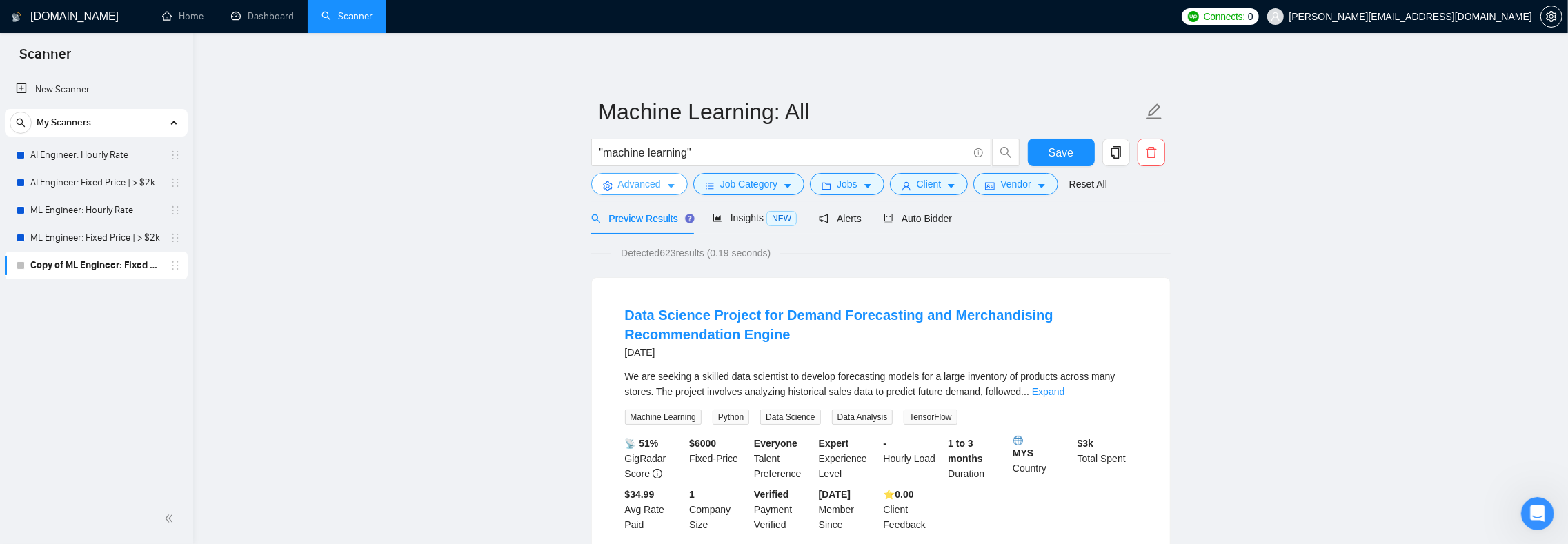
click at [655, 190] on span "Advanced" at bounding box center [638, 183] width 43 height 15
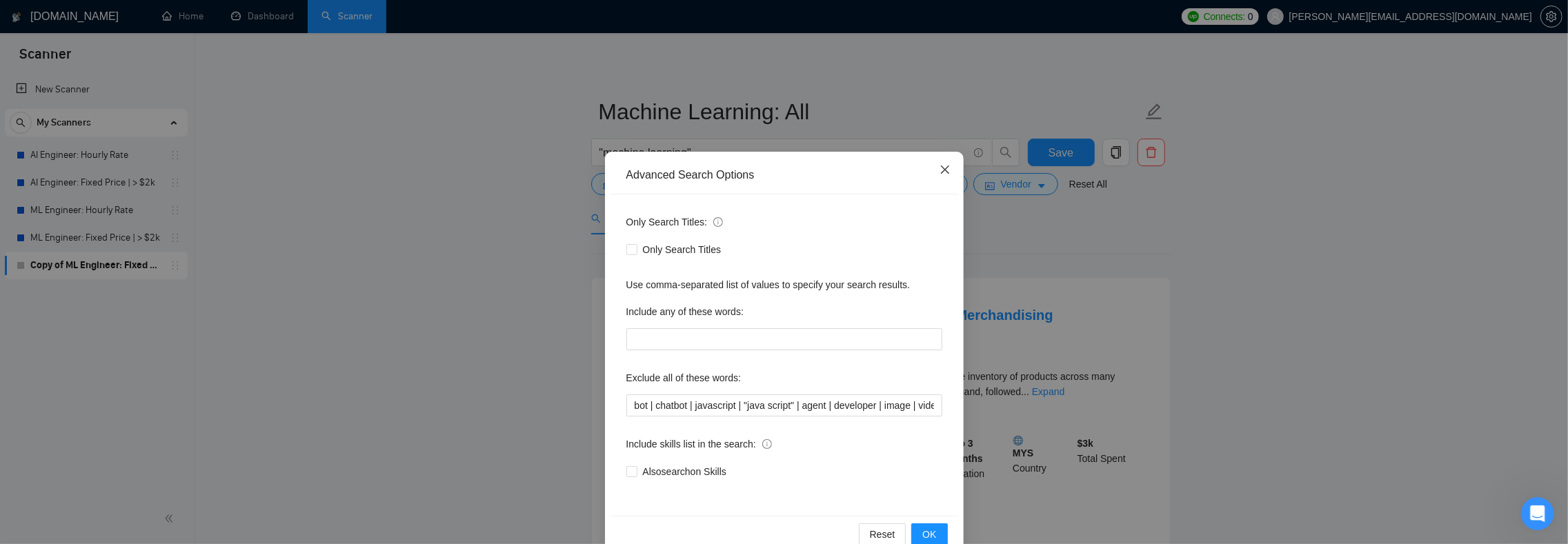
click at [929, 163] on span "Close" at bounding box center [944, 170] width 37 height 37
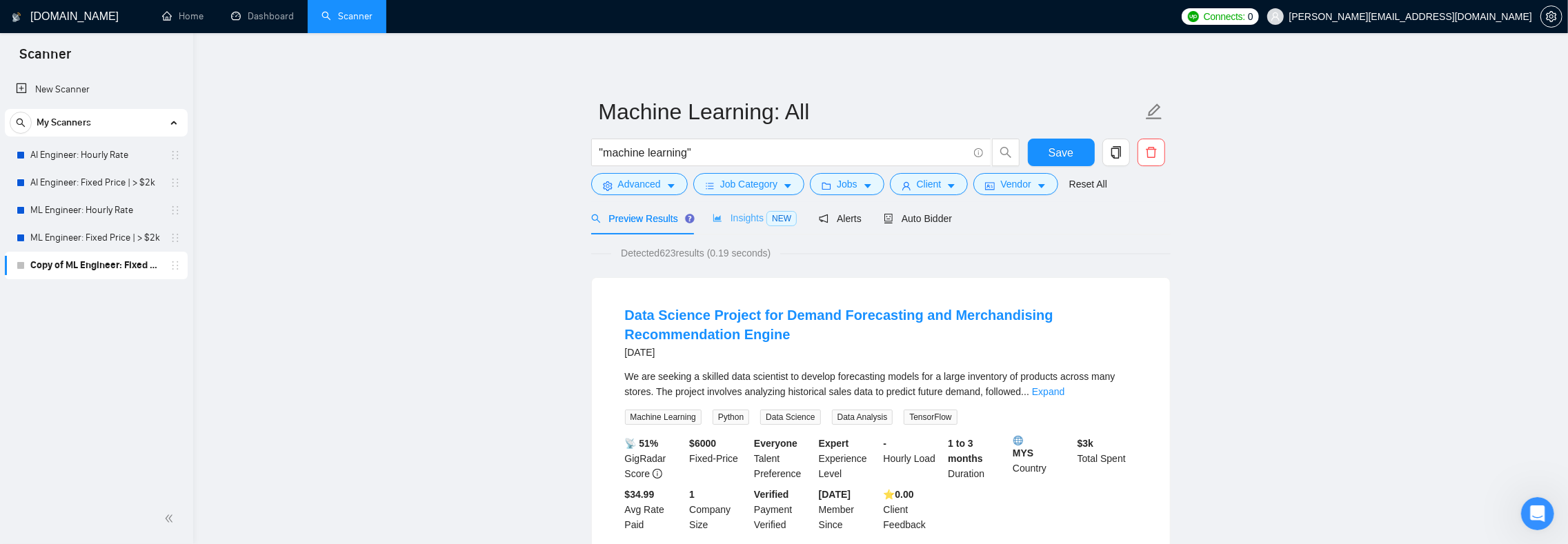
click at [739, 210] on div "Insights NEW" at bounding box center [754, 218] width 84 height 32
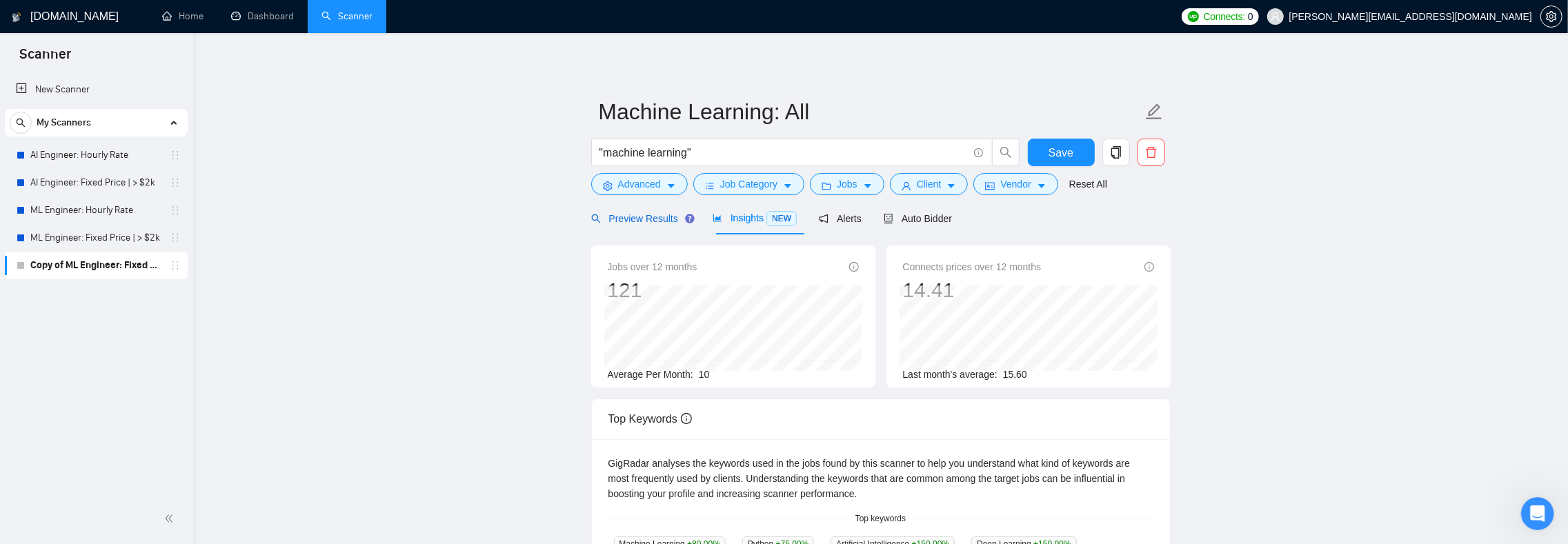
click at [651, 219] on span "Preview Results" at bounding box center [640, 218] width 99 height 11
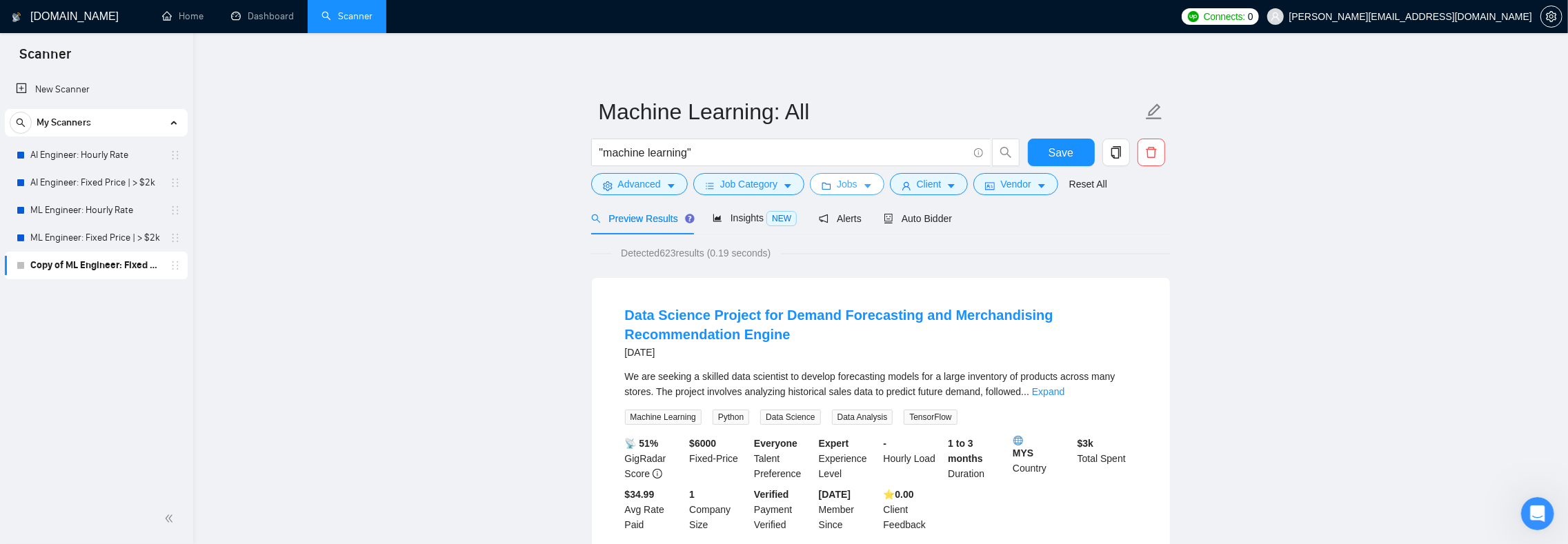
click at [857, 188] on span "Jobs" at bounding box center [847, 183] width 21 height 15
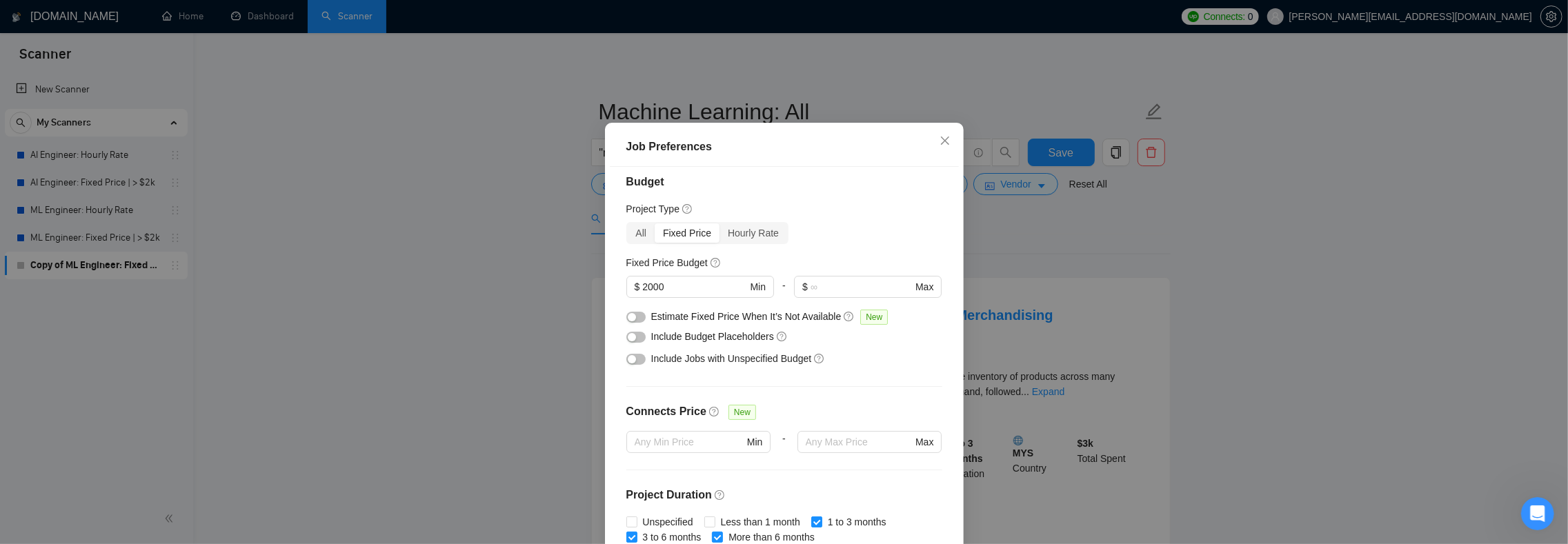
scroll to position [29, 0]
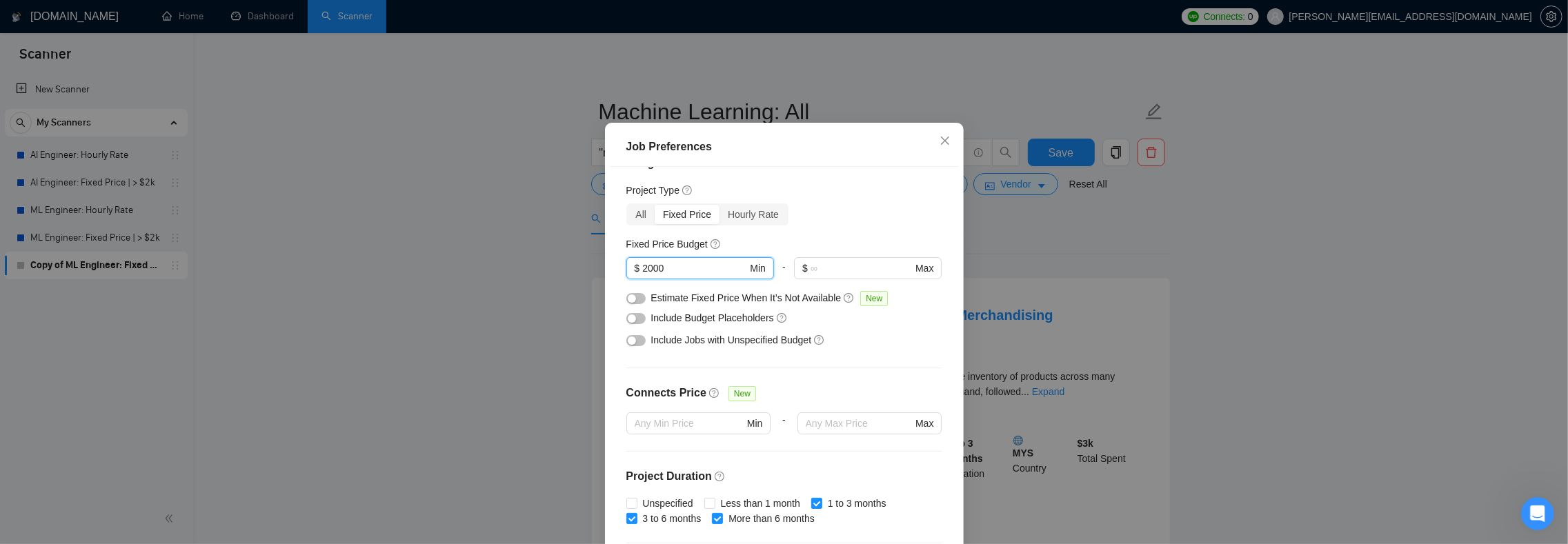
drag, startPoint x: 676, startPoint y: 272, endPoint x: 617, endPoint y: 282, distance: 59.8
click at [616, 285] on div "Budget Project Type All Fixed Price Hourly Rate Fixed Price Budget 2000 $ 2000 …" at bounding box center [784, 357] width 349 height 381
type input "2"
click at [650, 374] on div "Budget Project Type All Fixed Price Hourly Rate Fixed Price Budget $ Min - $ Ma…" at bounding box center [784, 357] width 349 height 381
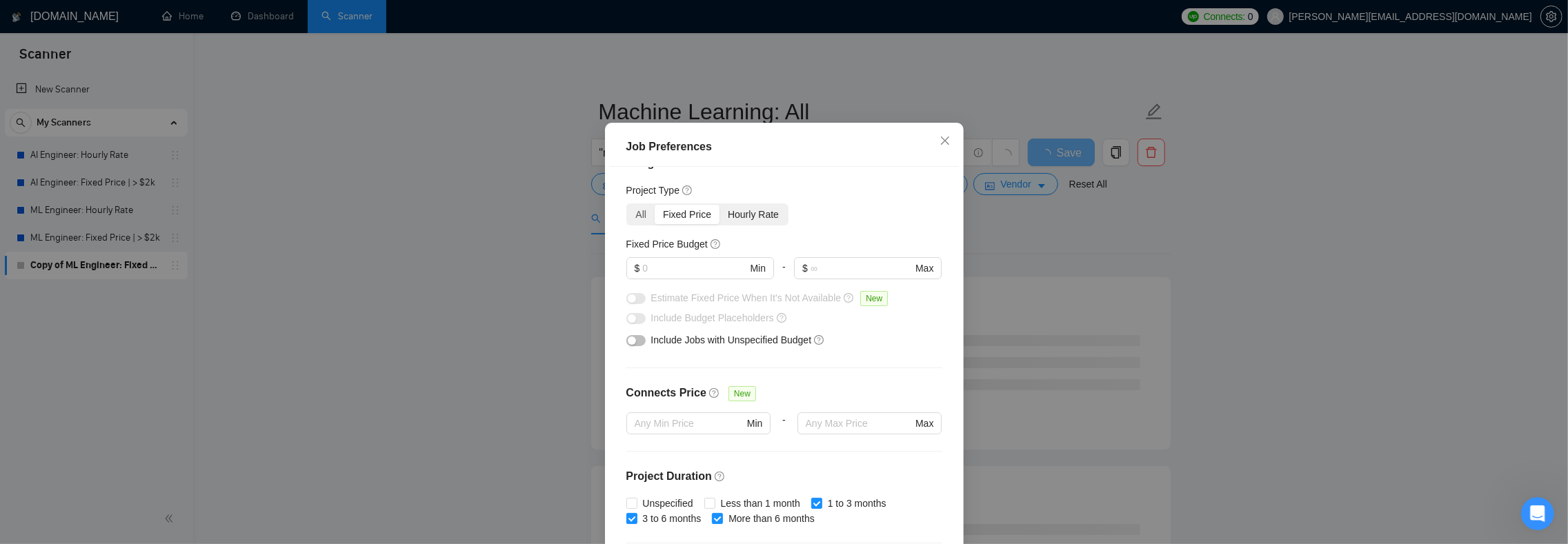
click at [762, 206] on div "Hourly Rate" at bounding box center [753, 215] width 68 height 19
click at [719, 205] on input "Hourly Rate" at bounding box center [719, 205] width 0 height 0
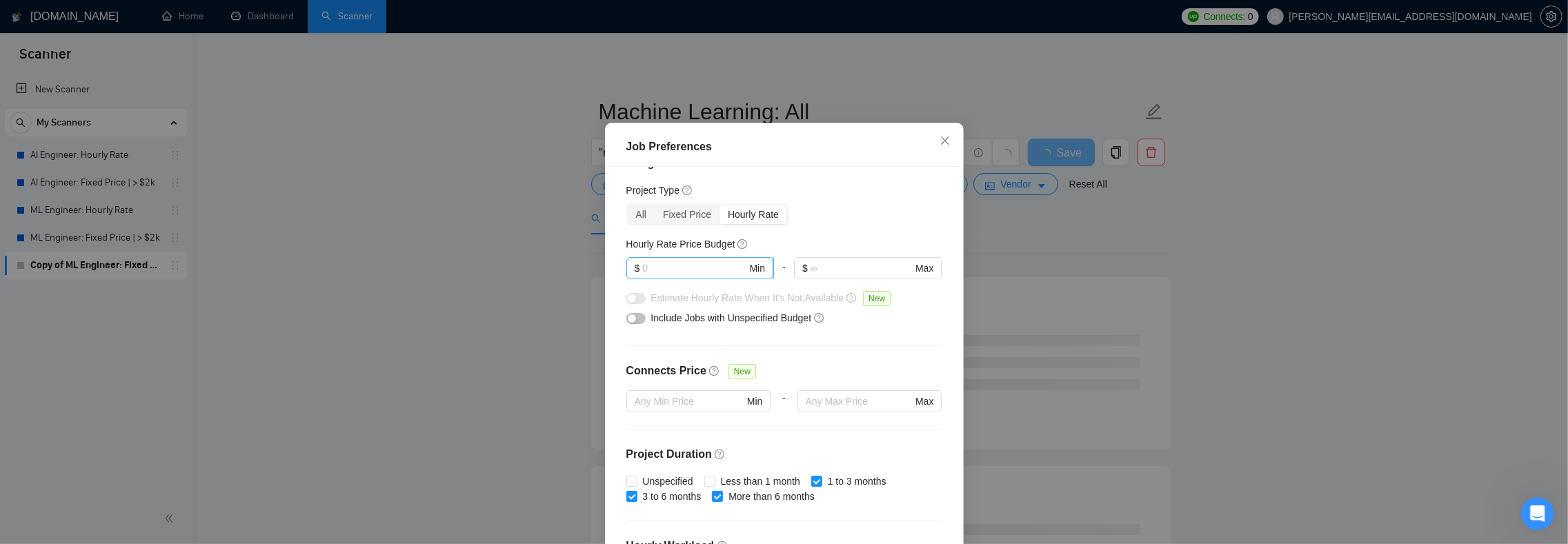
click at [685, 266] on input "text" at bounding box center [694, 268] width 104 height 15
type input "60"
click at [648, 343] on div "Budget Project Type All Fixed Price Hourly Rate Fixed Price Budget $ Min - $ Ma…" at bounding box center [784, 357] width 349 height 381
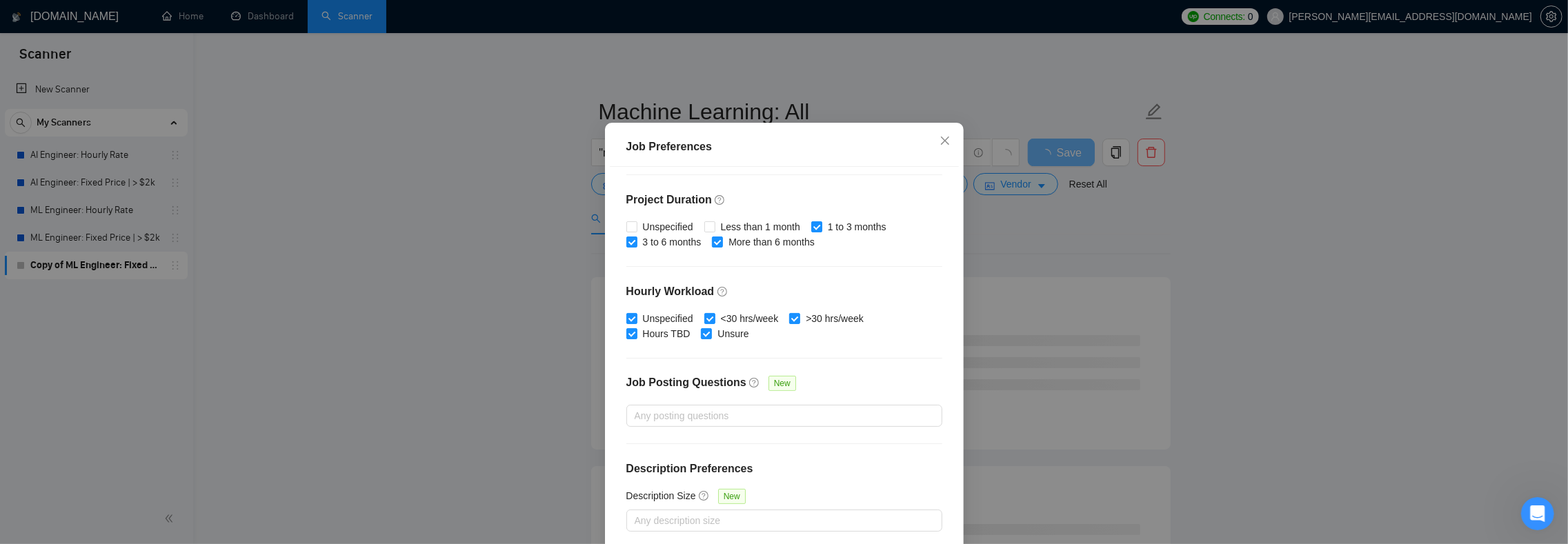
scroll to position [89, 0]
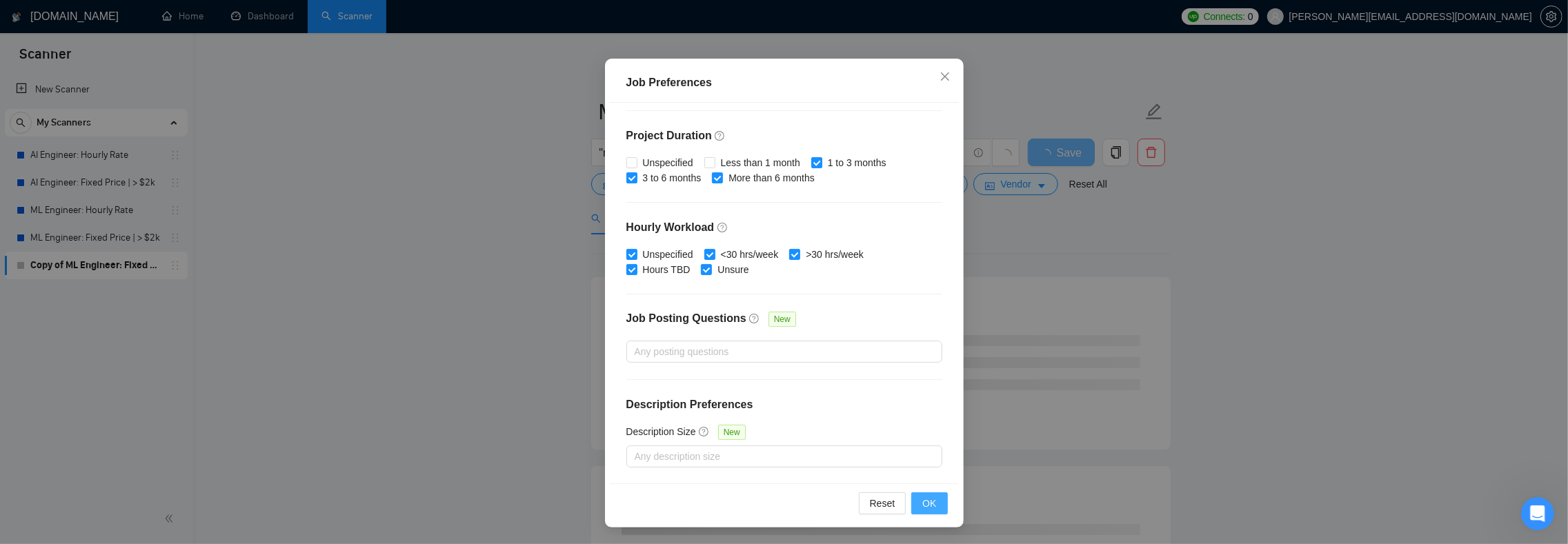
click at [922, 507] on span "OK" at bounding box center [929, 503] width 14 height 15
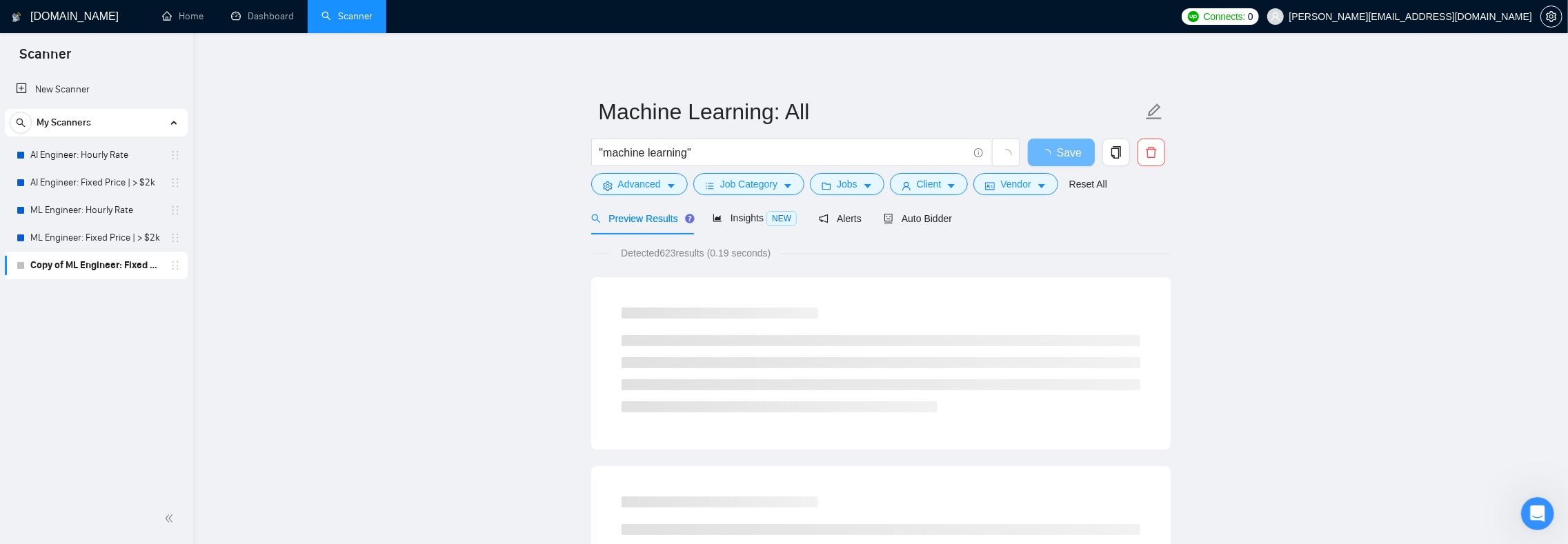
scroll to position [0, 0]
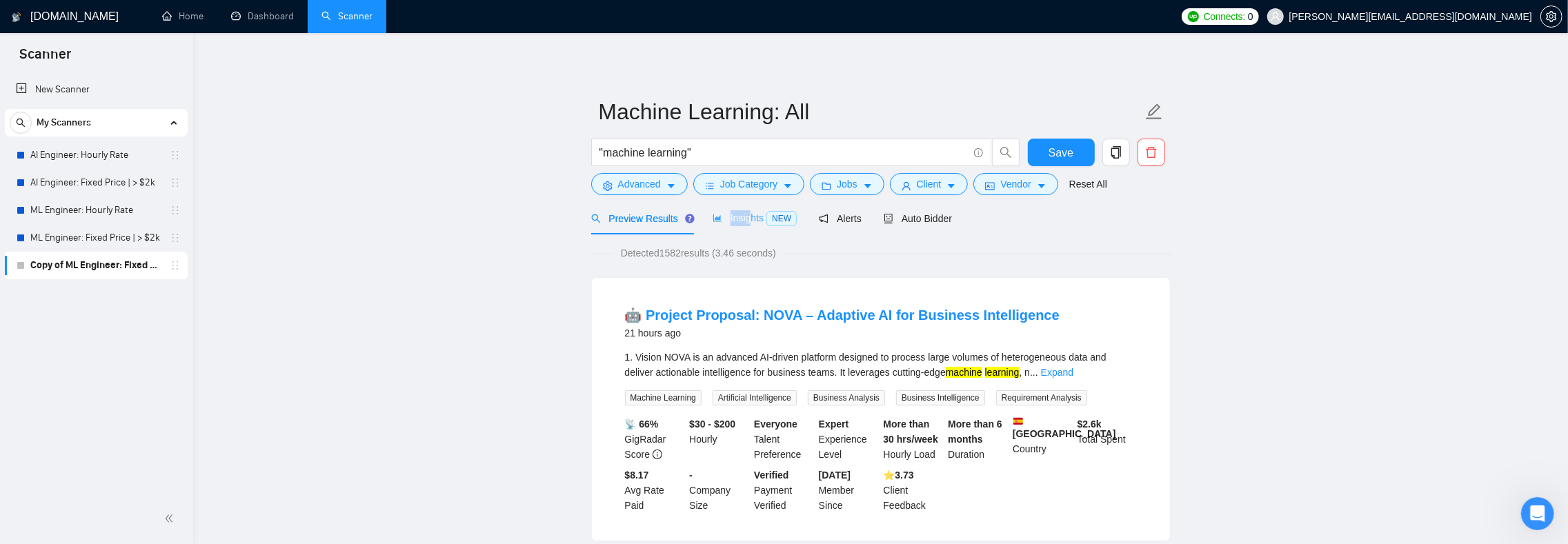
click at [755, 216] on div "Insights NEW" at bounding box center [754, 218] width 84 height 32
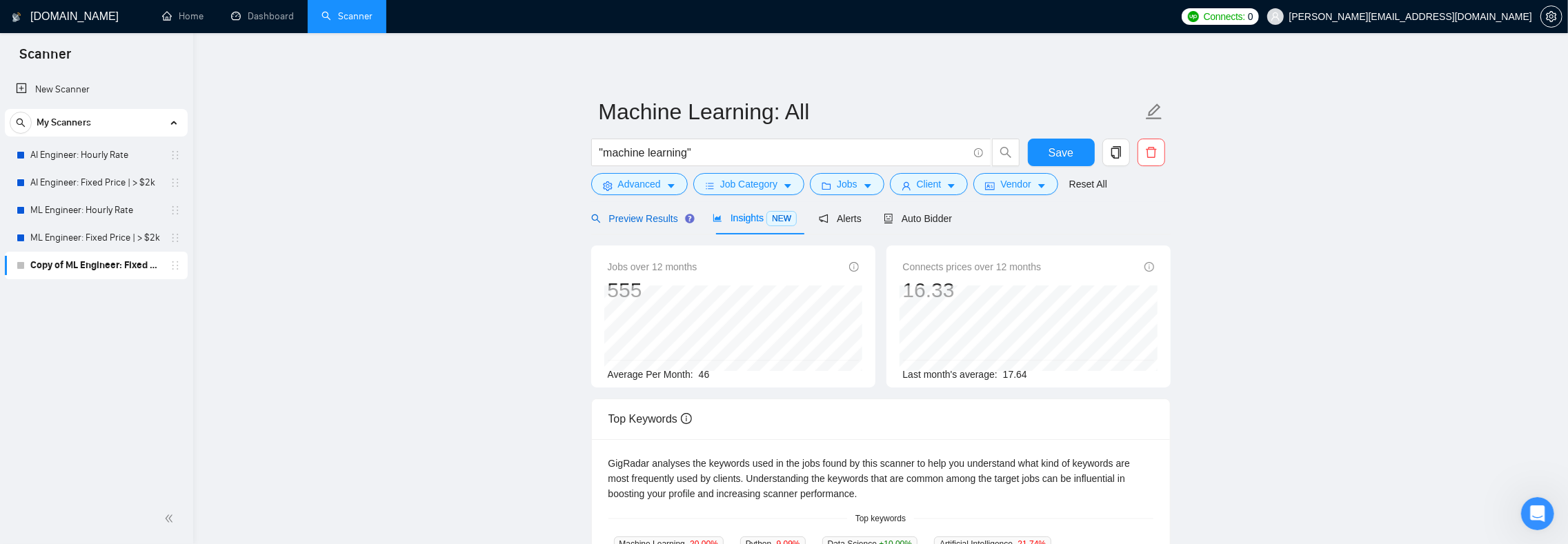
click at [638, 223] on span "Preview Results" at bounding box center [640, 218] width 99 height 11
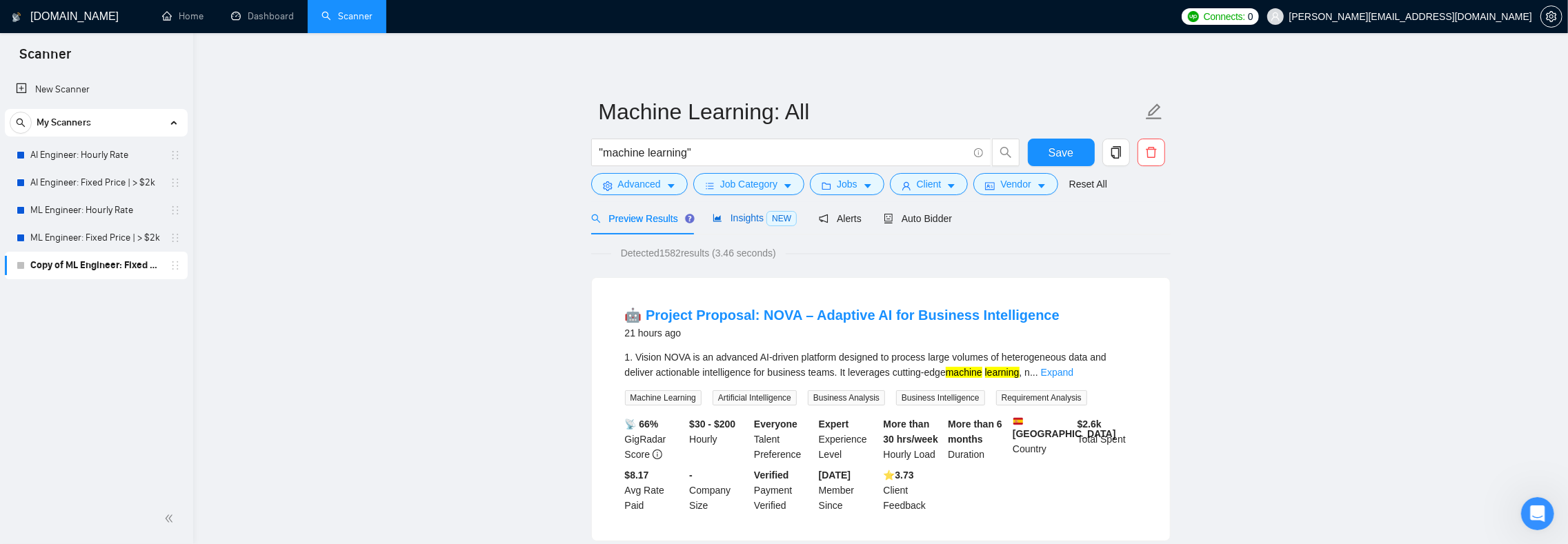
click at [739, 225] on div "Insights NEW" at bounding box center [754, 218] width 84 height 16
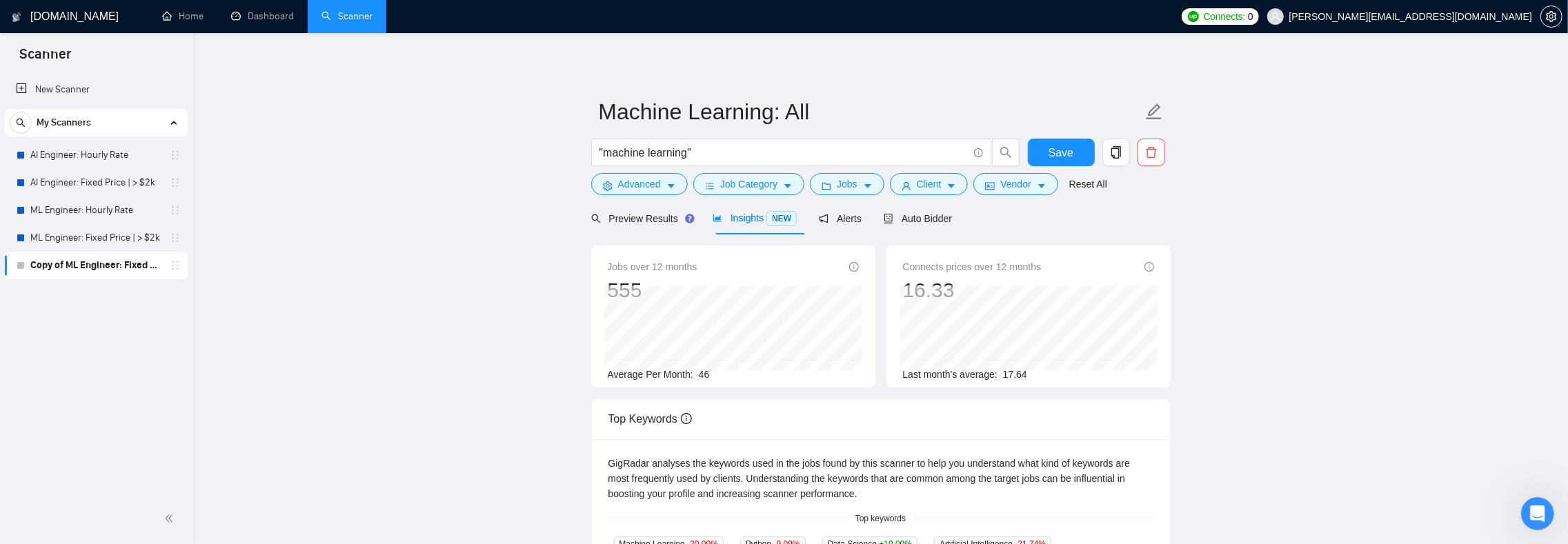
click at [625, 225] on div "Preview Results" at bounding box center [640, 218] width 99 height 15
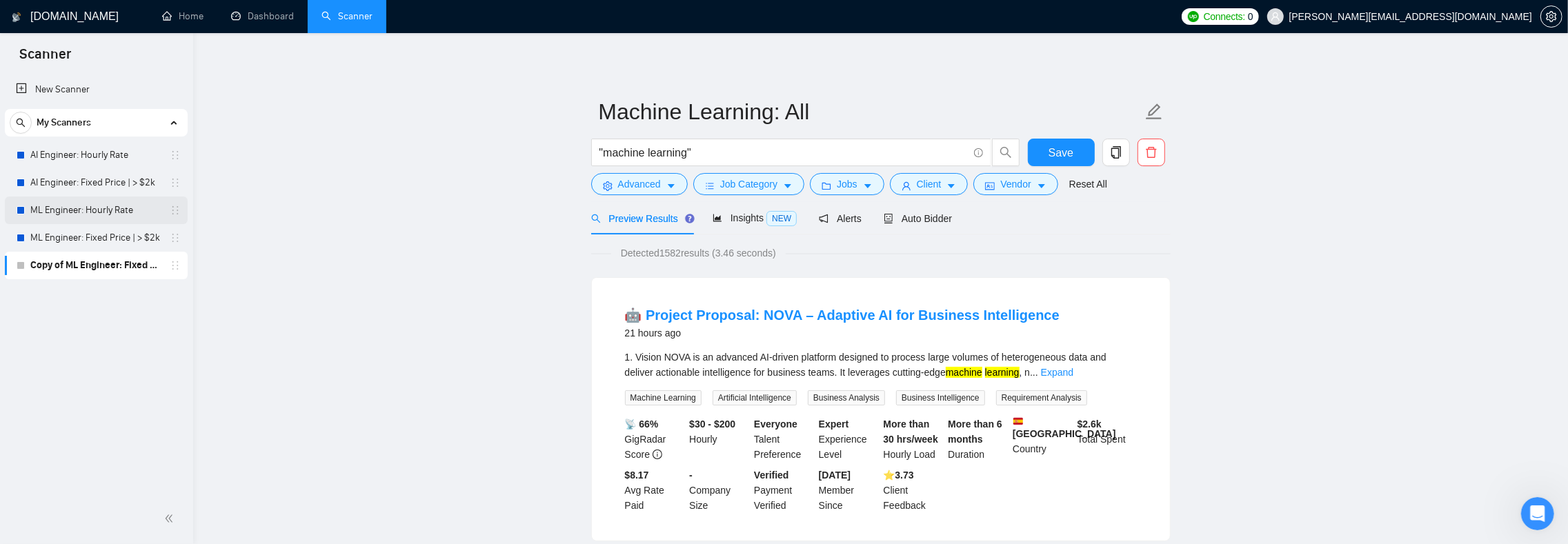
click at [82, 210] on link "ML Engineer: Hourly Rate" at bounding box center [96, 210] width 131 height 28
click at [735, 210] on div "Insights NEW" at bounding box center [754, 218] width 84 height 32
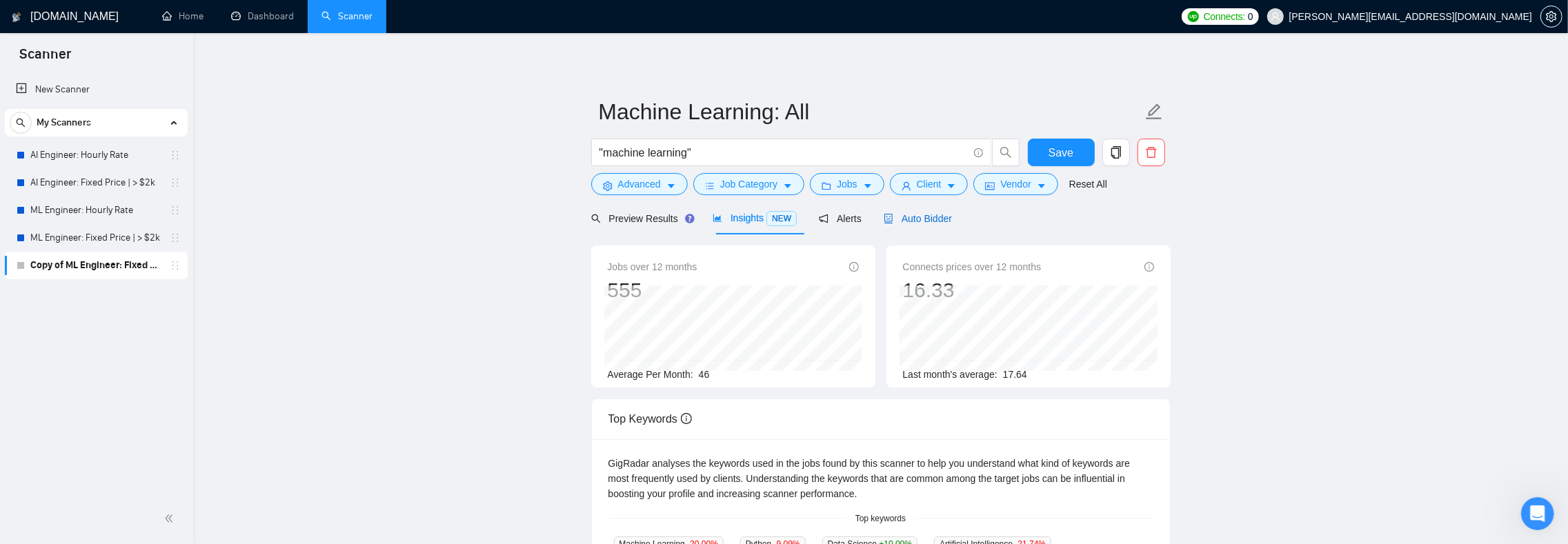
click at [928, 216] on span "Auto Bidder" at bounding box center [917, 218] width 69 height 11
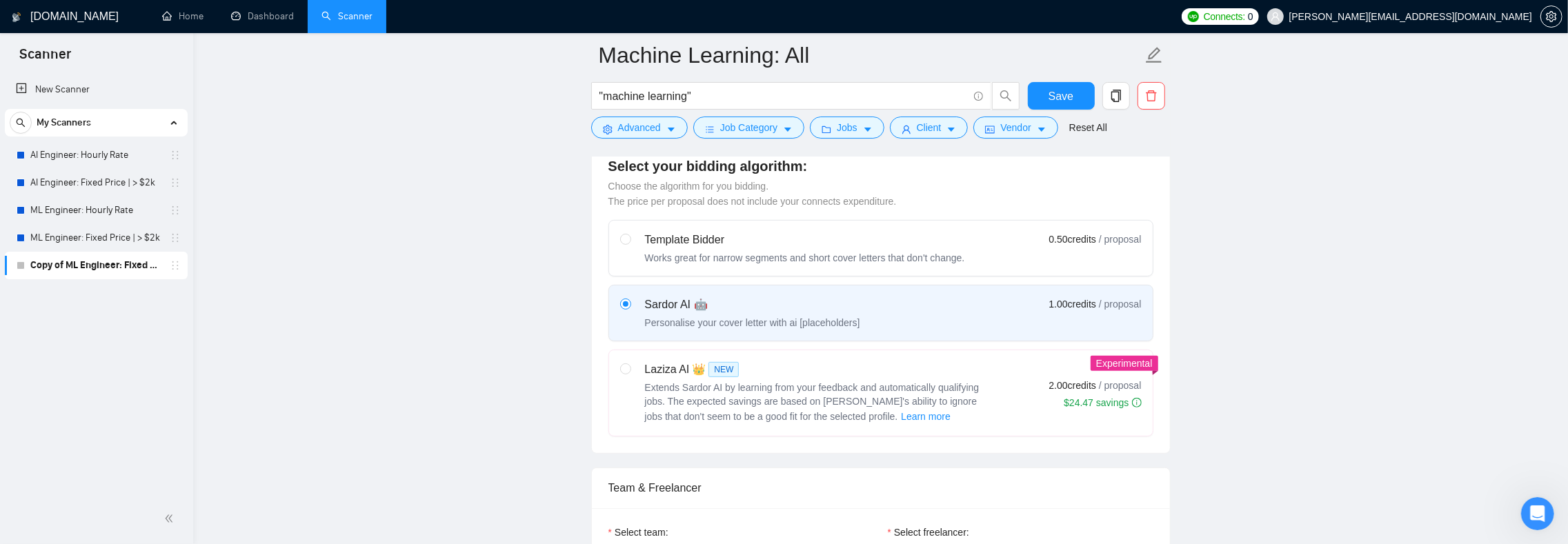
scroll to position [748, 0]
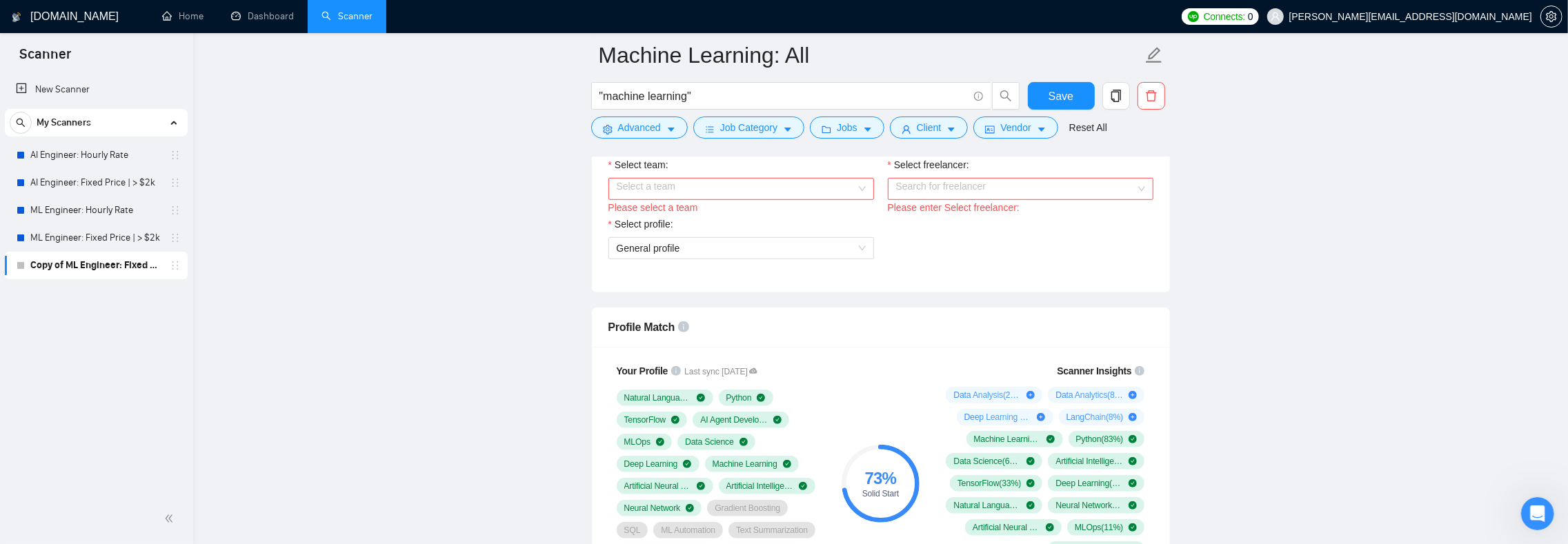
click at [793, 199] on input "Select team:" at bounding box center [736, 189] width 239 height 21
click at [737, 236] on div "Dastellar" at bounding box center [741, 243] width 266 height 22
click at [898, 199] on input "Select freelancer:" at bounding box center [1015, 189] width 239 height 21
click at [917, 239] on span "[PERSON_NAME] (private)" at bounding box center [954, 243] width 117 height 11
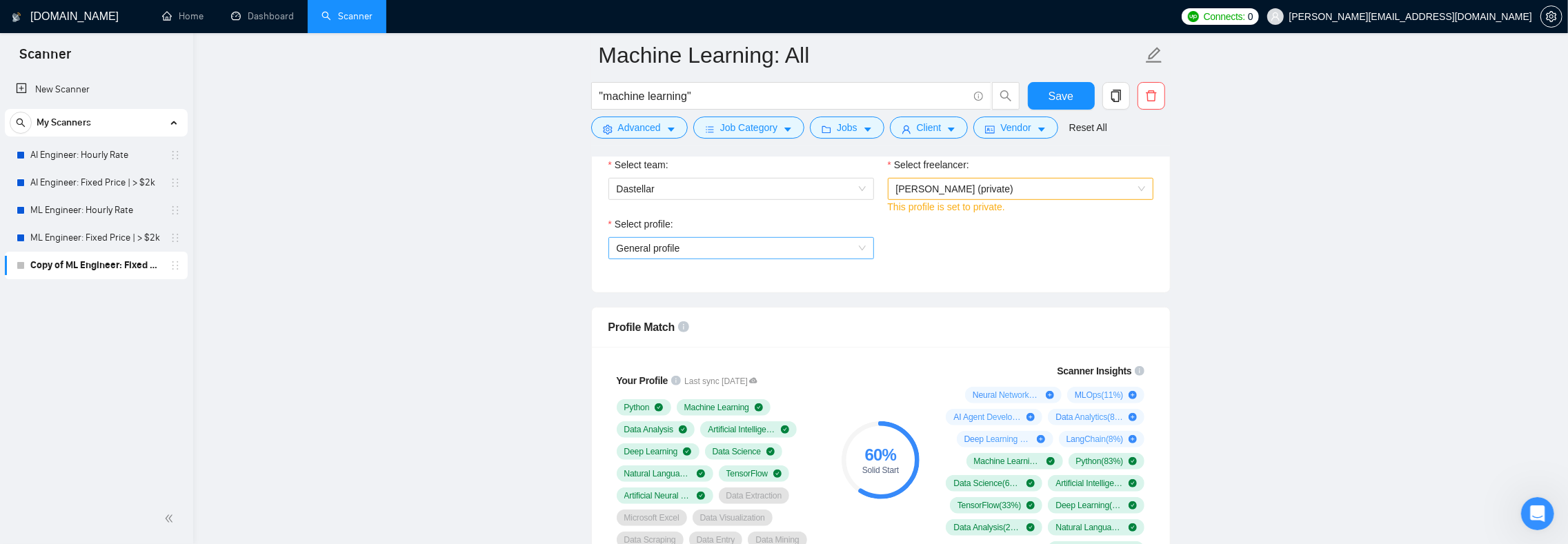
click at [636, 259] on span "General profile" at bounding box center [741, 249] width 249 height 21
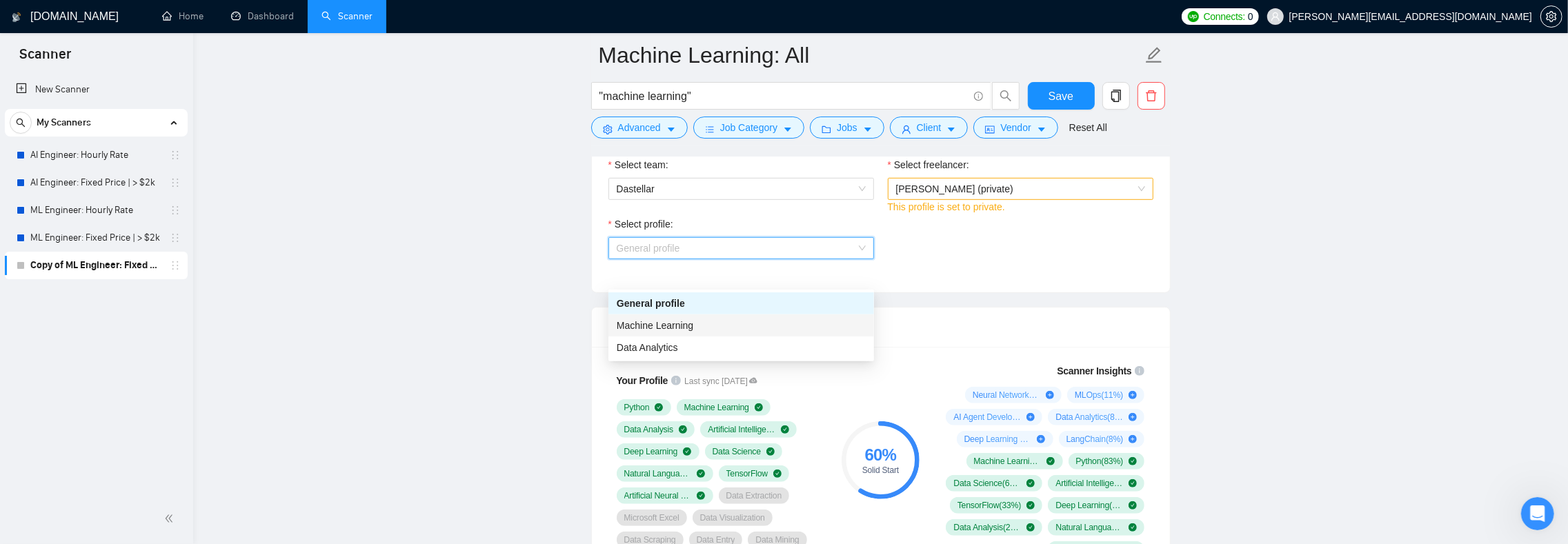
click at [638, 315] on div "Machine Learning" at bounding box center [741, 325] width 266 height 22
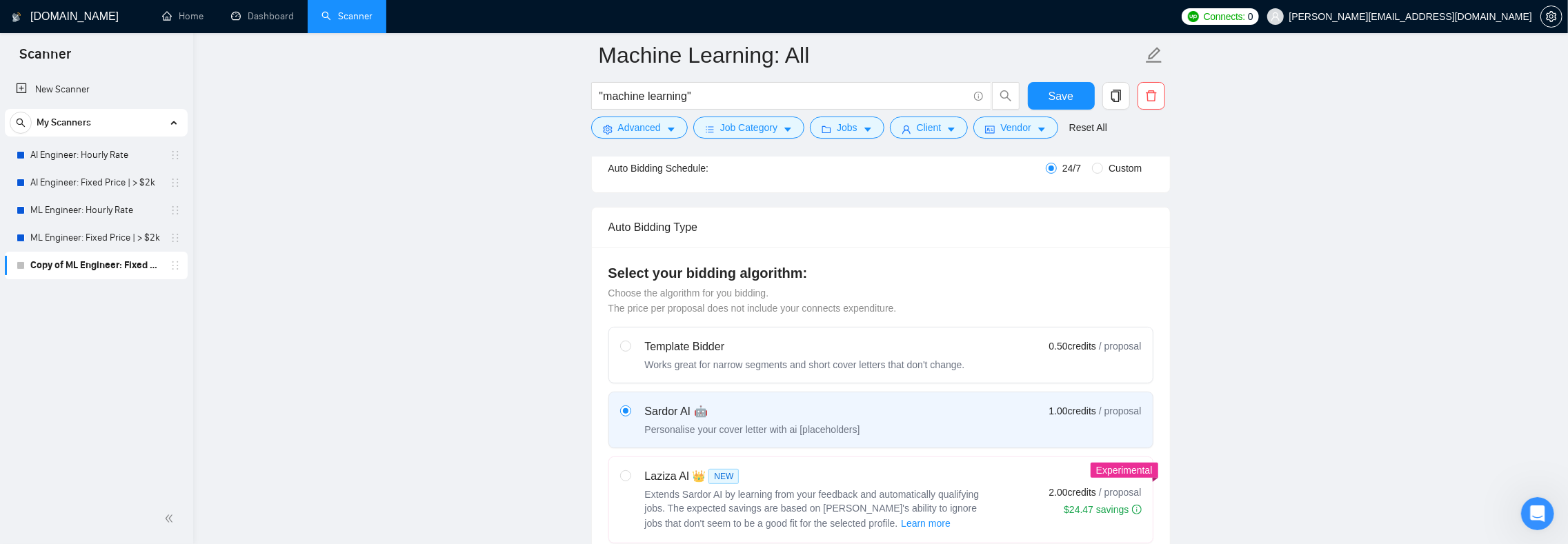
scroll to position [0, 0]
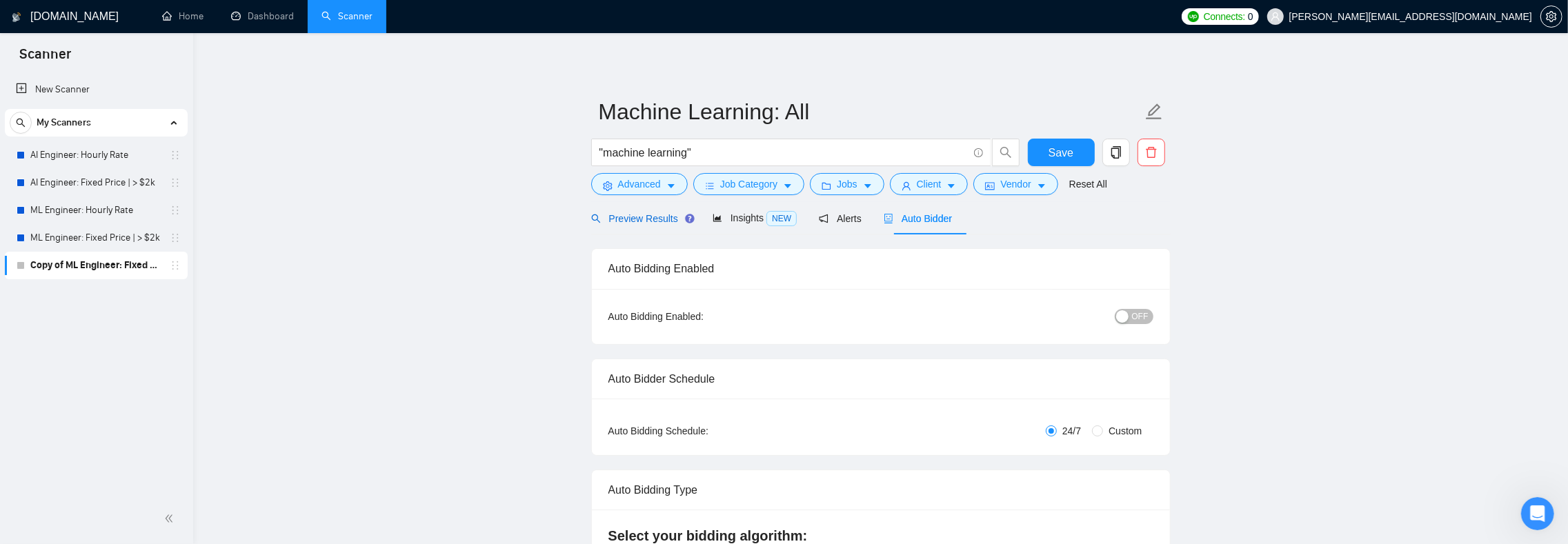
click at [661, 219] on span "Preview Results" at bounding box center [640, 218] width 99 height 11
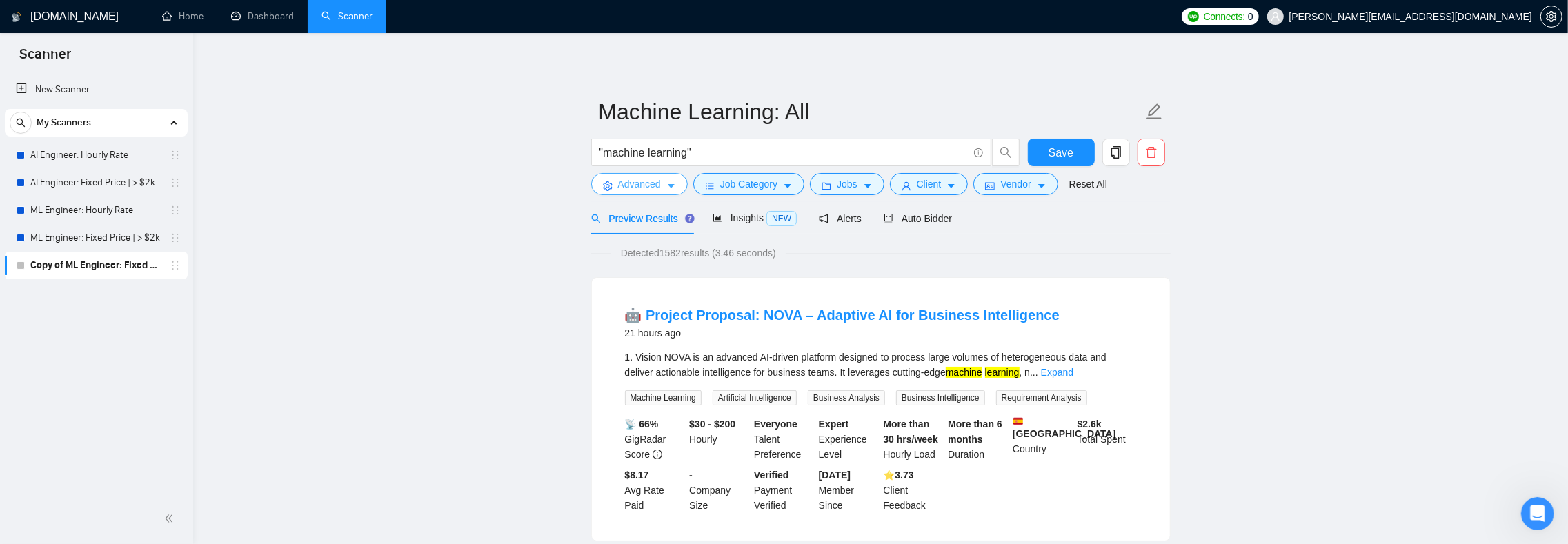
click at [668, 186] on button "Advanced" at bounding box center [638, 183] width 96 height 22
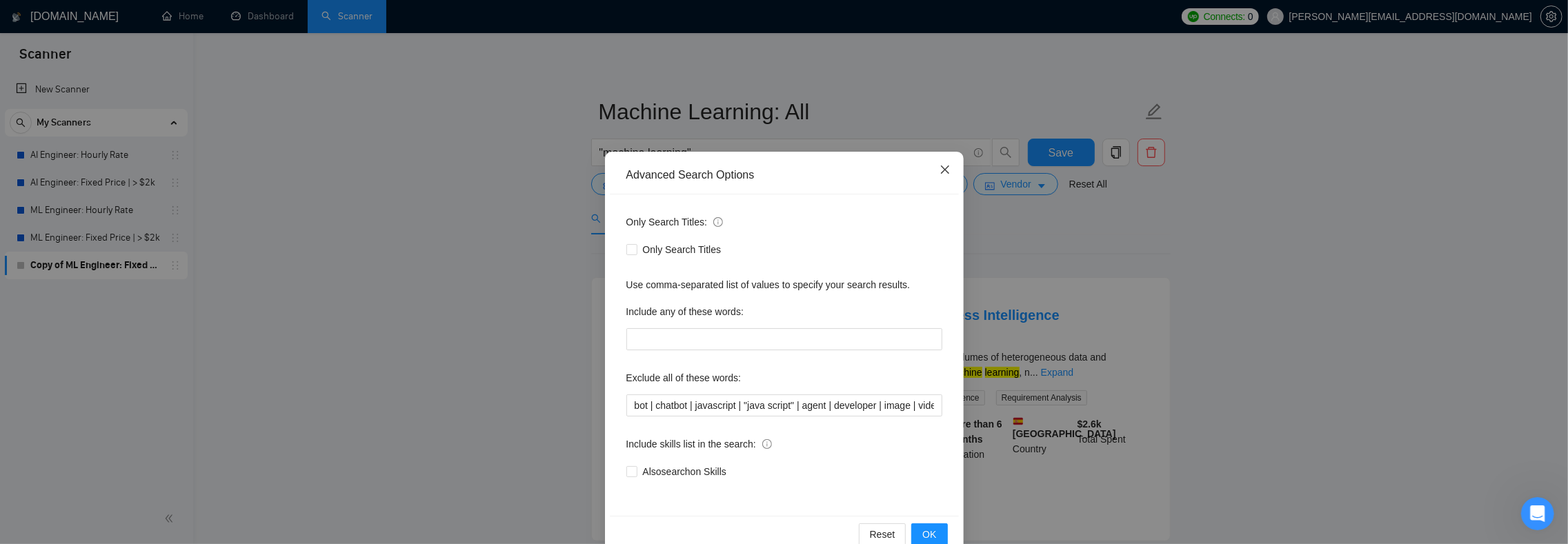
click at [942, 167] on icon "close" at bounding box center [944, 169] width 11 height 11
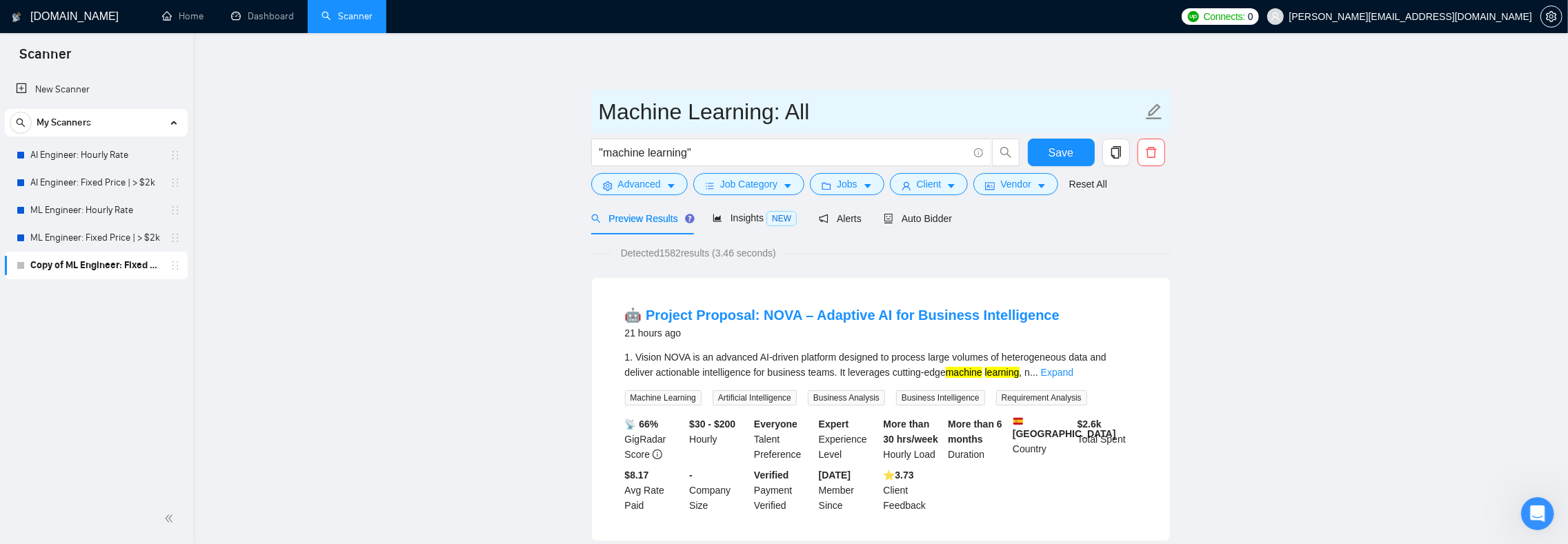
click at [815, 120] on input "Machine Learning: All" at bounding box center [870, 112] width 544 height 35
type input "Machine Learning: All Jobs"
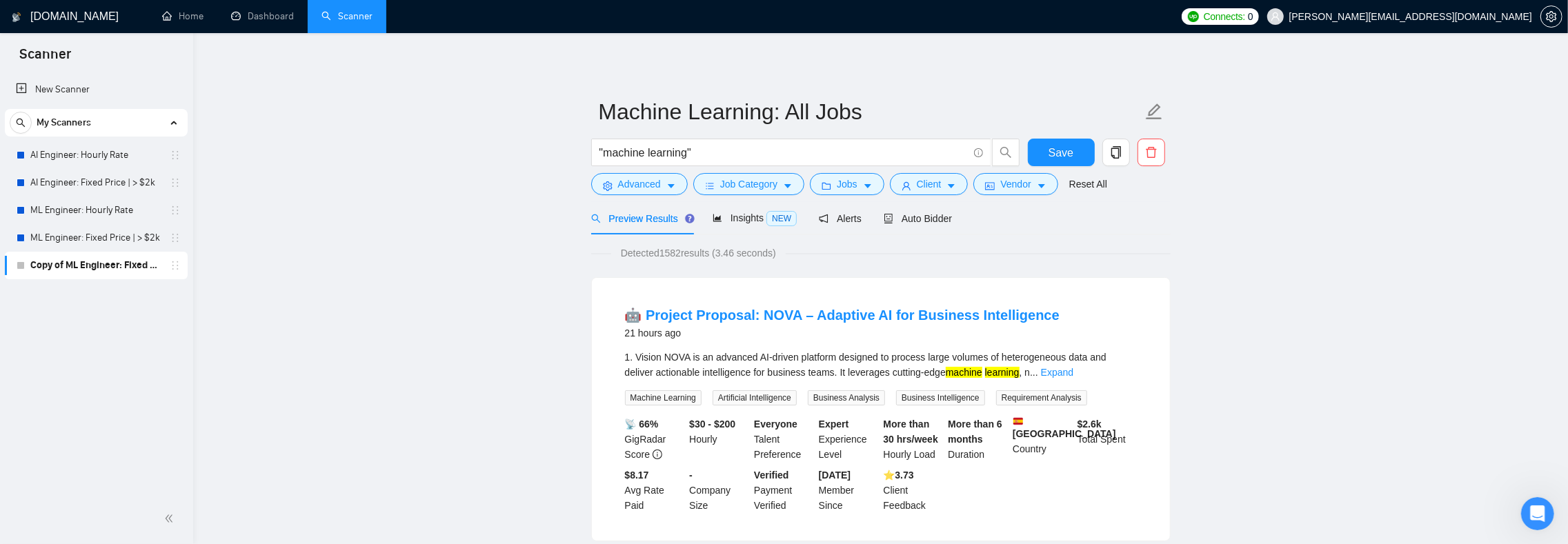
click at [857, 182] on span "Jobs" at bounding box center [847, 183] width 21 height 15
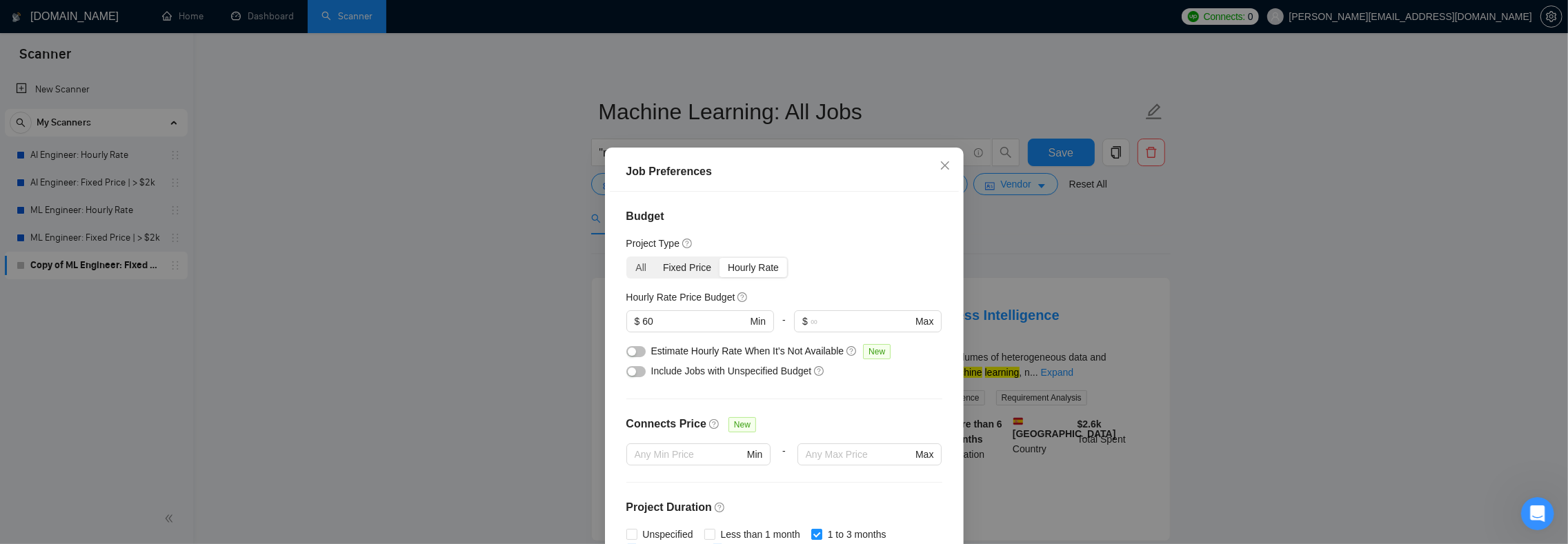
click at [697, 266] on div "Fixed Price" at bounding box center [686, 268] width 65 height 19
click at [654, 258] on input "Fixed Price" at bounding box center [654, 258] width 0 height 0
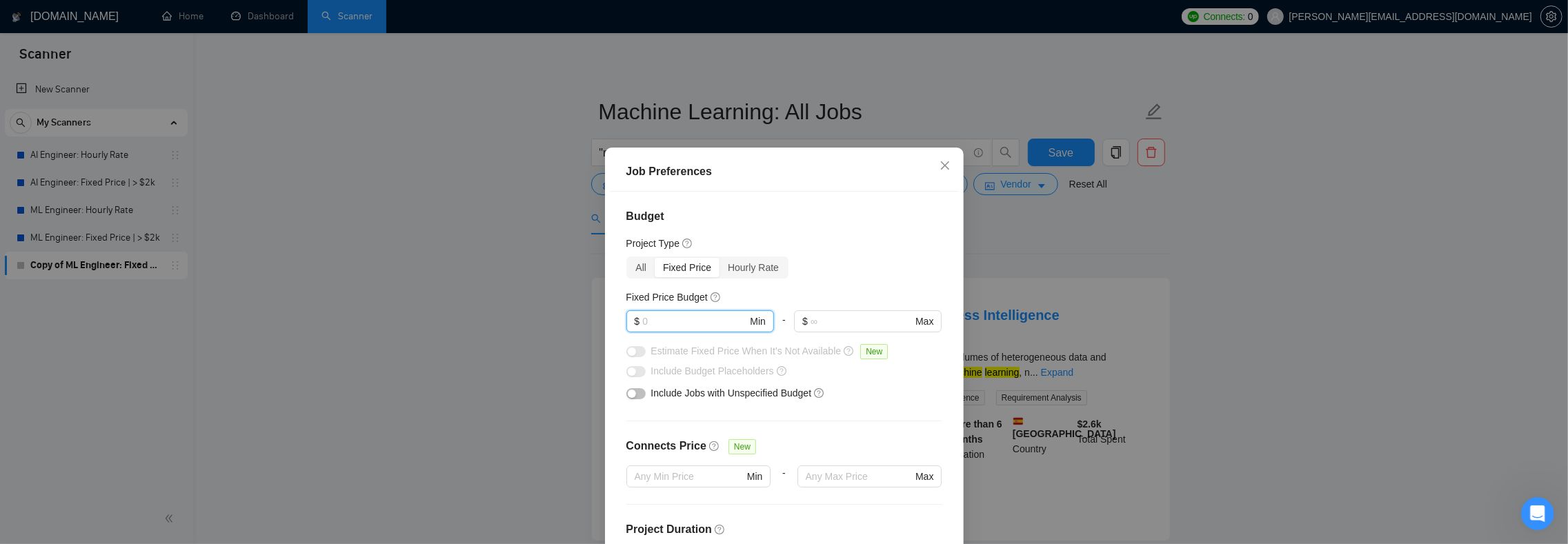
drag, startPoint x: 660, startPoint y: 323, endPoint x: 616, endPoint y: 320, distance: 44.1
click at [616, 321] on div "Budget Project Type All Fixed Price Hourly Rate Fixed Price Budget $ Min - $ Ma…" at bounding box center [784, 382] width 349 height 381
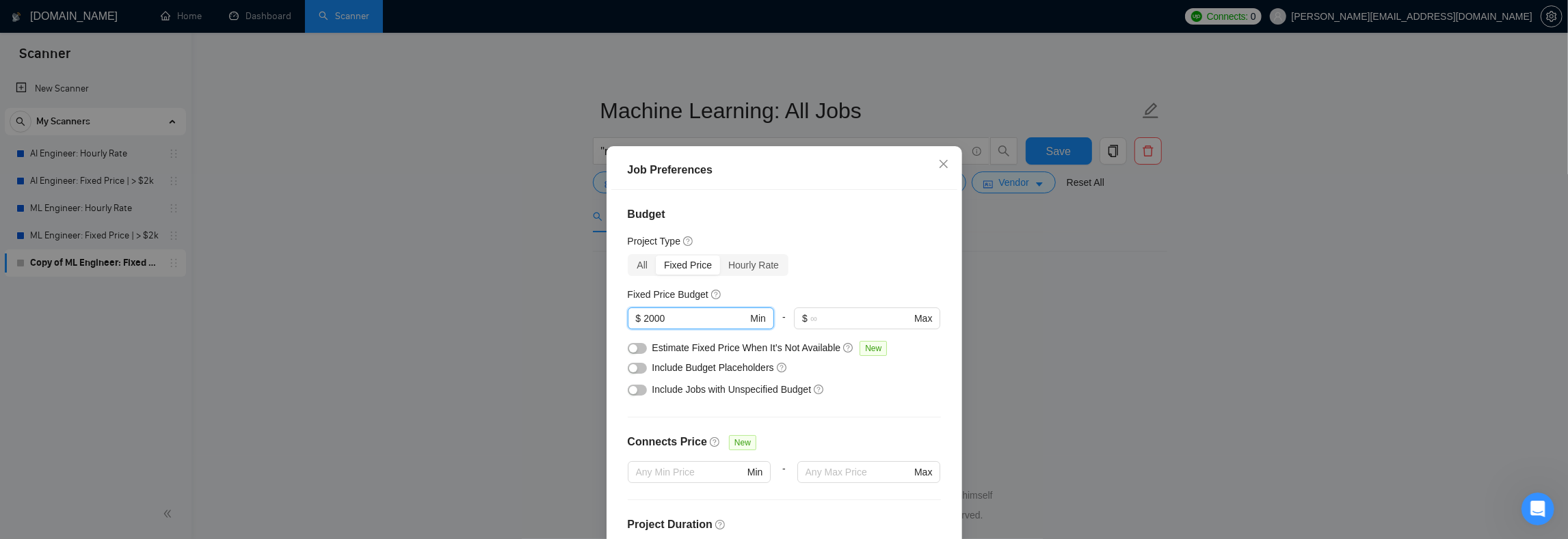
type input "2000"
click at [919, 250] on div "Budget Project Type All Fixed Price Hourly Rate Fixed Price Budget 2000 $ 2000 …" at bounding box center [785, 379] width 346 height 377
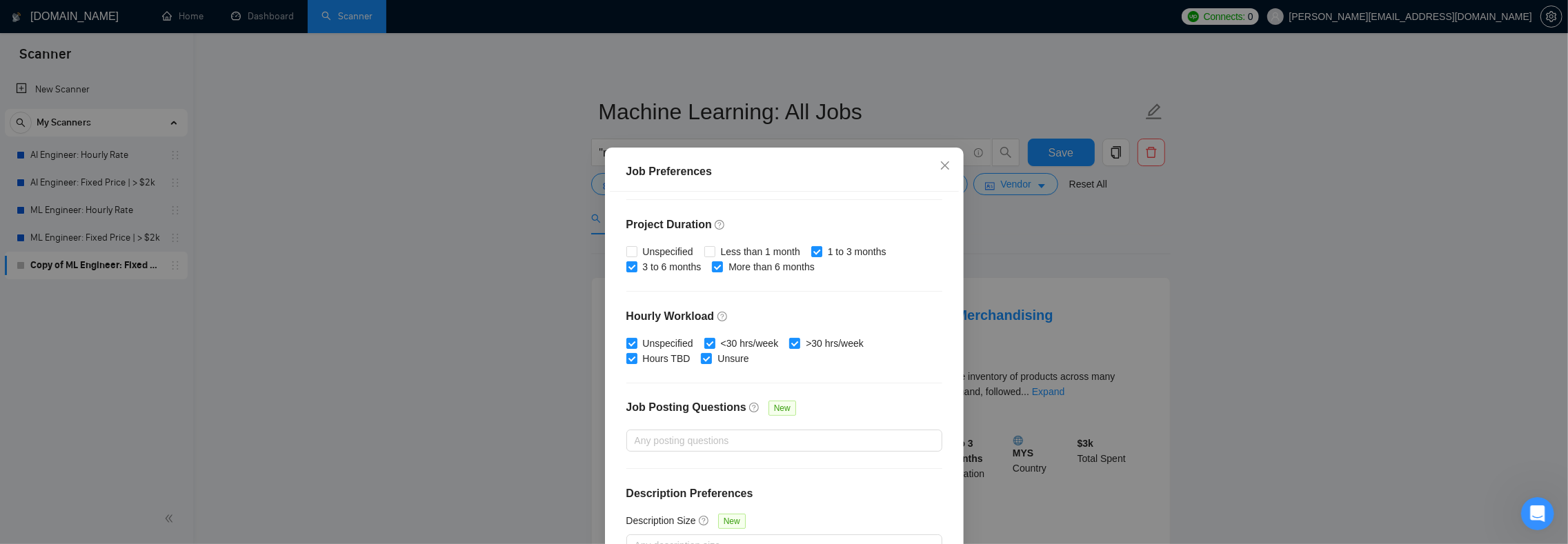
scroll to position [89, 0]
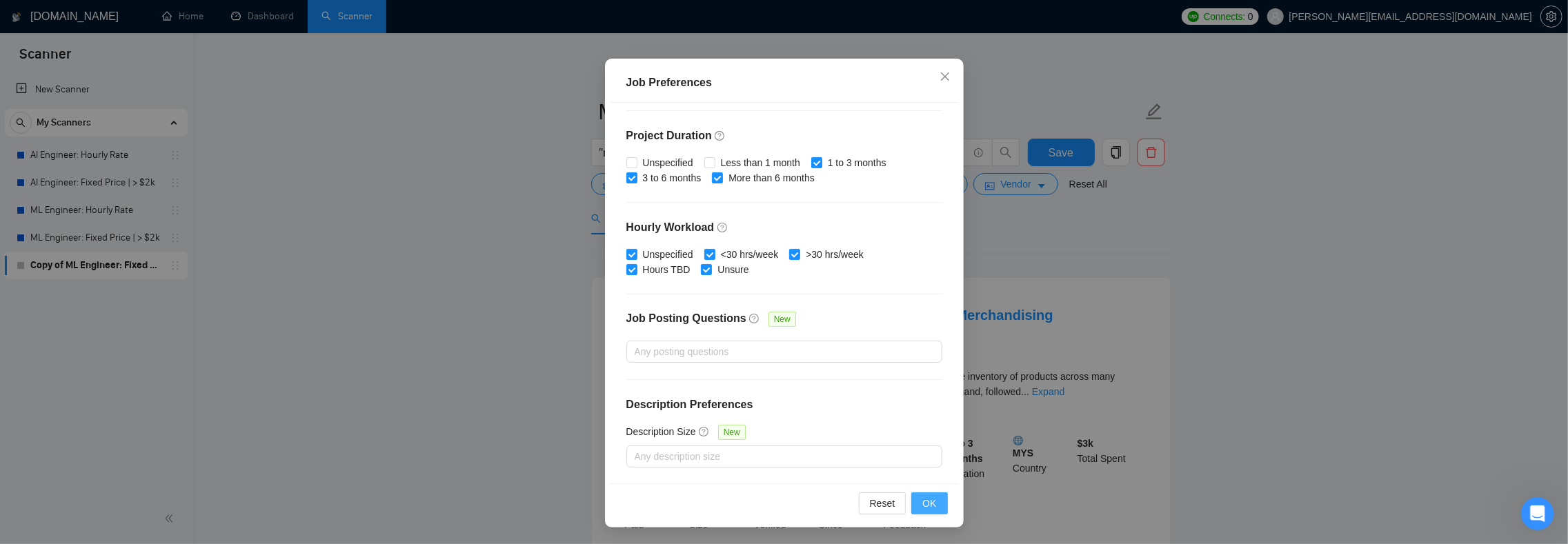
click at [923, 501] on span "OK" at bounding box center [929, 503] width 14 height 15
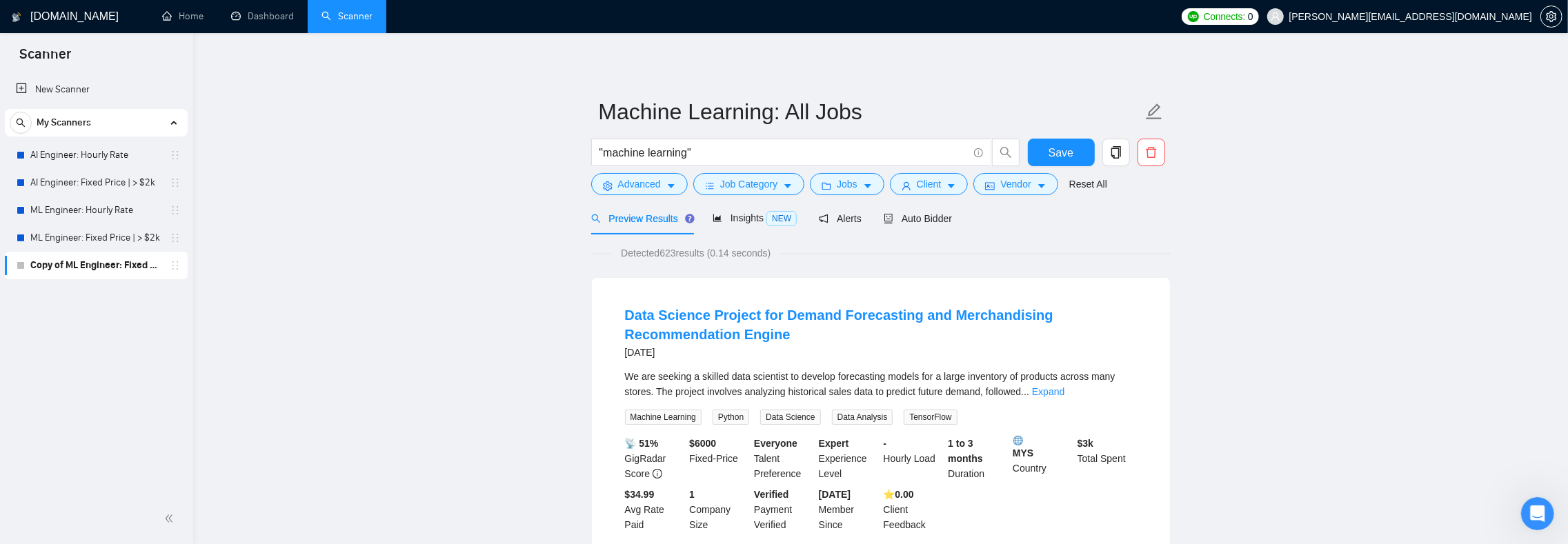
scroll to position [0, 0]
click at [735, 228] on div "Insights NEW" at bounding box center [754, 218] width 84 height 32
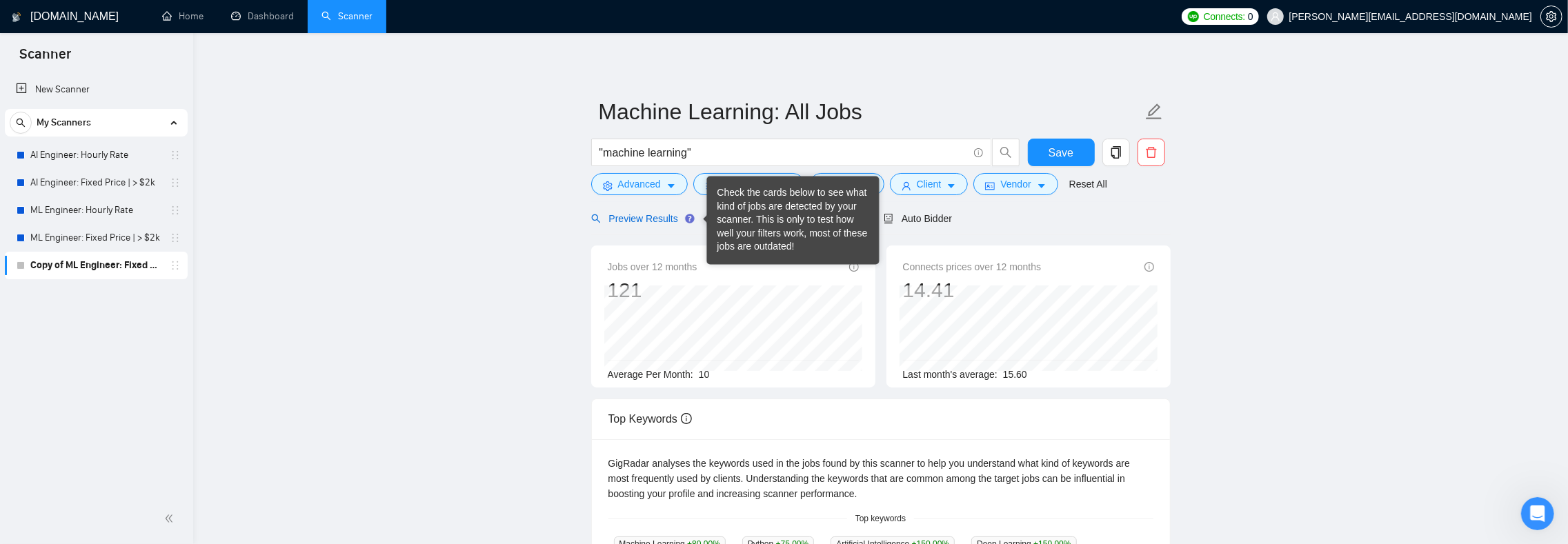
click at [671, 222] on span "Preview Results" at bounding box center [640, 218] width 99 height 11
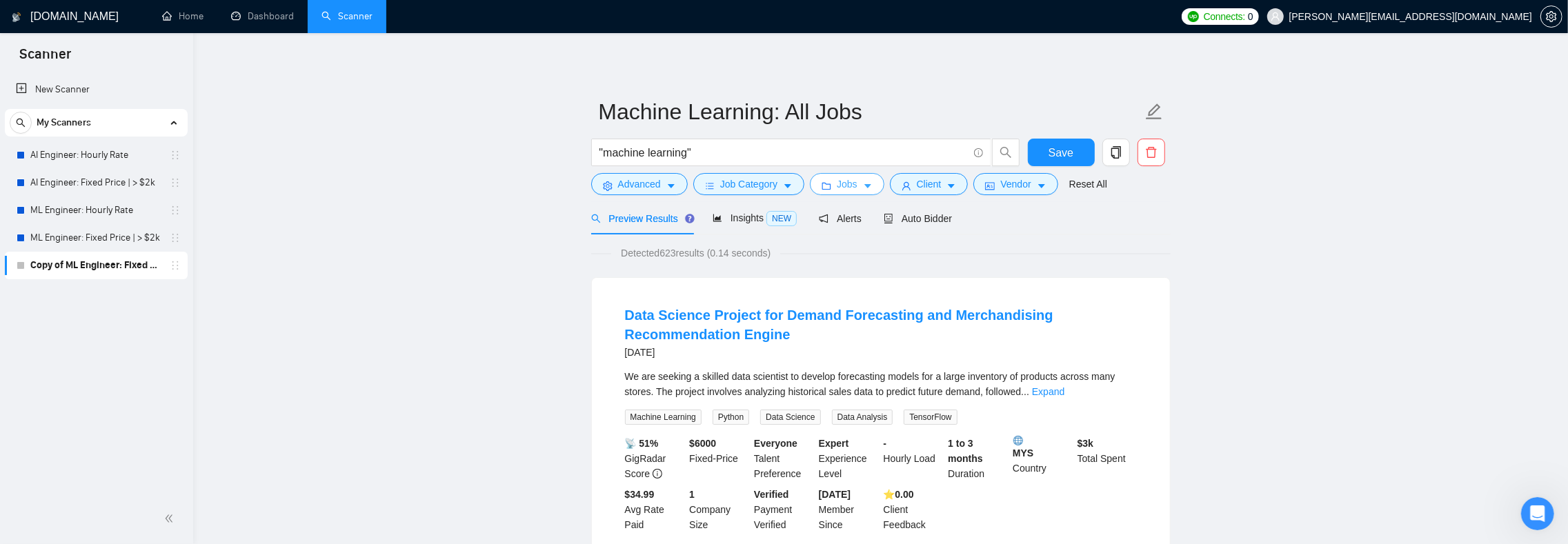
click at [857, 189] on span "Jobs" at bounding box center [847, 183] width 21 height 15
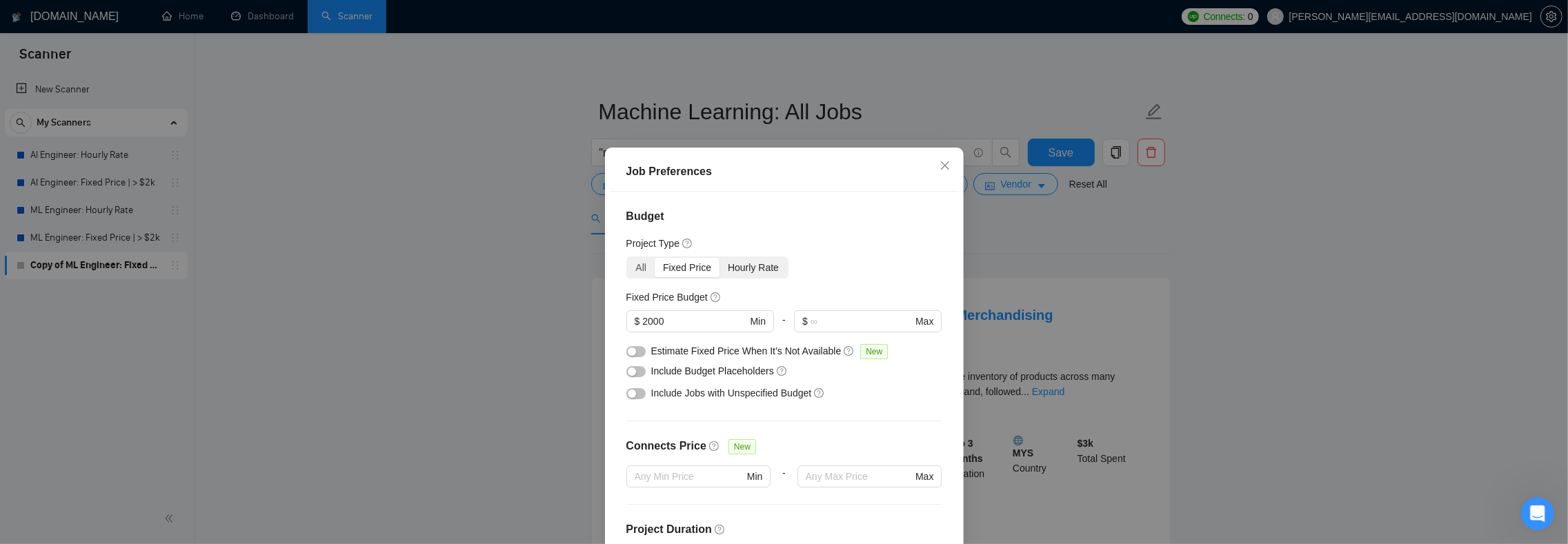
click at [743, 266] on div "Hourly Rate" at bounding box center [753, 268] width 68 height 19
click at [719, 258] on input "Hourly Rate" at bounding box center [719, 258] width 0 height 0
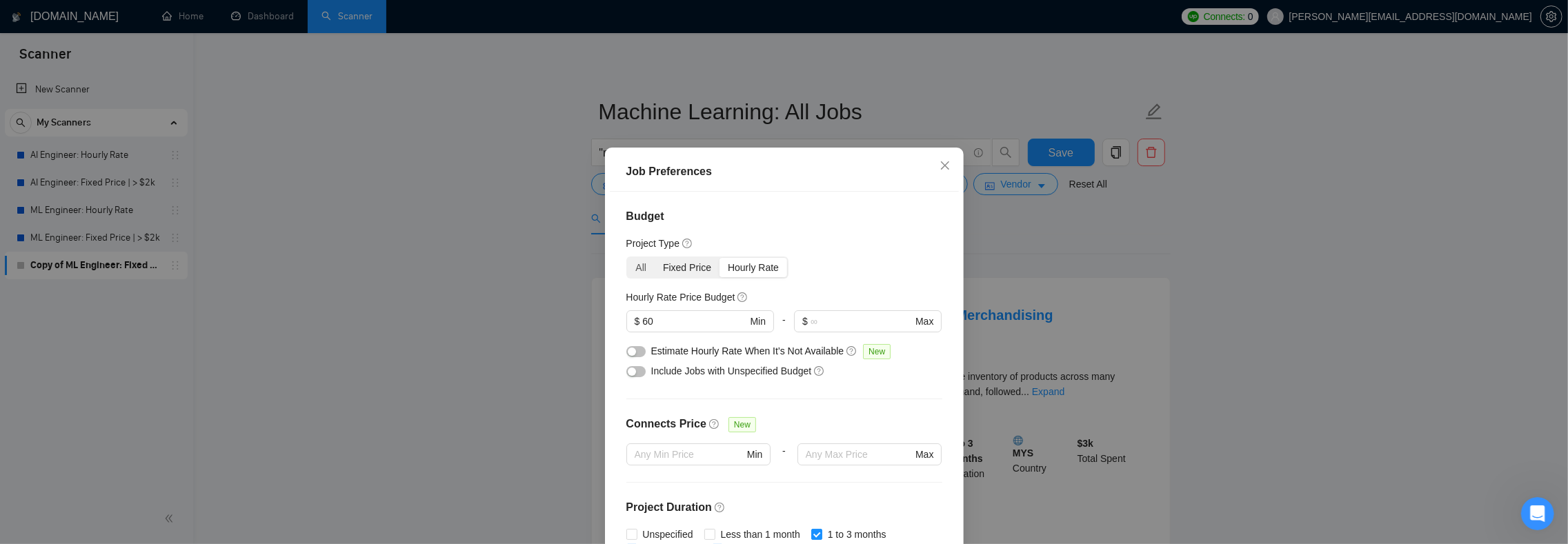
click at [695, 265] on div "Fixed Price" at bounding box center [686, 268] width 65 height 19
click at [654, 258] on input "Fixed Price" at bounding box center [654, 258] width 0 height 0
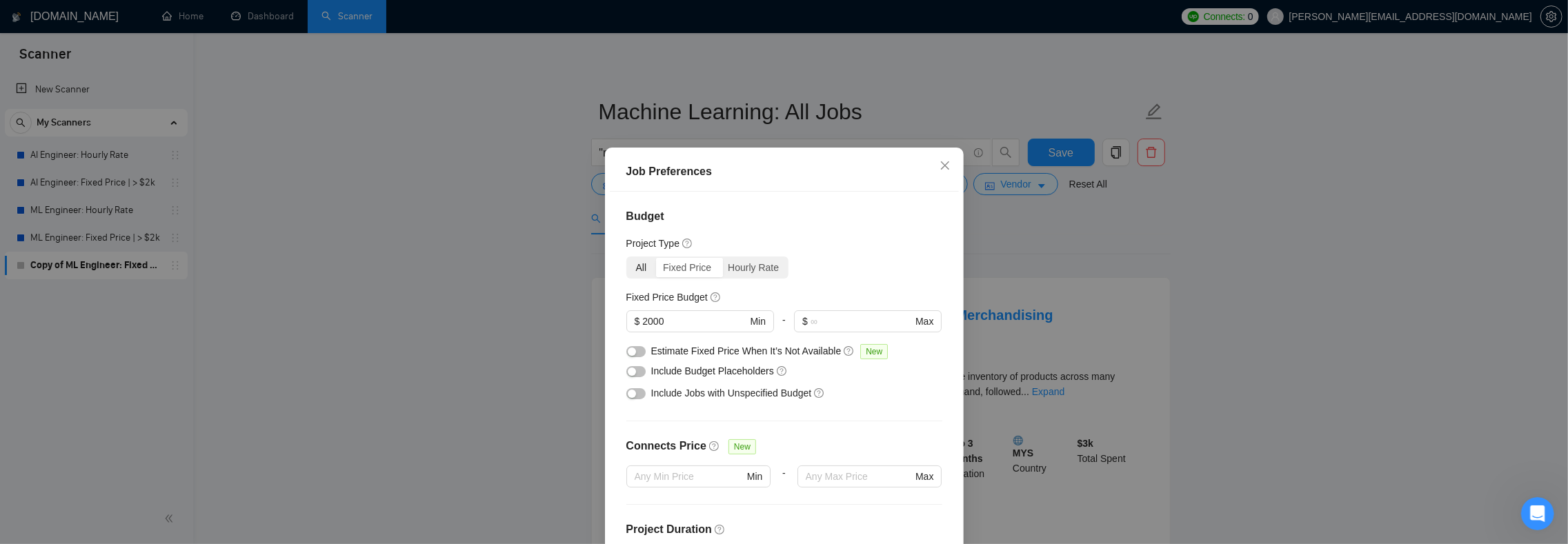
click at [631, 263] on div "All" at bounding box center [641, 268] width 28 height 19
click at [627, 258] on input "All" at bounding box center [627, 258] width 0 height 0
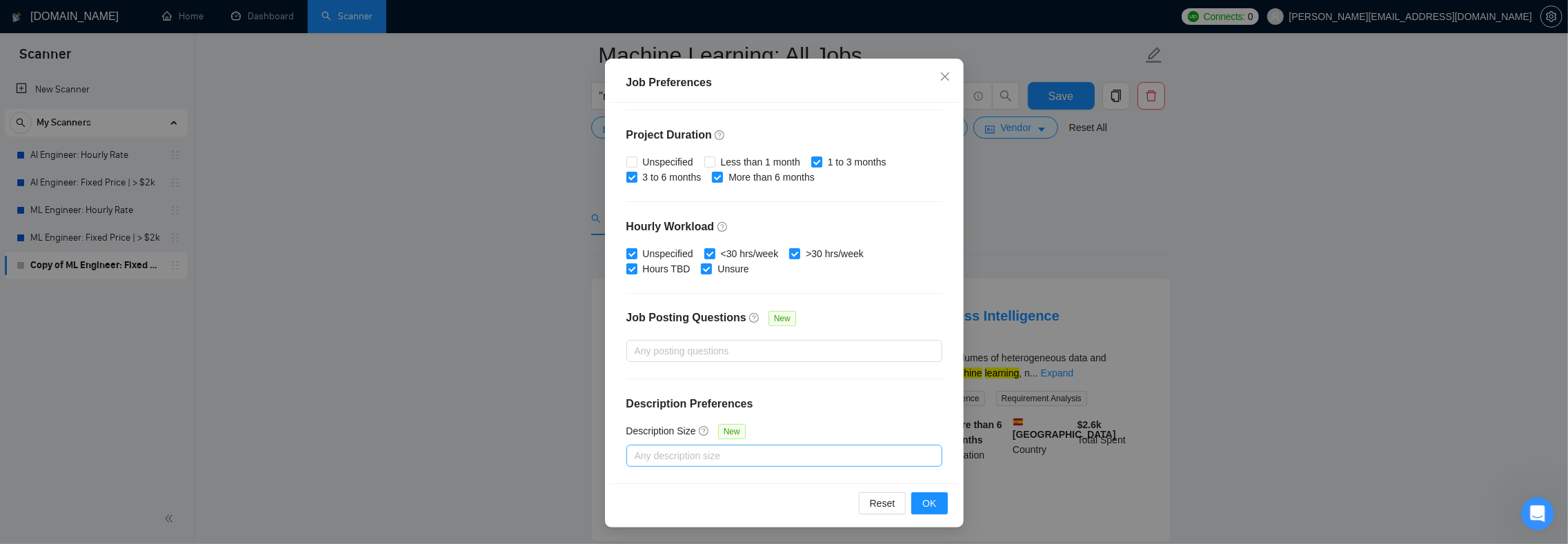
scroll to position [171, 0]
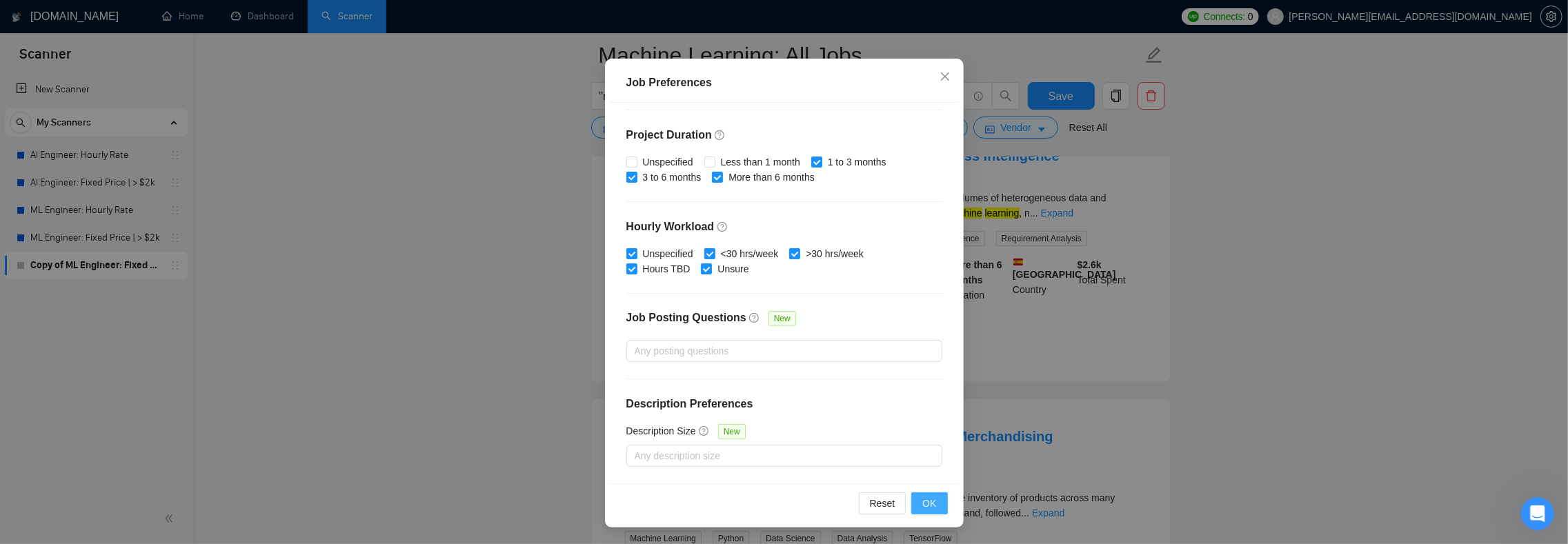
click at [922, 505] on span "OK" at bounding box center [929, 503] width 14 height 15
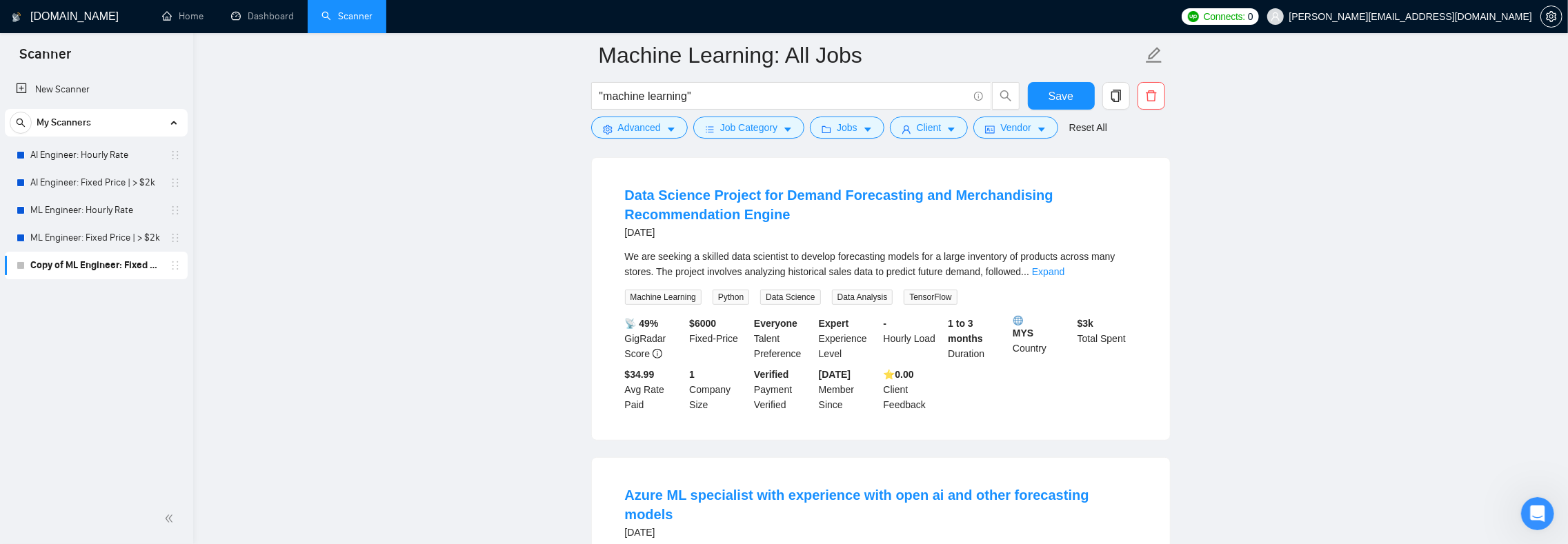
scroll to position [0, 0]
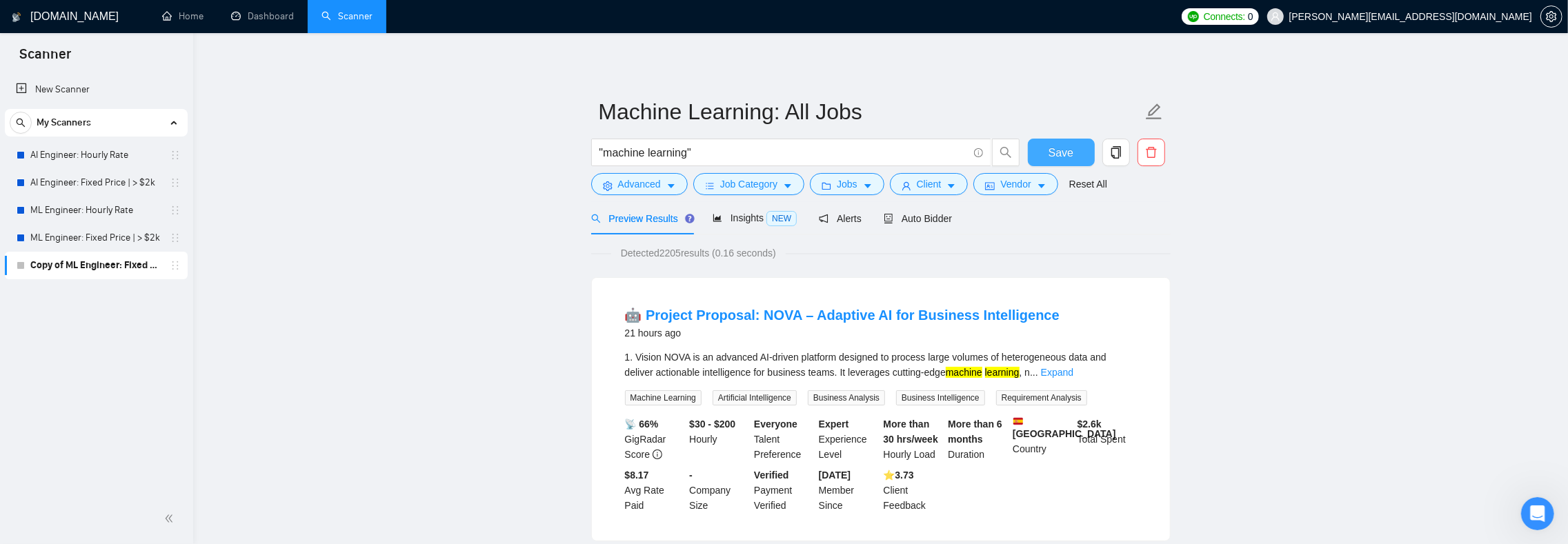
click at [1049, 144] on span "Save" at bounding box center [1061, 153] width 25 height 17
click at [862, 222] on span "Alerts" at bounding box center [839, 218] width 43 height 11
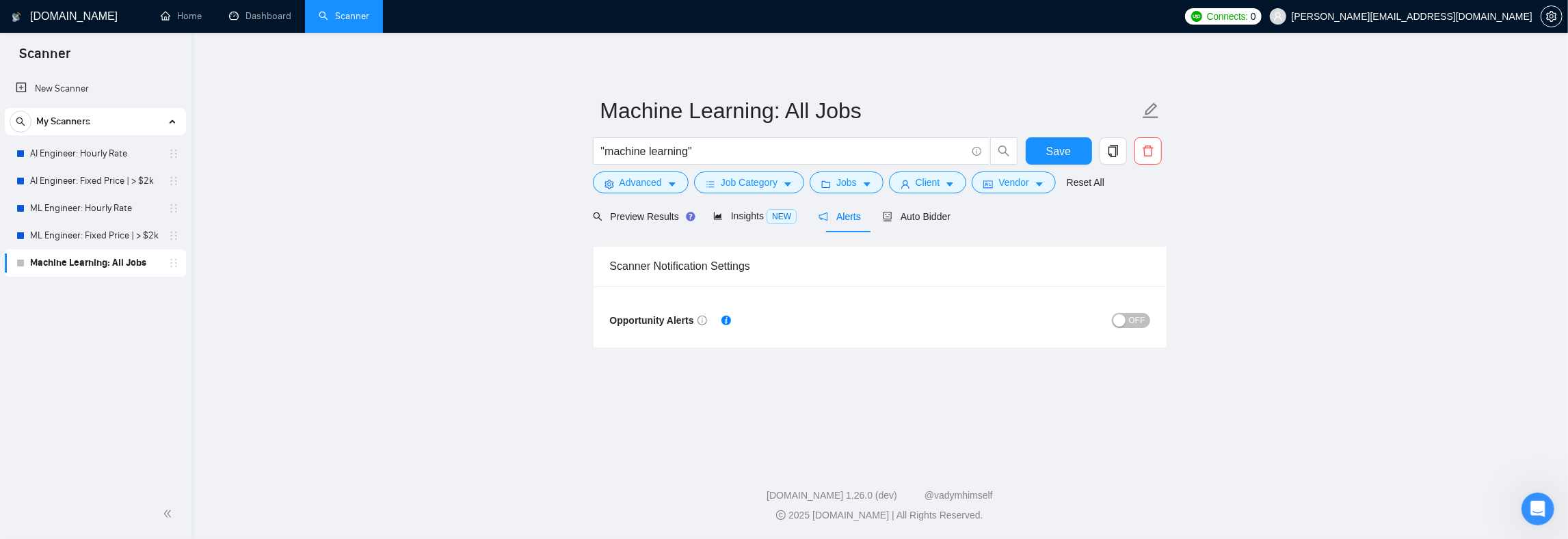
click at [1133, 324] on span "OFF" at bounding box center [1137, 320] width 16 height 15
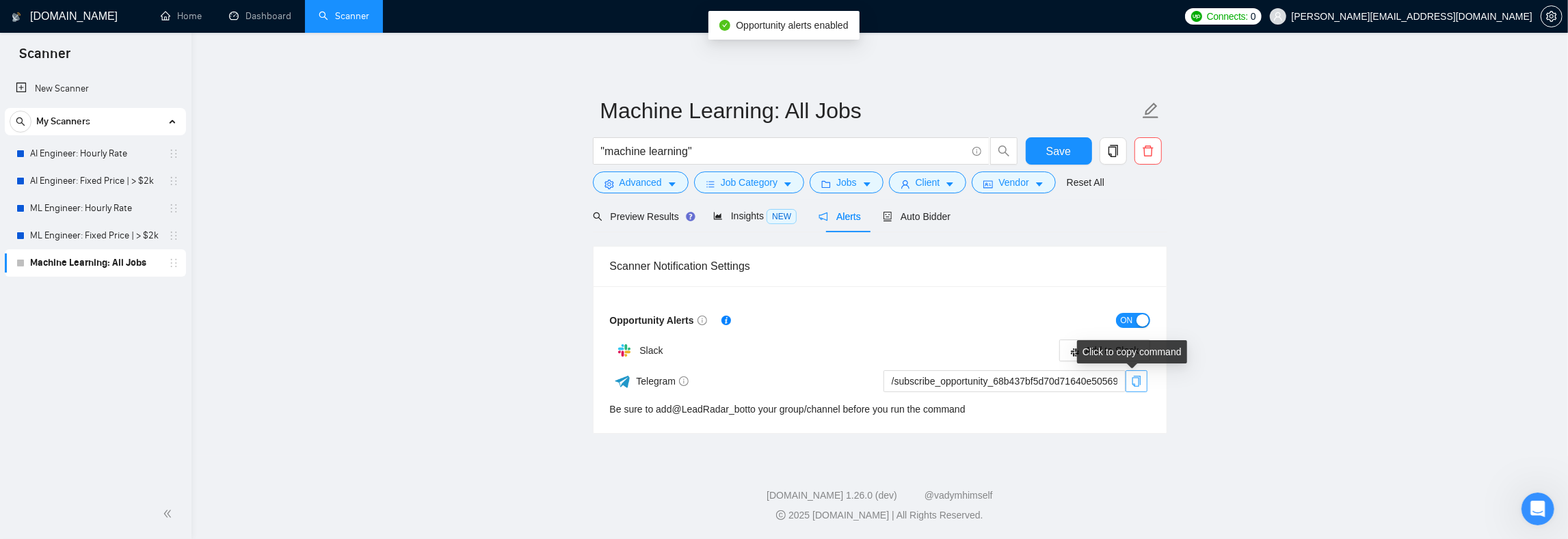
click at [1136, 381] on icon "copy" at bounding box center [1136, 381] width 11 height 11
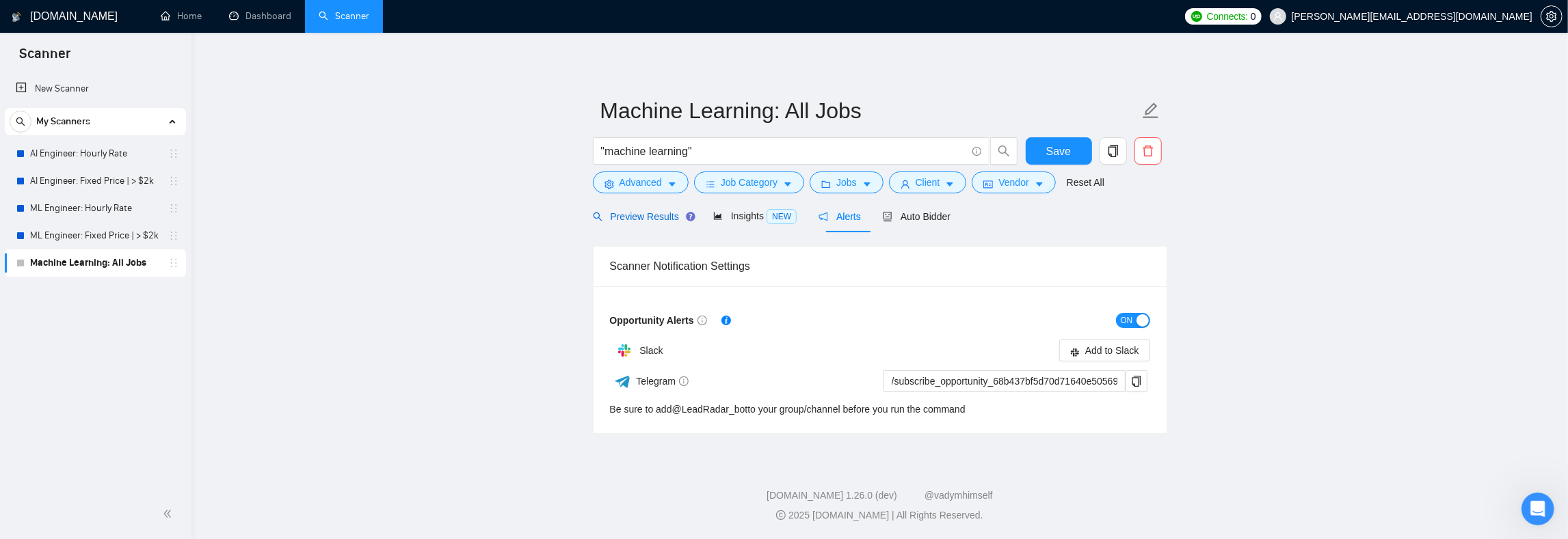
click at [656, 211] on div "Preview Results" at bounding box center [642, 216] width 98 height 15
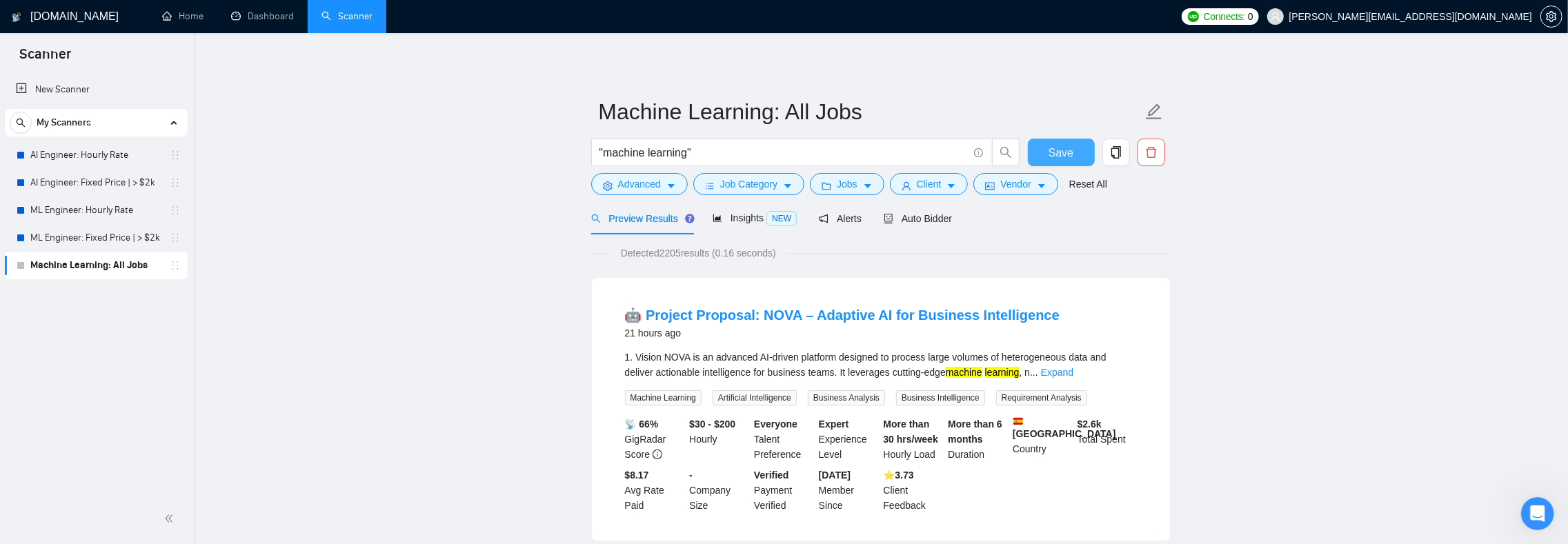
click at [1035, 149] on button "Save" at bounding box center [1061, 153] width 67 height 28
click at [1116, 149] on icon "copy" at bounding box center [1115, 152] width 10 height 12
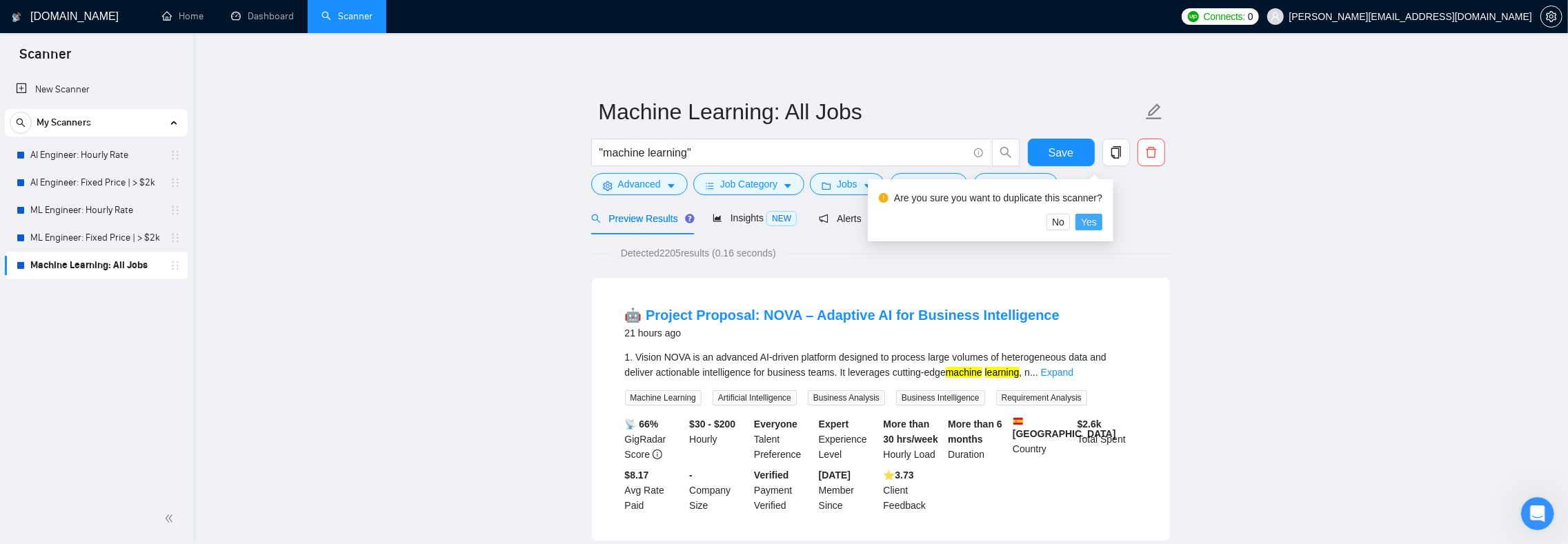
click at [1096, 218] on span "Yes" at bounding box center [1088, 222] width 16 height 15
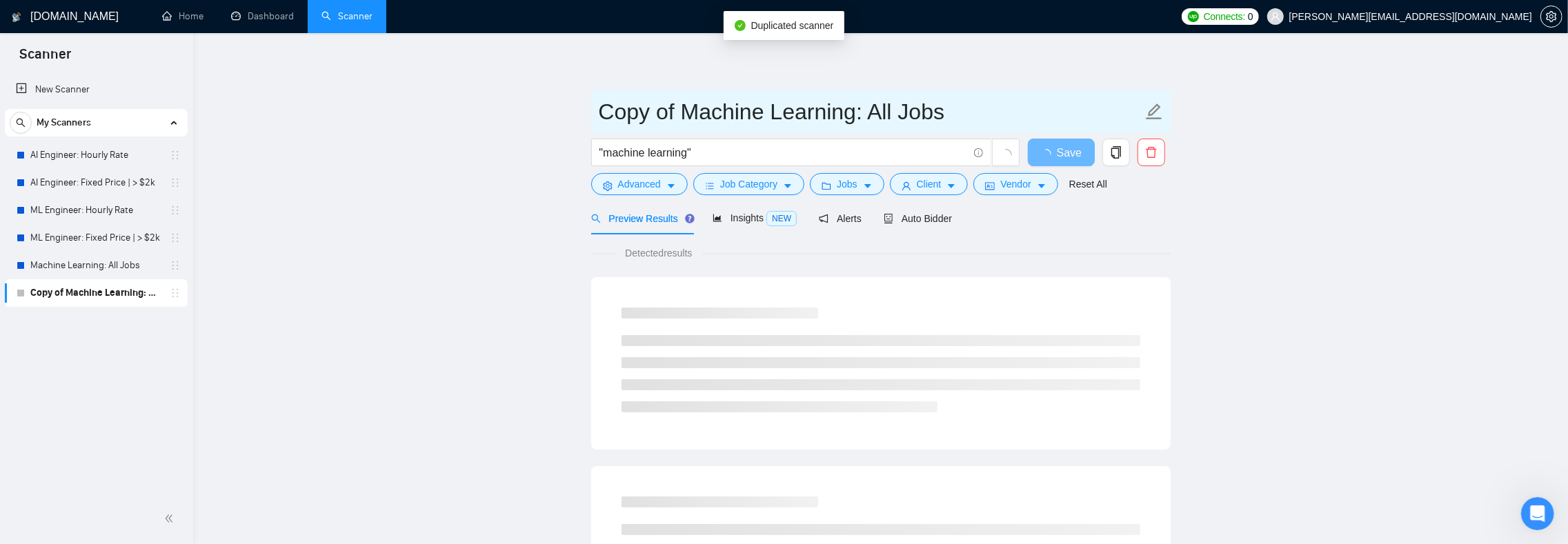
click at [697, 116] on input "Copy of Machine Learning: All Jobs" at bounding box center [870, 112] width 544 height 35
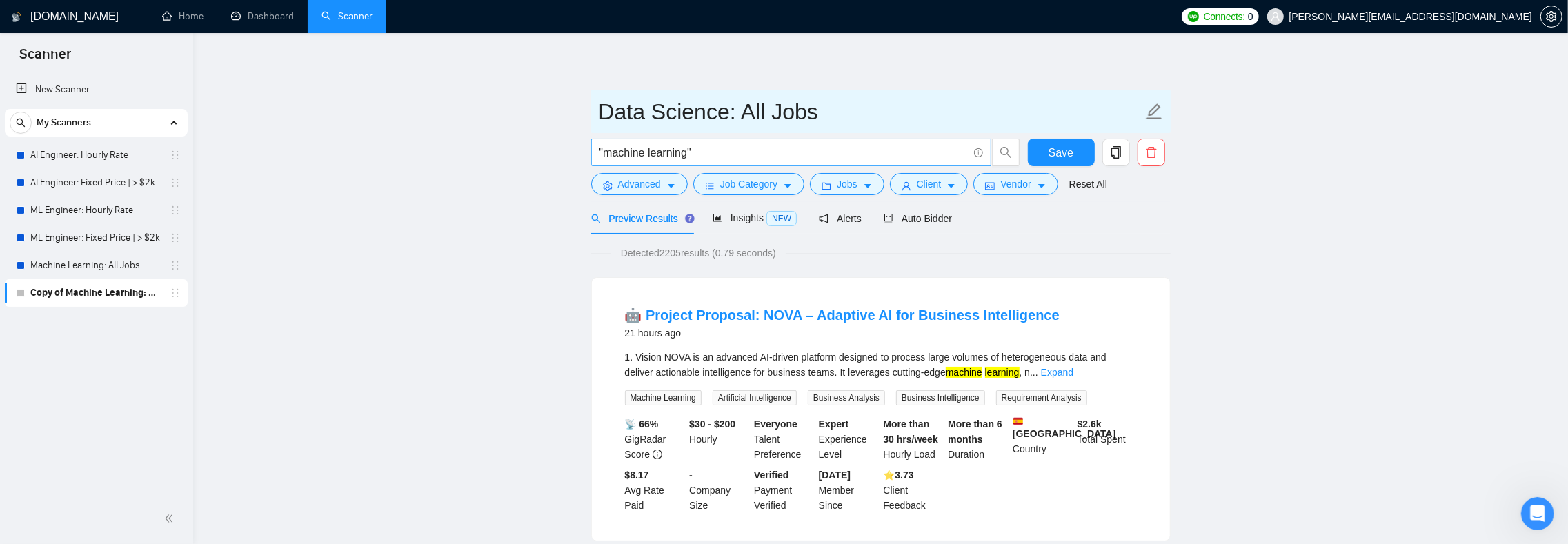
type input "Data Science: All Jobs"
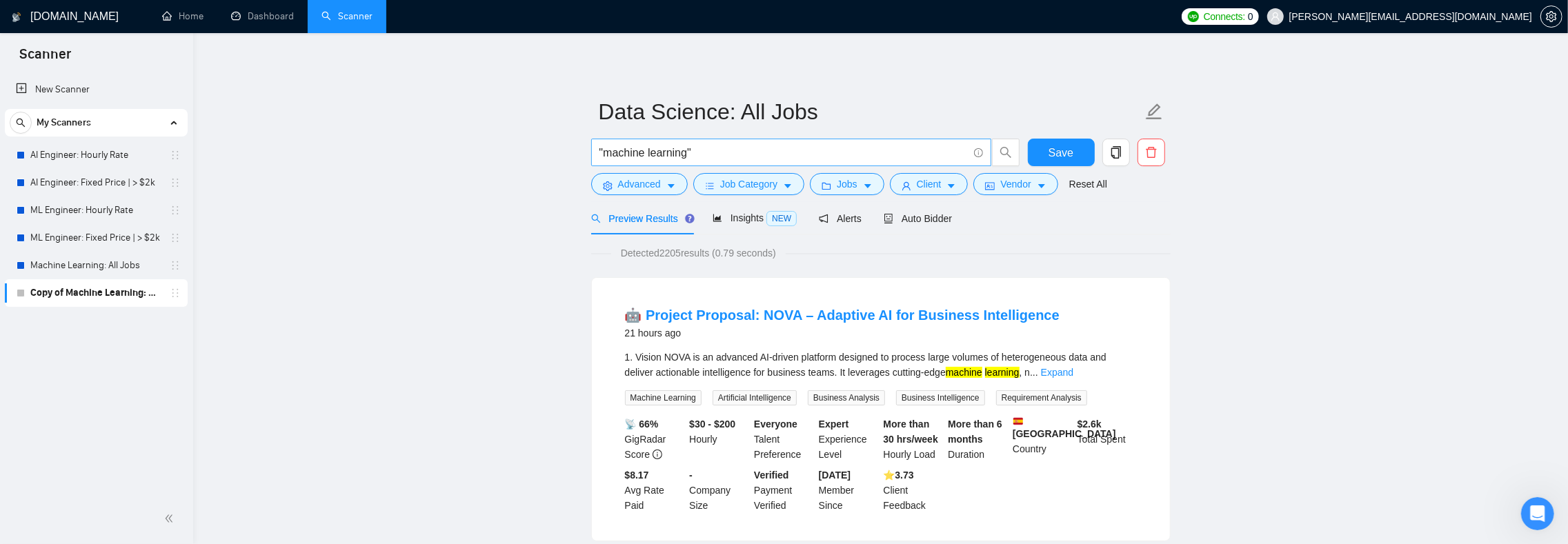
click at [715, 142] on span ""machine learning"" at bounding box center [791, 153] width 400 height 28
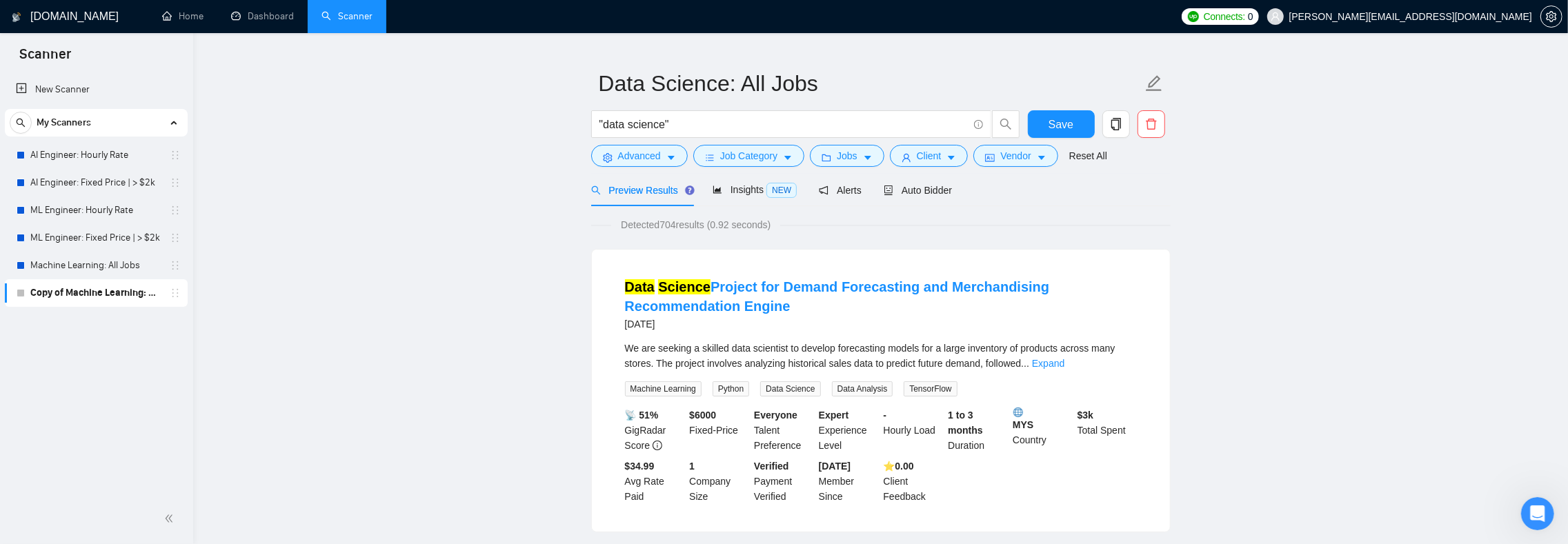
scroll to position [51, 0]
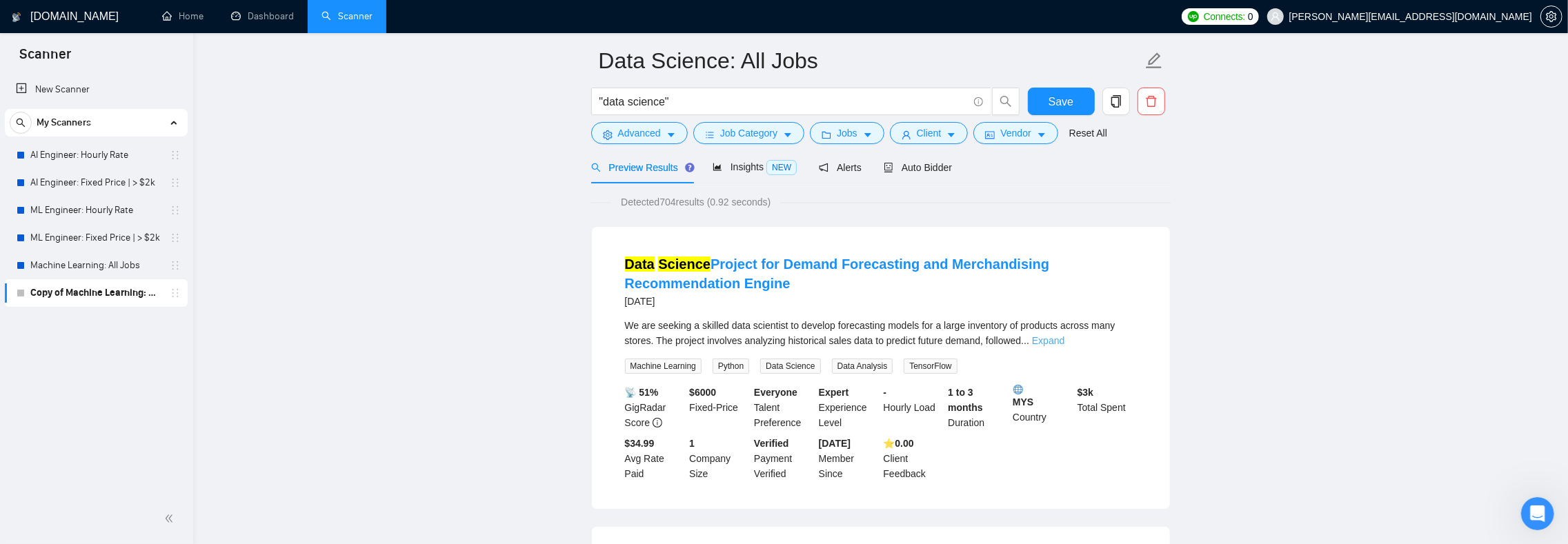
click at [1064, 337] on link "Expand" at bounding box center [1048, 341] width 32 height 11
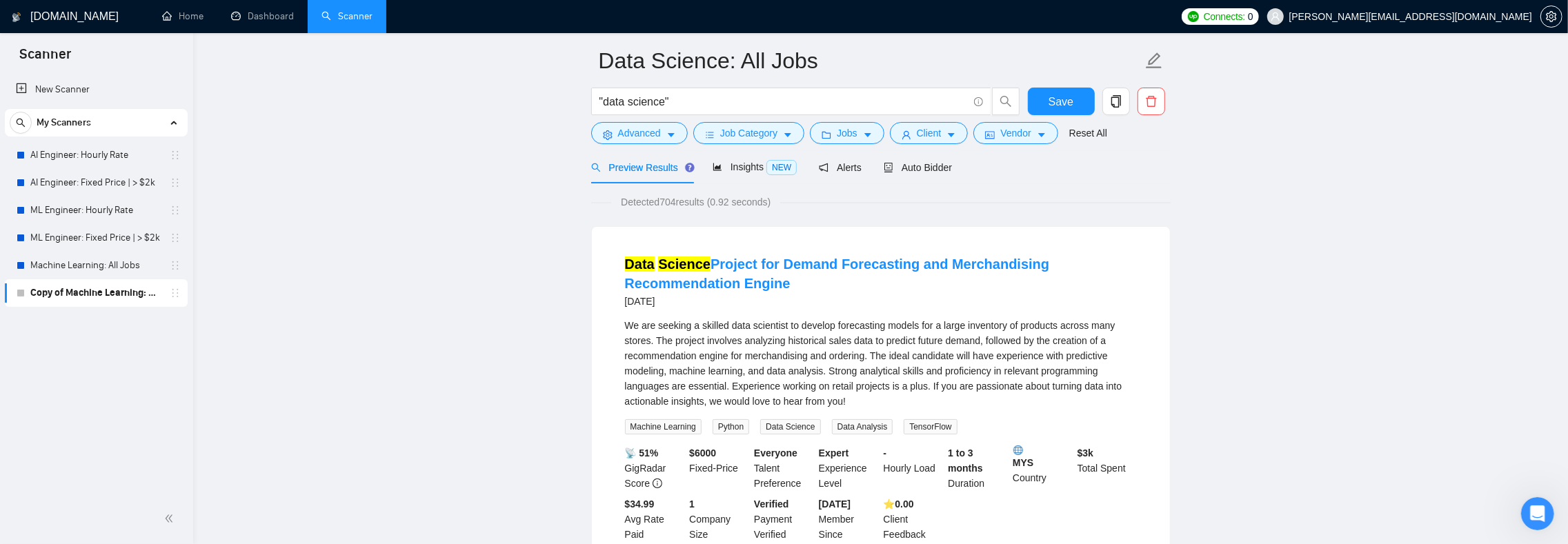
click at [854, 354] on div "We are seeking a skilled data scientist to develop forecasting models for a lar…" at bounding box center [880, 363] width 512 height 91
click at [862, 360] on div "We are seeking a skilled data scientist to develop forecasting models for a lar…" at bounding box center [880, 363] width 512 height 91
click at [859, 368] on div "We are seeking a skilled data scientist to develop forecasting models for a lar…" at bounding box center [880, 363] width 512 height 91
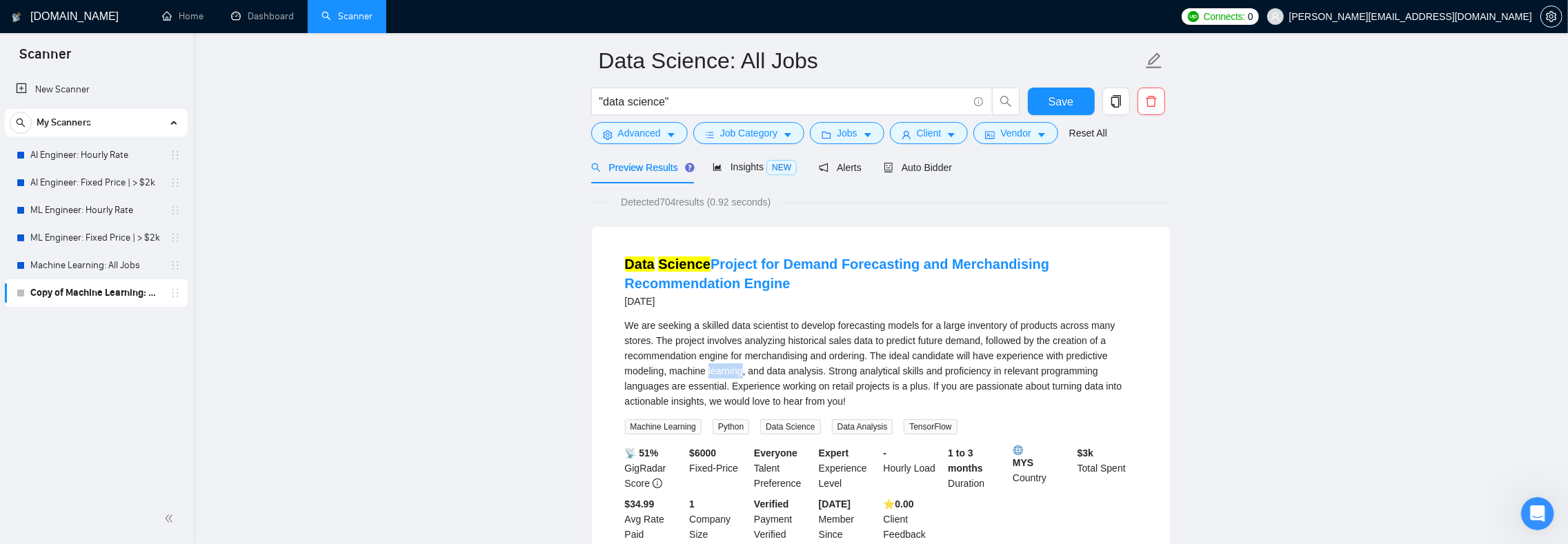
click at [859, 368] on div "We are seeking a skilled data scientist to develop forecasting models for a lar…" at bounding box center [880, 363] width 512 height 91
click at [829, 381] on div "We are seeking a skilled data scientist to develop forecasting models for a lar…" at bounding box center [880, 363] width 512 height 91
drag, startPoint x: 829, startPoint y: 381, endPoint x: 806, endPoint y: 386, distance: 23.5
click at [829, 381] on div "We are seeking a skilled data scientist to develop forecasting models for a lar…" at bounding box center [880, 363] width 512 height 91
click at [795, 387] on div "We are seeking a skilled data scientist to develop forecasting models for a lar…" at bounding box center [880, 363] width 512 height 91
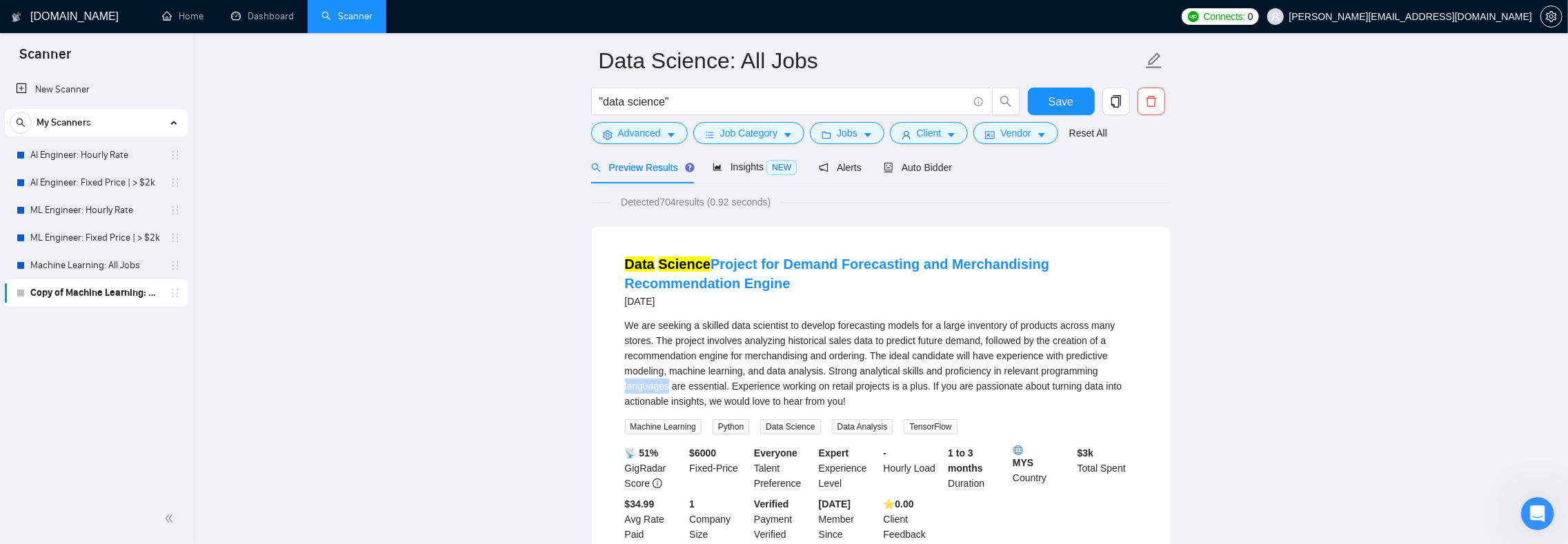
click at [795, 387] on div "We are seeking a skilled data scientist to develop forecasting models for a lar…" at bounding box center [880, 363] width 512 height 91
click at [779, 387] on div "We are seeking a skilled data scientist to develop forecasting models for a lar…" at bounding box center [880, 363] width 512 height 91
click at [758, 387] on div "We are seeking a skilled data scientist to develop forecasting models for a lar…" at bounding box center [880, 363] width 512 height 91
click at [727, 384] on div "We are seeking a skilled data scientist to develop forecasting models for a lar…" at bounding box center [880, 363] width 512 height 91
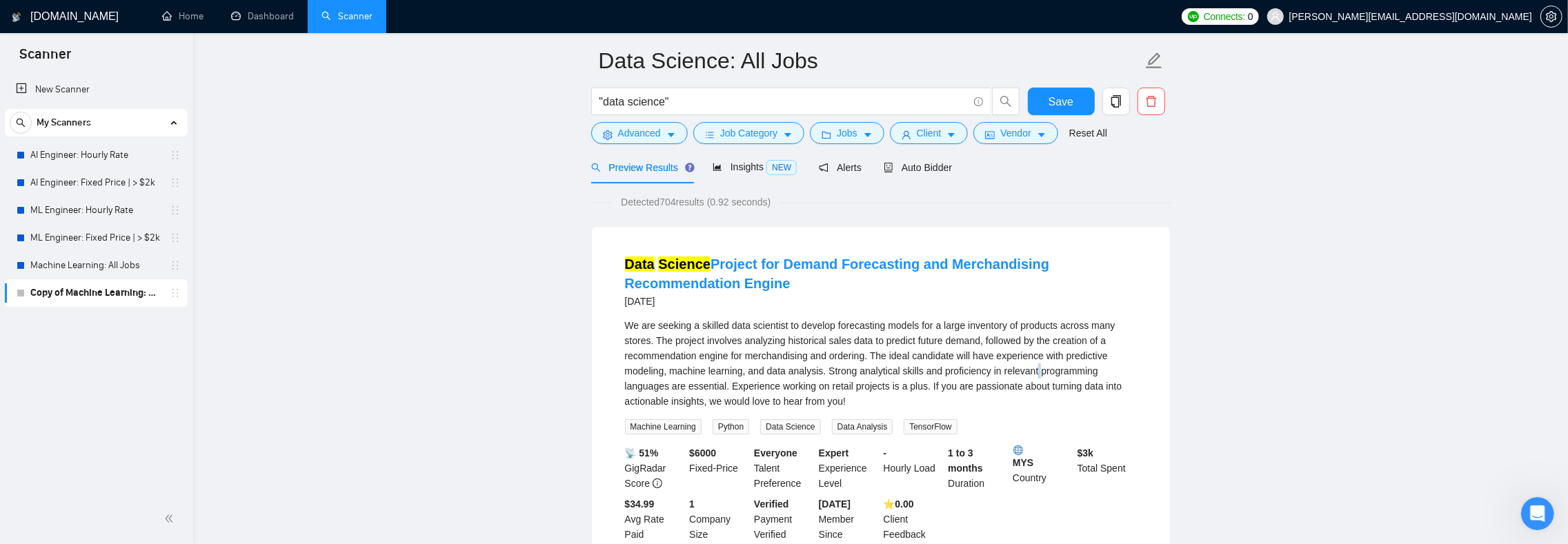
click at [727, 384] on div "We are seeking a skilled data scientist to develop forecasting models for a lar…" at bounding box center [880, 363] width 512 height 91
click at [746, 385] on div "We are seeking a skilled data scientist to develop forecasting models for a lar…" at bounding box center [880, 363] width 512 height 91
click at [758, 384] on div "We are seeking a skilled data scientist to develop forecasting models for a lar…" at bounding box center [880, 363] width 512 height 91
click at [681, 377] on div "We are seeking a skilled data scientist to develop forecasting models for a lar…" at bounding box center [880, 363] width 512 height 91
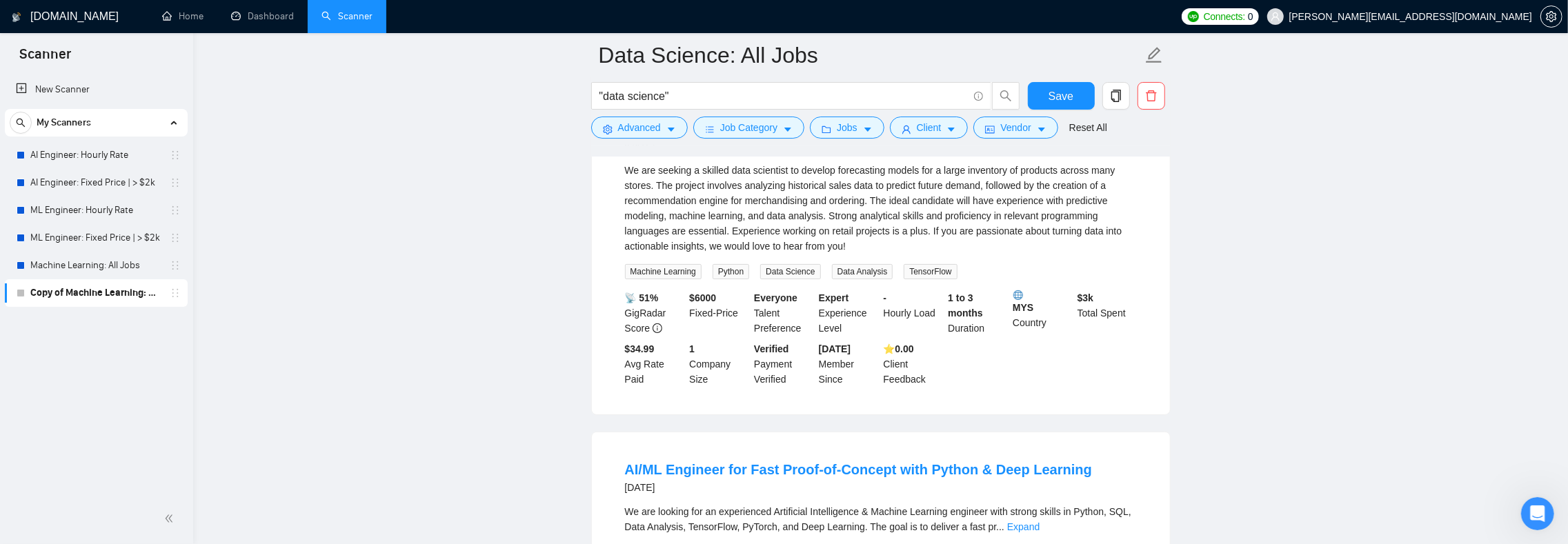
scroll to position [89, 0]
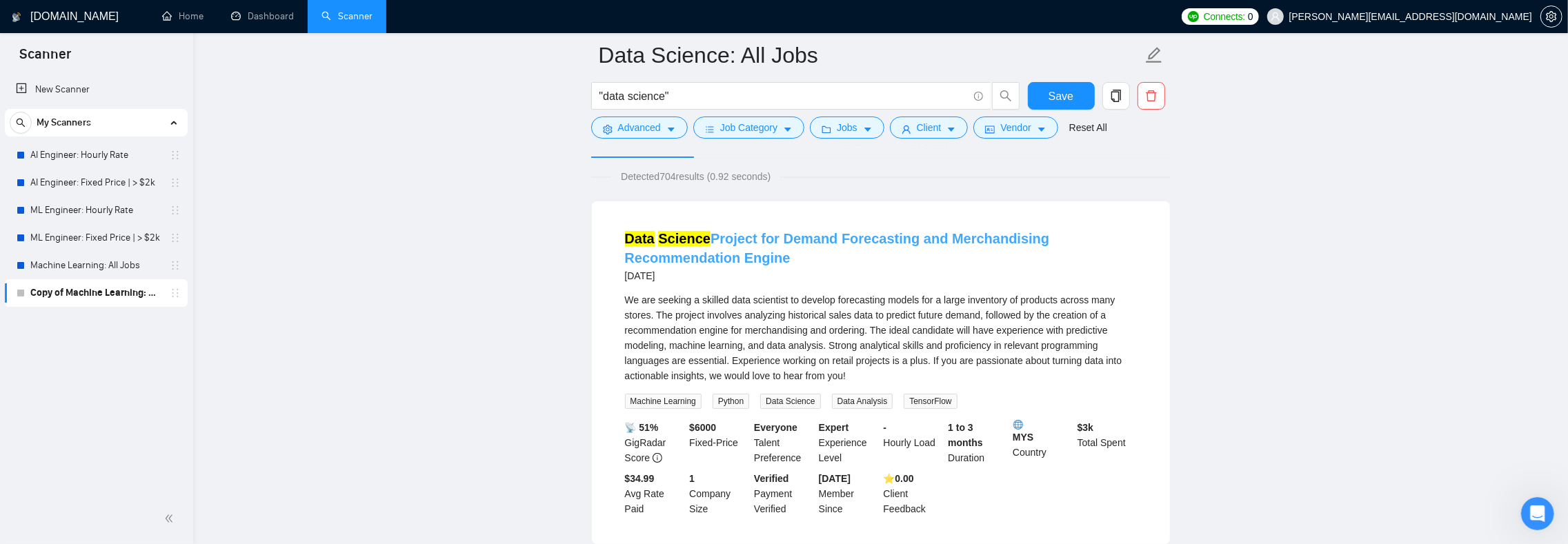
click at [818, 239] on link "Data Science Project for Demand Forecasting and Merchandising Recommendation En…" at bounding box center [837, 249] width 425 height 35
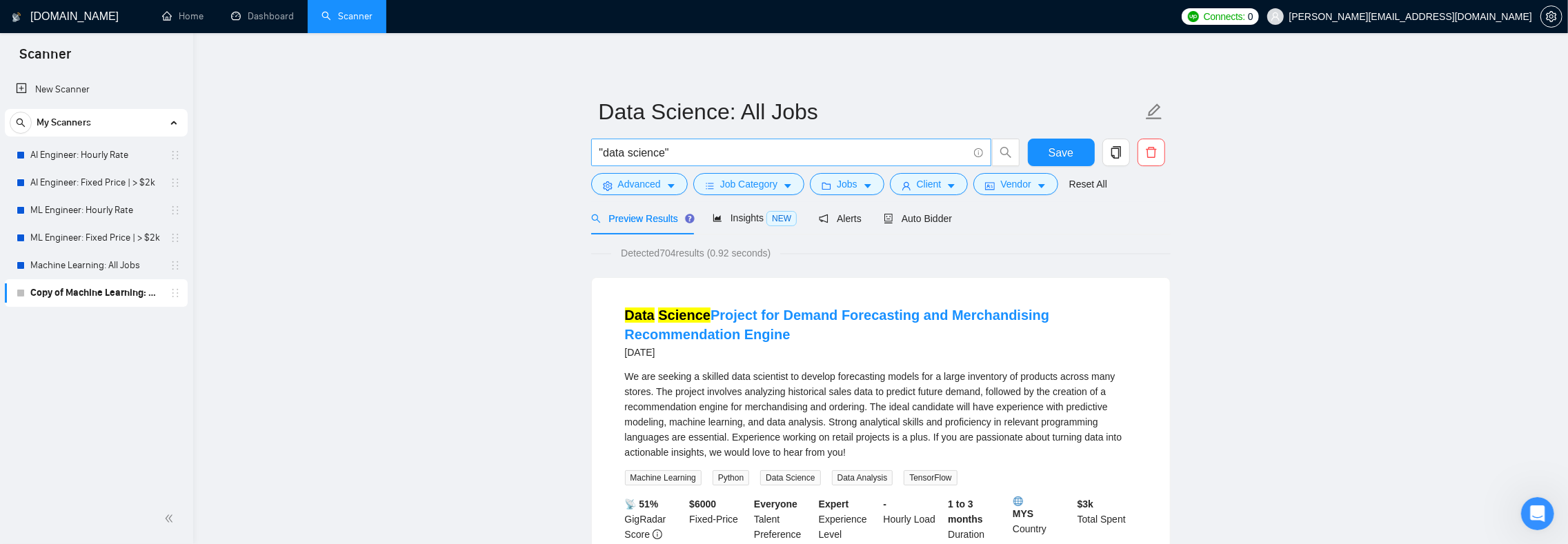
click at [751, 148] on input ""data science"" at bounding box center [784, 153] width 368 height 17
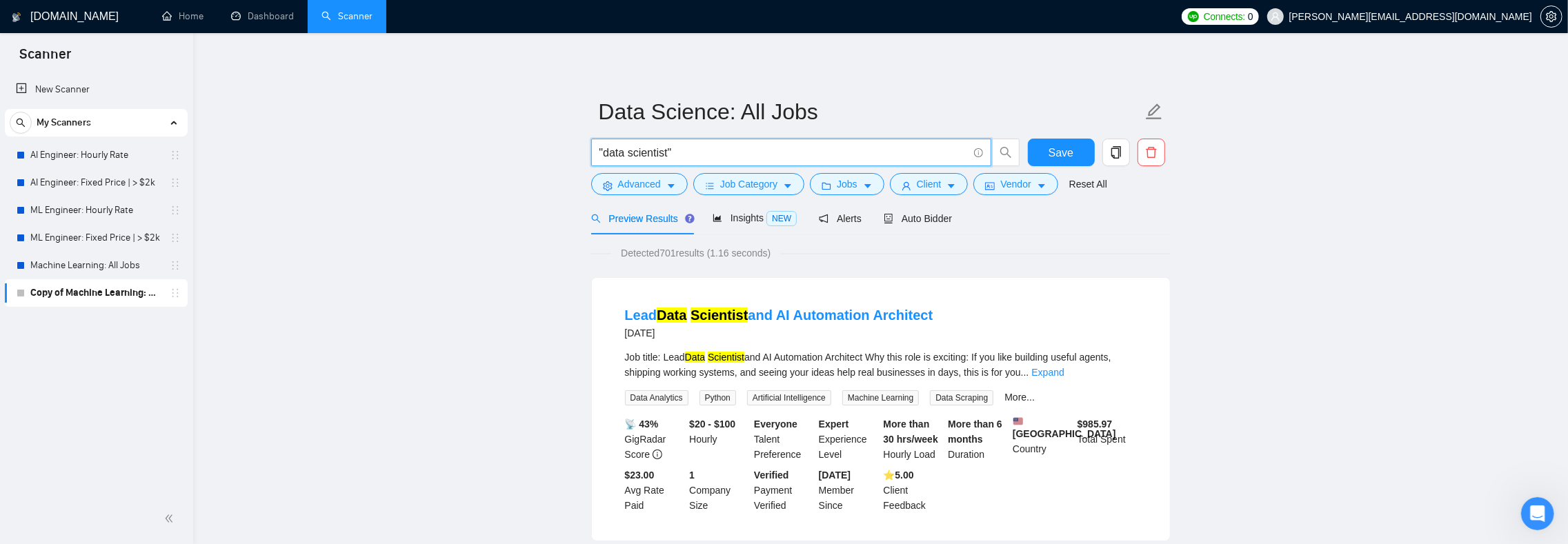
click at [731, 156] on input ""data scientist"" at bounding box center [784, 153] width 368 height 17
click at [836, 153] on input ""data scientist" | "data scientist"" at bounding box center [784, 153] width 368 height 17
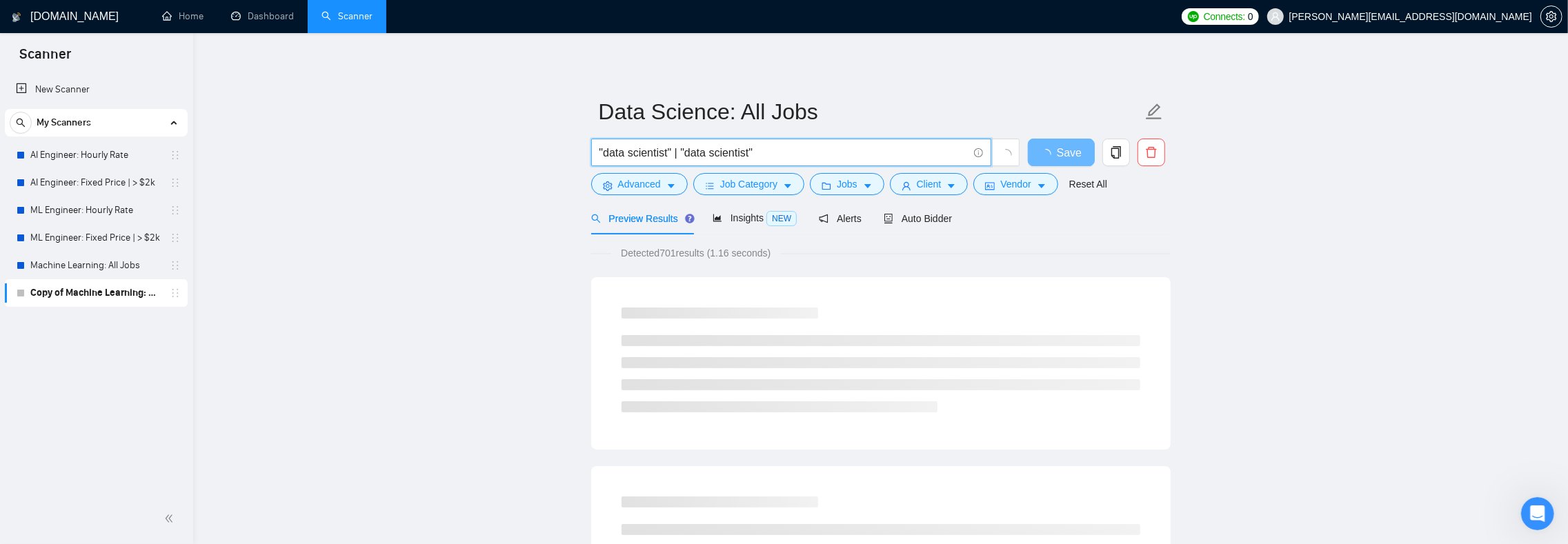
type input ""data scientist" | "data scientist""
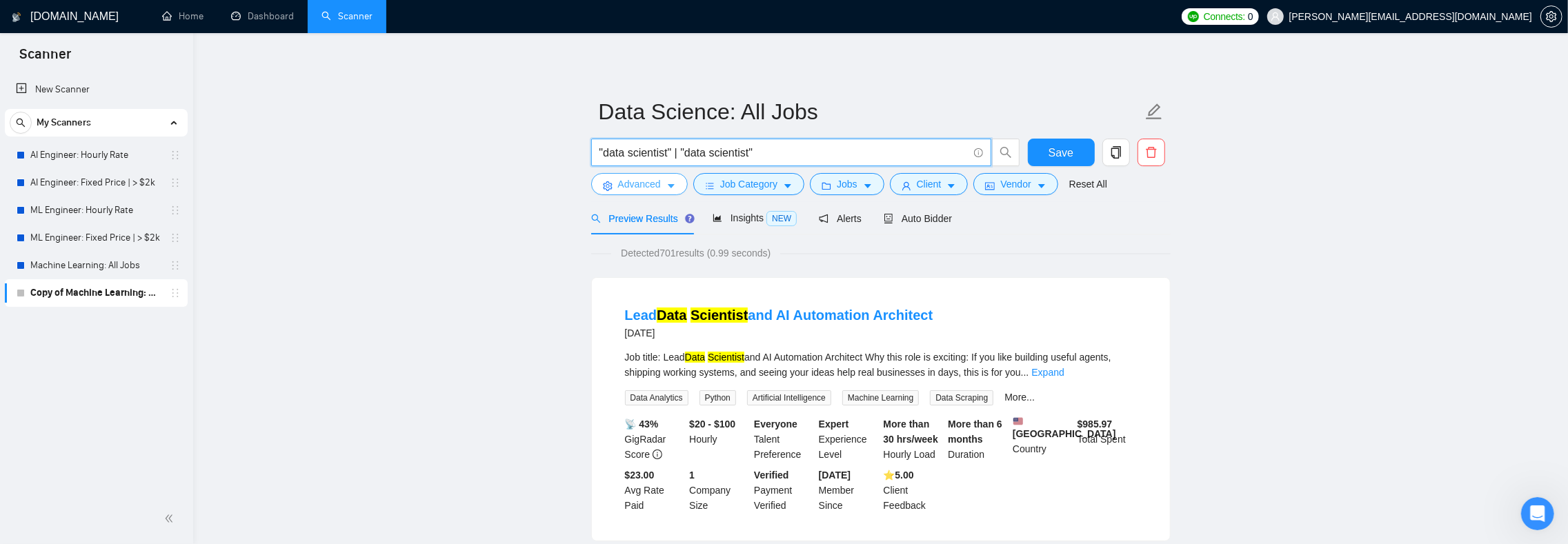
click at [665, 186] on button "Advanced" at bounding box center [638, 183] width 96 height 22
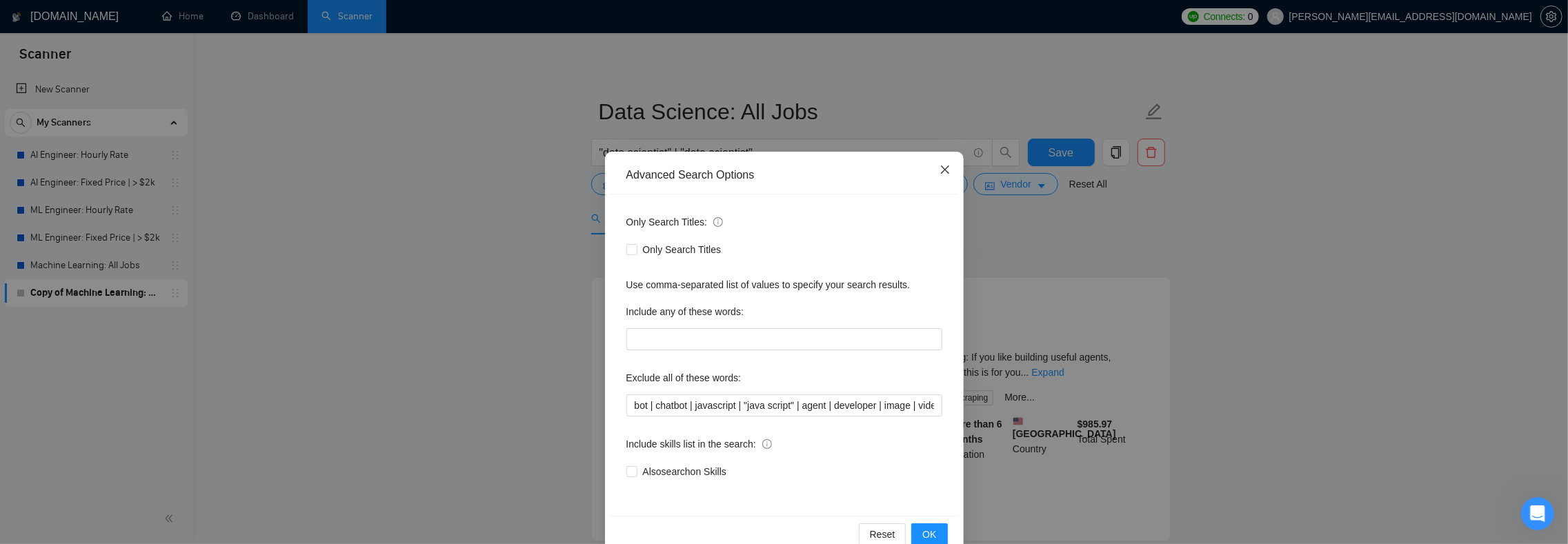
click at [940, 171] on icon "close" at bounding box center [944, 170] width 9 height 9
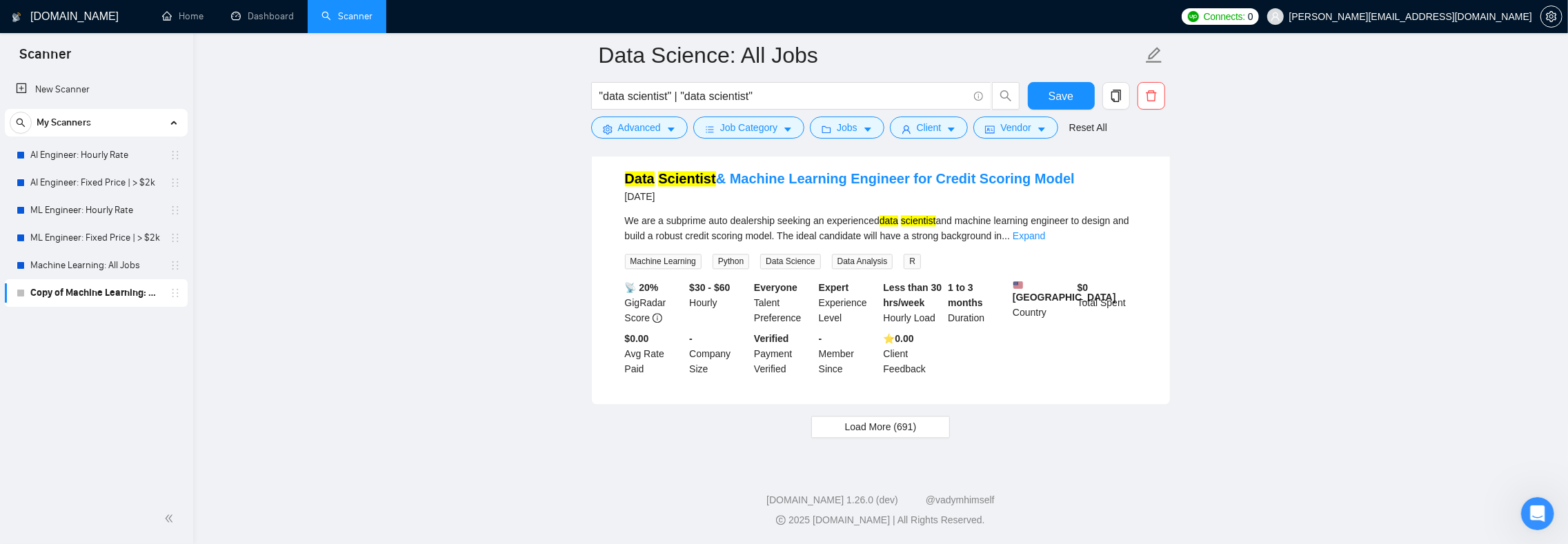
scroll to position [2796, 0]
click at [916, 429] on span "Load More (691)" at bounding box center [881, 427] width 72 height 15
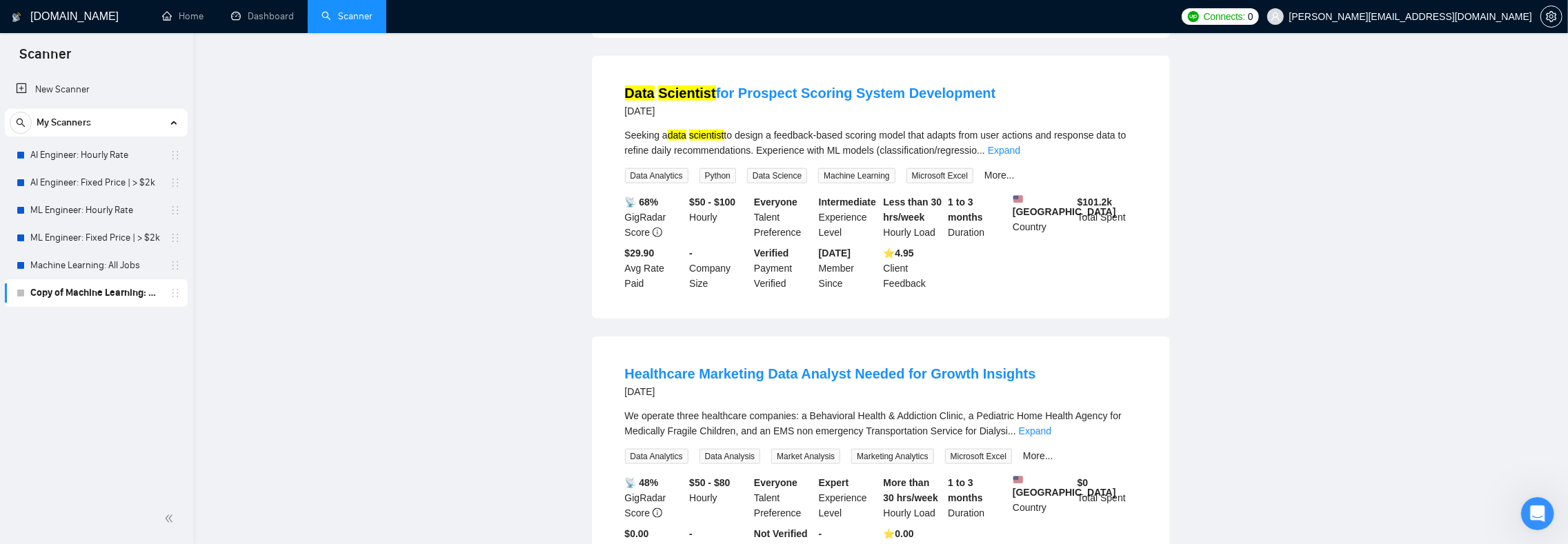
scroll to position [0, 0]
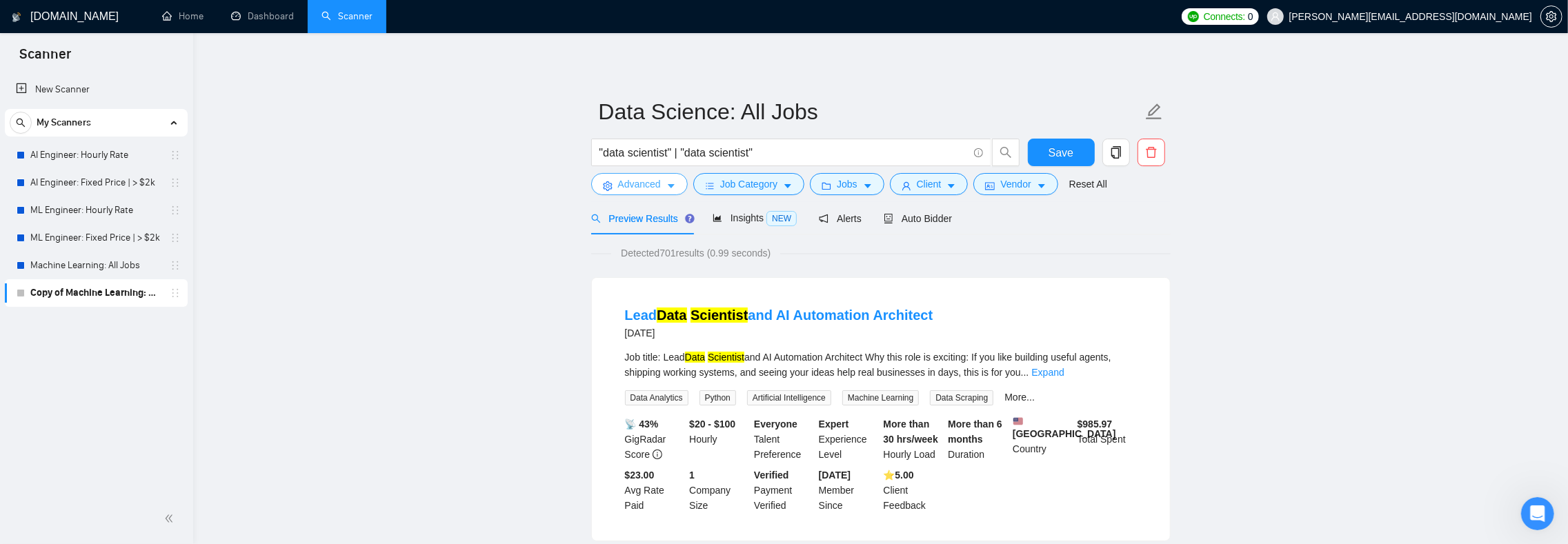
click at [665, 182] on button "Advanced" at bounding box center [638, 183] width 96 height 22
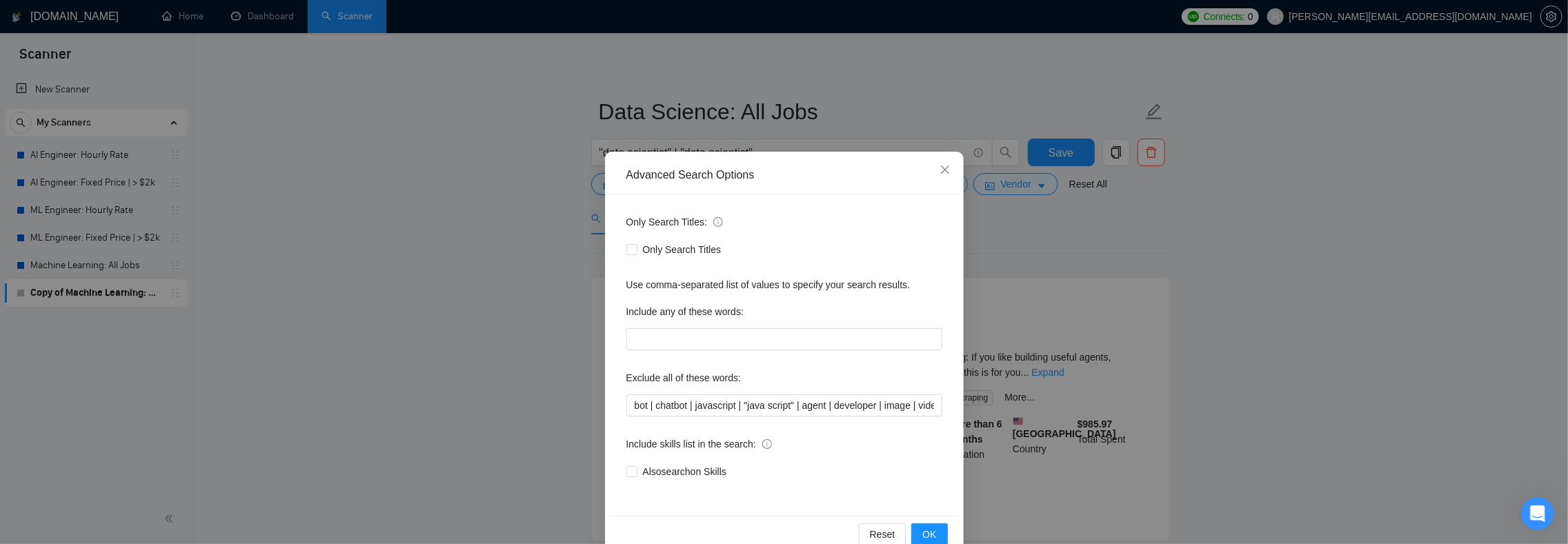
click at [959, 171] on div "Advanced Search Options Only Search Titles: Only Search Titles Use comma-separa…" at bounding box center [784, 272] width 1568 height 544
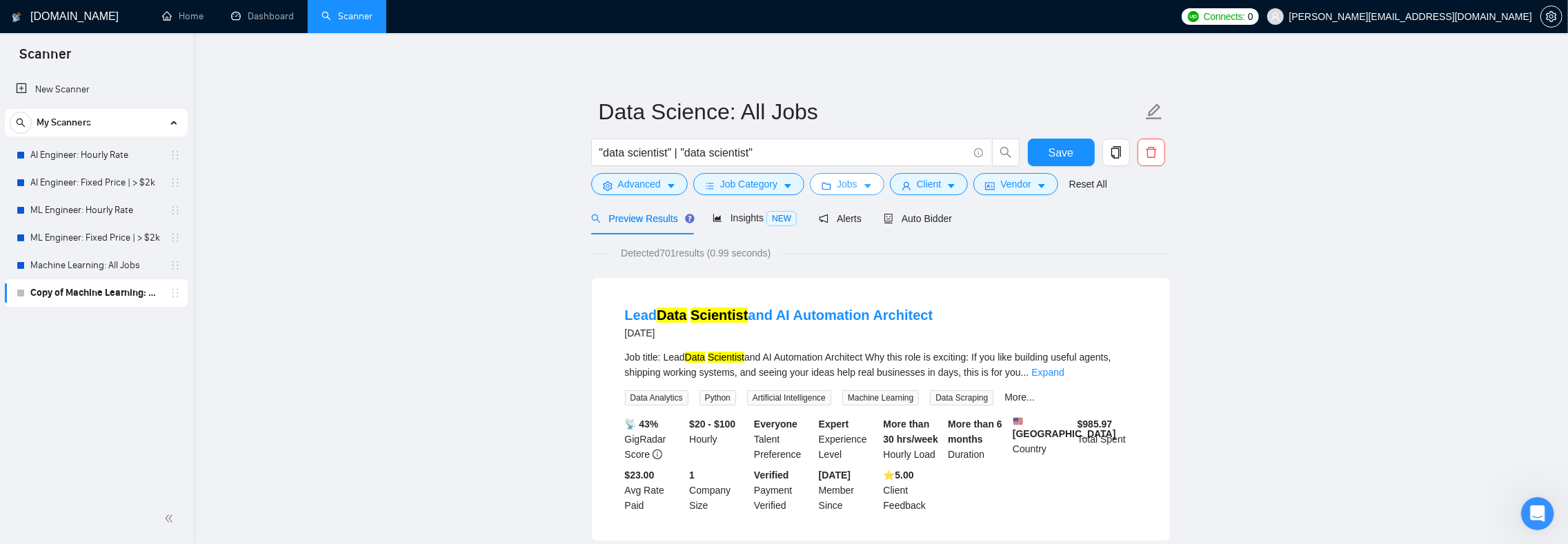
click at [857, 185] on span "Jobs" at bounding box center [847, 183] width 21 height 15
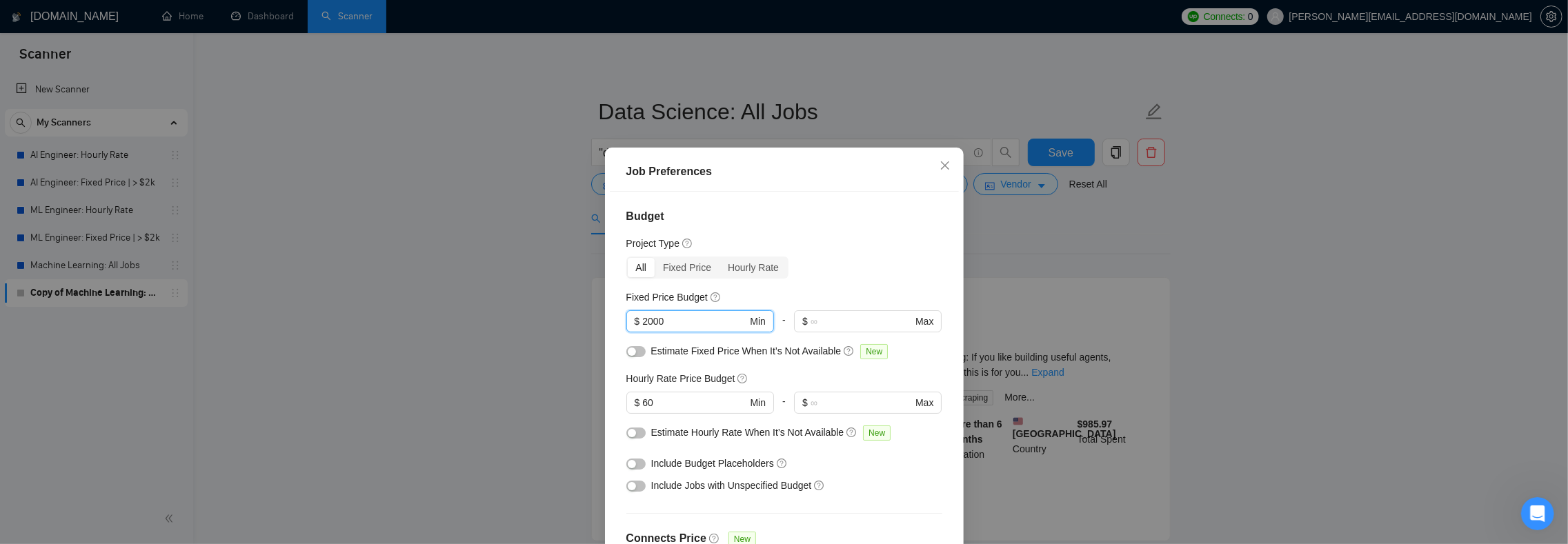
drag, startPoint x: 682, startPoint y: 316, endPoint x: 611, endPoint y: 309, distance: 71.3
click at [611, 309] on div "Budget Project Type All Fixed Price Hourly Rate Fixed Price Budget 2000 $ 2000 …" at bounding box center [784, 382] width 349 height 381
click at [868, 246] on div "Project Type" at bounding box center [784, 243] width 316 height 15
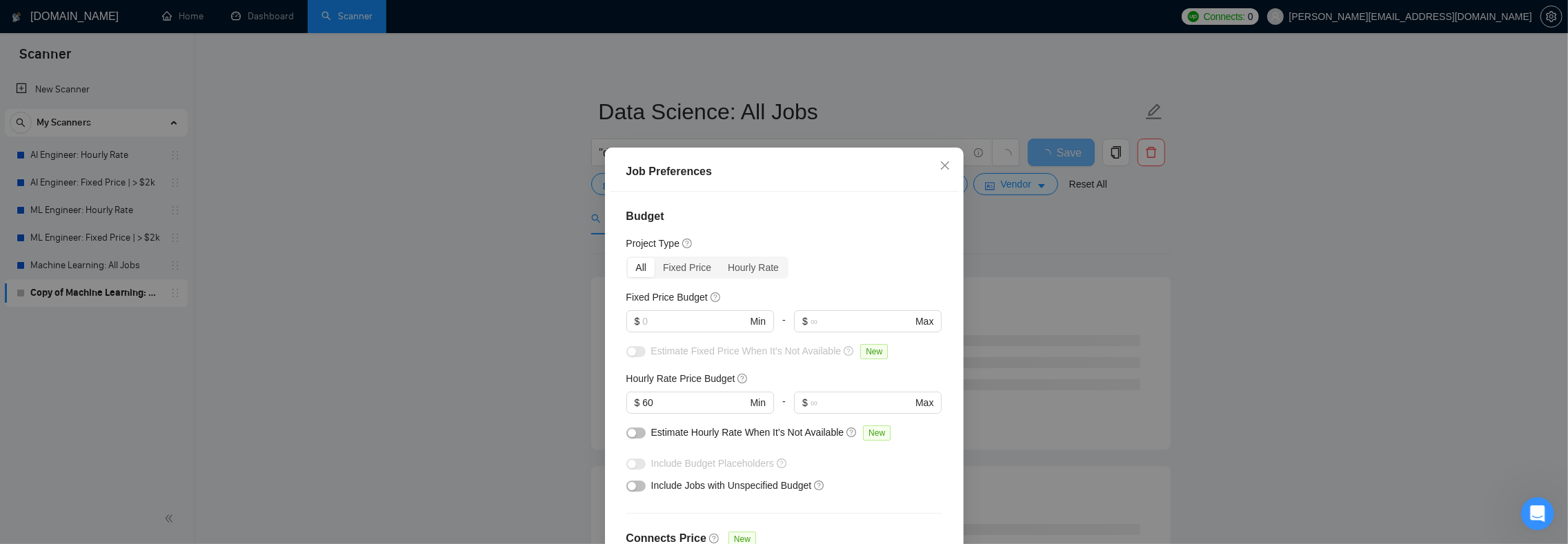
click at [615, 370] on div "Budget Project Type All Fixed Price Hourly Rate Fixed Price Budget $ Min - $ Ma…" at bounding box center [784, 382] width 349 height 381
click at [681, 319] on input "text" at bounding box center [694, 321] width 104 height 15
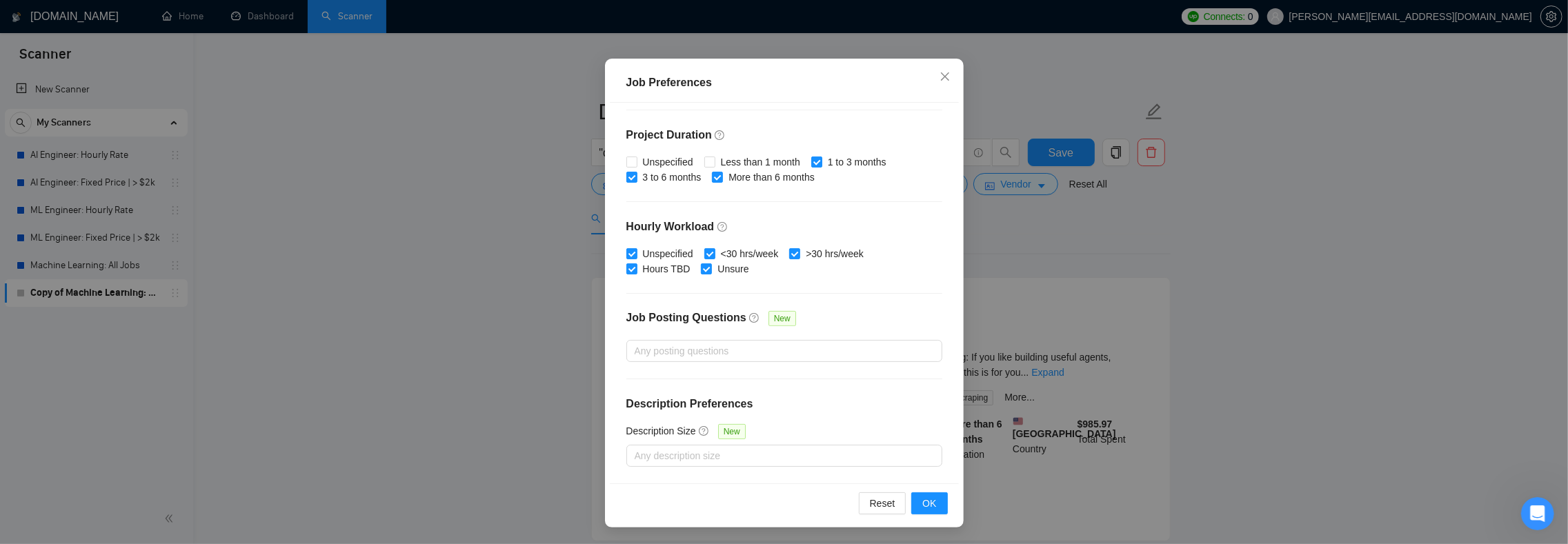
scroll to position [175, 0]
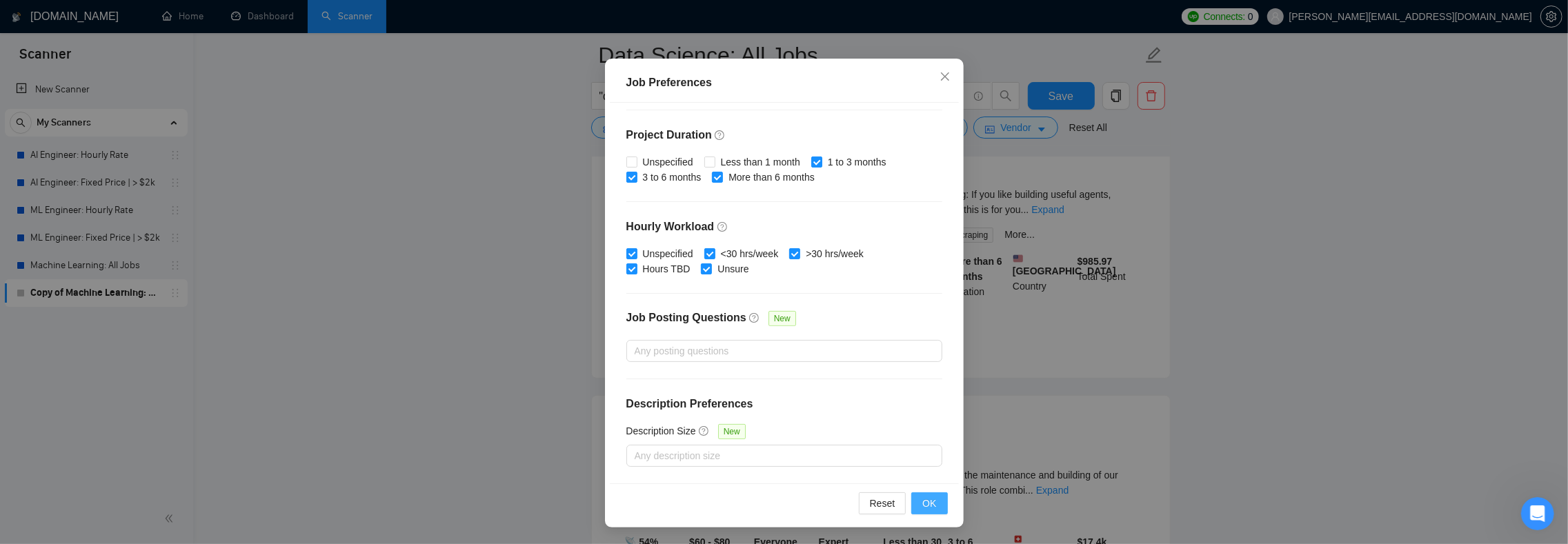
click at [924, 507] on span "OK" at bounding box center [929, 503] width 14 height 15
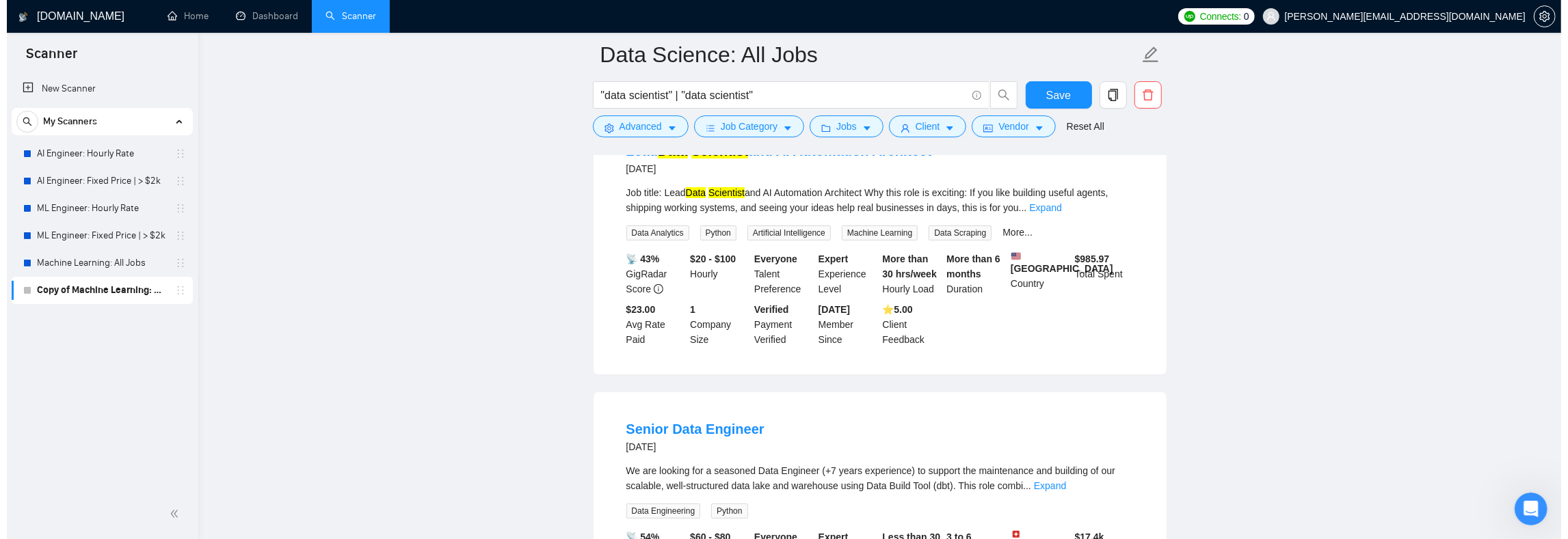
scroll to position [0, 0]
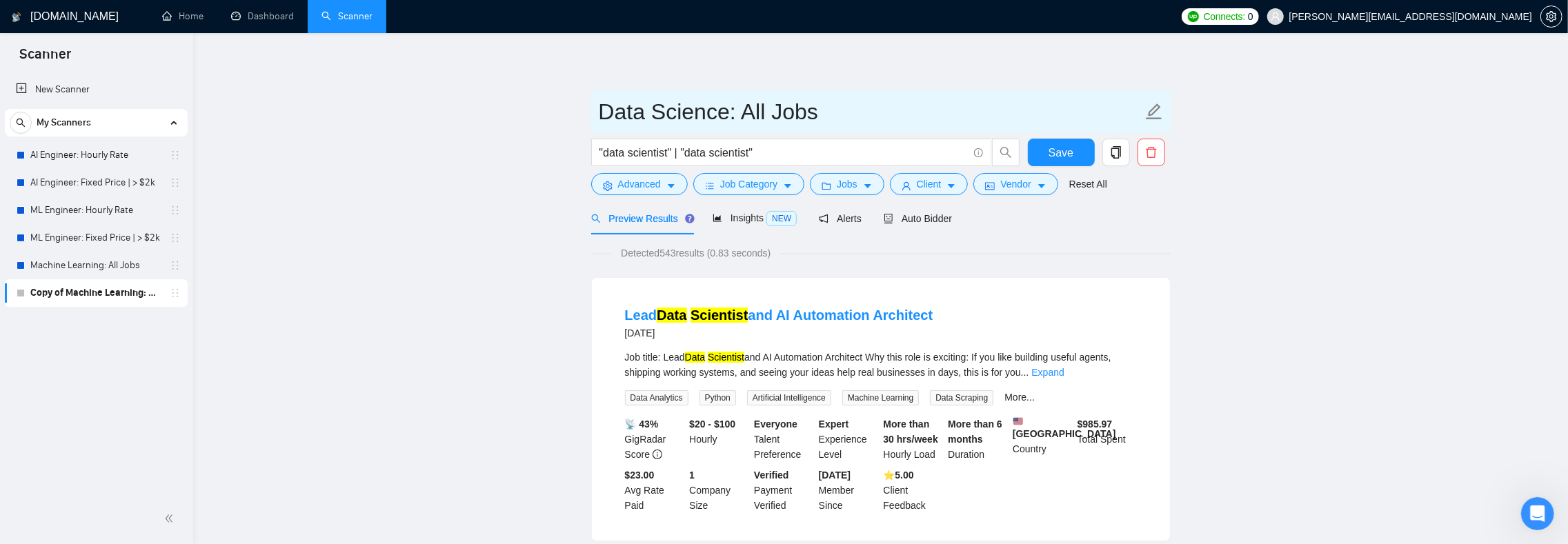
click at [845, 111] on input "Data Science: All Jobs" at bounding box center [870, 112] width 544 height 35
type input "Data Science: Hourly Rate"
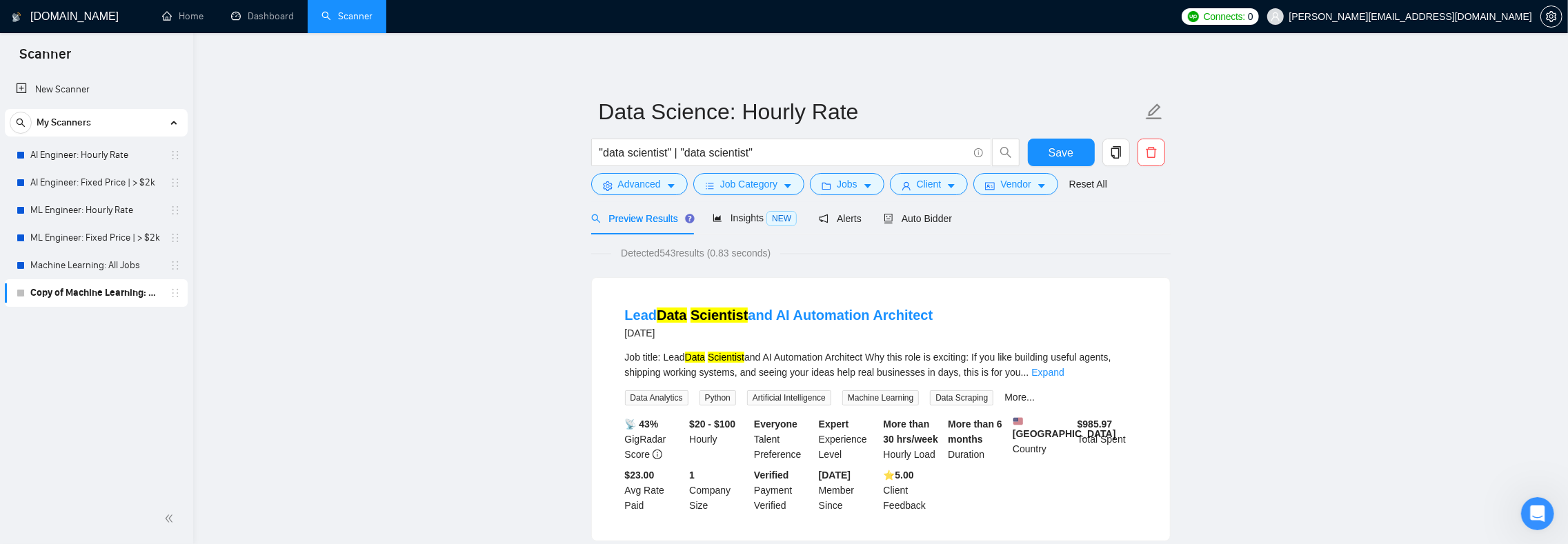
click at [1069, 149] on span "Save" at bounding box center [1061, 153] width 25 height 17
click at [861, 219] on span "Alerts" at bounding box center [839, 218] width 43 height 11
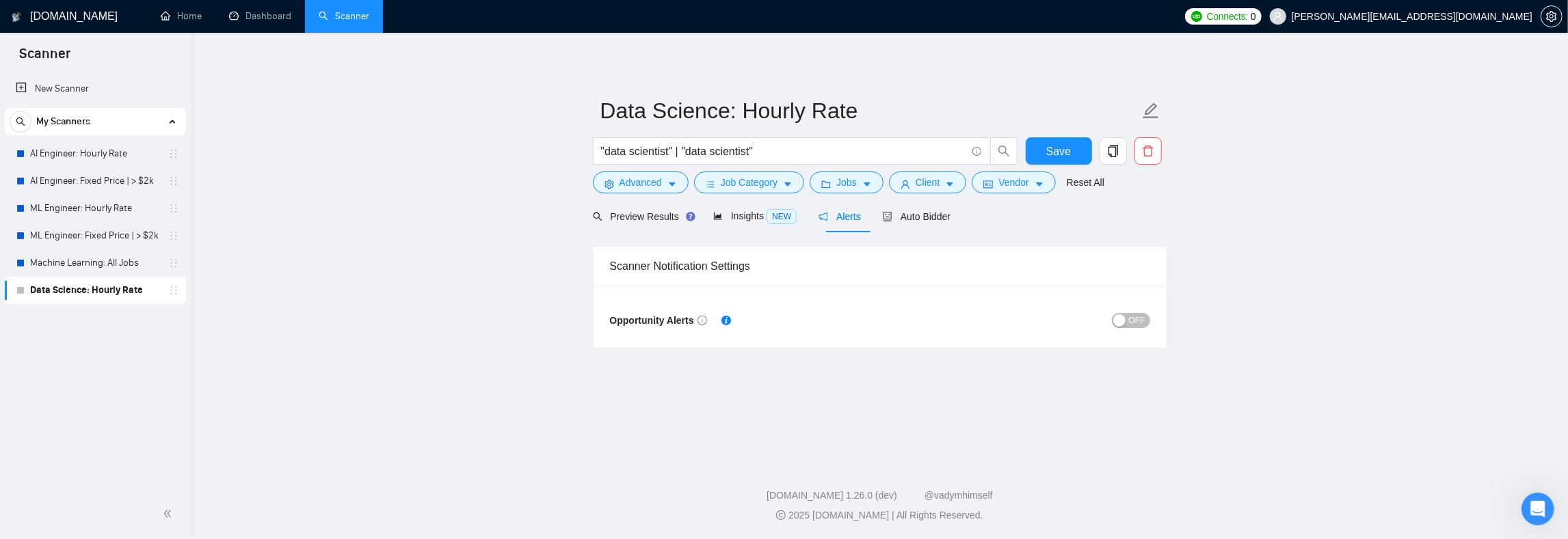
click at [1136, 323] on span "OFF" at bounding box center [1137, 320] width 16 height 15
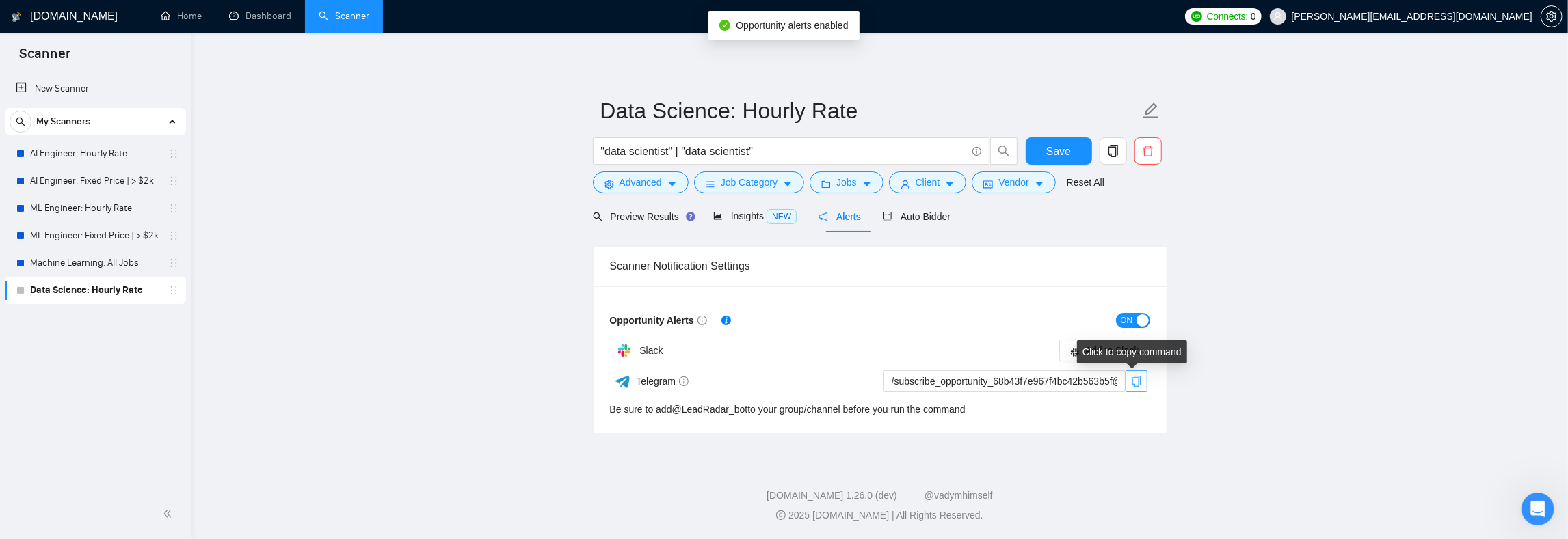
click at [1138, 383] on icon "copy" at bounding box center [1136, 381] width 11 height 11
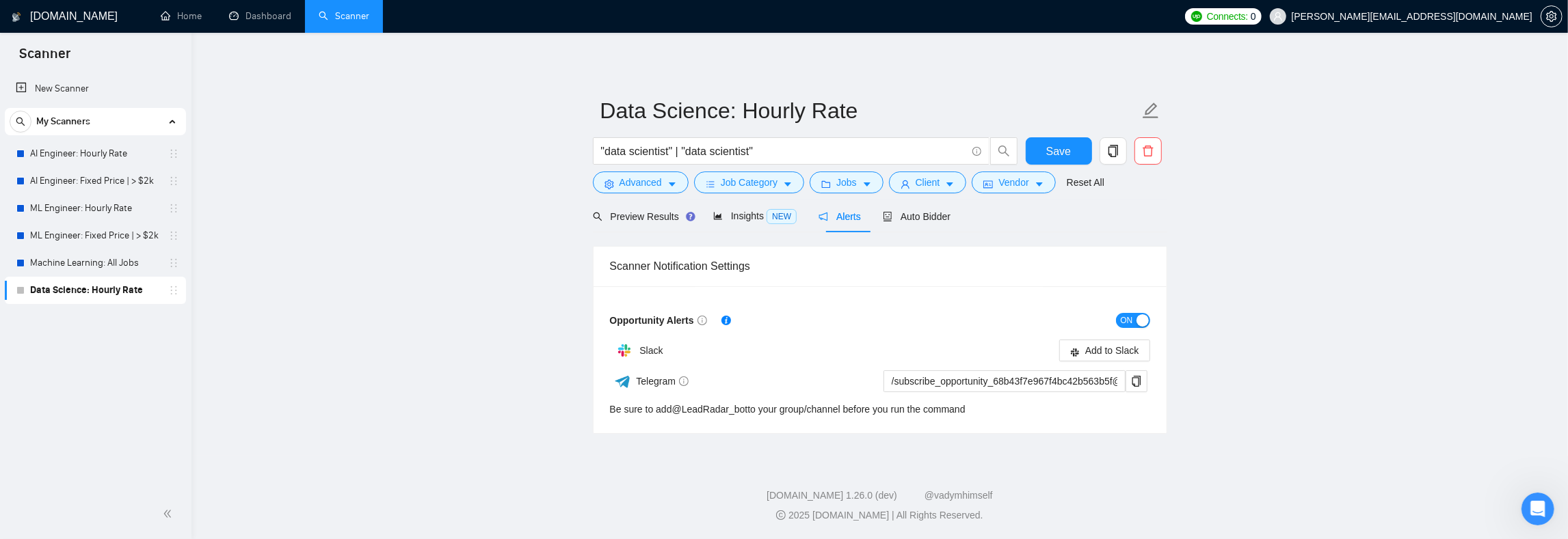
click at [439, 246] on main "Data Science: Hourly Rate "data scientist" | "data scientist" Save Advanced Job…" at bounding box center [880, 245] width 1333 height 380
click at [1070, 147] on span "Save" at bounding box center [1059, 152] width 25 height 17
click at [1019, 186] on span "Vendor" at bounding box center [1013, 182] width 30 height 15
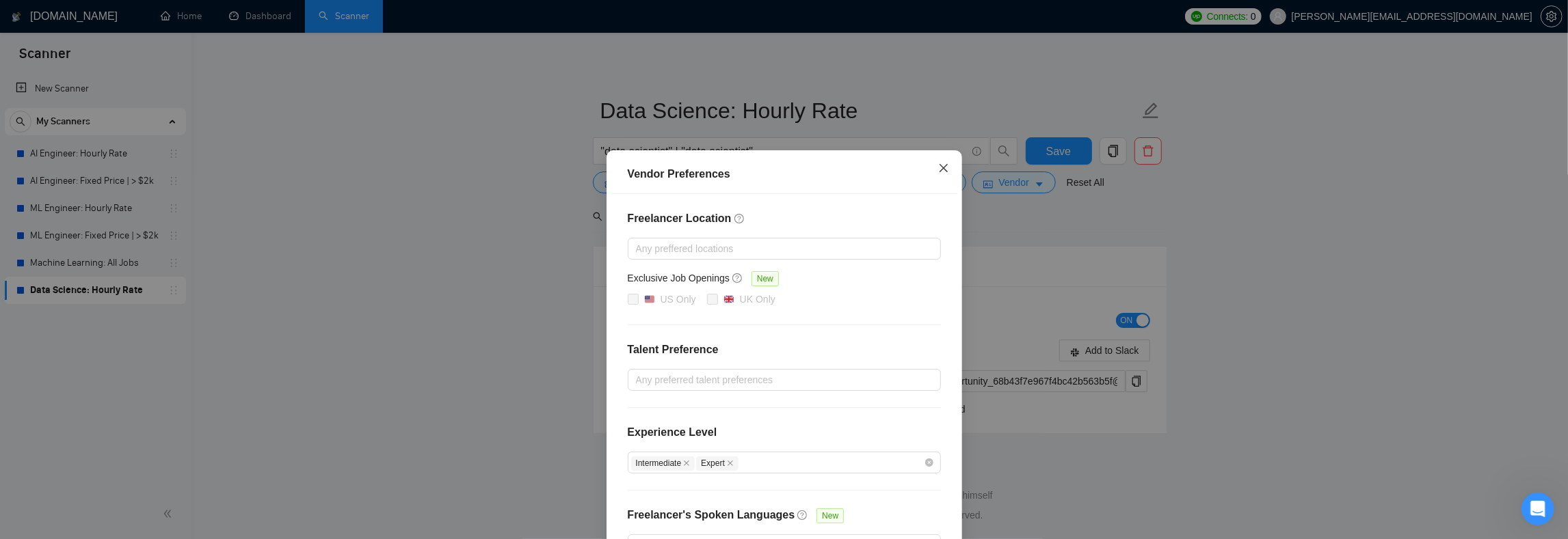
click at [938, 163] on icon "close" at bounding box center [943, 168] width 11 height 11
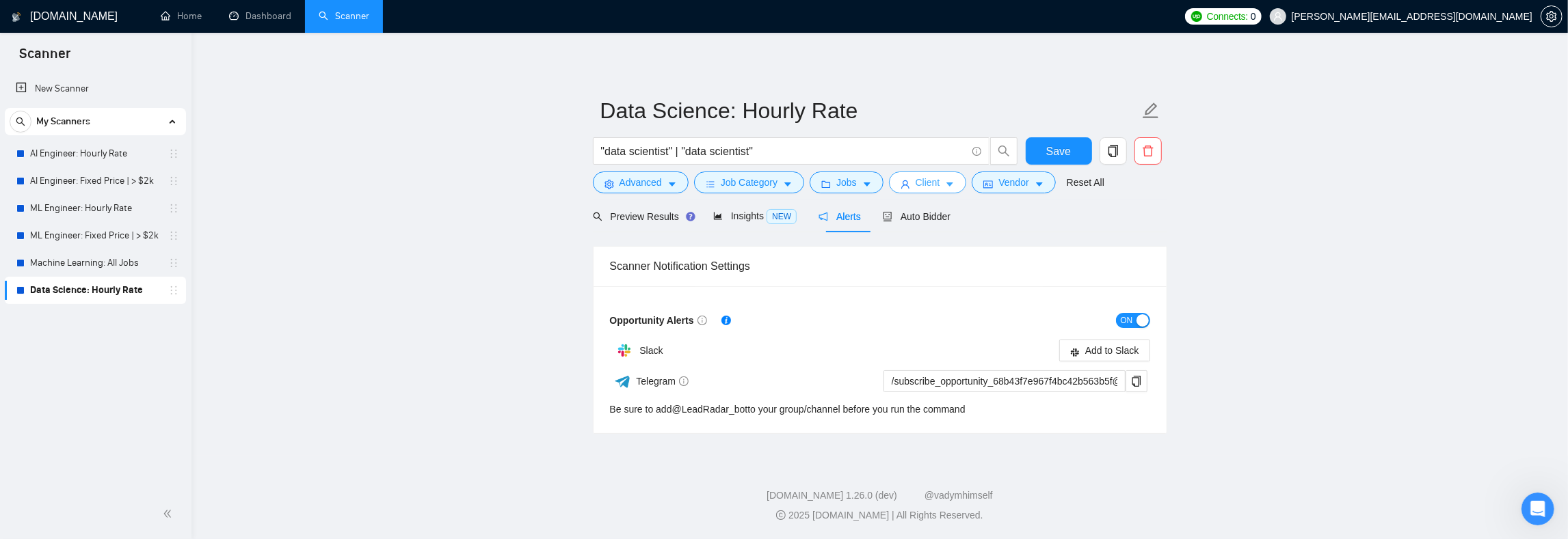
click at [941, 188] on span "Client" at bounding box center [928, 182] width 25 height 15
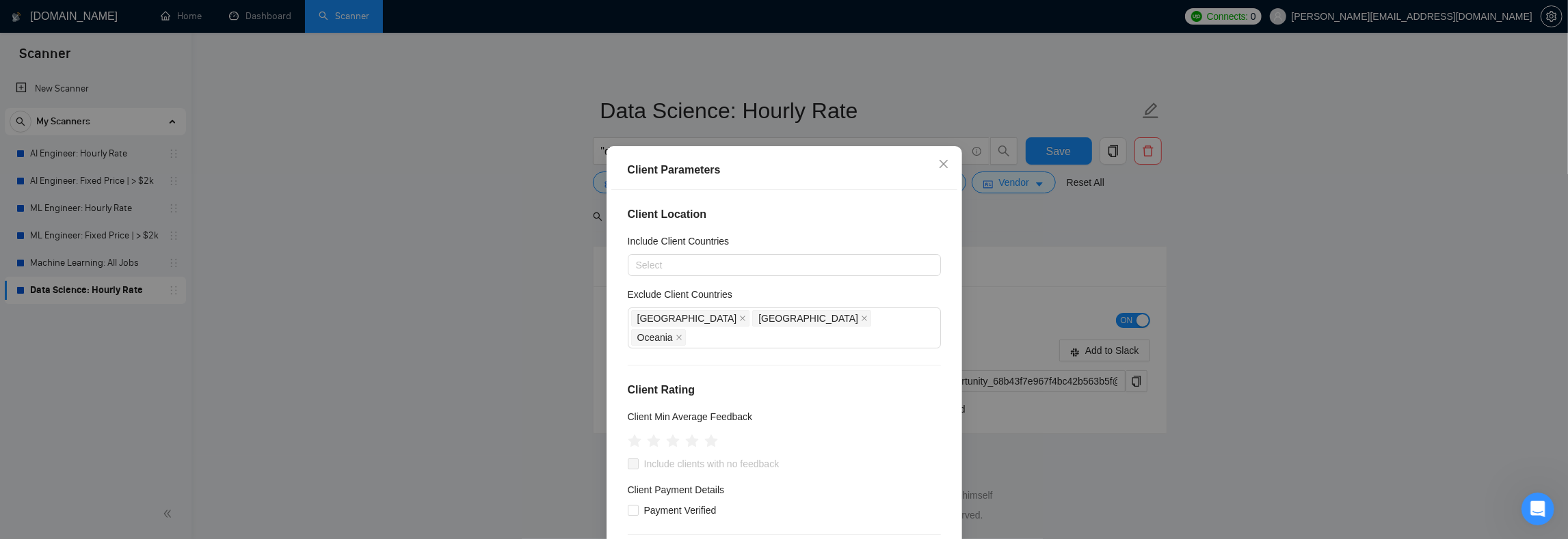
scroll to position [34, 0]
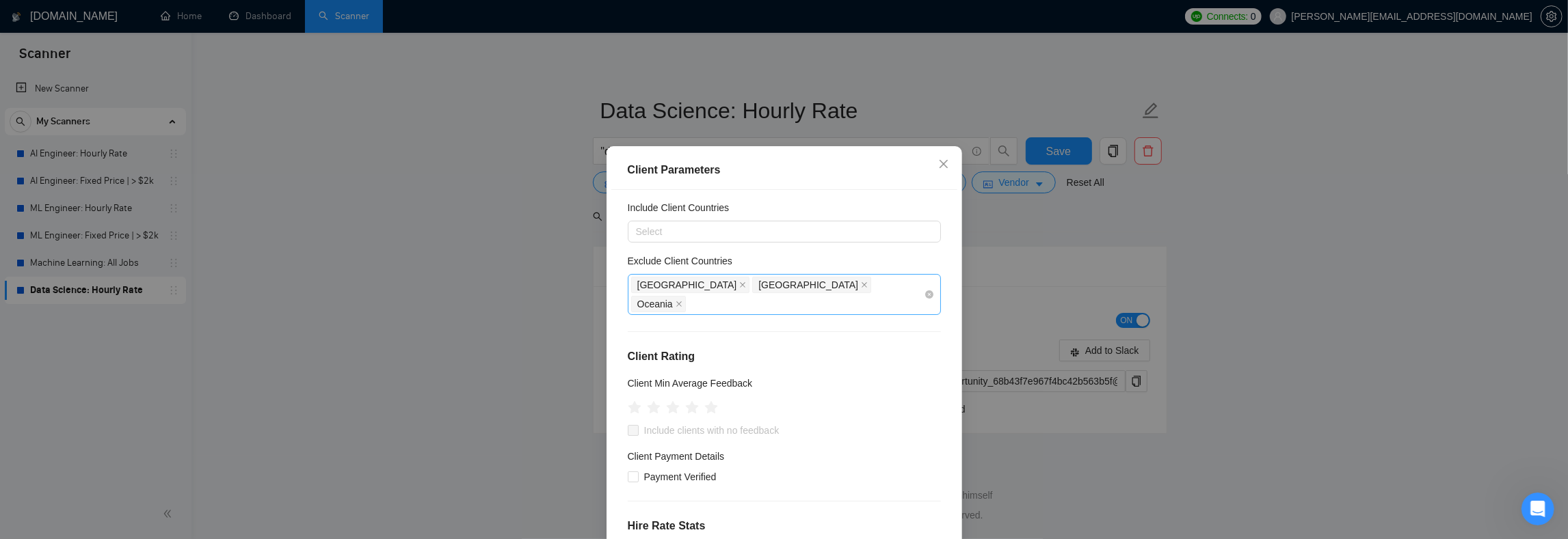
click at [808, 282] on div "[GEOGRAPHIC_DATA] [GEOGRAPHIC_DATA] [GEOGRAPHIC_DATA]" at bounding box center [778, 294] width 293 height 38
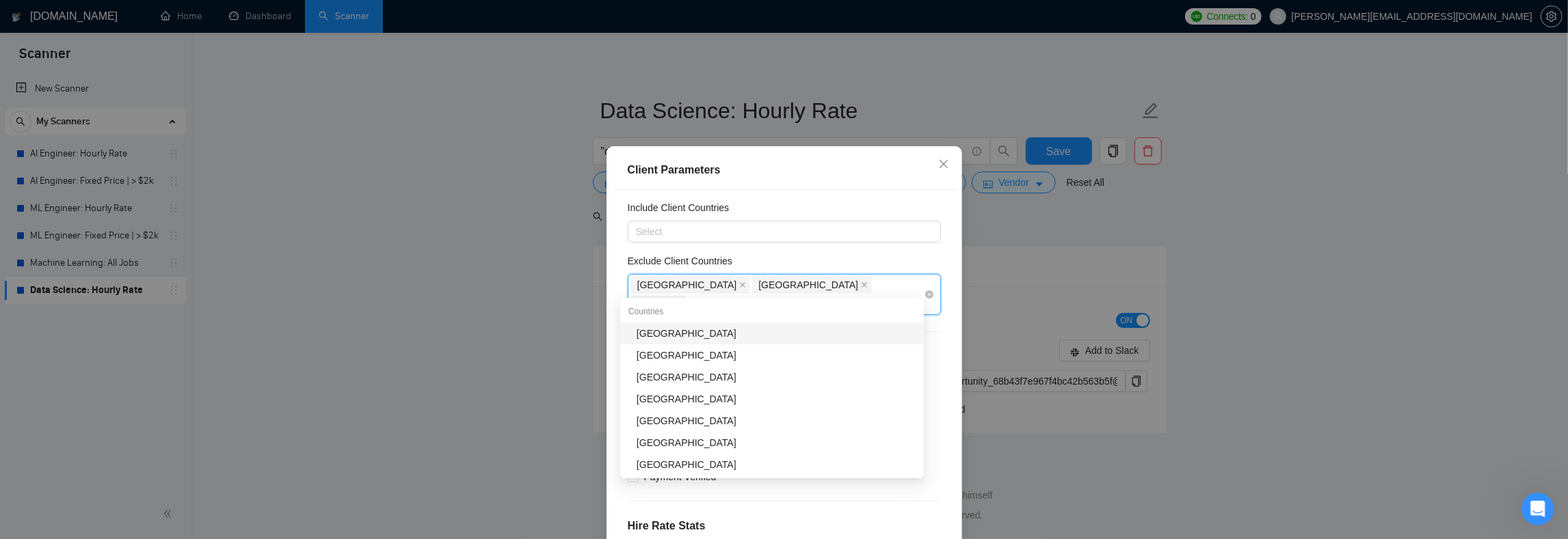
type input "Paki"
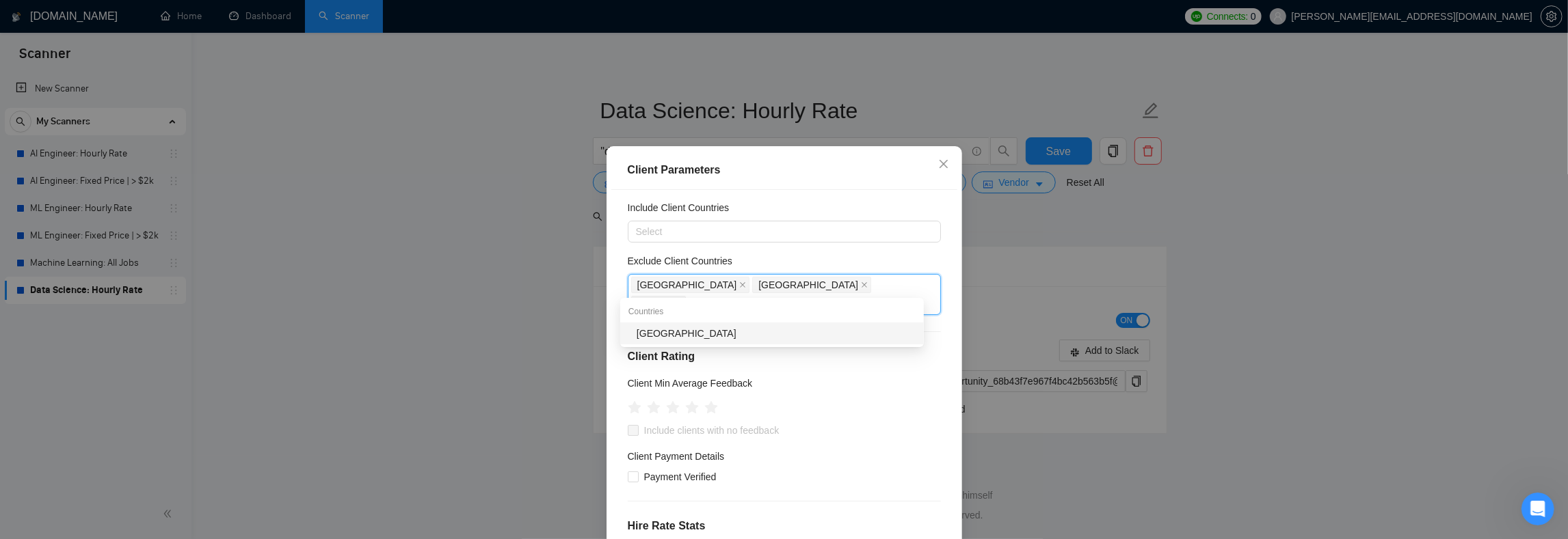
click at [712, 326] on div "[GEOGRAPHIC_DATA]" at bounding box center [776, 333] width 279 height 15
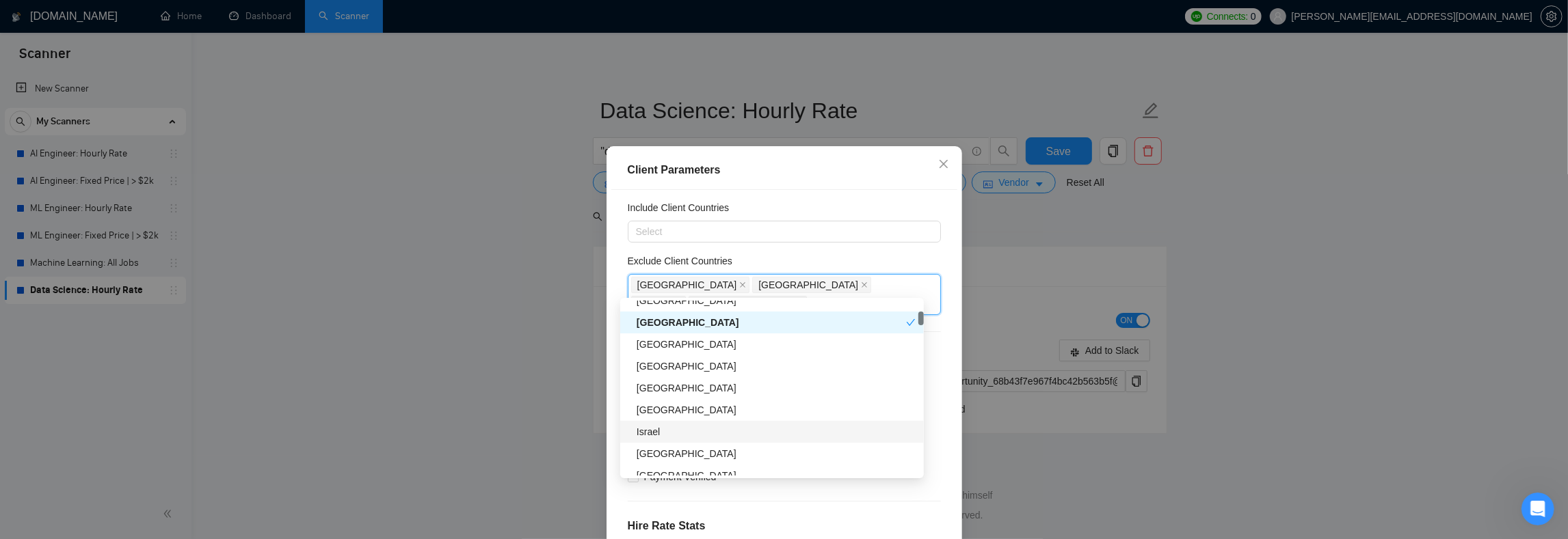
scroll to position [0, 0]
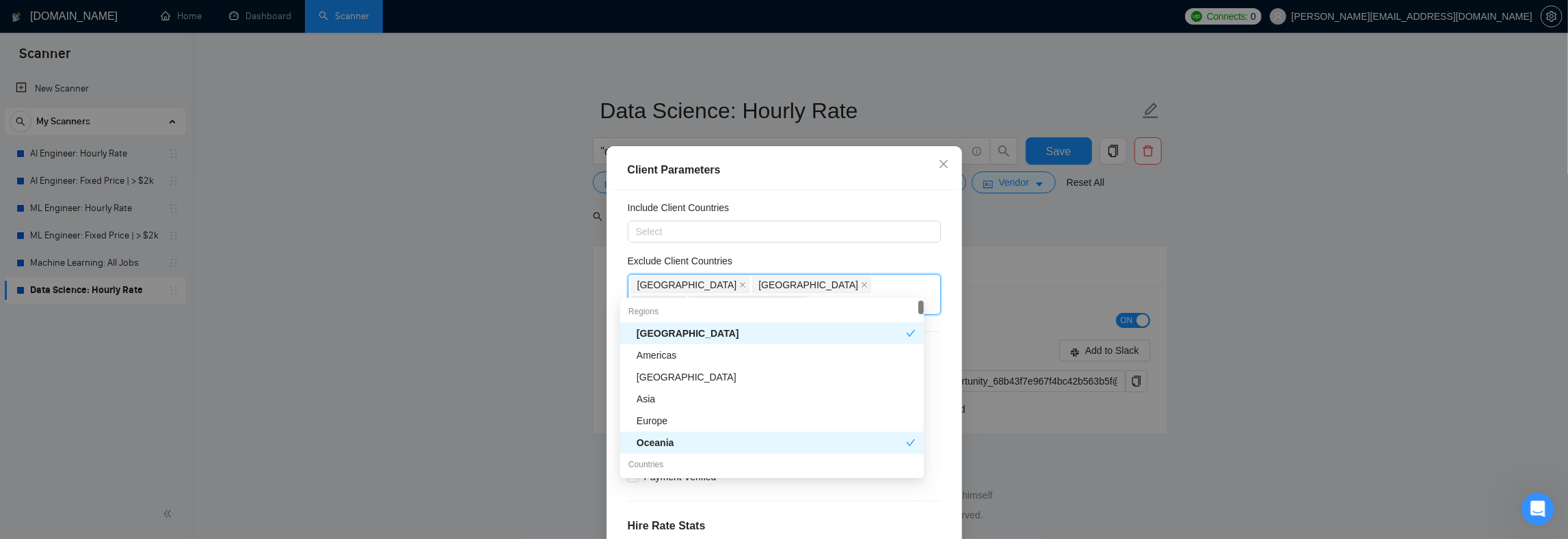
click at [812, 246] on div "Client Location Include Client Countries Select Exclude Client Countries [GEOGR…" at bounding box center [785, 379] width 346 height 377
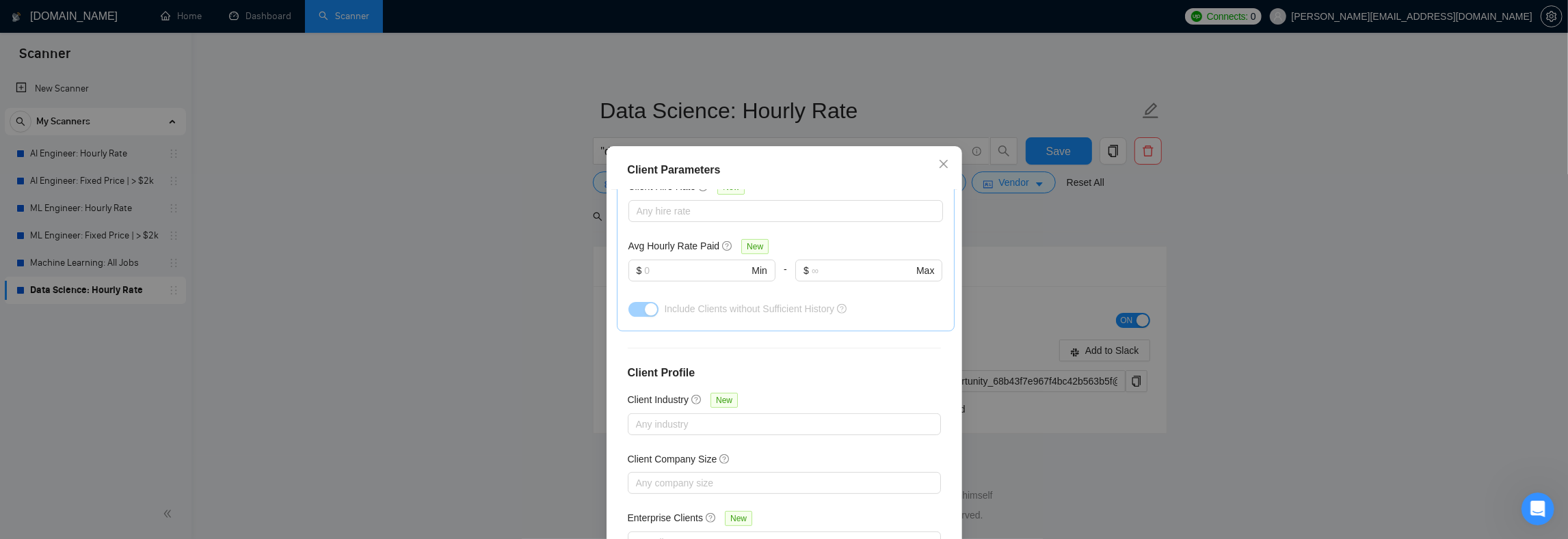
scroll to position [88, 0]
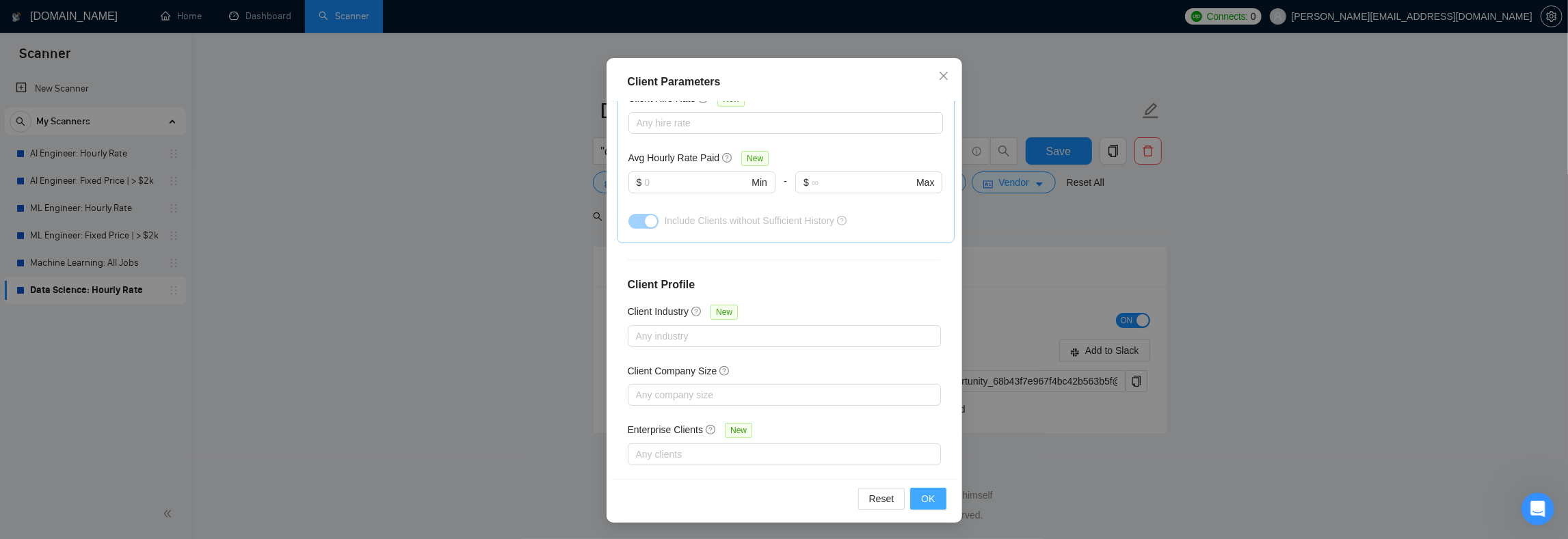
click at [925, 493] on span "OK" at bounding box center [928, 499] width 14 height 15
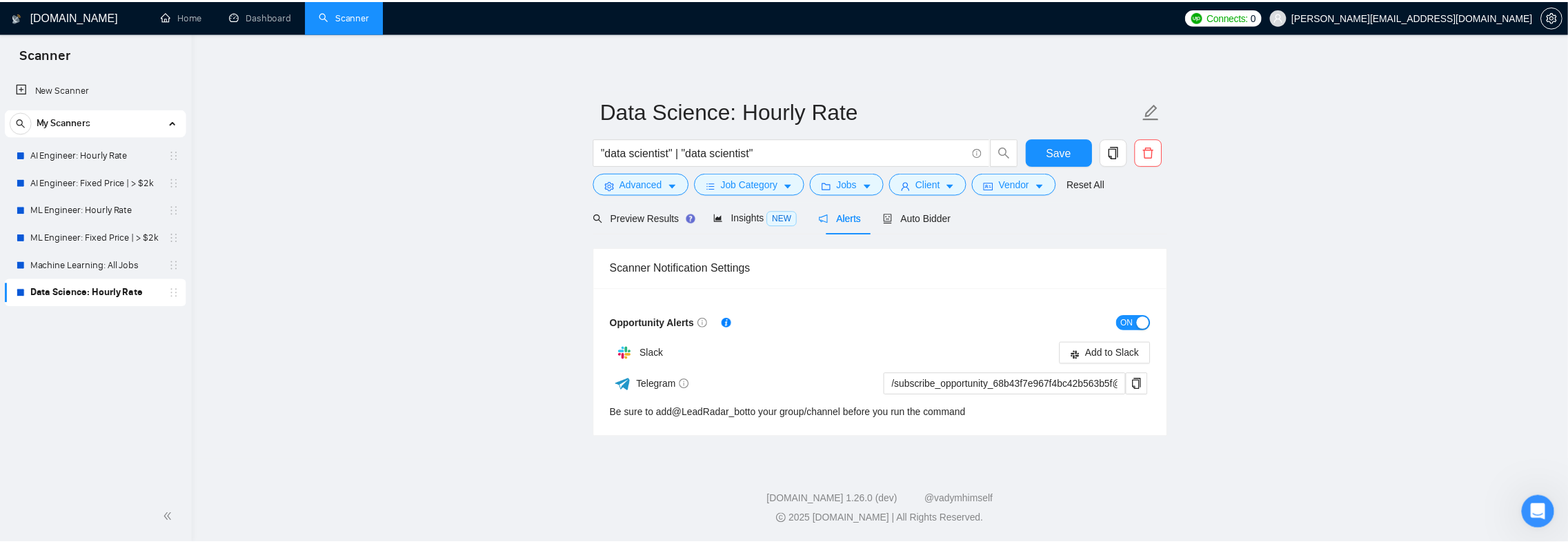
scroll to position [0, 0]
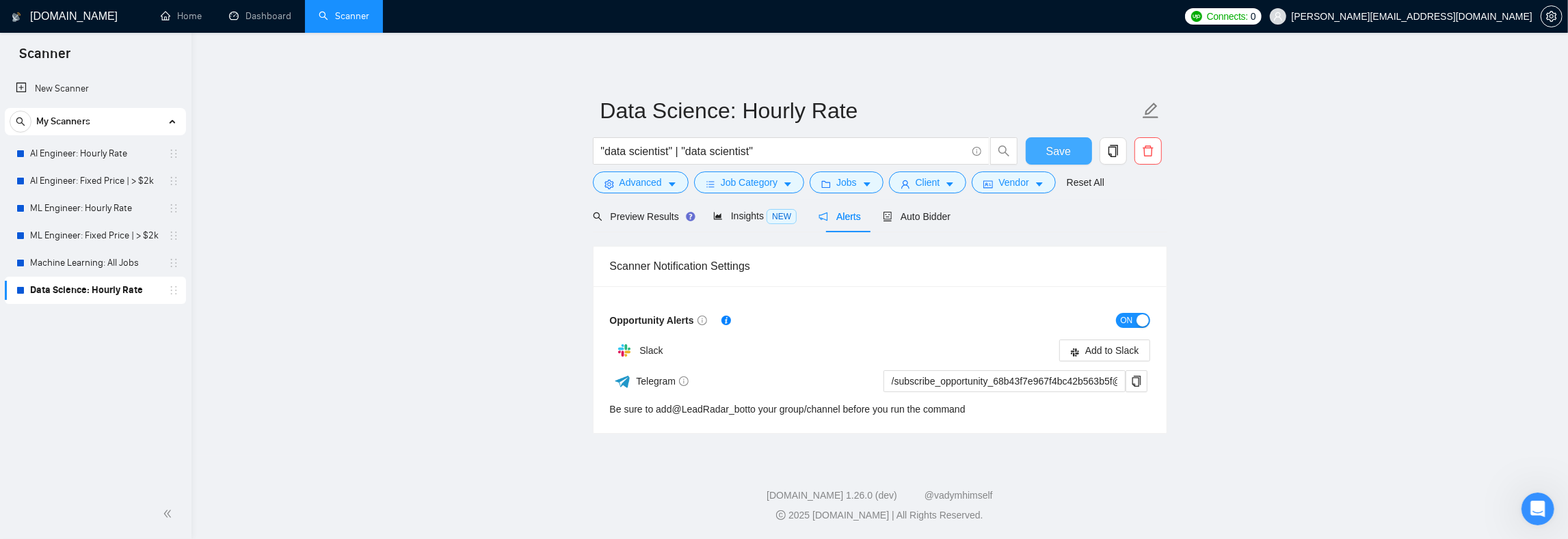
click at [1047, 153] on span "Save" at bounding box center [1059, 152] width 25 height 17
click at [258, 206] on main "Data Science: Hourly Rate "data scientist" | "data scientist" Save Advanced Job…" at bounding box center [880, 245] width 1333 height 380
click at [85, 154] on link "AI Engineer: Hourly Rate" at bounding box center [95, 154] width 130 height 28
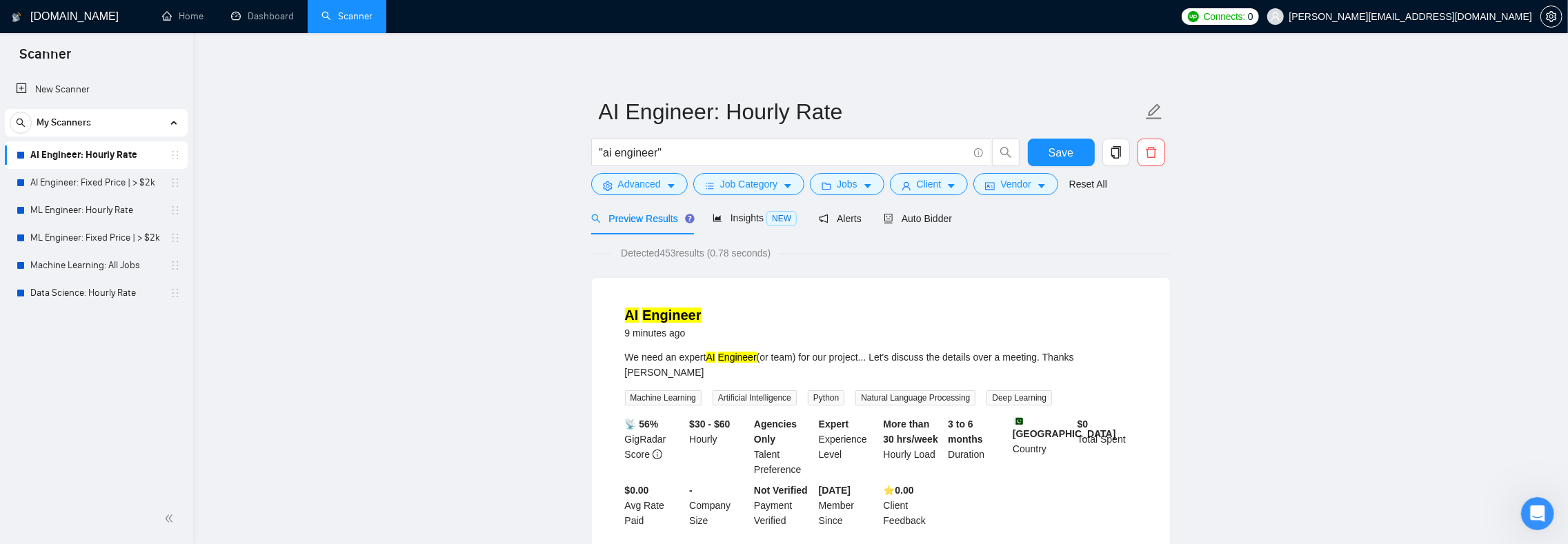
click at [58, 287] on link "Data Science: Hourly Rate" at bounding box center [96, 294] width 131 height 28
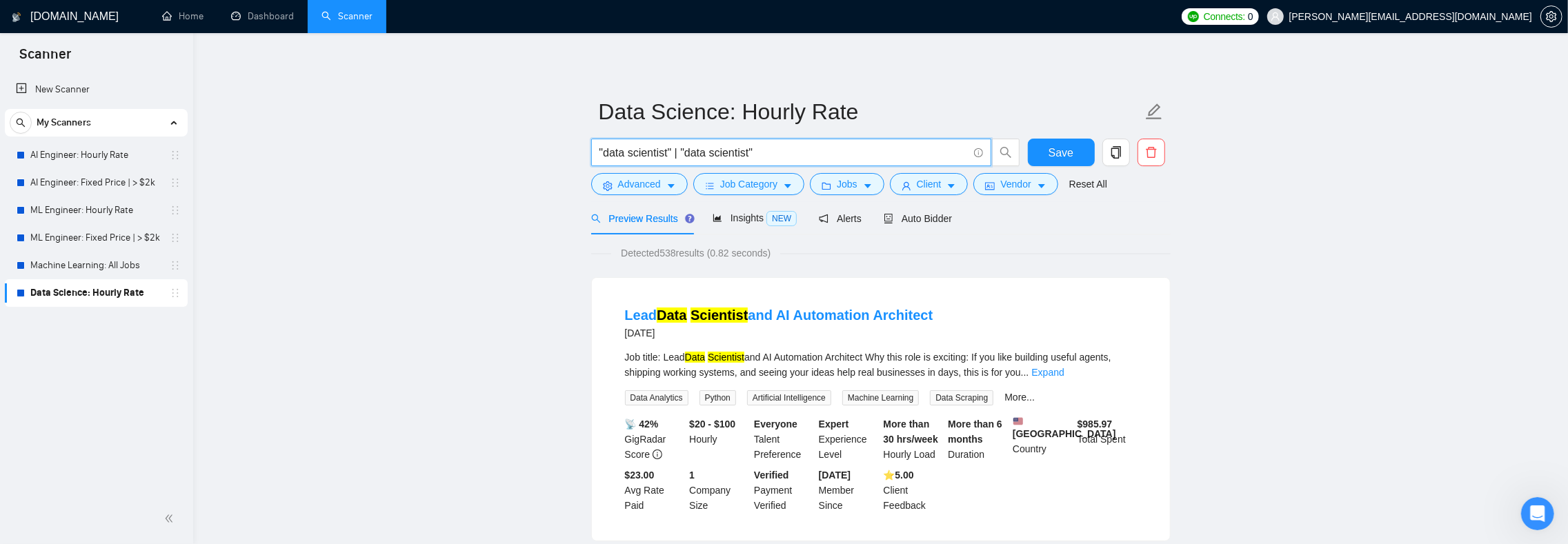
click at [735, 153] on input ""data scientist" | "data scientist"" at bounding box center [784, 153] width 368 height 17
type input ""data scientist" | "data science""
click at [1058, 155] on span "Save" at bounding box center [1061, 153] width 25 height 17
click at [754, 221] on span "Insights NEW" at bounding box center [754, 218] width 84 height 11
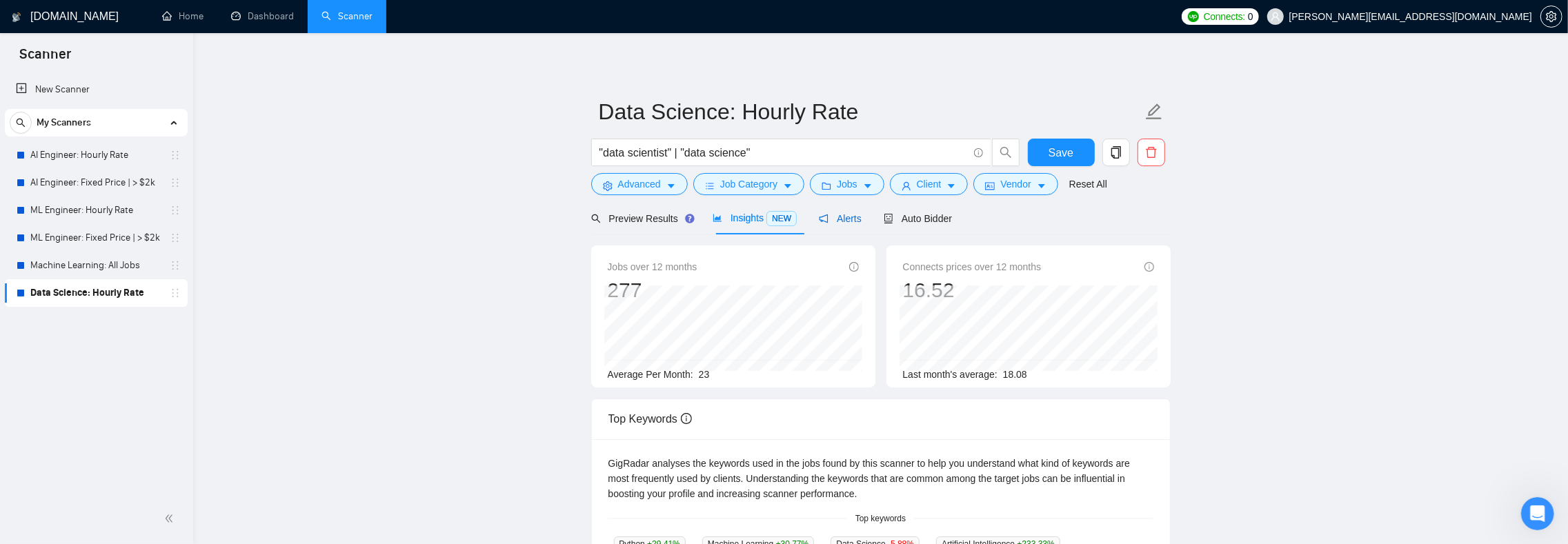
click at [842, 225] on div "Alerts" at bounding box center [839, 218] width 43 height 15
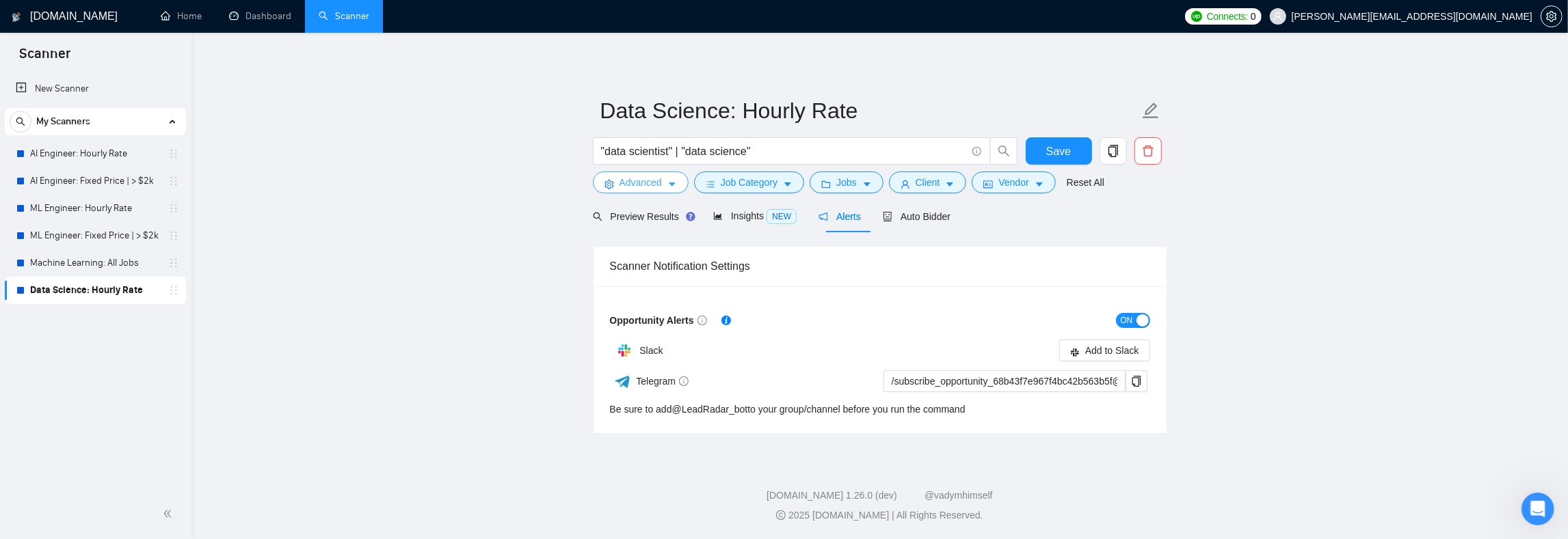
click at [665, 189] on button "Advanced" at bounding box center [640, 182] width 96 height 22
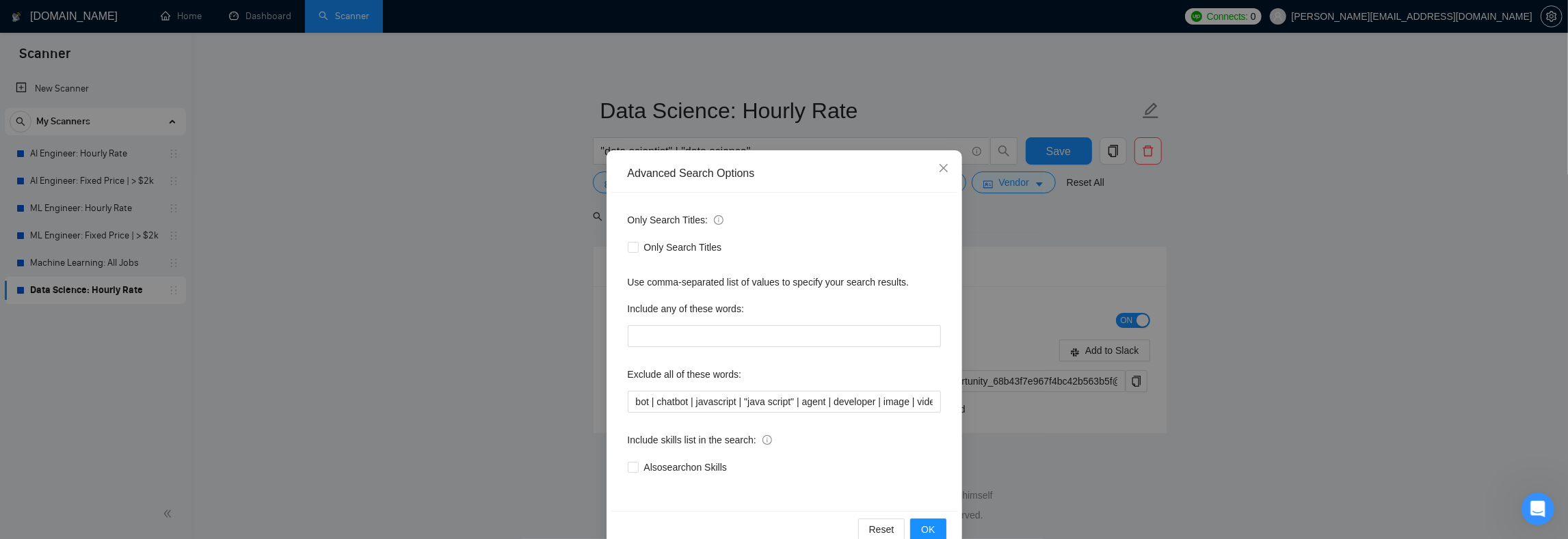
scroll to position [30, 0]
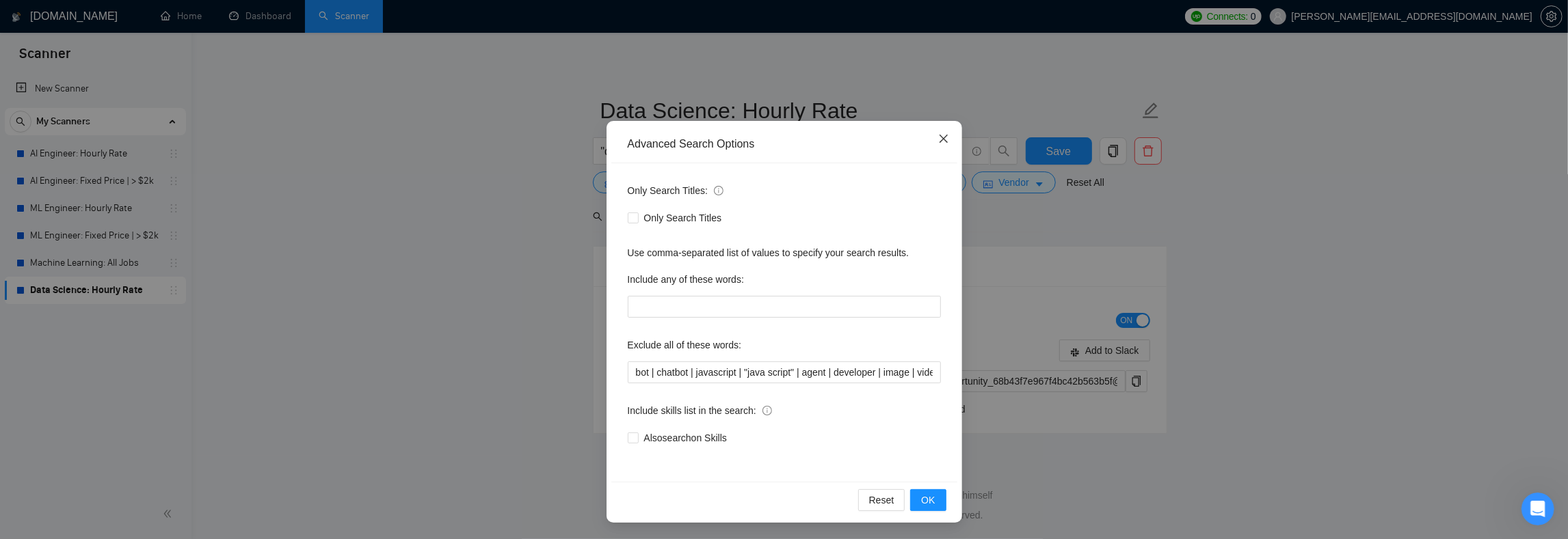
click at [935, 129] on span "Close" at bounding box center [943, 139] width 37 height 37
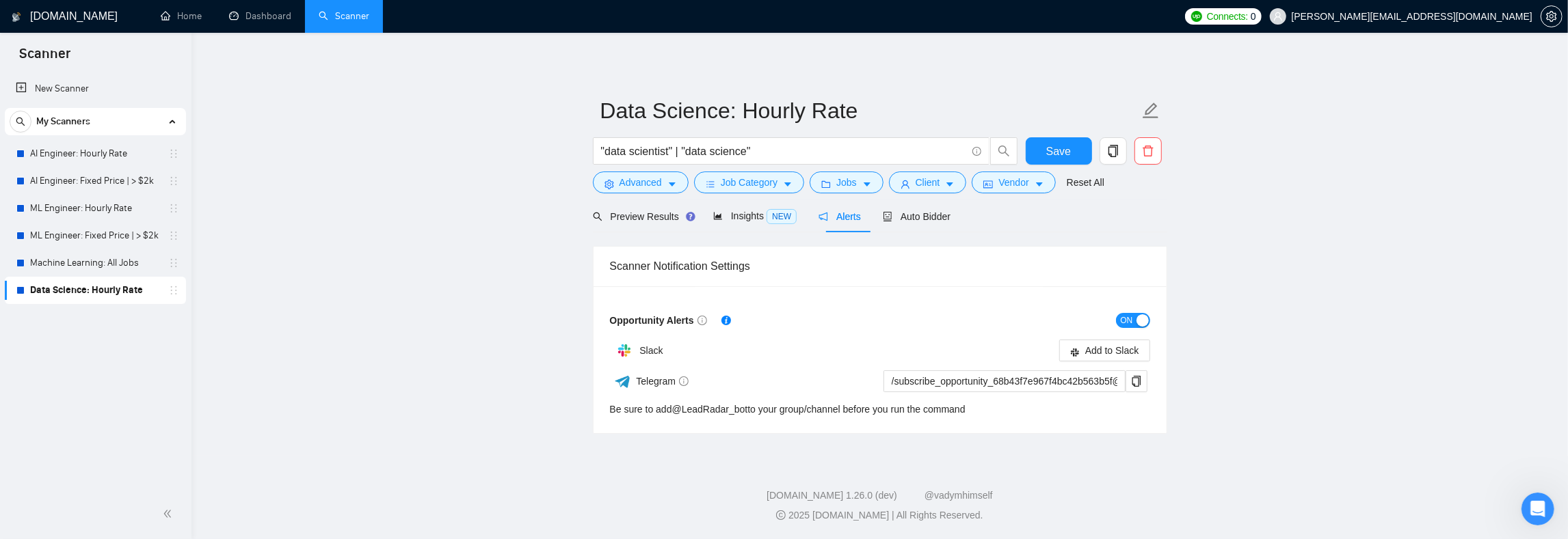
scroll to position [0, 0]
click at [454, 257] on main "Data Science: Hourly Rate "data scientist" | "data science" Save Advanced Job C…" at bounding box center [880, 245] width 1333 height 380
click at [923, 219] on span "Auto Bidder" at bounding box center [917, 216] width 68 height 11
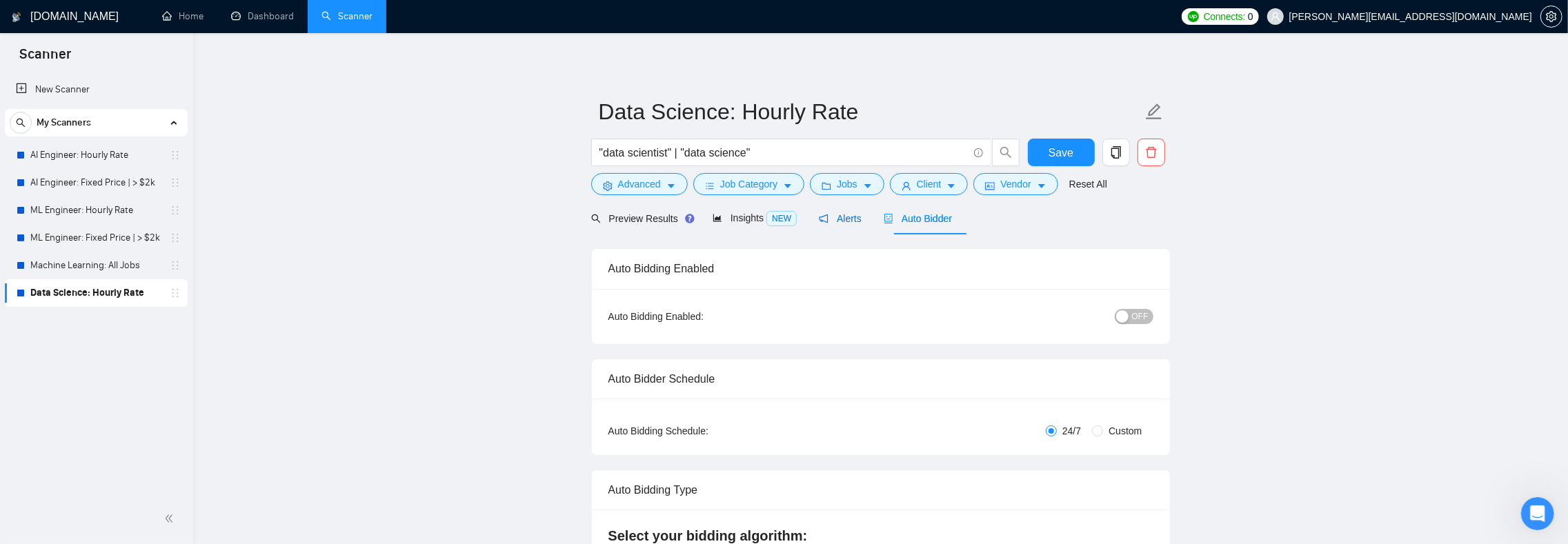
click at [850, 219] on span "Alerts" at bounding box center [839, 218] width 43 height 11
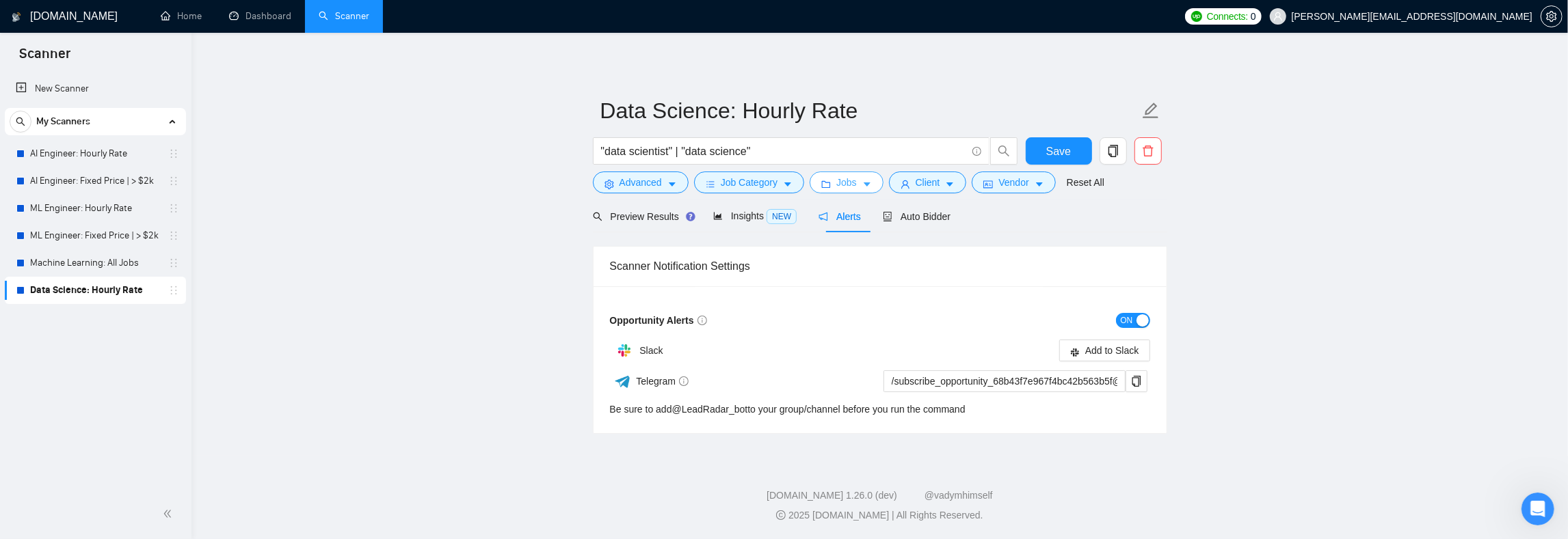
click at [872, 186] on icon "caret-down" at bounding box center [867, 184] width 9 height 9
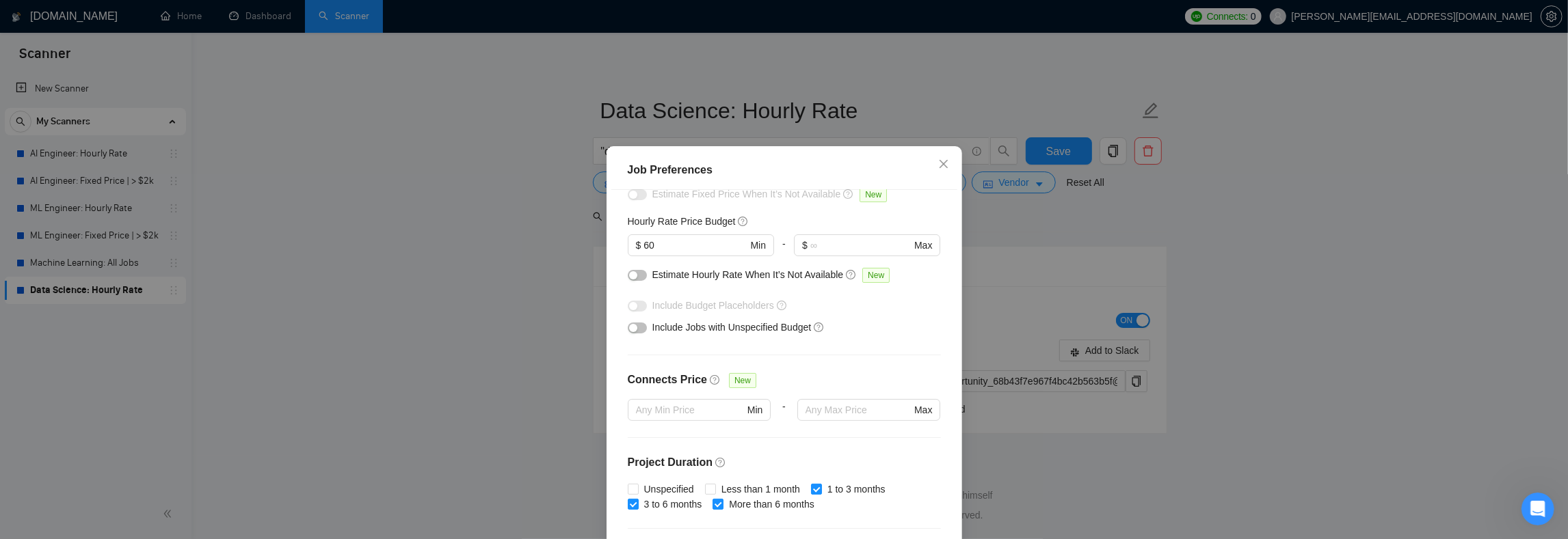
scroll to position [184, 0]
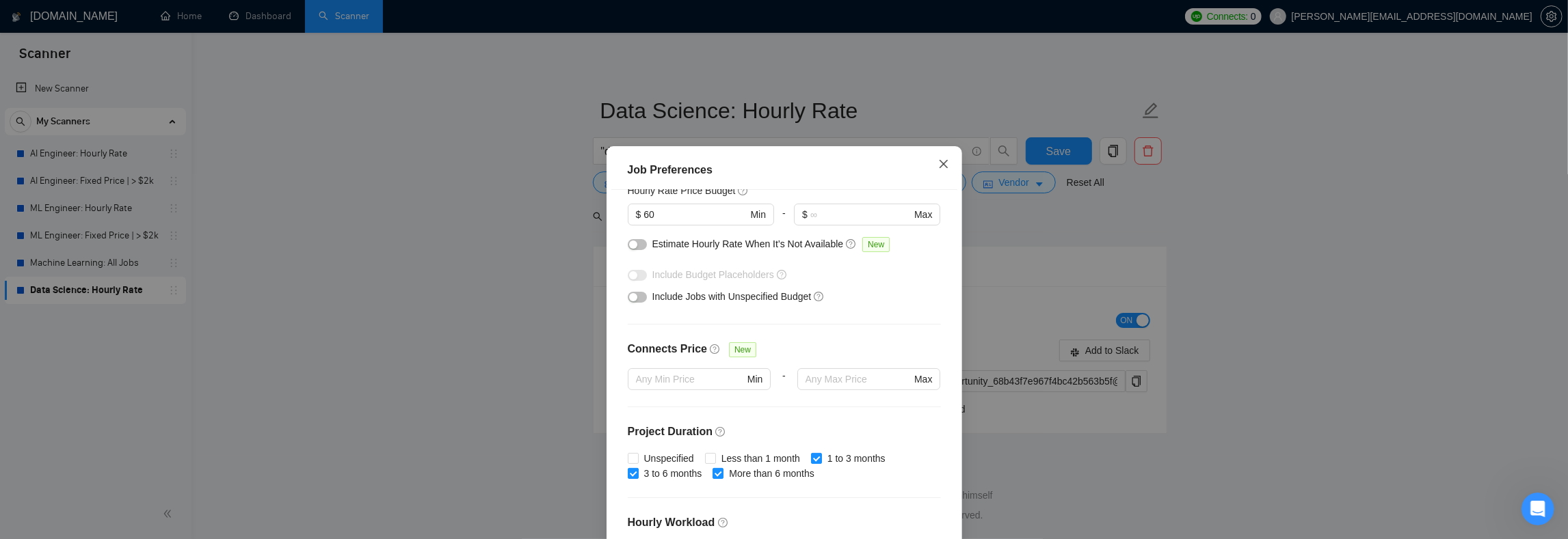
click at [938, 162] on icon "close" at bounding box center [943, 164] width 11 height 11
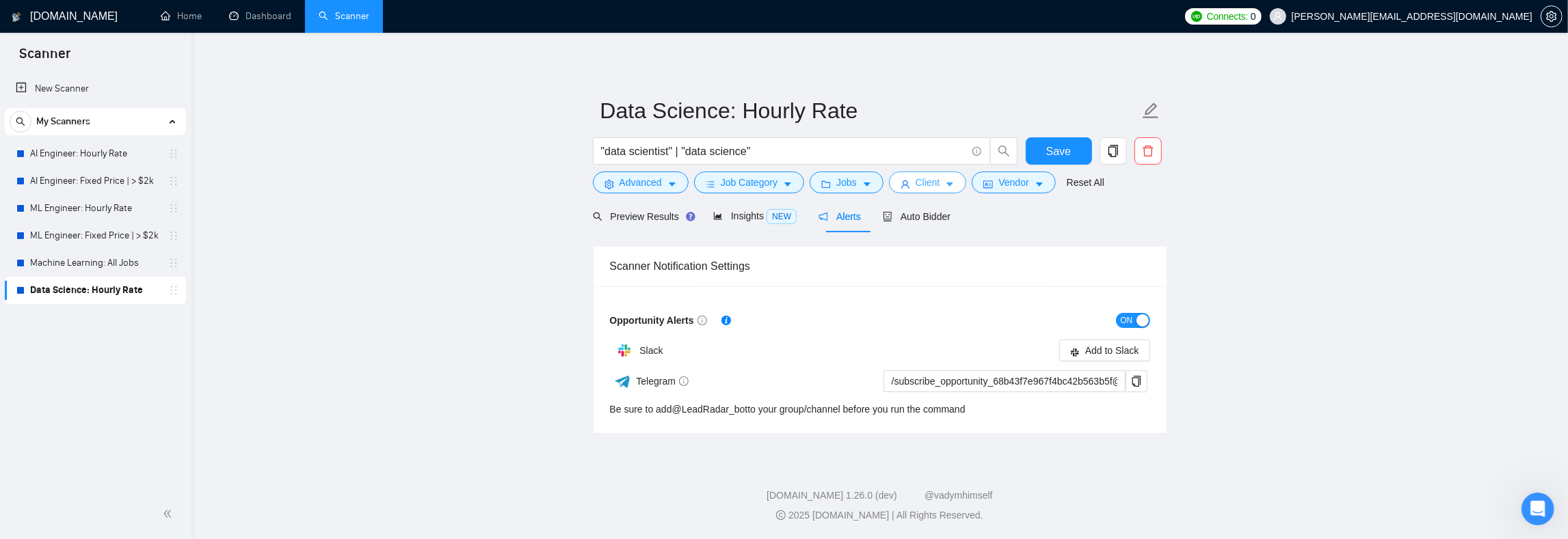
click at [955, 179] on span "caret-down" at bounding box center [949, 184] width 9 height 10
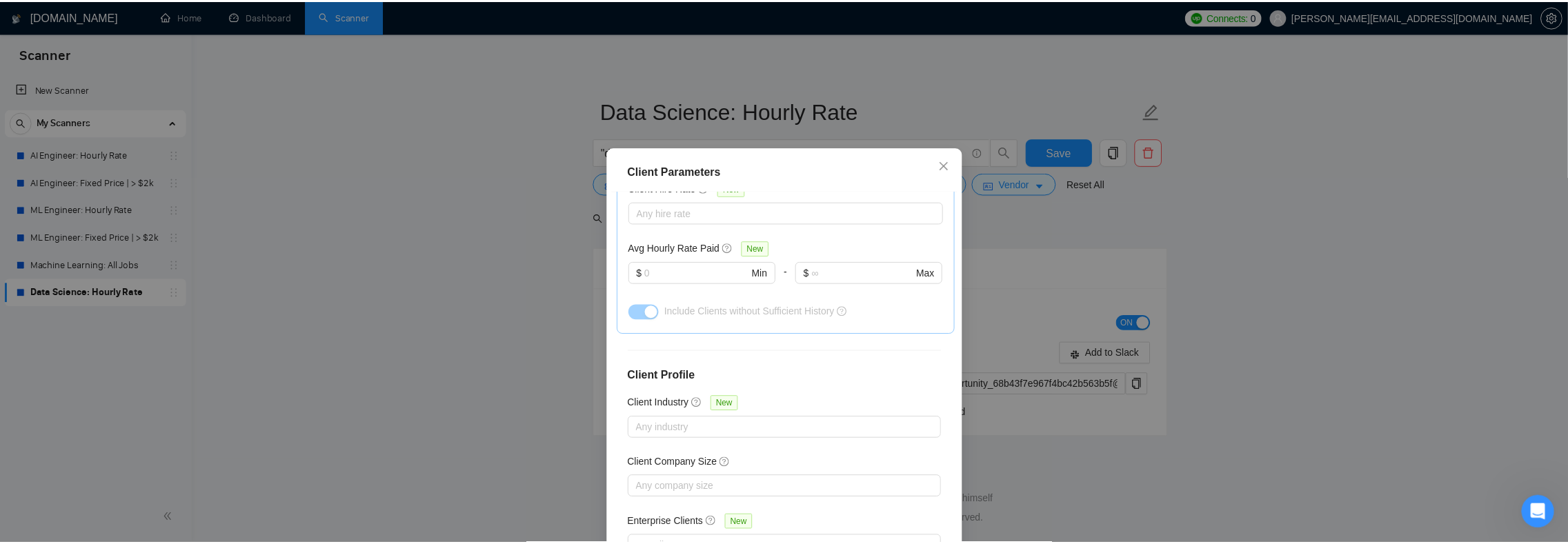
scroll to position [0, 0]
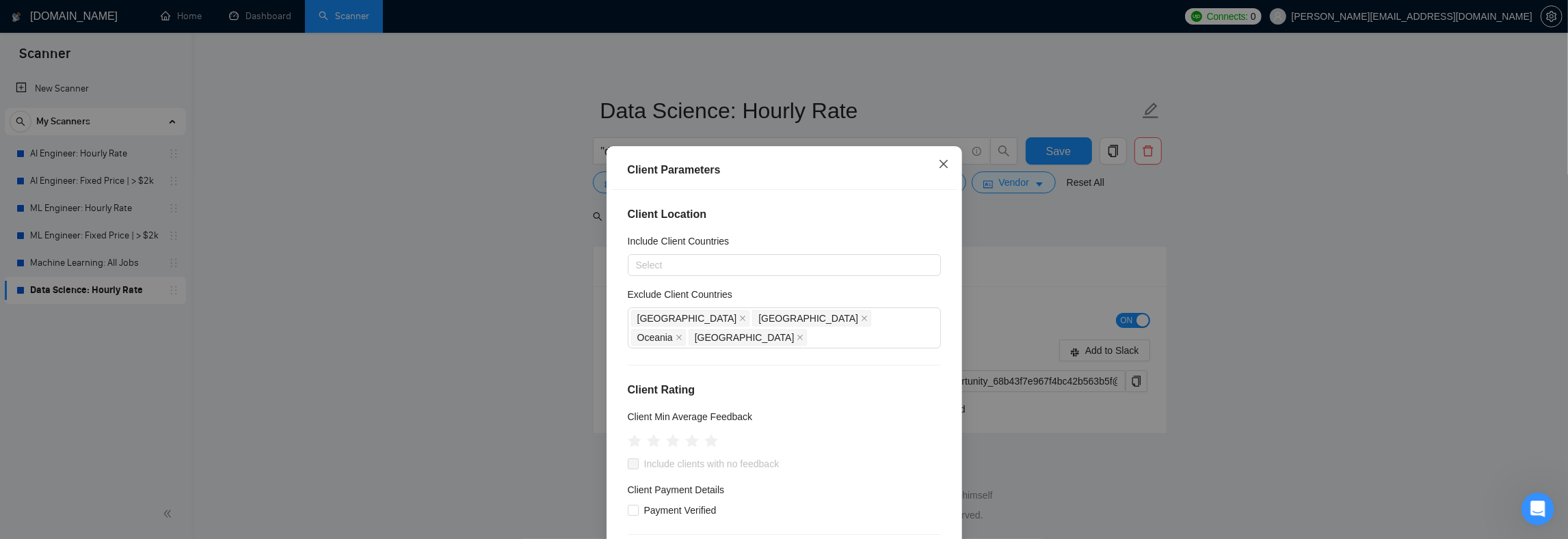
click at [938, 163] on icon "close" at bounding box center [943, 164] width 11 height 11
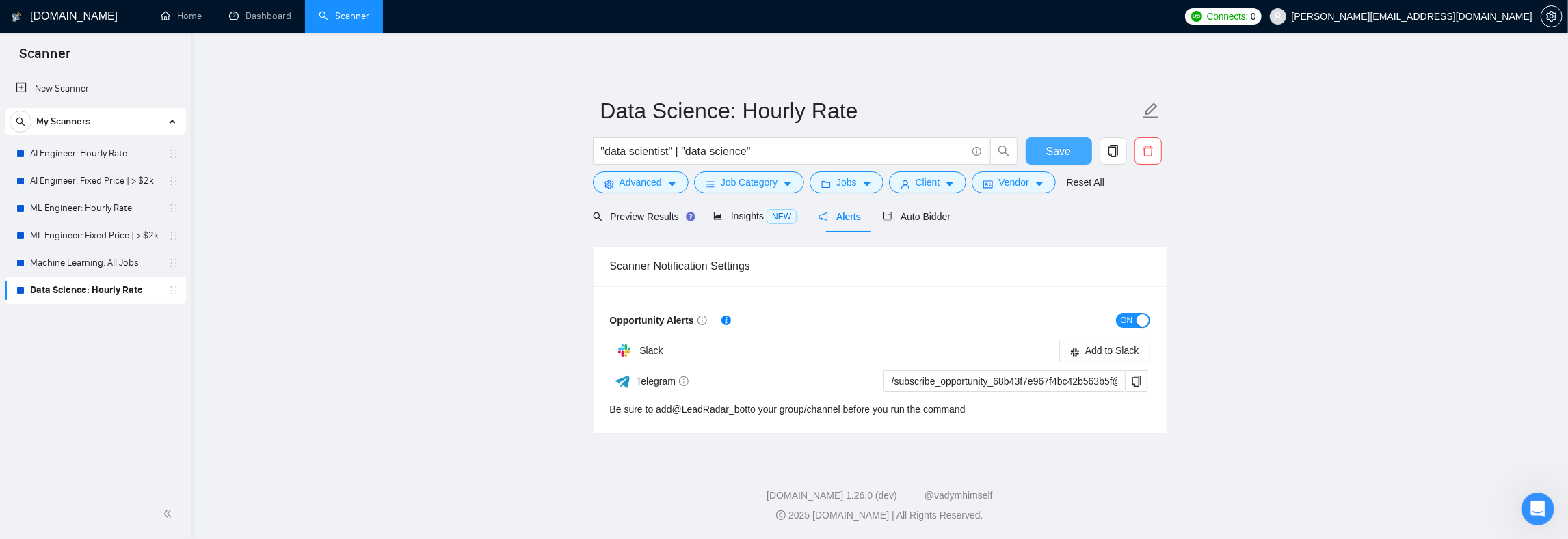
click at [1050, 151] on span "Save" at bounding box center [1059, 152] width 25 height 17
click at [95, 257] on link "Machine Learning: All Jobs" at bounding box center [95, 263] width 130 height 28
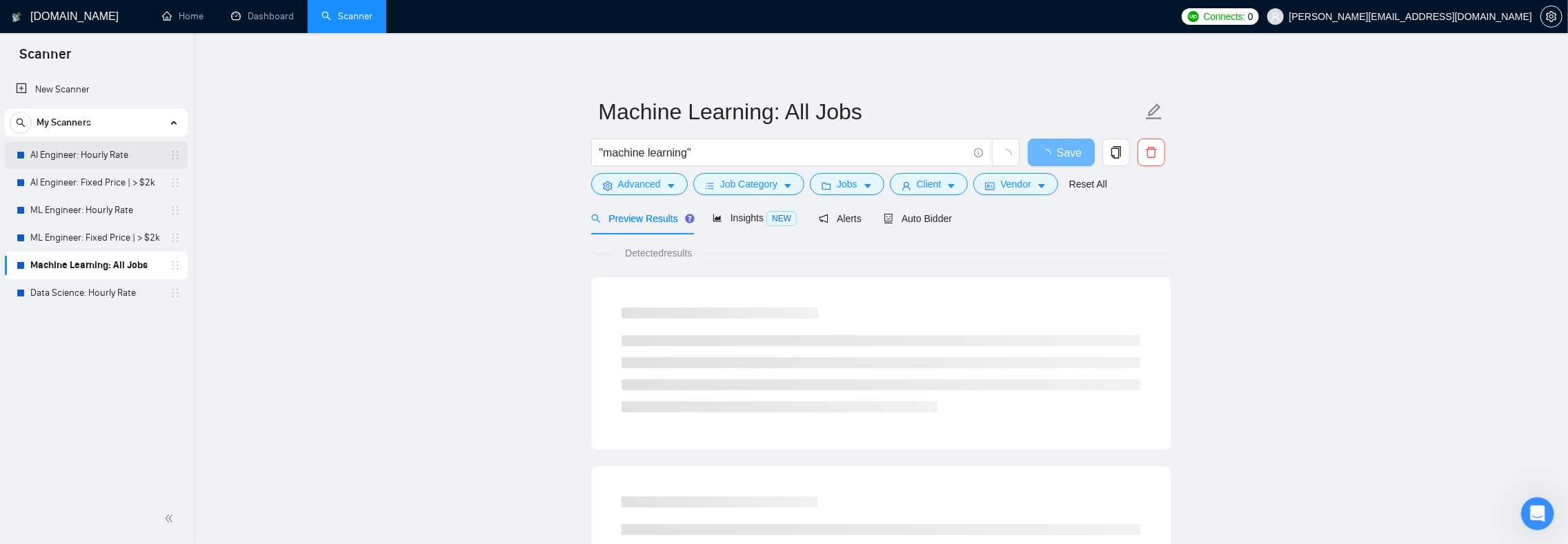
click at [89, 161] on link "AI Engineer: Hourly Rate" at bounding box center [96, 156] width 131 height 28
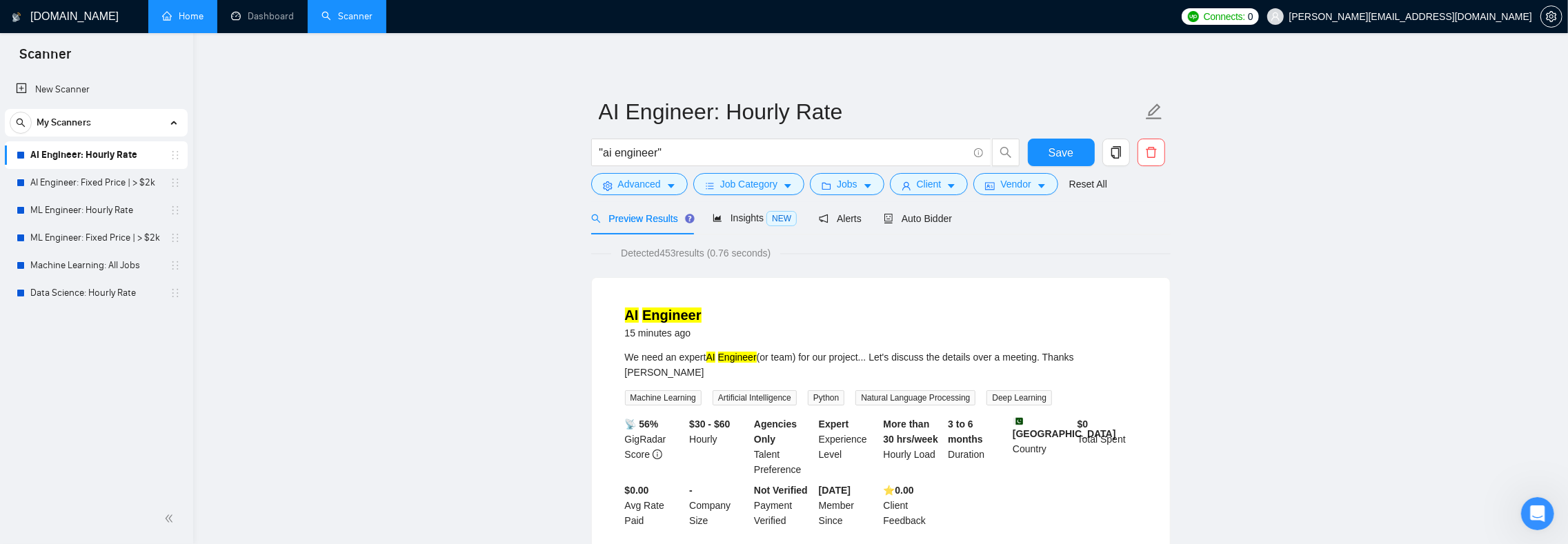
click at [189, 21] on link "Home" at bounding box center [183, 16] width 42 height 11
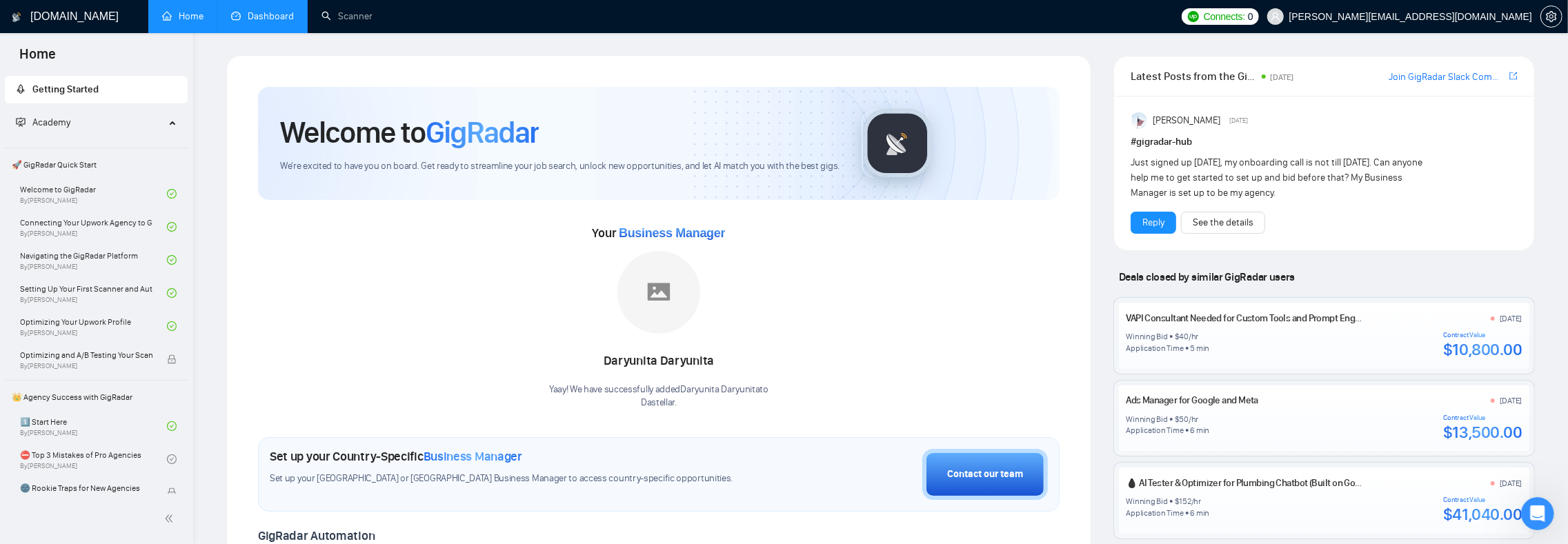
click at [281, 22] on link "Dashboard" at bounding box center [262, 16] width 63 height 11
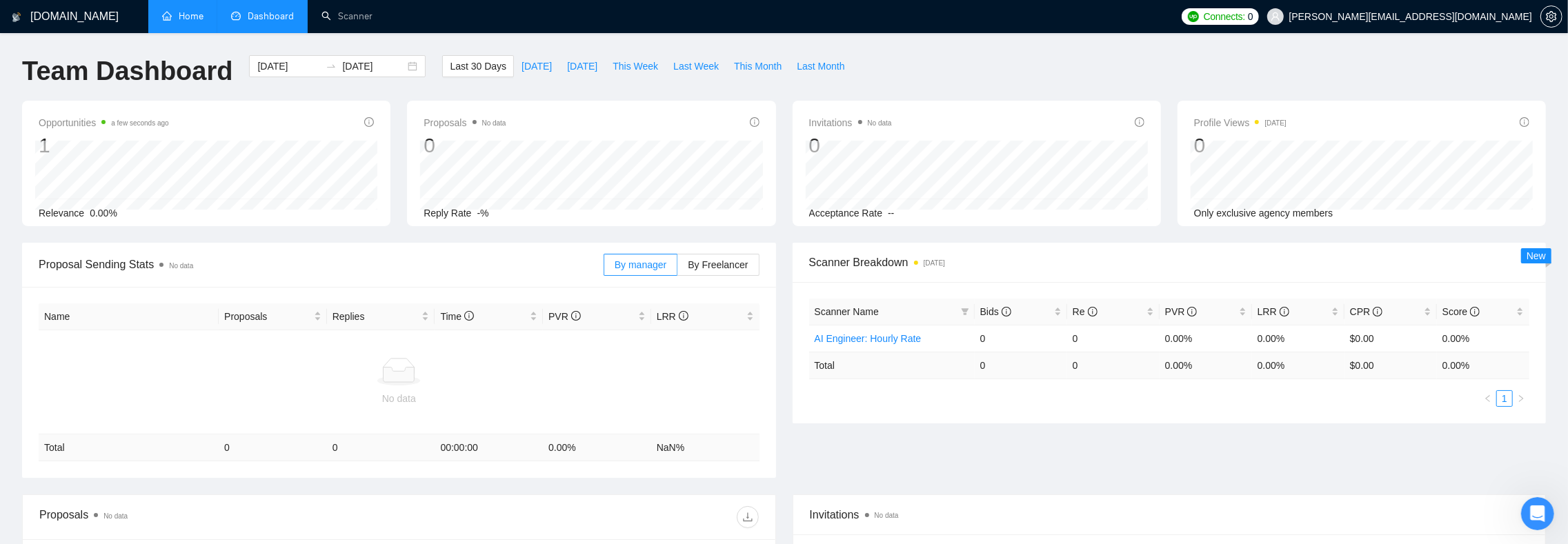
click at [1171, 73] on div "Team Dashboard [DATE] [DATE] Last 30 Days [DATE] [DATE] This Week Last Week Thi…" at bounding box center [784, 78] width 1540 height 45
